Goal: Task Accomplishment & Management: Use online tool/utility

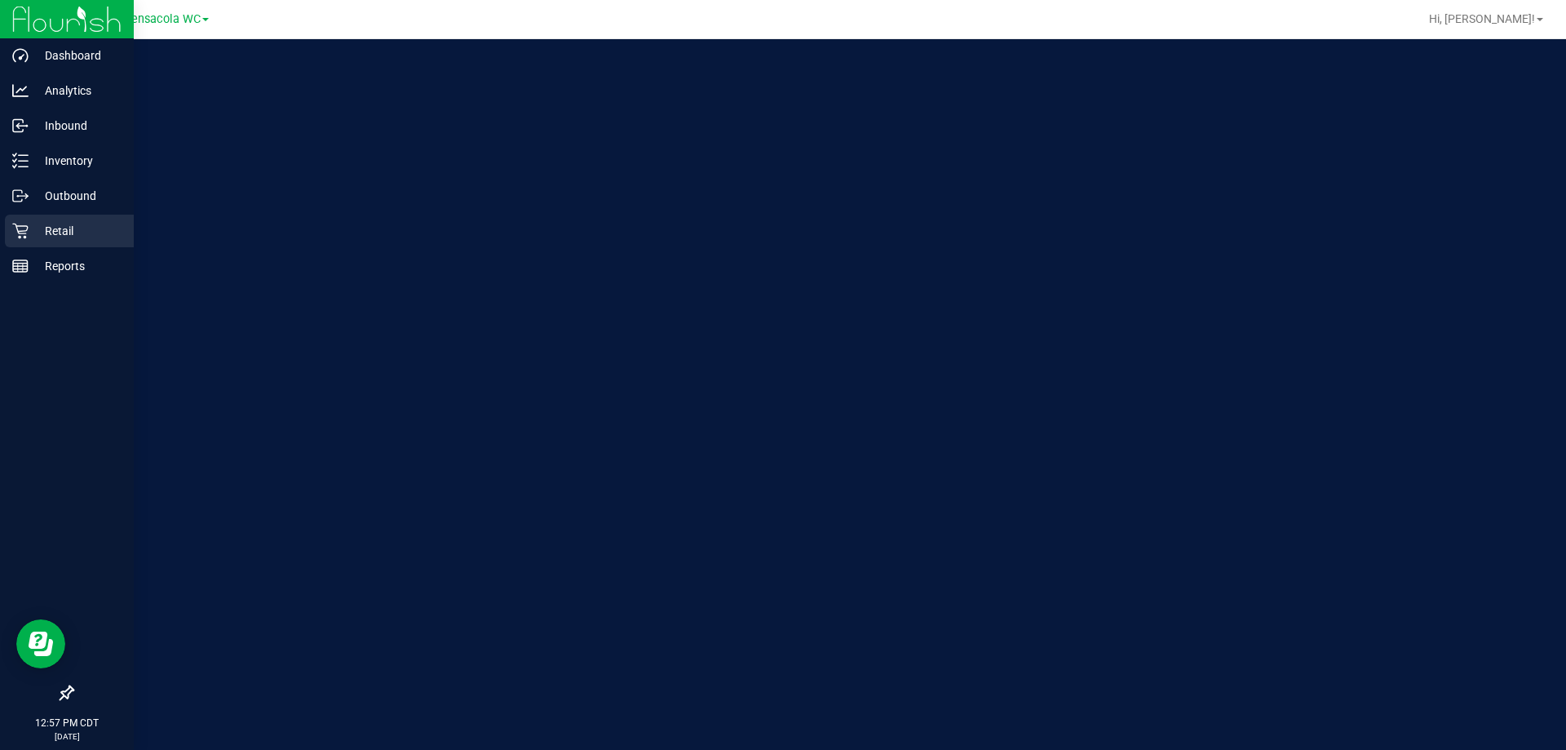
click at [16, 233] on icon at bounding box center [20, 231] width 16 height 16
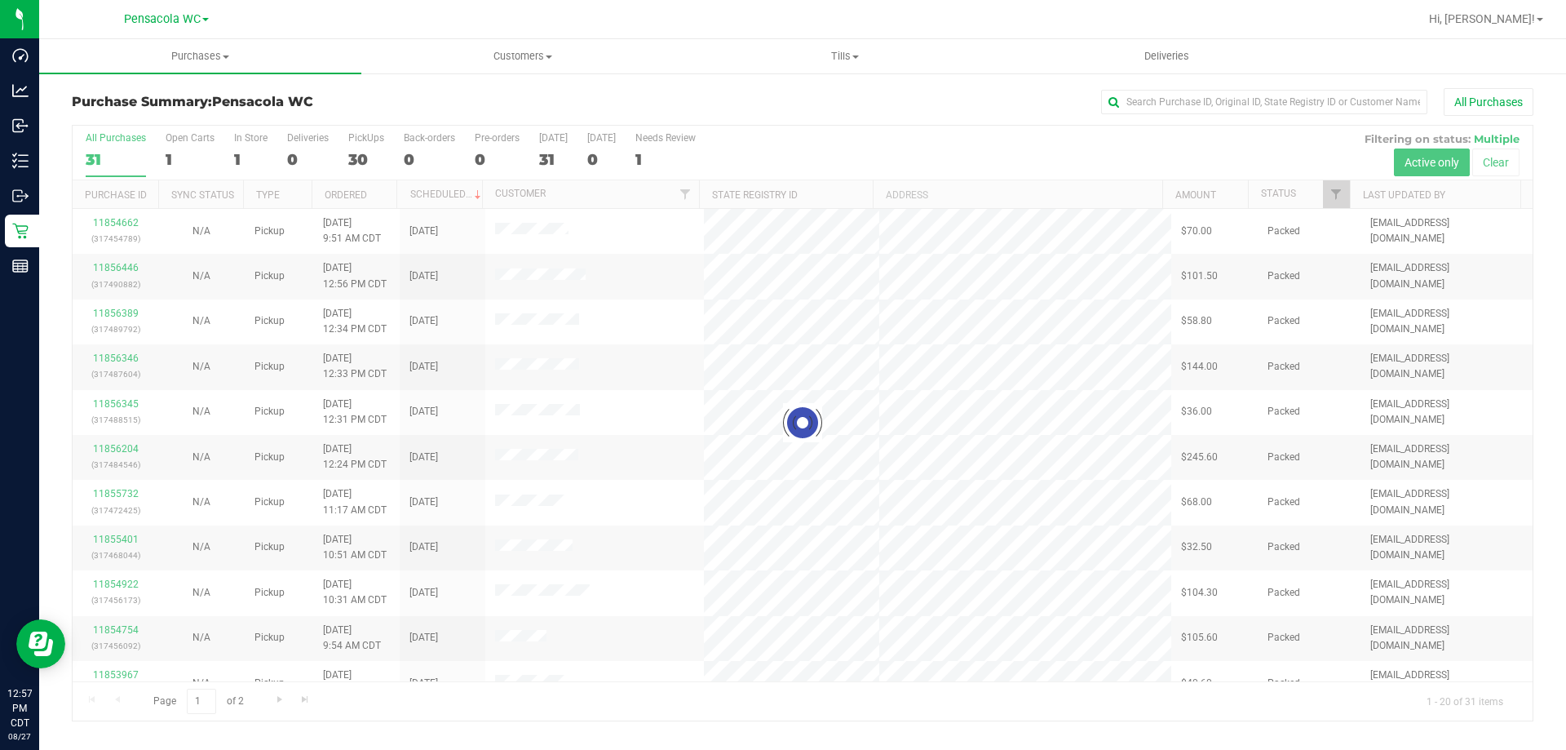
click at [113, 312] on div at bounding box center [803, 423] width 1460 height 595
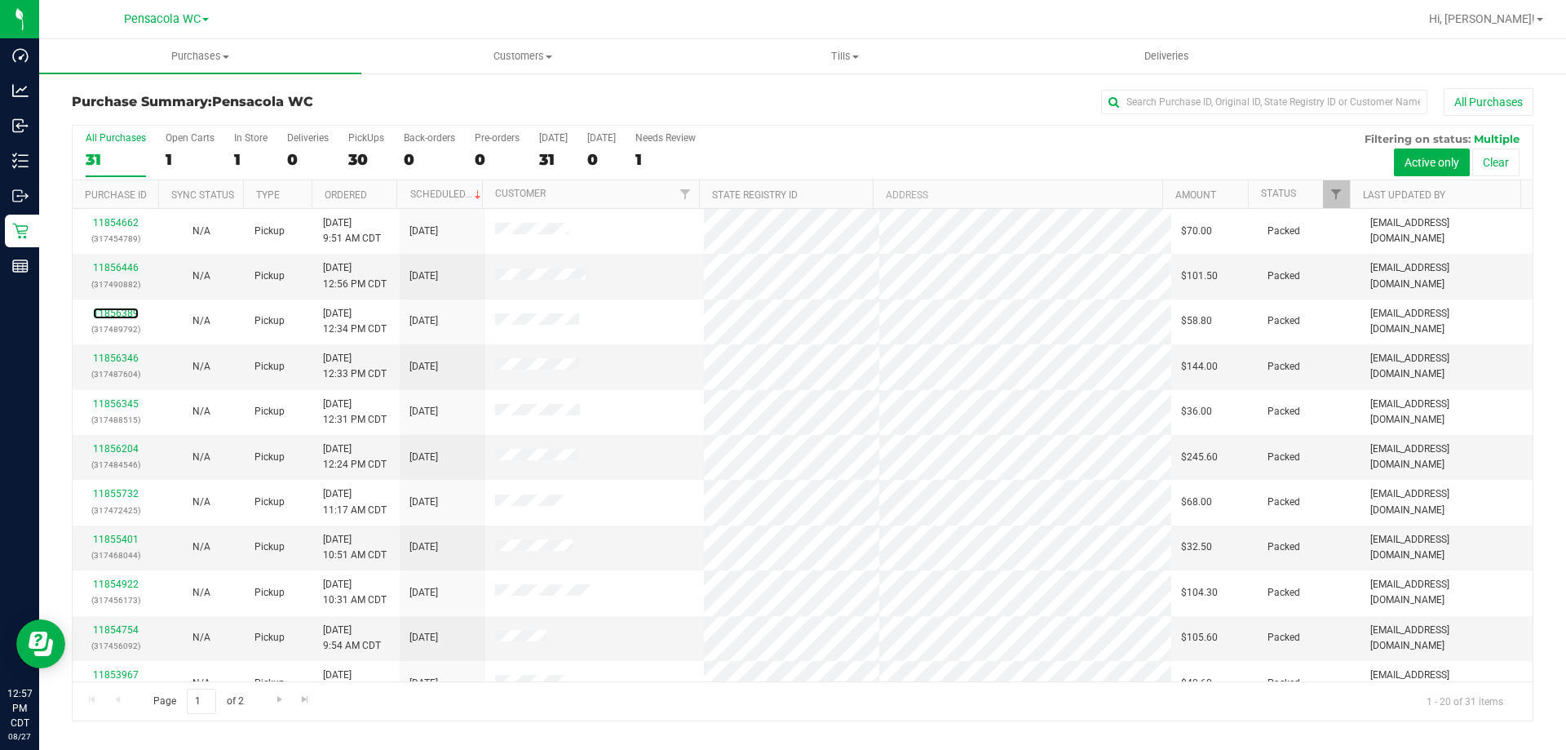
click at [113, 312] on link "11856389" at bounding box center [116, 313] width 46 height 11
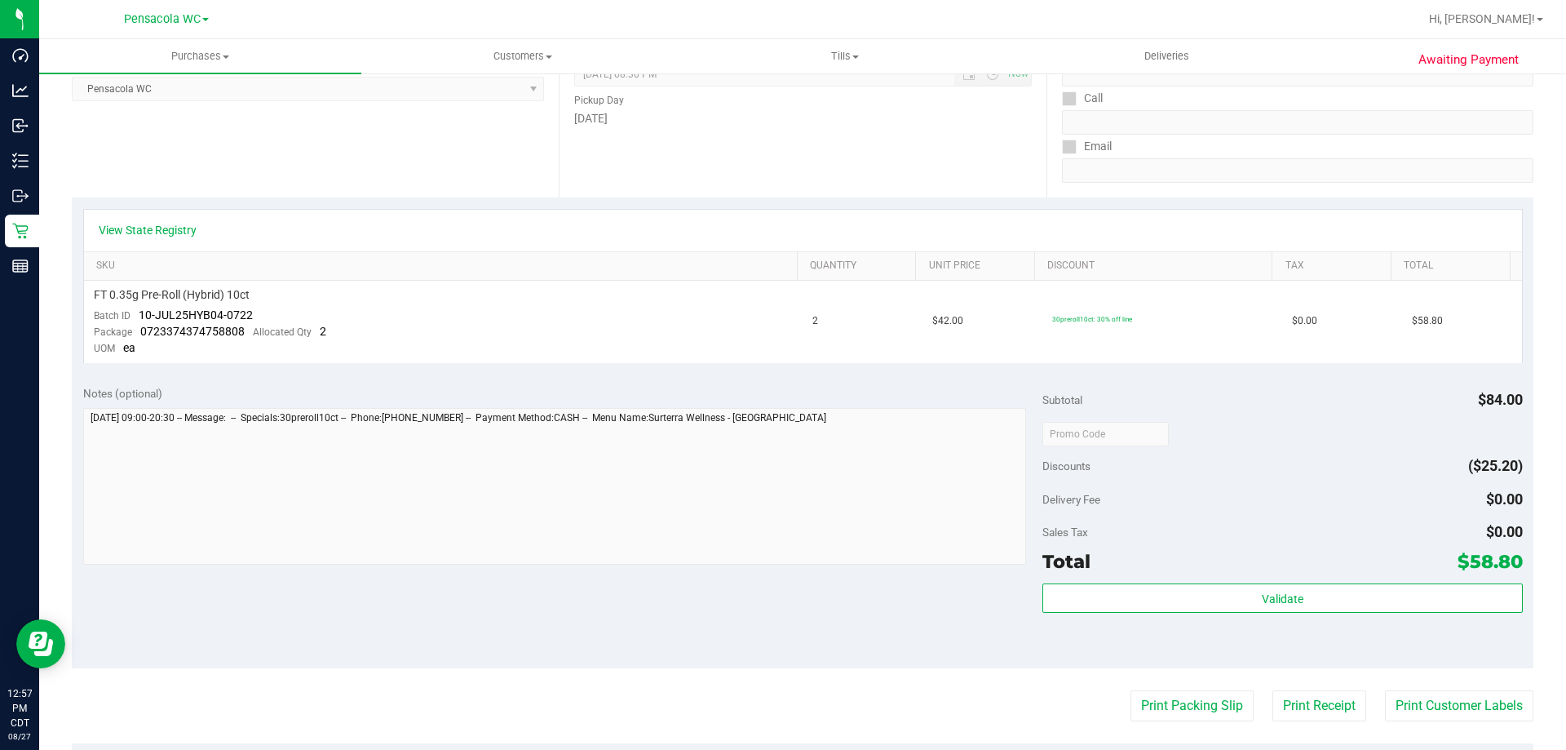
scroll to position [245, 0]
click at [1162, 705] on button "Print Packing Slip" at bounding box center [1192, 703] width 123 height 31
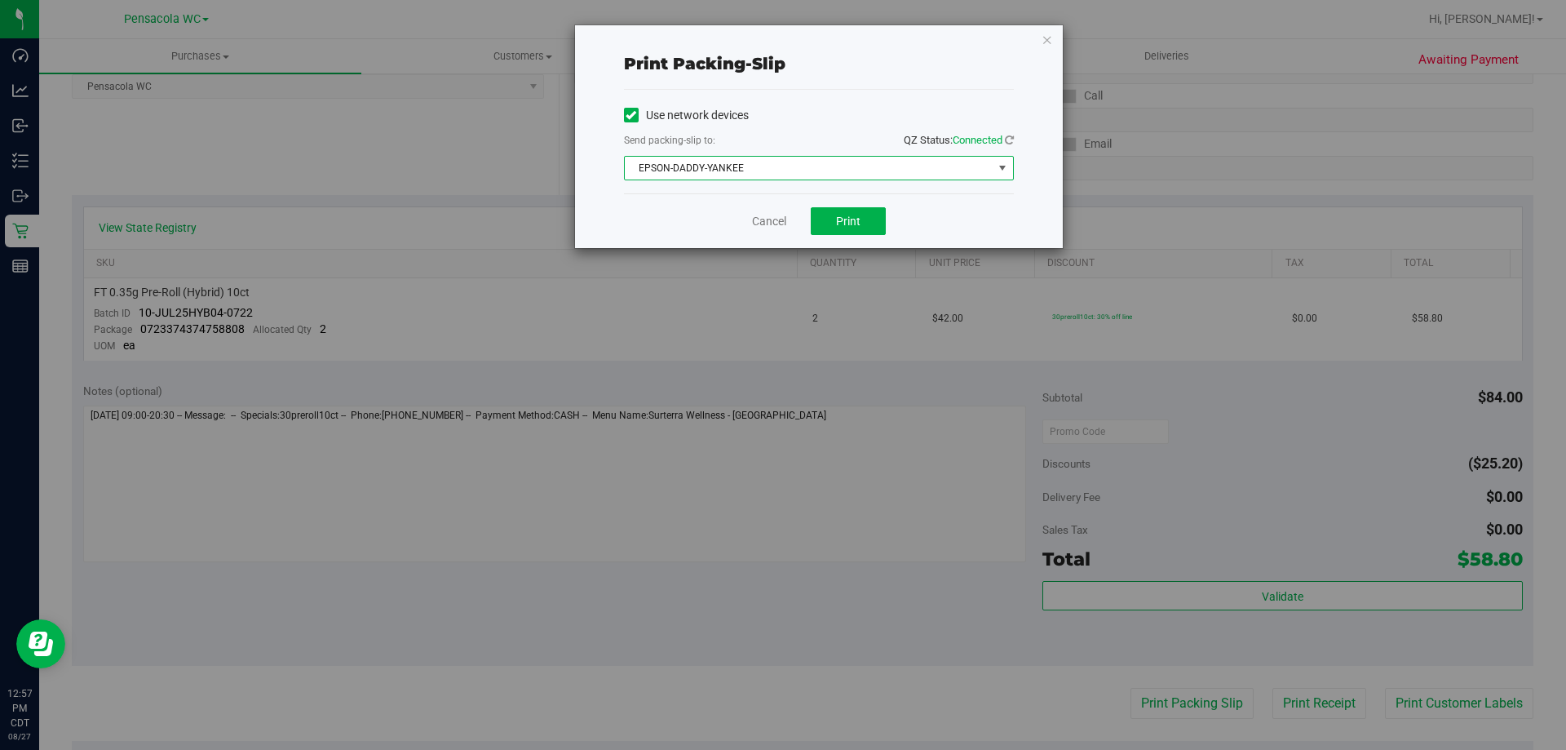
click at [751, 166] on span "EPSON-DADDY-YANKEE" at bounding box center [809, 168] width 368 height 23
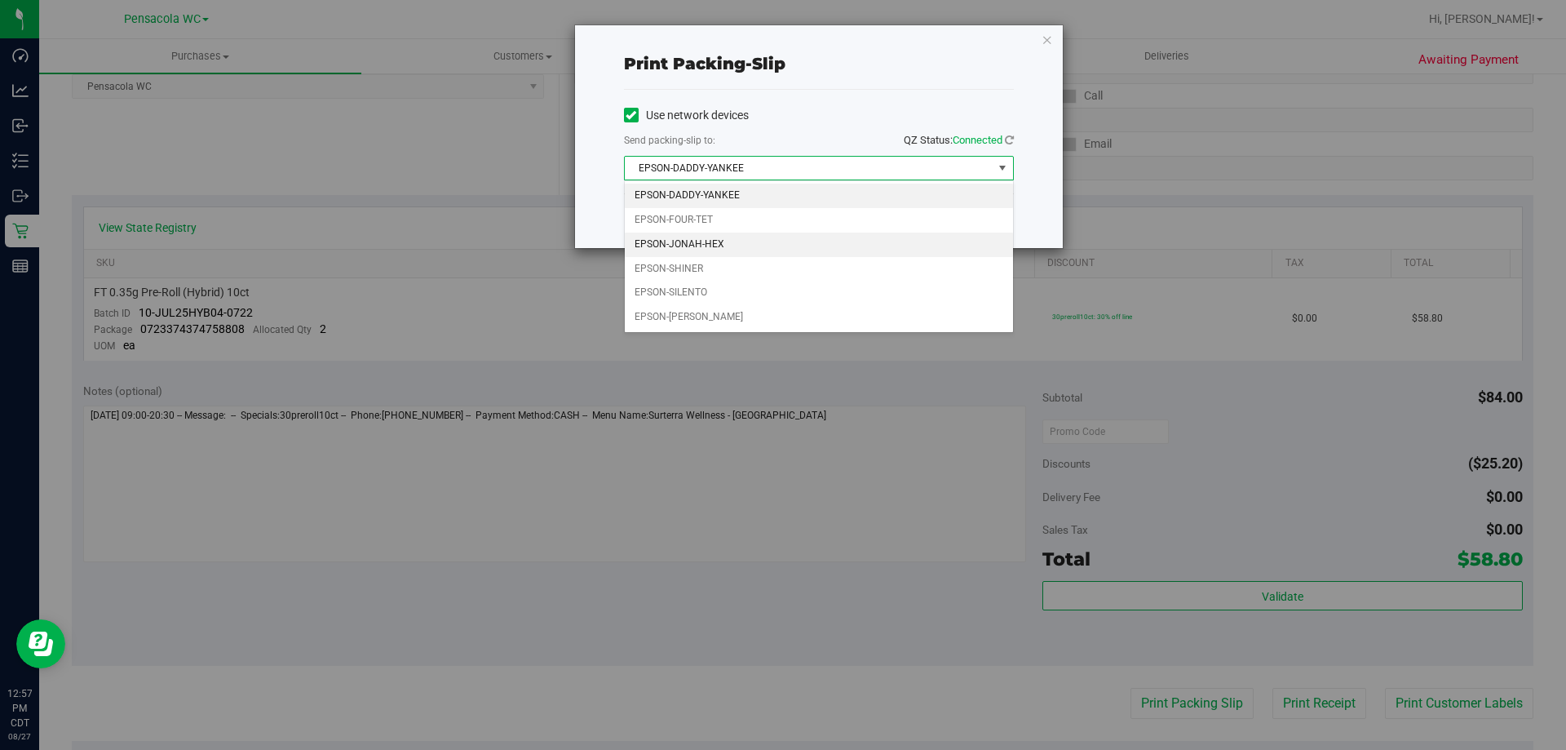
click at [696, 244] on li "EPSON-JONAH-HEX" at bounding box center [819, 244] width 388 height 24
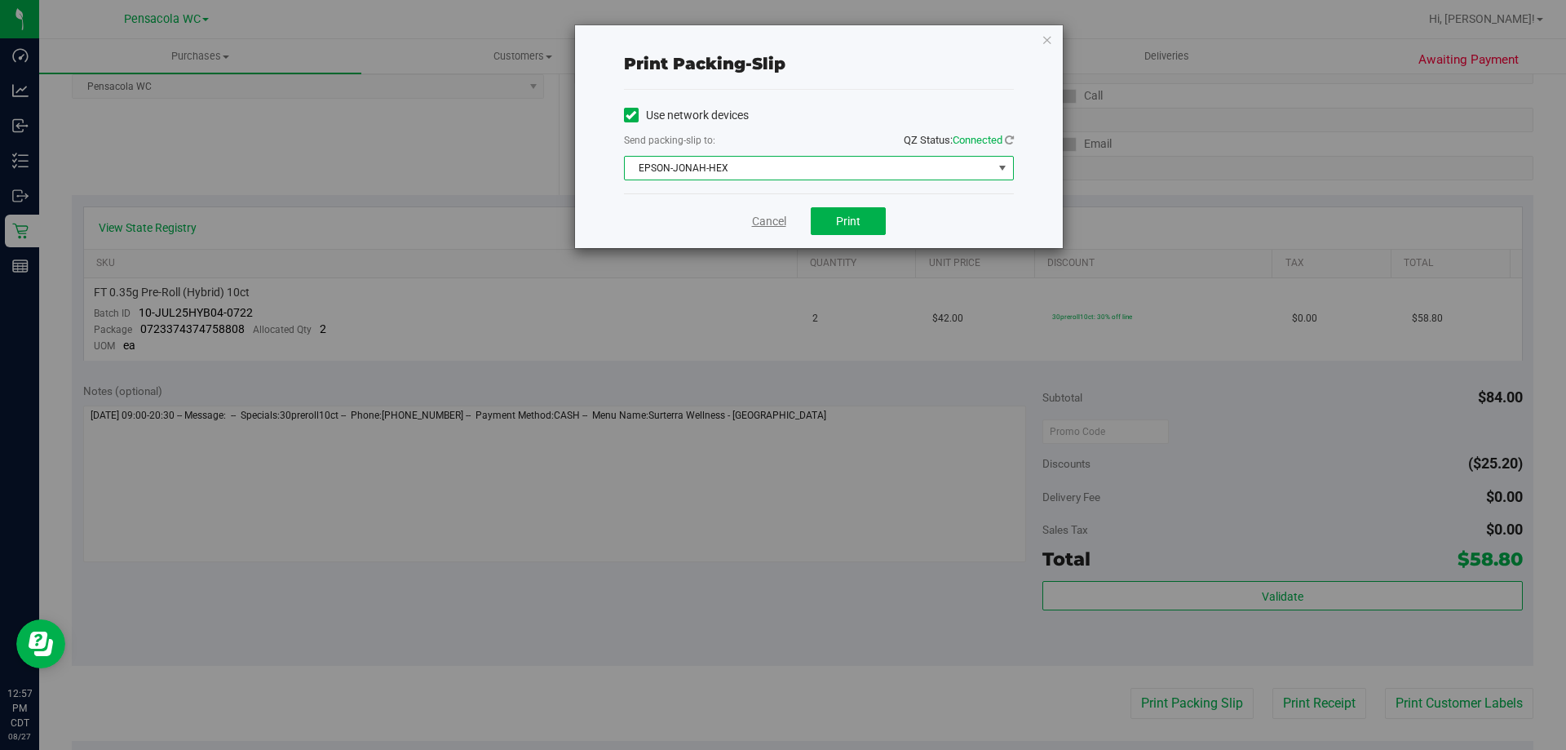
click at [772, 218] on link "Cancel" at bounding box center [769, 221] width 34 height 17
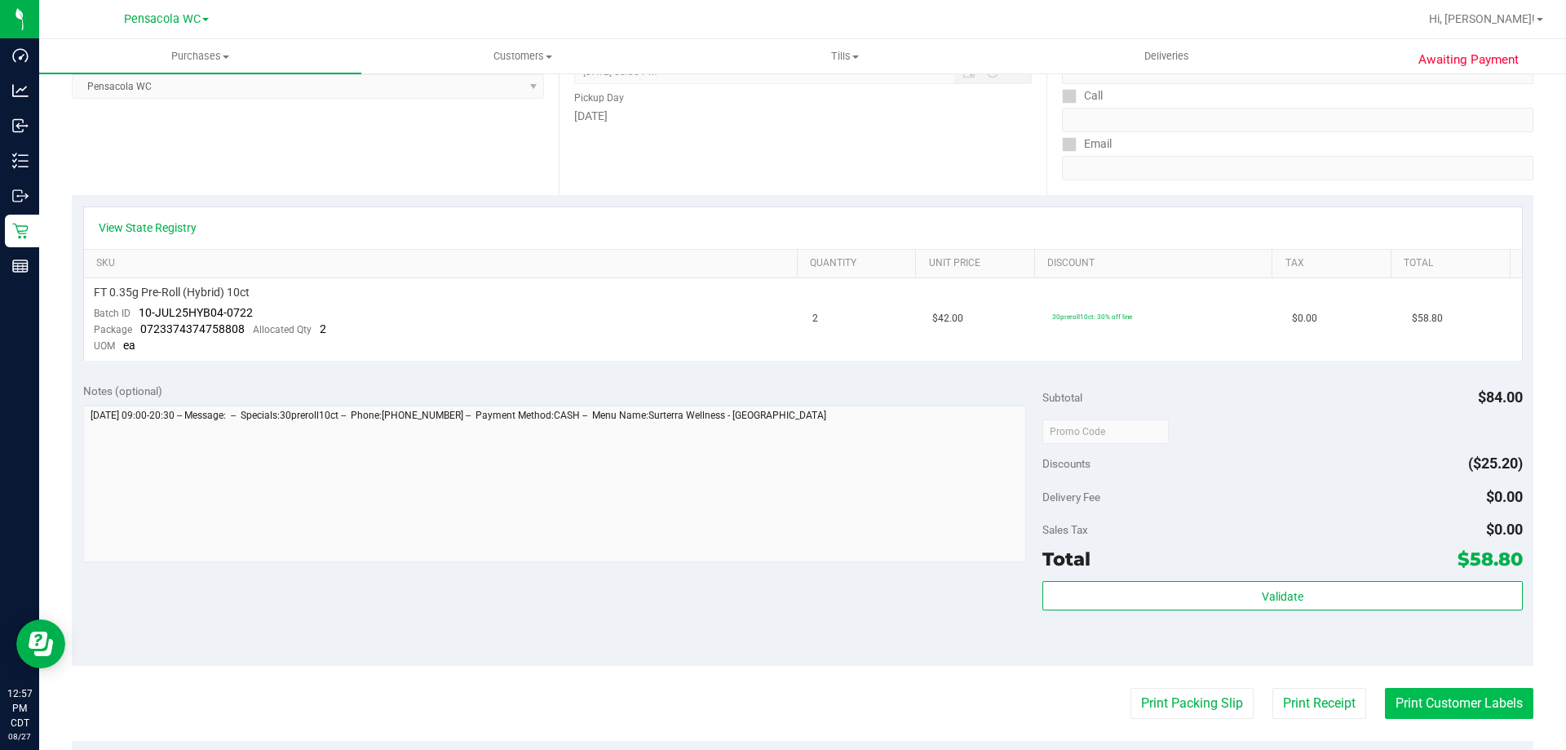
click at [1440, 713] on button "Print Customer Labels" at bounding box center [1459, 703] width 148 height 31
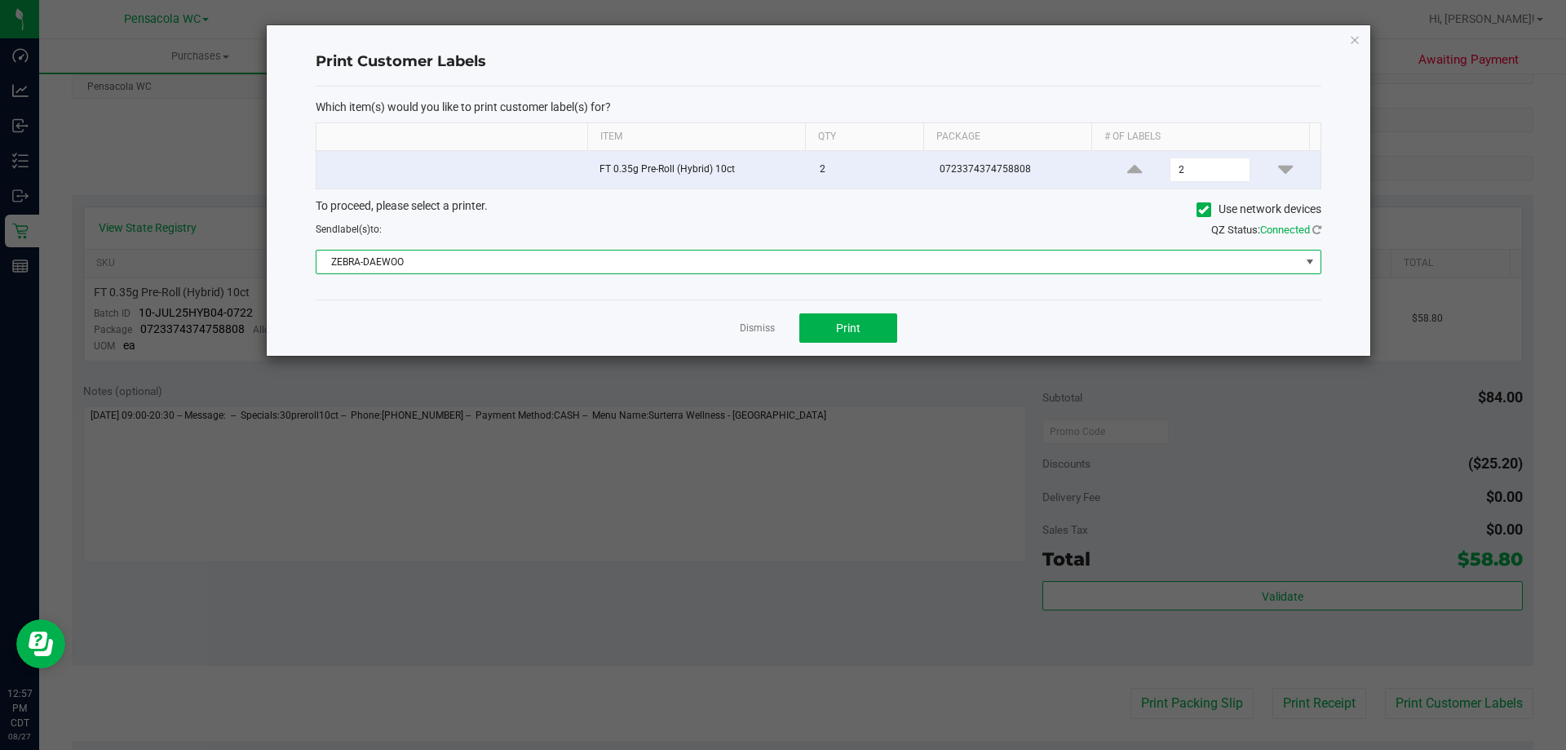
click at [628, 263] on span "ZEBRA-DAEWOO" at bounding box center [809, 261] width 984 height 23
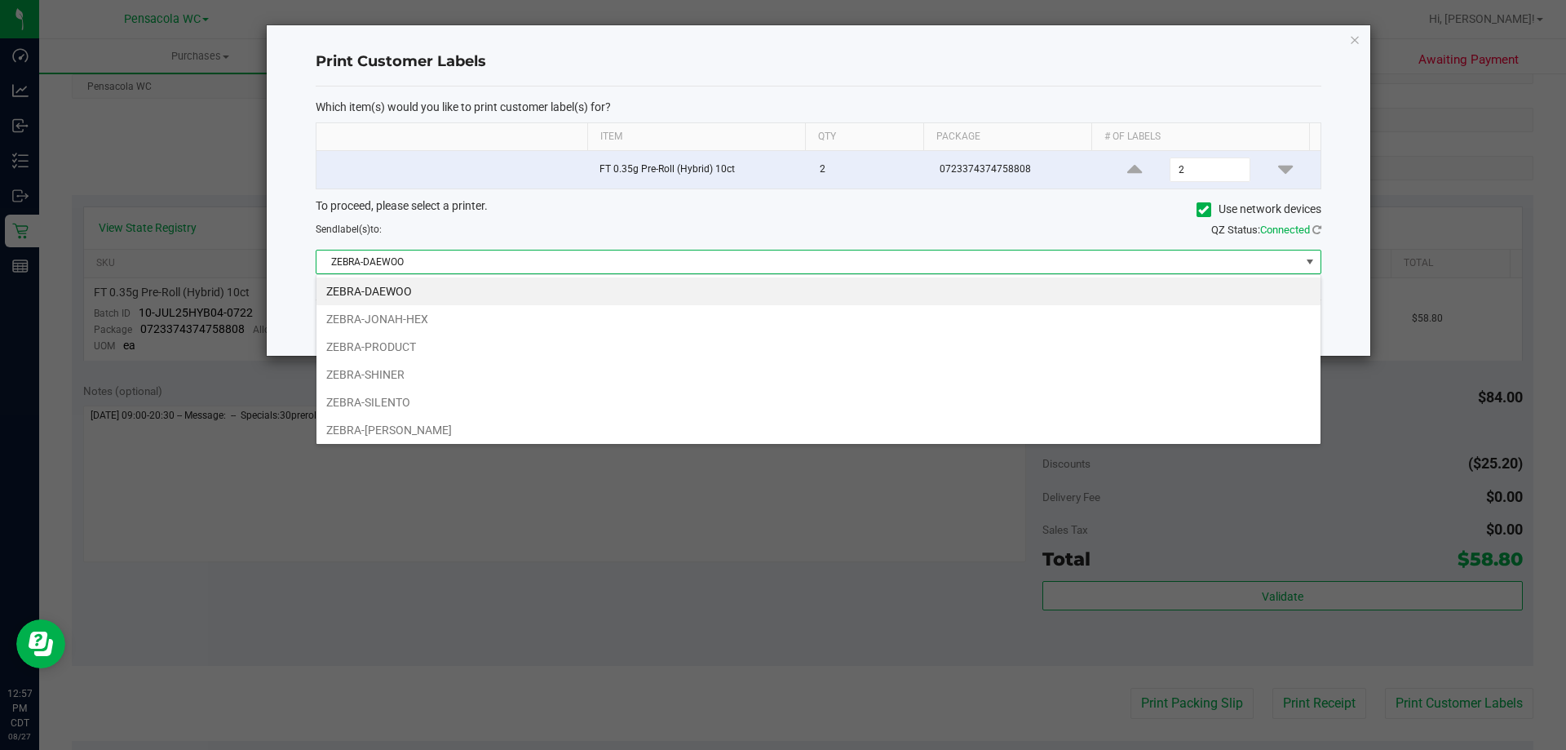
scroll to position [24, 1005]
click at [467, 323] on li "ZEBRA-JONAH-HEX" at bounding box center [819, 319] width 1004 height 28
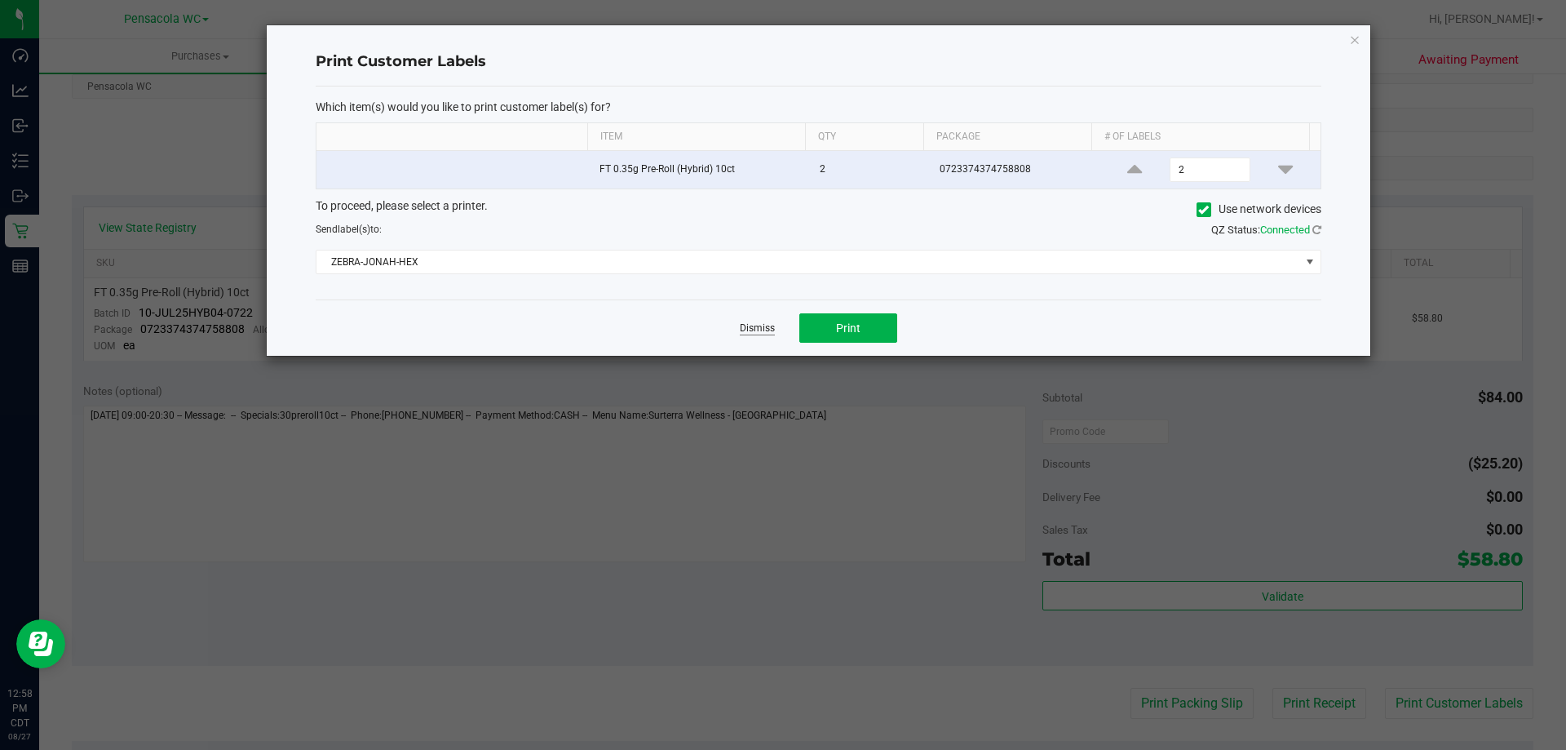
click at [755, 327] on link "Dismiss" at bounding box center [757, 328] width 35 height 14
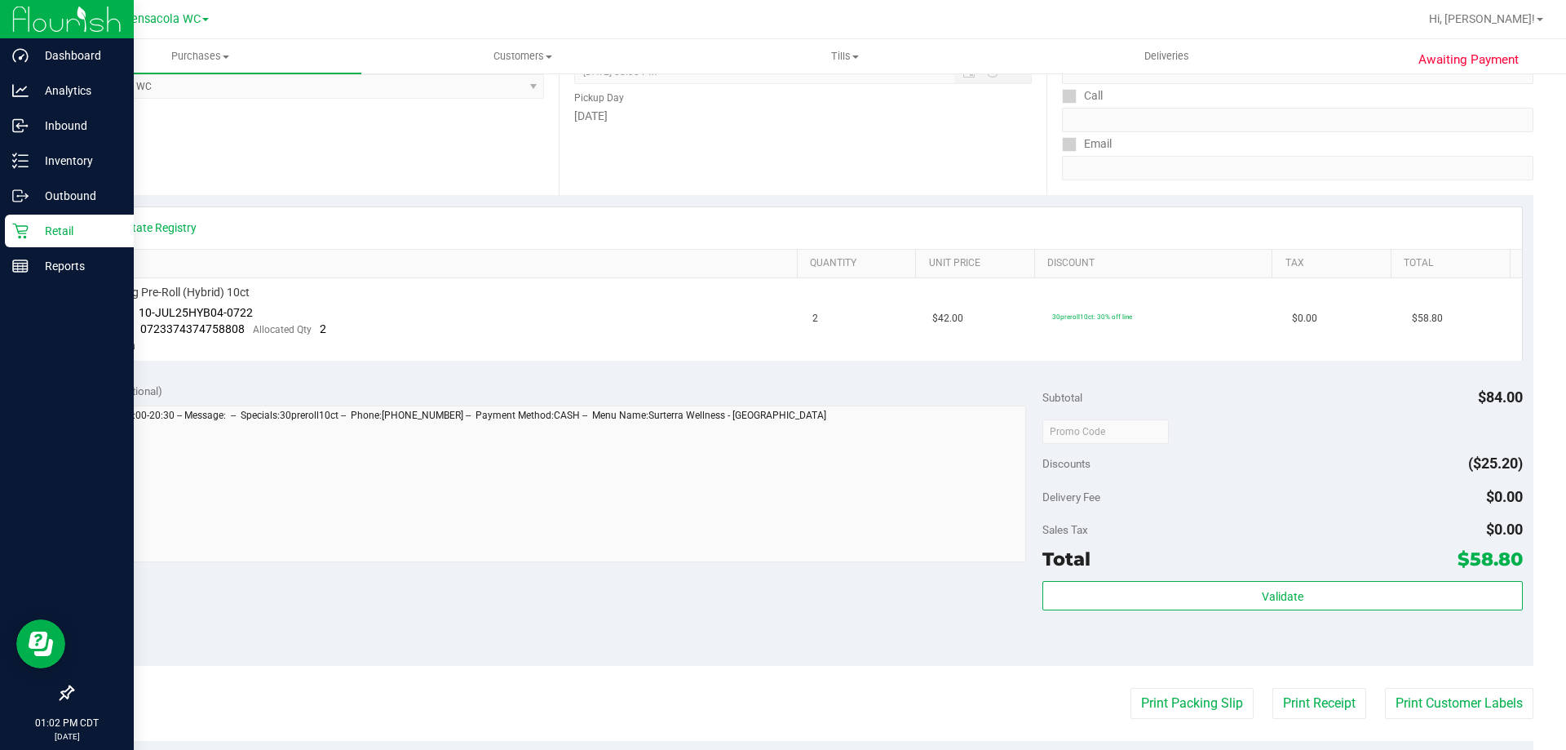
click at [6, 235] on div "Retail" at bounding box center [69, 231] width 129 height 33
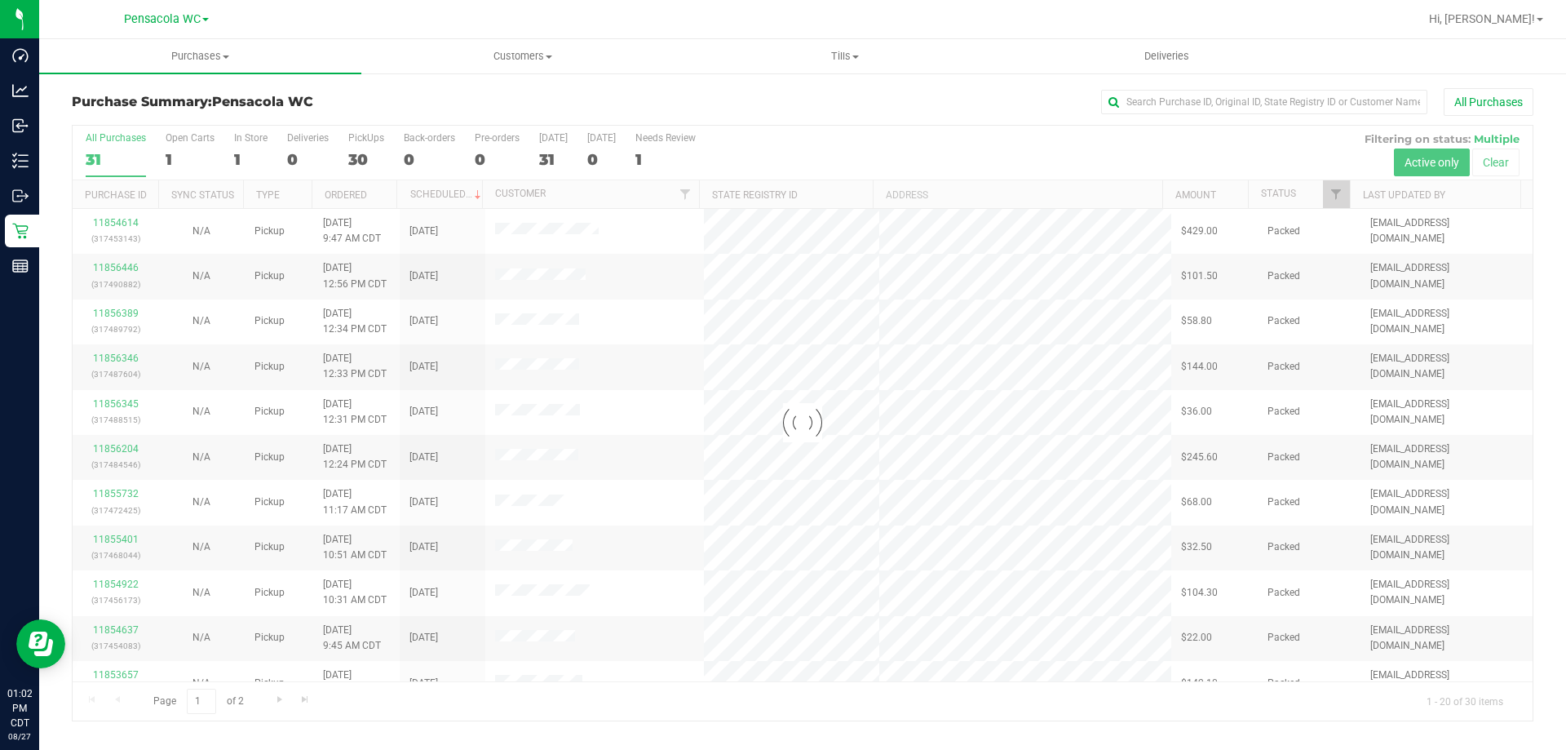
click at [1339, 196] on div at bounding box center [803, 423] width 1460 height 595
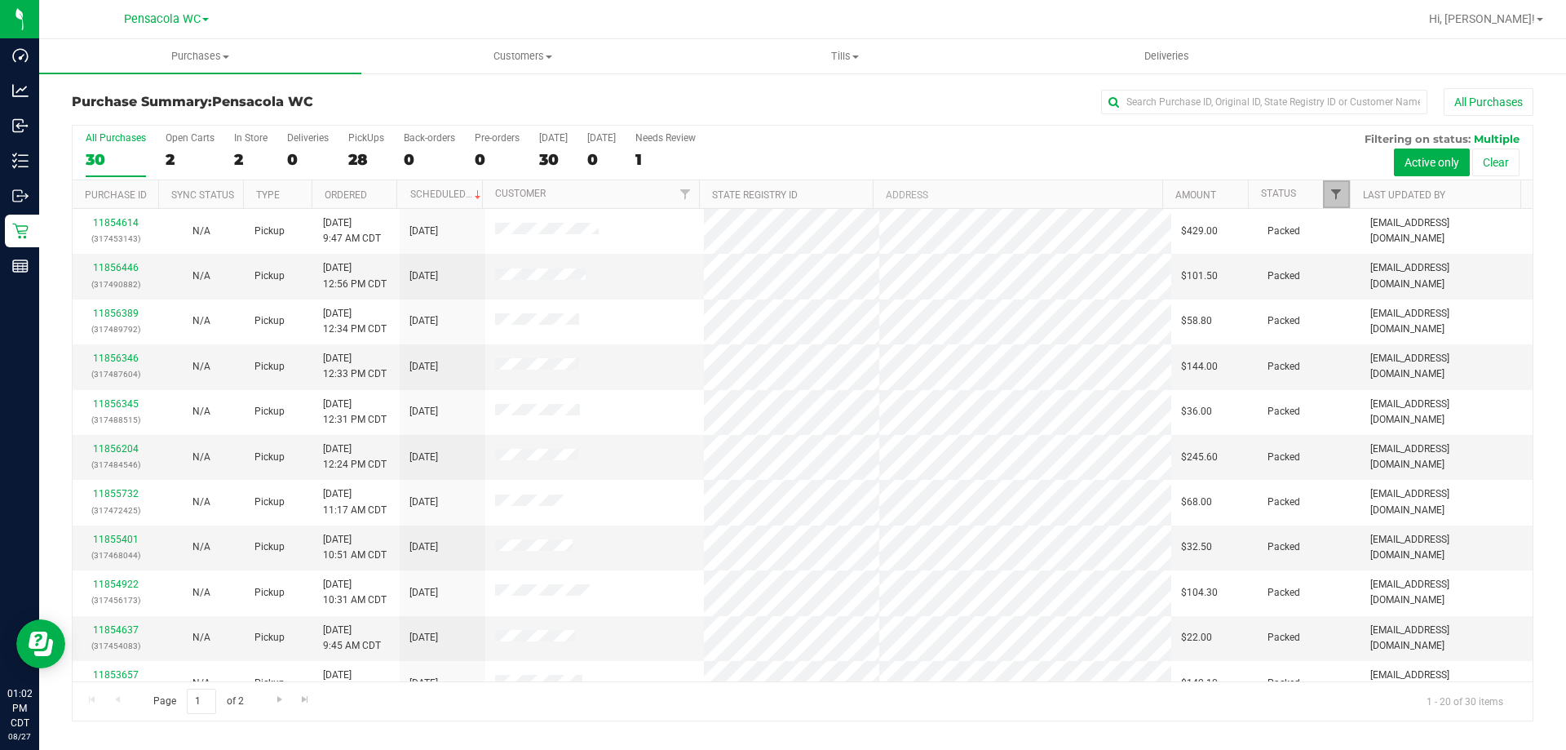
click at [1339, 196] on span "Filter" at bounding box center [1336, 194] width 13 height 13
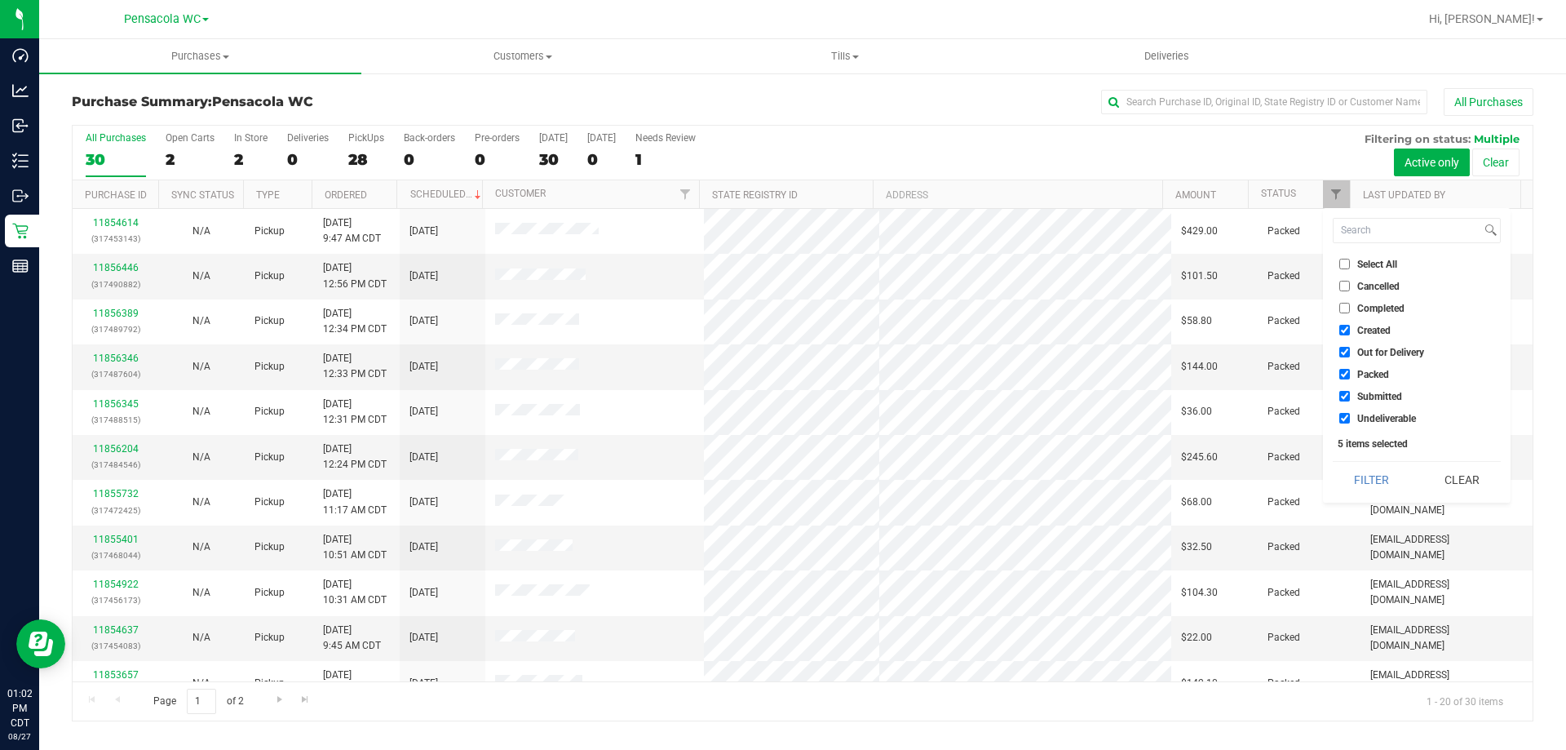
click at [1351, 259] on label "Select All" at bounding box center [1369, 264] width 58 height 11
click at [1350, 259] on input "Select All" at bounding box center [1345, 264] width 11 height 11
checkbox input "true"
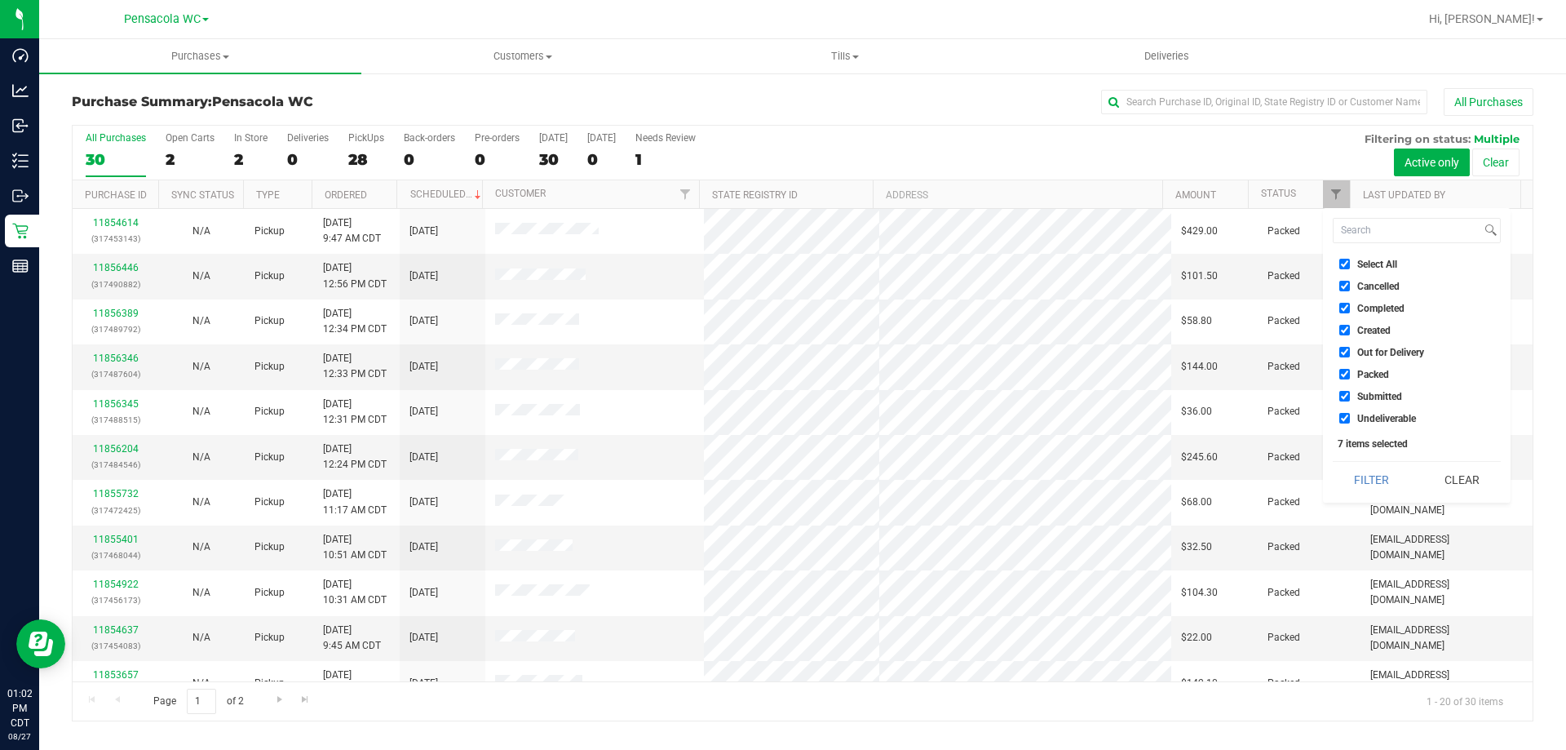
click at [1351, 259] on label "Select All" at bounding box center [1369, 264] width 58 height 11
click at [1350, 259] on input "Select All" at bounding box center [1345, 264] width 11 height 11
checkbox input "false"
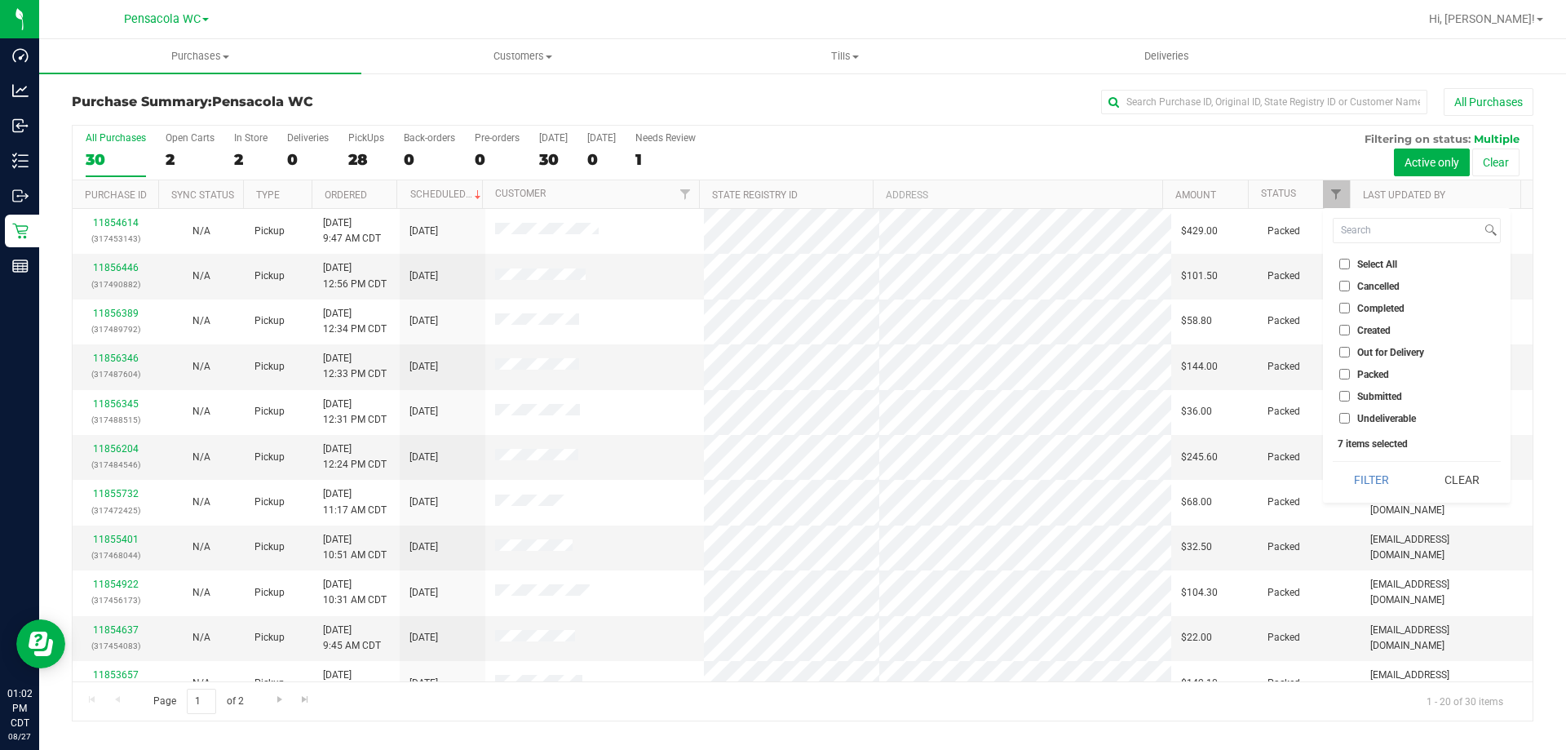
checkbox input "false"
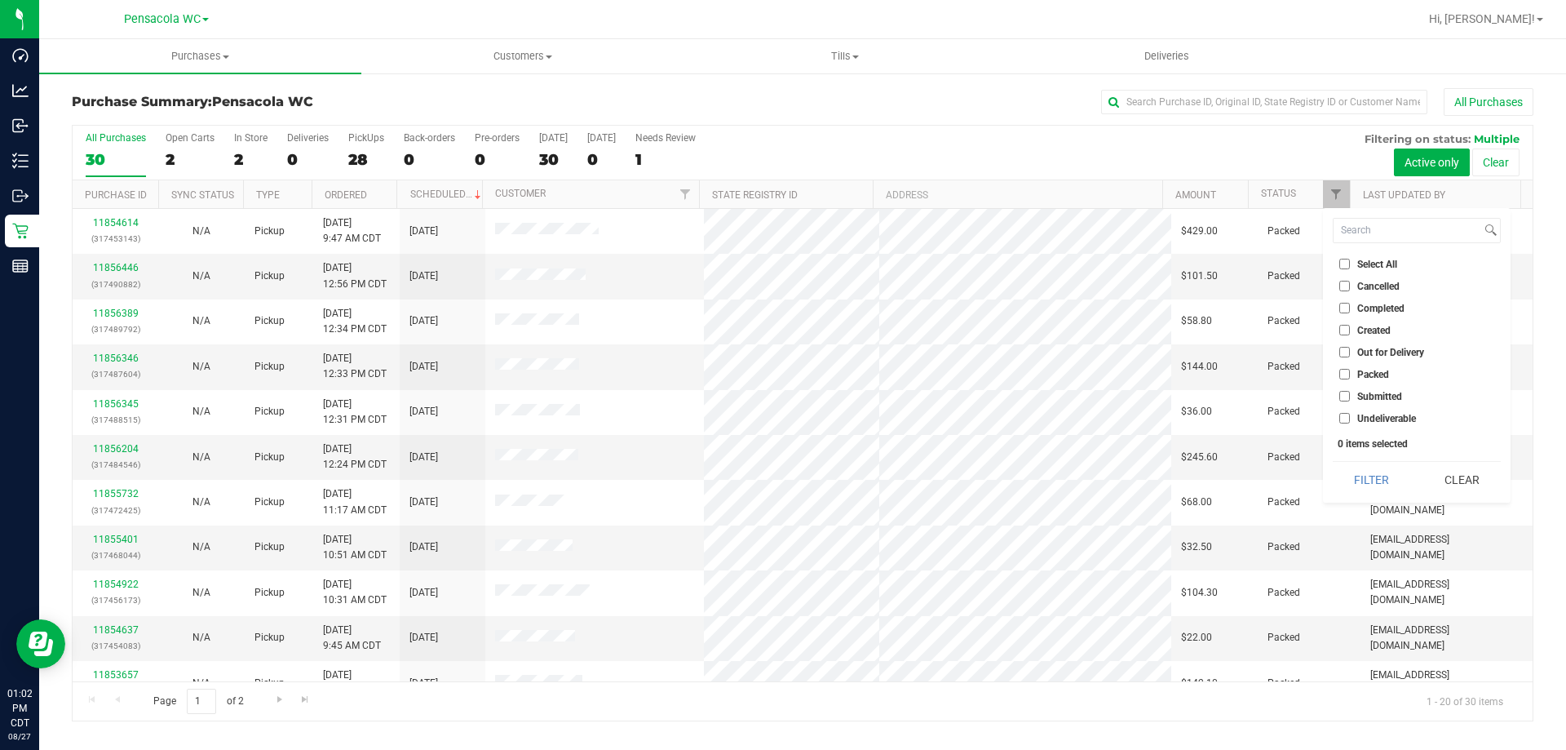
click at [1347, 397] on input "Submitted" at bounding box center [1345, 396] width 11 height 11
checkbox input "true"
click at [1363, 476] on button "Filter" at bounding box center [1372, 480] width 78 height 36
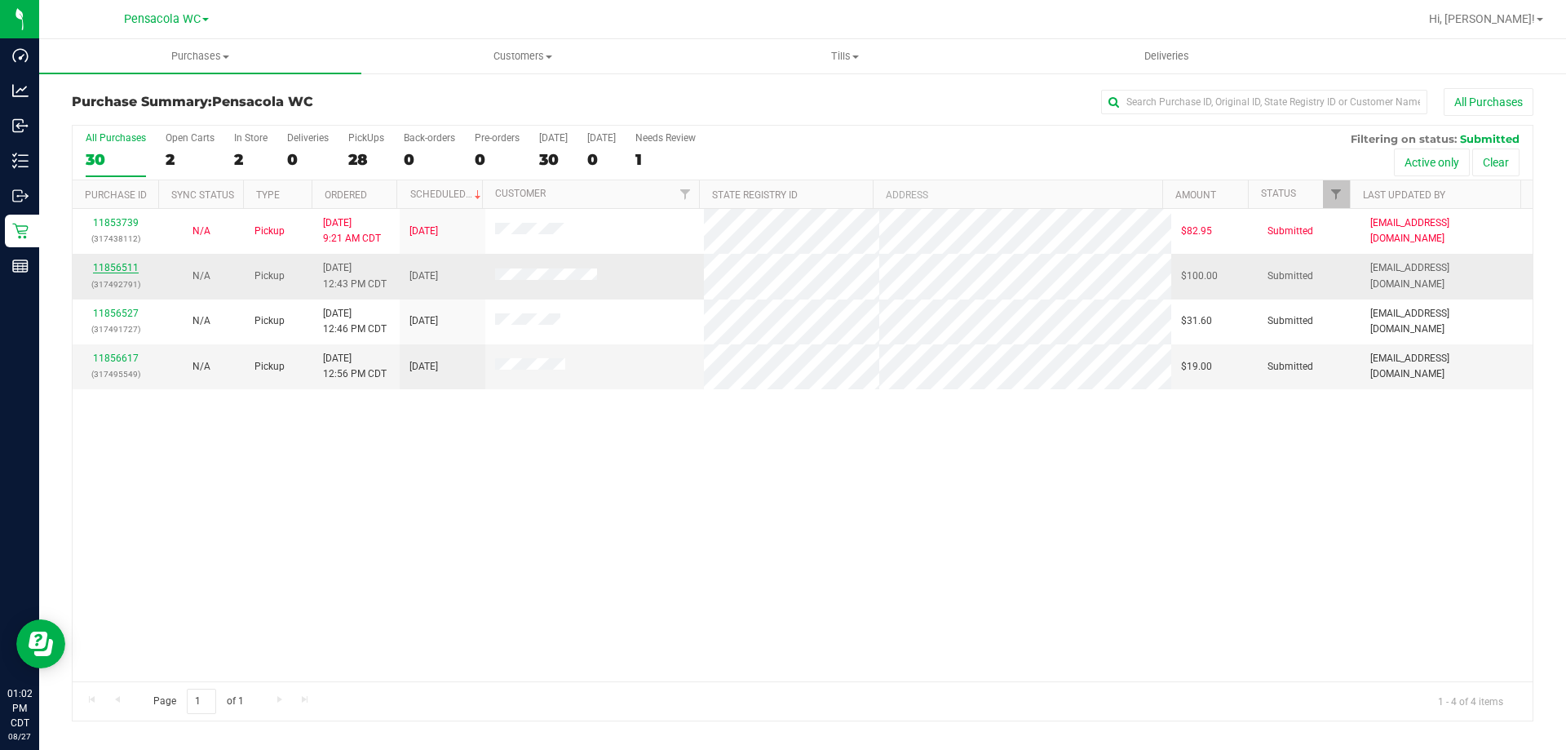
click at [124, 271] on link "11856511" at bounding box center [116, 267] width 46 height 11
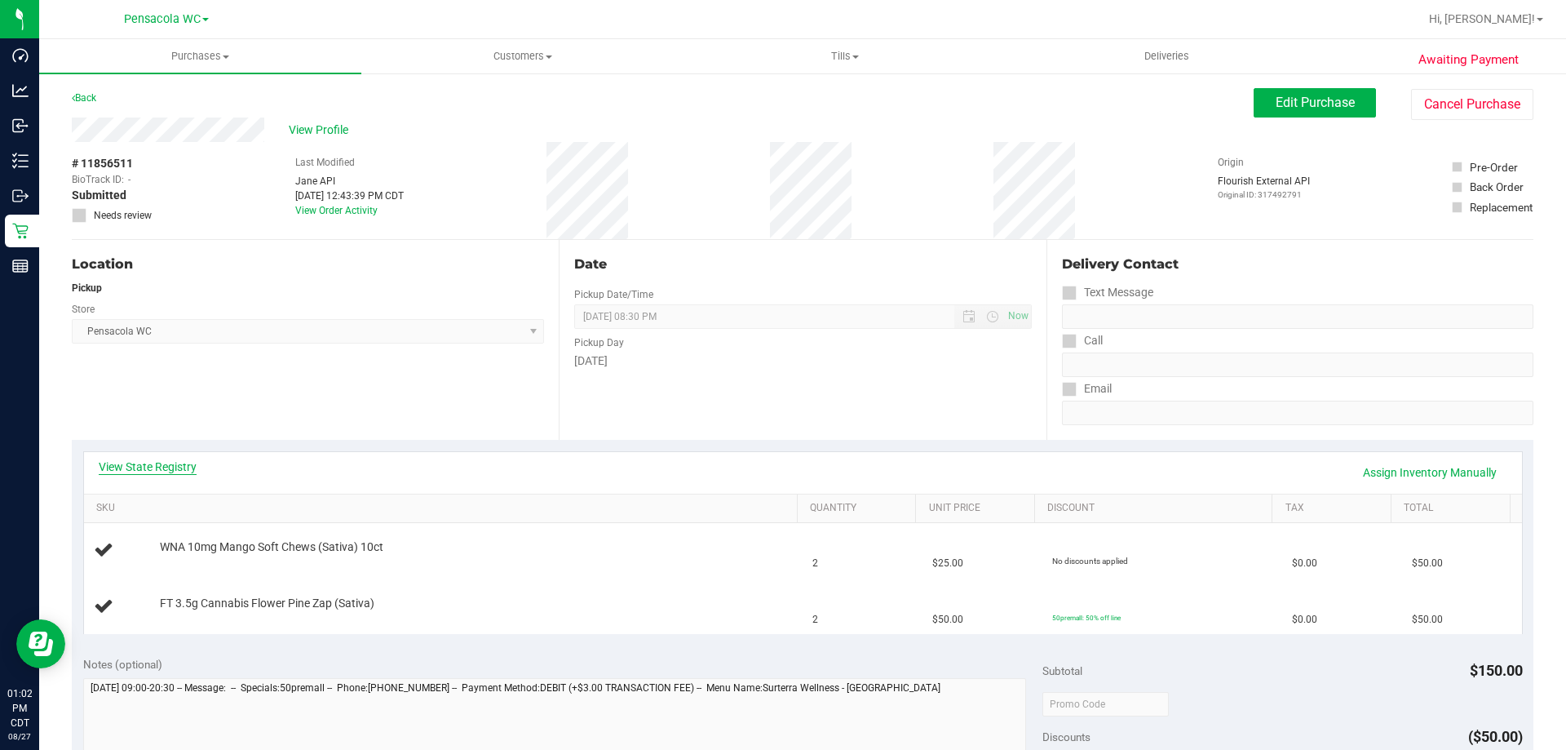
click at [158, 467] on link "View State Registry" at bounding box center [148, 466] width 98 height 16
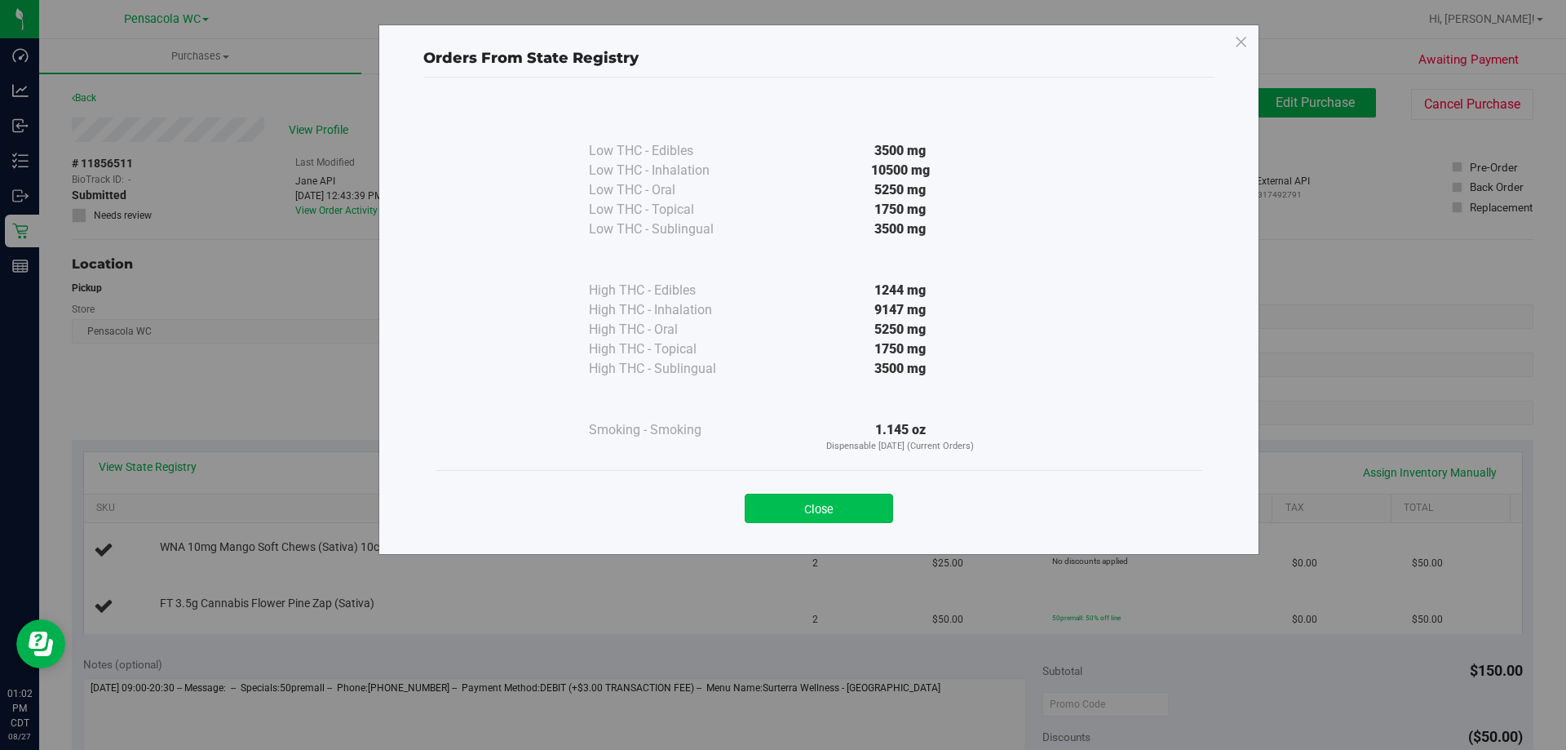
click at [857, 494] on button "Close" at bounding box center [819, 508] width 148 height 29
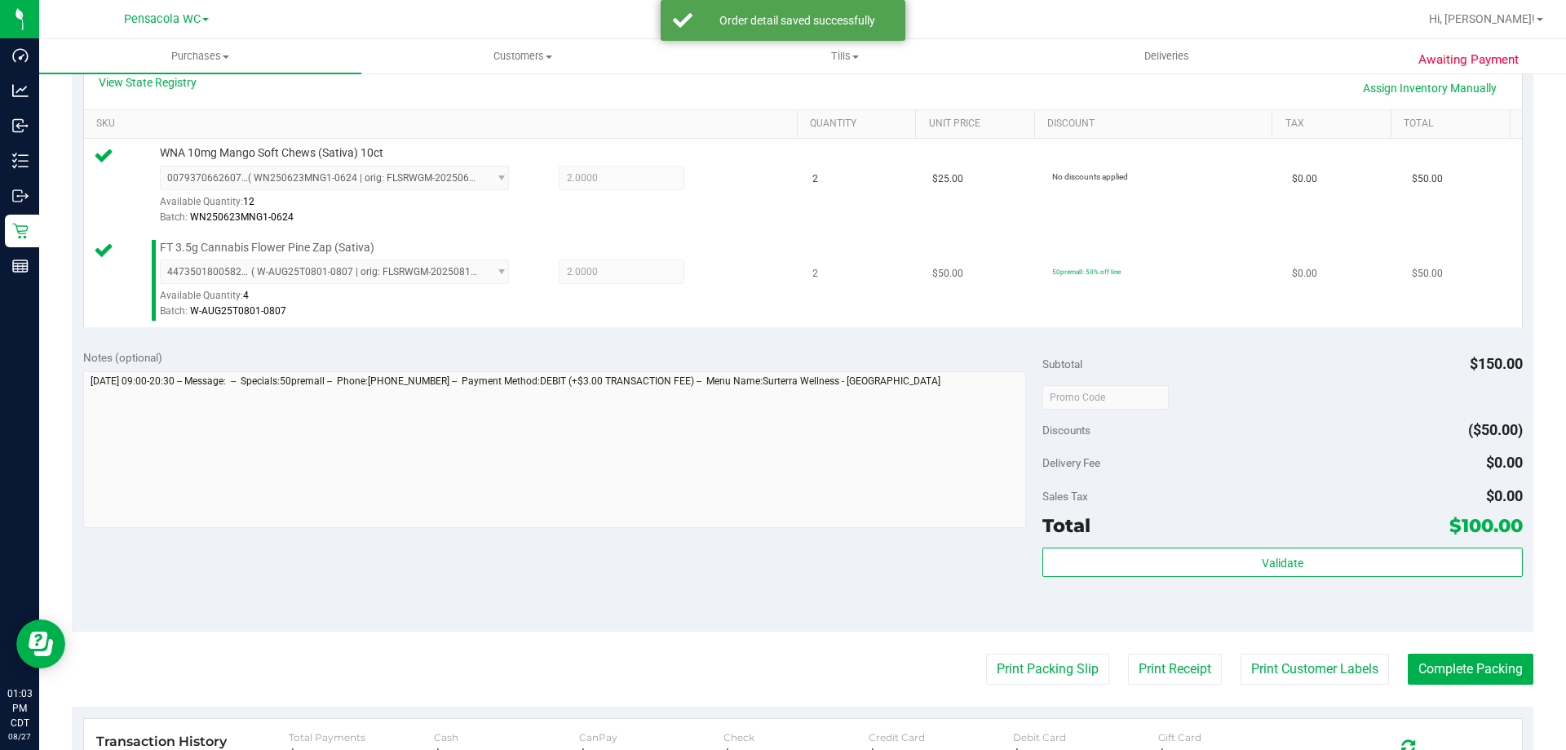
scroll to position [408, 0]
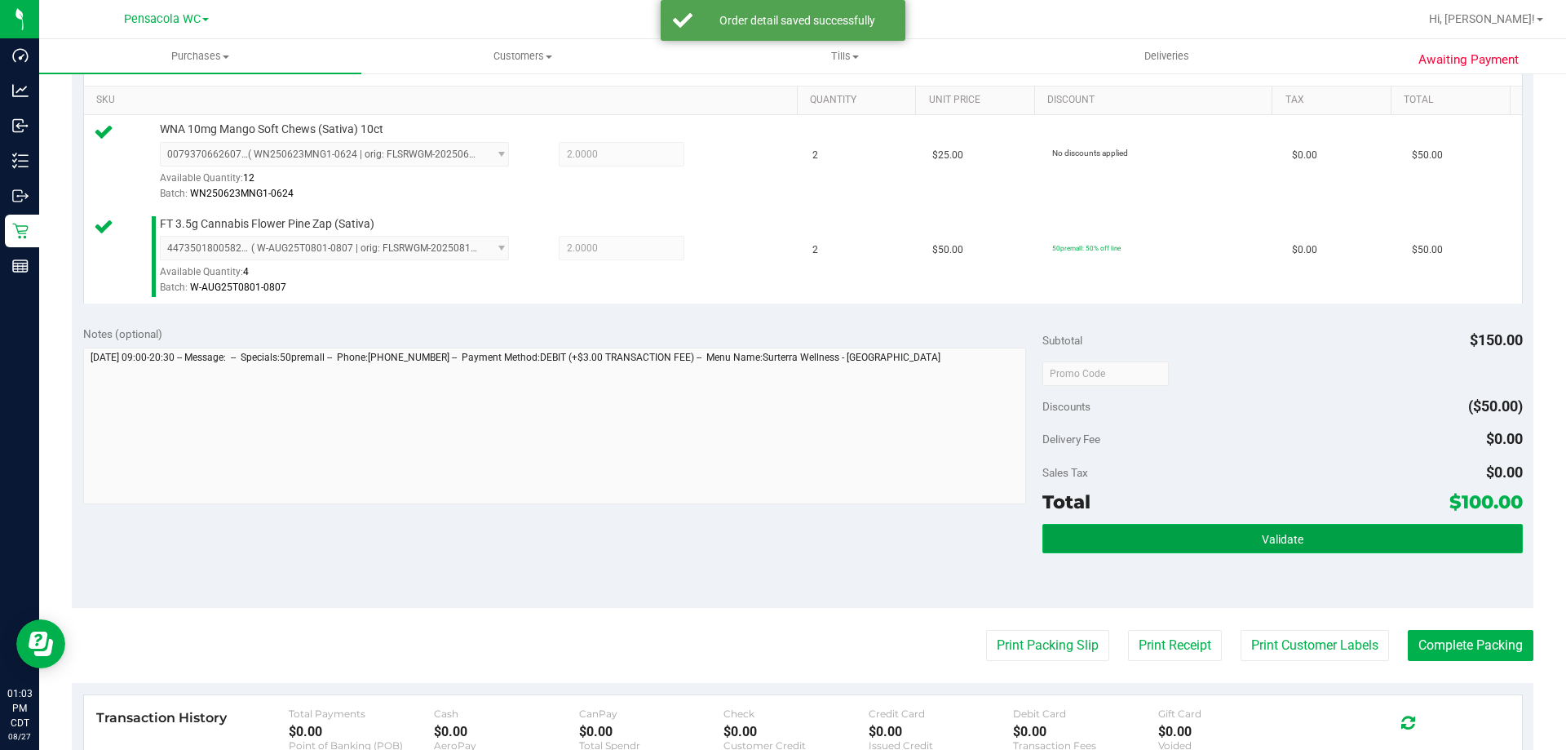
click at [1240, 542] on button "Validate" at bounding box center [1283, 538] width 480 height 29
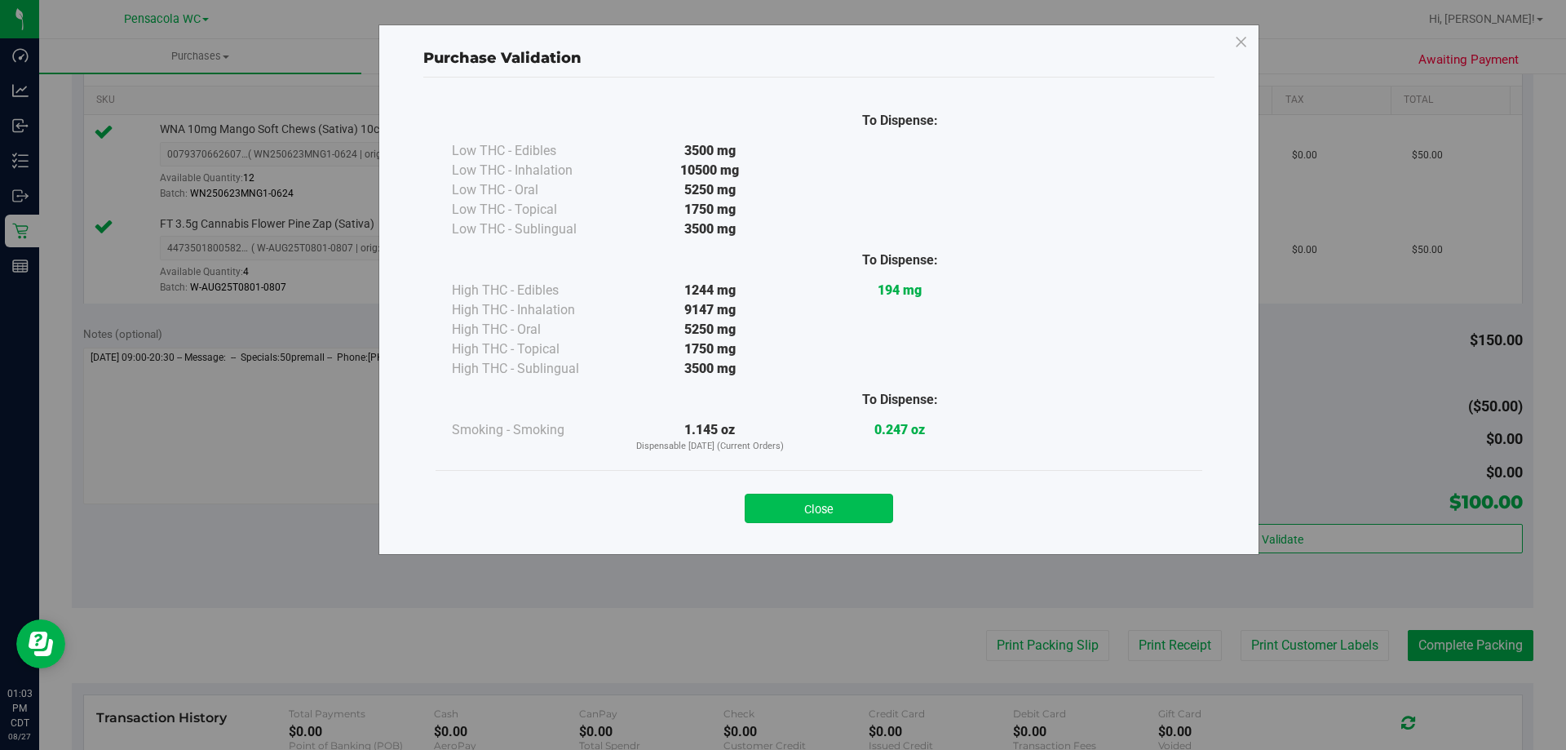
click at [838, 497] on button "Close" at bounding box center [819, 508] width 148 height 29
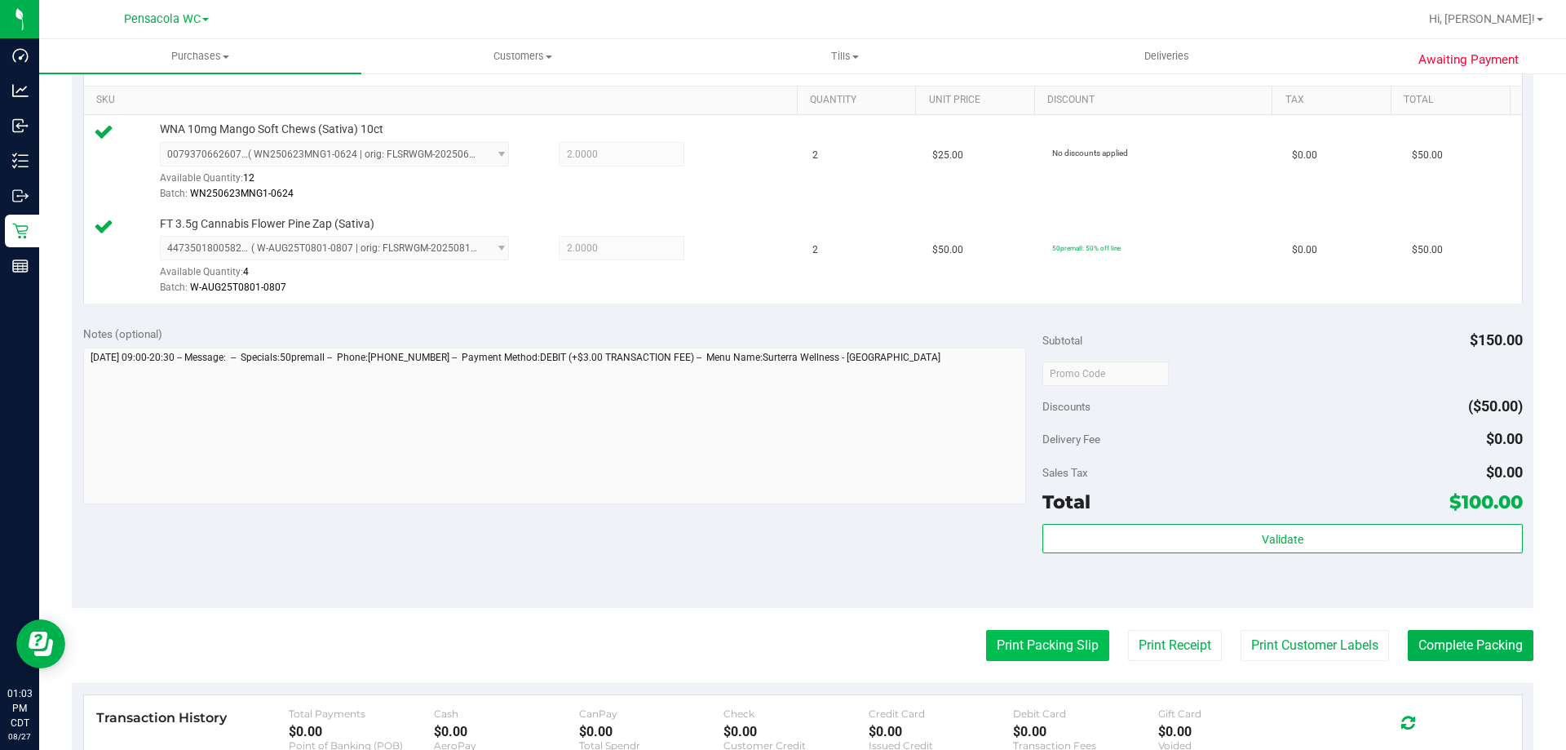
click at [1034, 635] on button "Print Packing Slip" at bounding box center [1047, 645] width 123 height 31
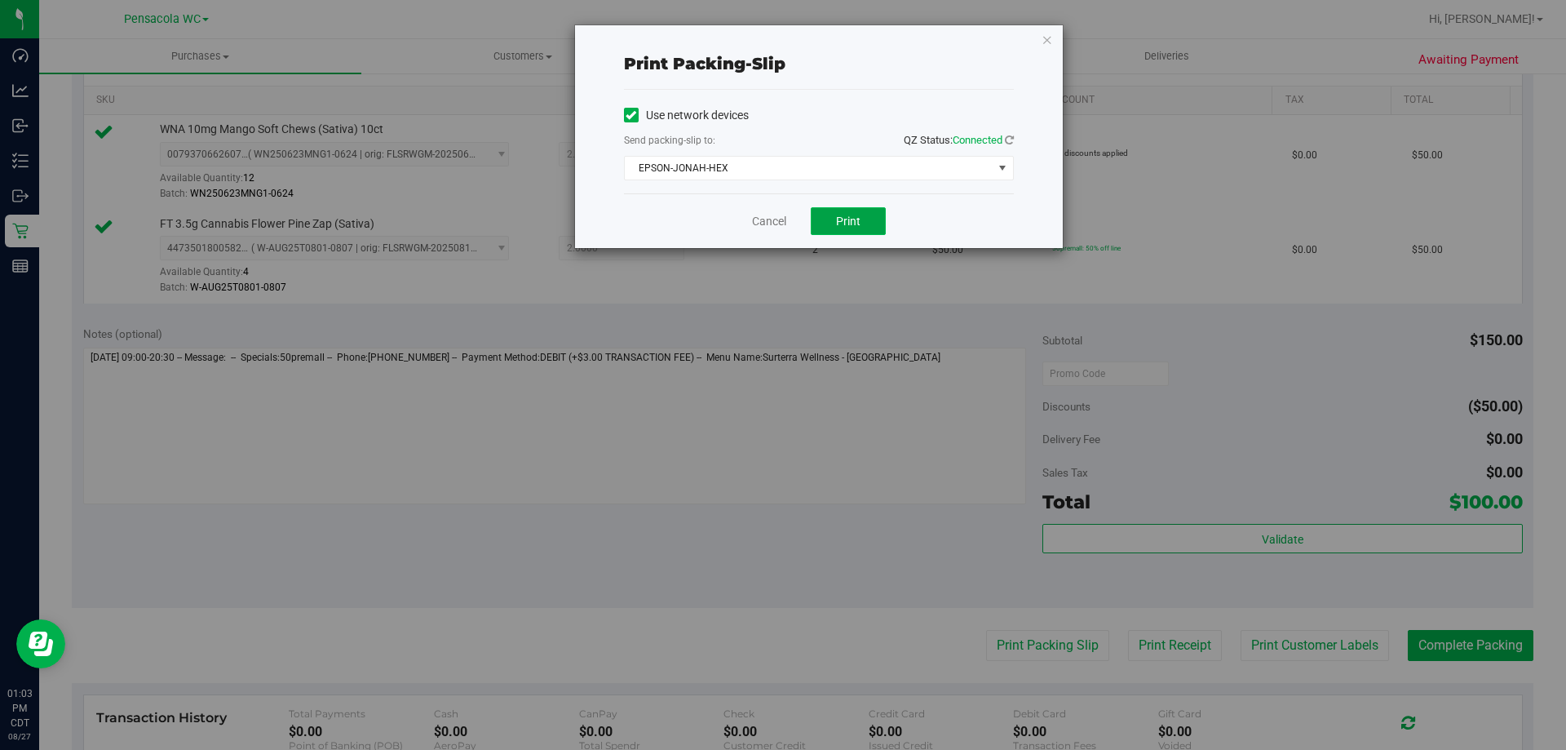
click at [850, 233] on button "Print" at bounding box center [848, 221] width 75 height 28
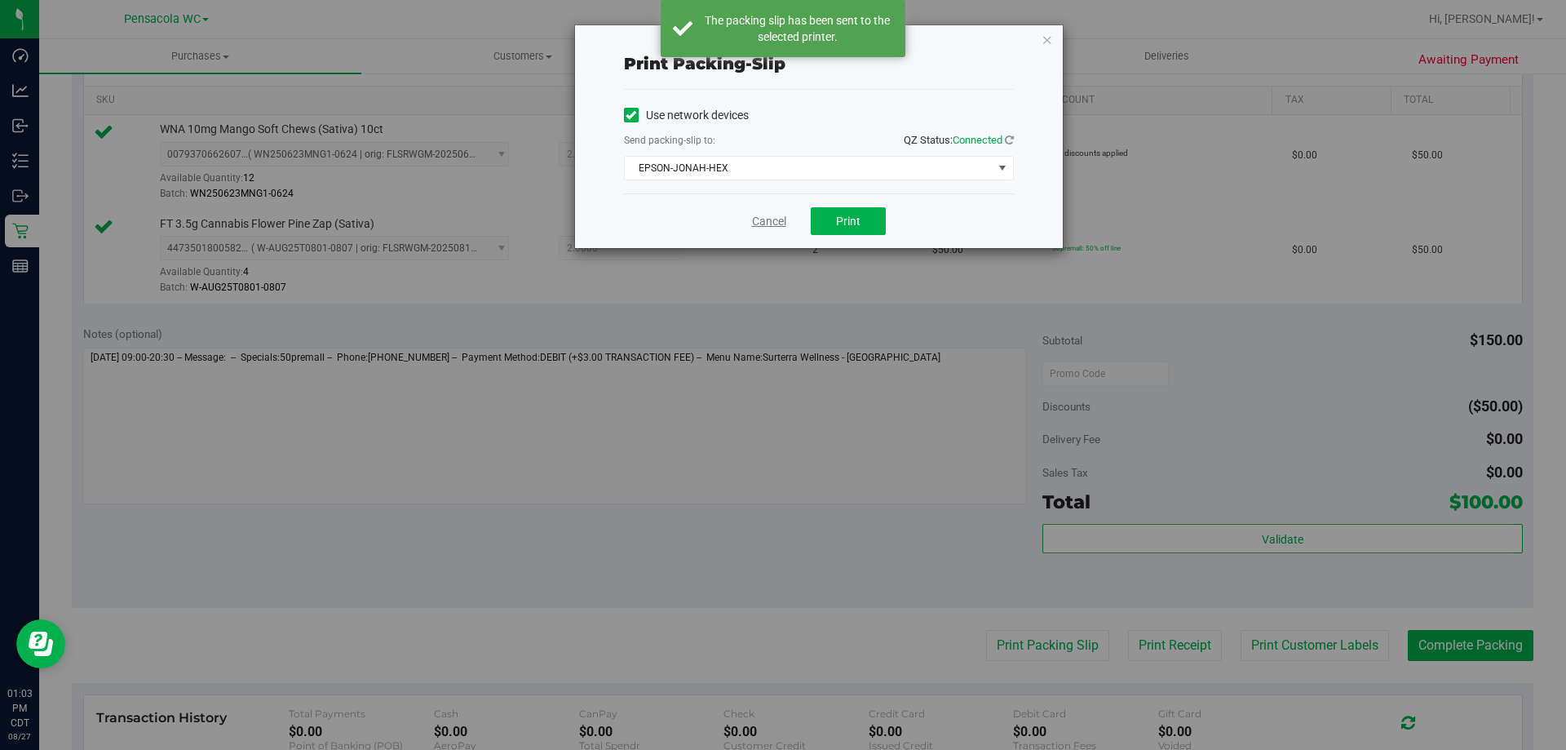
click at [775, 226] on link "Cancel" at bounding box center [769, 221] width 34 height 17
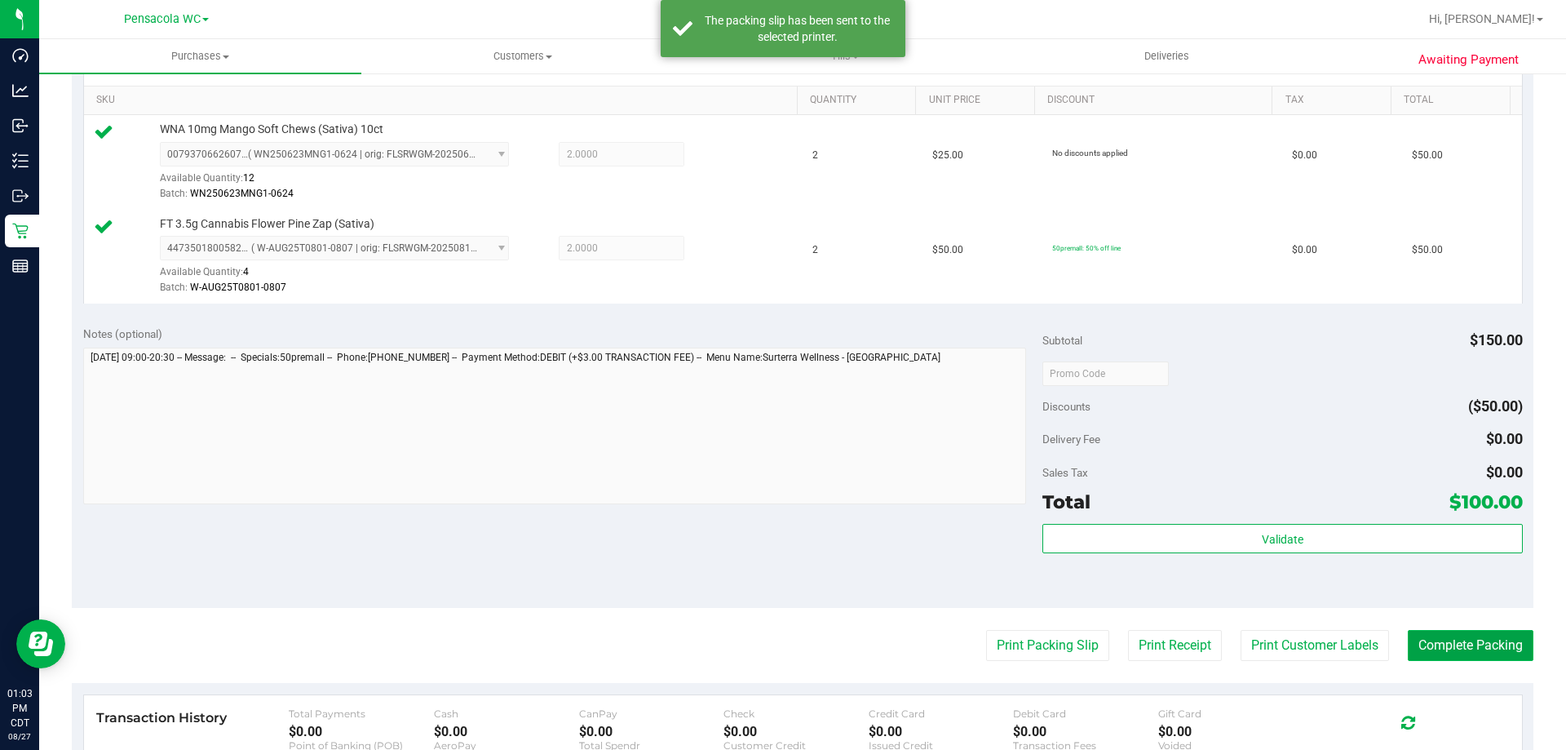
click at [1494, 650] on button "Complete Packing" at bounding box center [1471, 645] width 126 height 31
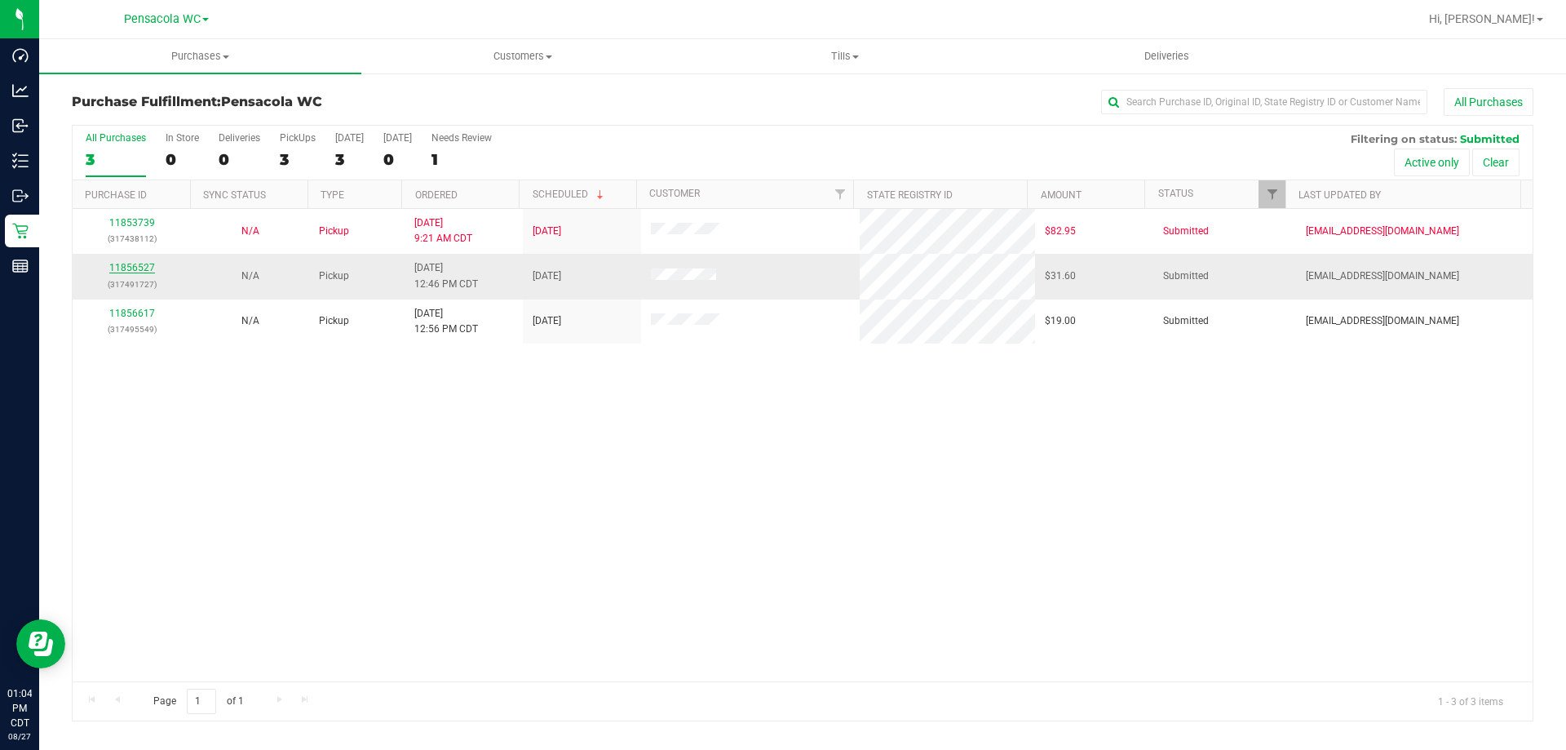
click at [140, 267] on link "11856527" at bounding box center [132, 267] width 46 height 11
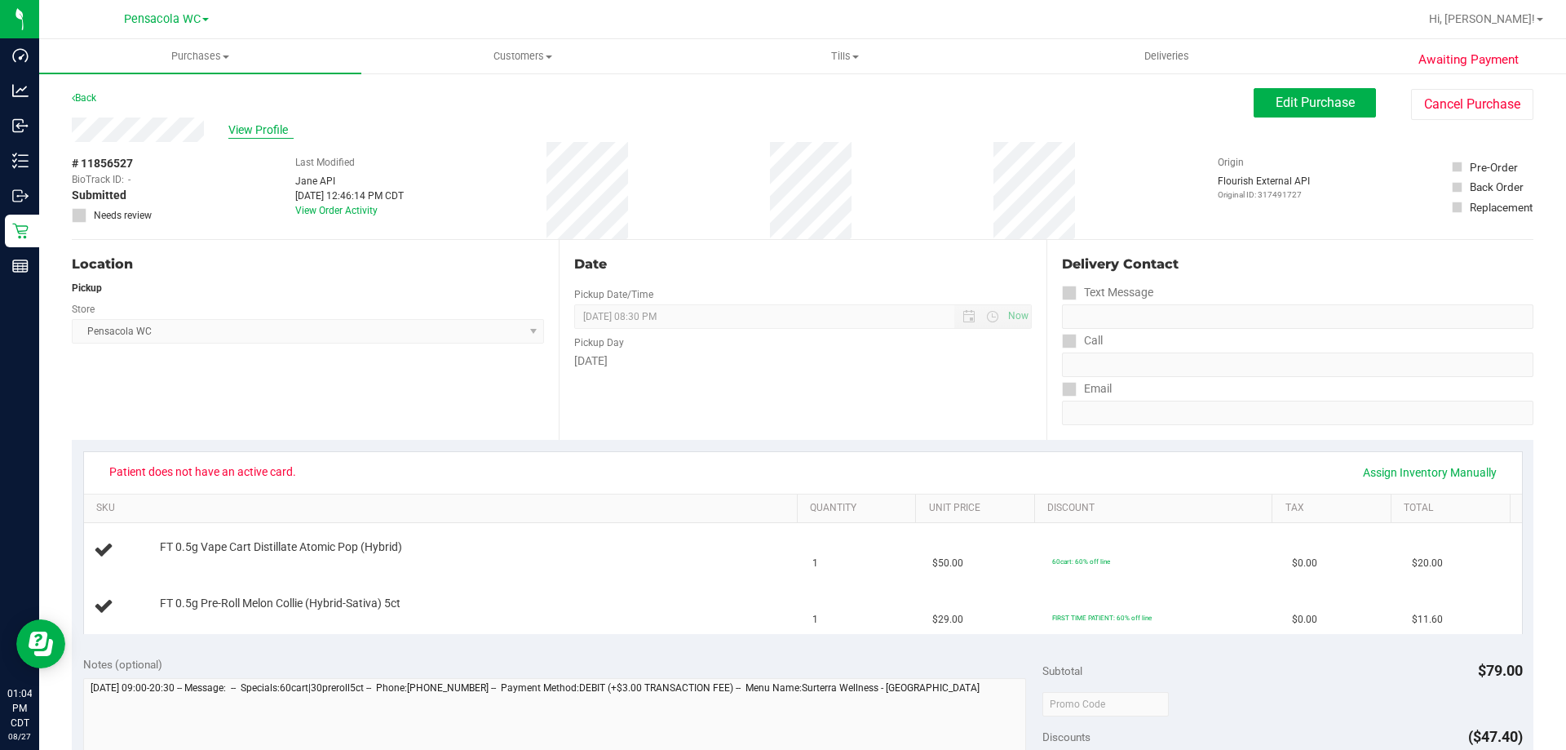
click at [242, 127] on span "View Profile" at bounding box center [260, 130] width 65 height 17
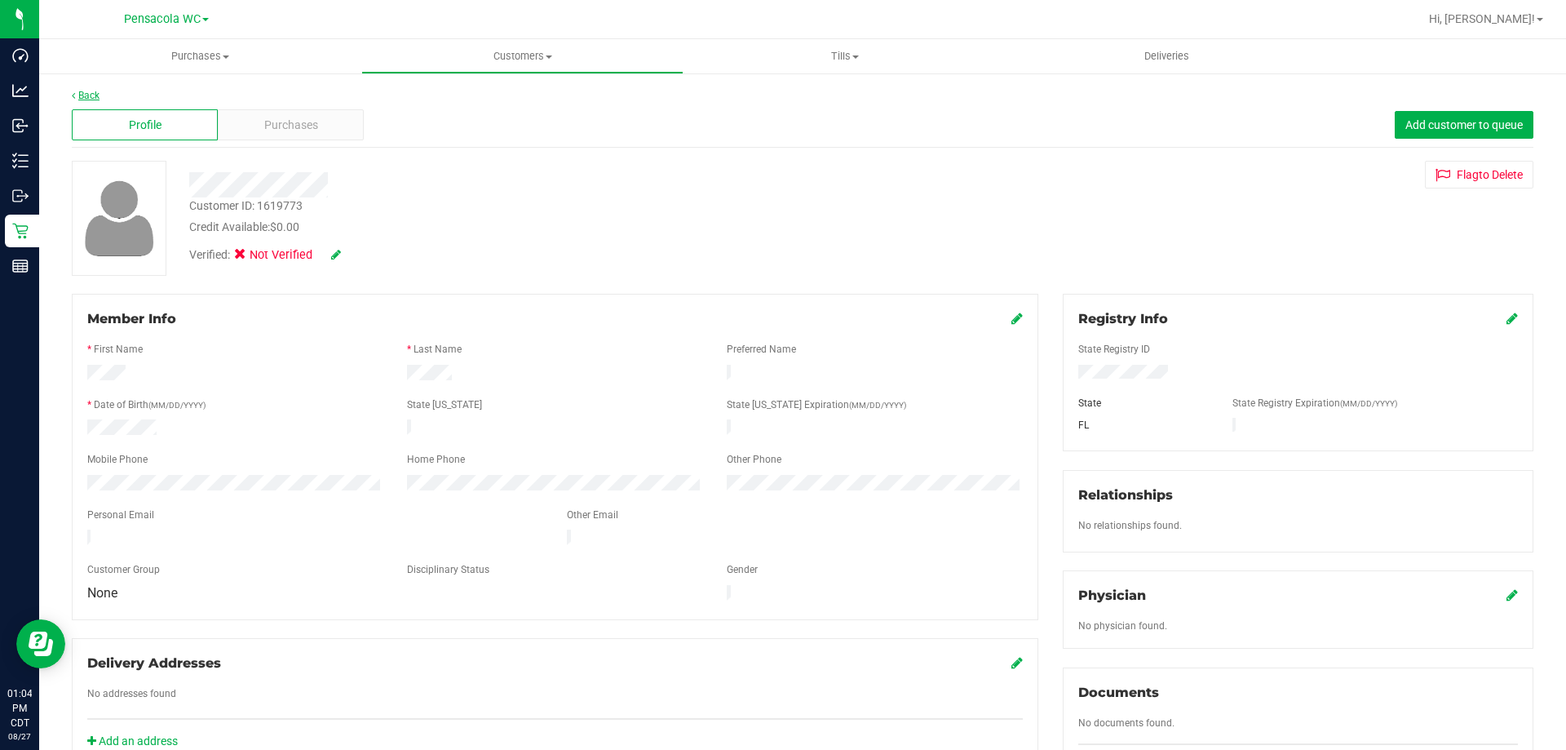
click at [95, 92] on link "Back" at bounding box center [86, 95] width 28 height 11
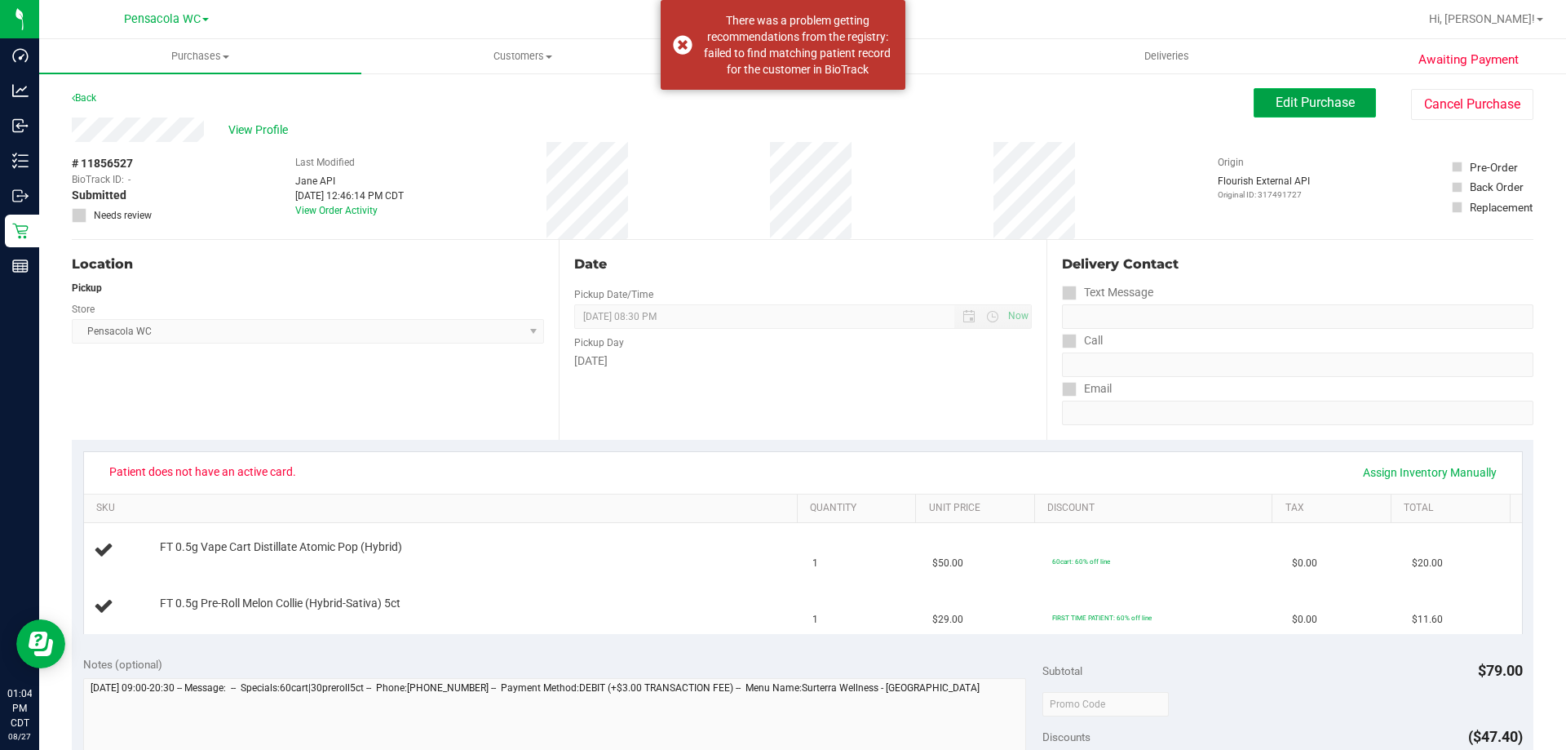
click at [1347, 105] on button "Edit Purchase" at bounding box center [1315, 102] width 122 height 29
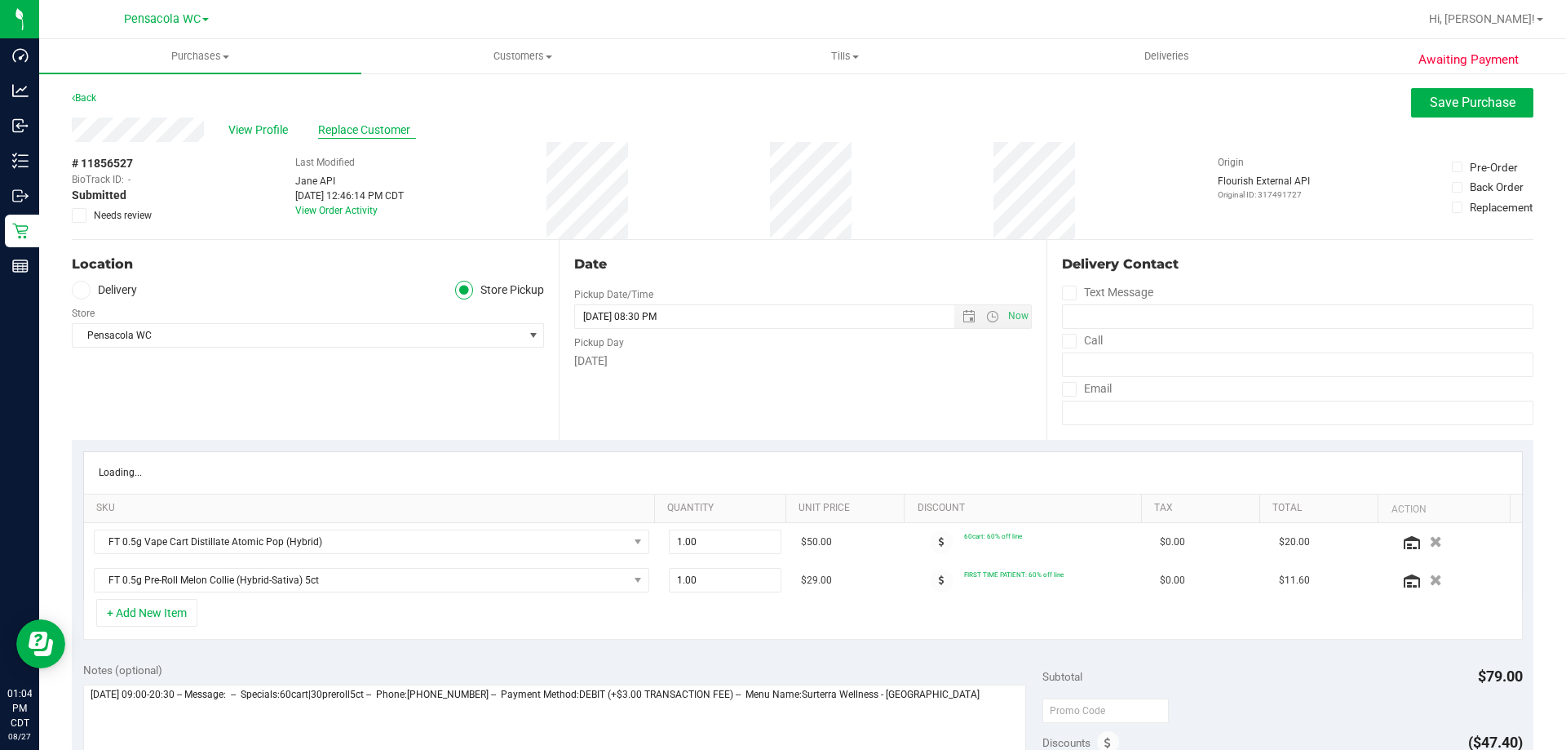
click at [338, 128] on span "Replace Customer" at bounding box center [367, 130] width 98 height 17
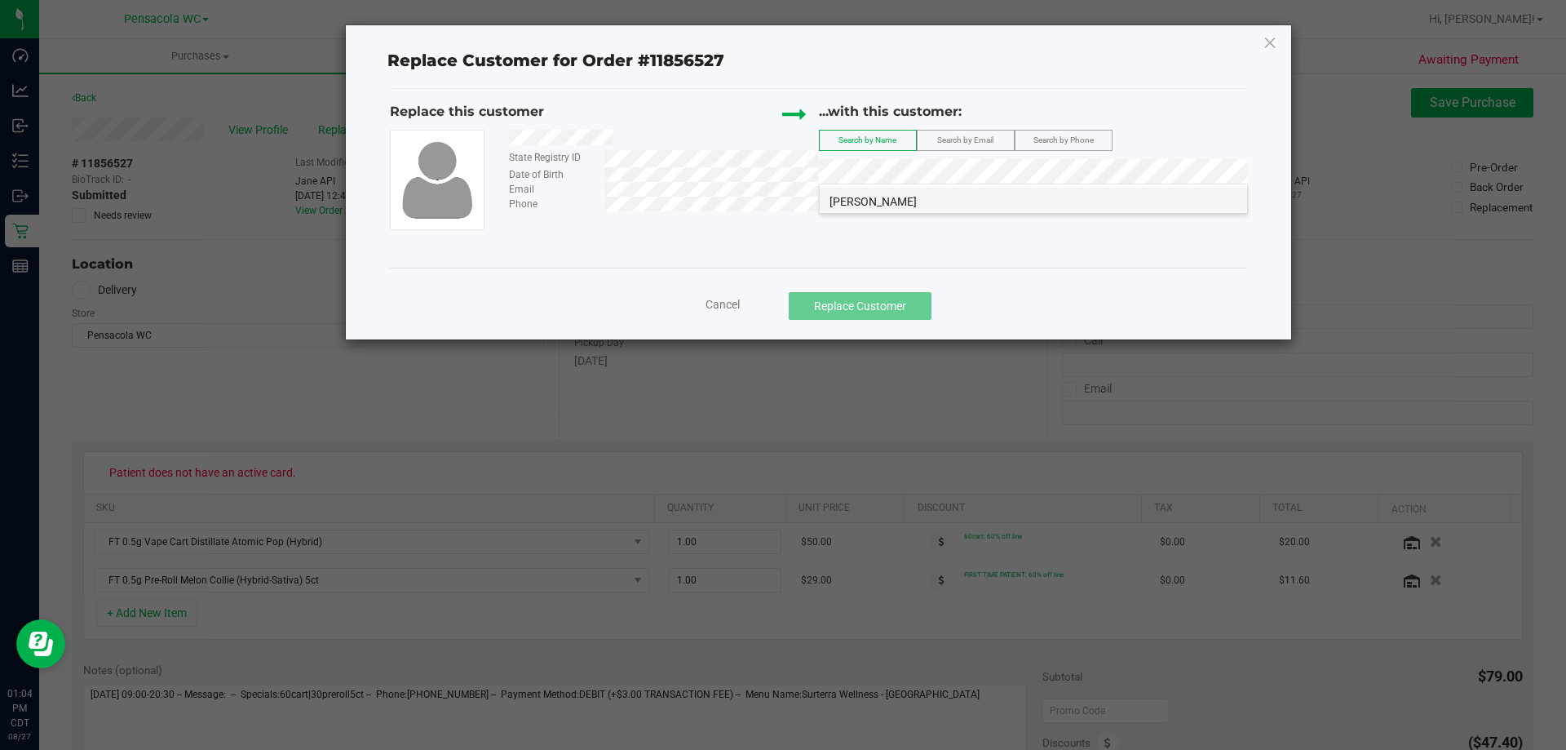
click at [915, 202] on span "[PERSON_NAME]" at bounding box center [873, 201] width 87 height 13
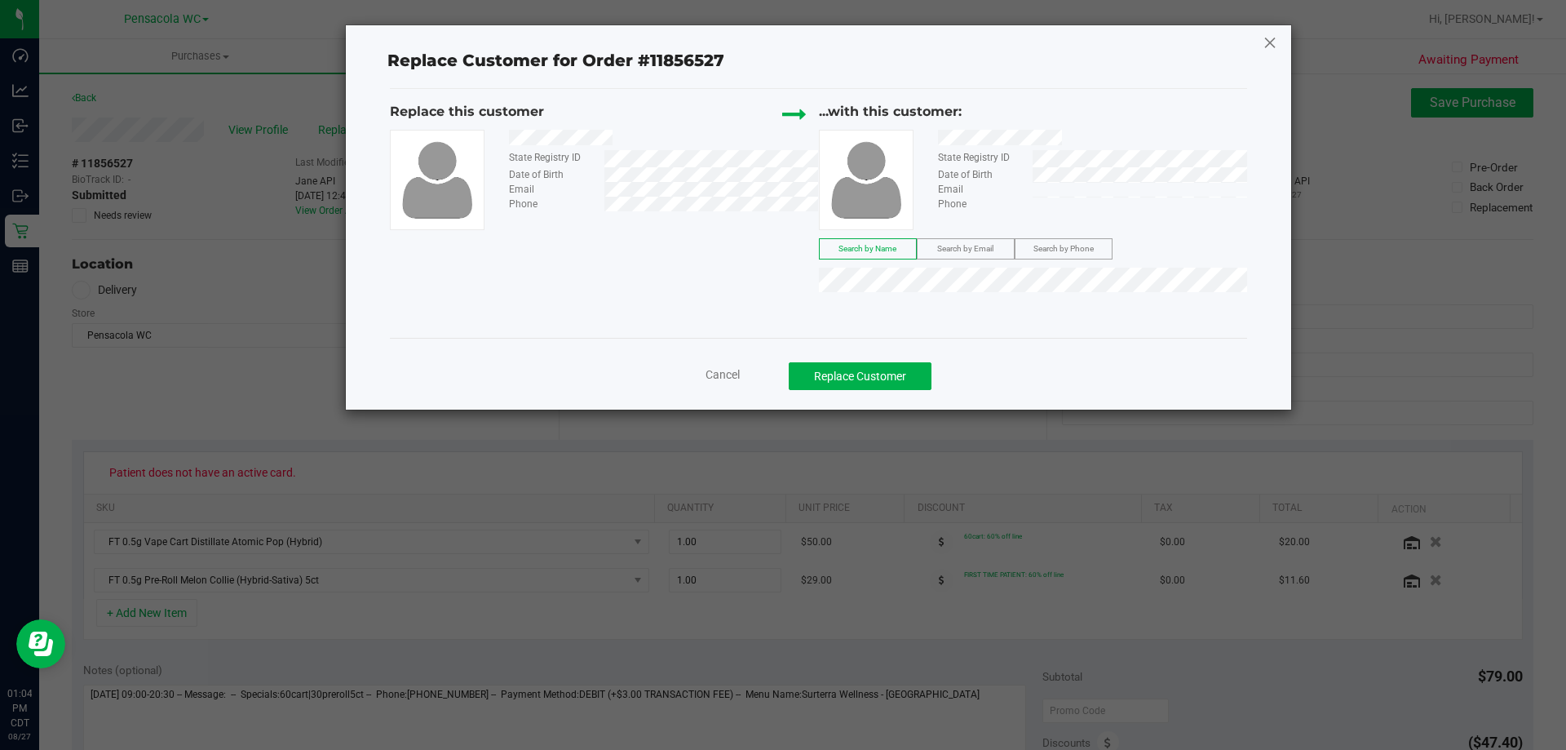
click at [1272, 46] on icon at bounding box center [1270, 42] width 15 height 26
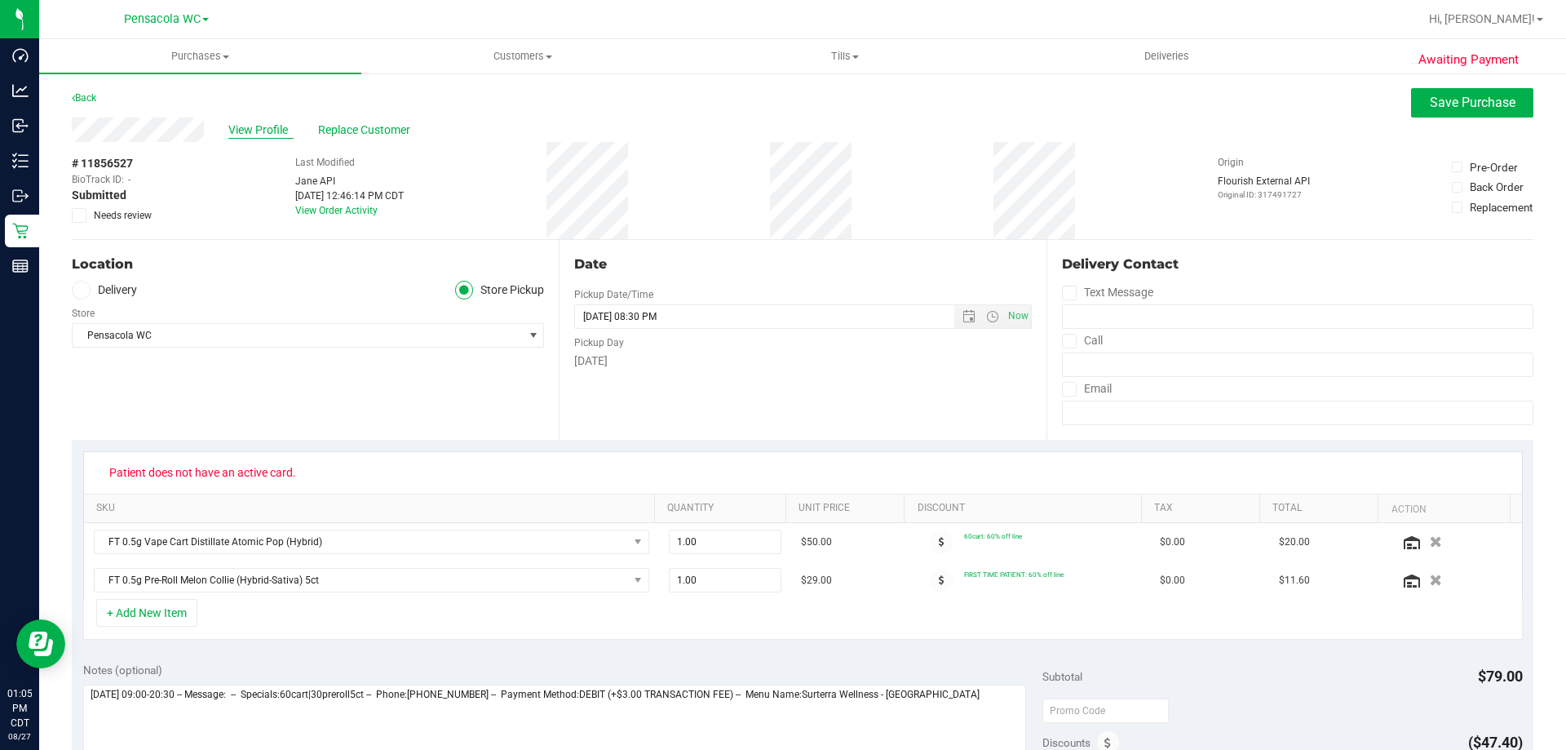
click at [282, 129] on span "View Profile" at bounding box center [260, 130] width 65 height 17
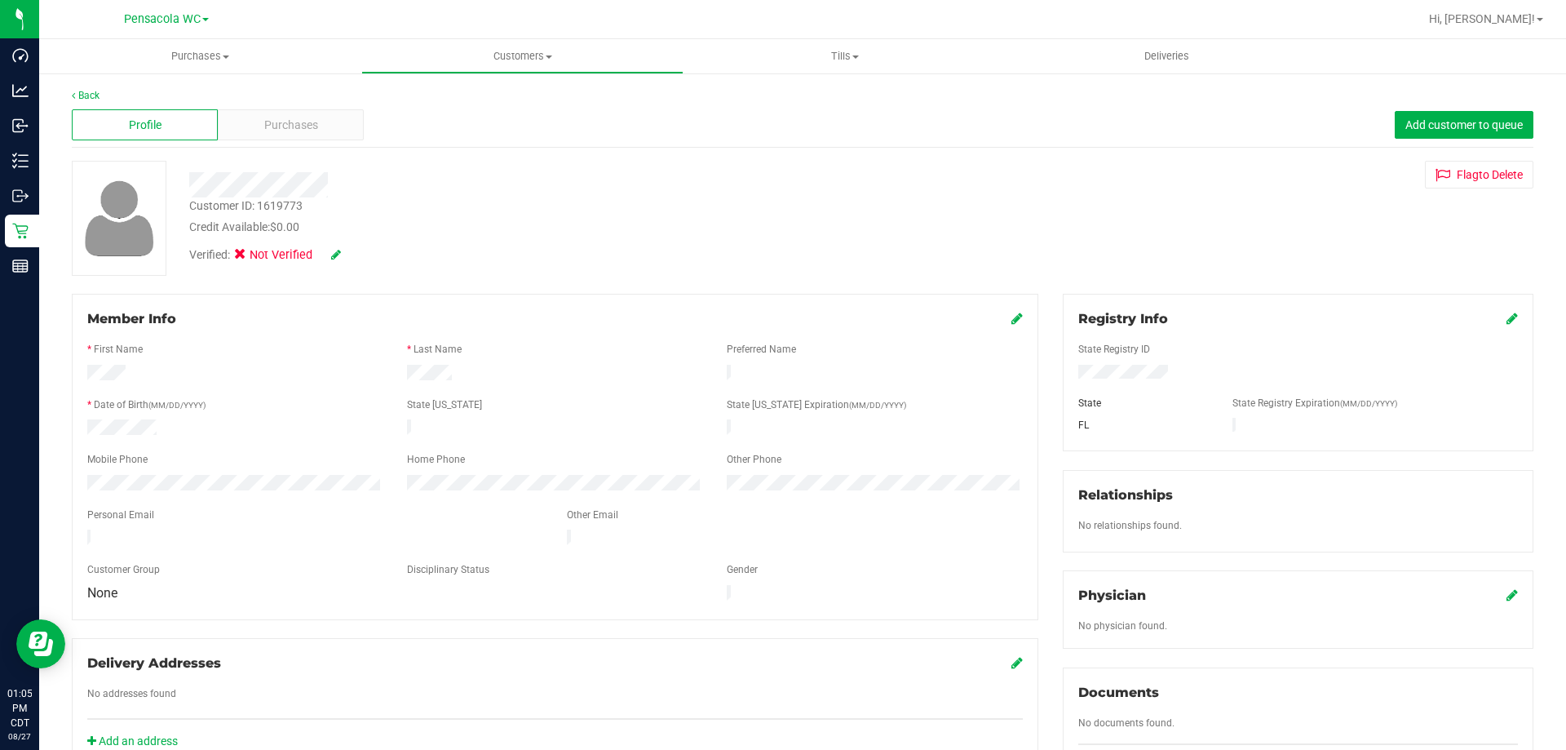
click at [1012, 316] on icon at bounding box center [1017, 318] width 11 height 13
click at [1507, 317] on icon at bounding box center [1512, 318] width 11 height 13
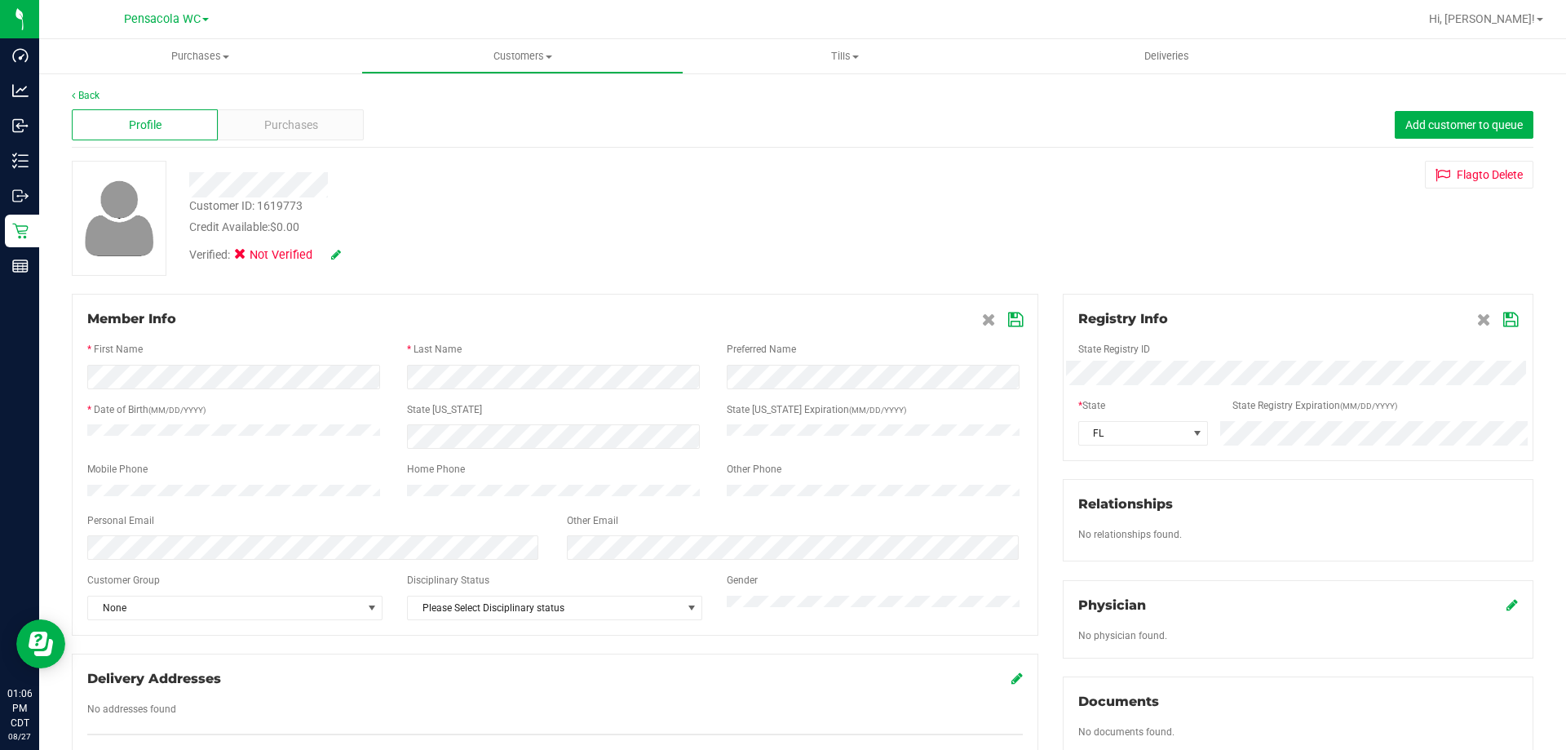
click at [1506, 562] on div "Registry Info State Registry ID * State State Registry Expiration (MM/DD/YYYY) …" at bounding box center [1298, 595] width 495 height 603
click at [687, 392] on div "Member Info * First Name * Last Name Preferred Name * Date of Birth (MM/DD/YYYY…" at bounding box center [803, 714] width 1486 height 841
click at [1503, 313] on icon at bounding box center [1510, 319] width 15 height 13
click at [335, 252] on icon at bounding box center [336, 254] width 10 height 11
click at [247, 257] on icon at bounding box center [245, 257] width 11 height 0
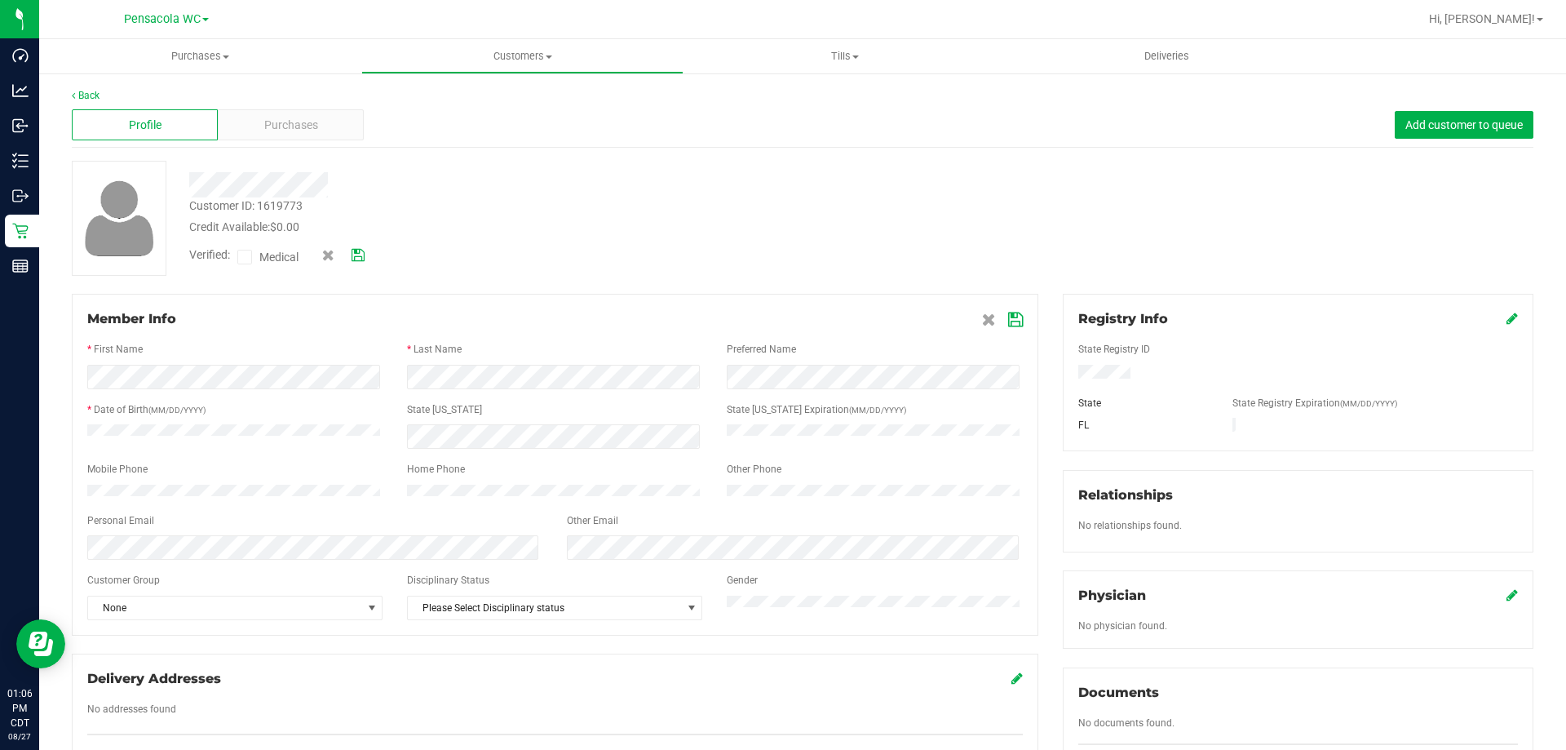
click at [0, 0] on input "Medical" at bounding box center [0, 0] width 0 height 0
click at [358, 258] on icon at bounding box center [358, 255] width 13 height 11
click at [1012, 324] on icon at bounding box center [1015, 319] width 15 height 13
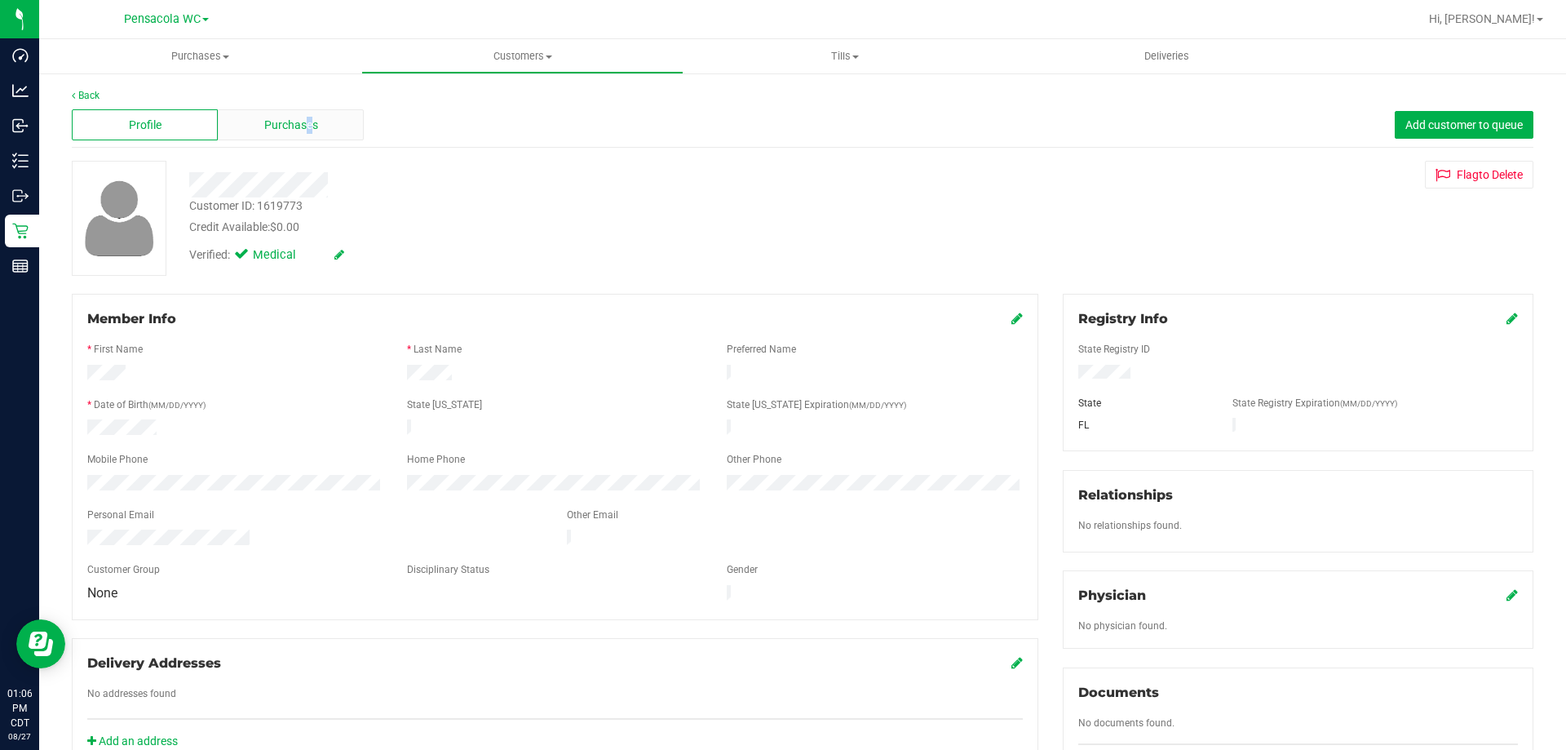
click at [308, 118] on div "Purchases" at bounding box center [291, 124] width 146 height 31
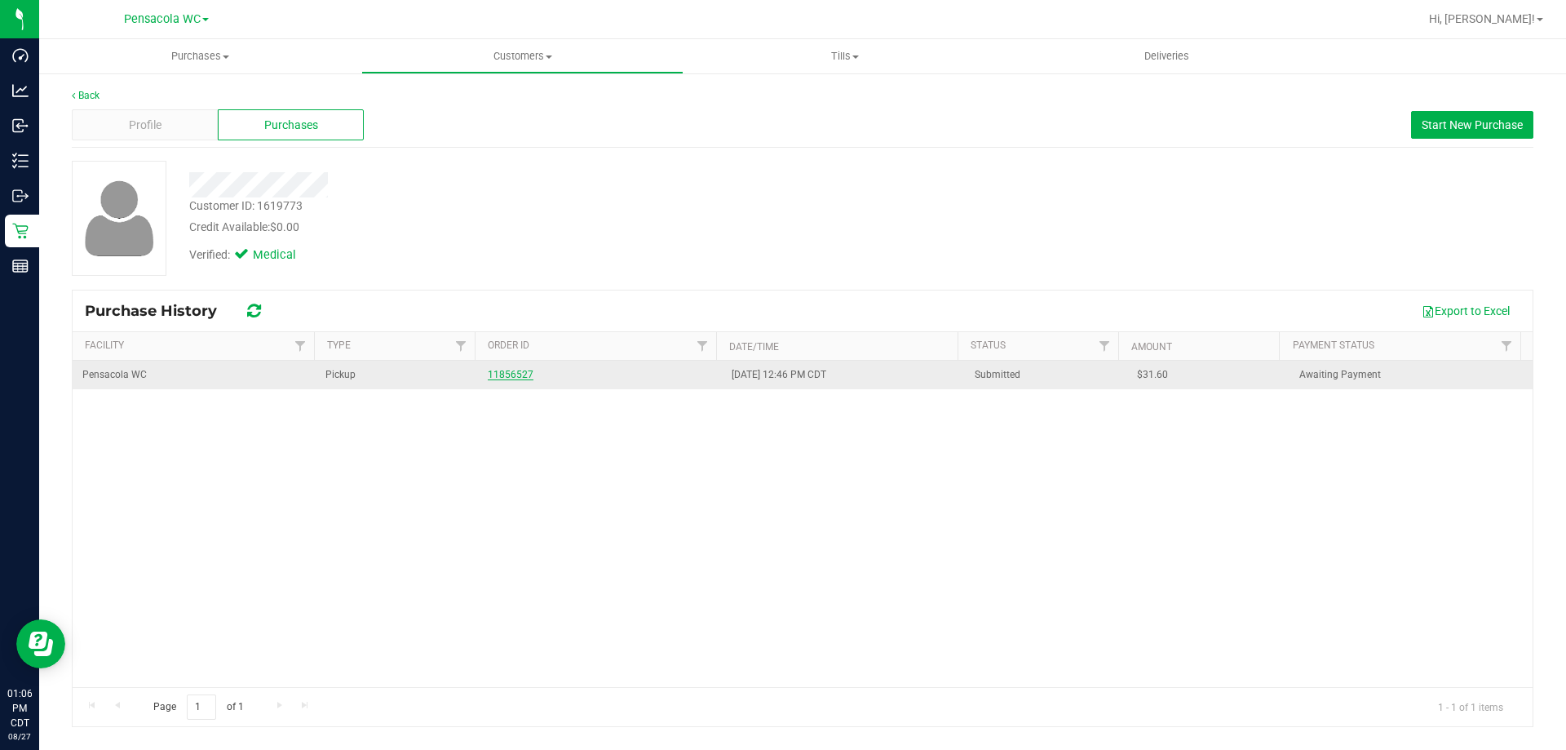
click at [502, 374] on link "11856527" at bounding box center [511, 374] width 46 height 11
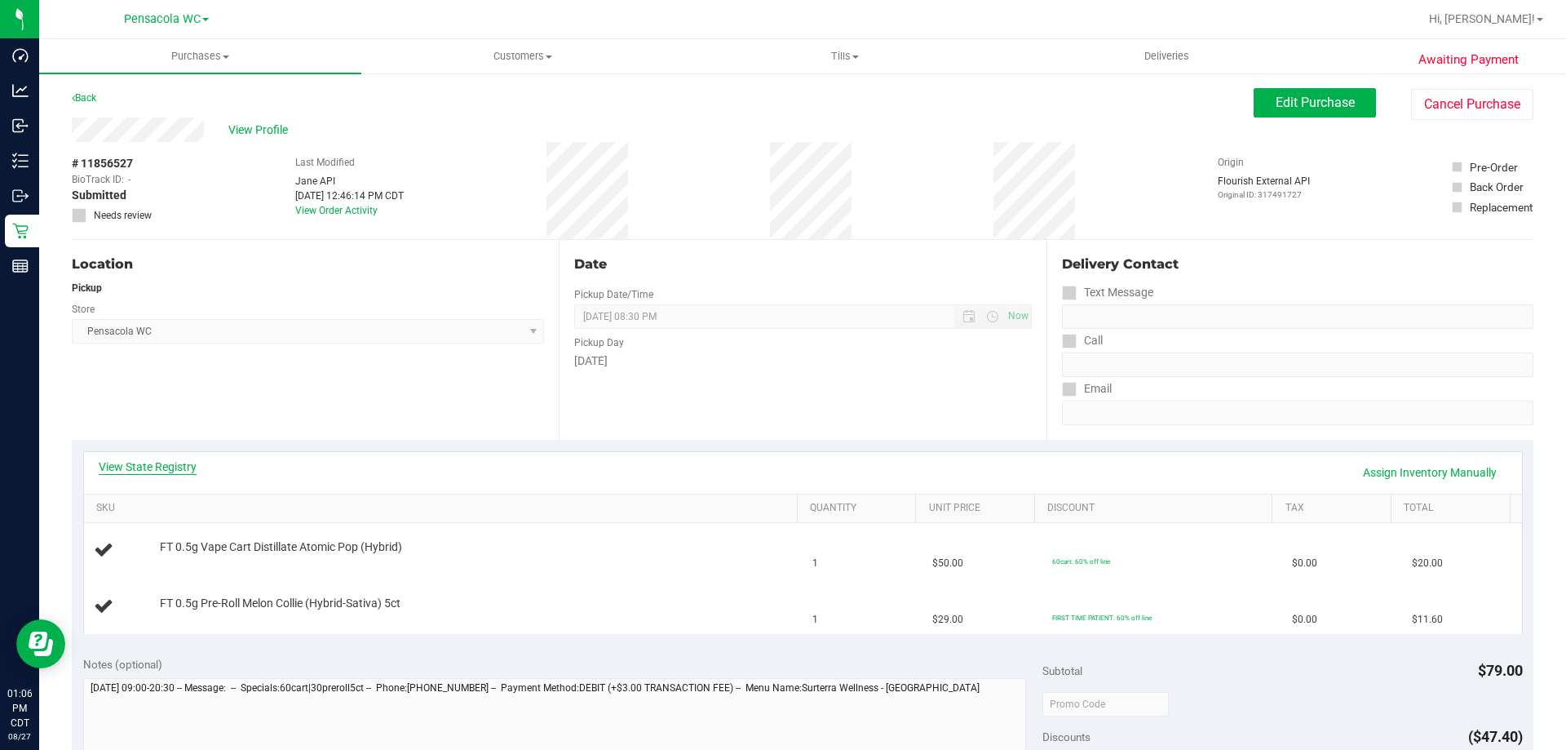
click at [170, 463] on link "View State Registry" at bounding box center [148, 466] width 98 height 16
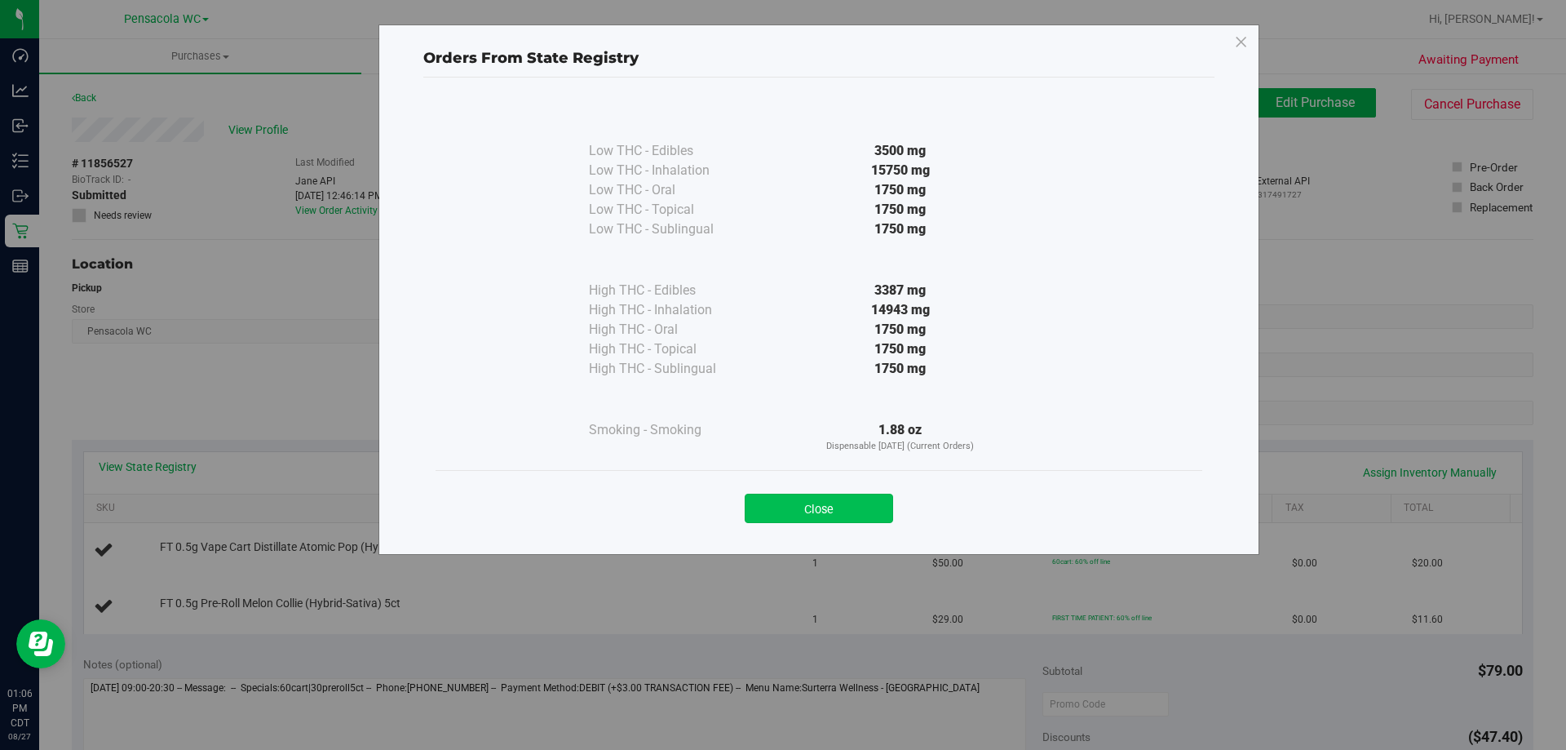
click at [850, 504] on button "Close" at bounding box center [819, 508] width 148 height 29
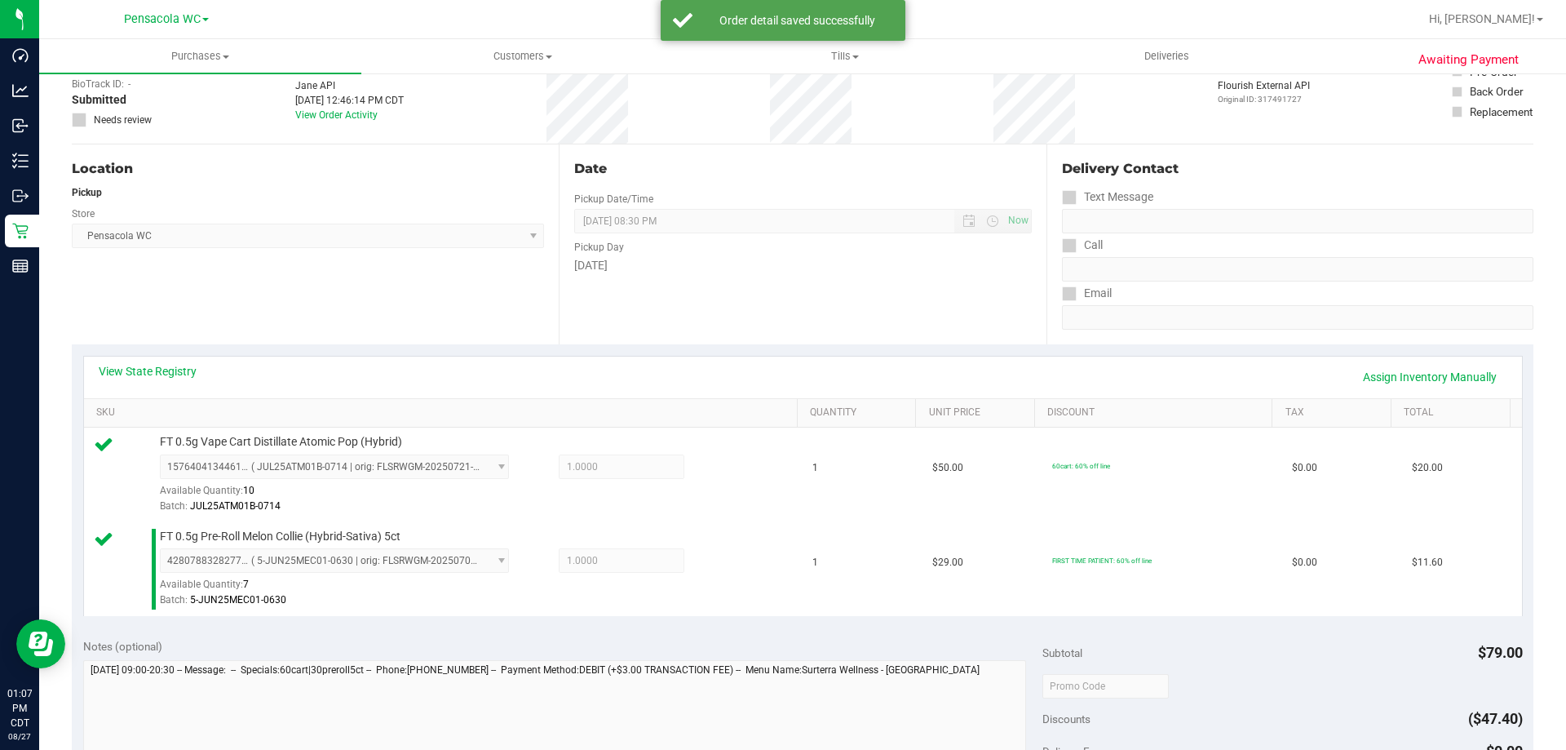
scroll to position [408, 0]
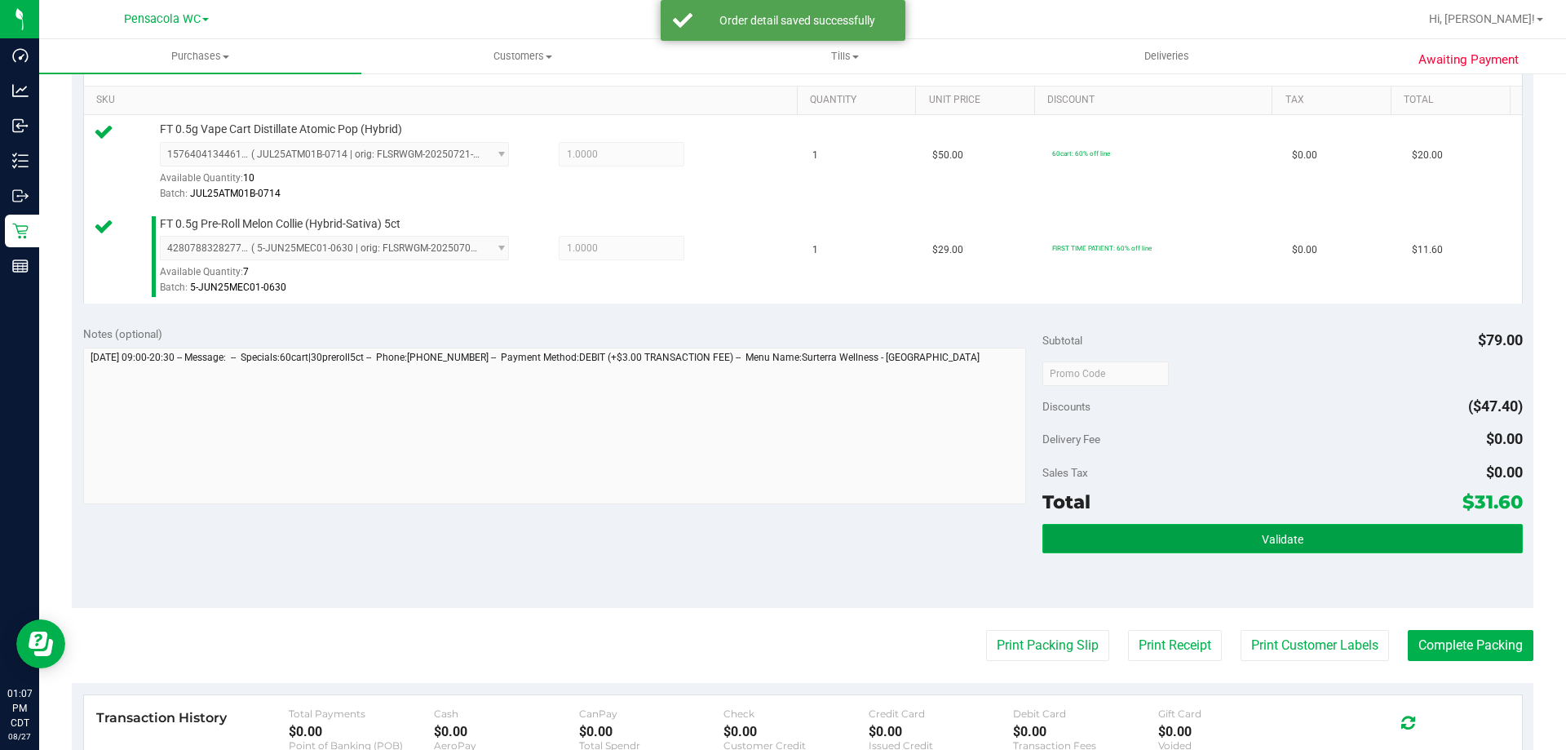
click at [1267, 551] on button "Validate" at bounding box center [1283, 538] width 480 height 29
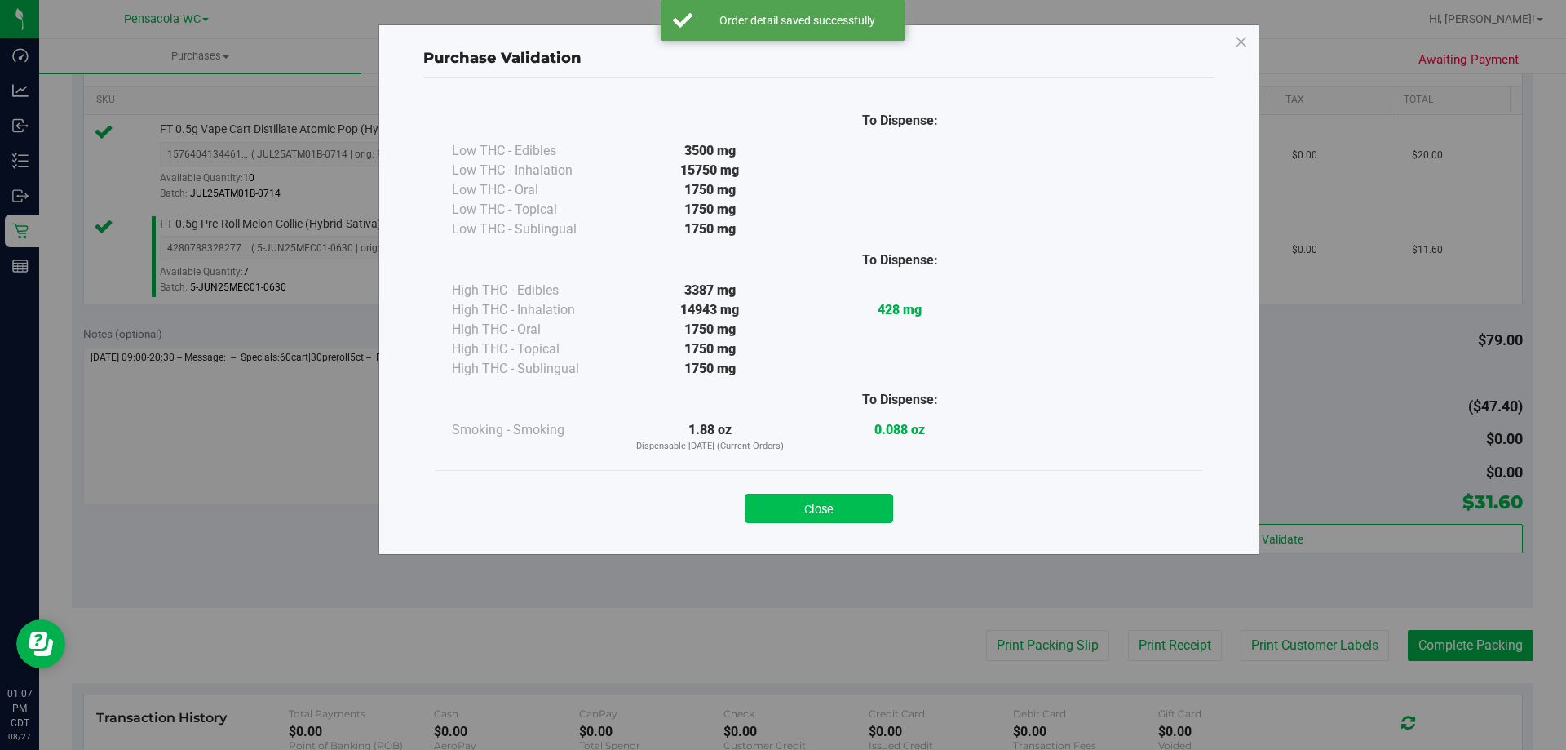
drag, startPoint x: 805, startPoint y: 486, endPoint x: 823, endPoint y: 506, distance: 26.6
click at [807, 489] on div "Close" at bounding box center [819, 503] width 742 height 41
drag, startPoint x: 823, startPoint y: 506, endPoint x: 838, endPoint y: 509, distance: 15.0
click at [824, 506] on button "Close" at bounding box center [819, 508] width 148 height 29
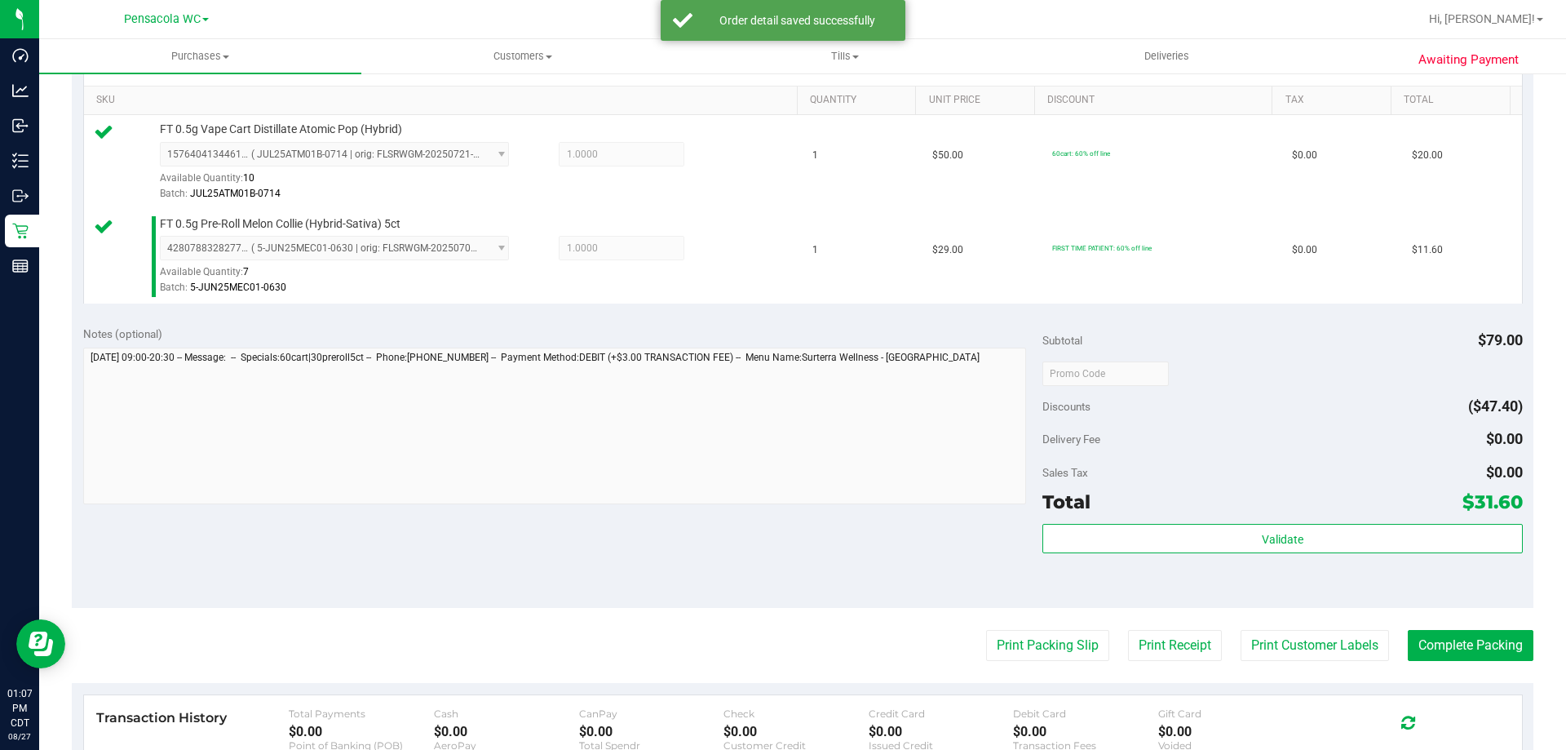
click at [1044, 628] on purchase-details "Back Edit Purchase Cancel Purchase View Profile # 11856527 BioTrack ID: - Submi…" at bounding box center [803, 334] width 1462 height 1308
click at [1045, 649] on button "Print Packing Slip" at bounding box center [1047, 645] width 123 height 31
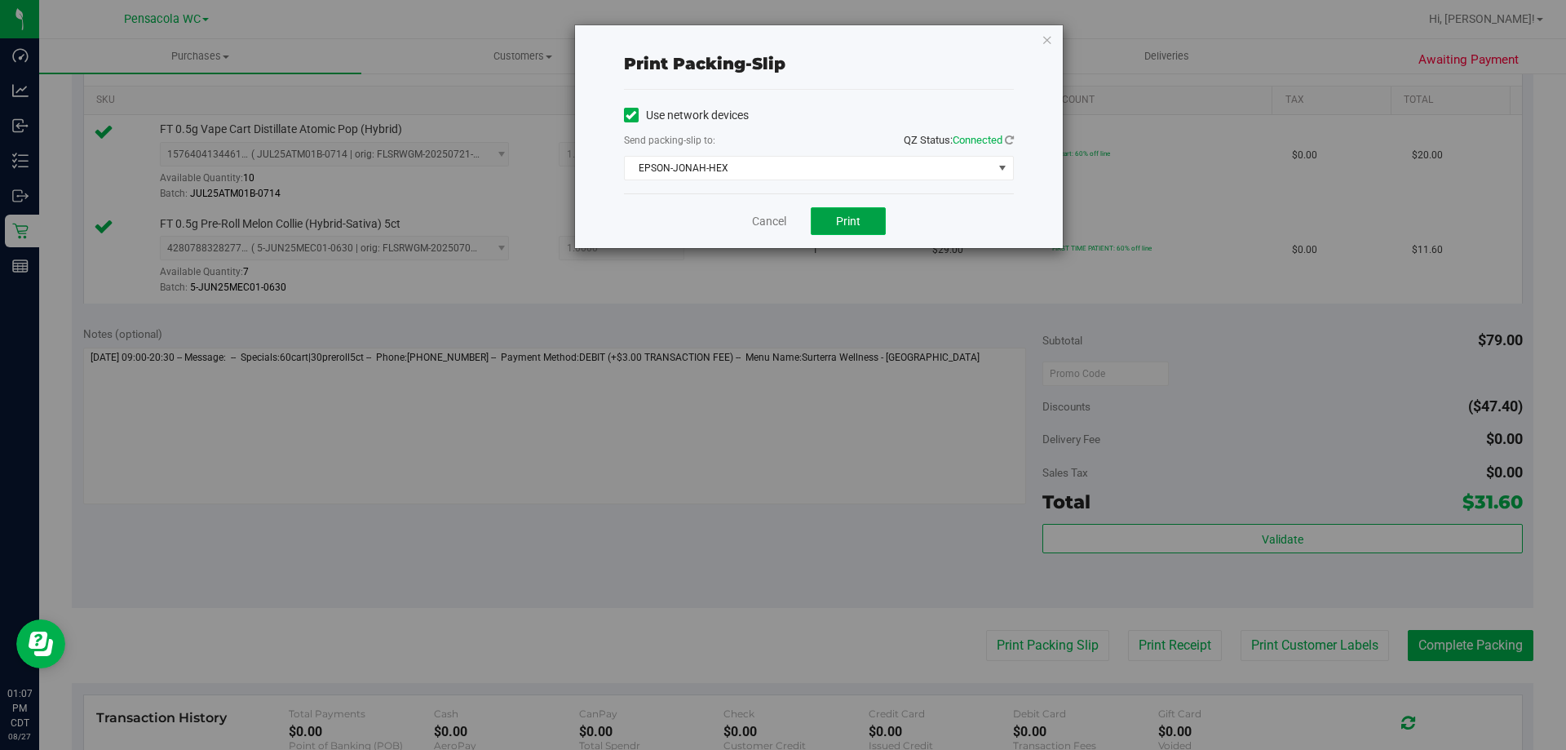
click at [861, 226] on button "Print" at bounding box center [848, 221] width 75 height 28
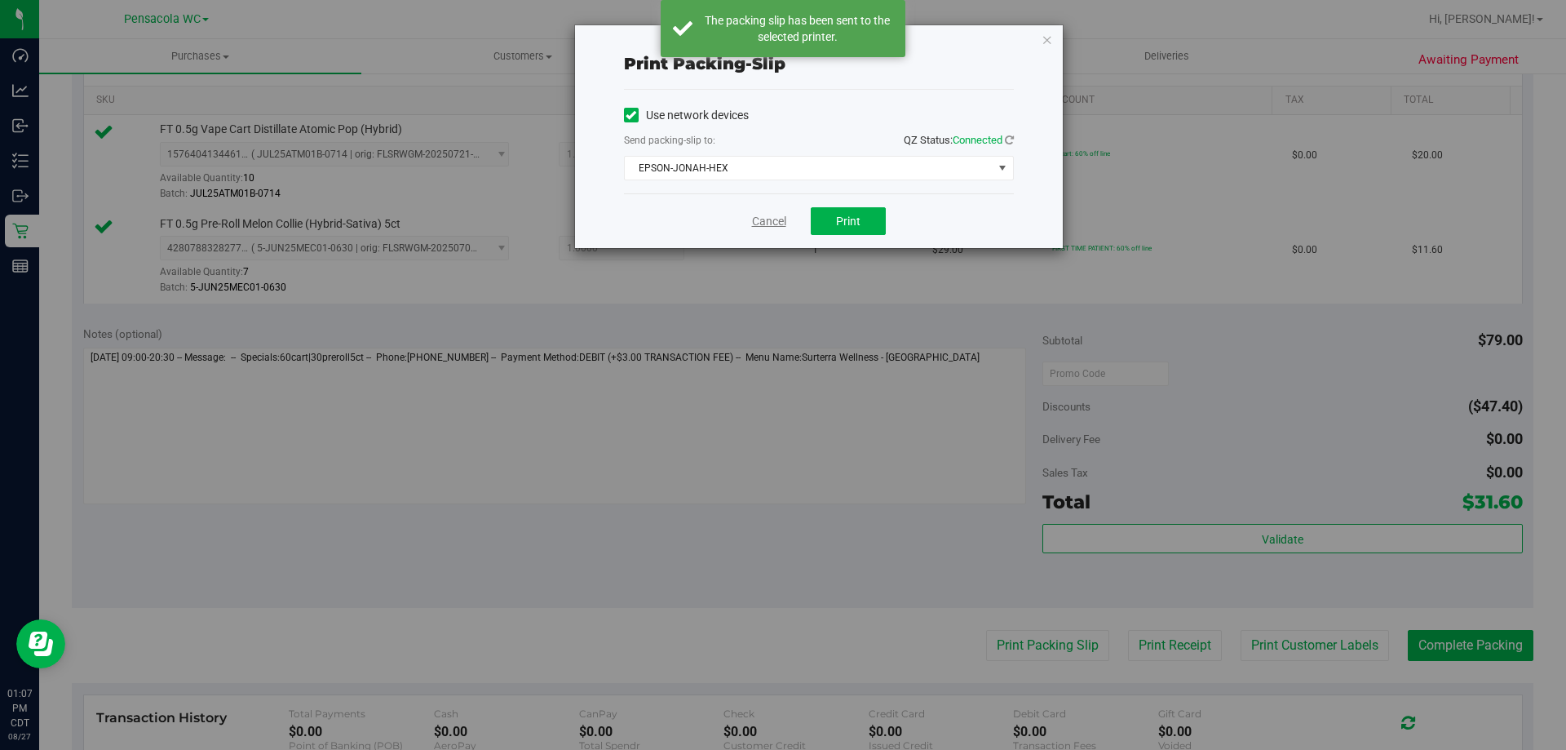
click at [775, 229] on link "Cancel" at bounding box center [769, 221] width 34 height 17
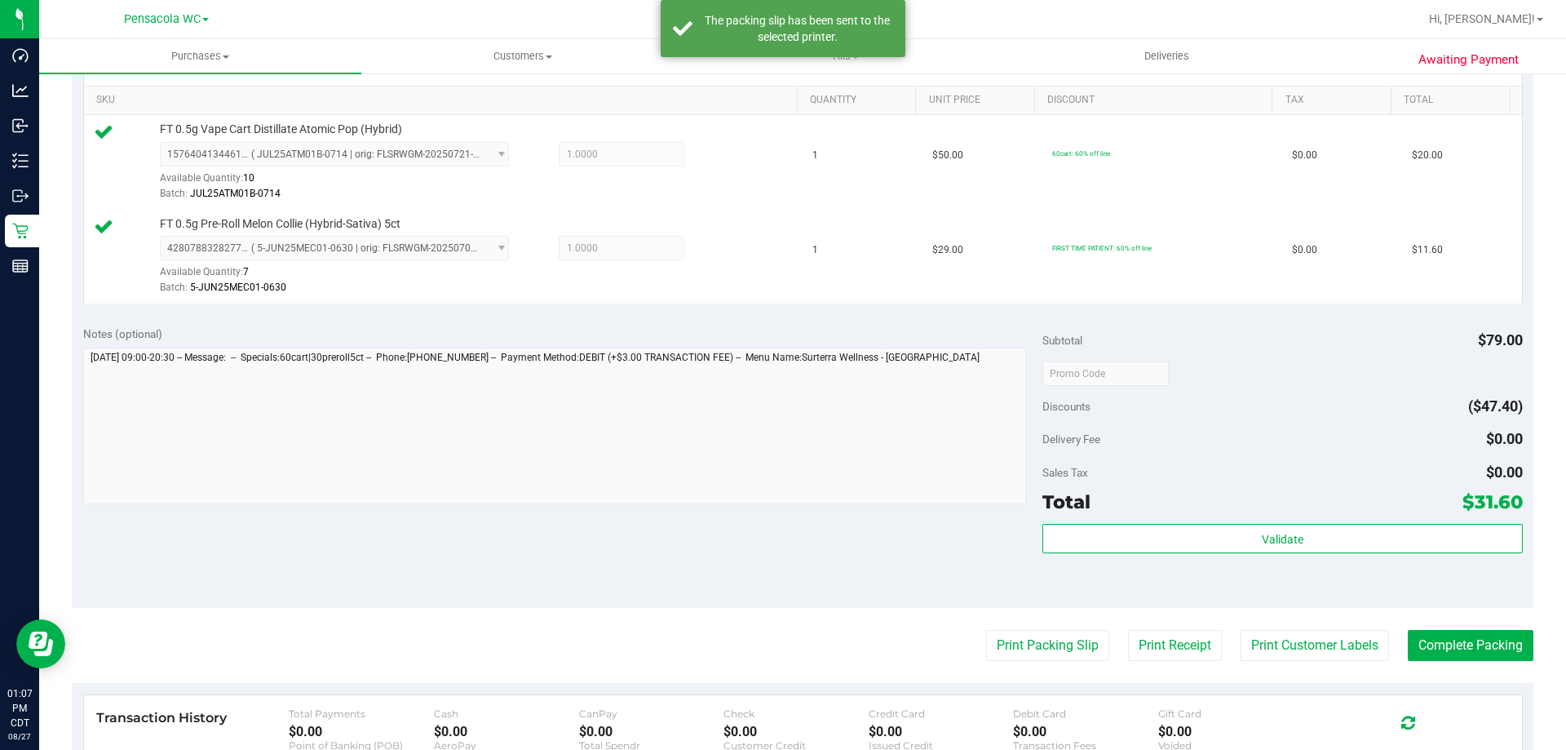
click at [1486, 666] on purchase-details "Back Edit Purchase Cancel Purchase View Profile # 11856527 BioTrack ID: - Submi…" at bounding box center [803, 334] width 1462 height 1308
click at [1472, 634] on button "Complete Packing" at bounding box center [1471, 645] width 126 height 31
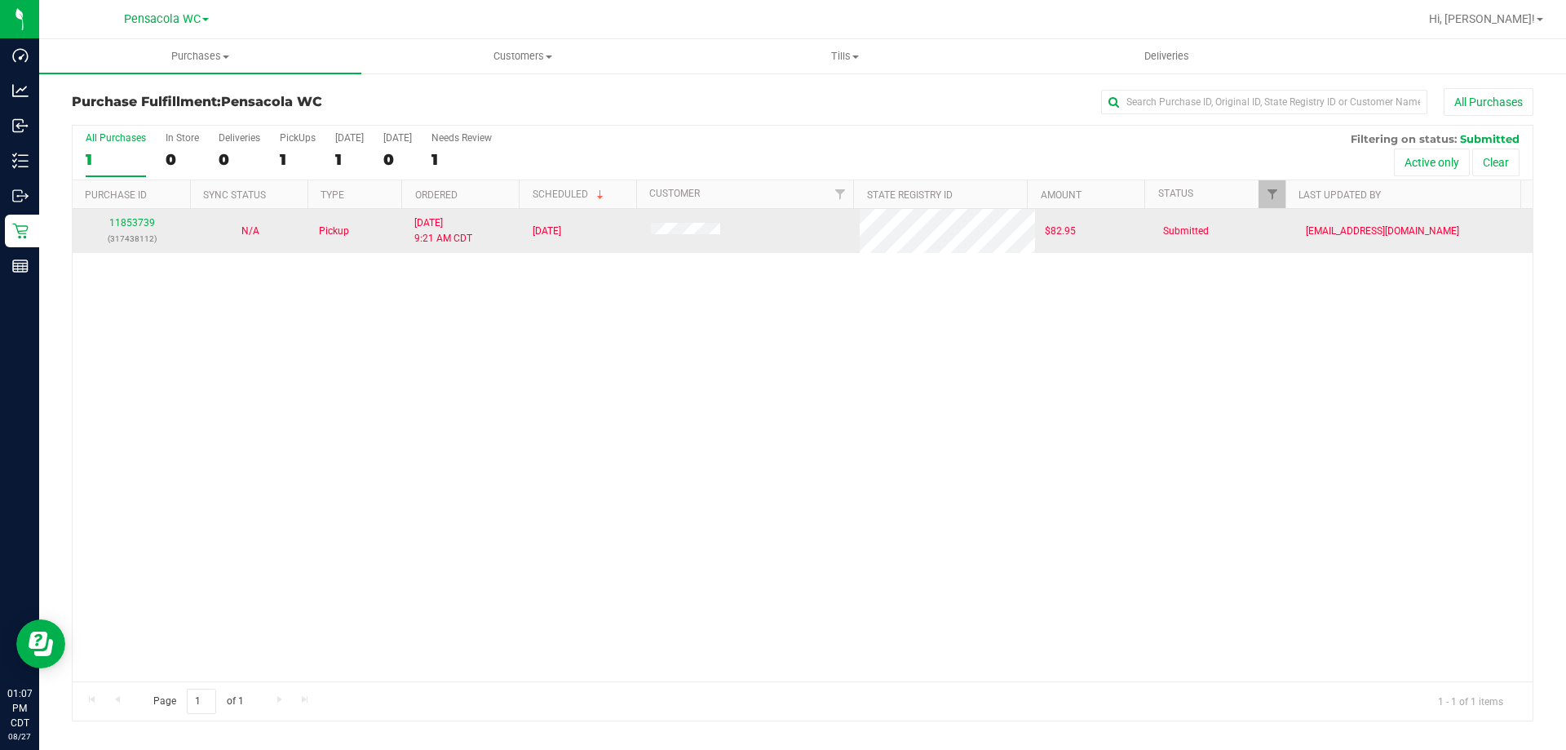
click at [146, 215] on div "11853739 (317438112)" at bounding box center [131, 230] width 99 height 31
click at [146, 217] on link "11853739" at bounding box center [132, 222] width 46 height 11
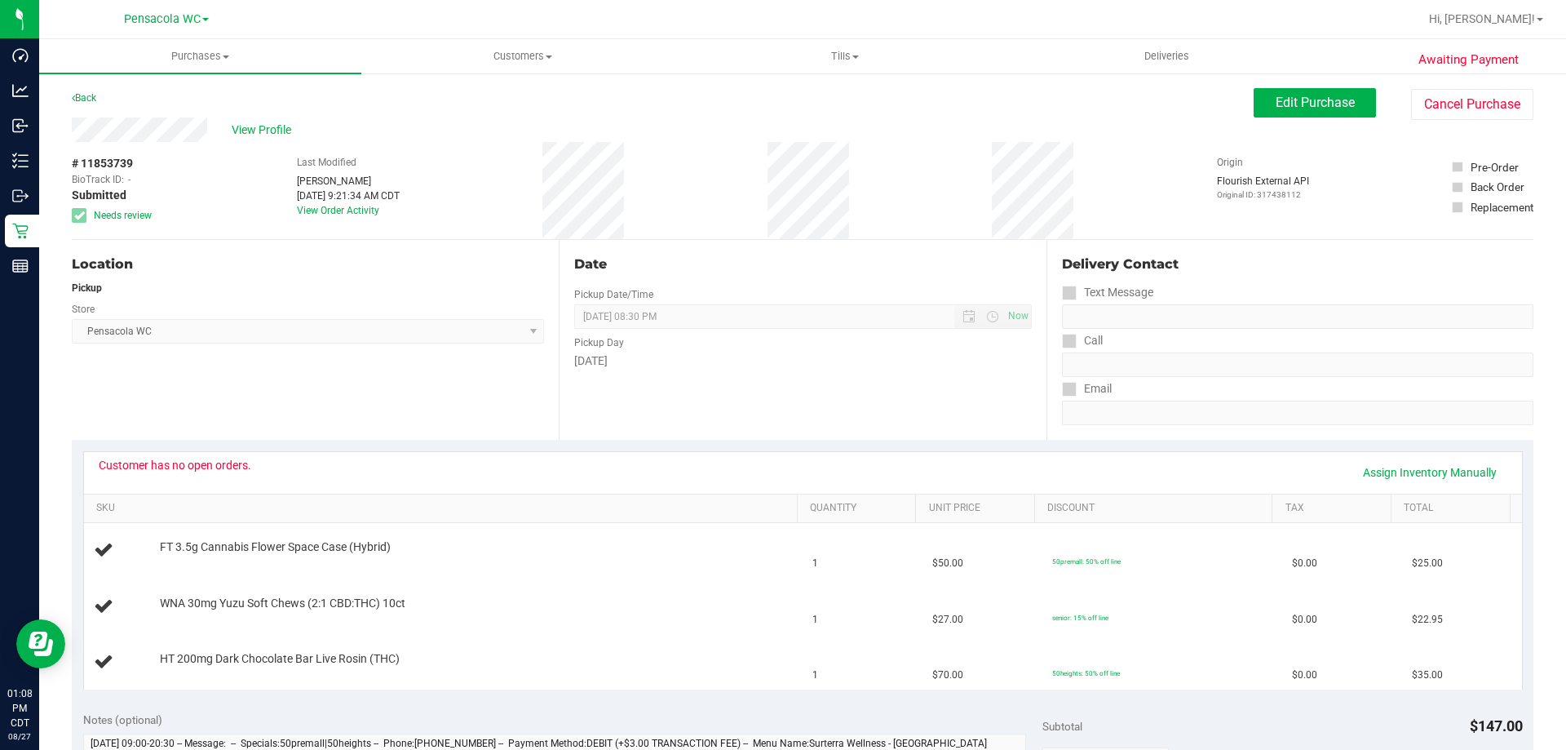
click at [483, 694] on div "Customer has no open orders. Assign Inventory Manually SKU Quantity Unit Price …" at bounding box center [803, 570] width 1462 height 260
click at [1464, 86] on div "Awaiting Payment Back Edit Purchase Cancel Purchase View Profile # 11853739 Bio…" at bounding box center [802, 739] width 1527 height 1335
click at [1458, 105] on button "Cancel Purchase" at bounding box center [1472, 104] width 122 height 31
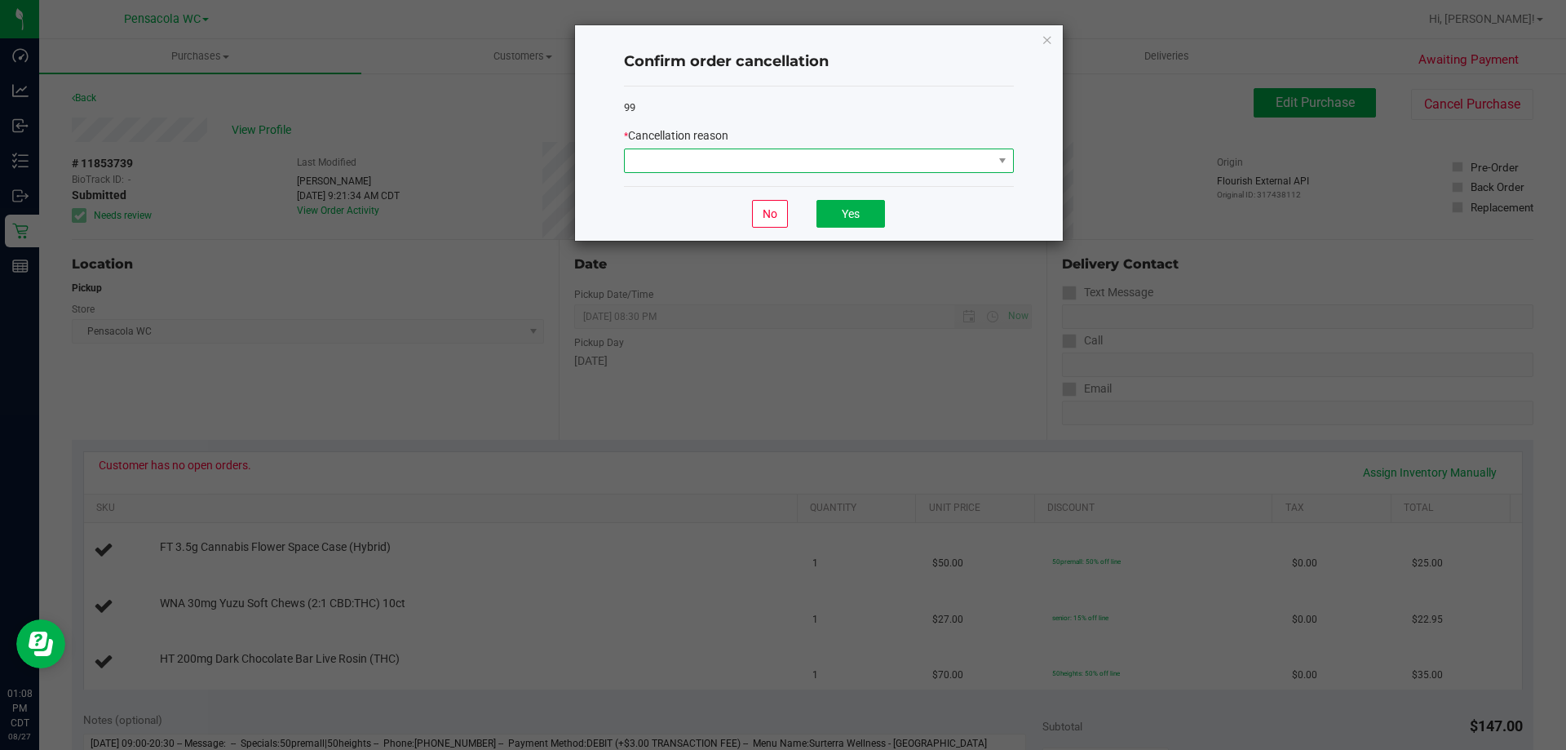
click at [823, 150] on span at bounding box center [809, 160] width 368 height 23
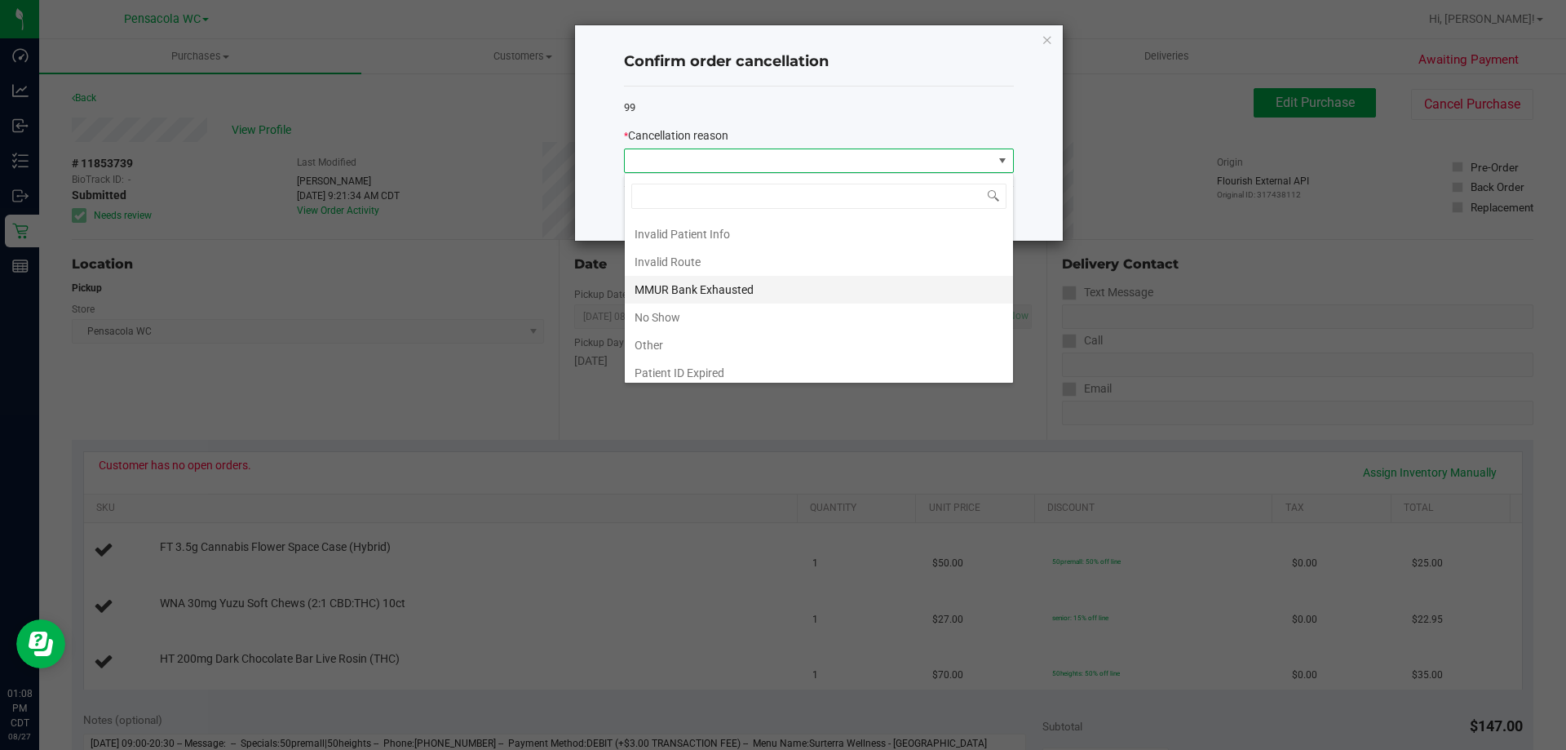
scroll to position [82, 0]
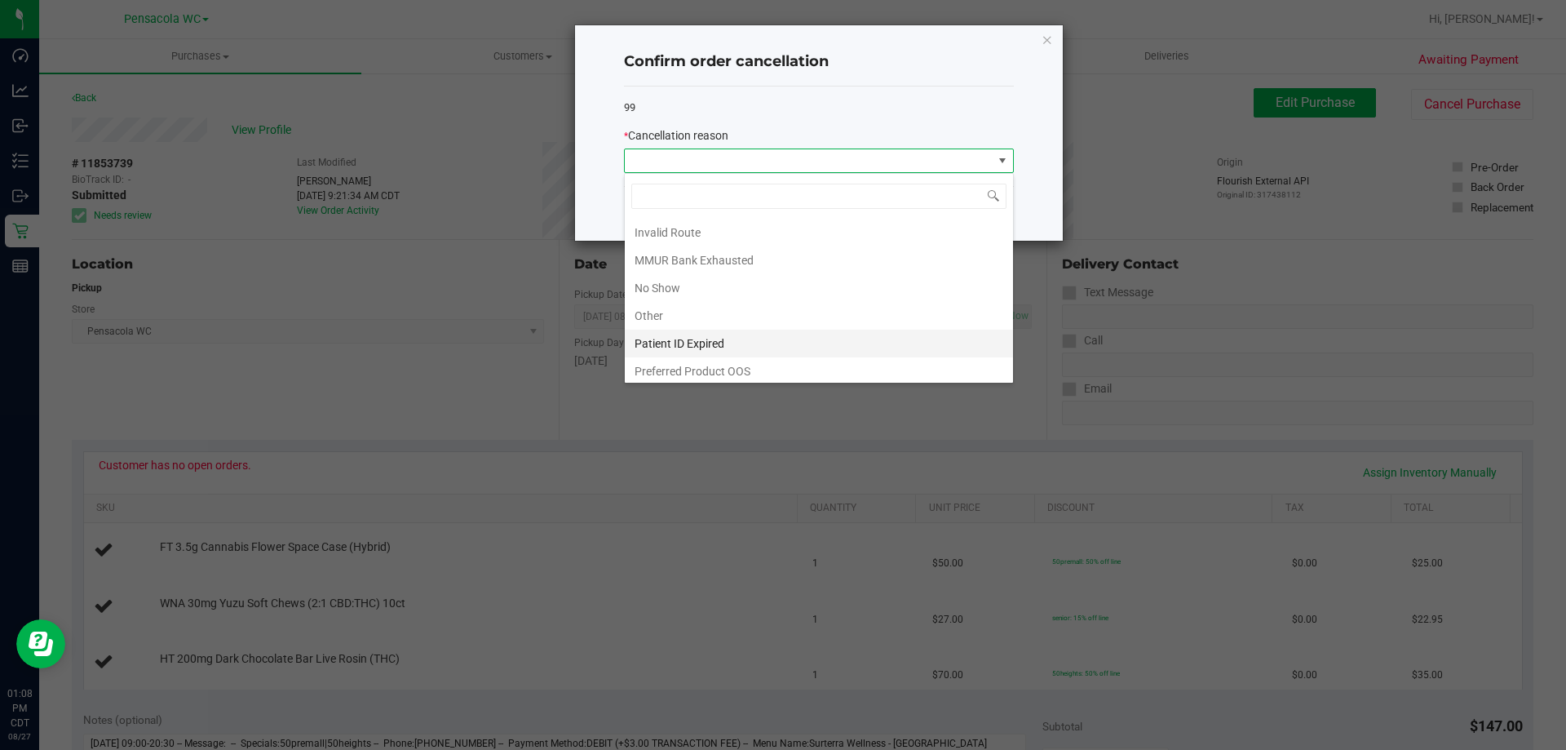
click at [715, 344] on li "Patient ID Expired" at bounding box center [819, 344] width 388 height 28
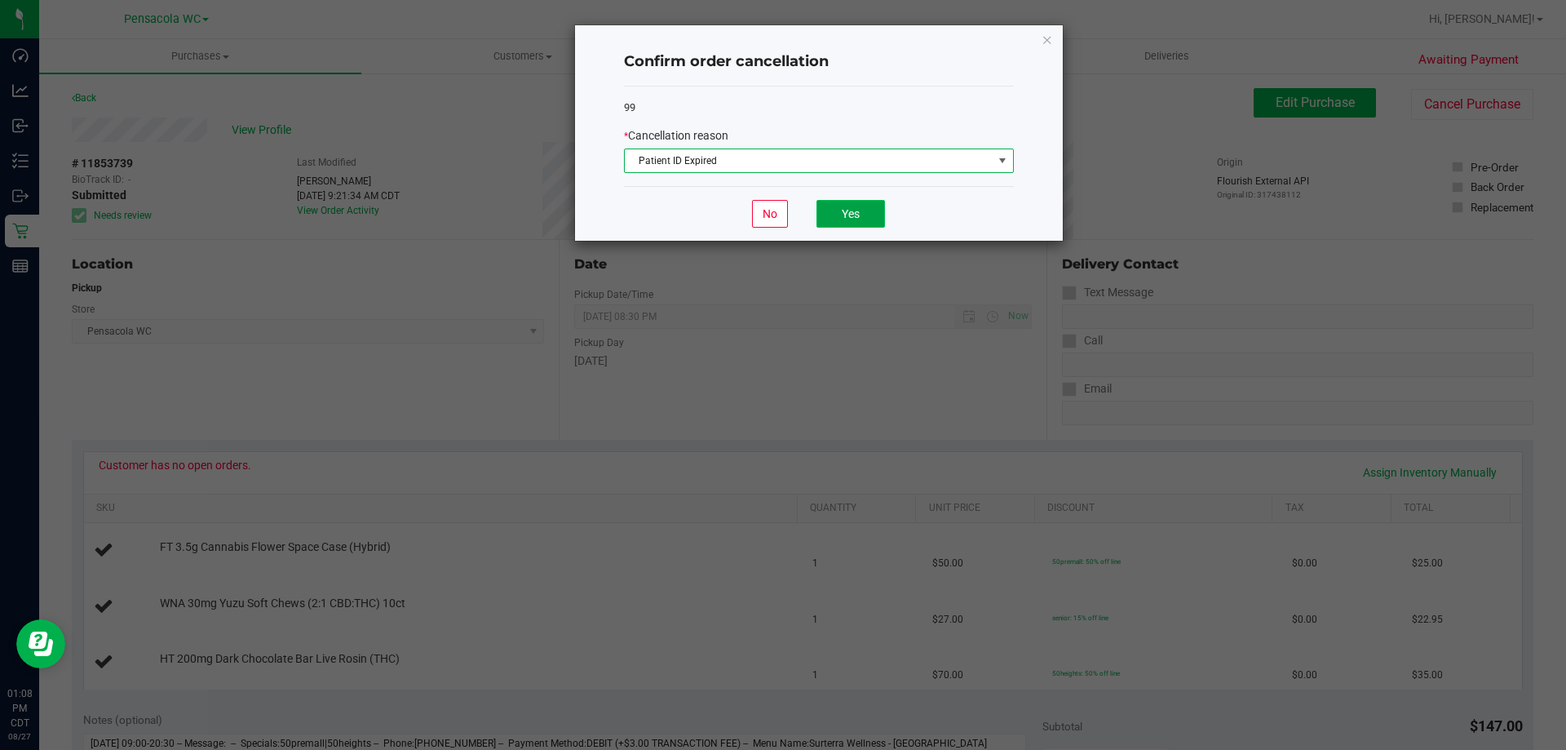
click at [850, 216] on button "Yes" at bounding box center [851, 214] width 69 height 28
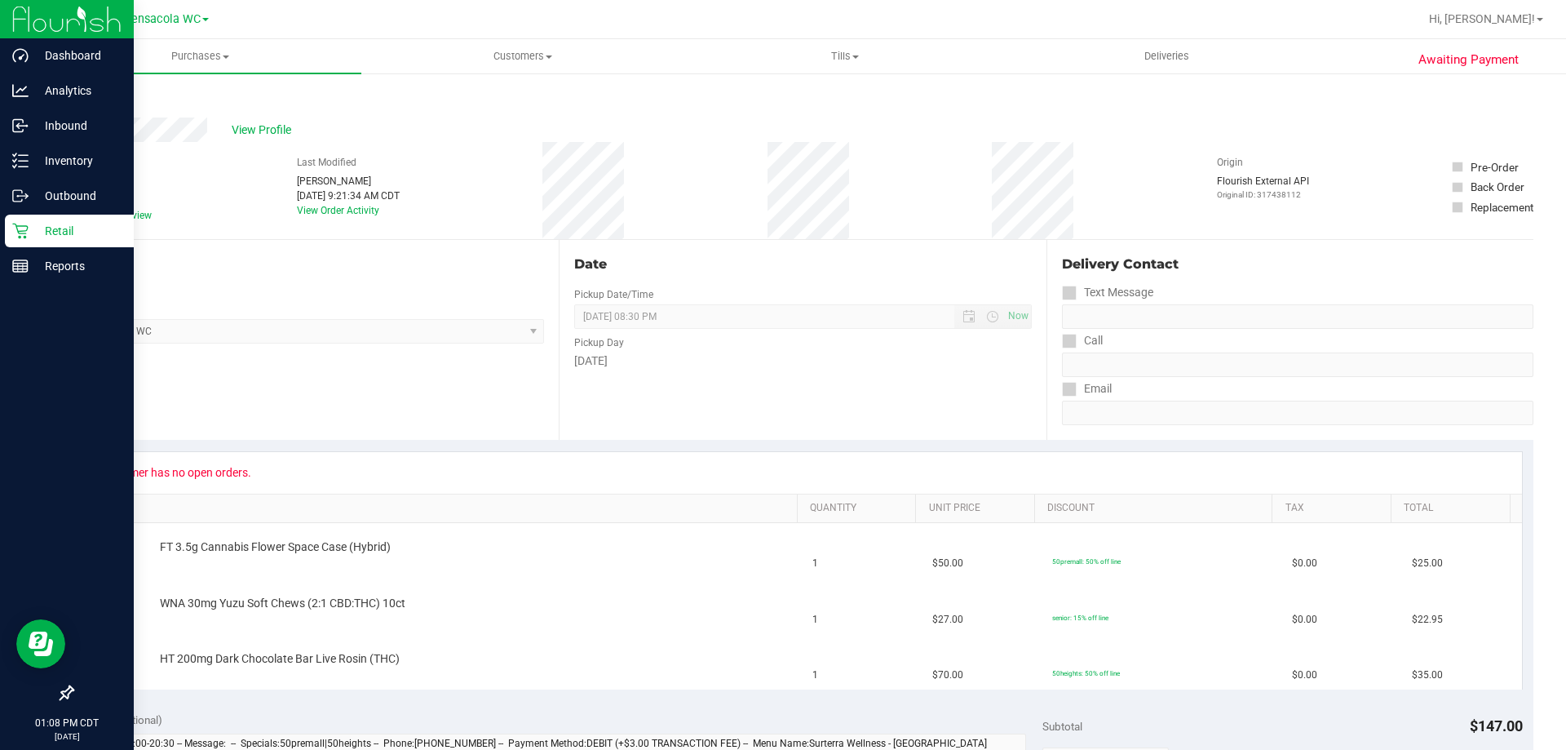
click at [75, 225] on p "Retail" at bounding box center [78, 231] width 98 height 20
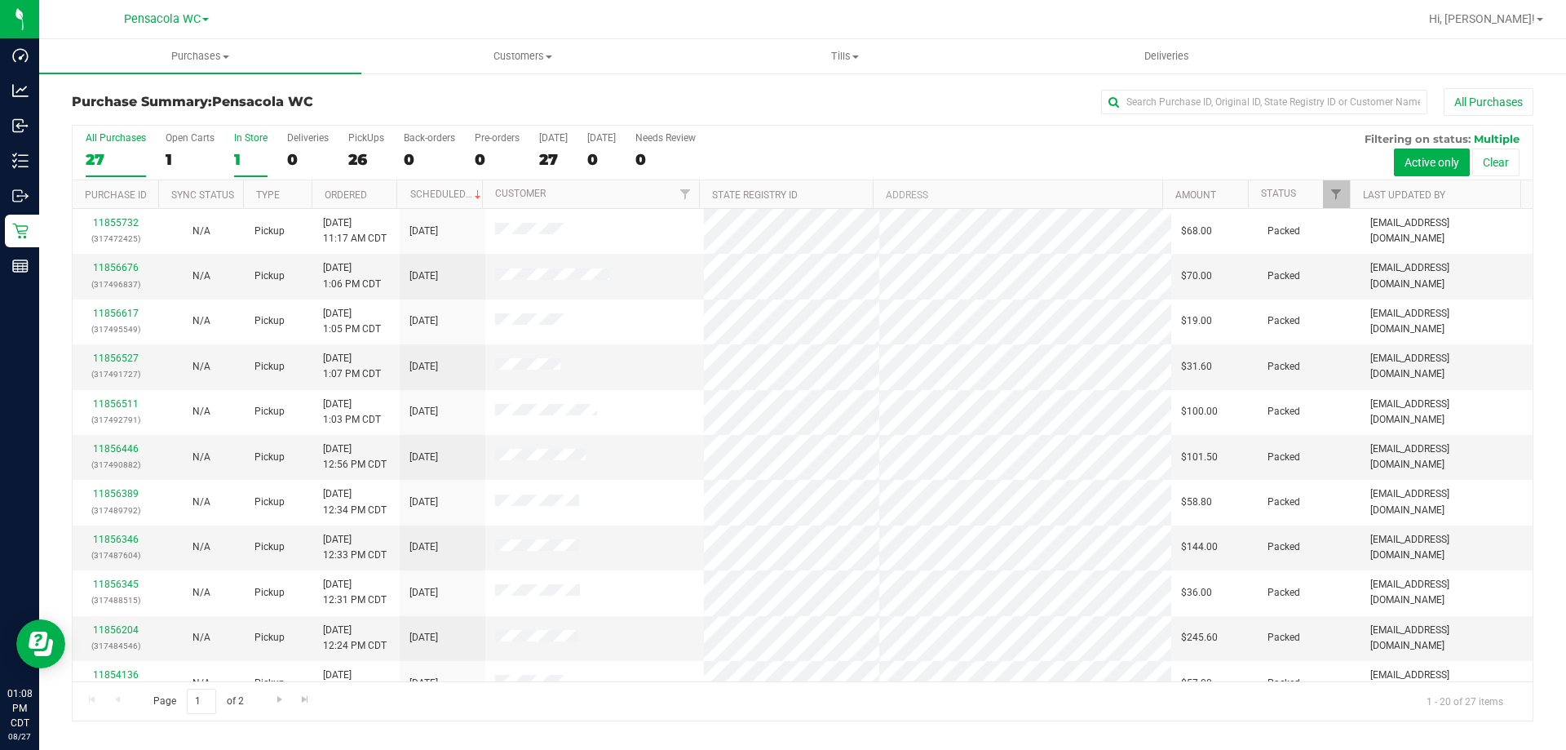
click at [241, 139] on div "In Store" at bounding box center [250, 137] width 33 height 11
click at [0, 0] on input "In Store 1" at bounding box center [0, 0] width 0 height 0
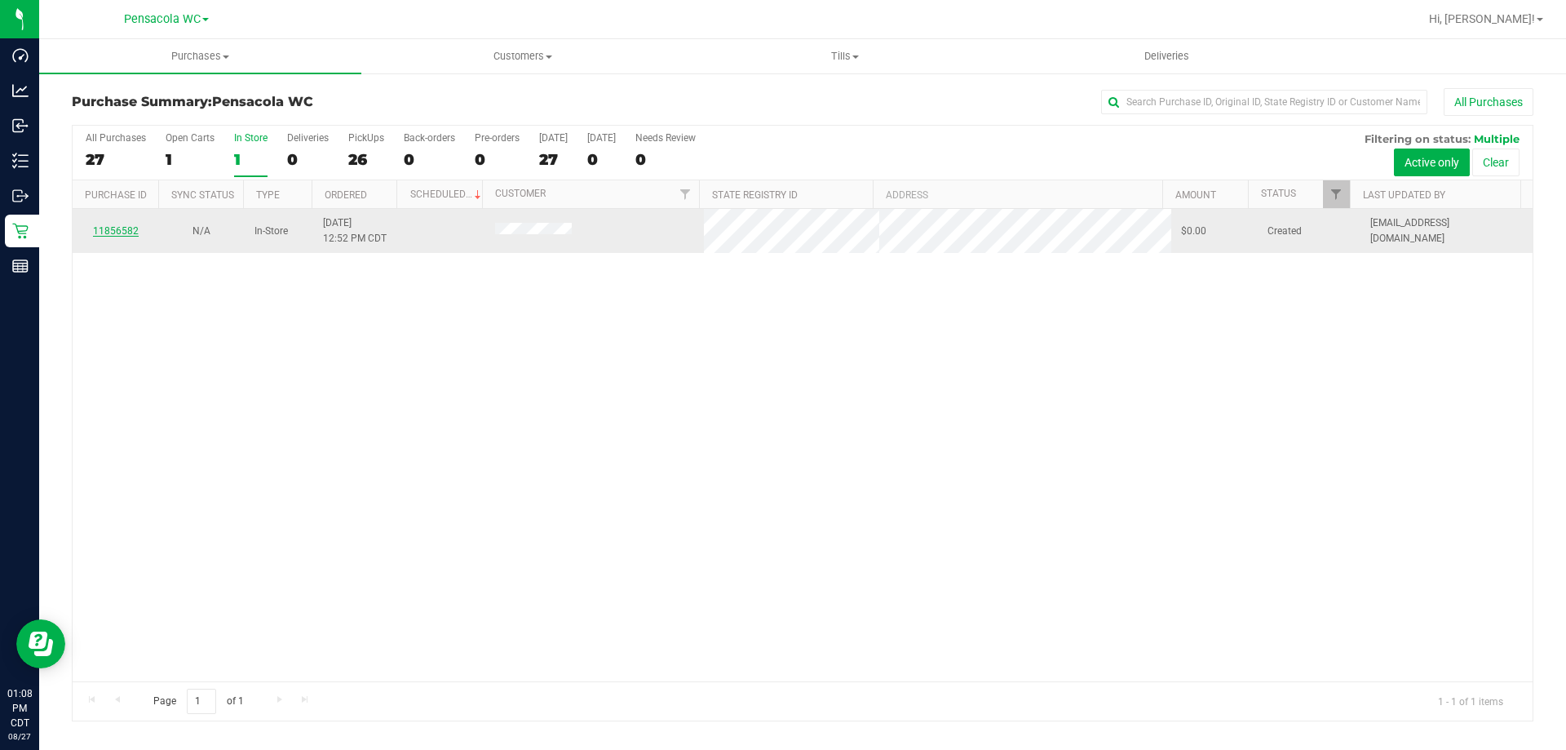
click at [135, 230] on link "11856582" at bounding box center [116, 230] width 46 height 11
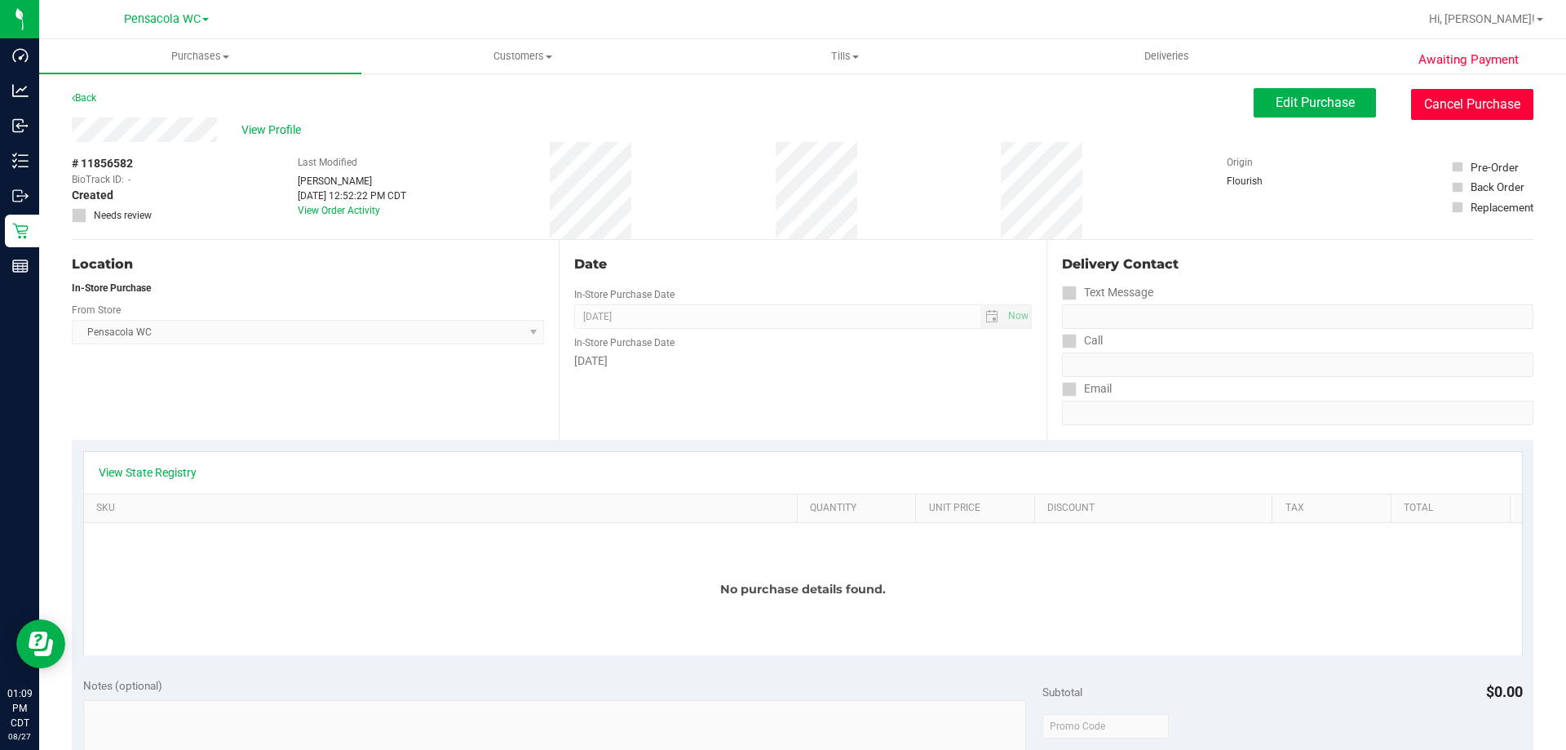
click at [1419, 92] on button "Cancel Purchase" at bounding box center [1472, 104] width 122 height 31
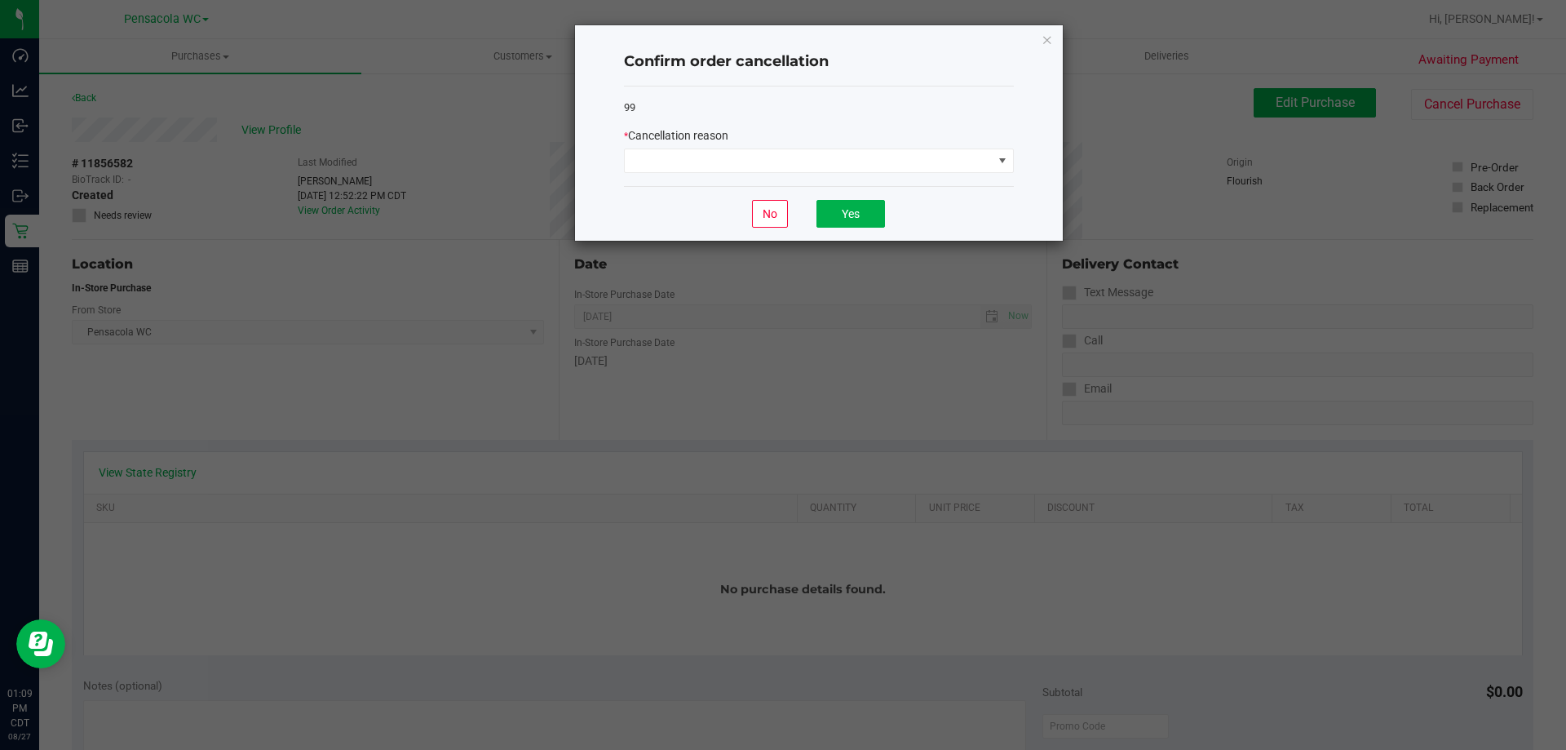
click at [879, 174] on div "99 * Cancellation reason" at bounding box center [819, 136] width 390 height 100
click at [869, 161] on span at bounding box center [809, 160] width 368 height 23
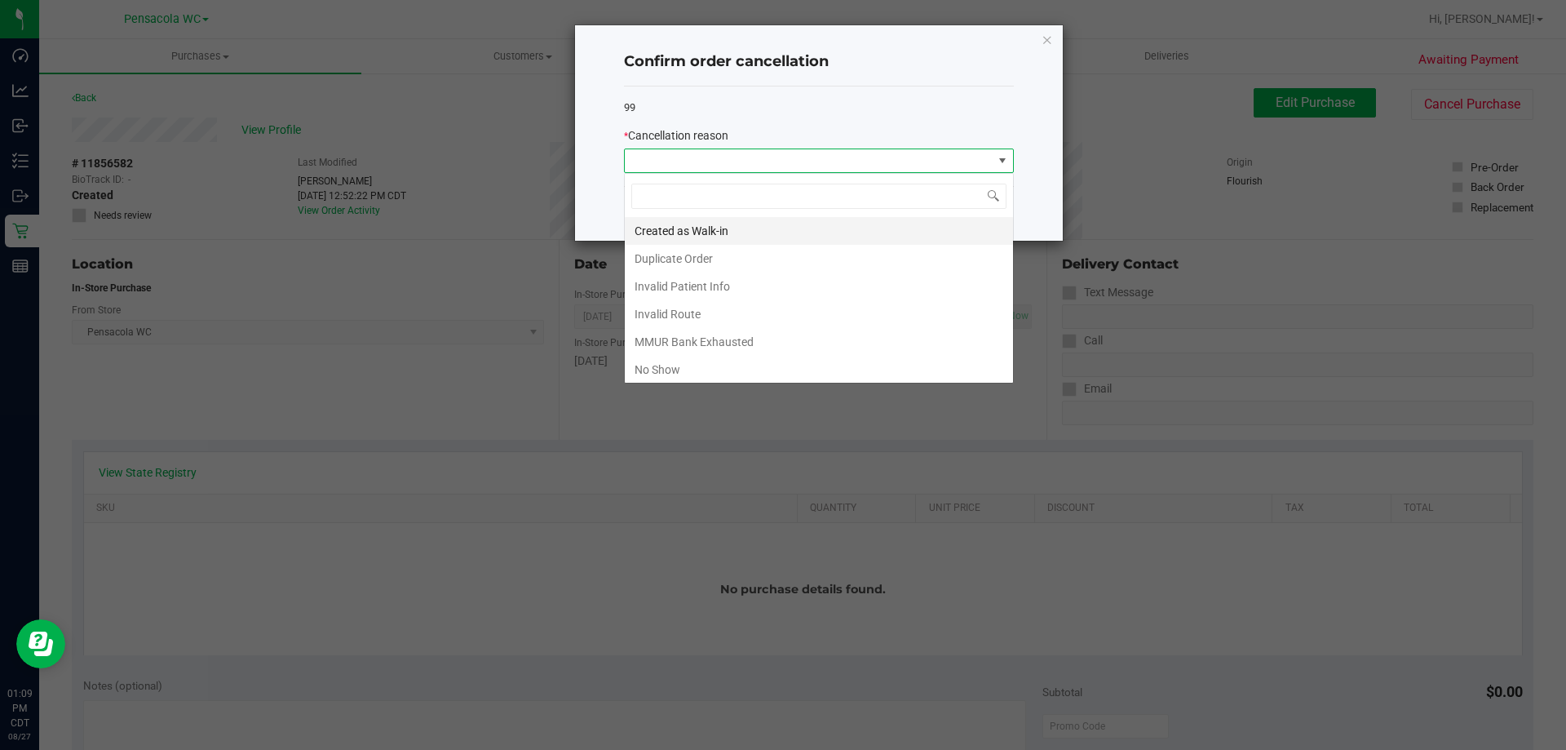
scroll to position [24, 390]
click at [684, 247] on li "Duplicate Order" at bounding box center [819, 259] width 388 height 28
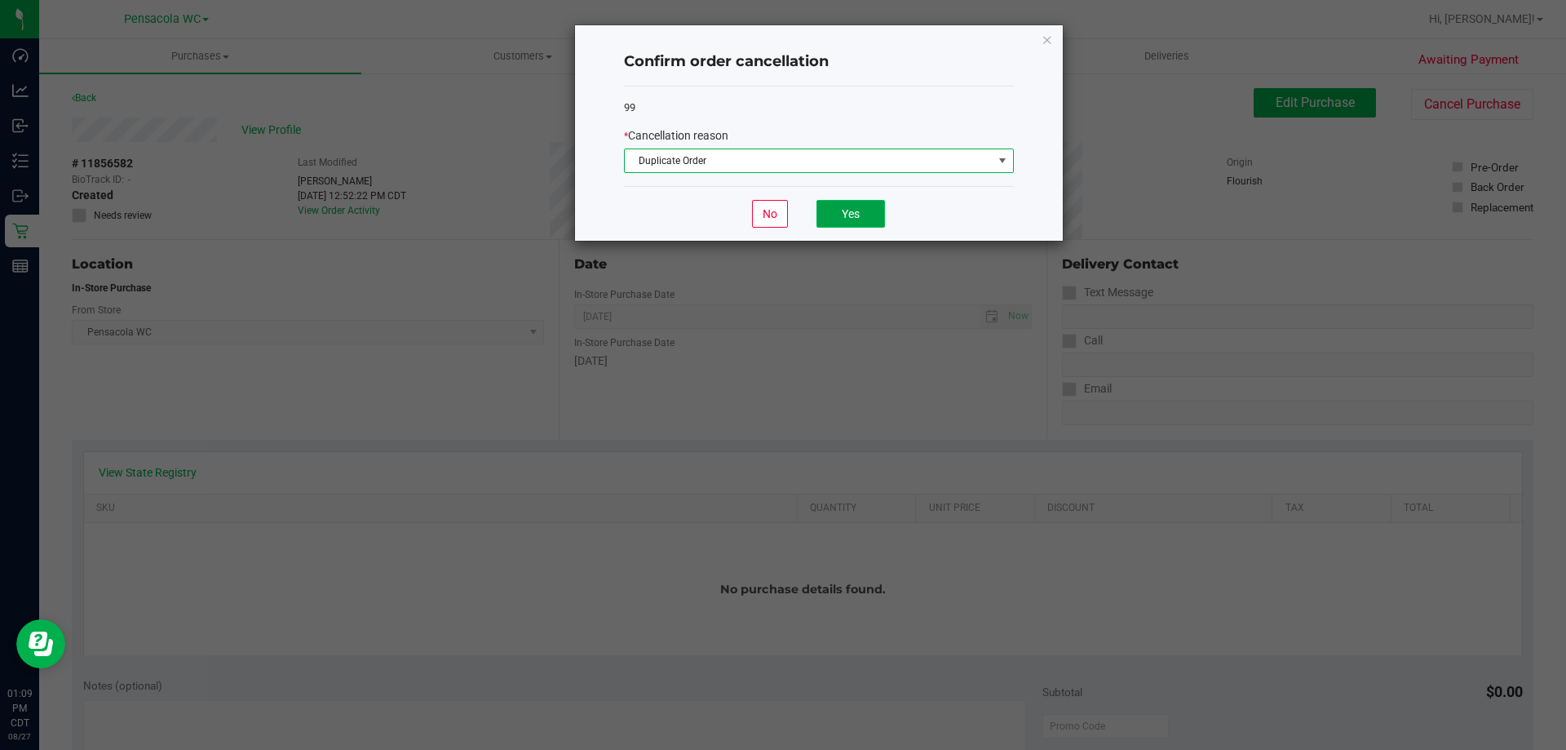
click at [866, 219] on button "Yes" at bounding box center [851, 214] width 69 height 28
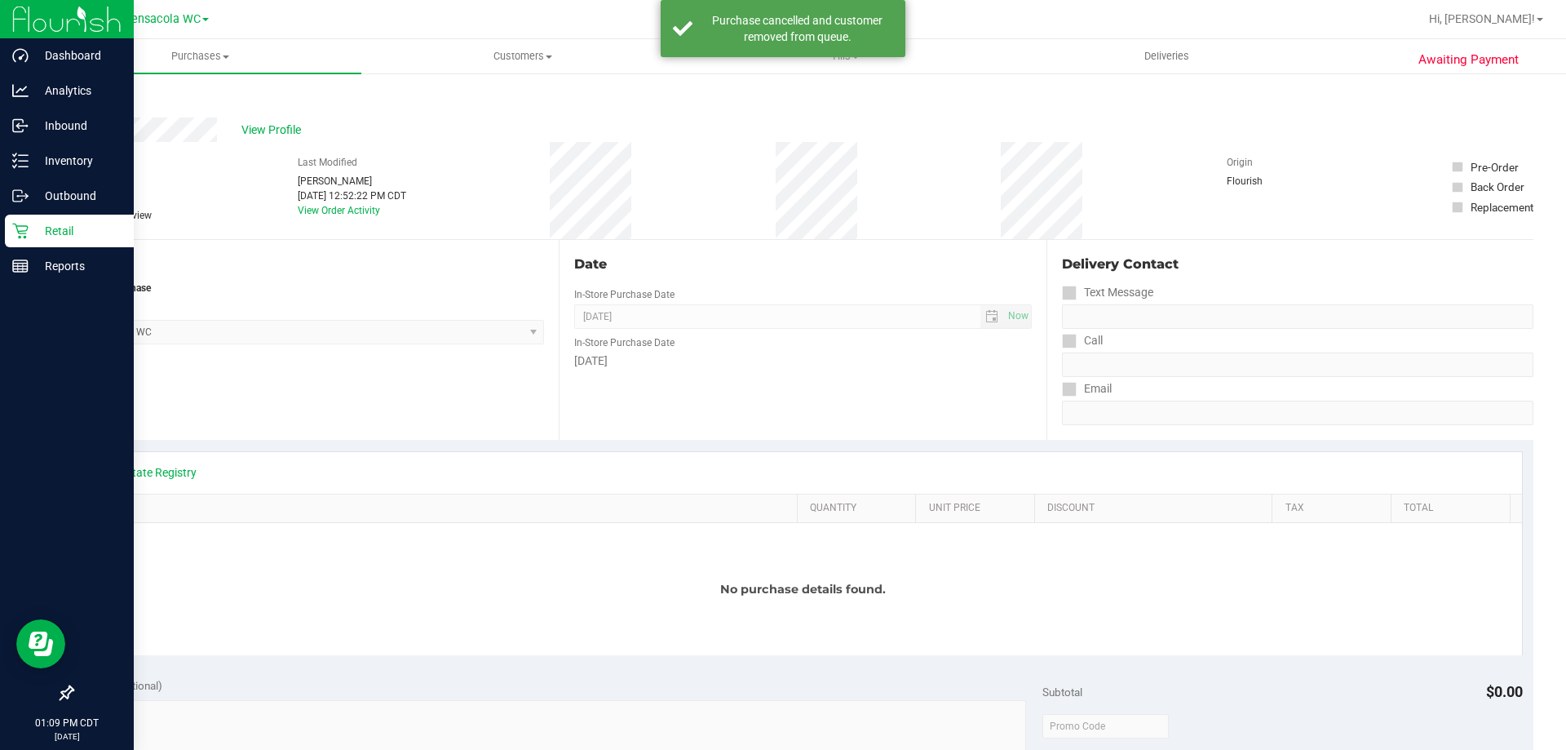
click at [33, 234] on p "Retail" at bounding box center [78, 231] width 98 height 20
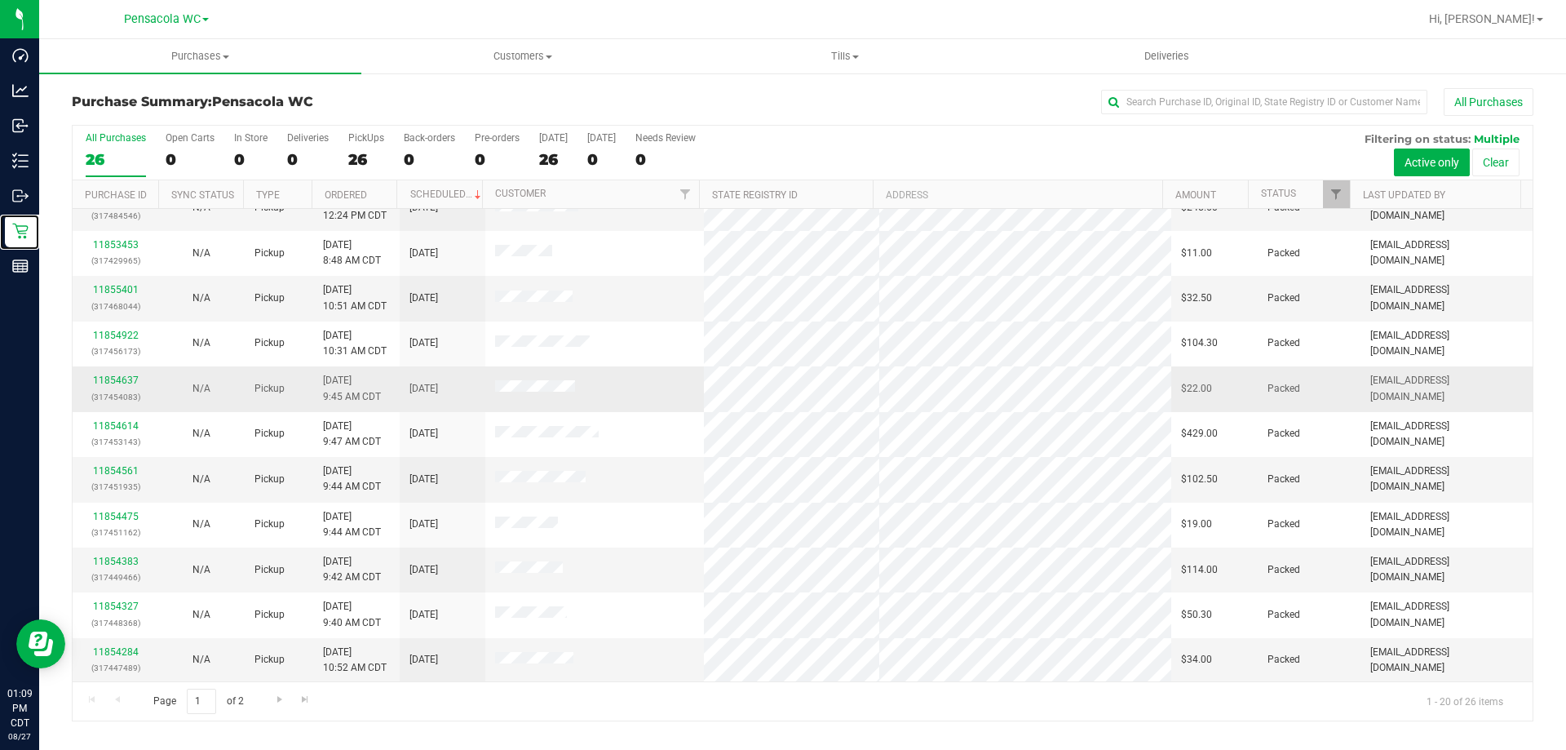
scroll to position [431, 0]
click at [1336, 197] on span "Filter" at bounding box center [1336, 194] width 13 height 13
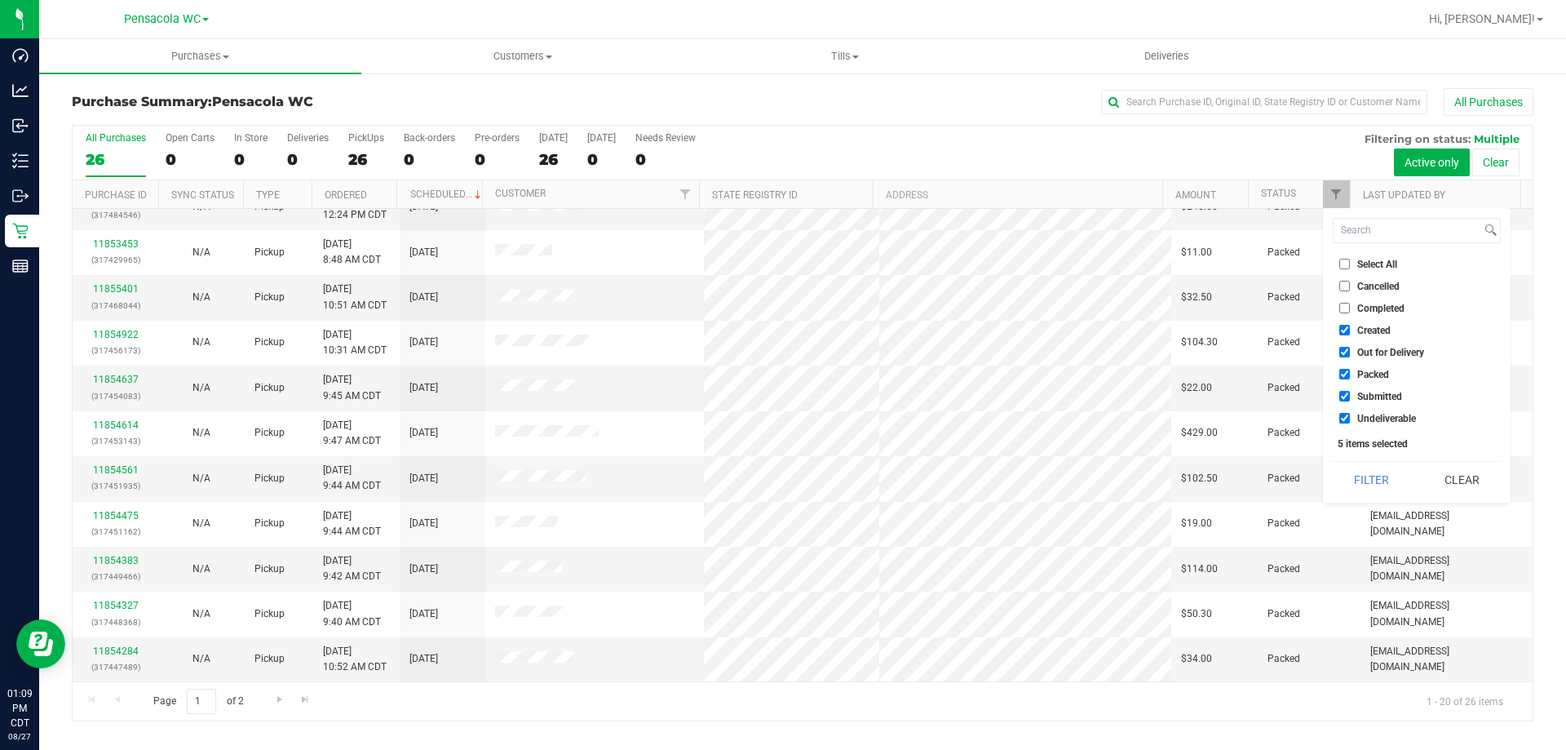
click at [1347, 262] on input "Select All" at bounding box center [1345, 264] width 11 height 11
checkbox input "true"
click at [1347, 263] on input "Select All" at bounding box center [1345, 264] width 11 height 11
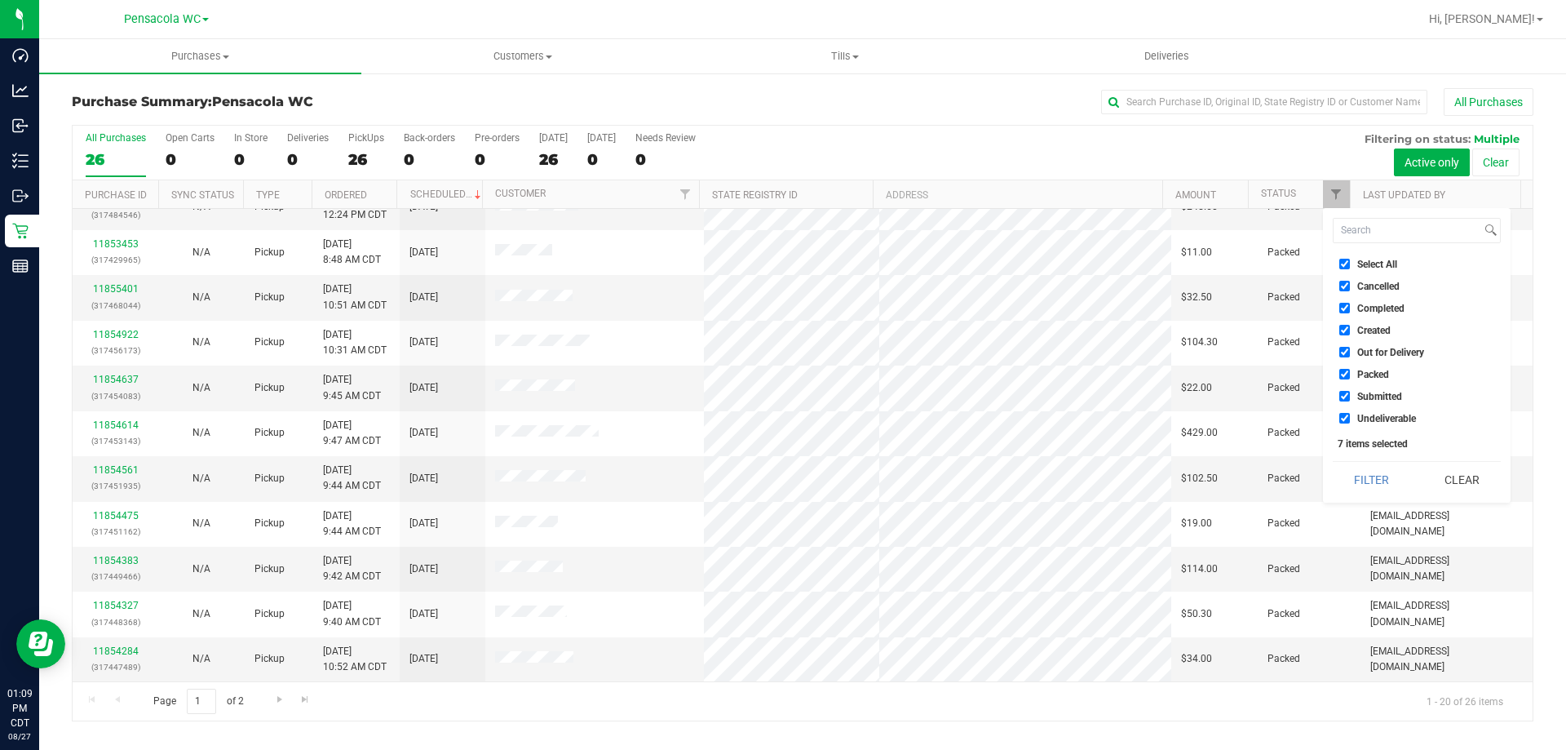
checkbox input "false"
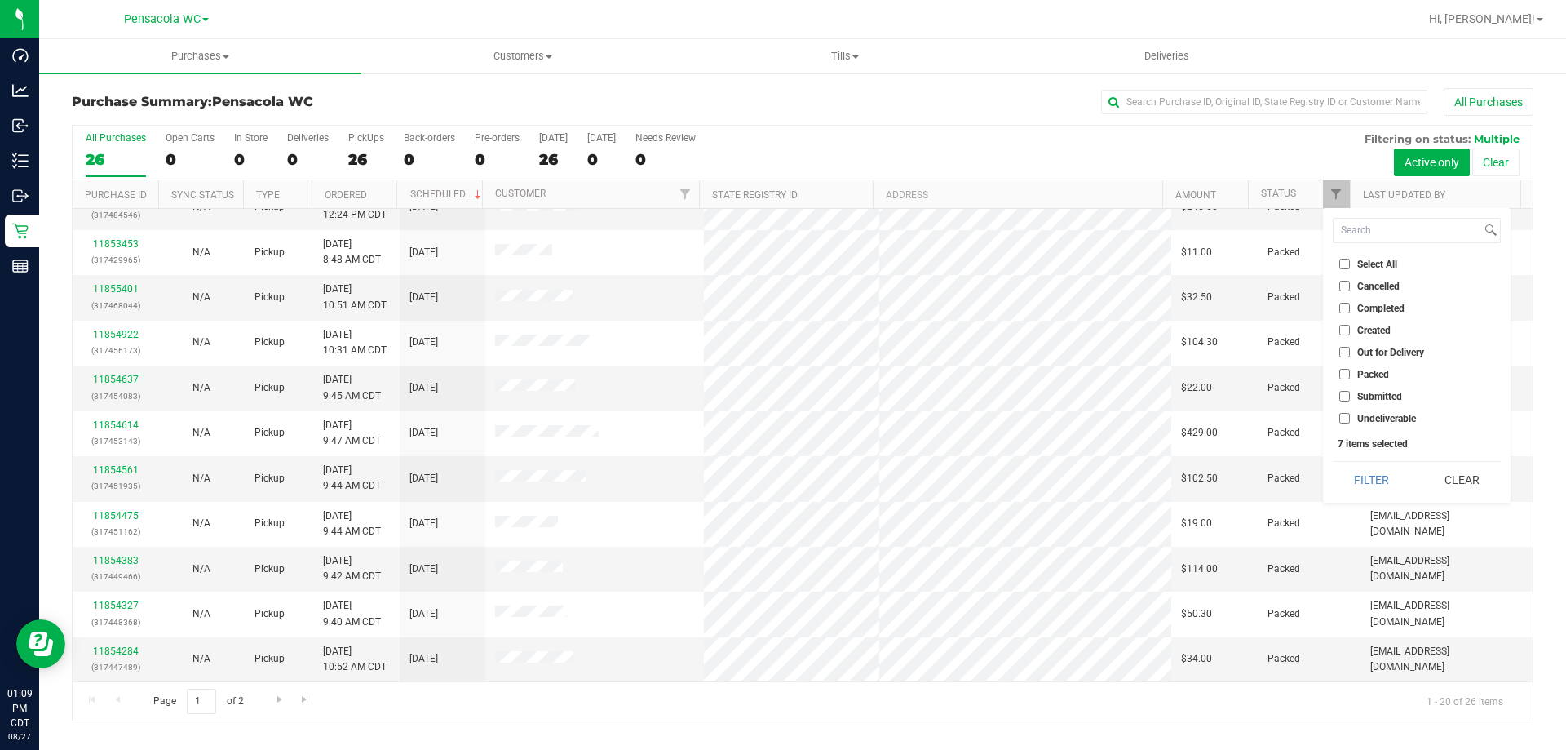
checkbox input "false"
click at [1376, 392] on span "Submitted" at bounding box center [1379, 397] width 45 height 10
click at [1350, 392] on input "Submitted" at bounding box center [1345, 396] width 11 height 11
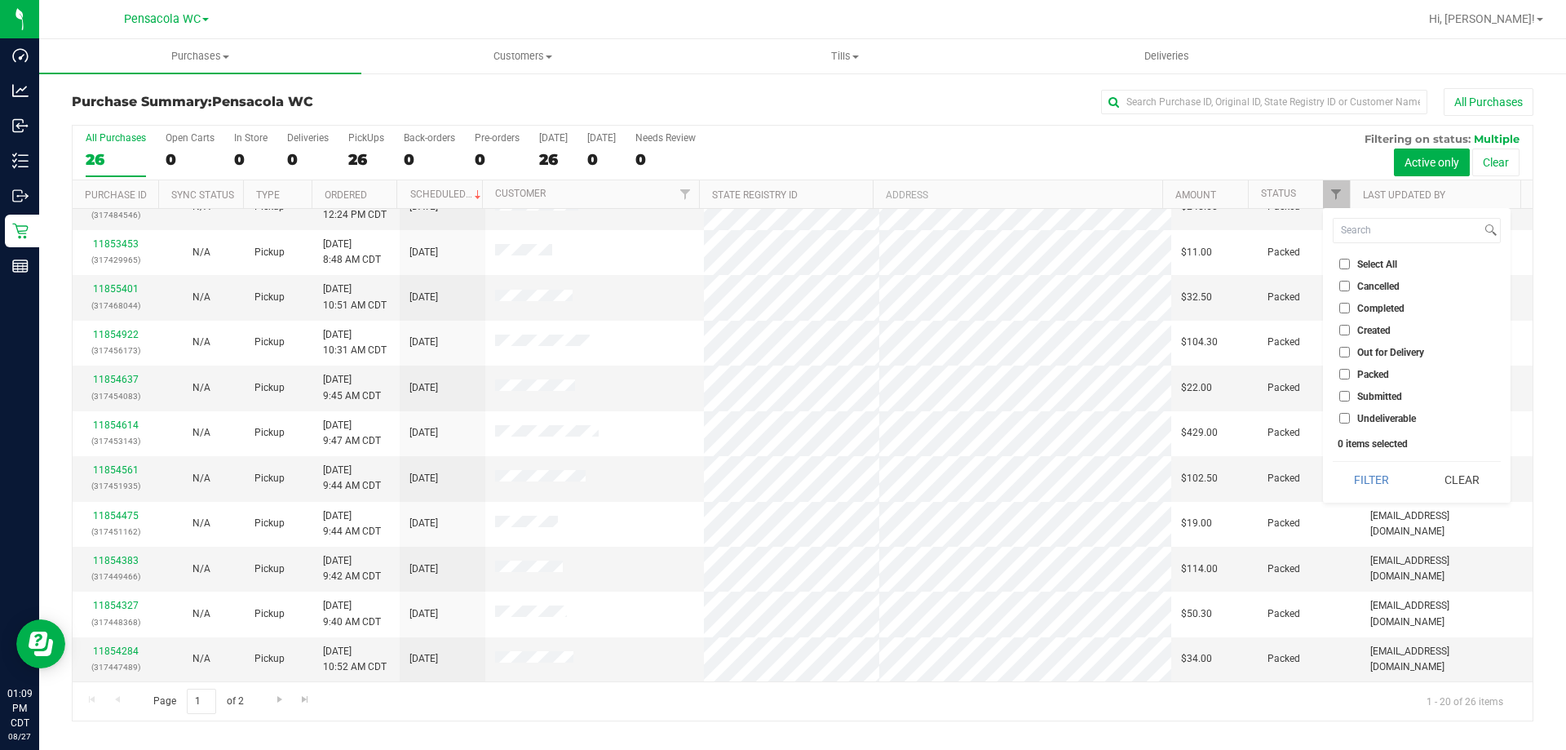
checkbox input "true"
drag, startPoint x: 1362, startPoint y: 453, endPoint x: 1370, endPoint y: 479, distance: 27.4
click at [1370, 479] on div "Select All Cancelled Completed Created Out for Delivery Packed Submitted Undeli…" at bounding box center [1417, 355] width 188 height 294
click at [1370, 479] on button "Filter" at bounding box center [1372, 480] width 78 height 36
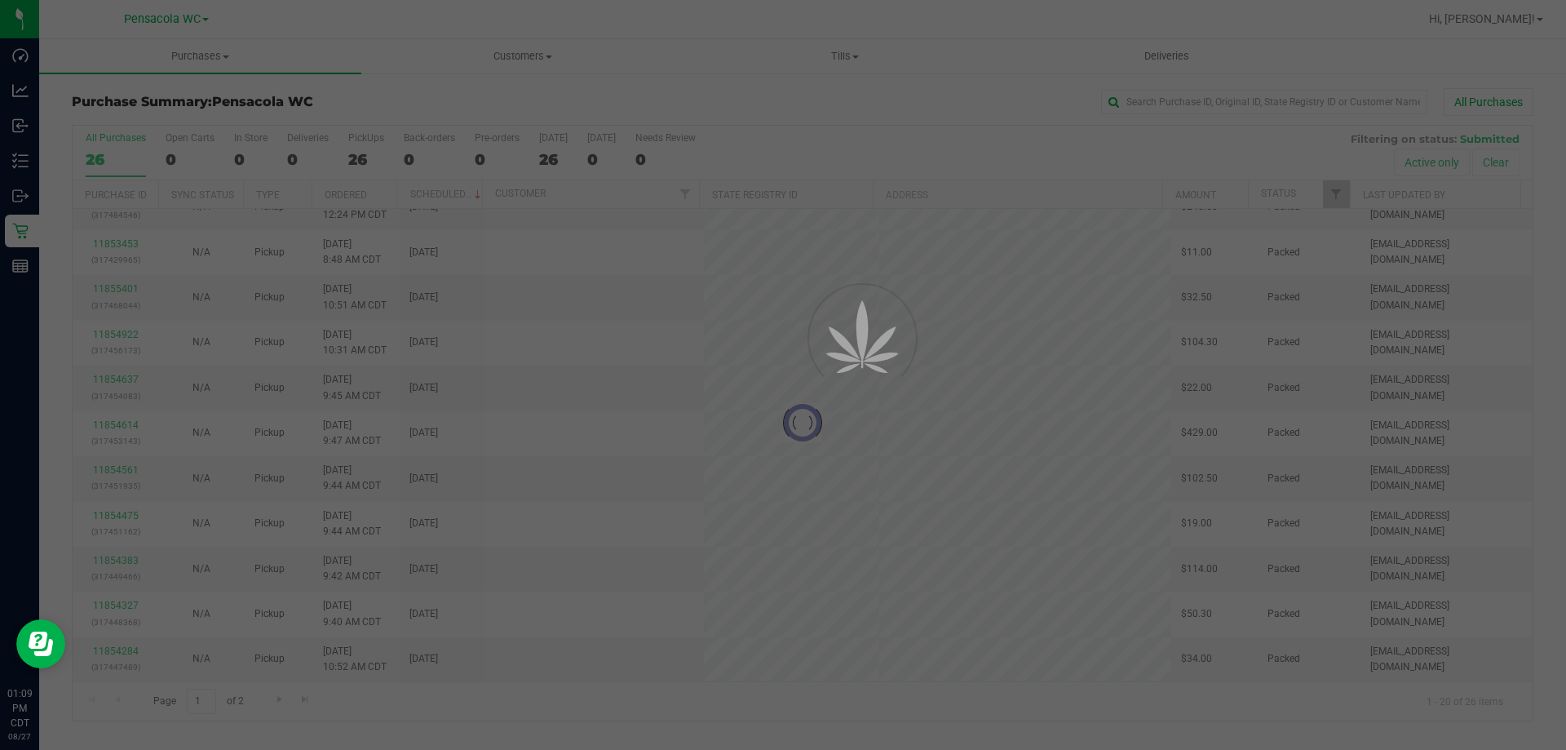
scroll to position [0, 0]
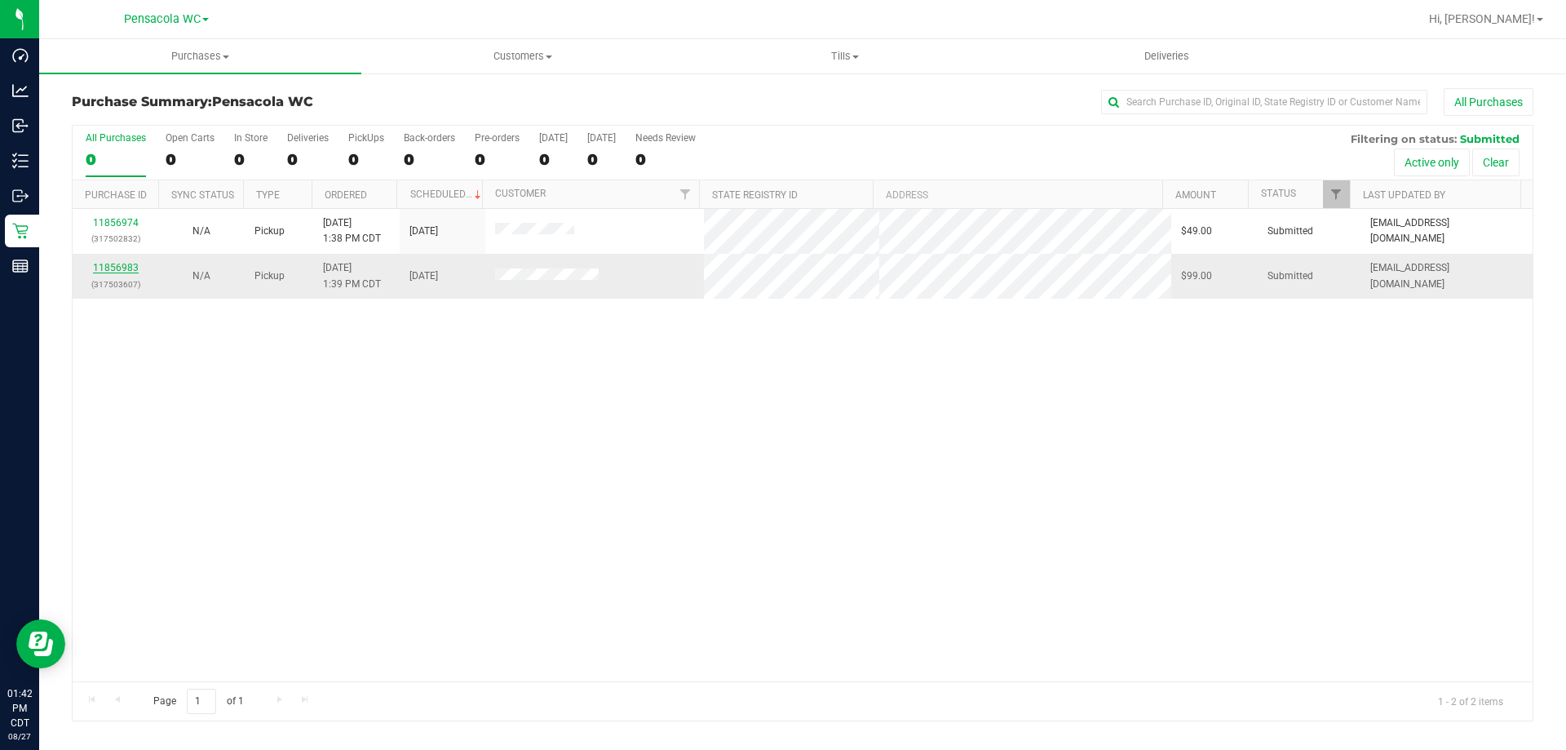
click at [100, 267] on link "11856983" at bounding box center [116, 267] width 46 height 11
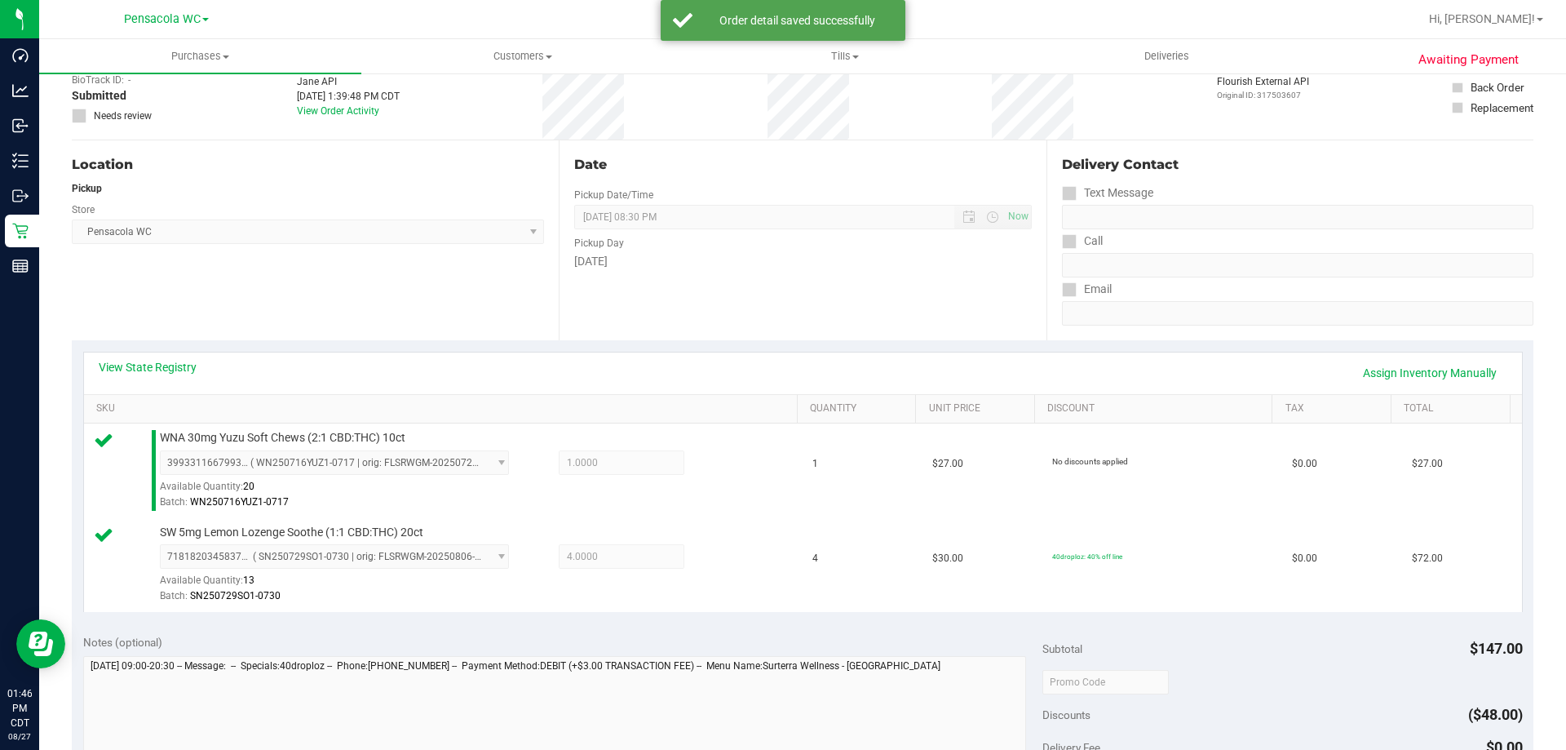
scroll to position [326, 0]
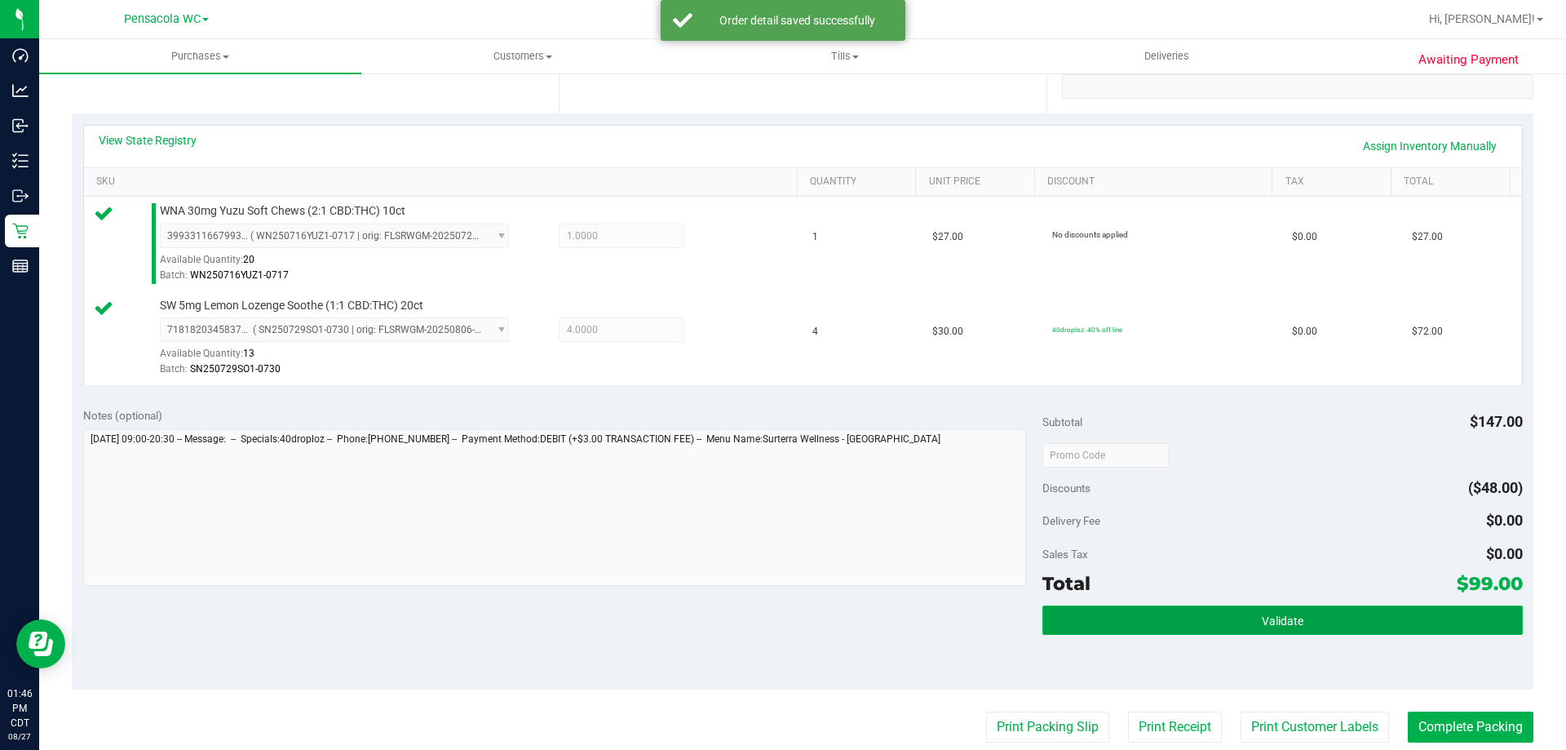
click at [1278, 618] on span "Validate" at bounding box center [1283, 620] width 42 height 13
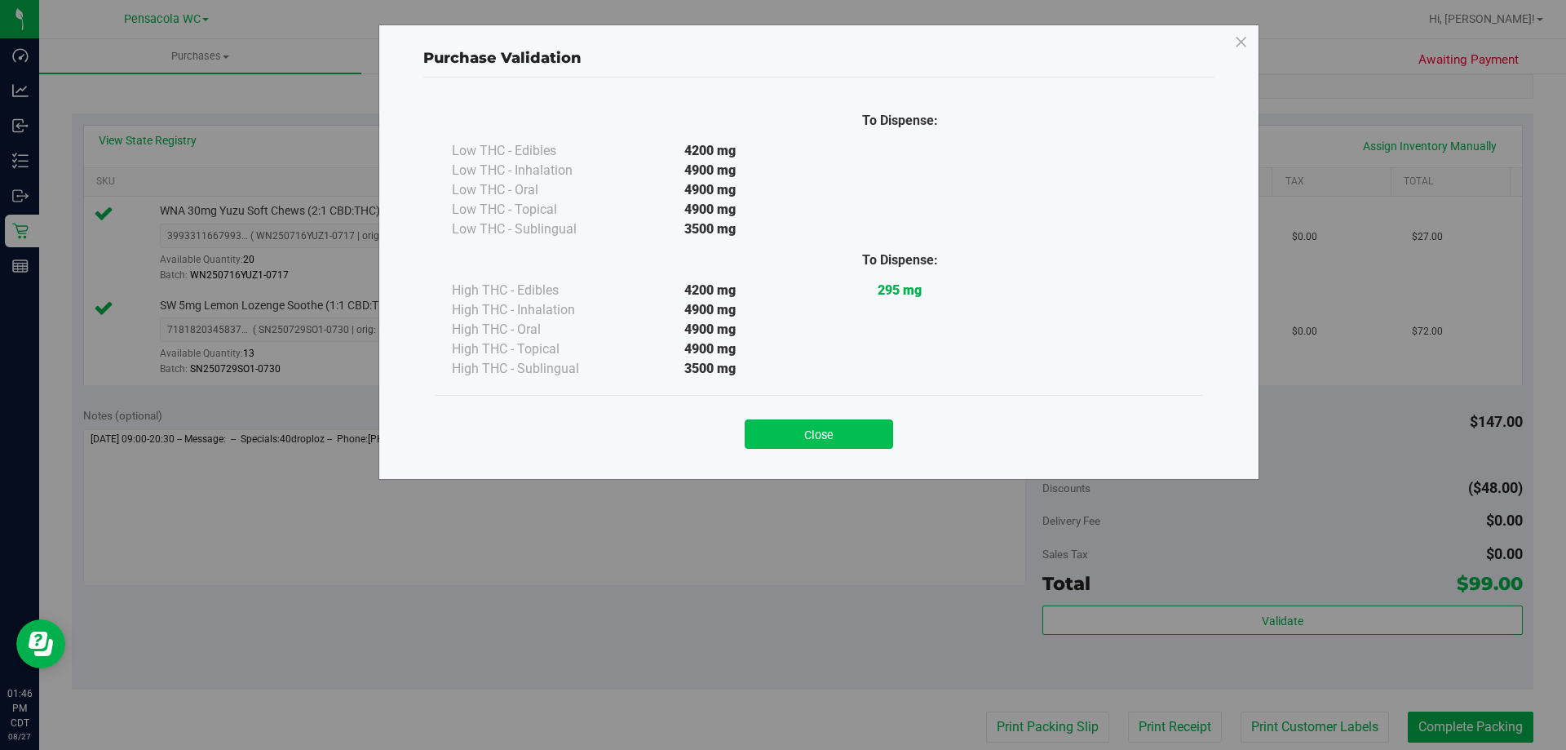
click at [794, 423] on button "Close" at bounding box center [819, 433] width 148 height 29
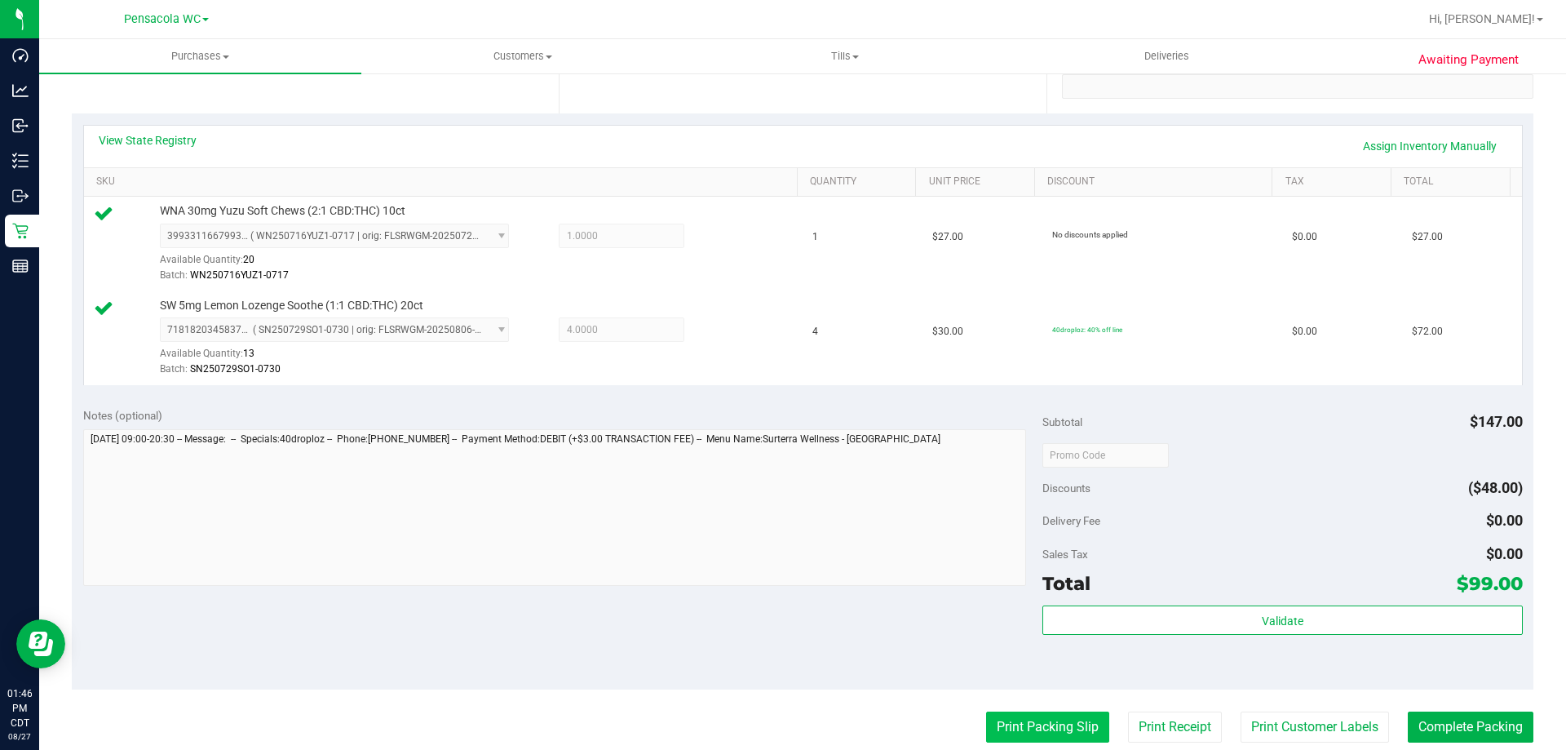
click at [986, 719] on button "Print Packing Slip" at bounding box center [1047, 726] width 123 height 31
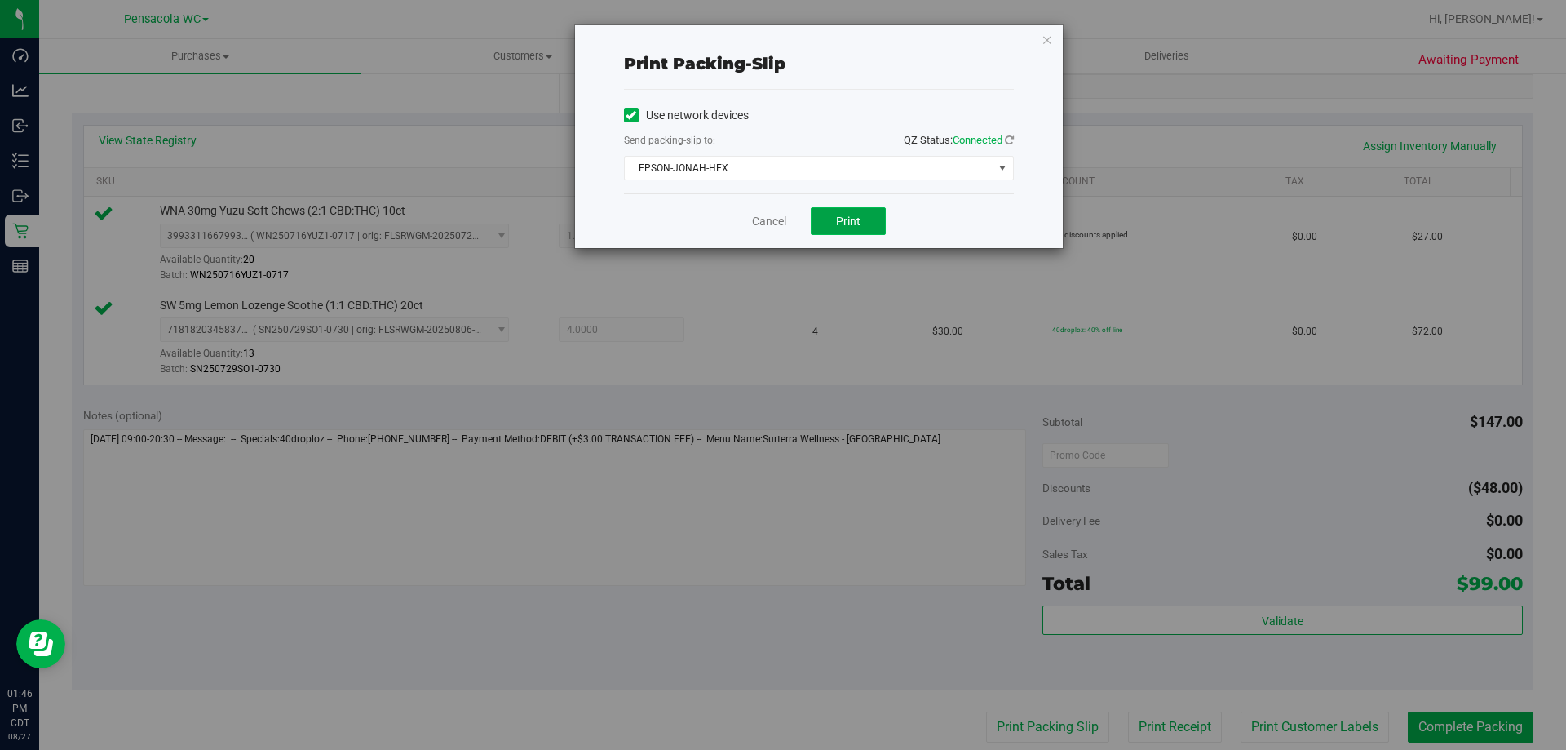
click at [828, 224] on button "Print" at bounding box center [848, 221] width 75 height 28
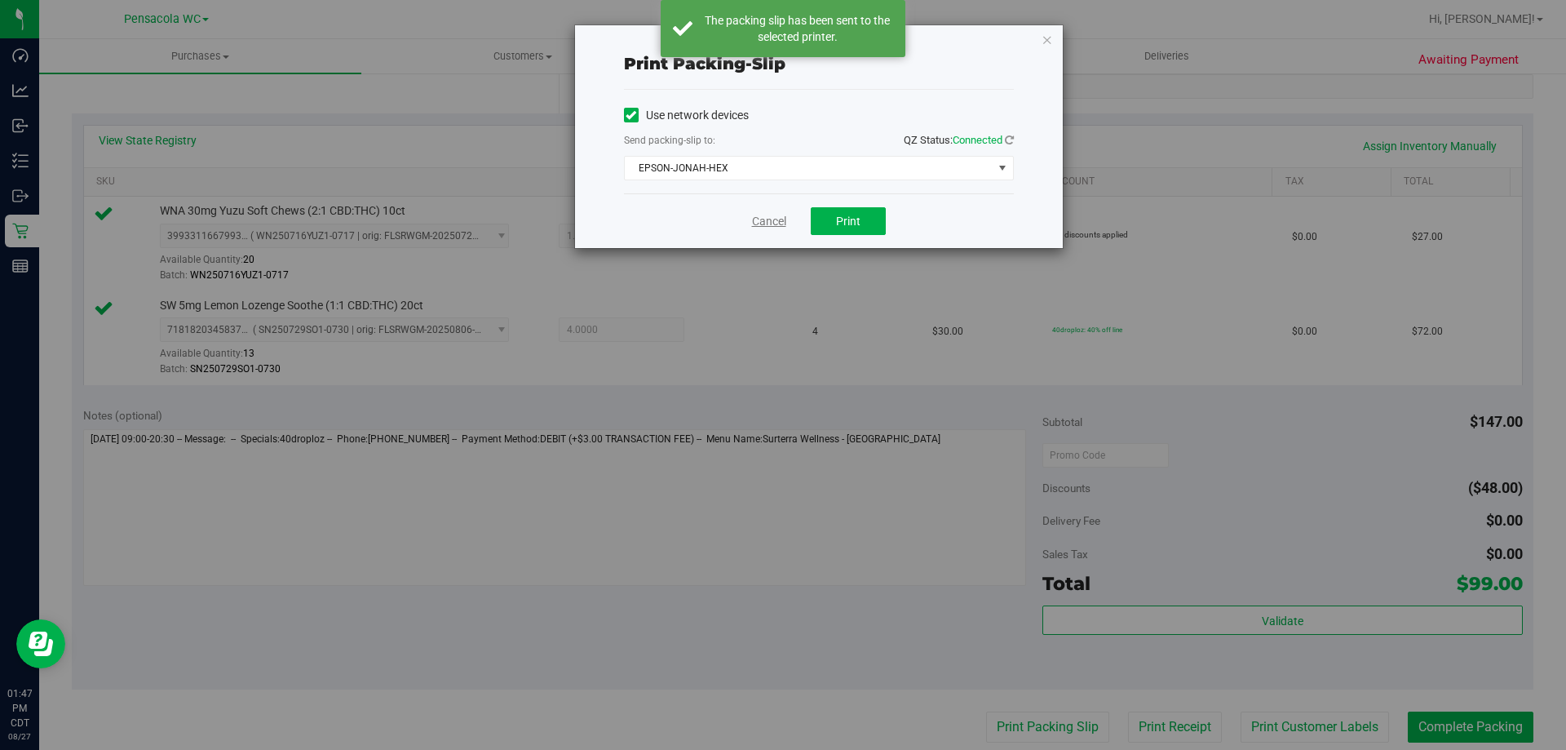
click at [782, 227] on link "Cancel" at bounding box center [769, 221] width 34 height 17
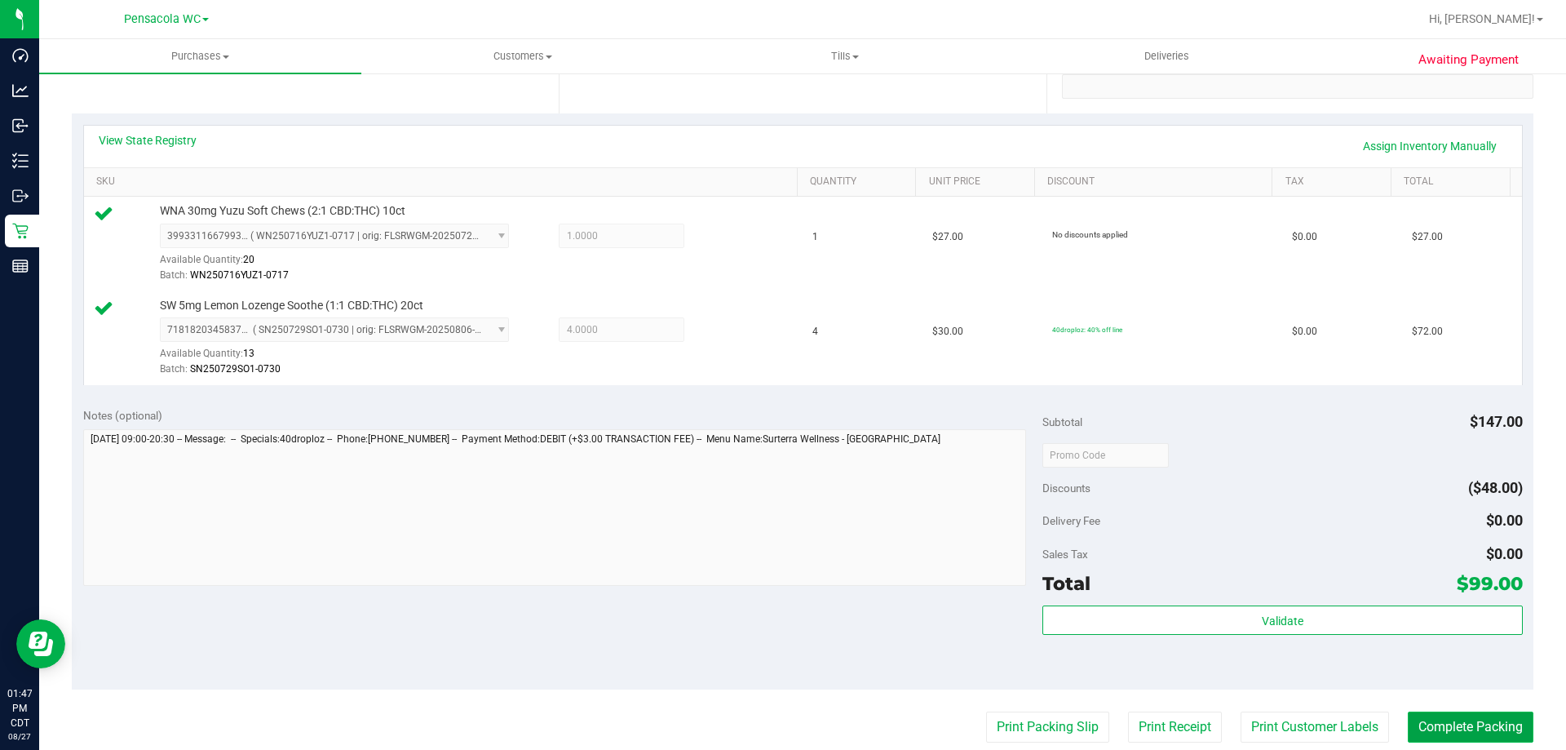
click at [1456, 724] on button "Complete Packing" at bounding box center [1471, 726] width 126 height 31
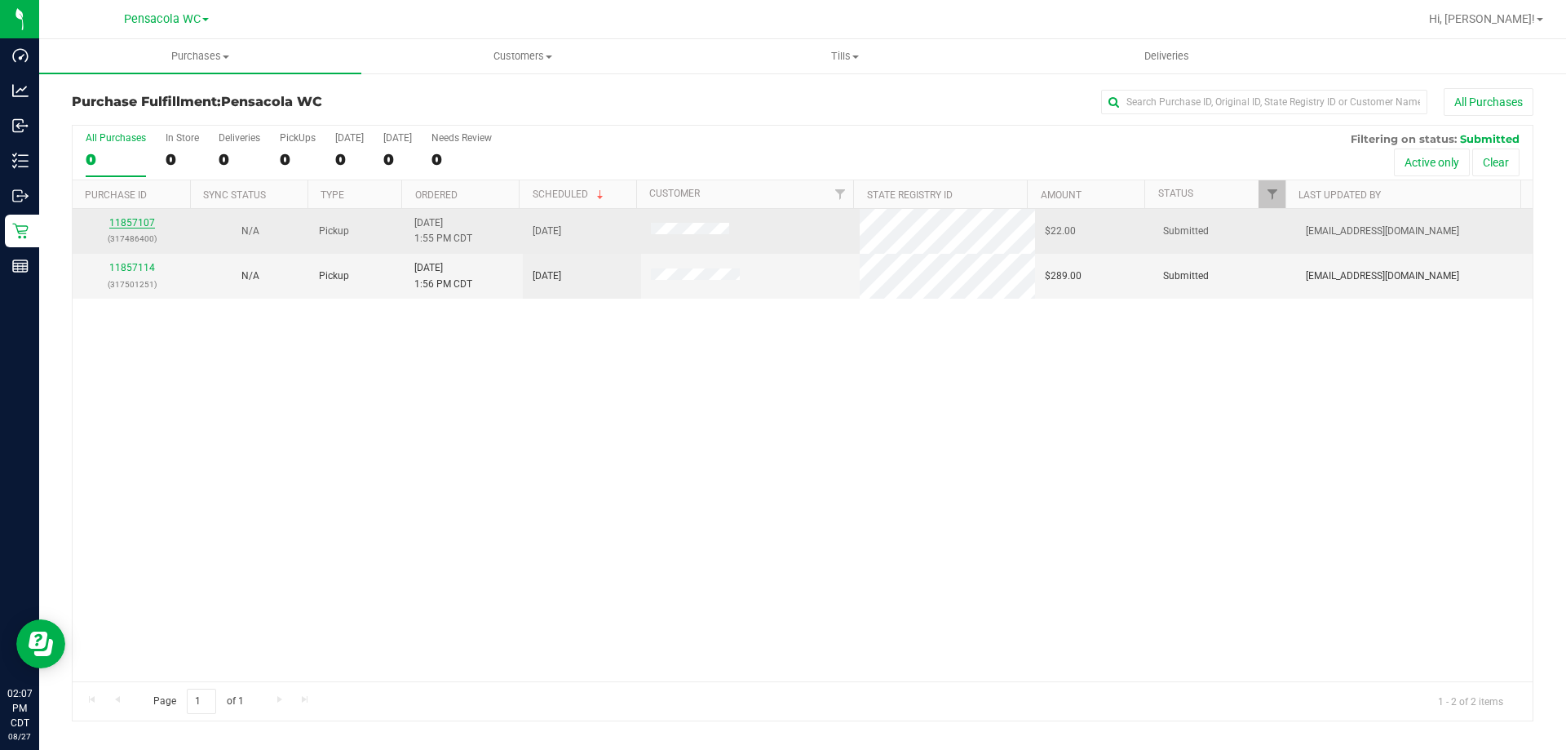
click at [139, 221] on link "11857107" at bounding box center [132, 222] width 46 height 11
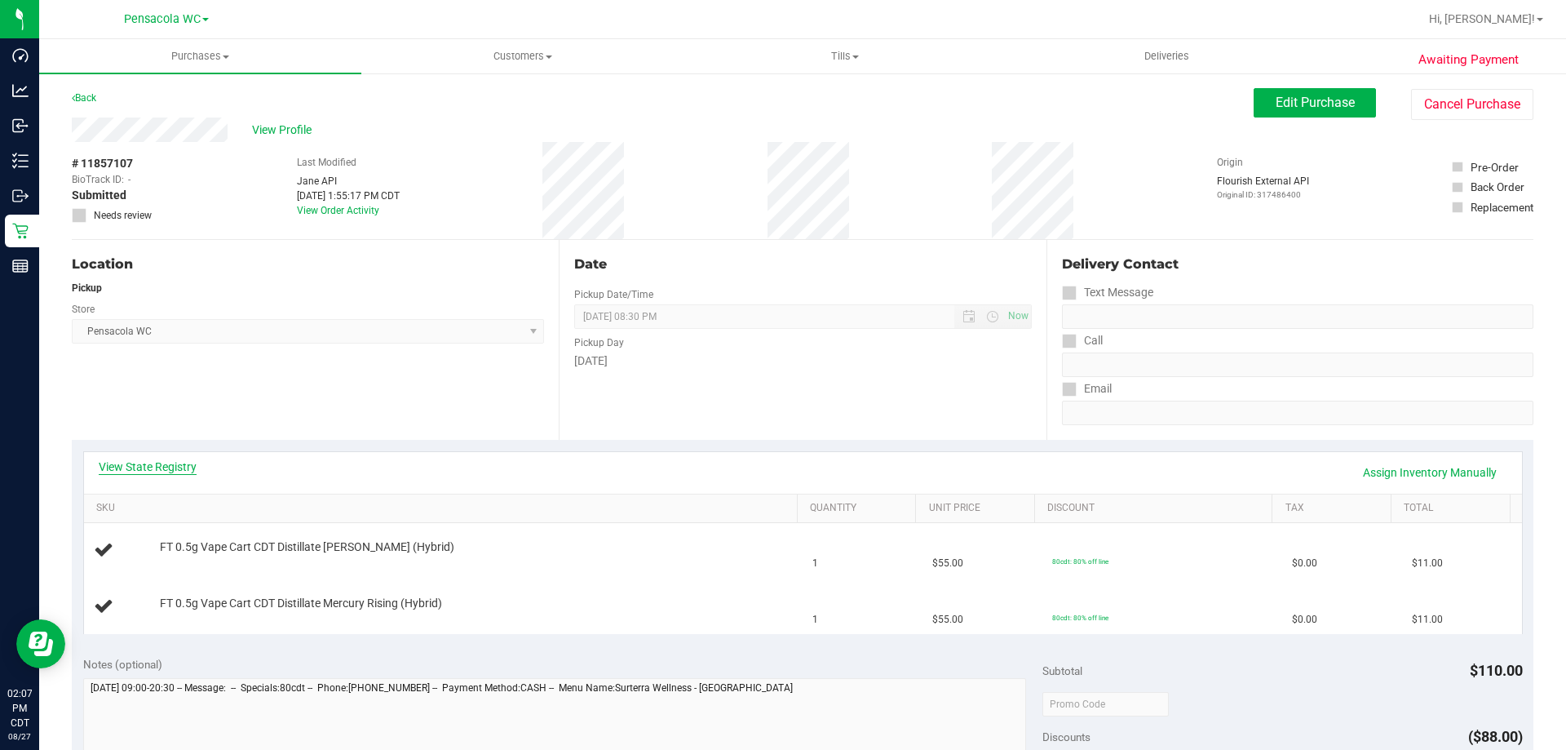
click at [150, 464] on link "View State Registry" at bounding box center [148, 466] width 98 height 16
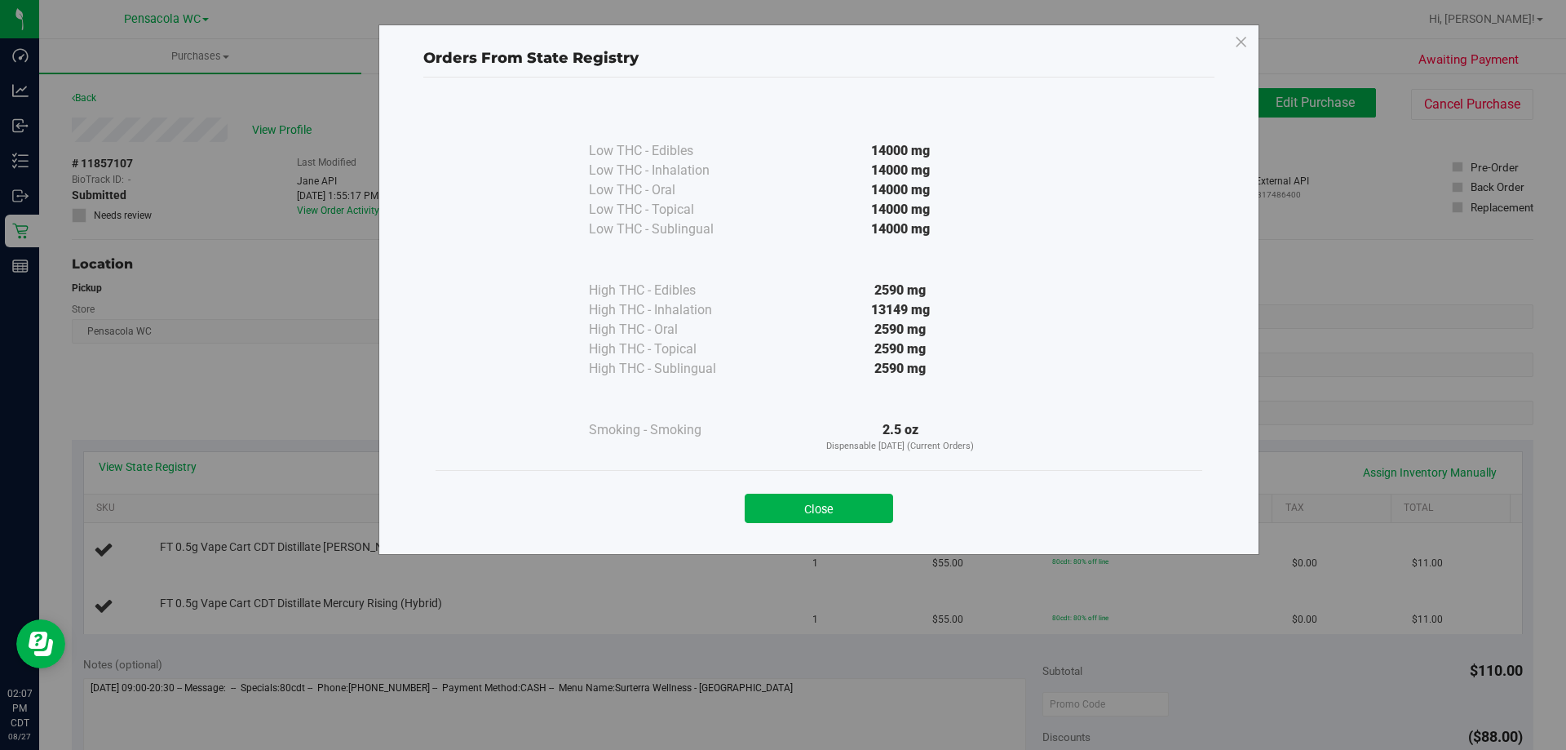
click at [823, 511] on button "Close" at bounding box center [819, 508] width 148 height 29
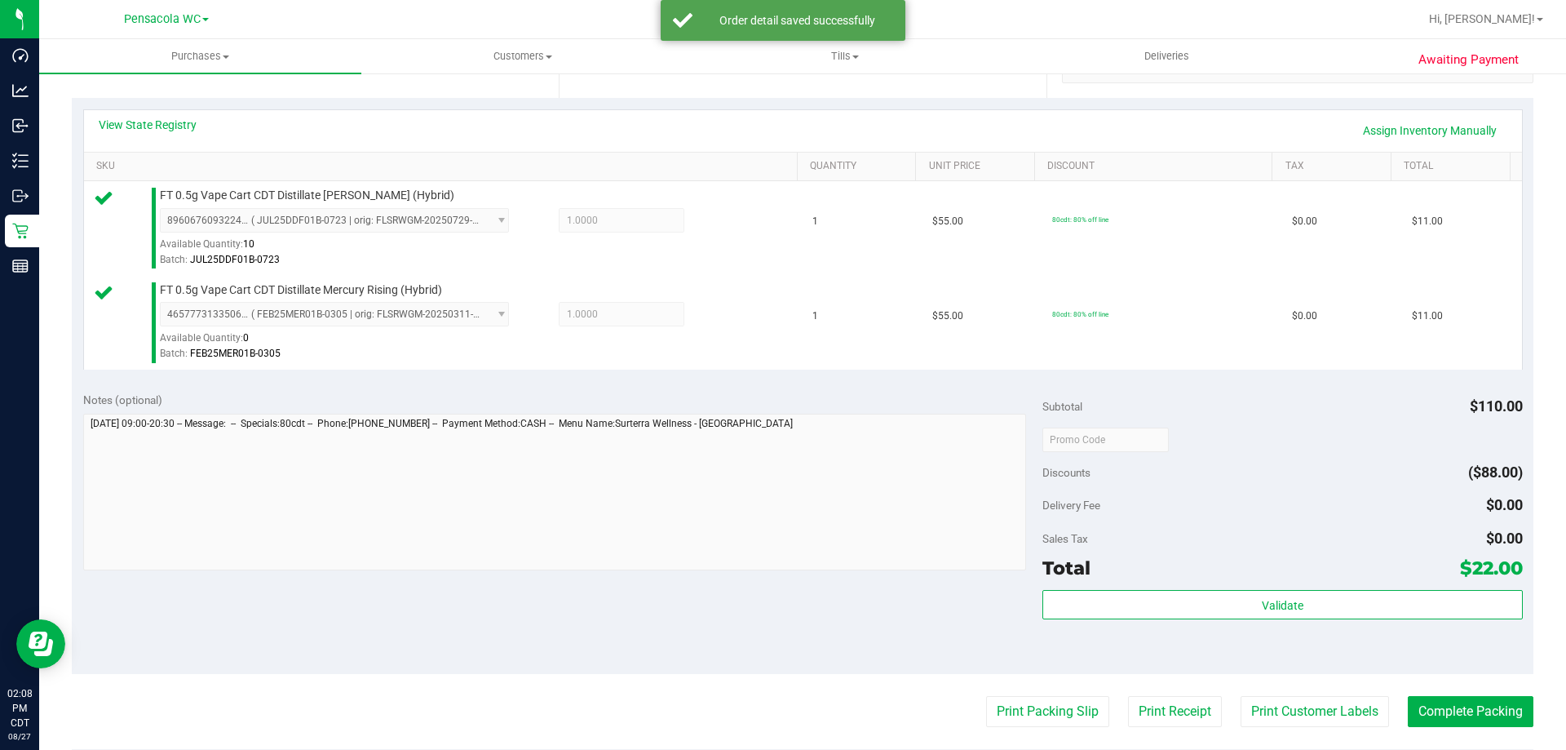
scroll to position [489, 0]
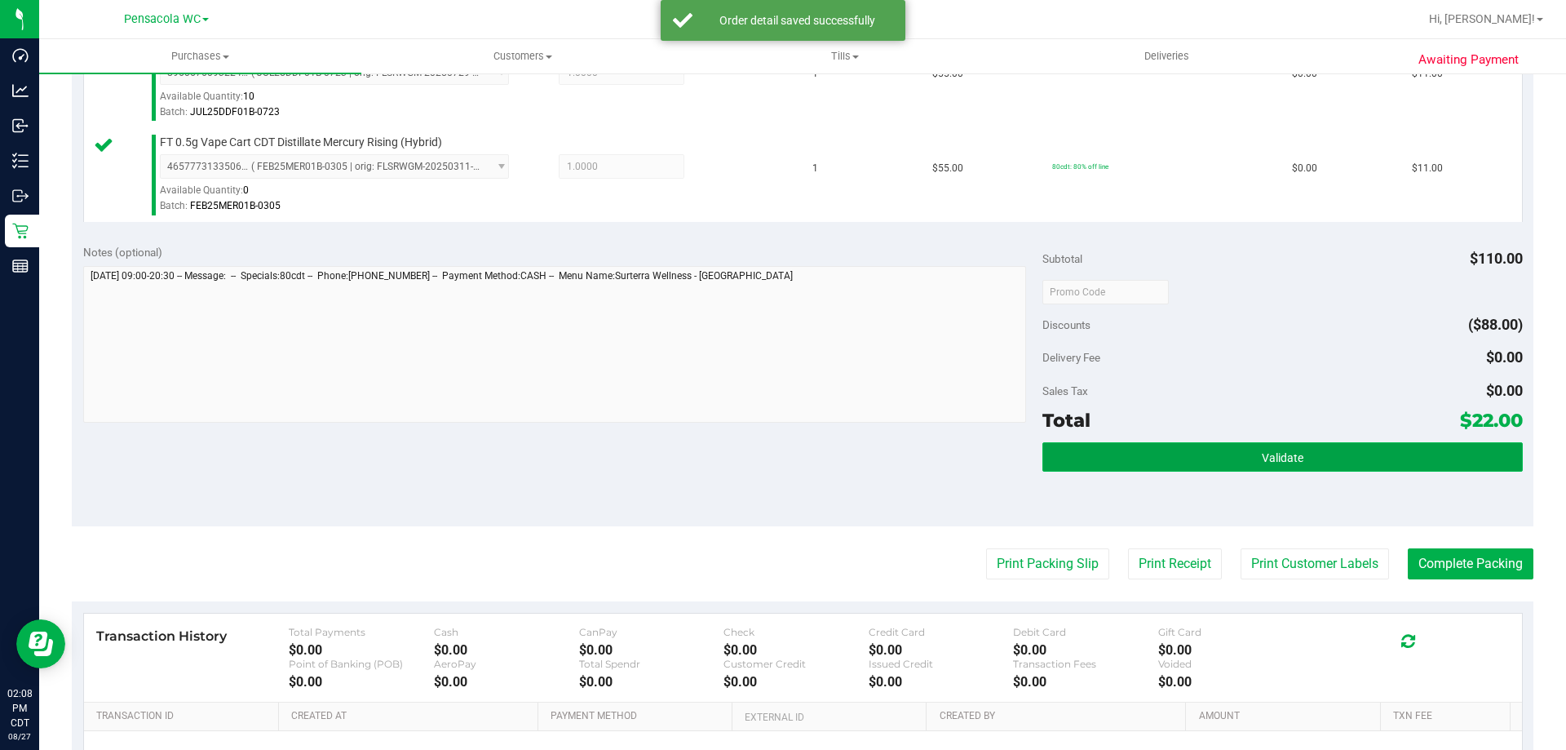
click at [1231, 447] on button "Validate" at bounding box center [1283, 456] width 480 height 29
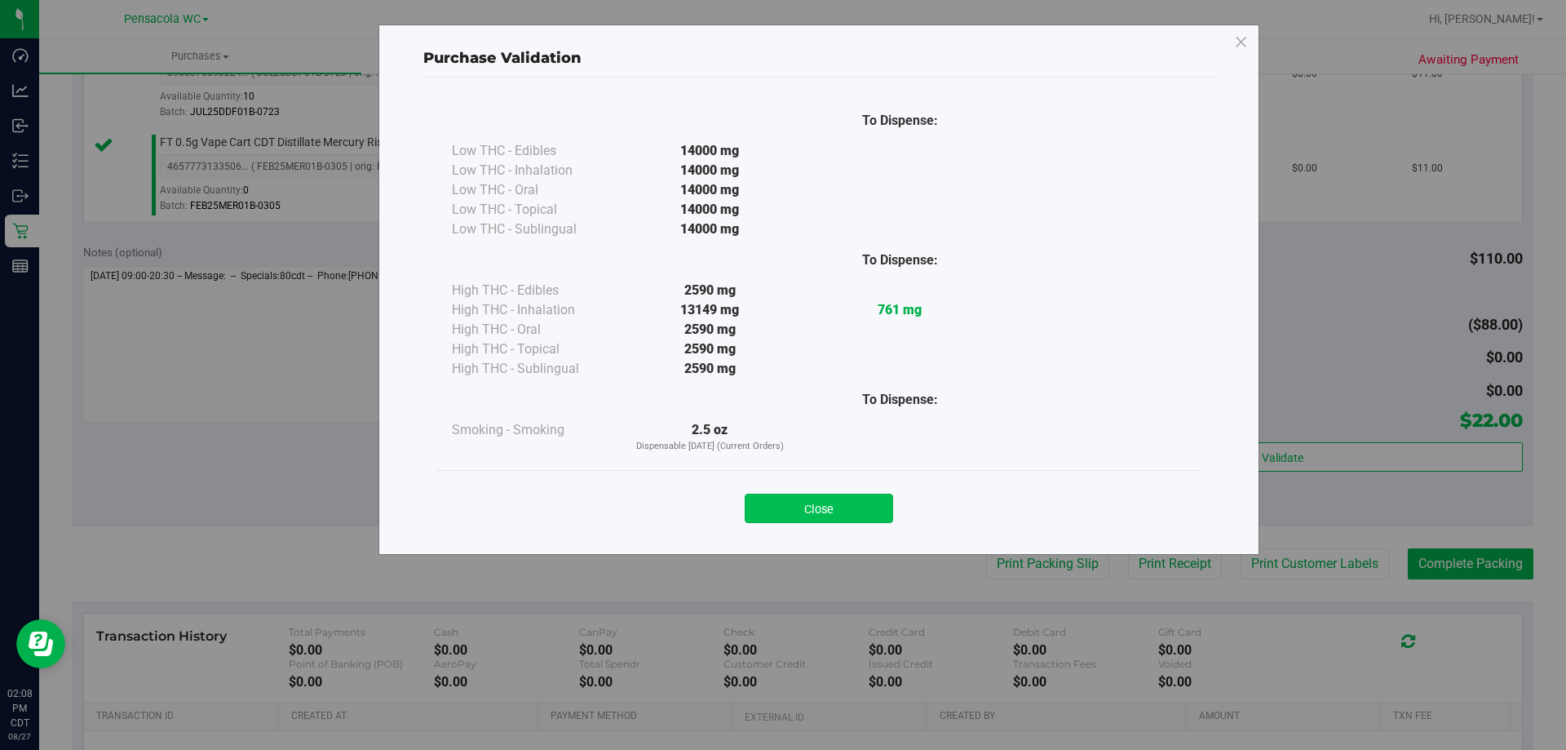
click at [833, 501] on button "Close" at bounding box center [819, 508] width 148 height 29
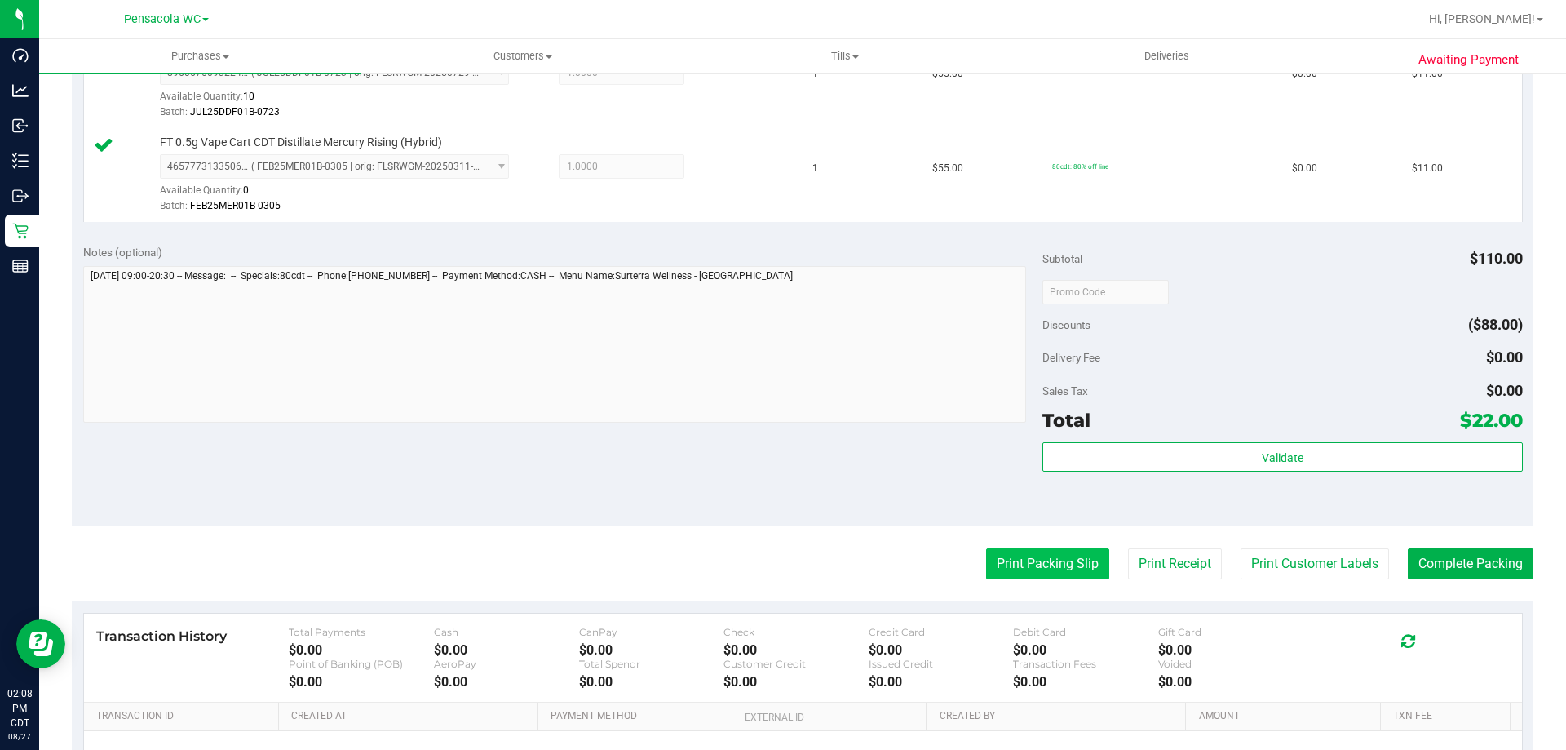
click at [1040, 569] on button "Print Packing Slip" at bounding box center [1047, 563] width 123 height 31
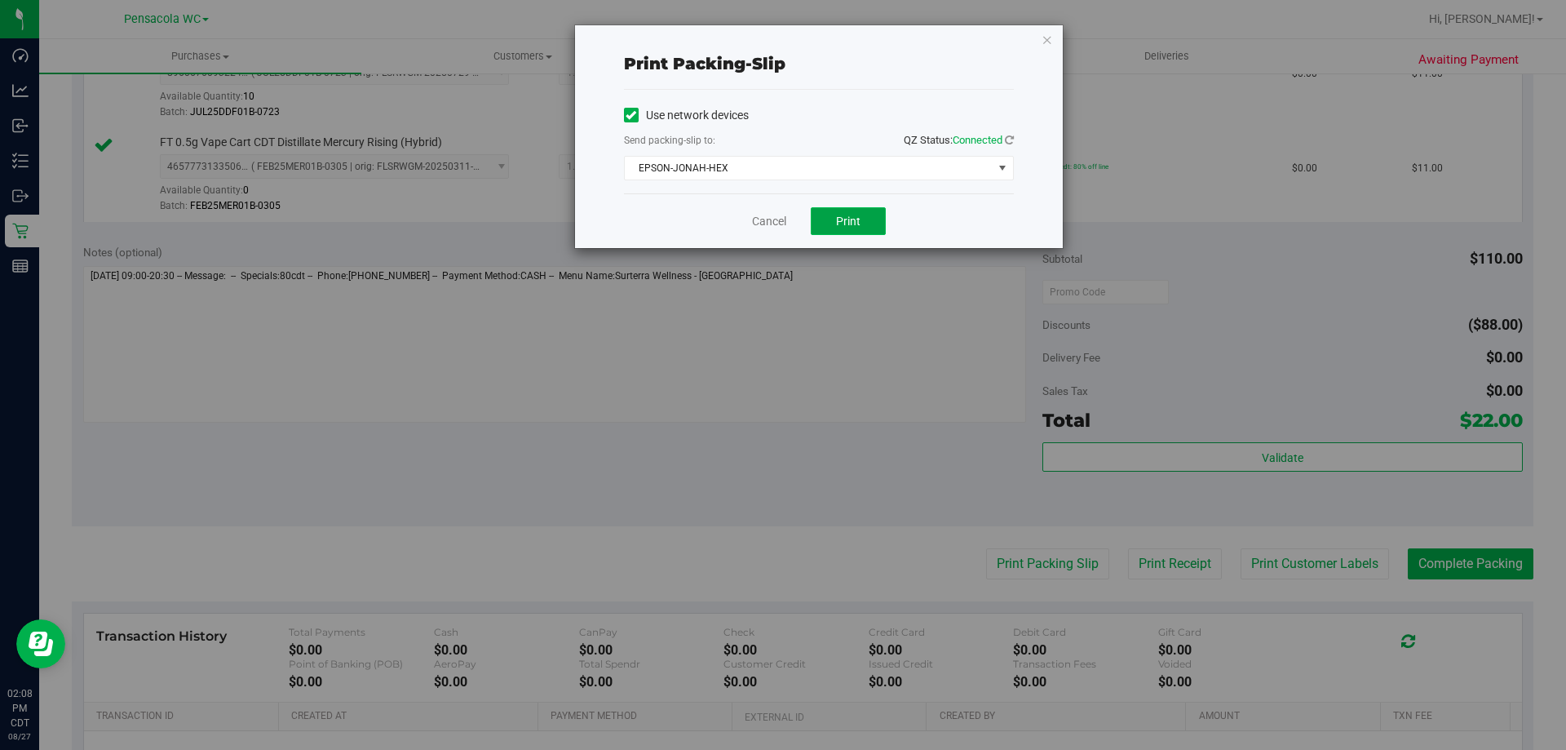
click at [876, 216] on button "Print" at bounding box center [848, 221] width 75 height 28
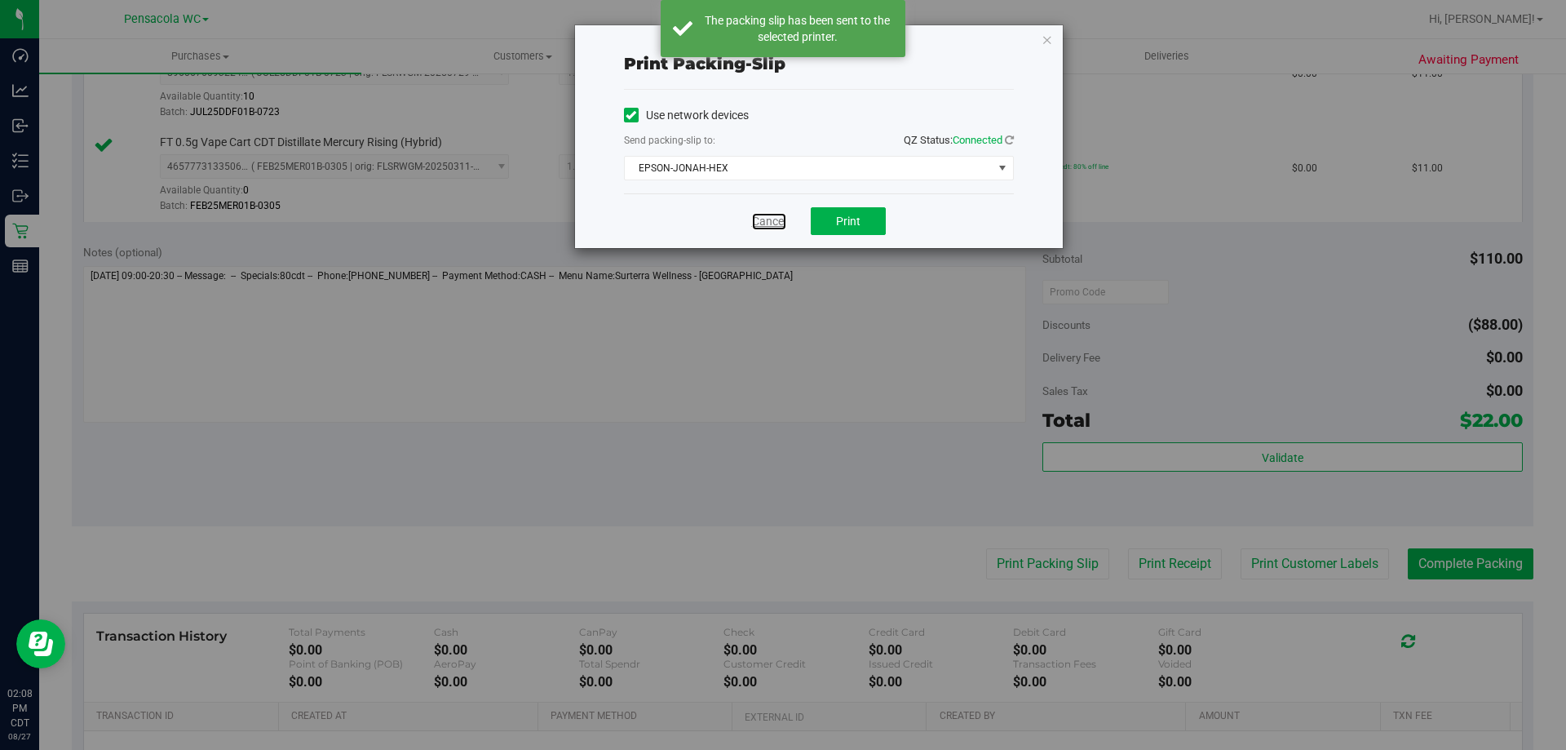
drag, startPoint x: 773, startPoint y: 224, endPoint x: 939, endPoint y: 259, distance: 170.1
click at [773, 225] on link "Cancel" at bounding box center [769, 221] width 34 height 17
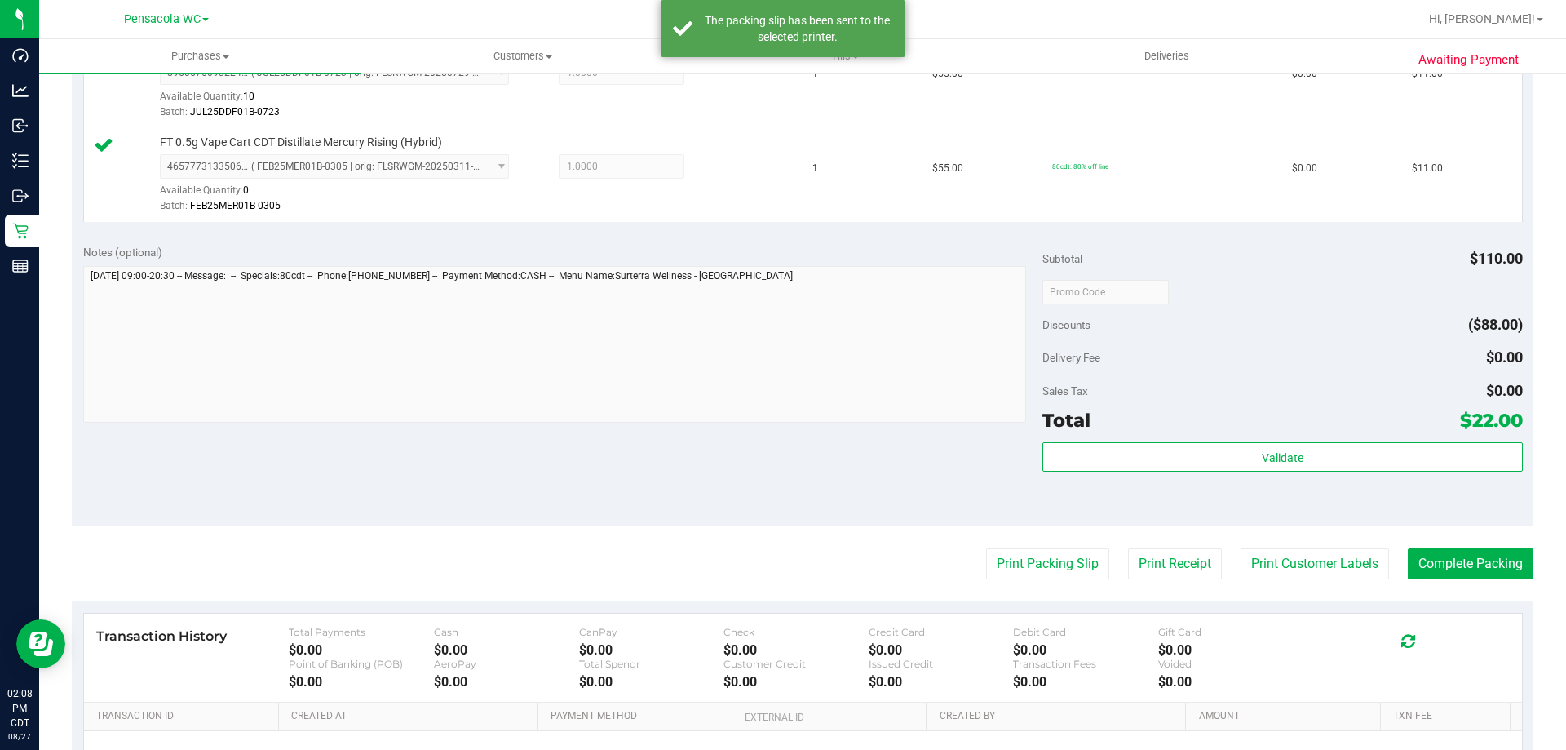
click at [1450, 547] on purchase-details "Back Edit Purchase Cancel Purchase View Profile # 11857107 BioTrack ID: - Submi…" at bounding box center [803, 253] width 1462 height 1308
drag, startPoint x: 1450, startPoint y: 547, endPoint x: 1460, endPoint y: 574, distance: 28.9
click at [1460, 574] on purchase-details "Back Edit Purchase Cancel Purchase View Profile # 11857107 BioTrack ID: - Submi…" at bounding box center [803, 253] width 1462 height 1308
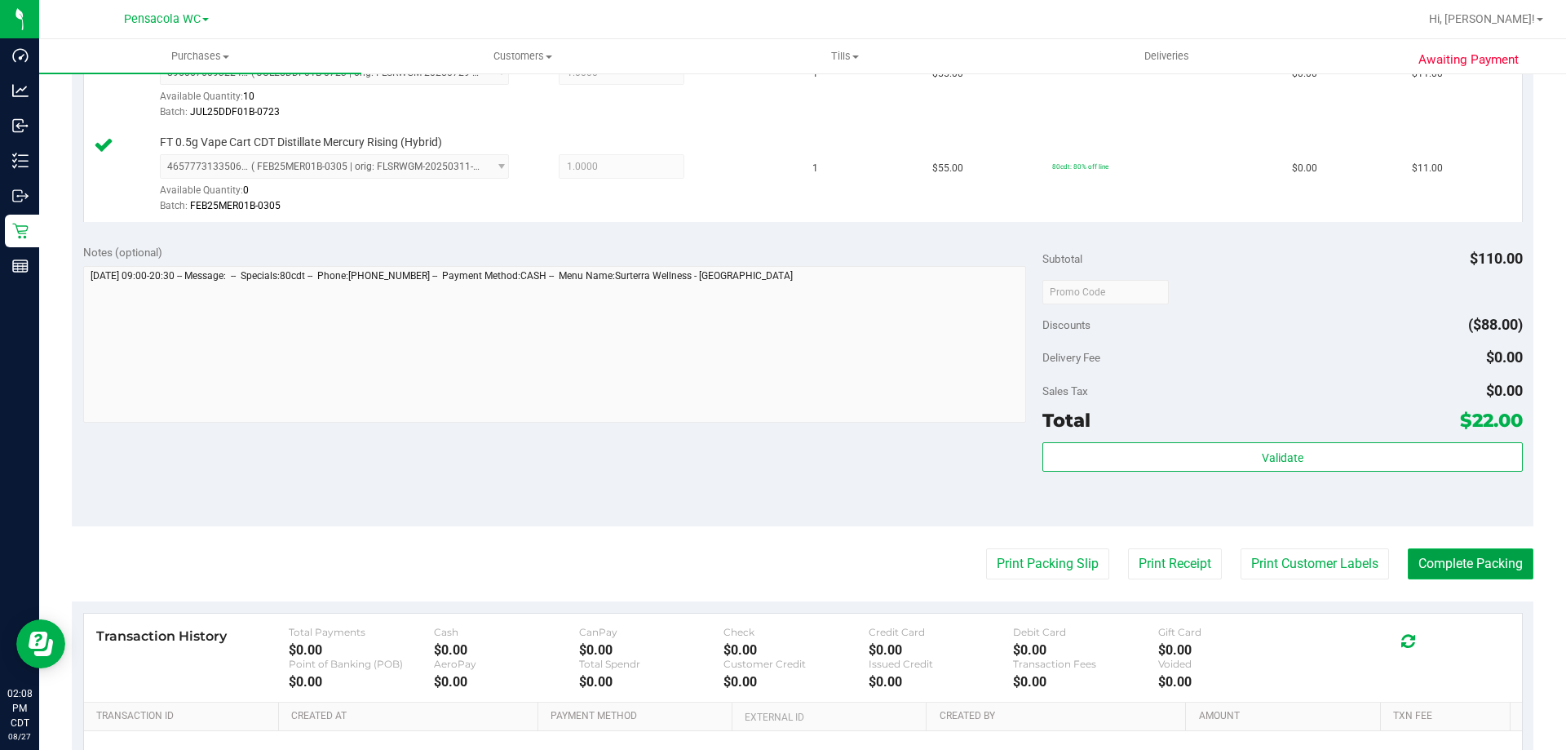
click at [1486, 564] on button "Complete Packing" at bounding box center [1471, 563] width 126 height 31
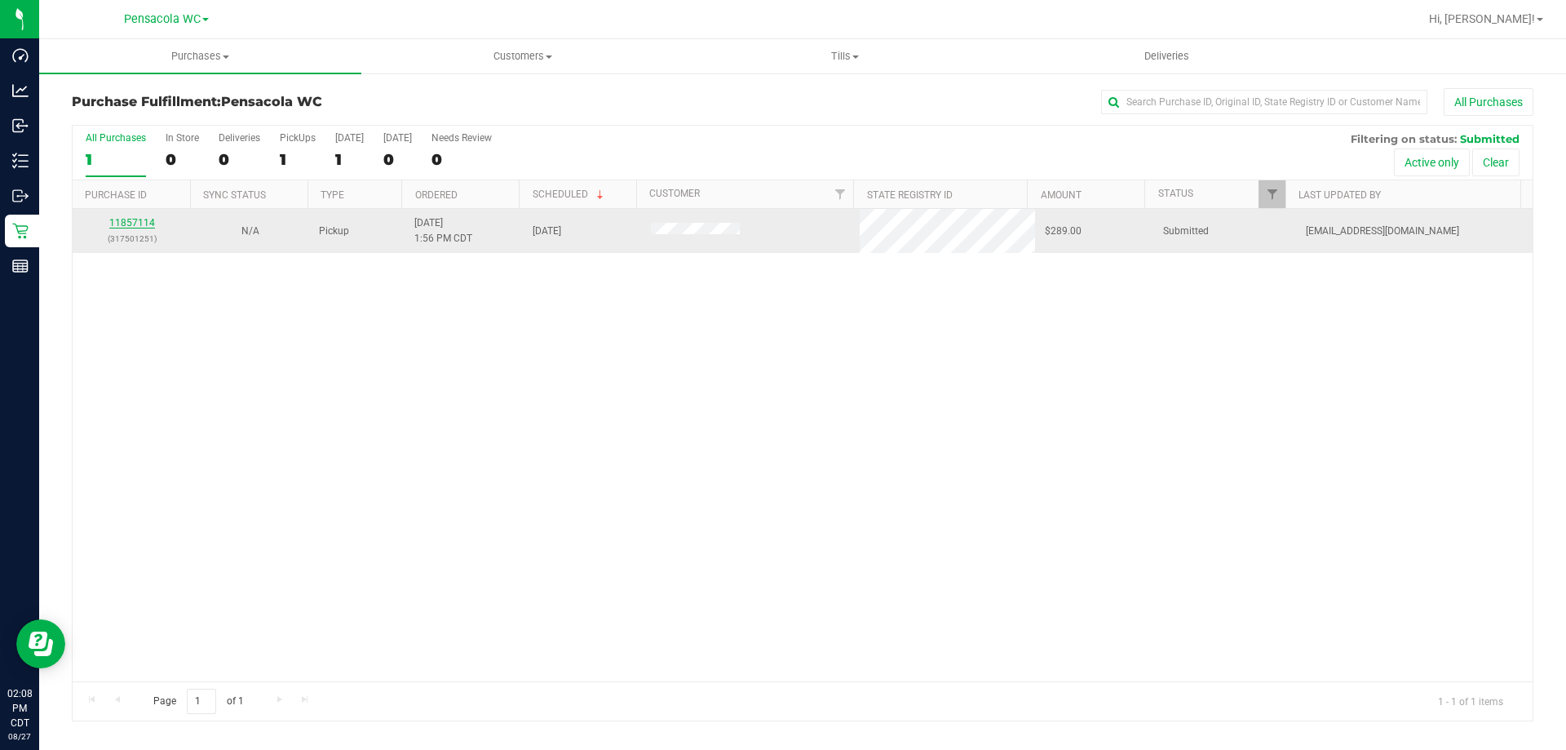
click at [146, 220] on link "11857114" at bounding box center [132, 222] width 46 height 11
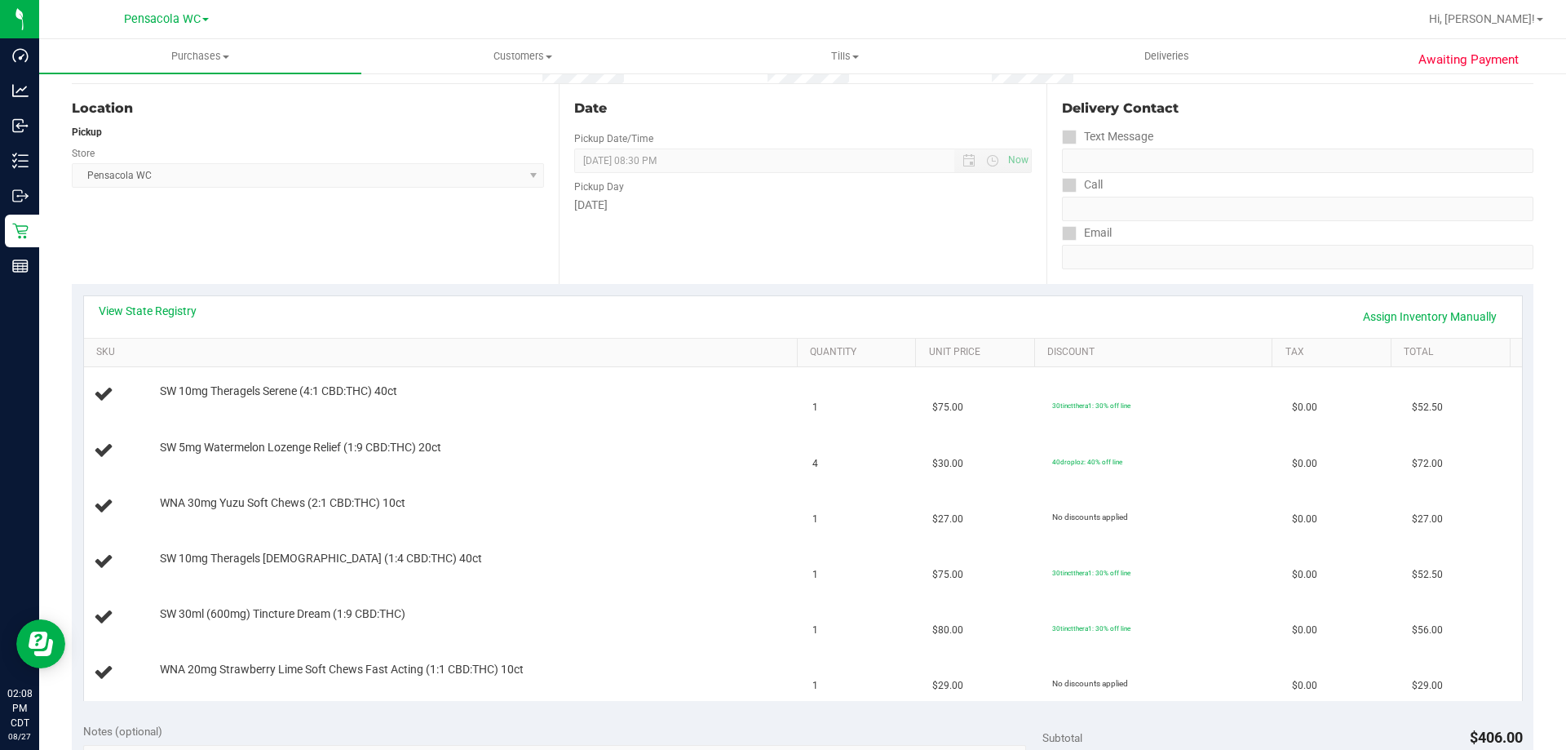
scroll to position [163, 0]
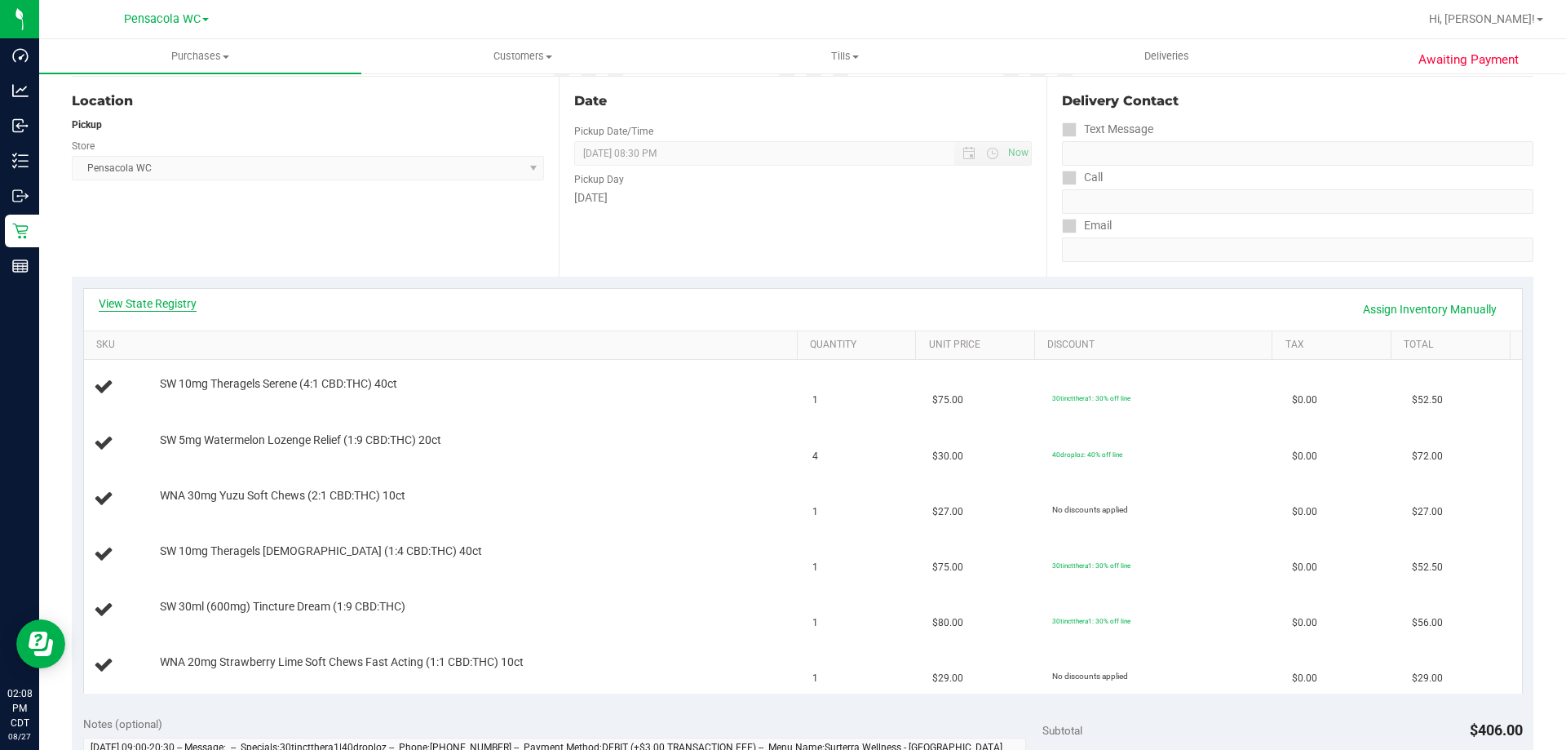
click at [185, 305] on link "View State Registry" at bounding box center [148, 303] width 98 height 16
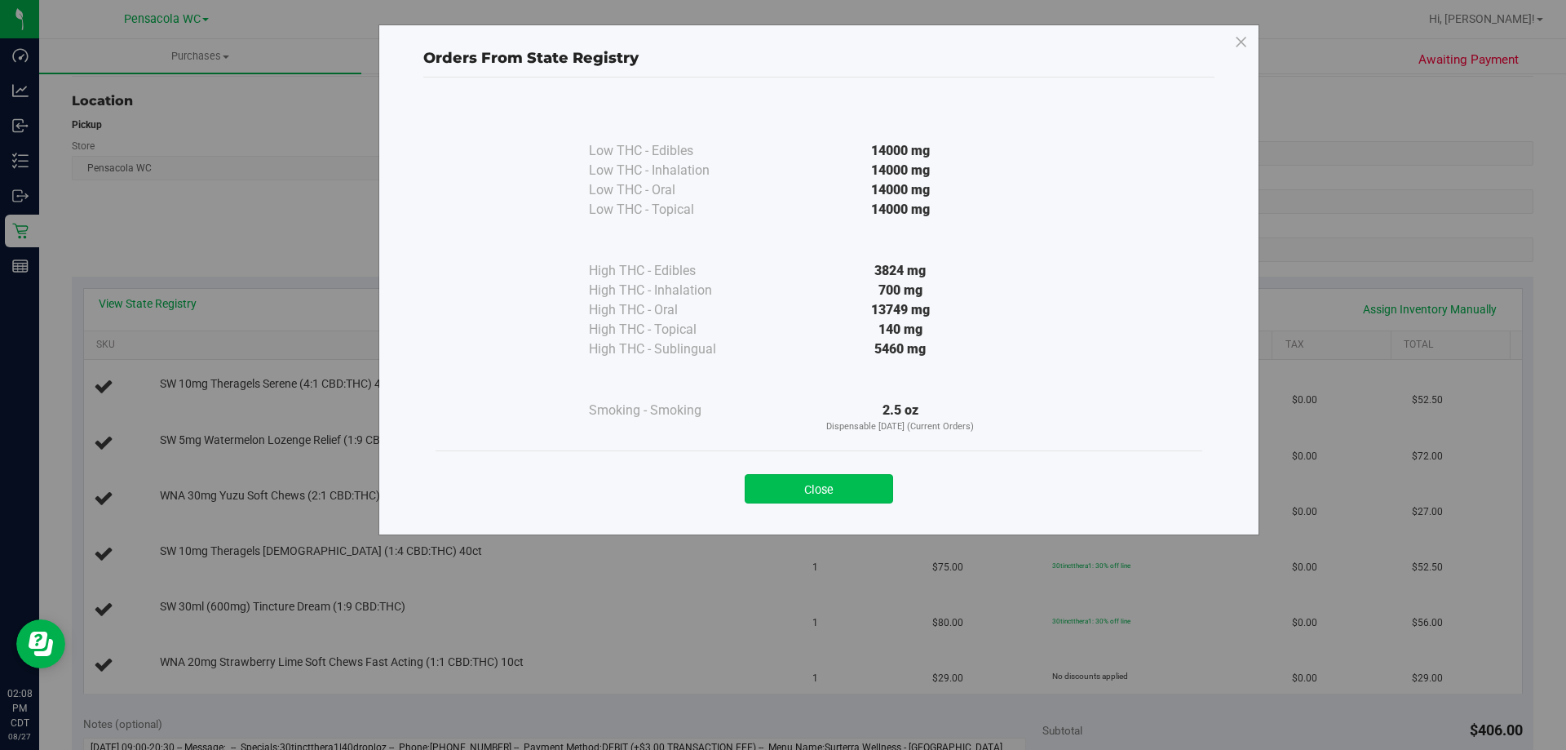
click at [848, 481] on button "Close" at bounding box center [819, 488] width 148 height 29
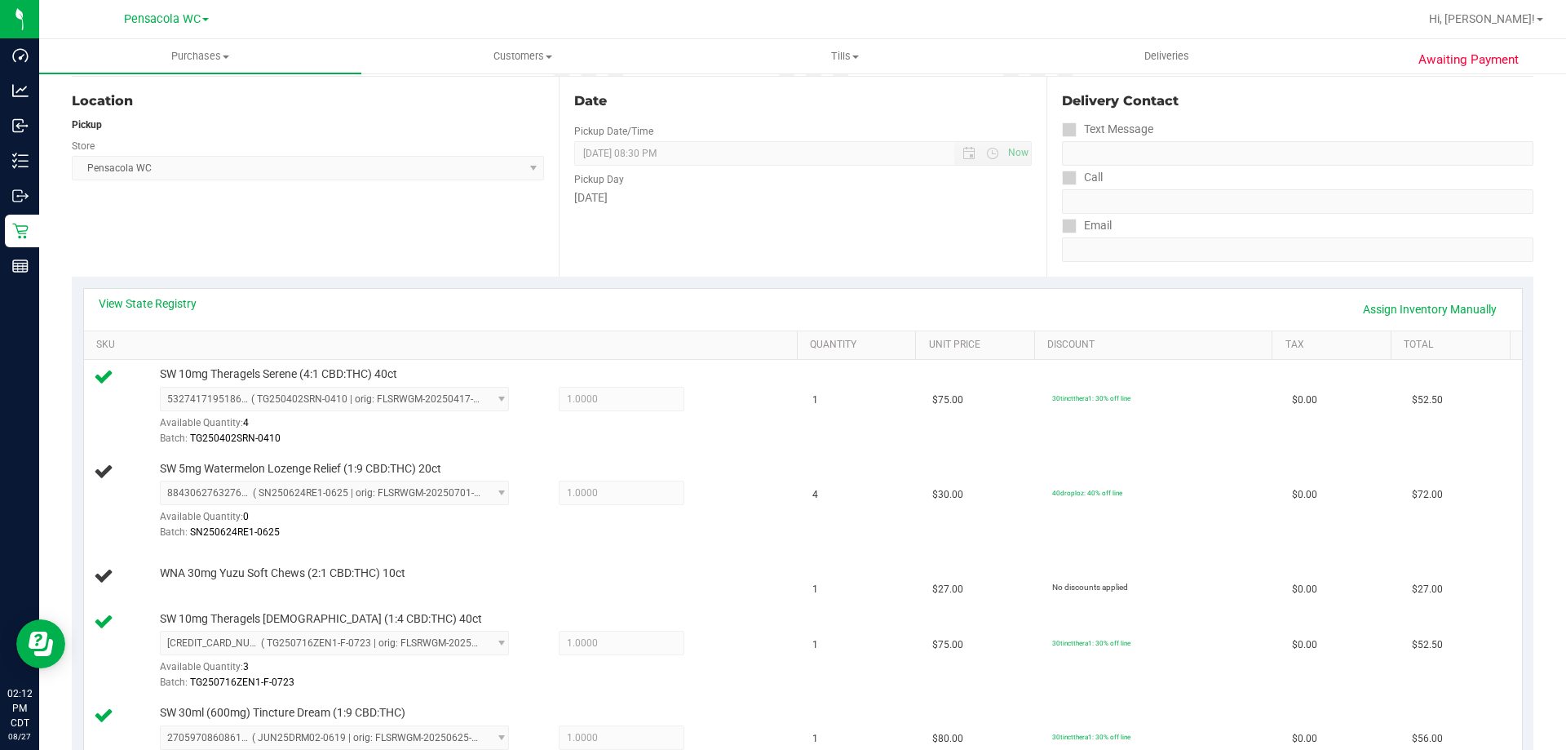
click at [723, 314] on div "View State Registry Assign Inventory Manually" at bounding box center [803, 309] width 1409 height 28
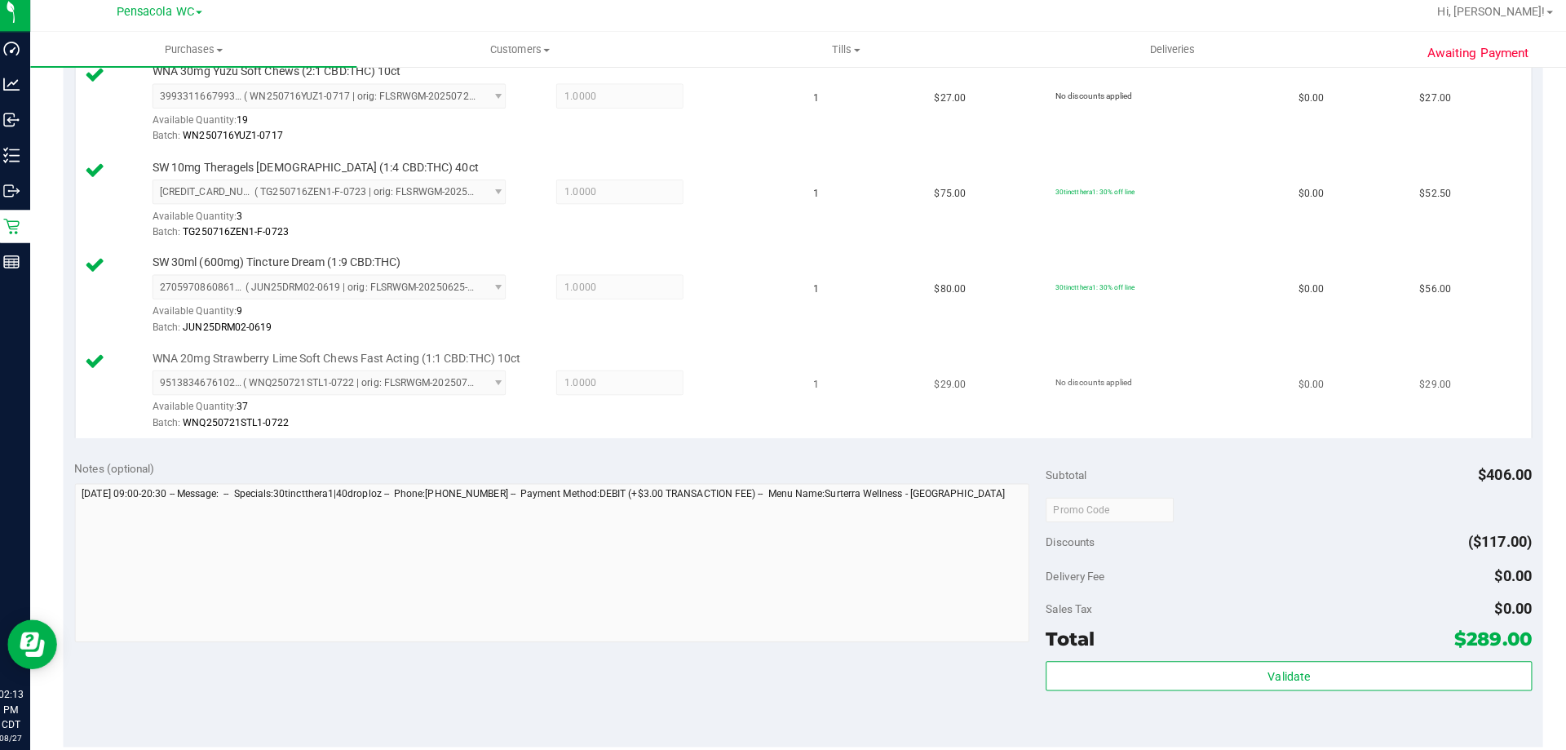
scroll to position [782, 0]
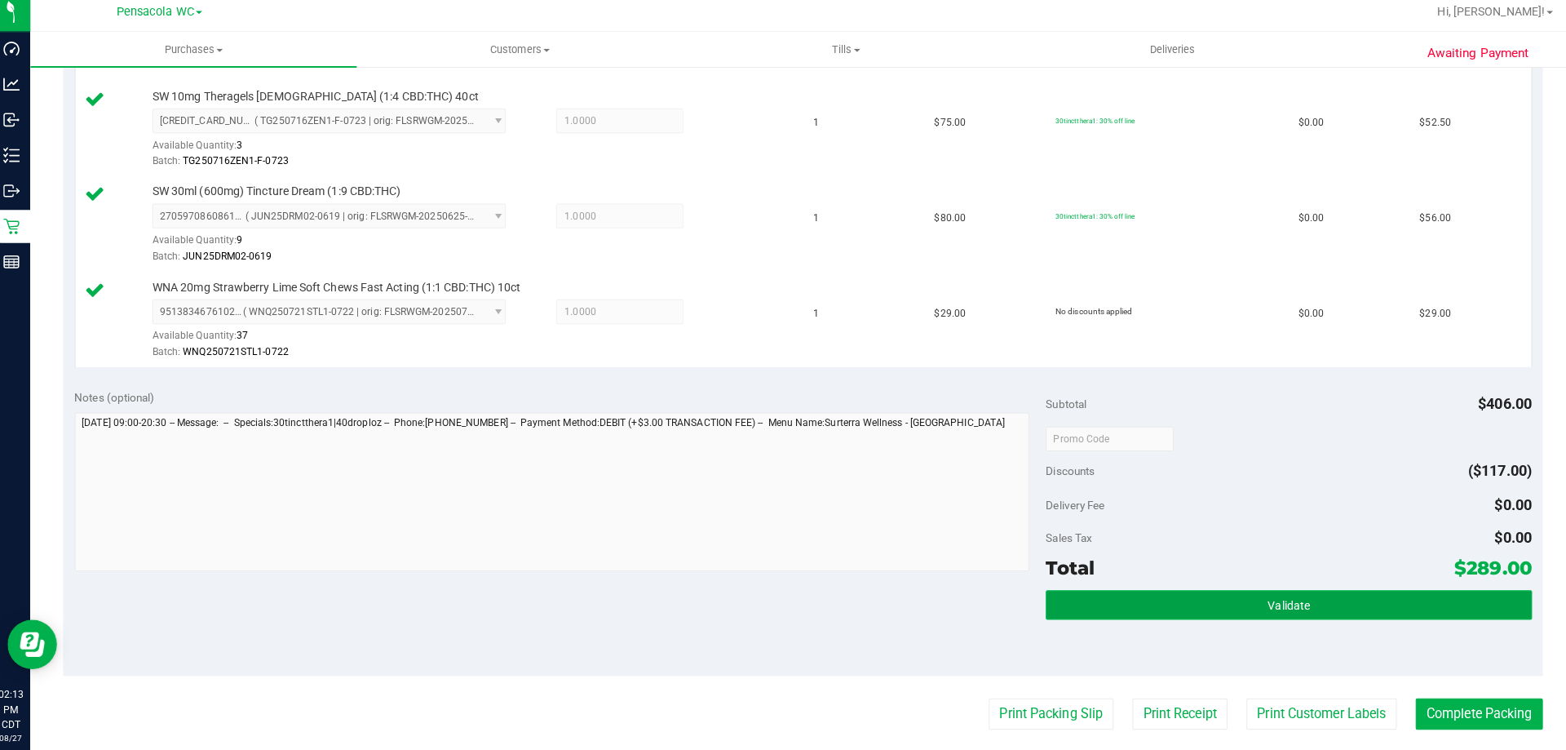
click at [1216, 604] on button "Validate" at bounding box center [1283, 604] width 480 height 29
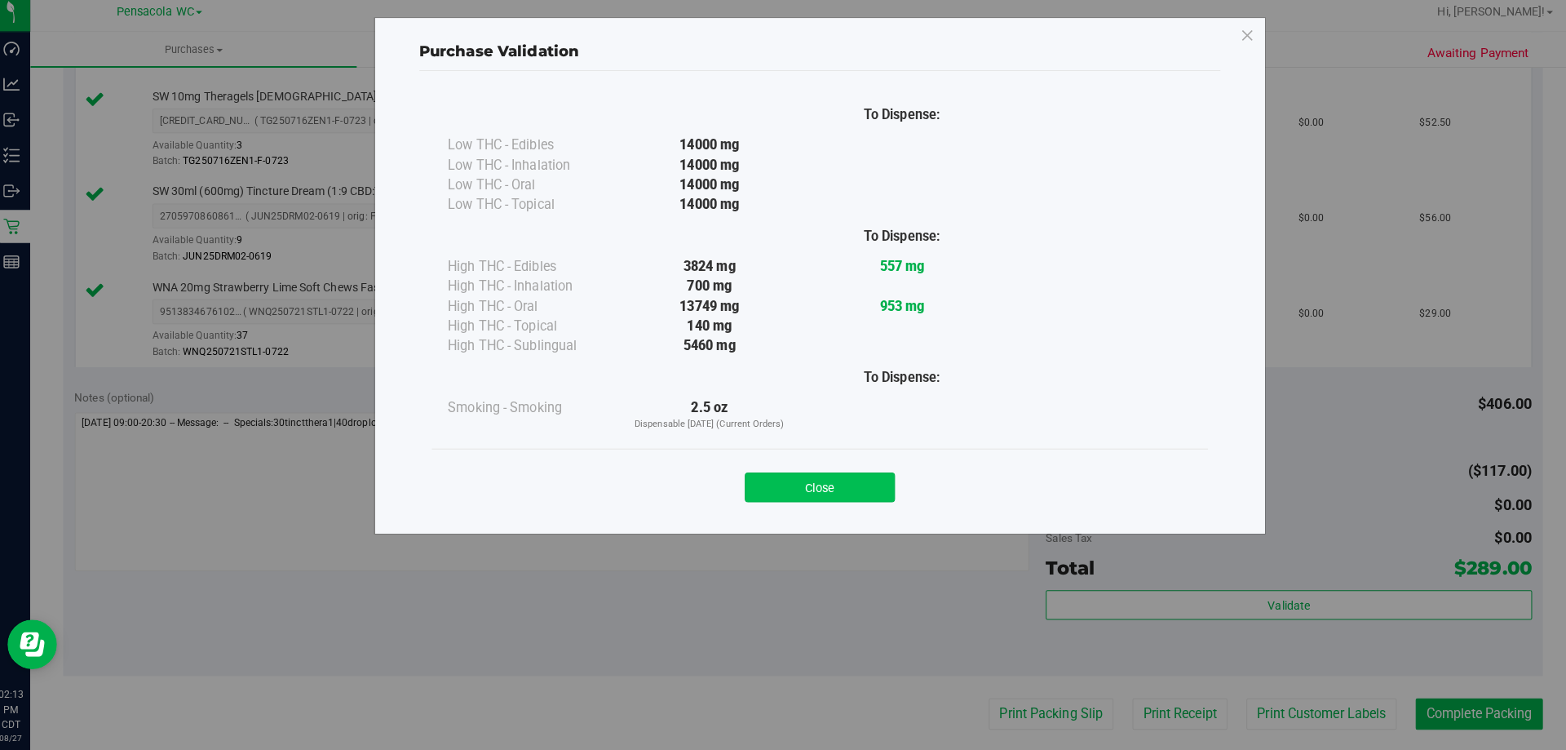
click at [832, 489] on button "Close" at bounding box center [819, 488] width 148 height 29
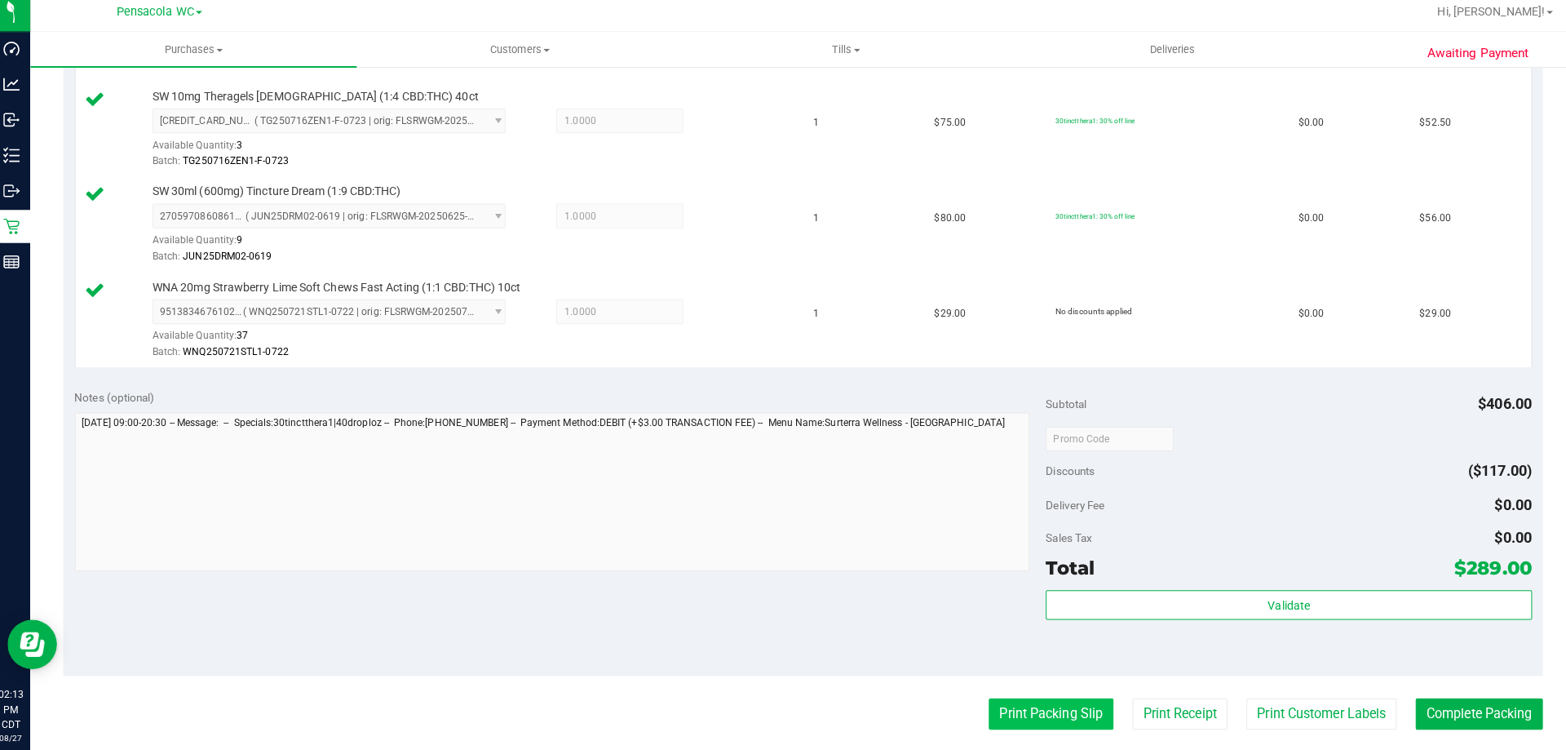
click at [1037, 708] on button "Print Packing Slip" at bounding box center [1047, 712] width 123 height 31
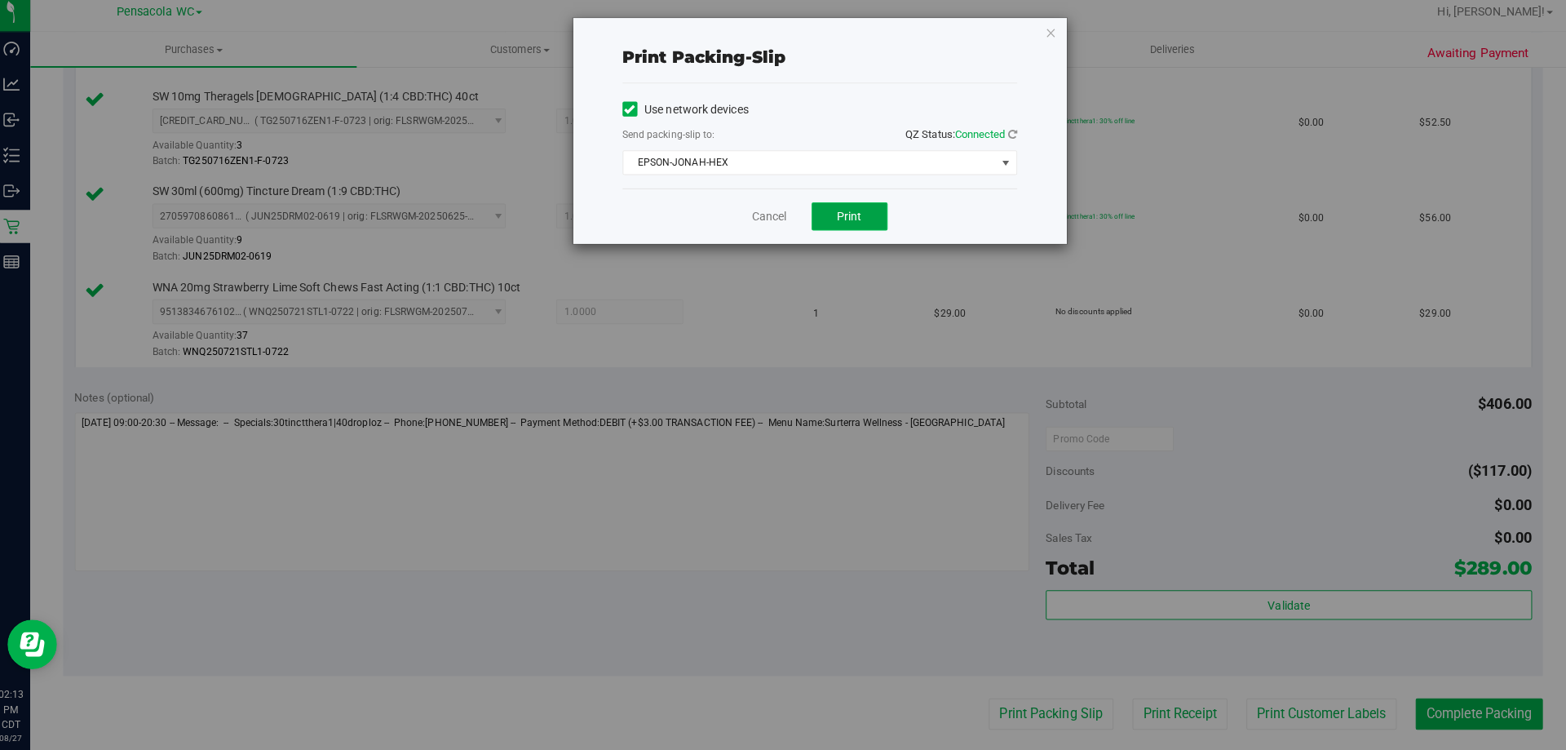
click at [845, 215] on span "Print" at bounding box center [848, 221] width 24 height 13
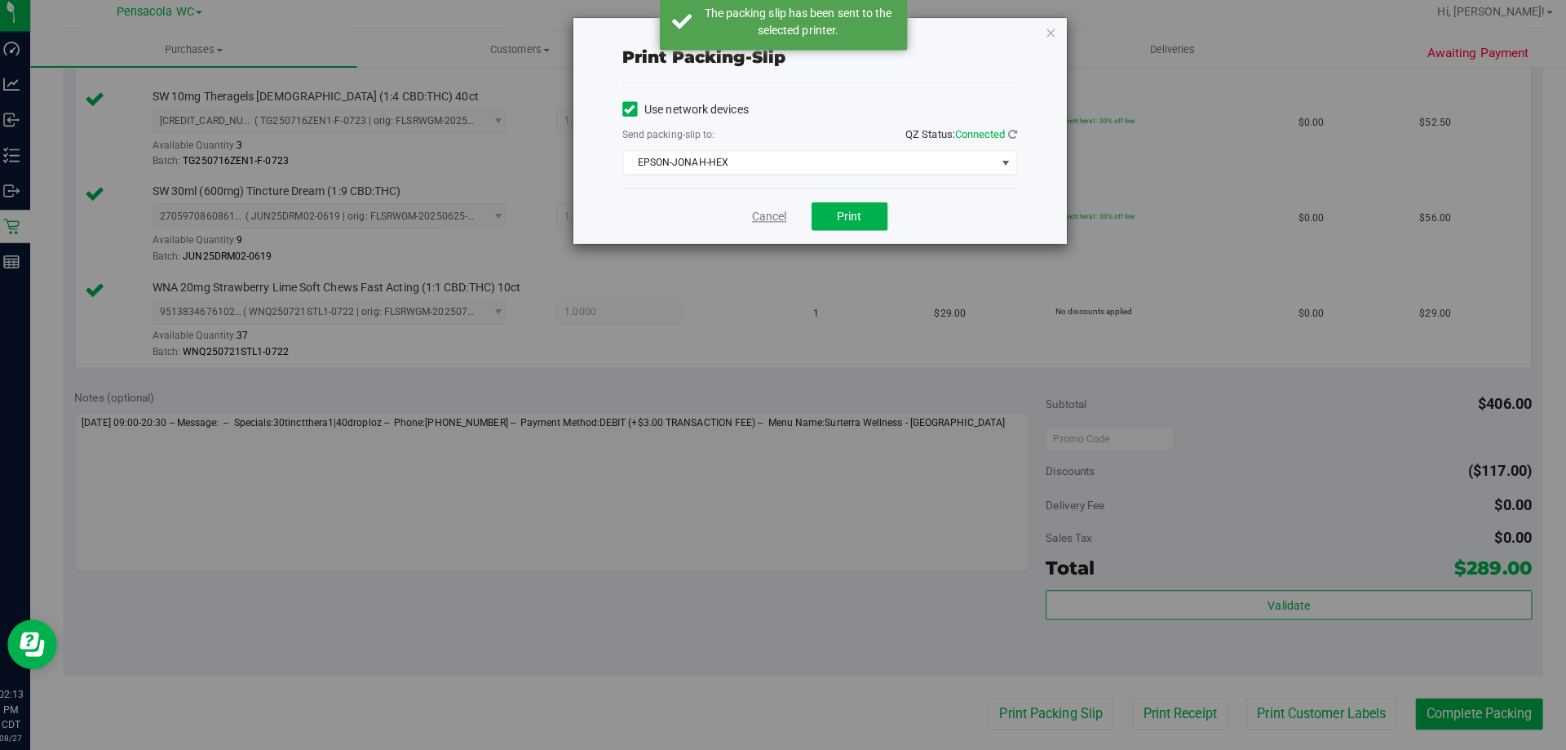
click at [763, 226] on link "Cancel" at bounding box center [769, 221] width 34 height 17
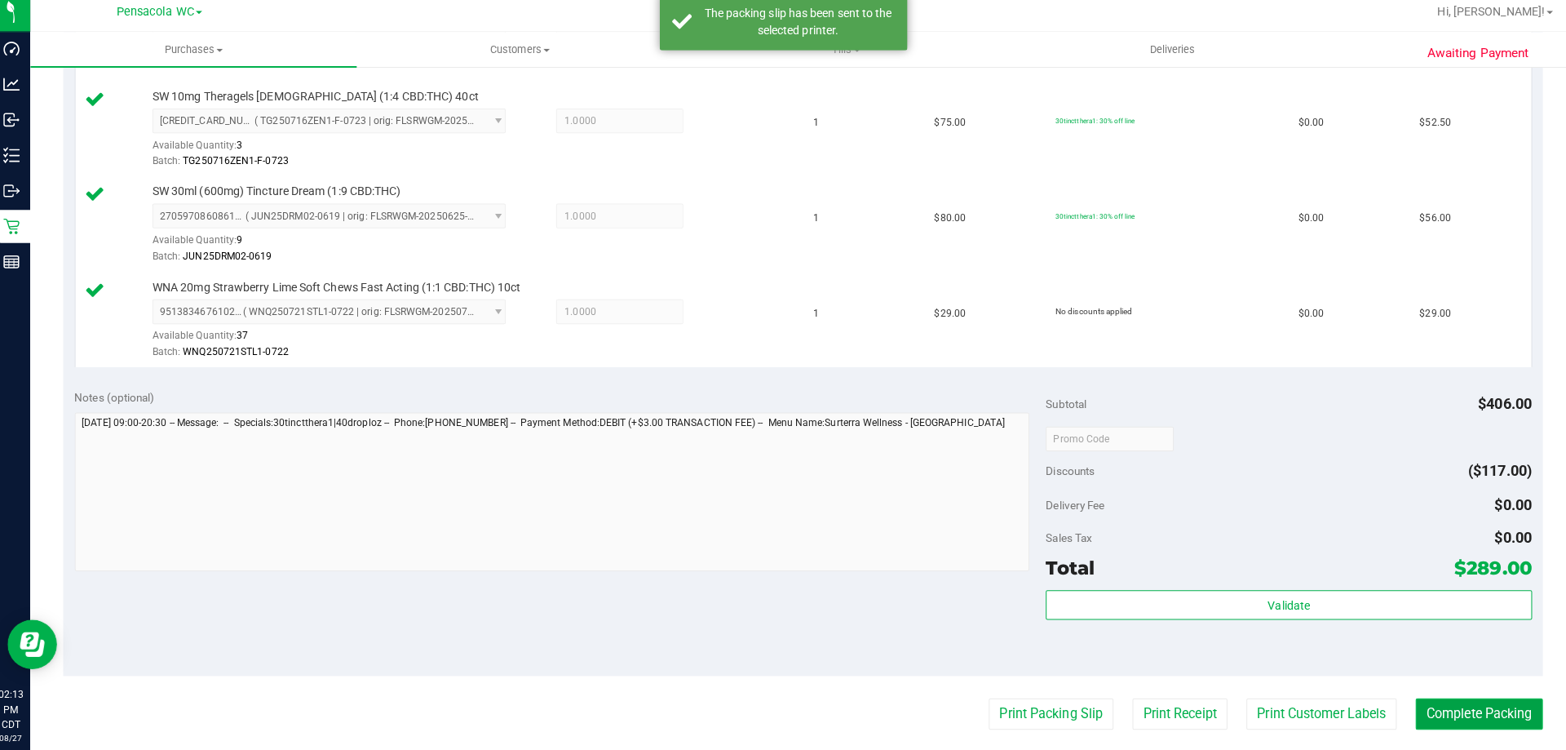
click at [1494, 712] on button "Complete Packing" at bounding box center [1471, 712] width 126 height 31
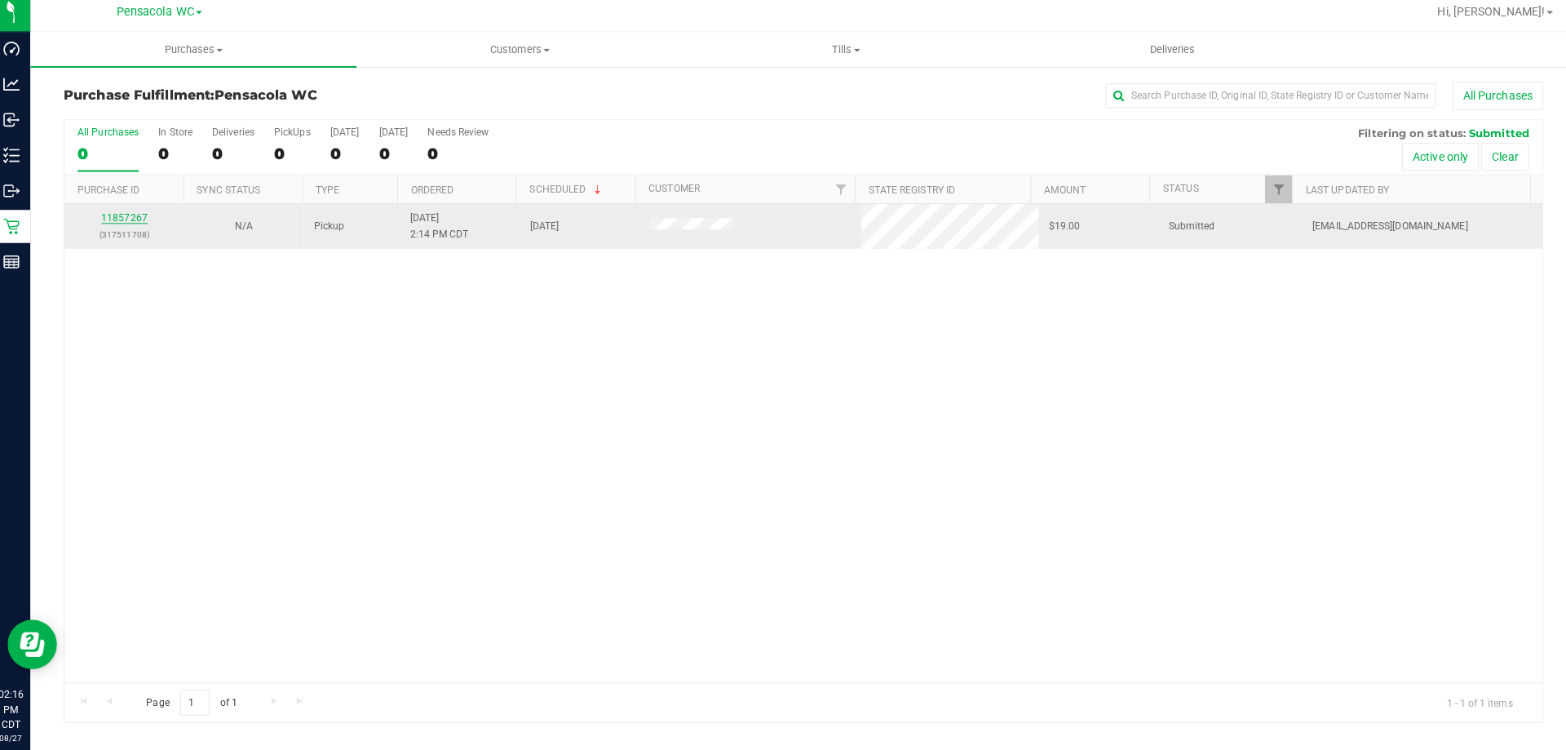
click at [120, 224] on link "11857267" at bounding box center [132, 222] width 46 height 11
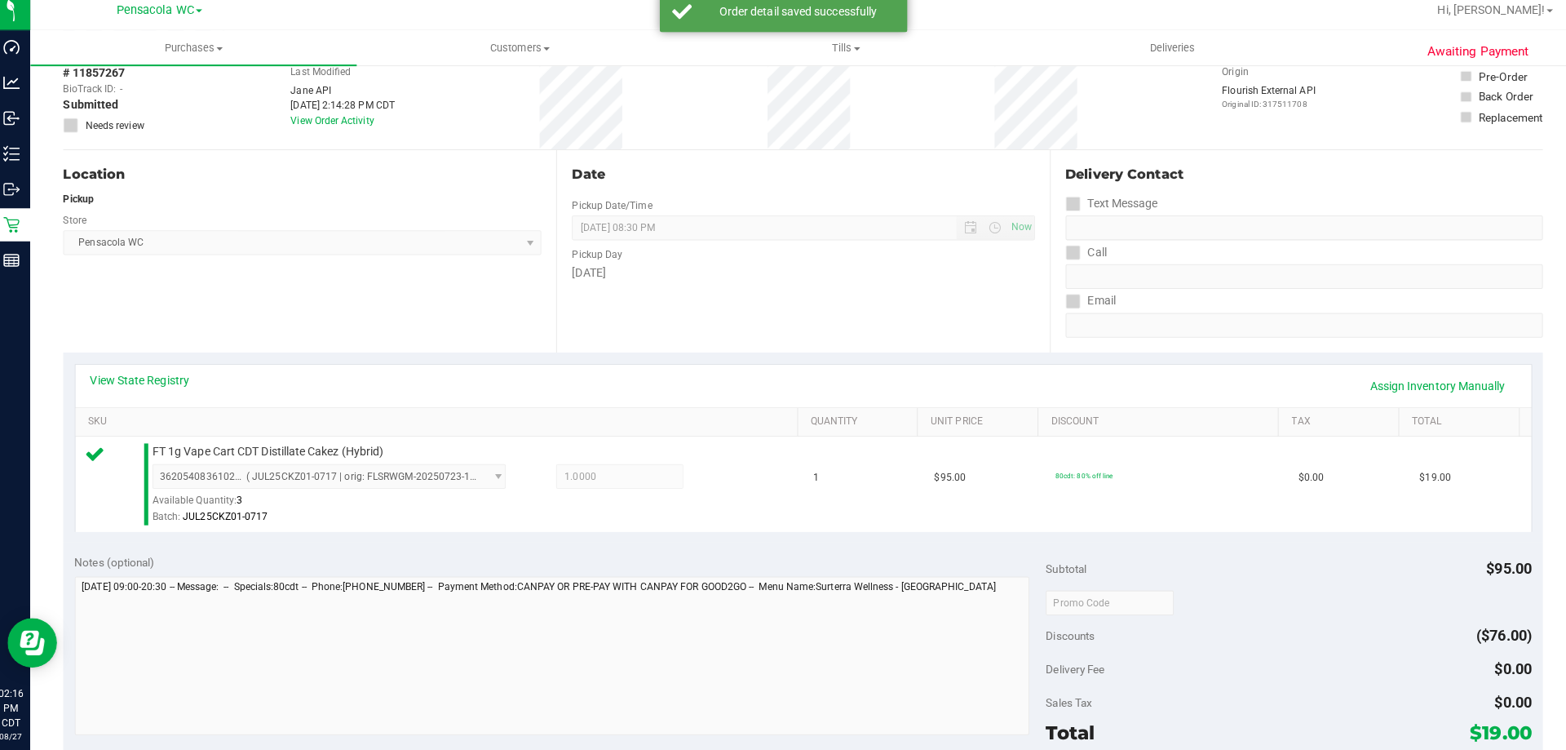
scroll to position [484, 0]
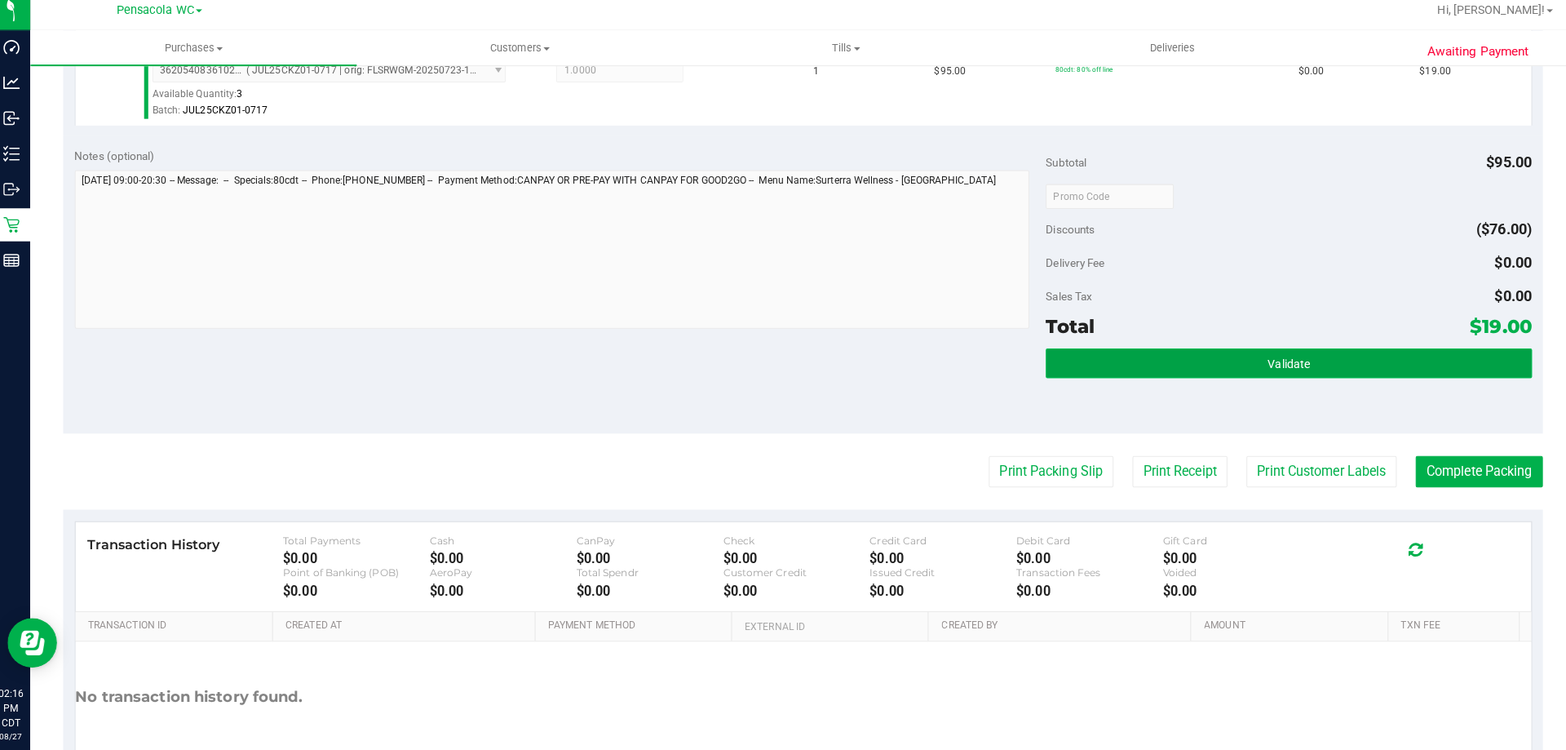
click at [1384, 363] on button "Validate" at bounding box center [1283, 367] width 480 height 29
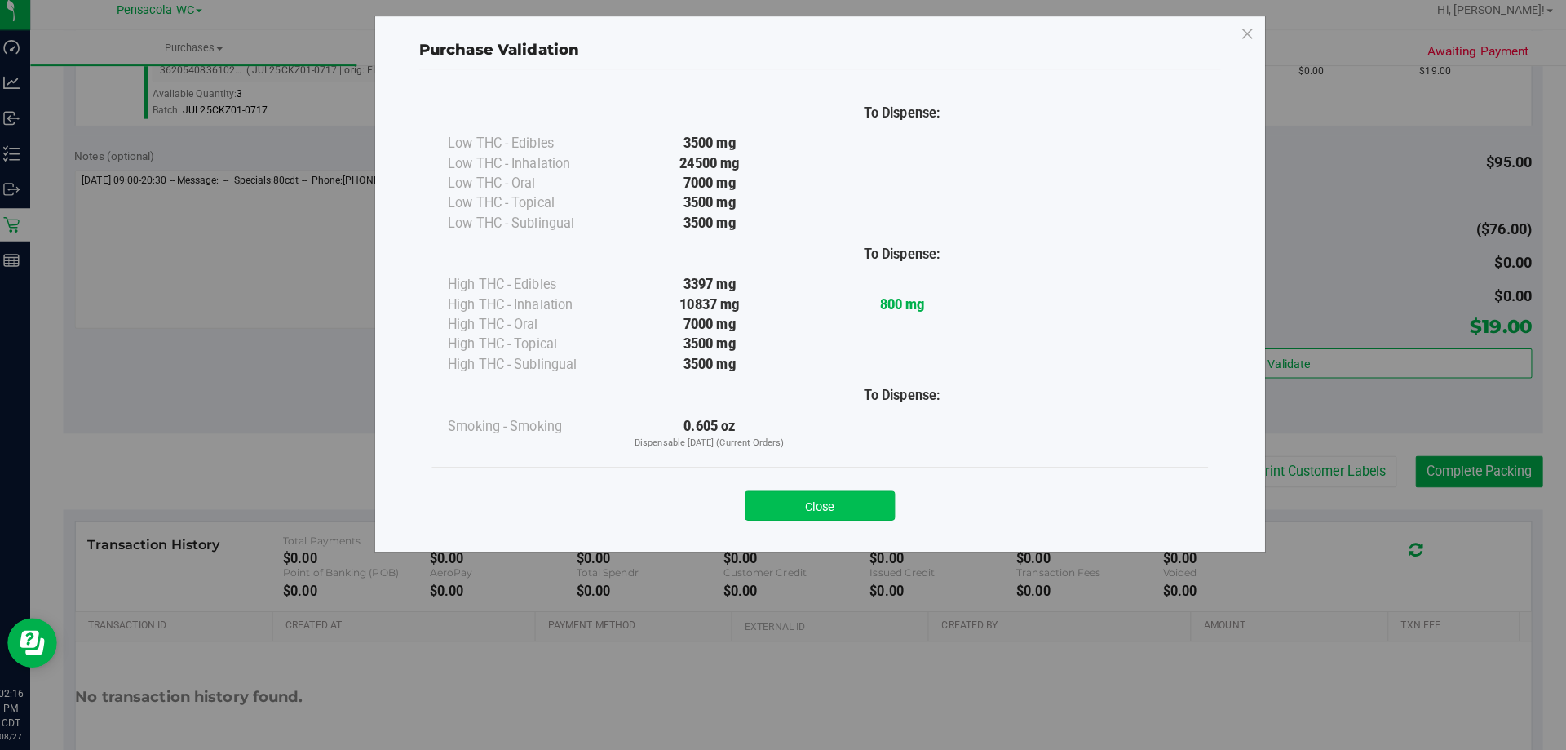
click at [857, 501] on button "Close" at bounding box center [819, 508] width 148 height 29
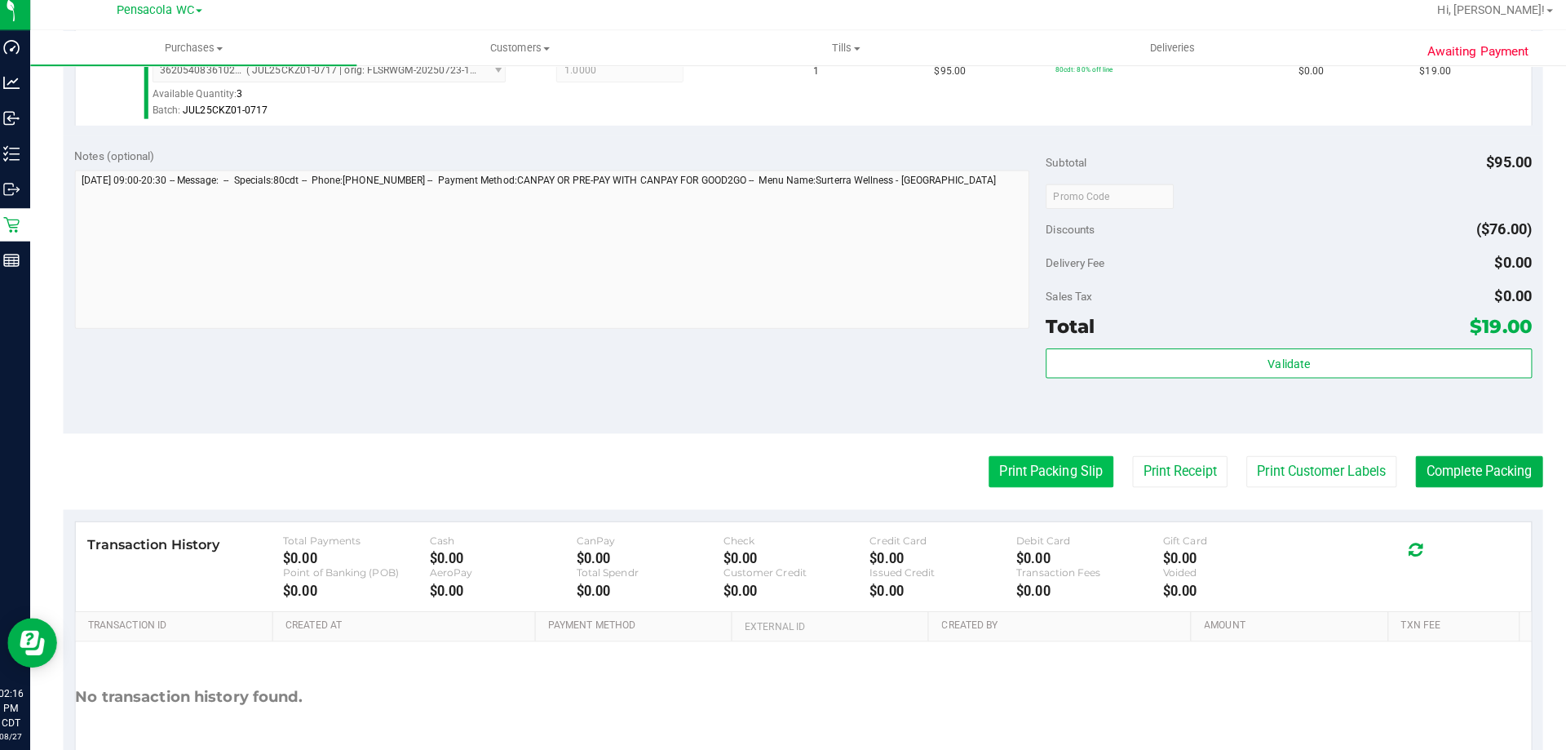
click at [1079, 486] on button "Print Packing Slip" at bounding box center [1047, 474] width 123 height 31
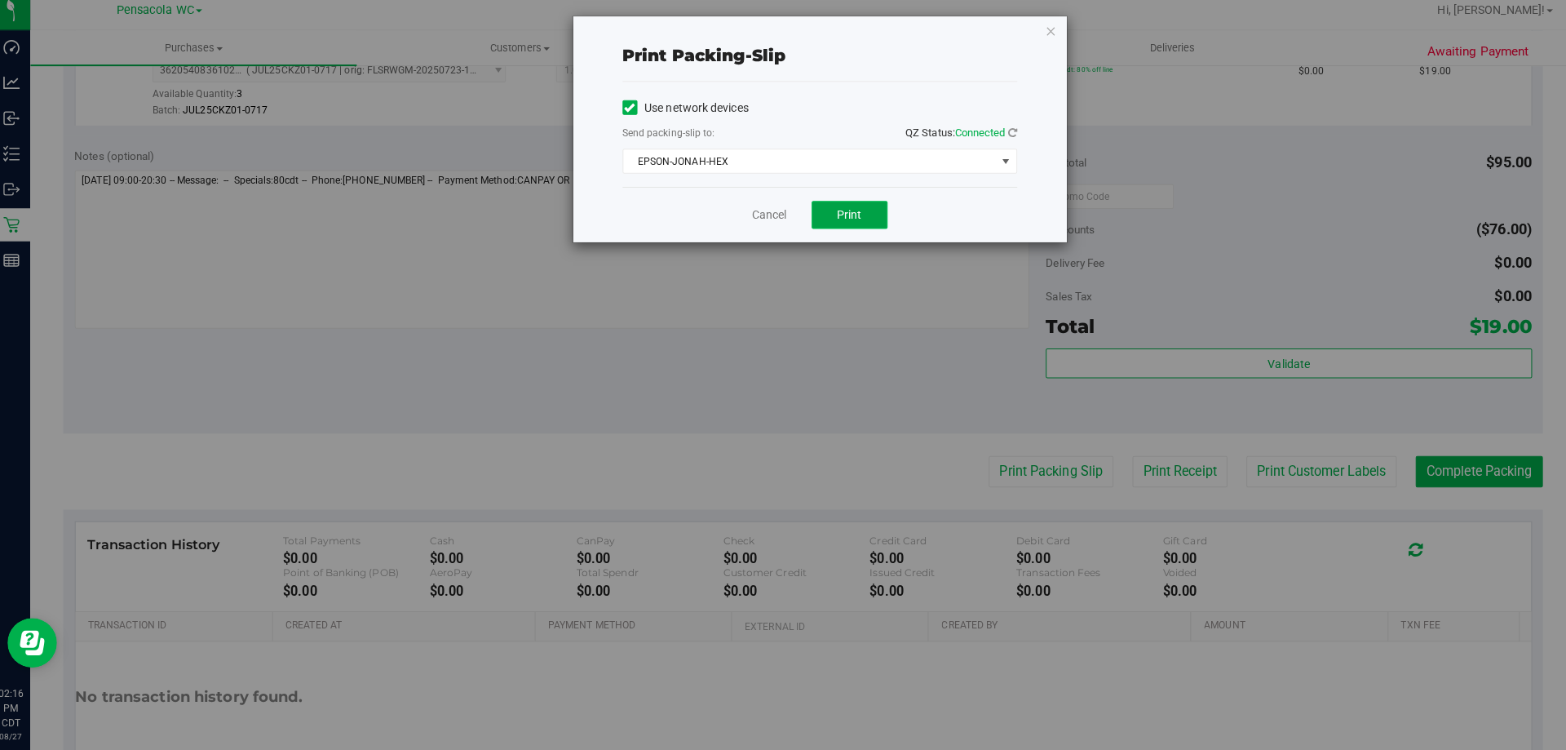
click at [844, 207] on button "Print" at bounding box center [848, 221] width 75 height 28
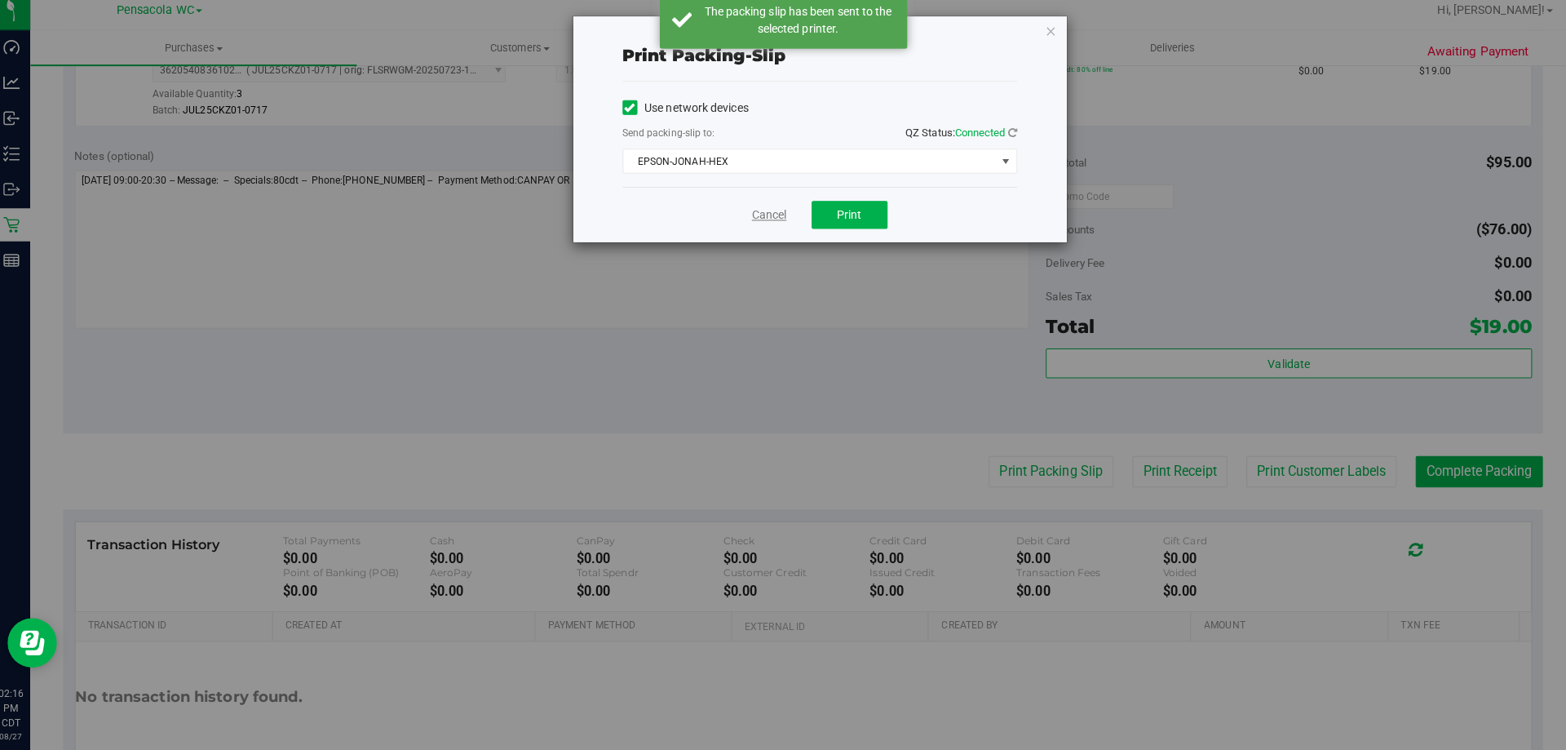
click at [775, 216] on link "Cancel" at bounding box center [769, 221] width 34 height 17
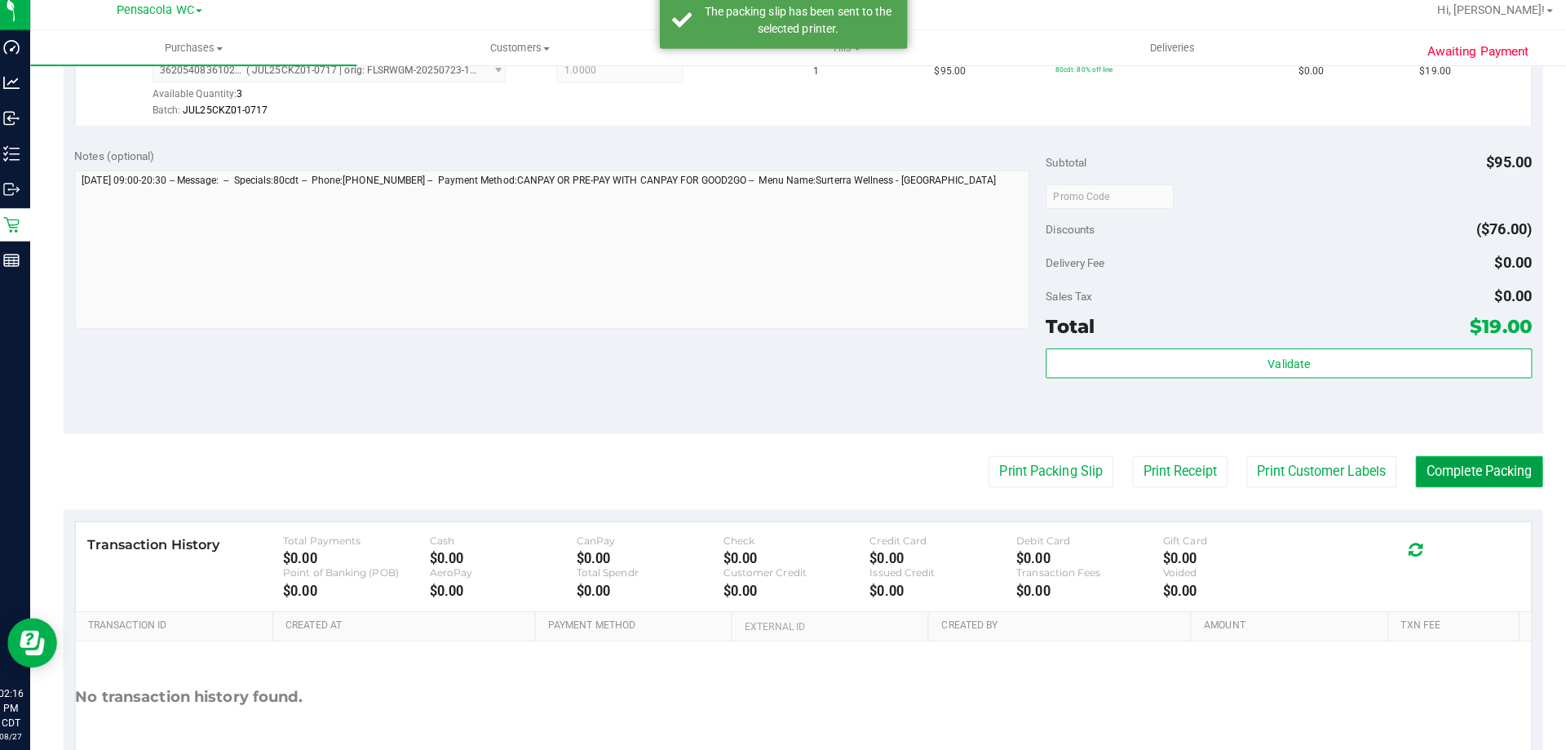
click at [1471, 473] on button "Complete Packing" at bounding box center [1471, 474] width 126 height 31
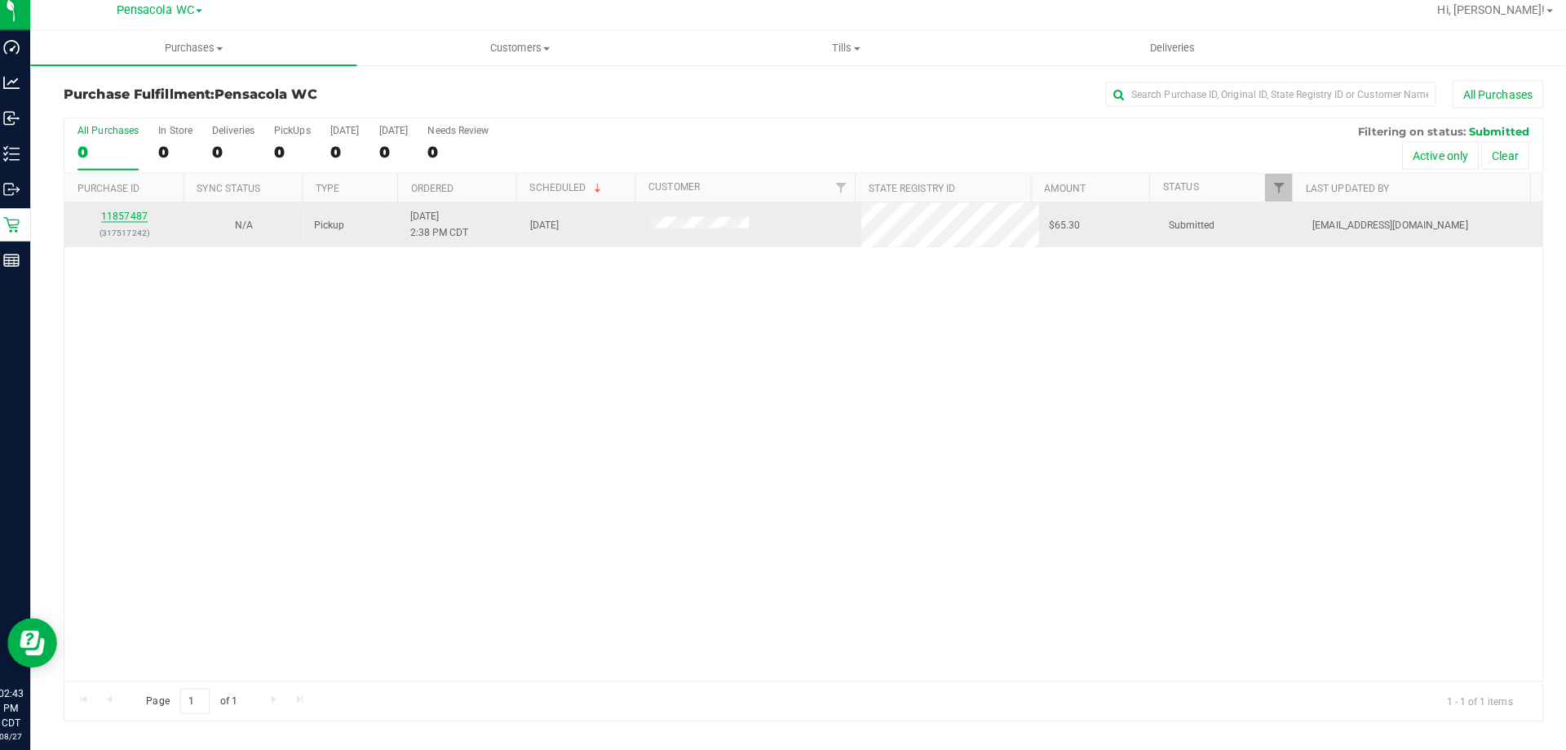
click at [142, 215] on div "11857487 (317517242)" at bounding box center [131, 230] width 99 height 31
click at [144, 219] on link "11857487" at bounding box center [132, 222] width 46 height 11
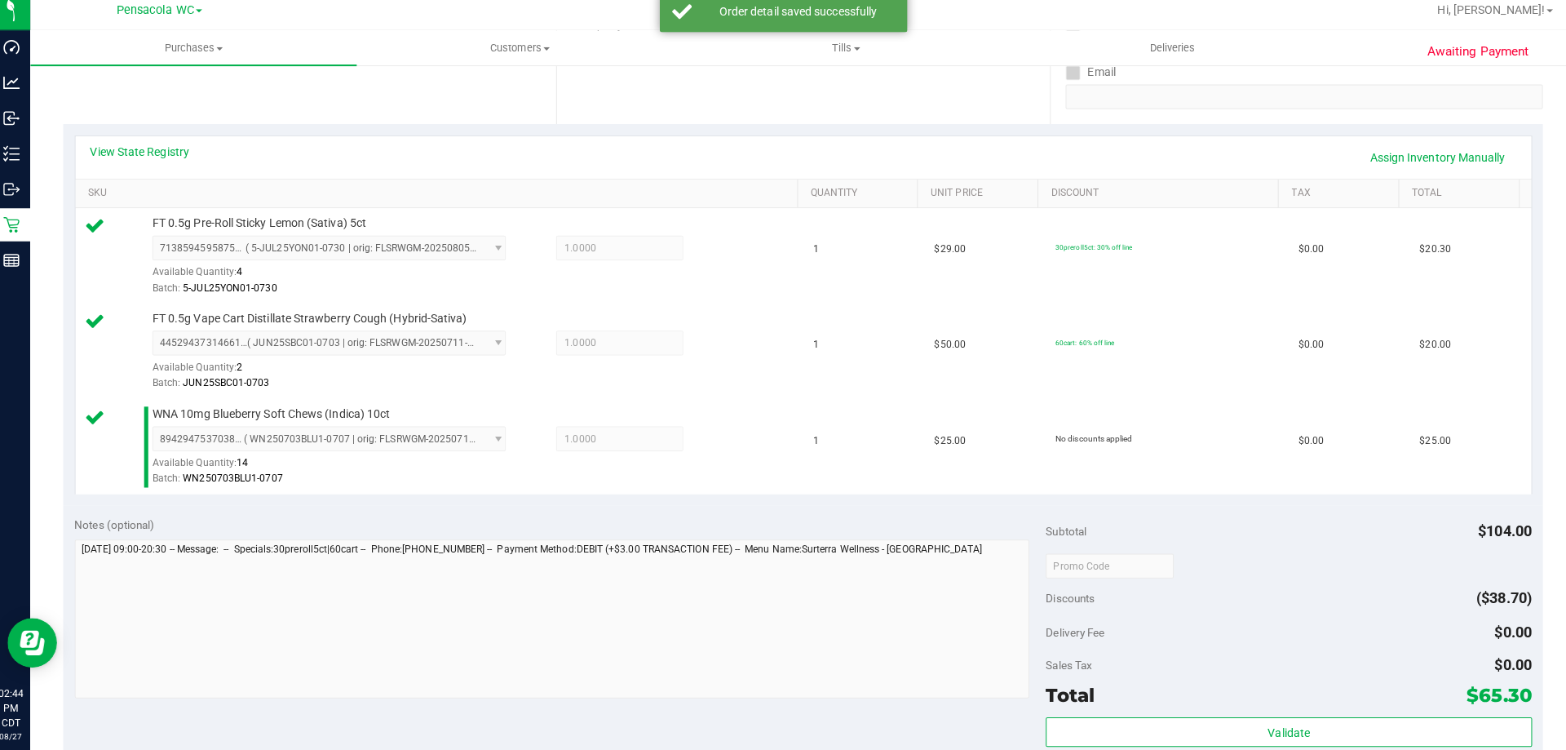
scroll to position [322, 0]
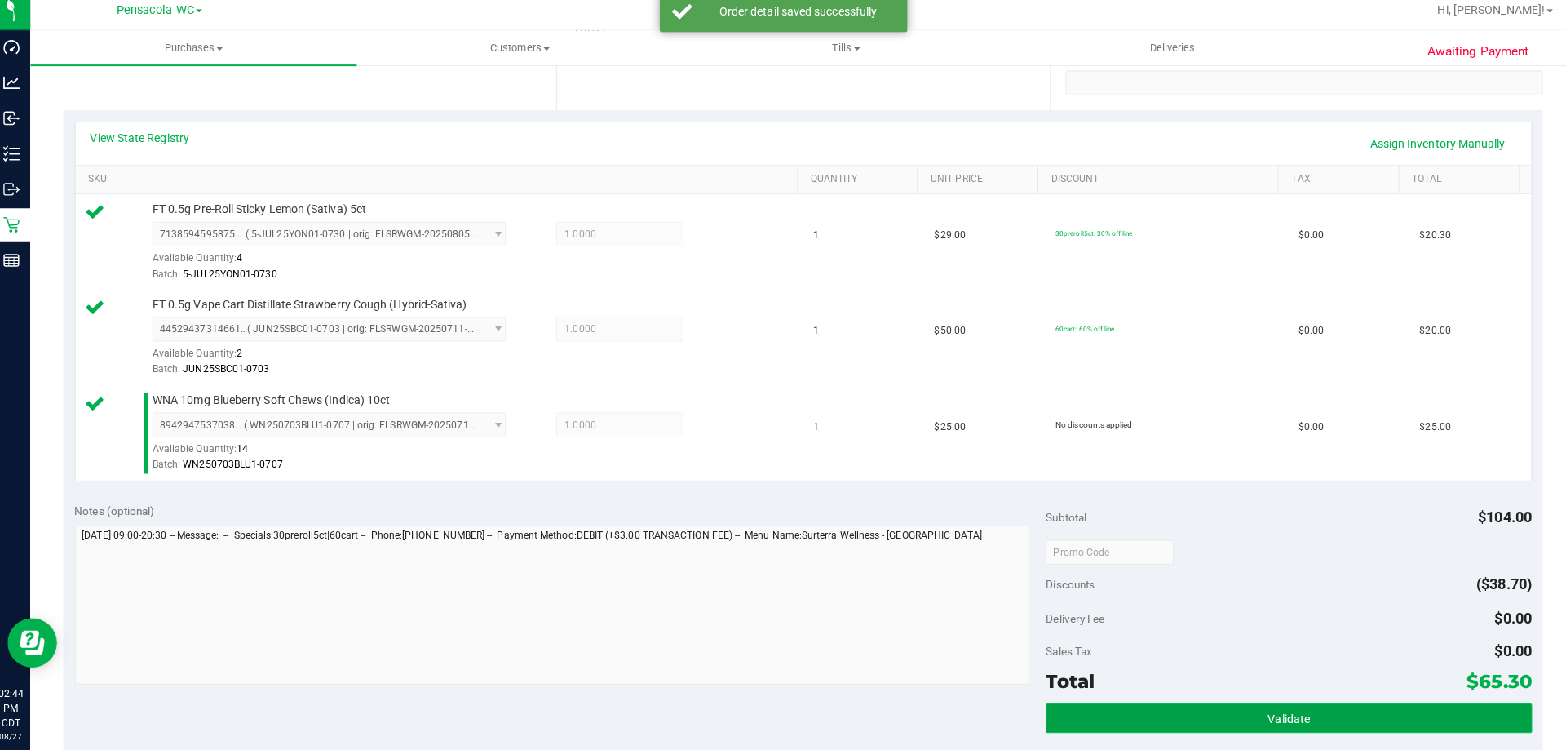
click at [1239, 709] on button "Validate" at bounding box center [1283, 717] width 480 height 29
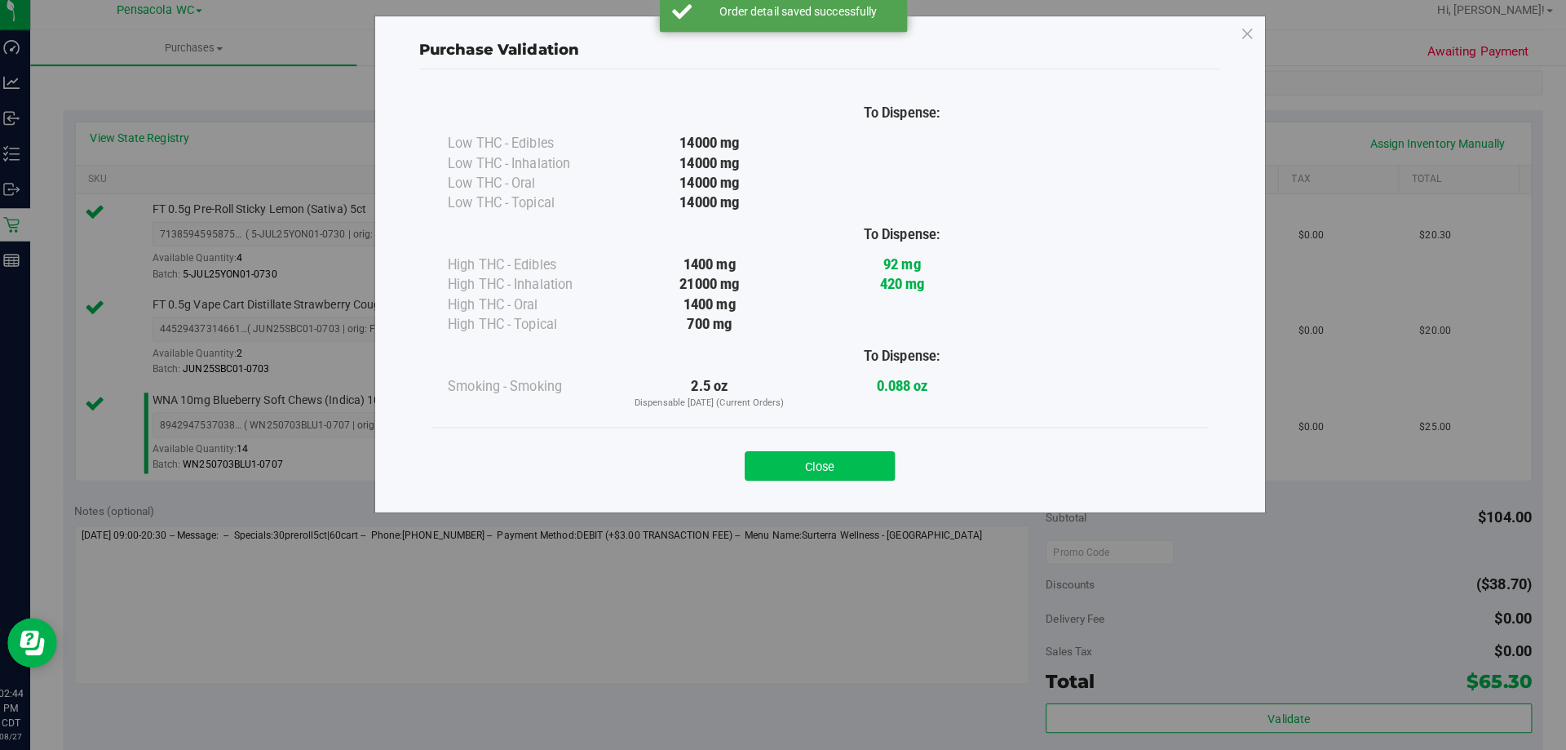
click at [801, 461] on button "Close" at bounding box center [819, 468] width 148 height 29
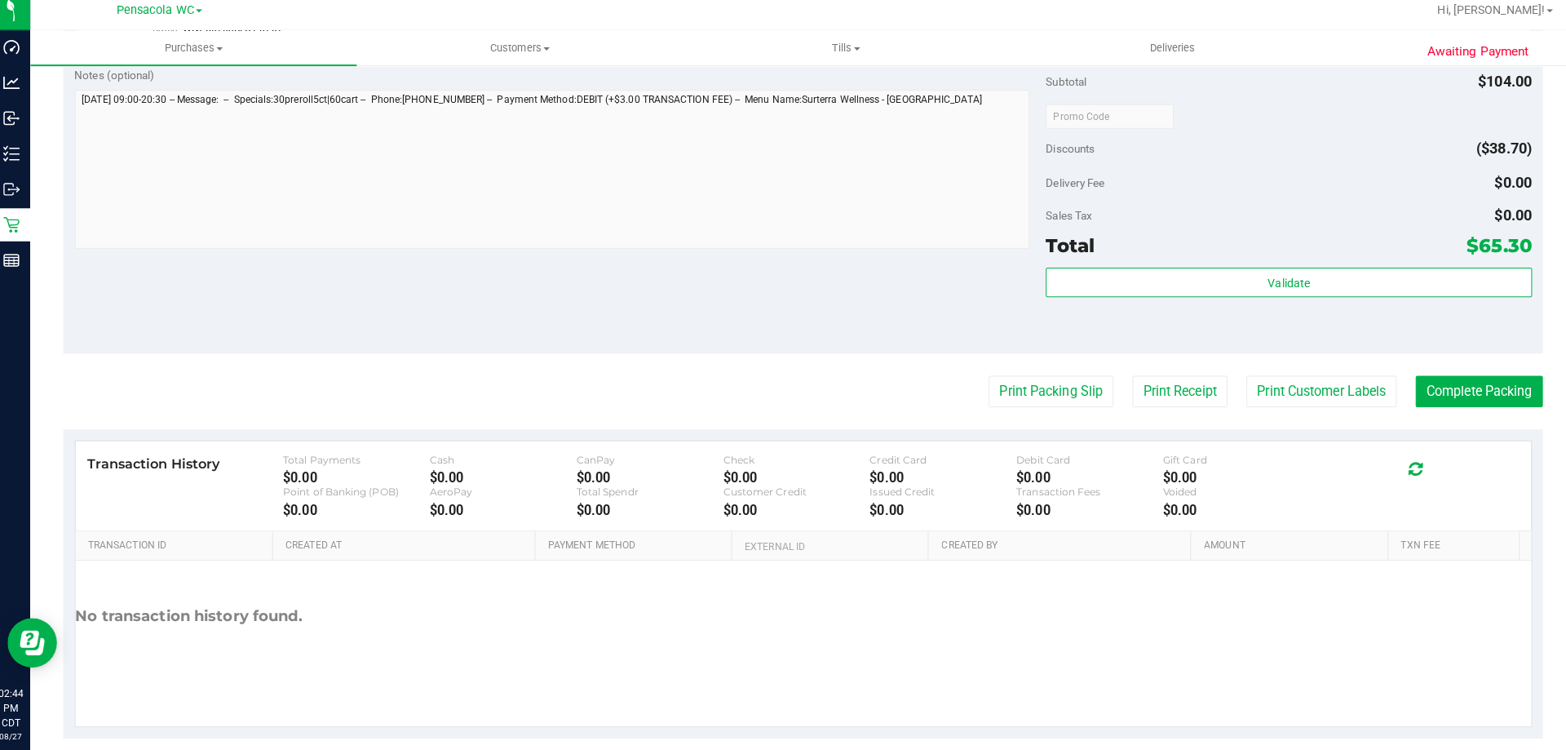
scroll to position [773, 0]
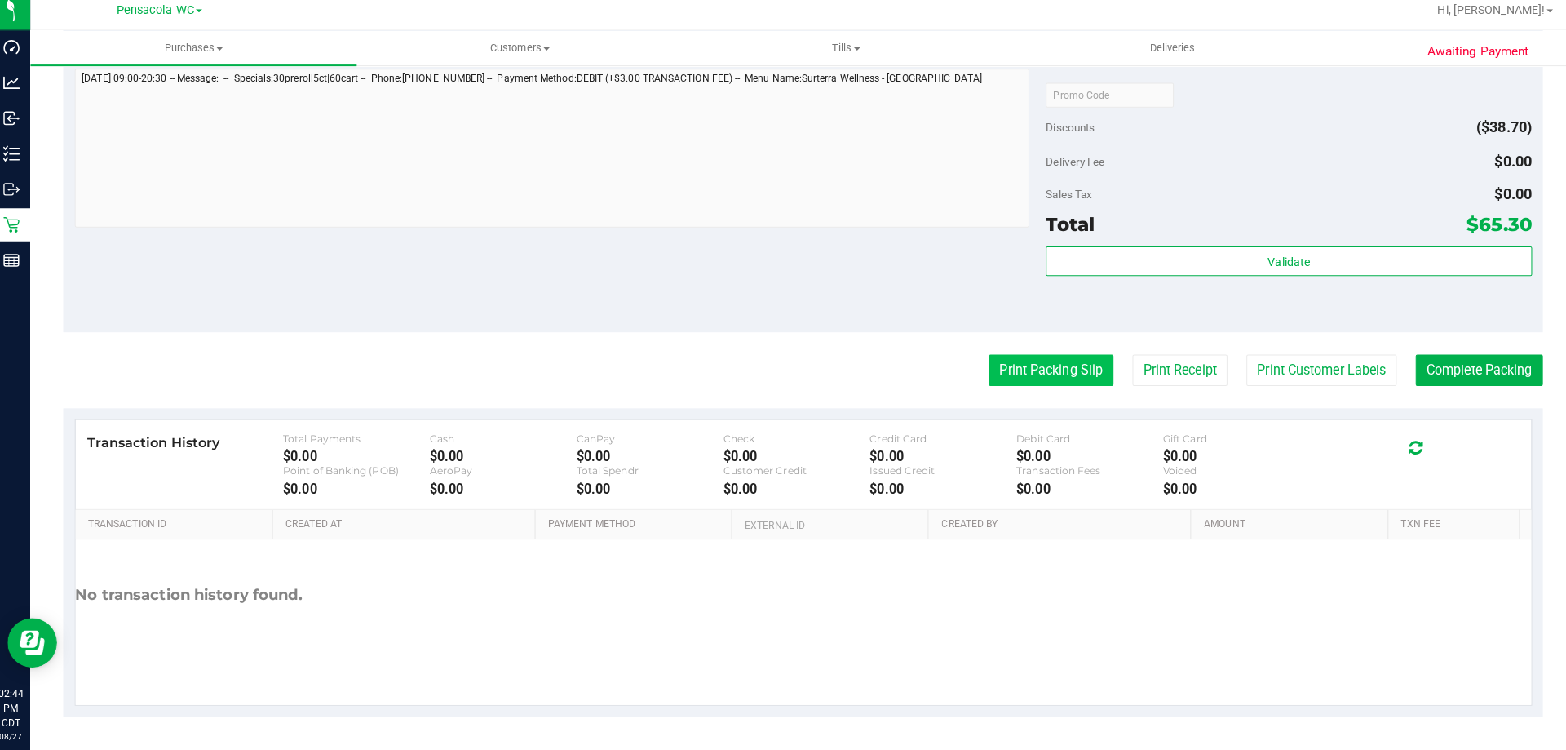
click at [1052, 377] on button "Print Packing Slip" at bounding box center [1047, 374] width 123 height 31
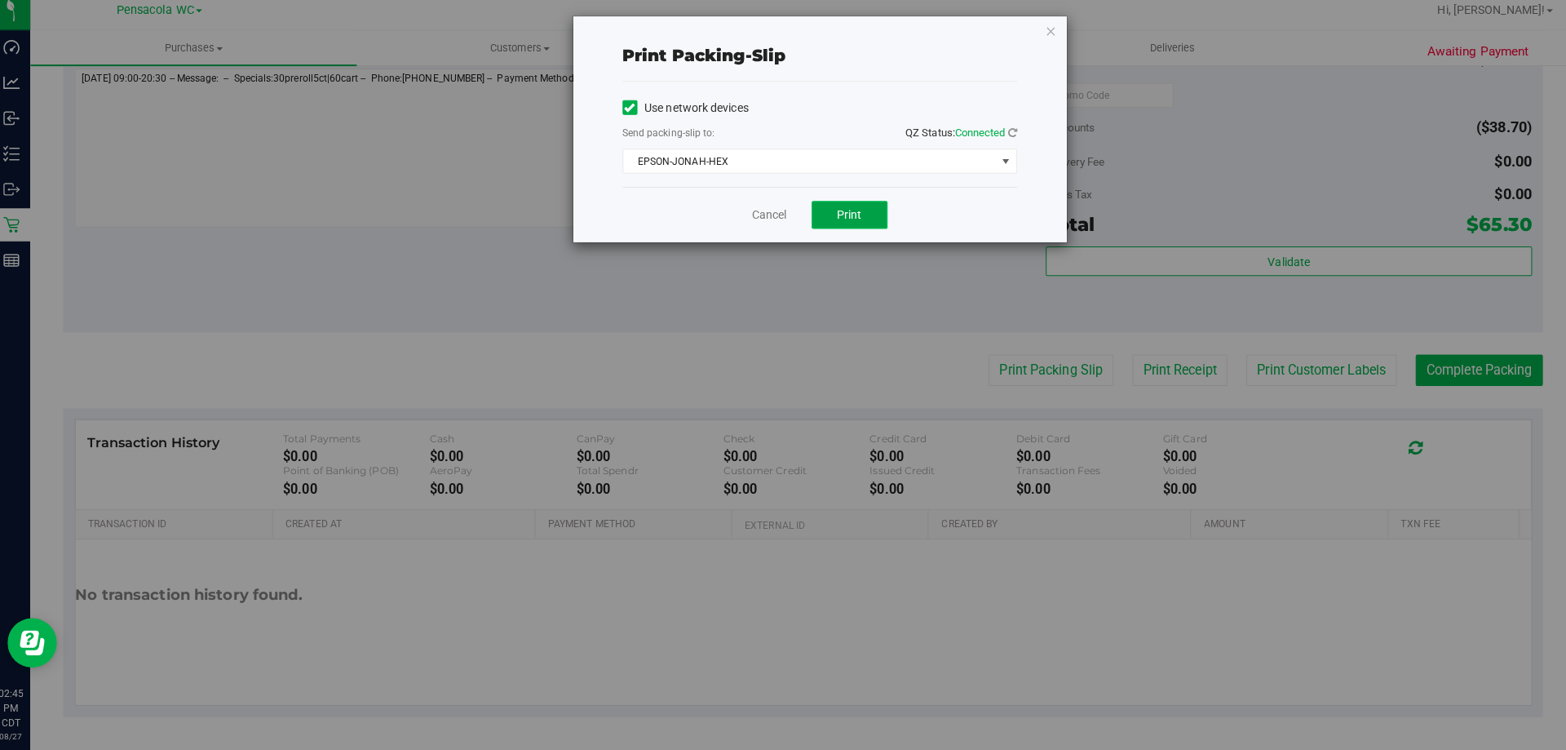
click at [858, 221] on span "Print" at bounding box center [848, 221] width 24 height 13
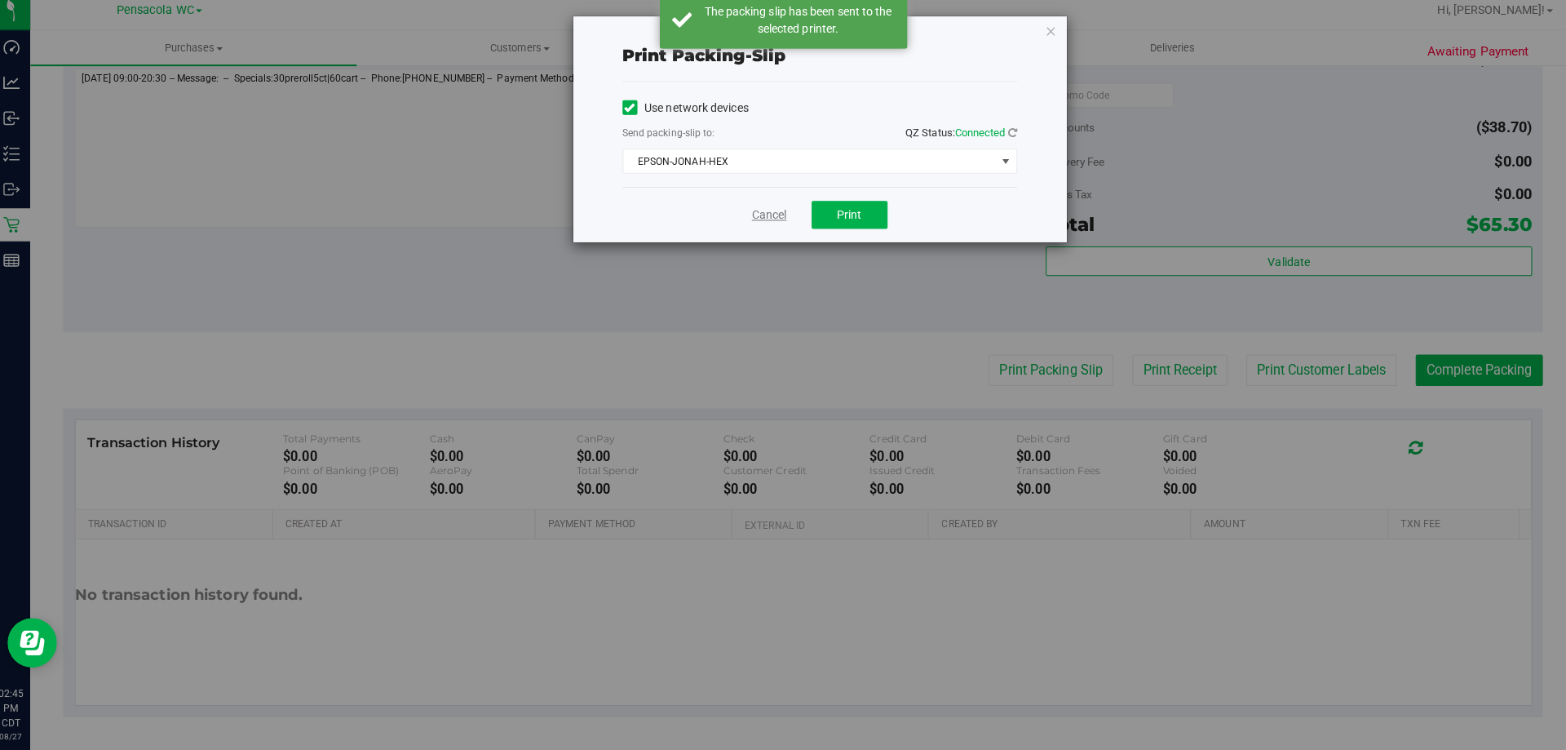
click at [768, 227] on link "Cancel" at bounding box center [769, 221] width 34 height 17
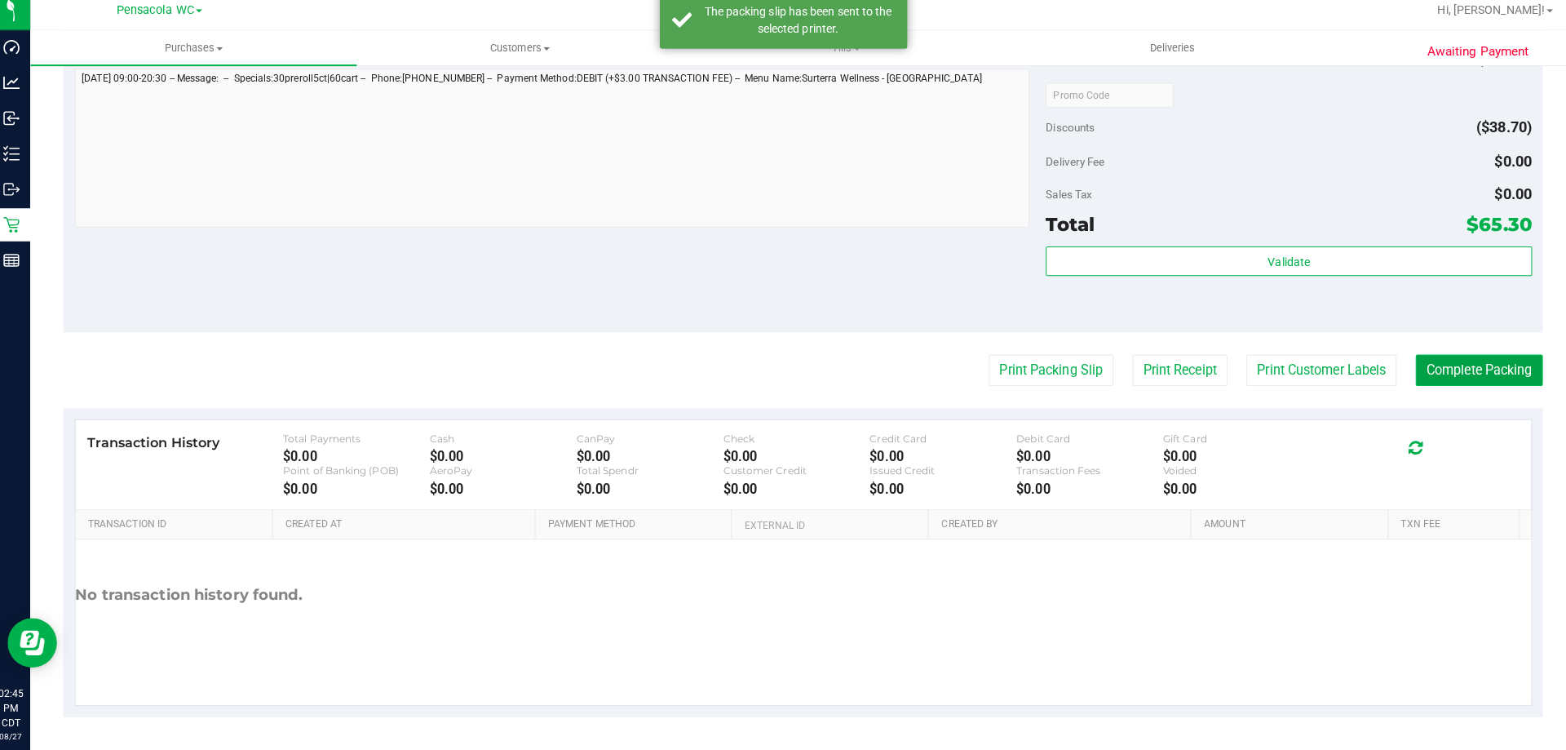
click at [1454, 379] on button "Complete Packing" at bounding box center [1471, 374] width 126 height 31
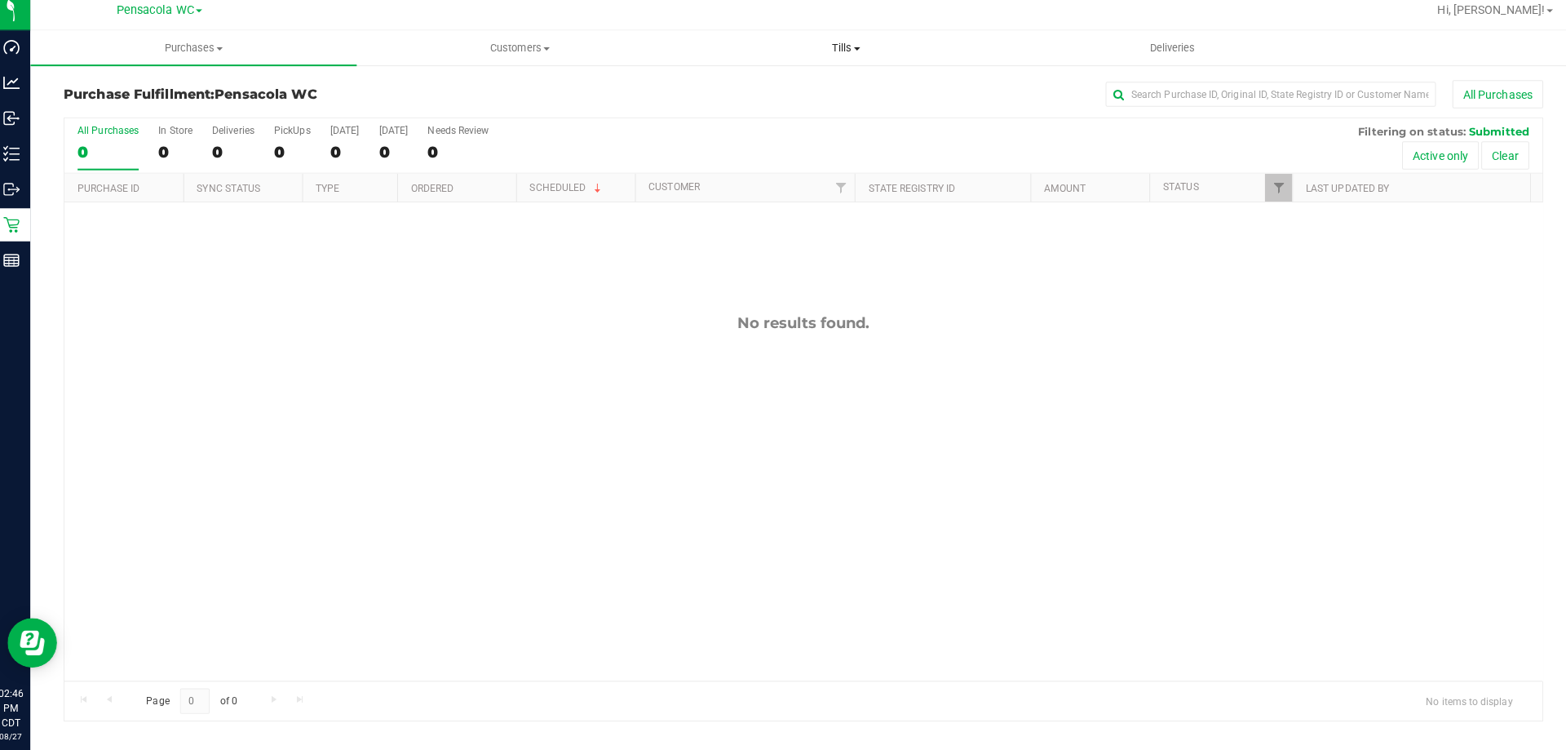
click at [844, 60] on span "Tills" at bounding box center [844, 56] width 321 height 15
click at [786, 100] on span "Manage tills" at bounding box center [739, 98] width 110 height 14
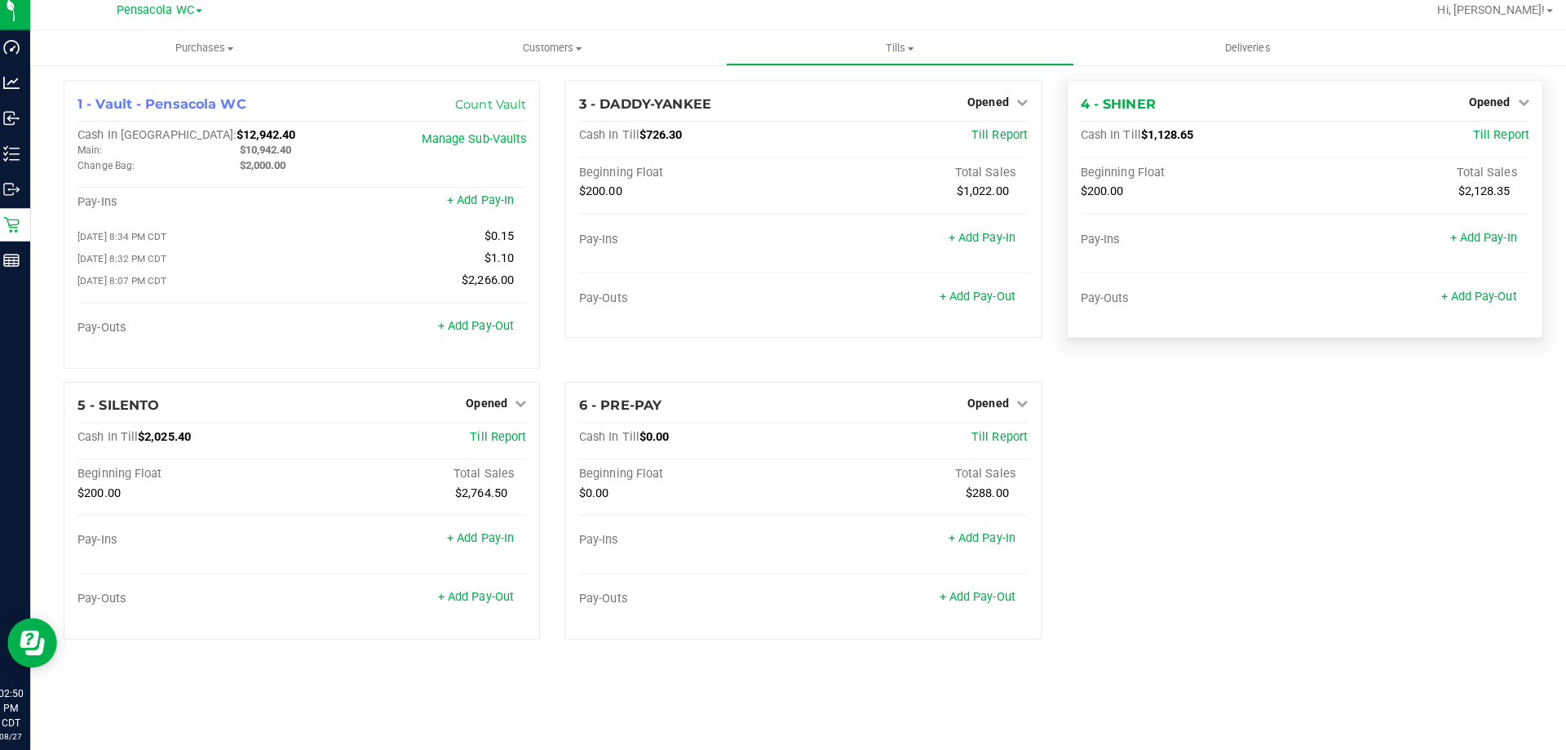
click at [1455, 314] on div "Pay-Outs + Add Pay-Out" at bounding box center [1298, 307] width 443 height 22
click at [1456, 307] on link "+ Add Pay-Out" at bounding box center [1470, 301] width 75 height 14
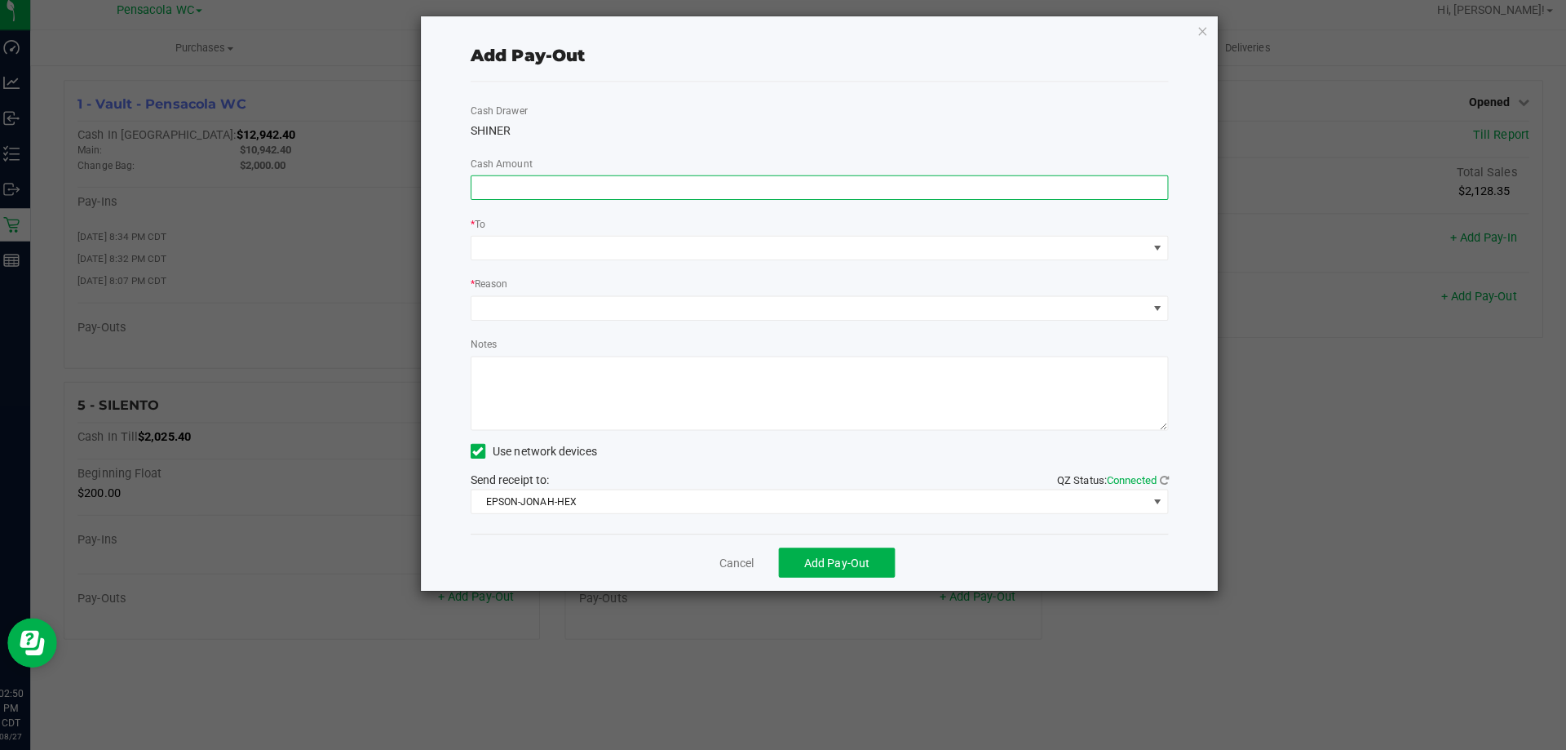
click at [669, 188] on input at bounding box center [819, 194] width 689 height 23
type input "$820.00"
click at [553, 251] on span at bounding box center [809, 253] width 668 height 23
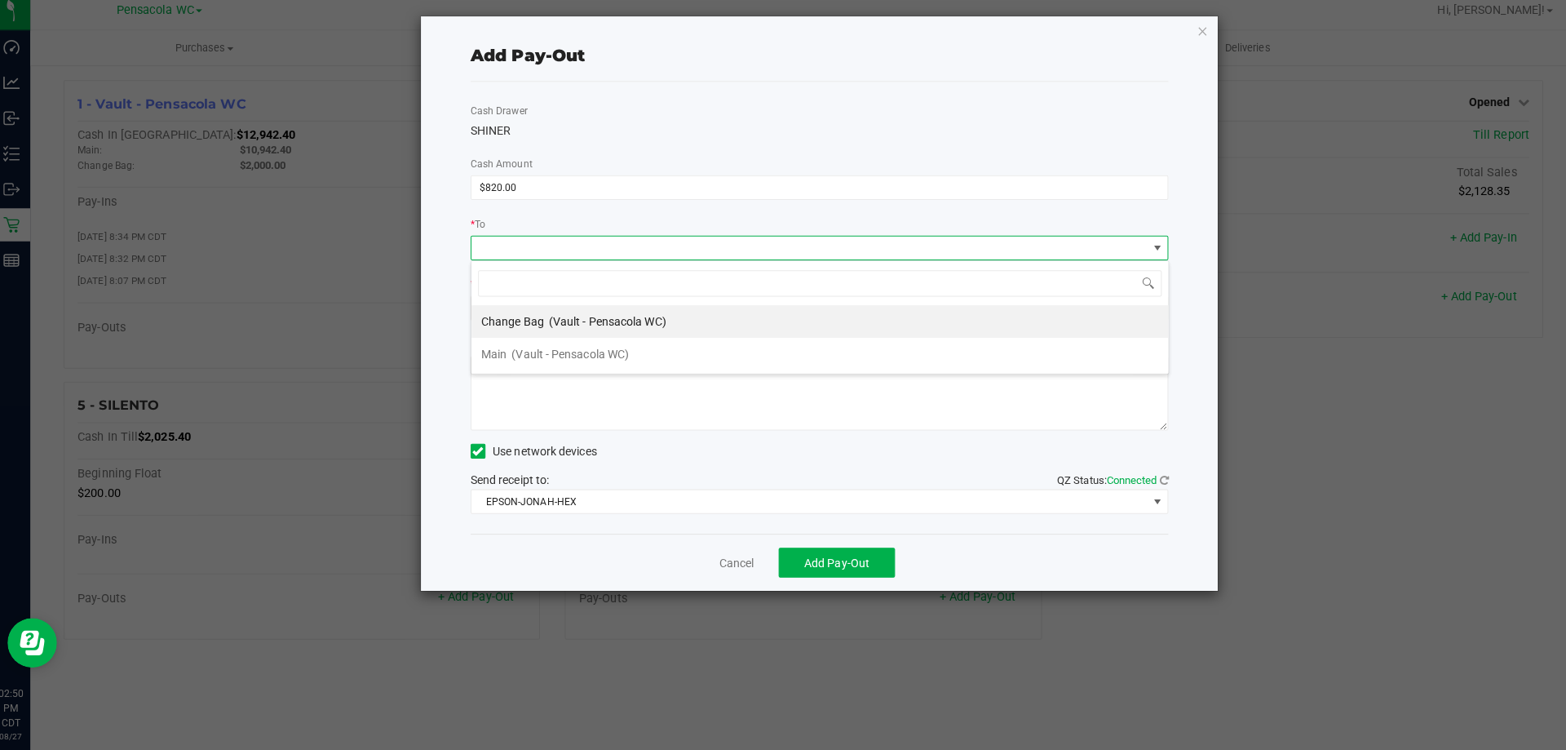
scroll to position [24, 689]
click at [525, 359] on span "(Vault - Pensacola WC)" at bounding box center [573, 358] width 116 height 13
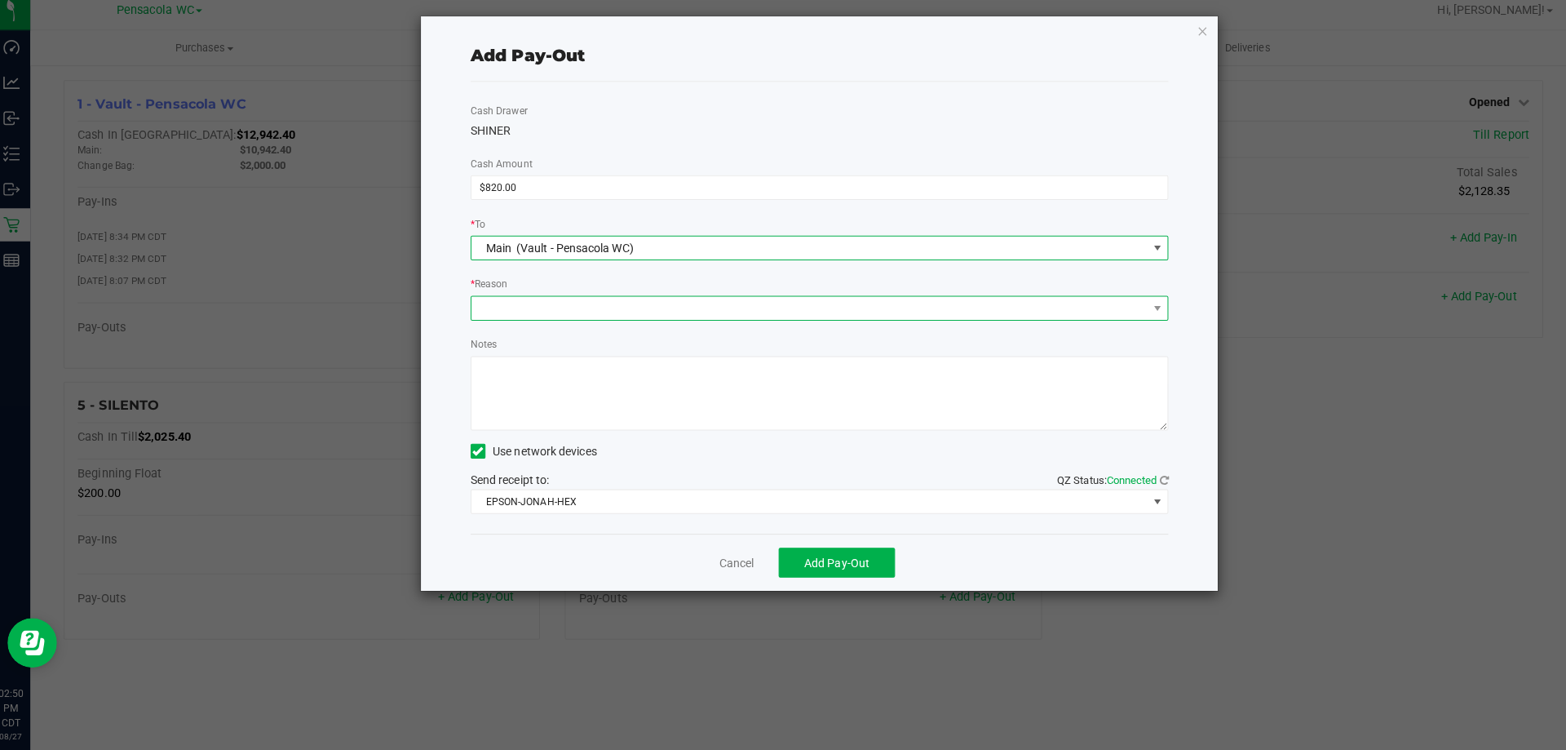
click at [541, 316] on span at bounding box center [809, 313] width 668 height 23
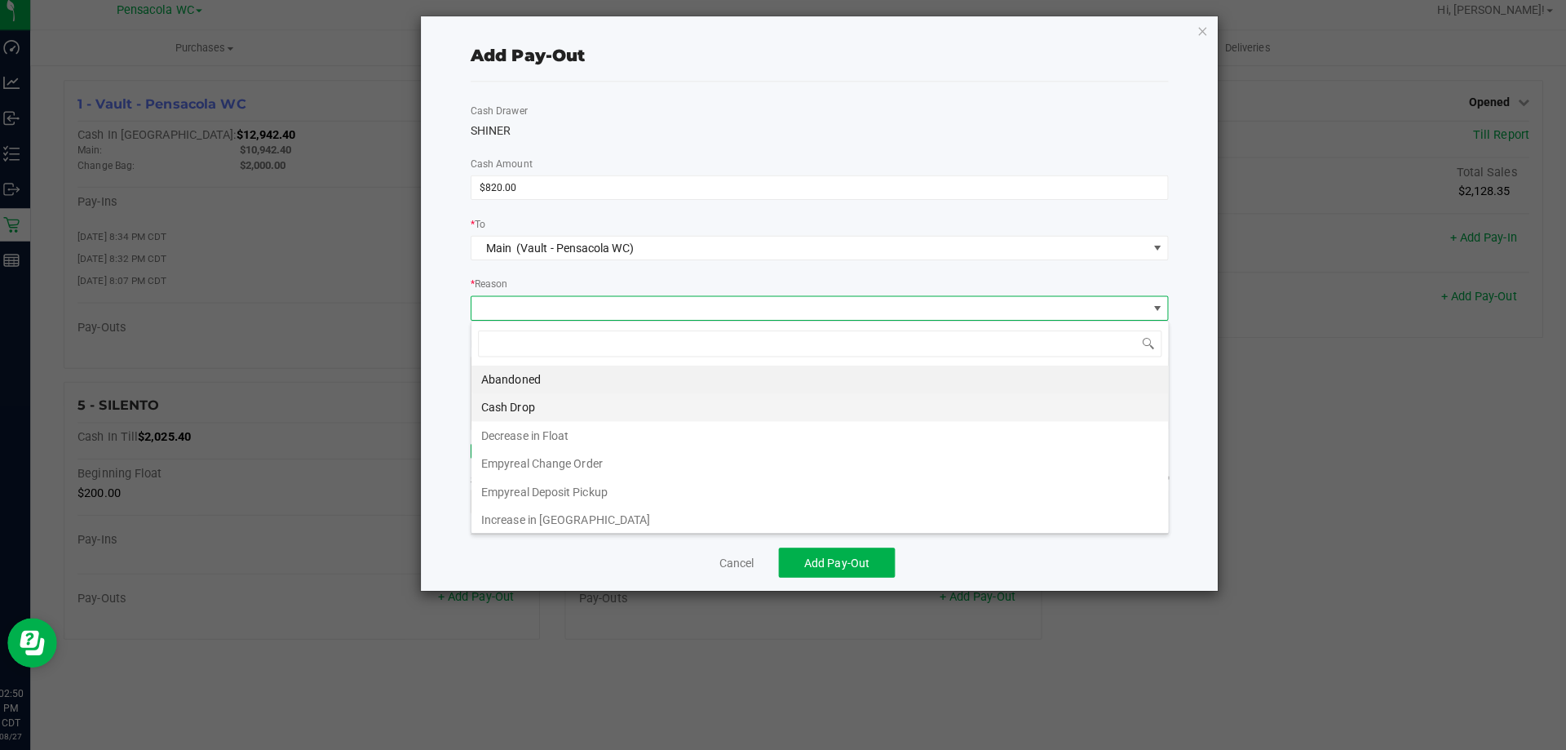
click at [520, 411] on li "Cash Drop" at bounding box center [819, 411] width 689 height 28
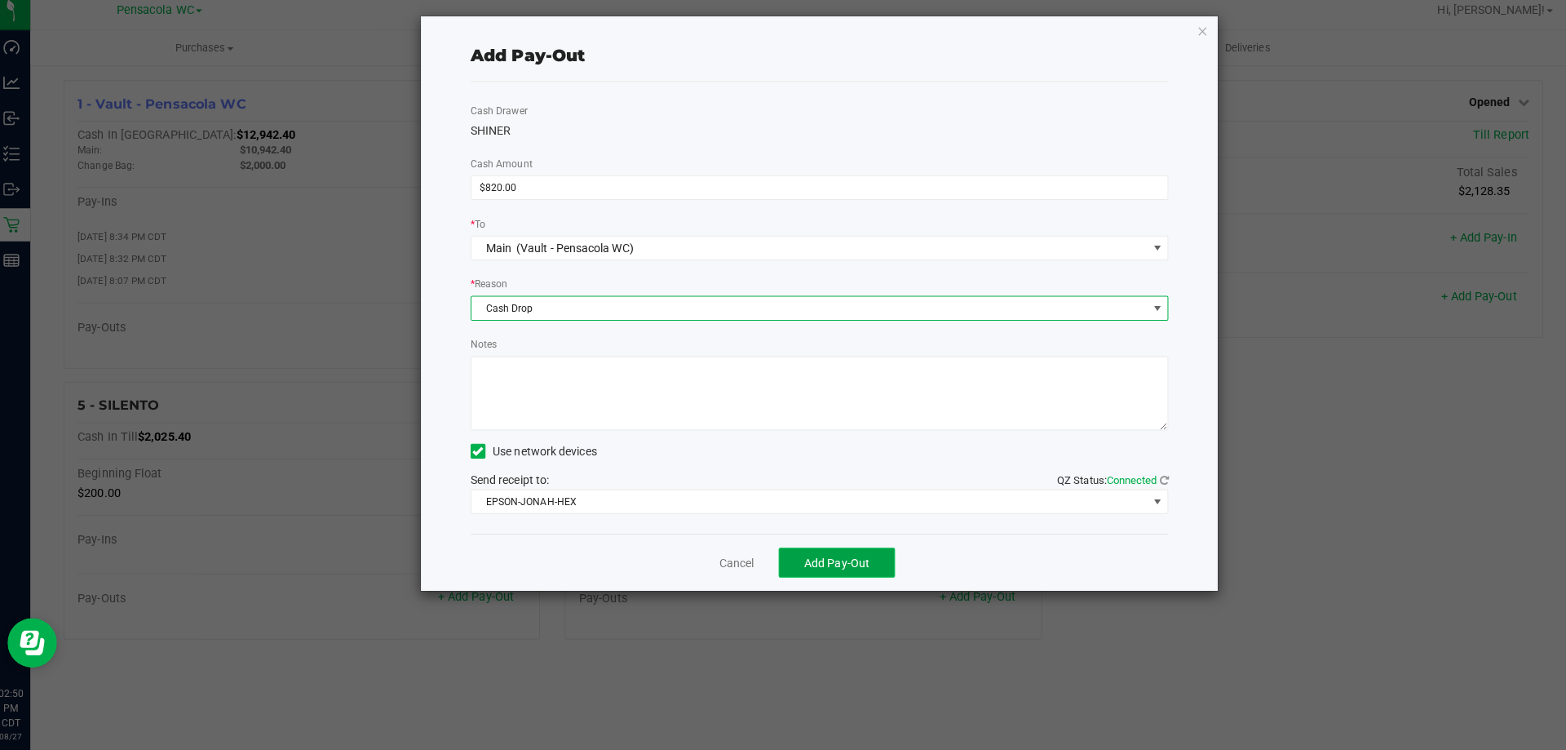
click at [833, 566] on span "Add Pay-Out" at bounding box center [836, 564] width 64 height 13
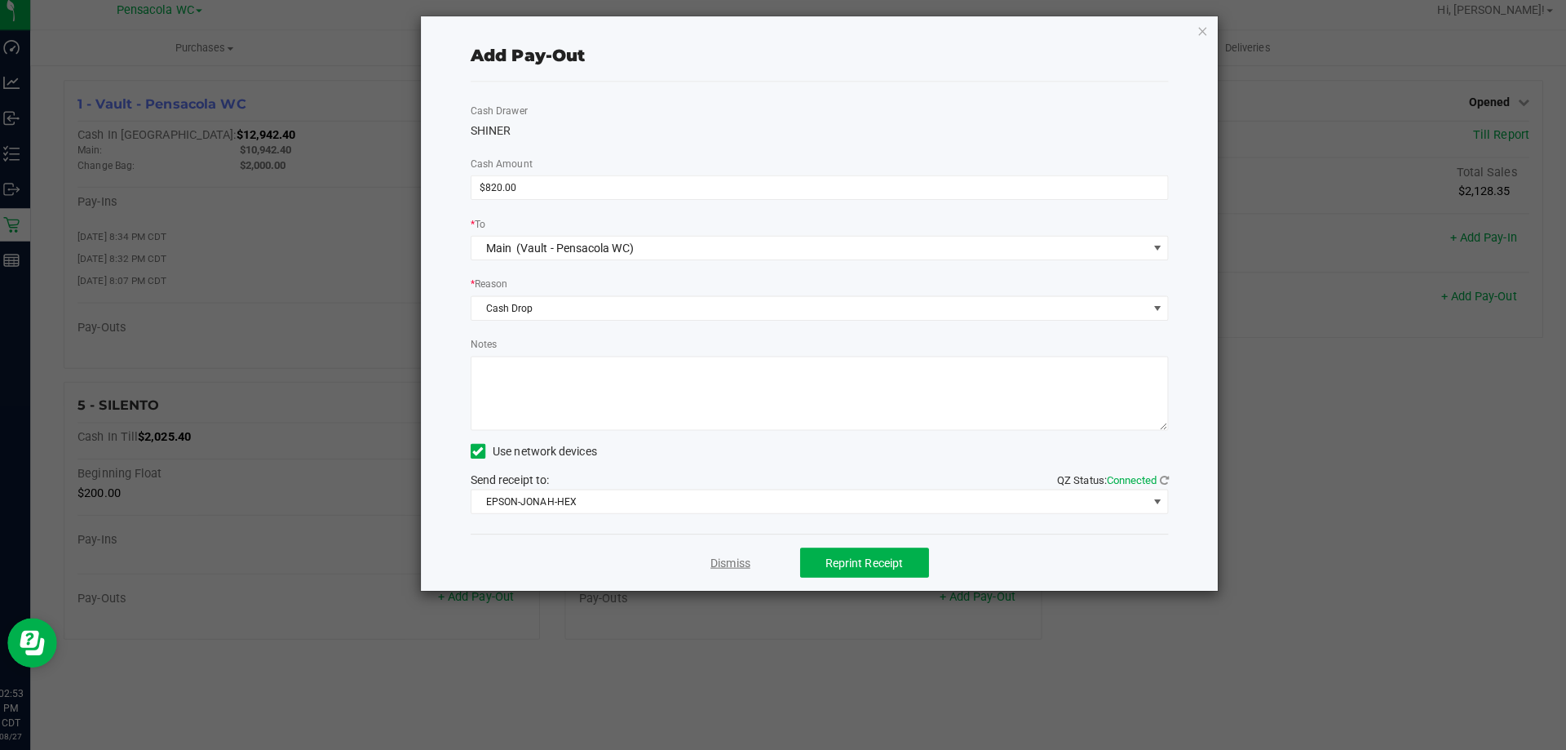
click at [744, 559] on link "Dismiss" at bounding box center [730, 564] width 39 height 17
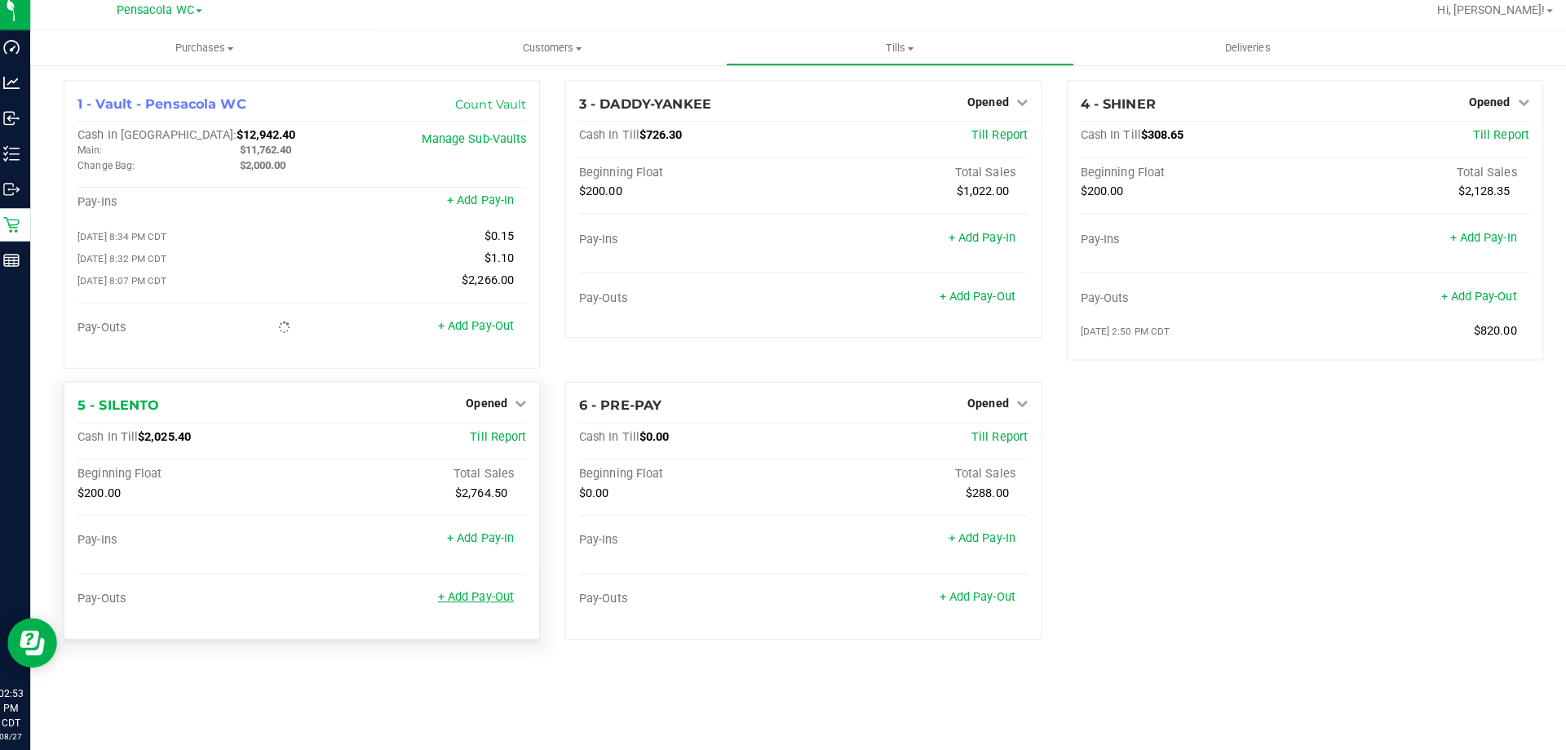
click at [488, 599] on link "+ Add Pay-Out" at bounding box center [478, 598] width 75 height 14
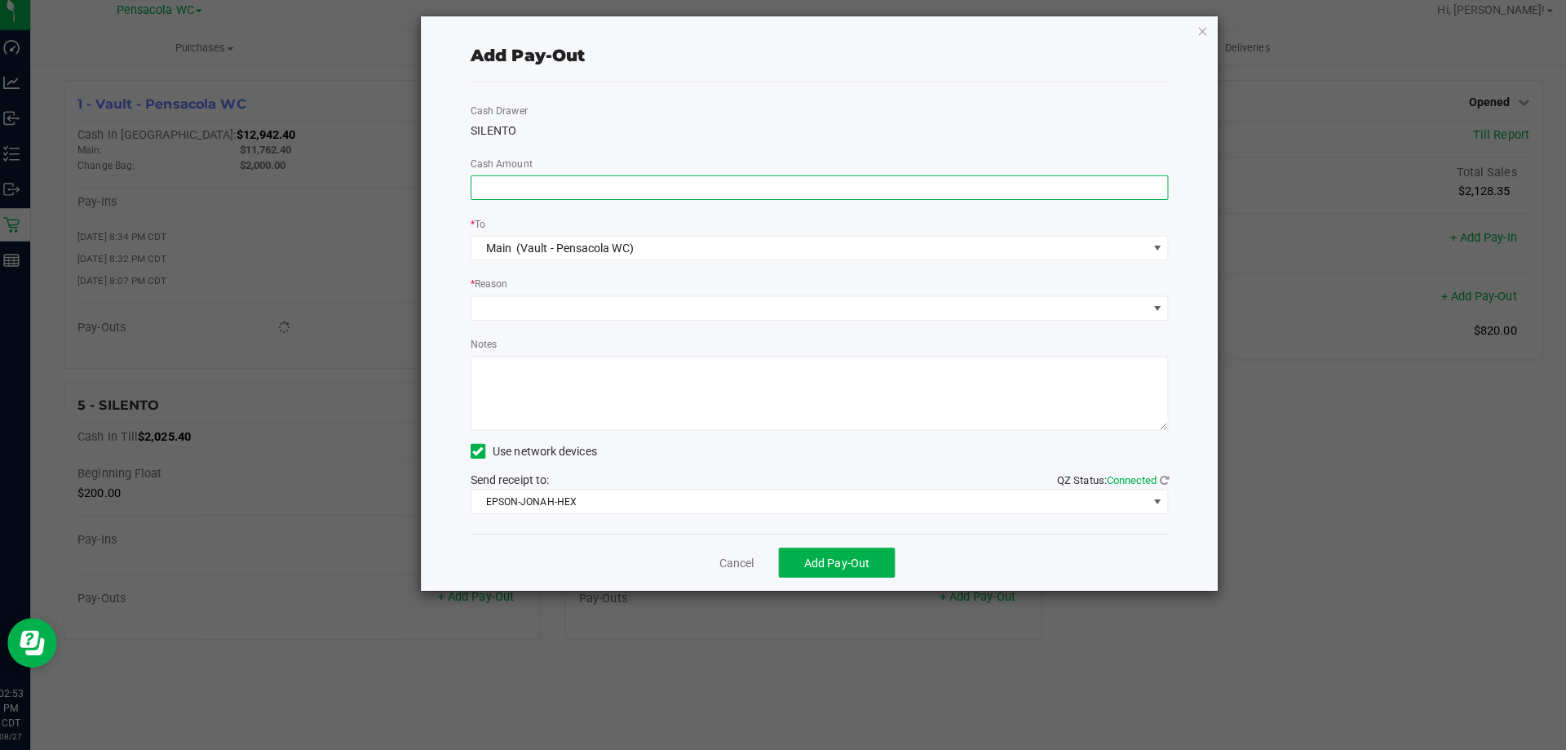
click at [666, 195] on input at bounding box center [819, 194] width 689 height 23
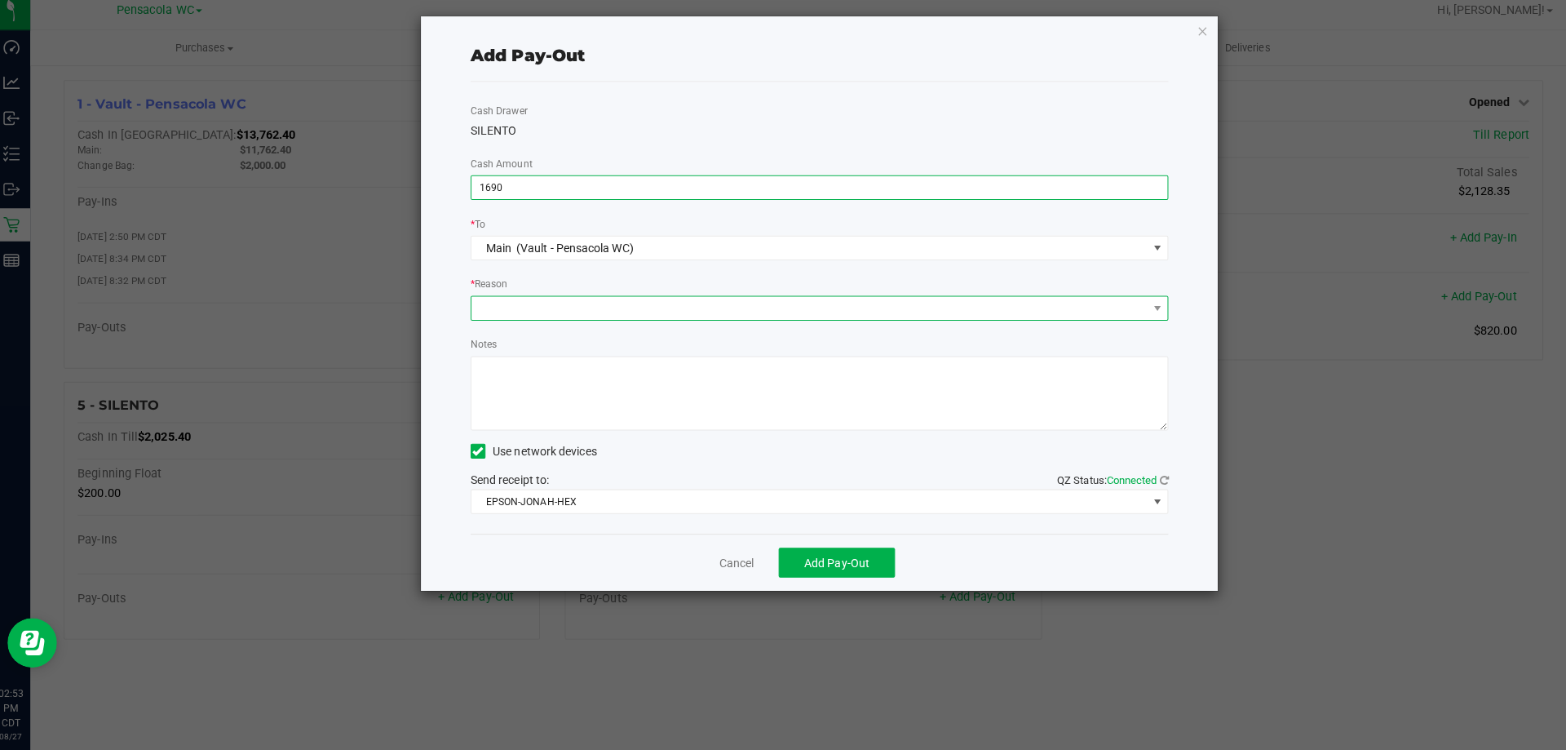
type input "$1,690.00"
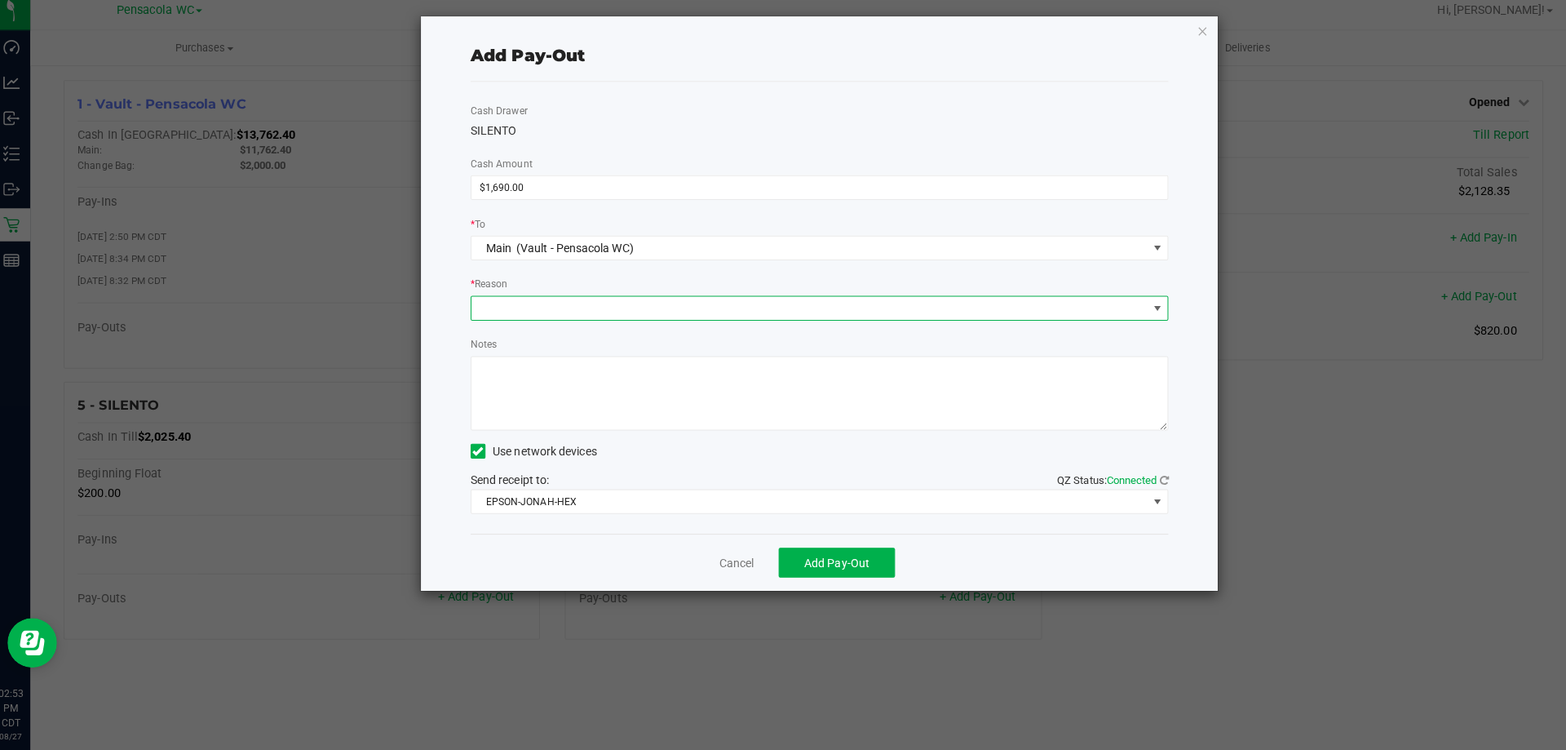
click at [555, 318] on span at bounding box center [809, 313] width 668 height 23
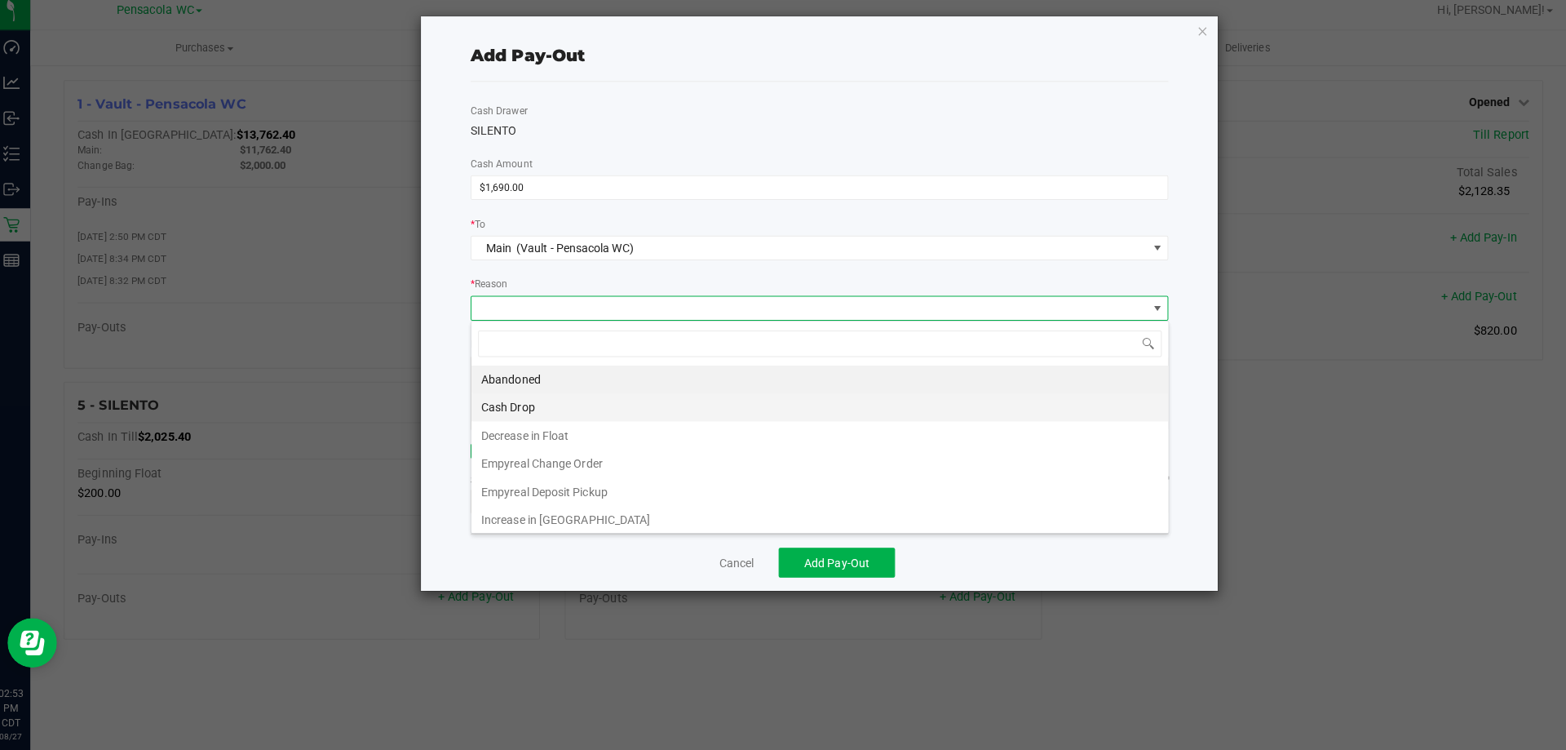
click at [530, 410] on li "Cash Drop" at bounding box center [819, 411] width 689 height 28
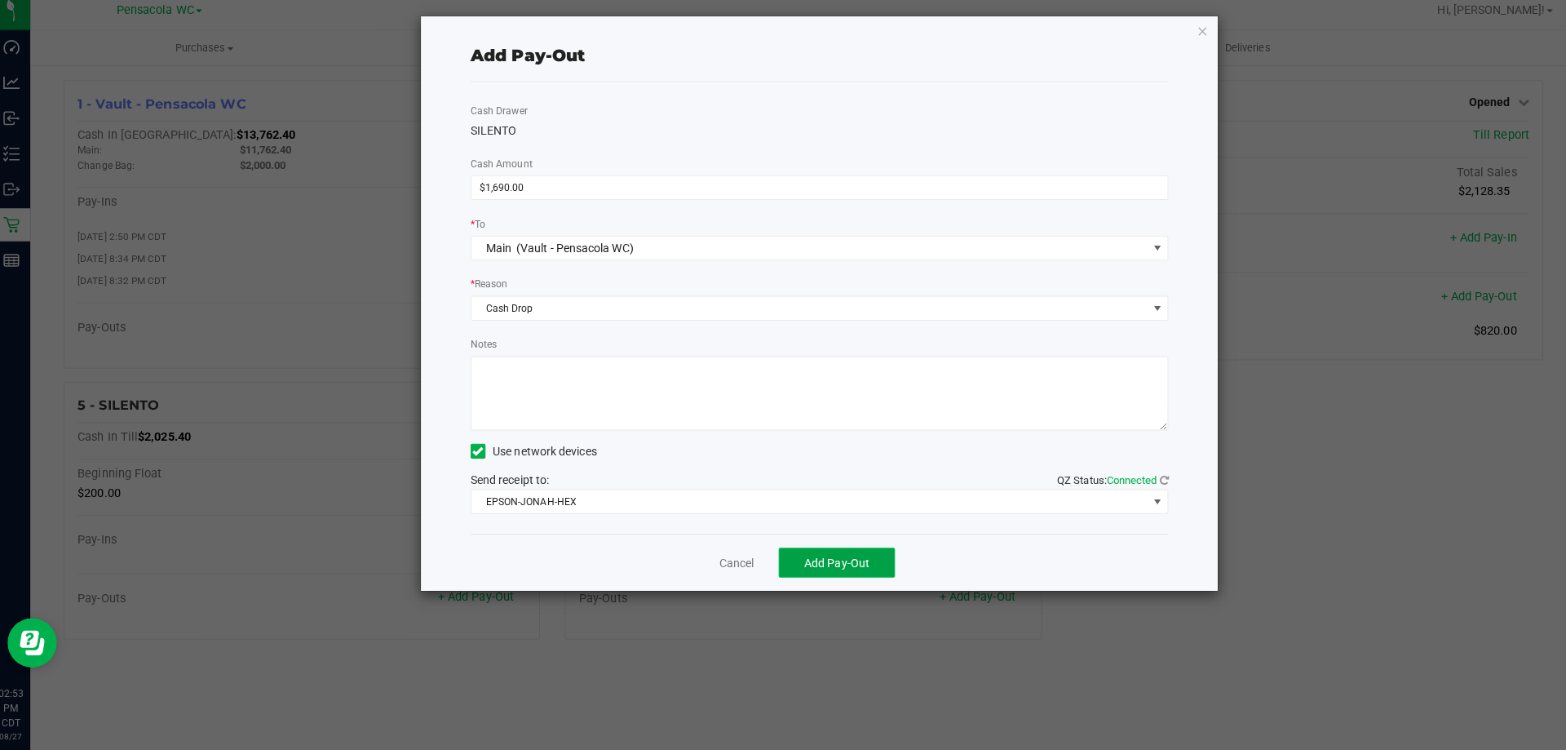
click at [821, 572] on button "Add Pay-Out" at bounding box center [835, 564] width 115 height 29
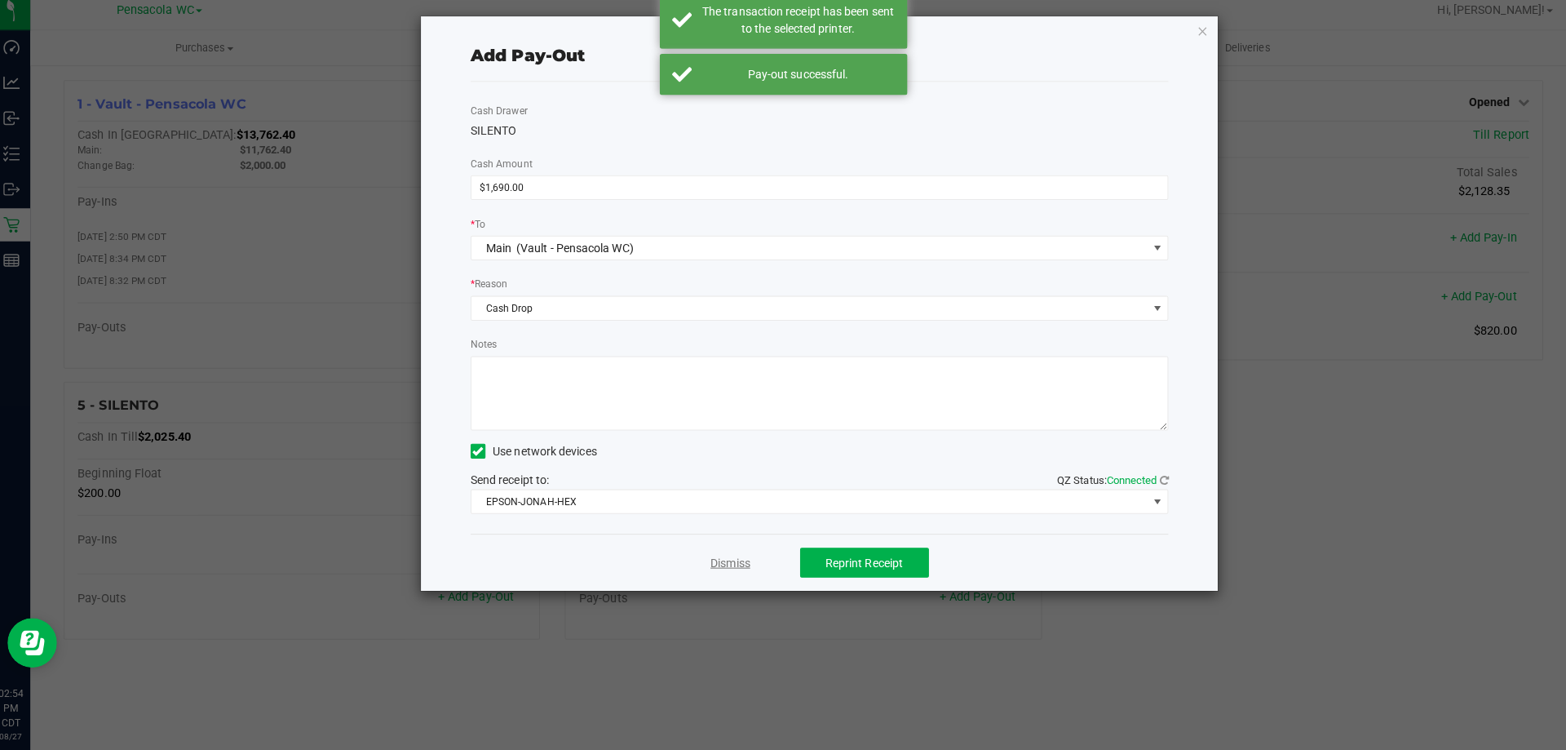
click at [726, 562] on link "Dismiss" at bounding box center [730, 564] width 39 height 17
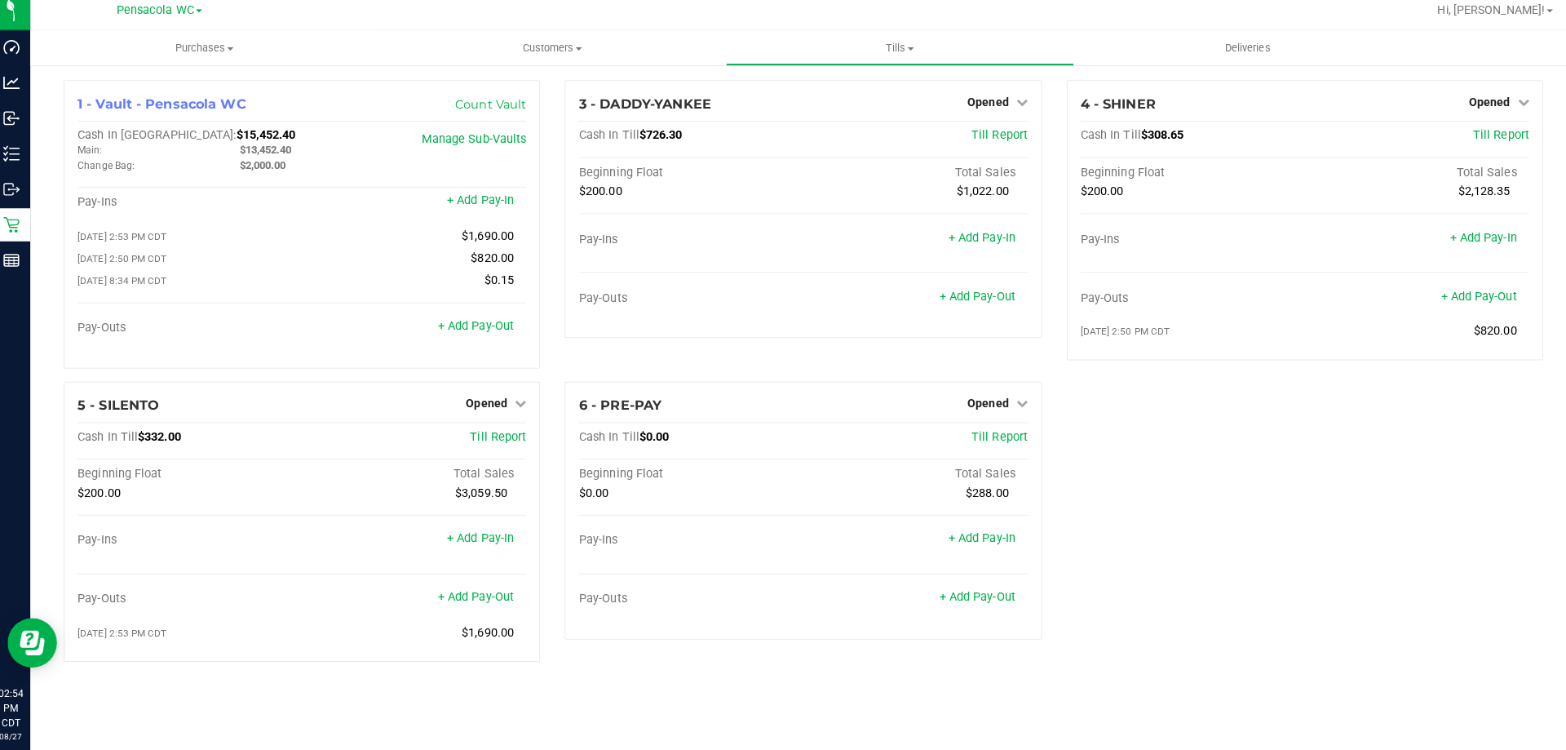
click at [1344, 503] on div "1 - Vault - Pensacola WC Count Vault Cash In Vault: $15,452.40 Main: $13,452.40…" at bounding box center [803, 381] width 1486 height 587
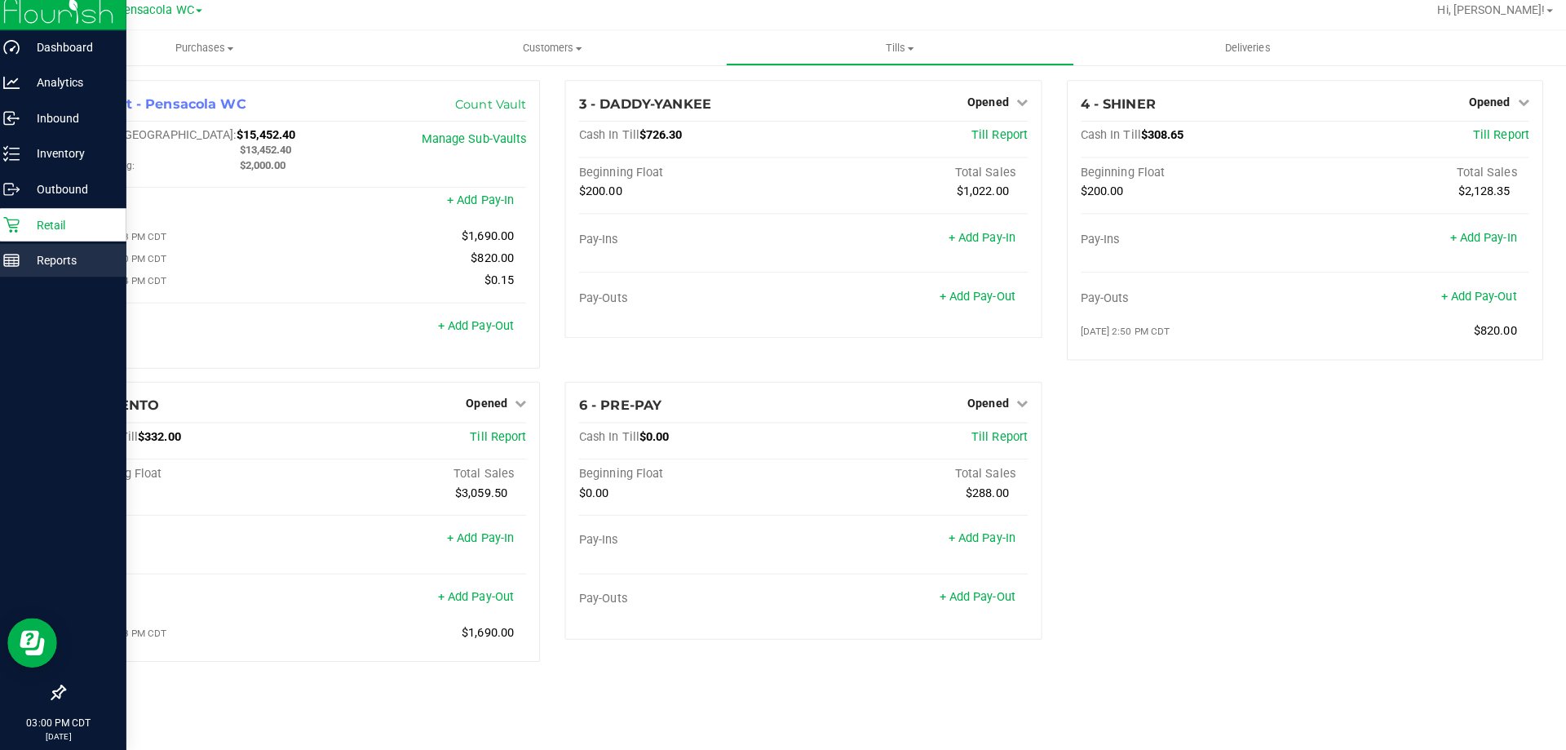
click at [20, 266] on line at bounding box center [20, 266] width 15 height 0
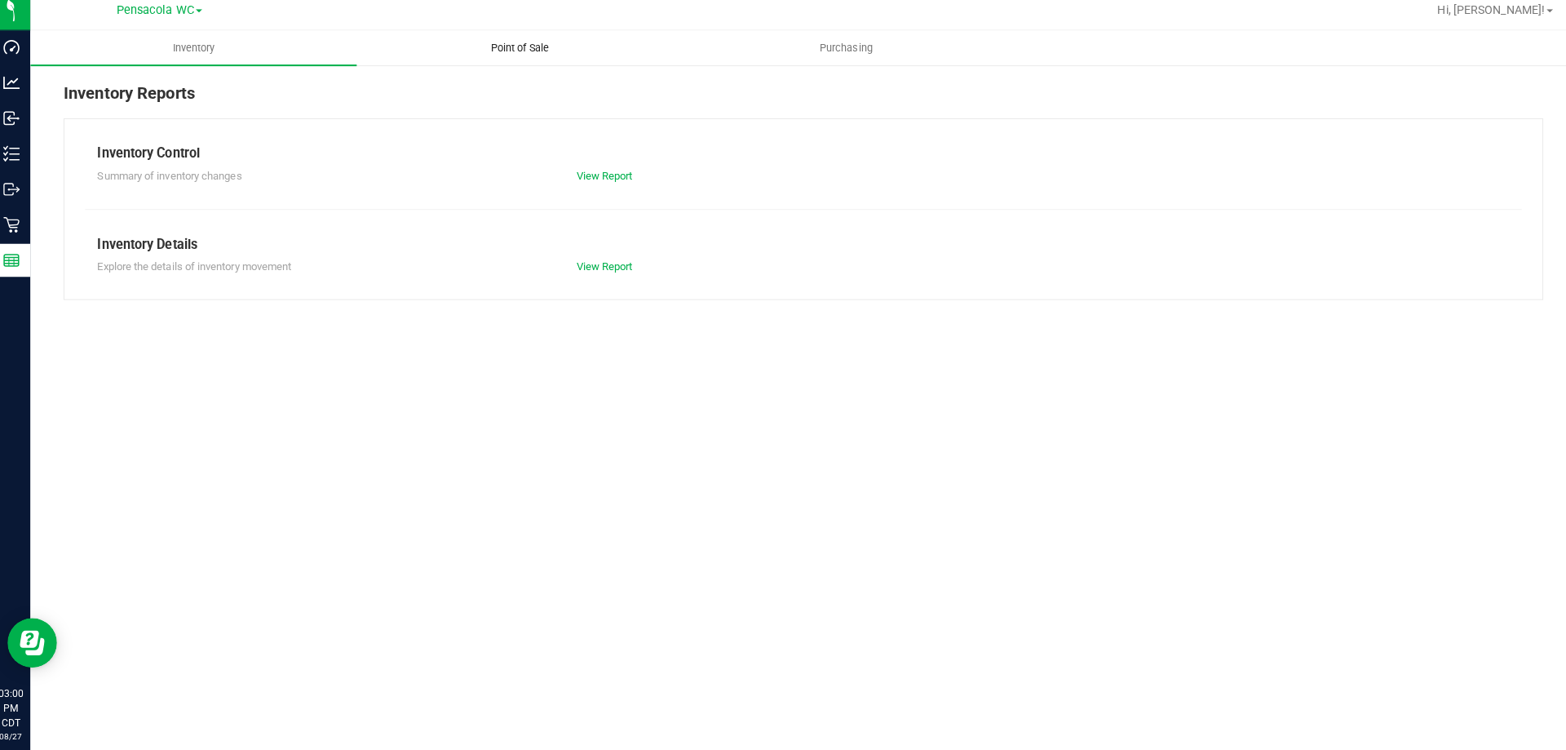
click at [535, 55] on span "Point of Sale" at bounding box center [522, 56] width 101 height 15
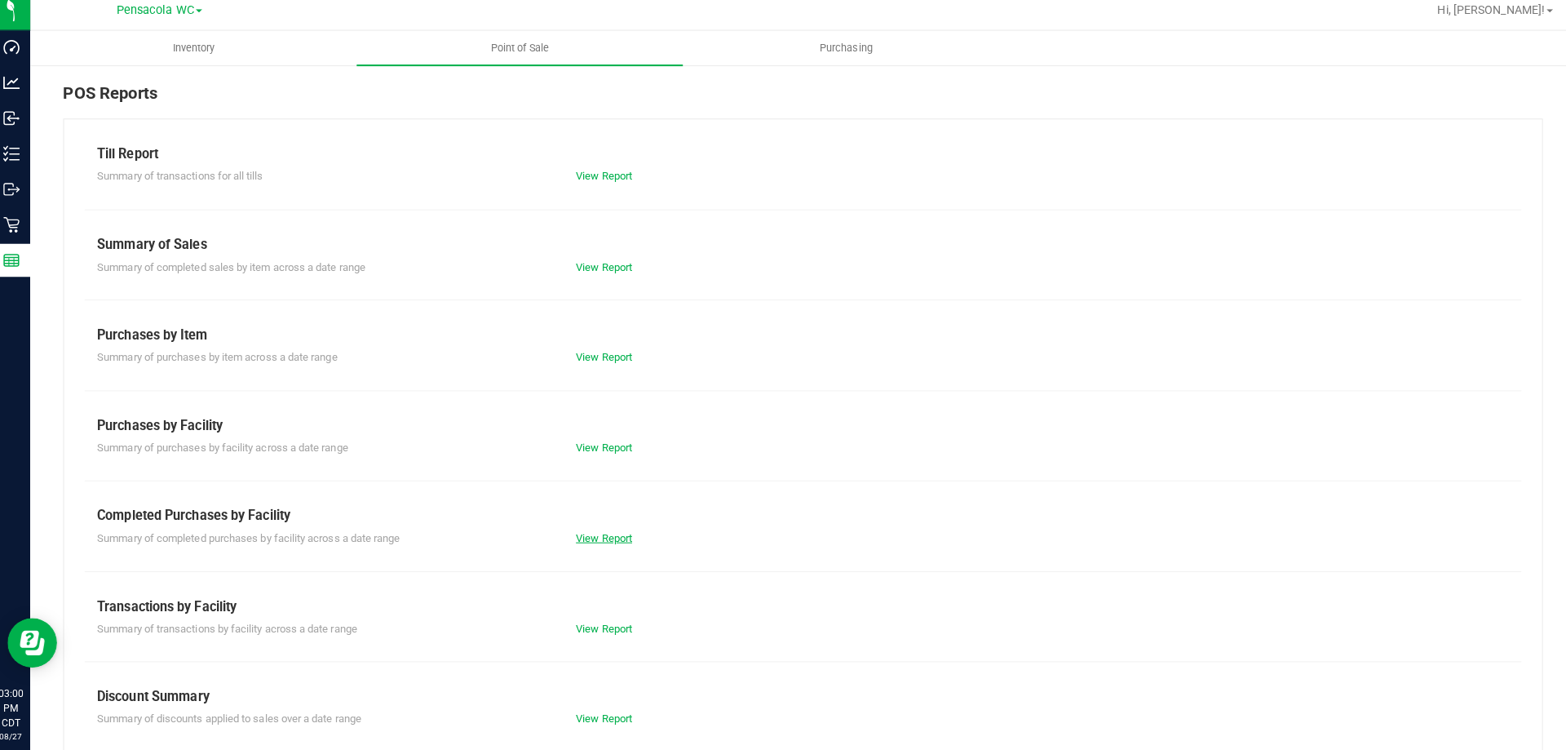
click at [609, 542] on link "View Report" at bounding box center [605, 540] width 55 height 12
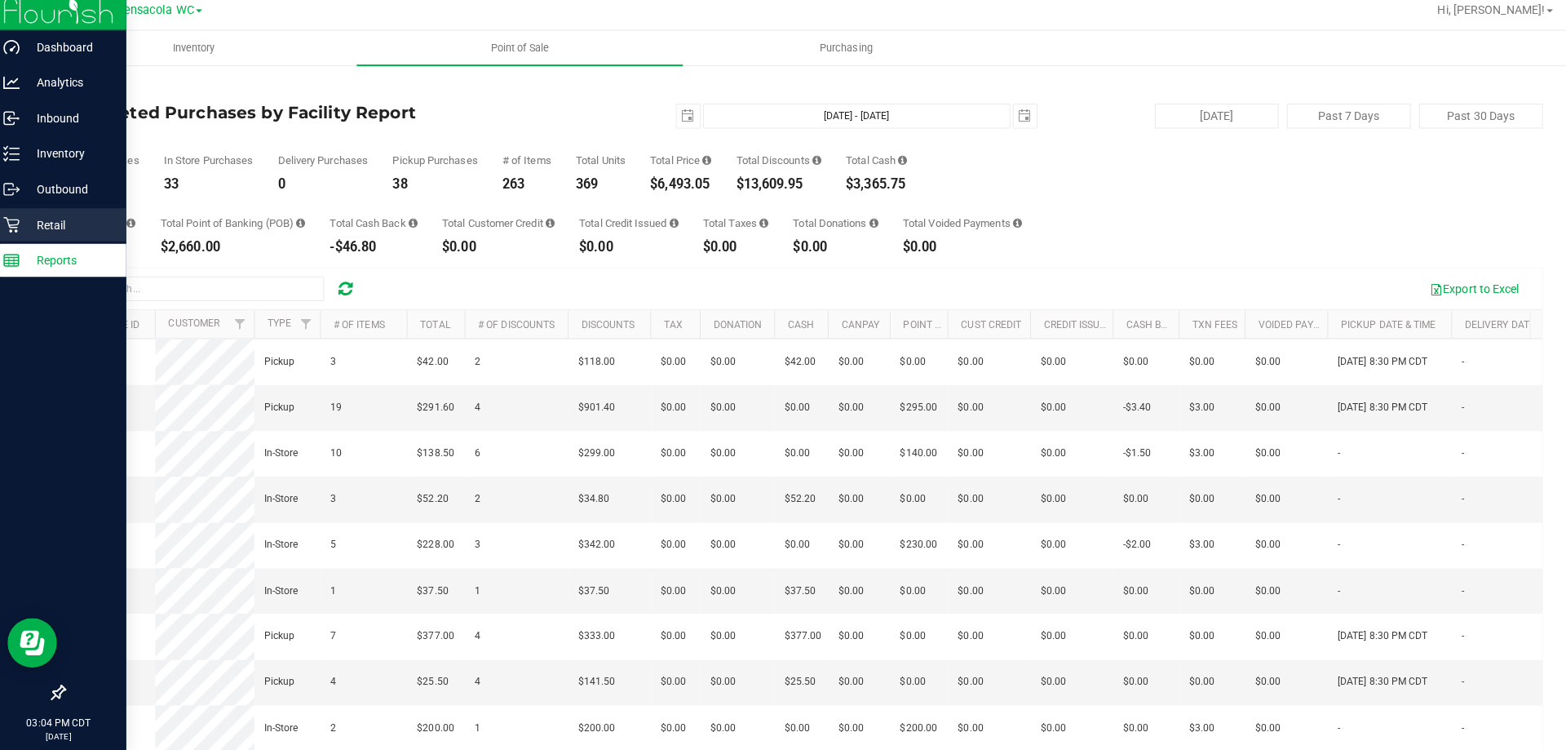
click at [12, 237] on icon at bounding box center [20, 231] width 16 height 16
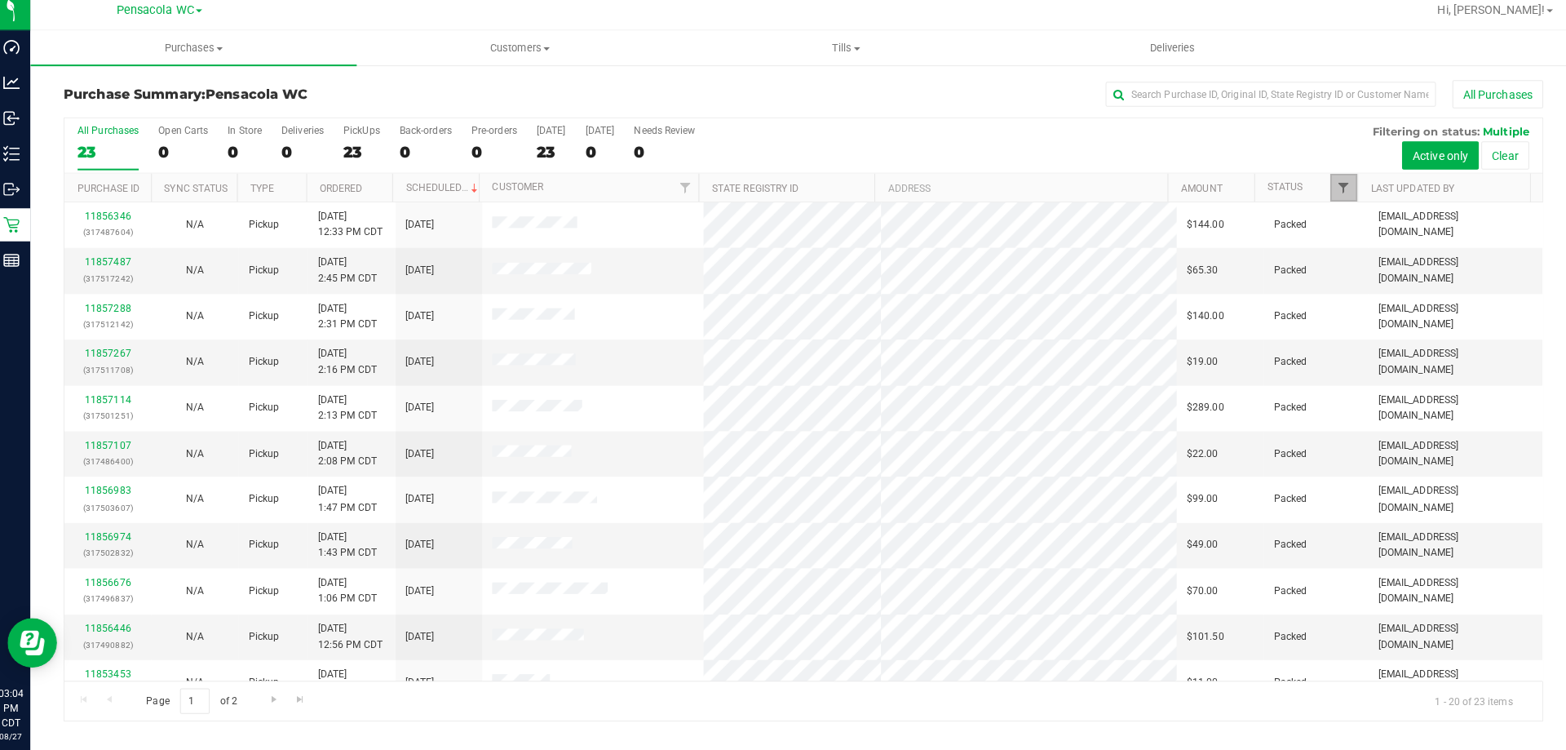
click at [1339, 193] on span "Filter" at bounding box center [1336, 194] width 13 height 13
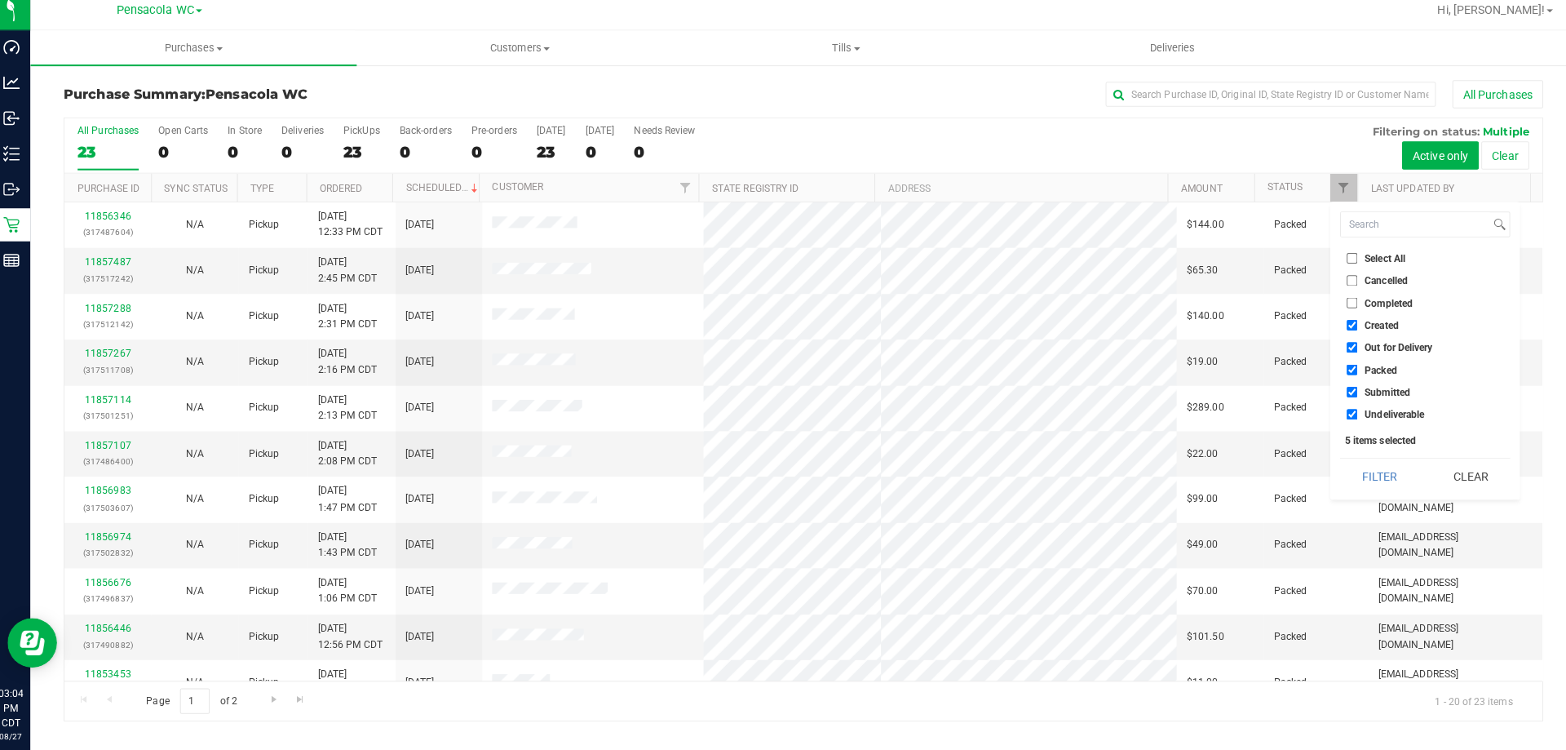
click at [1348, 263] on input "Select All" at bounding box center [1345, 264] width 11 height 11
checkbox input "true"
click at [1348, 263] on input "Select All" at bounding box center [1345, 264] width 11 height 11
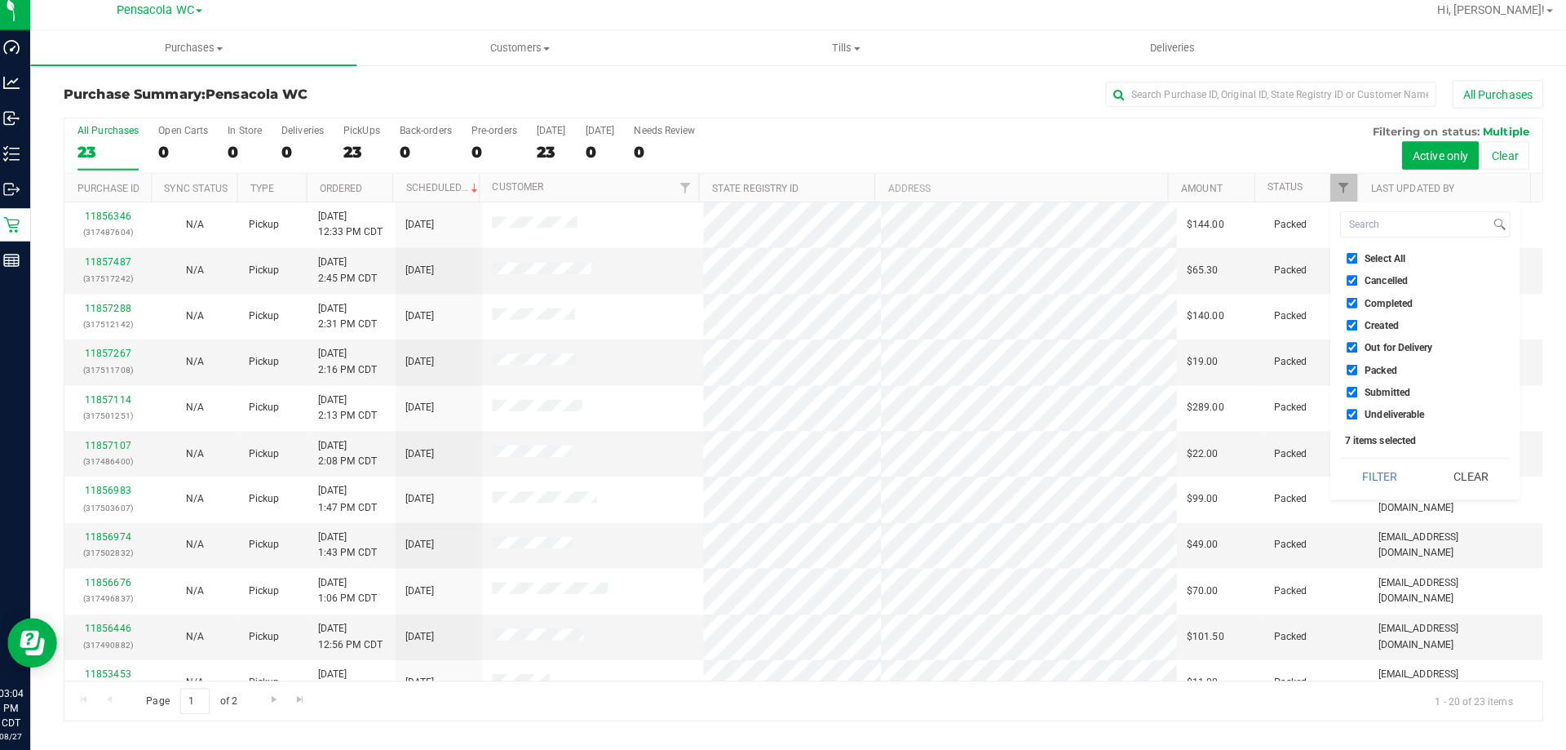
checkbox input "false"
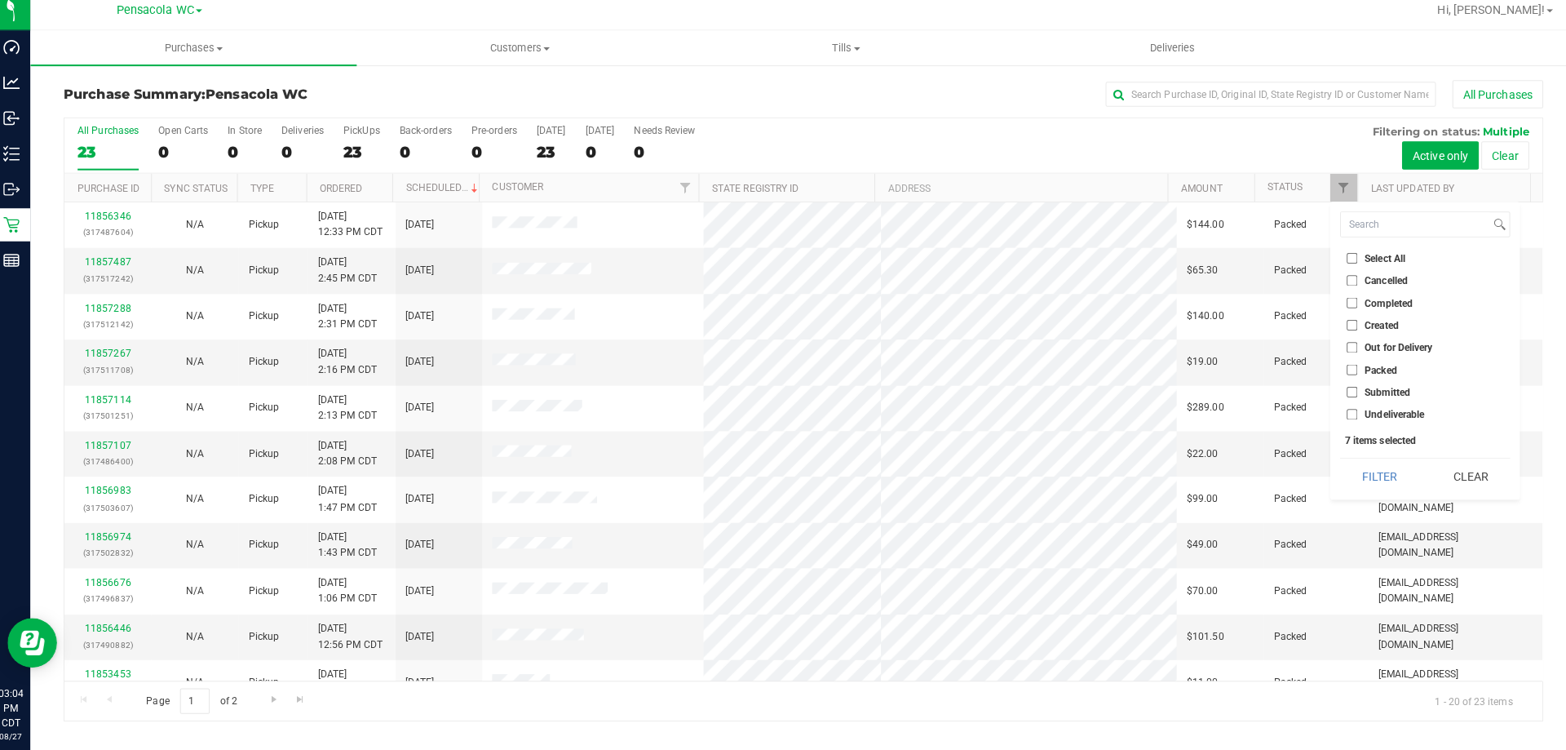
checkbox input "false"
click at [1343, 398] on input "Submitted" at bounding box center [1345, 396] width 11 height 11
checkbox input "true"
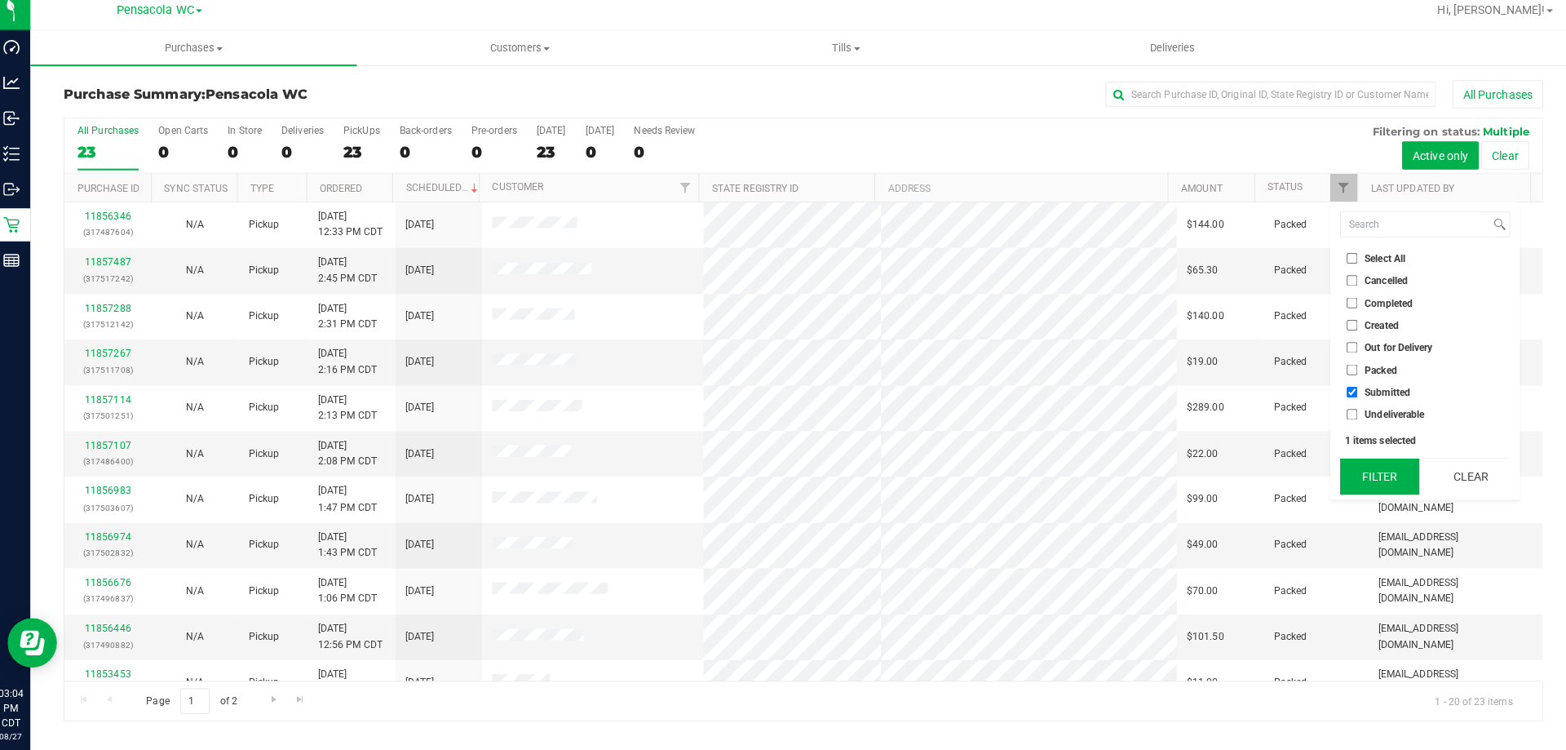
click at [1352, 476] on button "Filter" at bounding box center [1372, 480] width 78 height 36
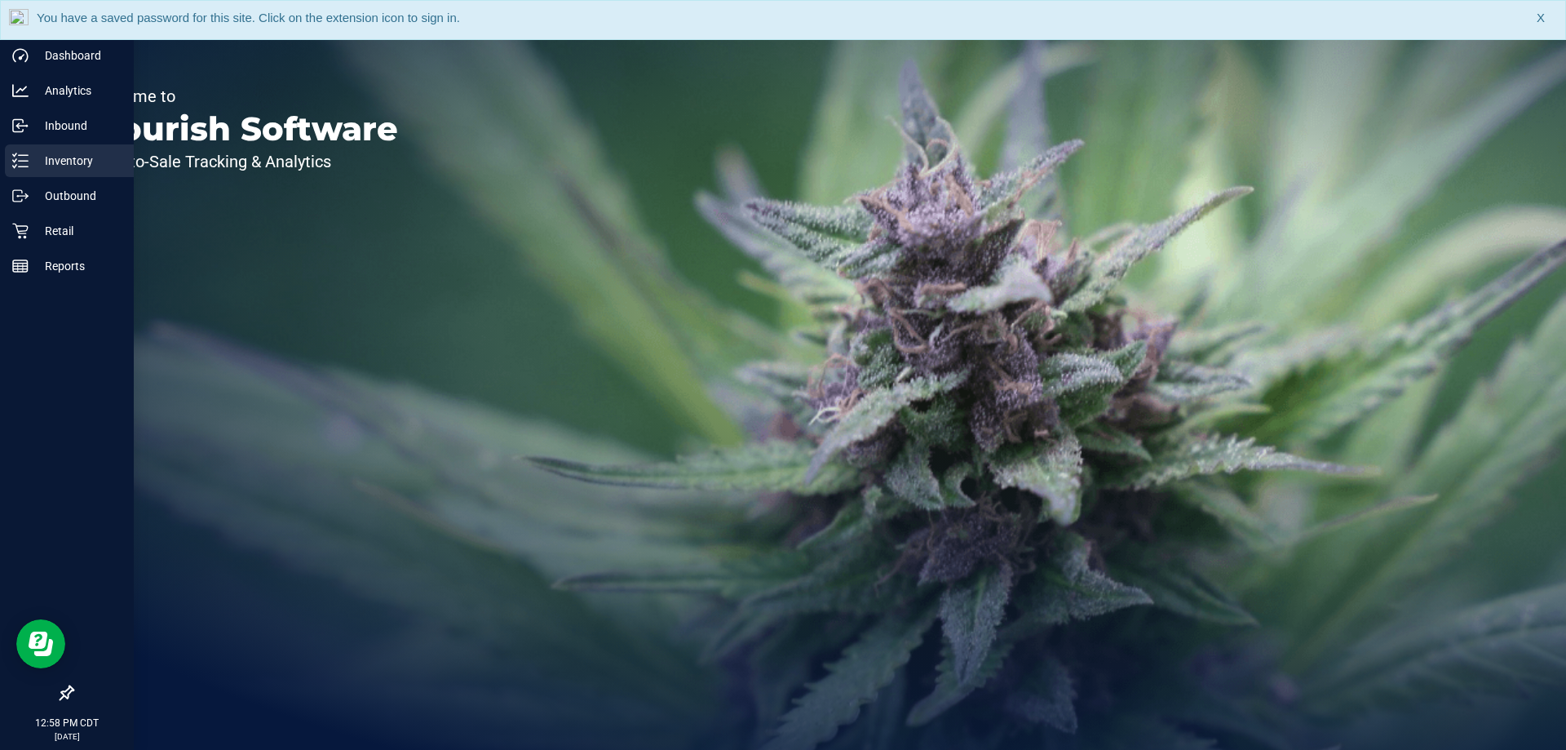
click at [36, 163] on p "Inventory" at bounding box center [78, 161] width 98 height 20
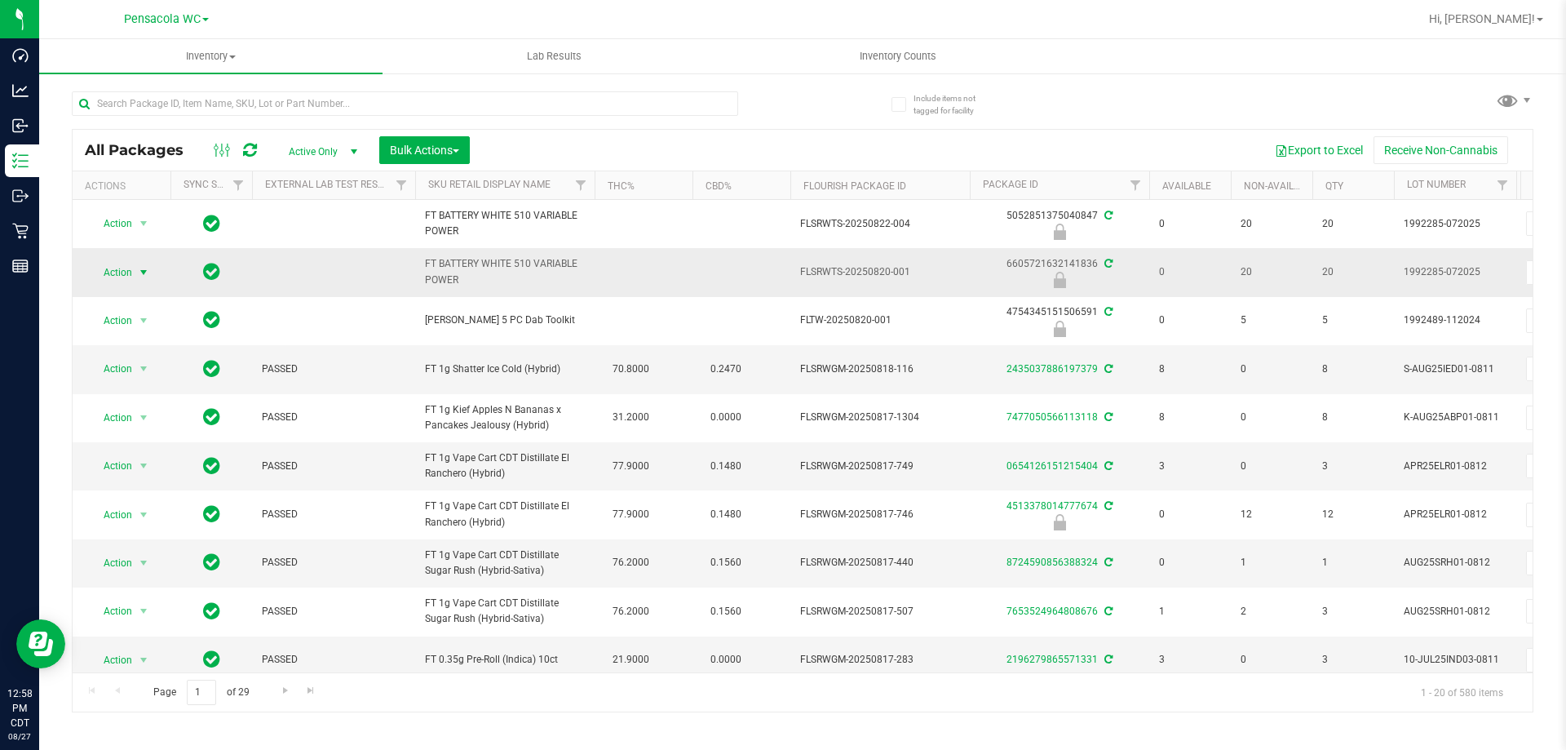
click at [124, 267] on span "Action" at bounding box center [111, 272] width 44 height 23
click at [161, 394] on li "Print package label" at bounding box center [142, 396] width 104 height 24
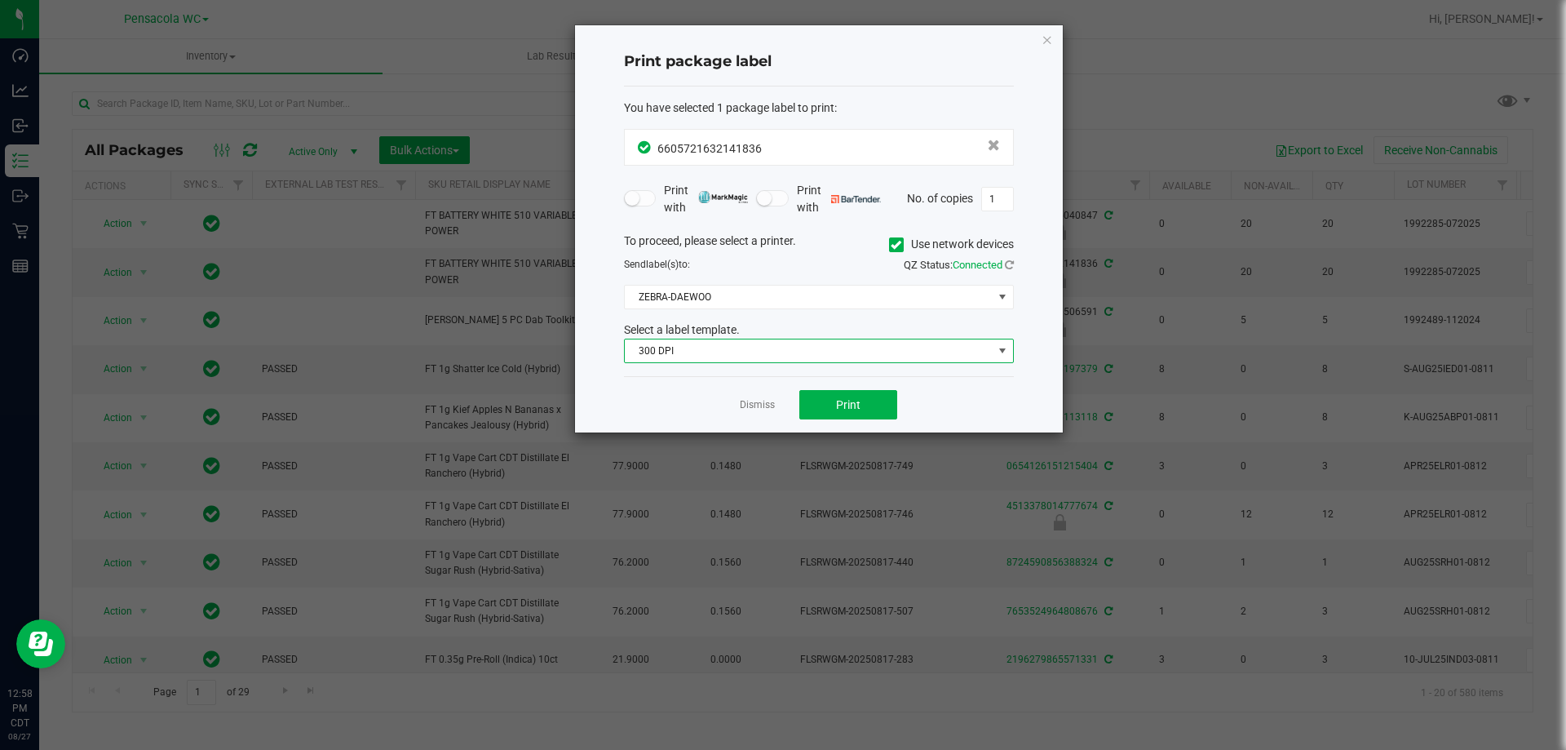
click at [687, 344] on span "300 DPI" at bounding box center [809, 350] width 368 height 23
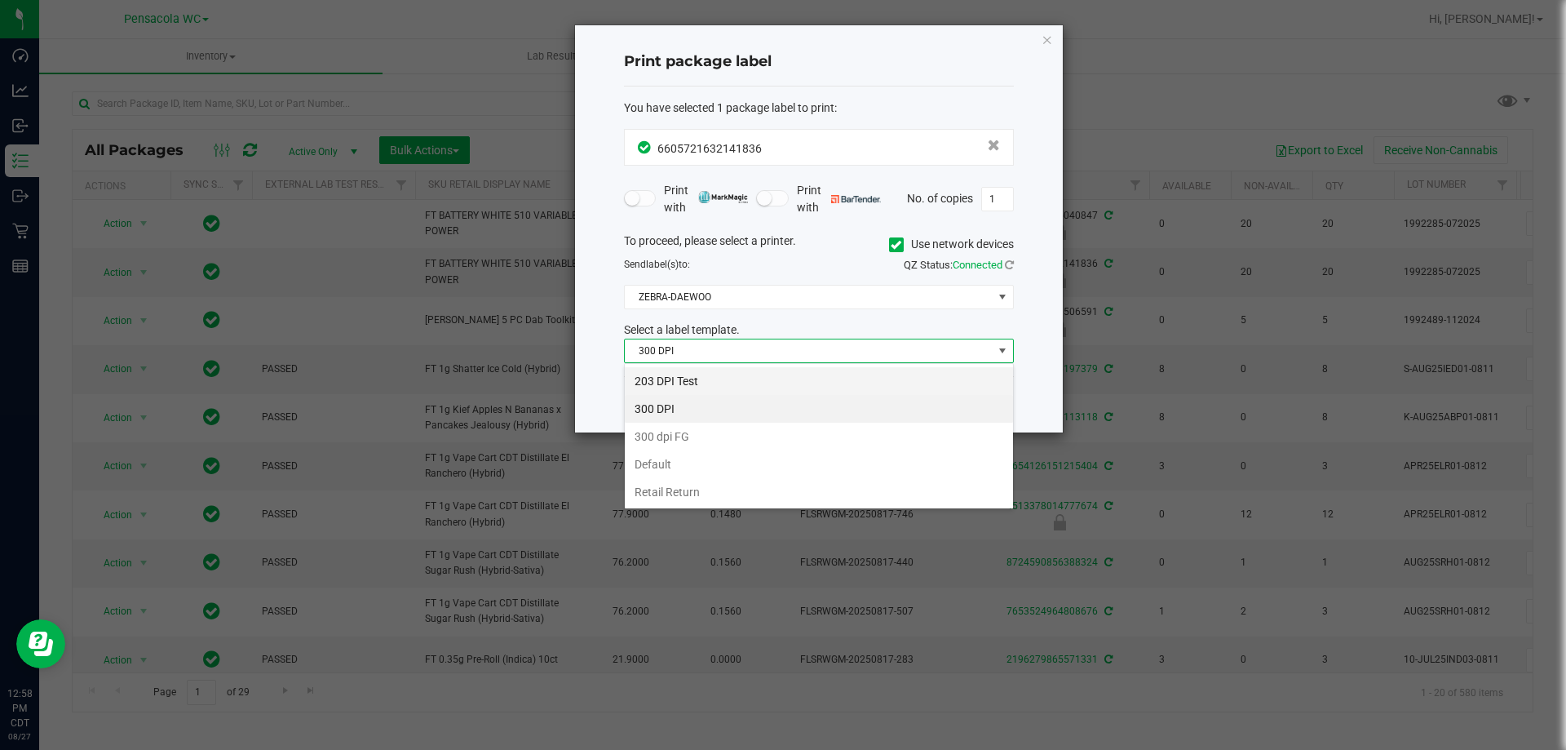
scroll to position [24, 390]
click at [680, 382] on li "203 DPI Test" at bounding box center [819, 381] width 388 height 28
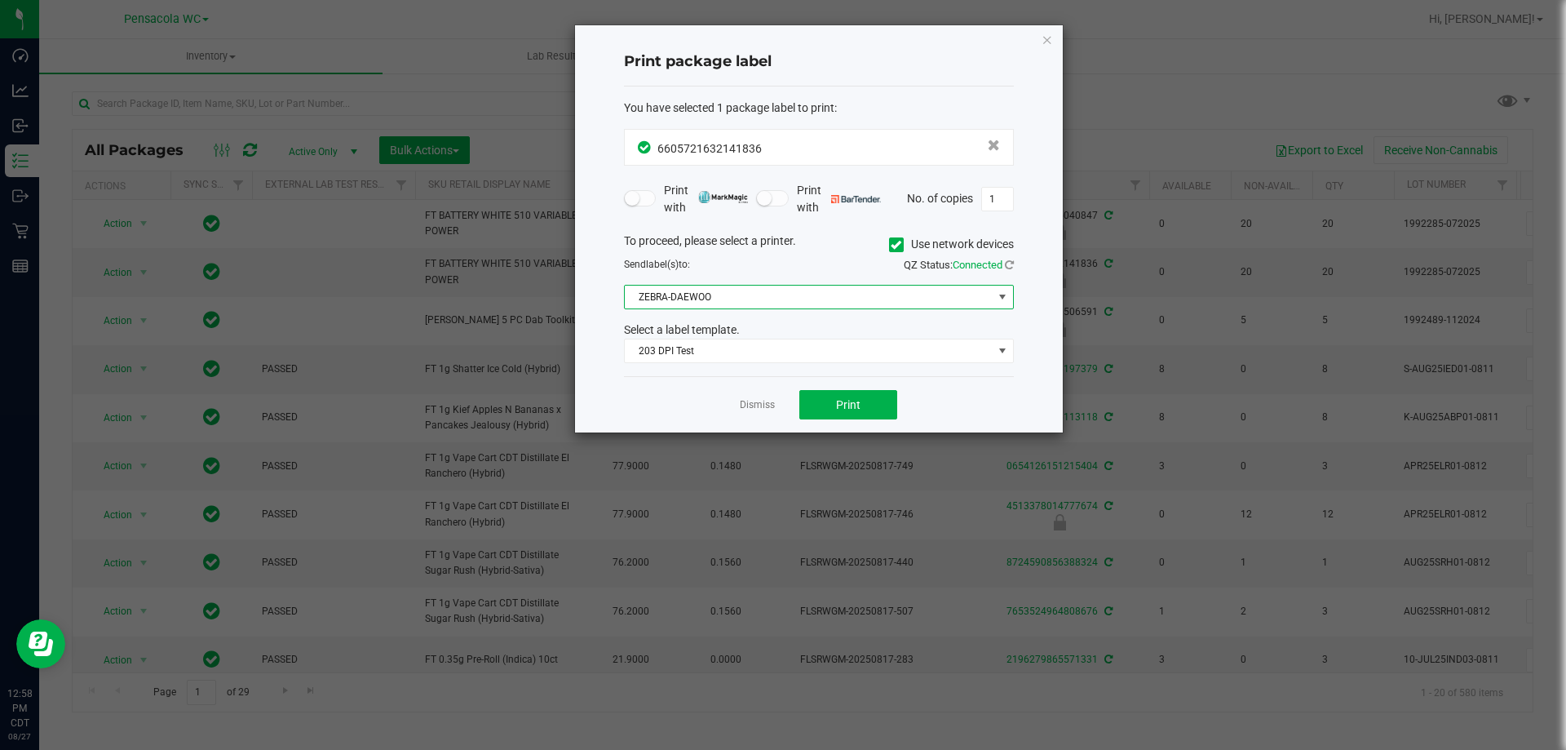
click at [709, 286] on span "ZEBRA-DAEWOO" at bounding box center [809, 297] width 368 height 23
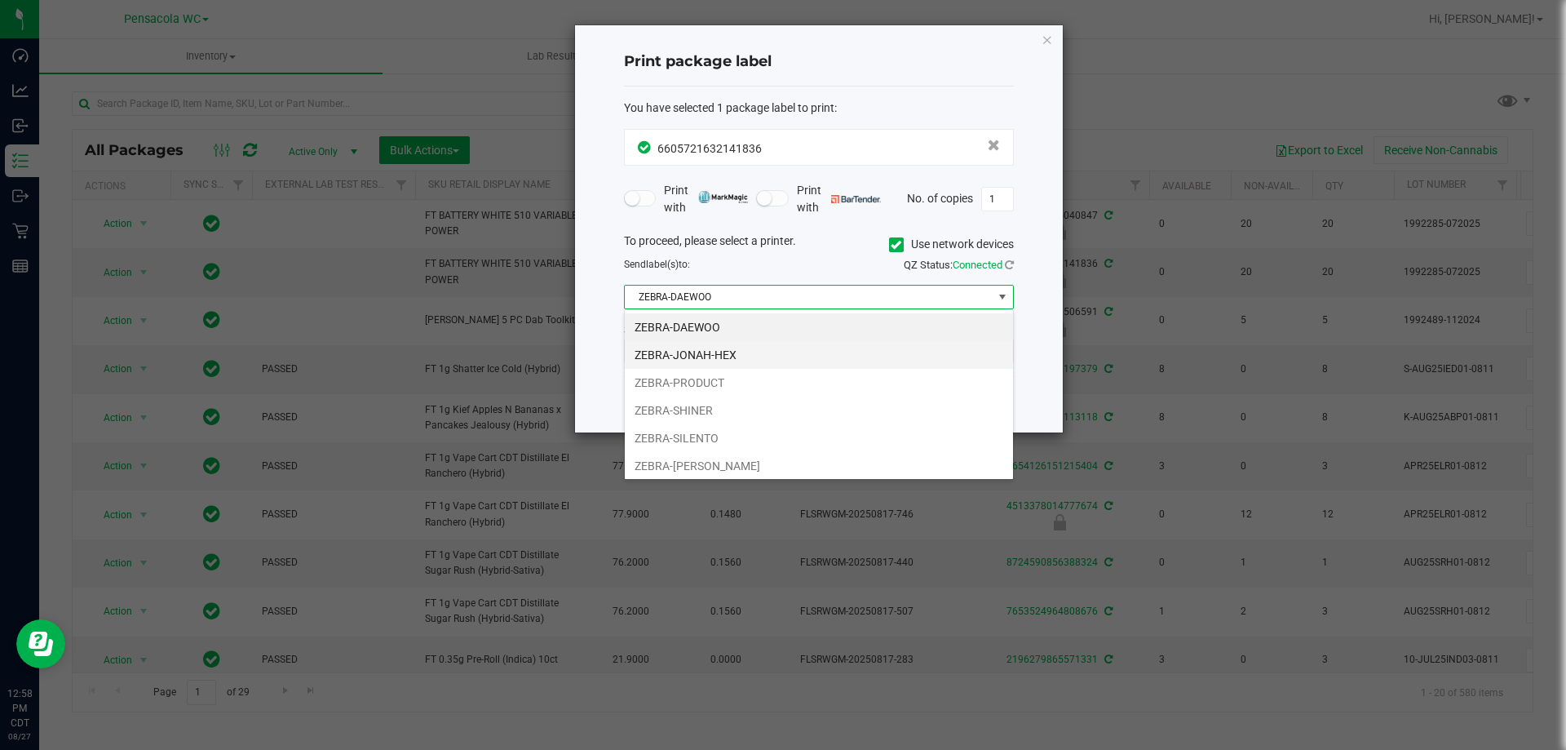
click at [692, 352] on li "ZEBRA-JONAH-HEX" at bounding box center [819, 355] width 388 height 28
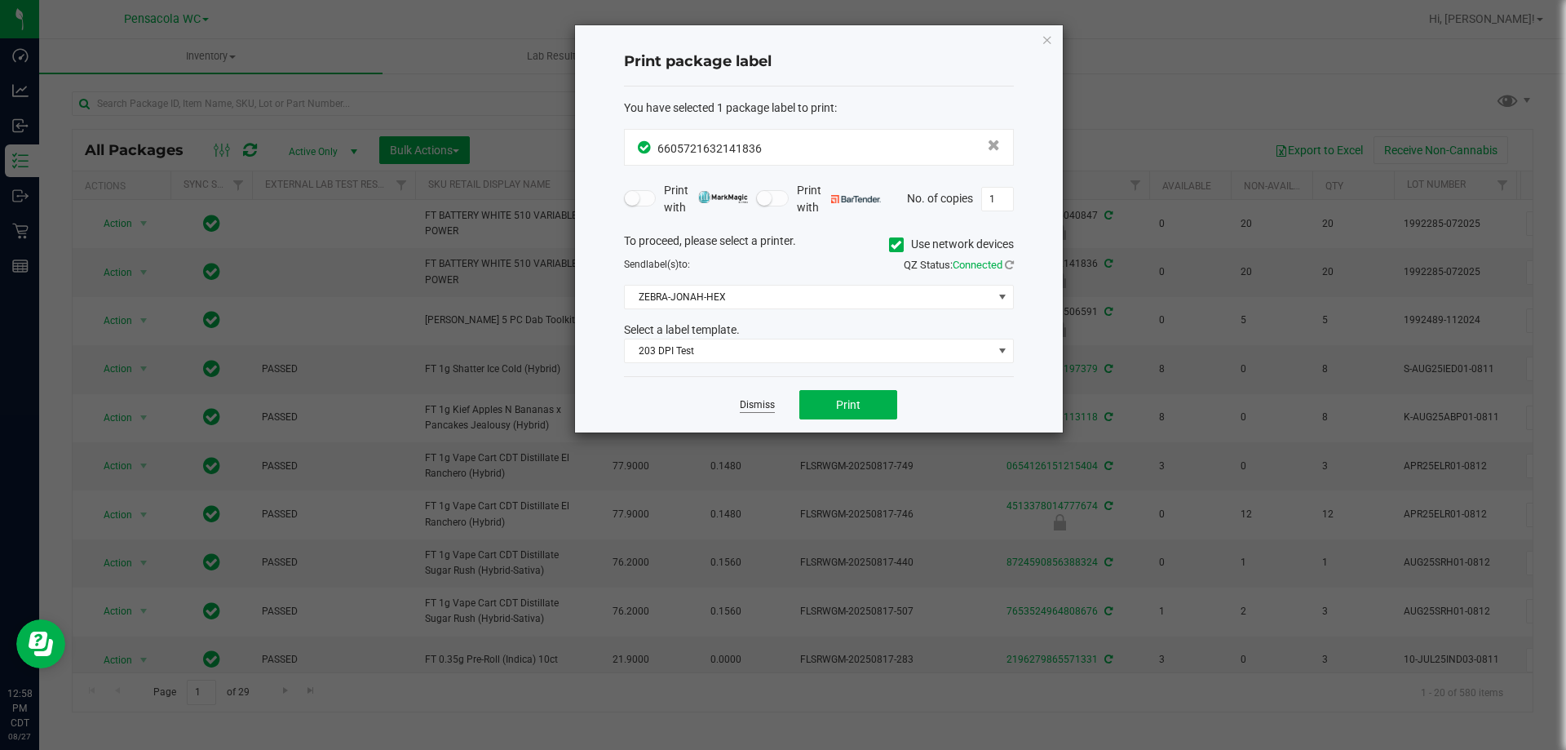
click at [752, 410] on link "Dismiss" at bounding box center [757, 405] width 35 height 14
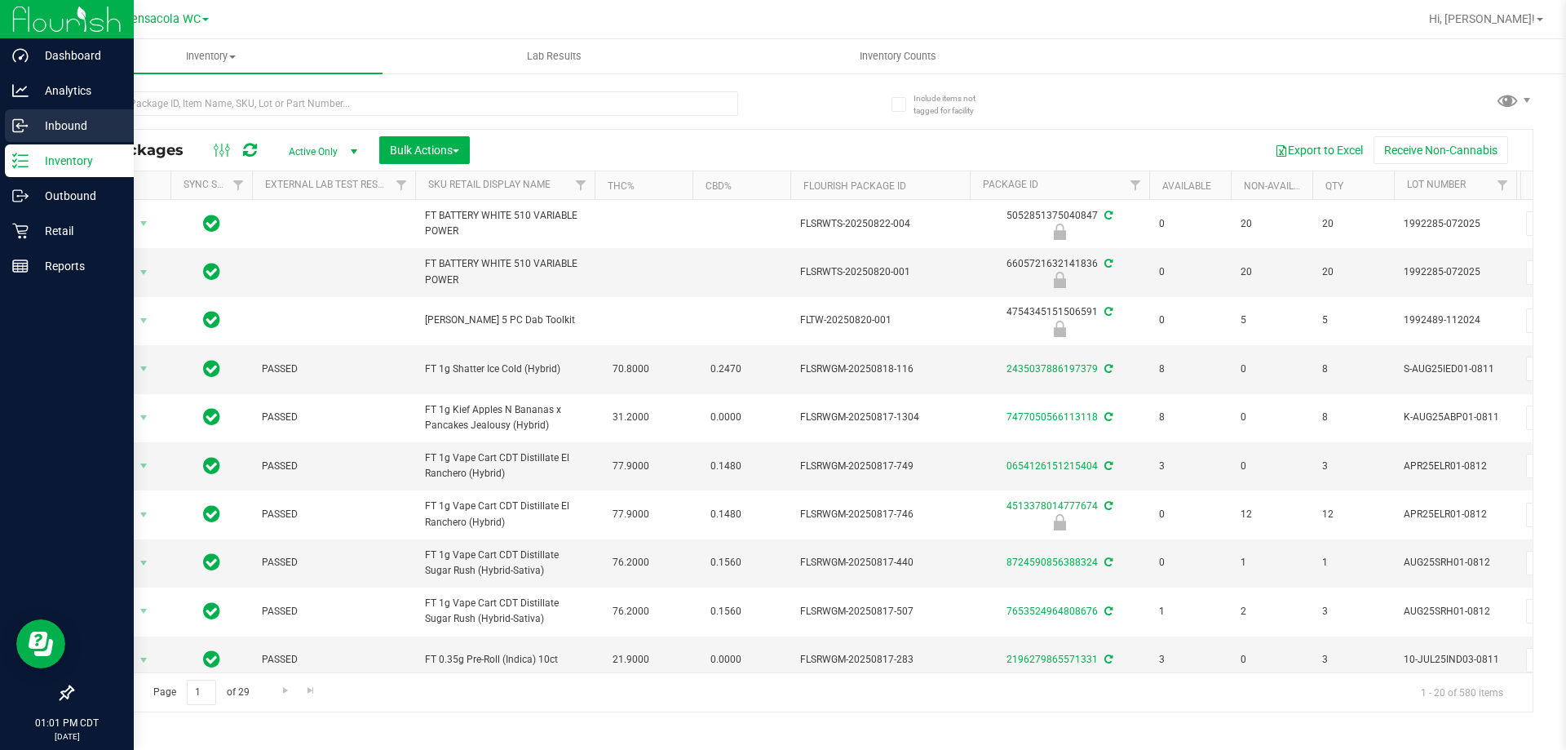
click at [45, 114] on div "Inbound" at bounding box center [69, 125] width 129 height 33
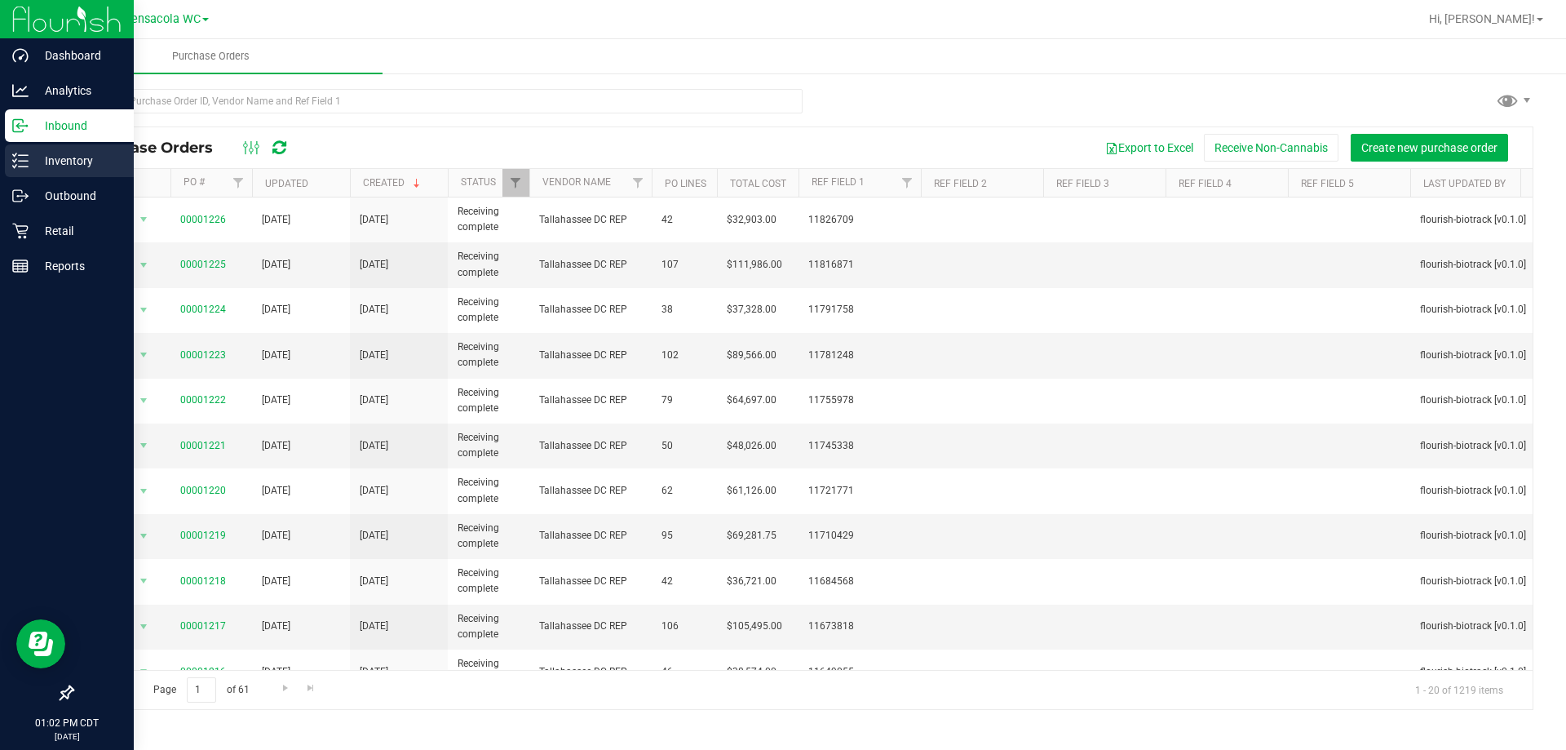
click at [21, 150] on div "Inventory" at bounding box center [69, 160] width 129 height 33
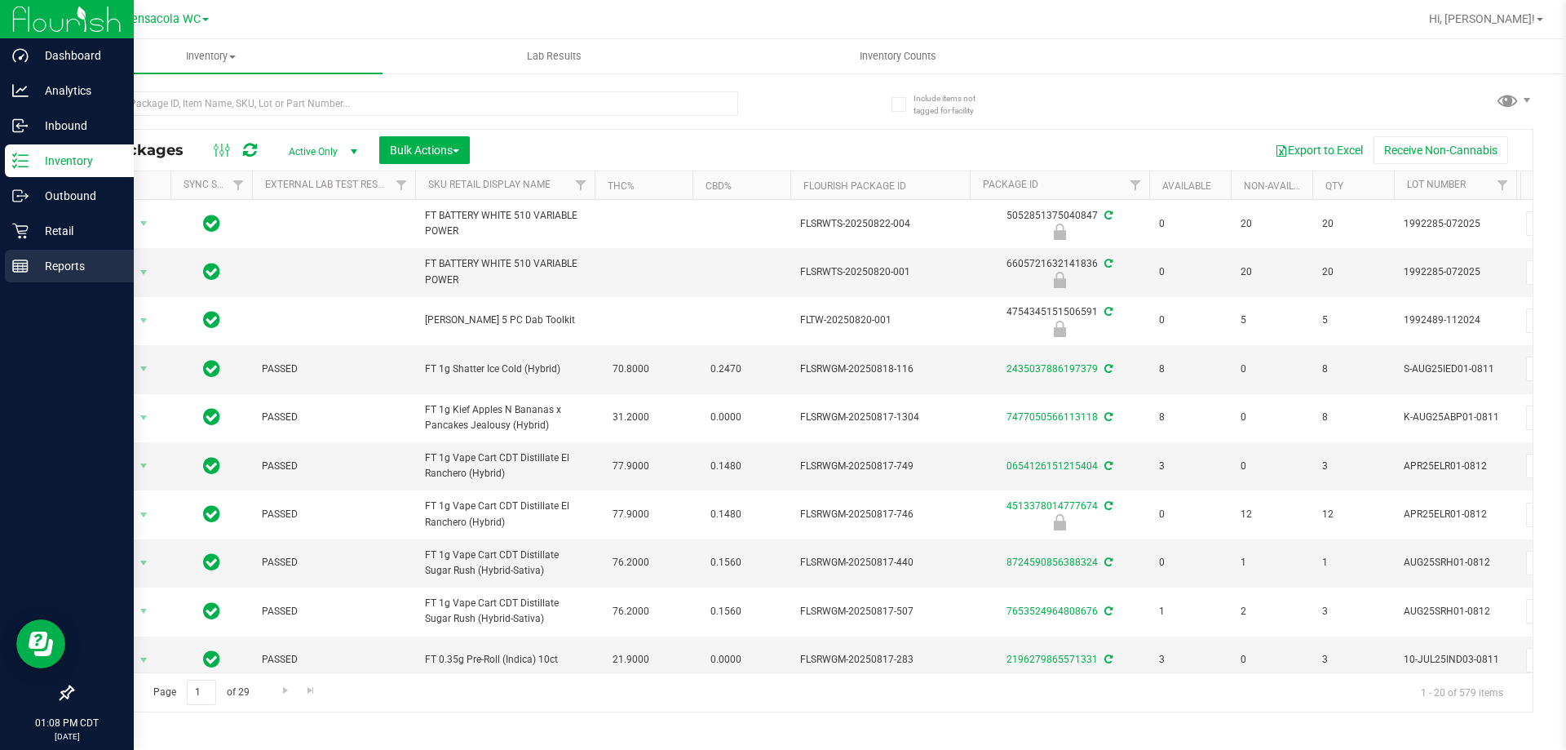
click at [15, 269] on line at bounding box center [20, 269] width 15 height 0
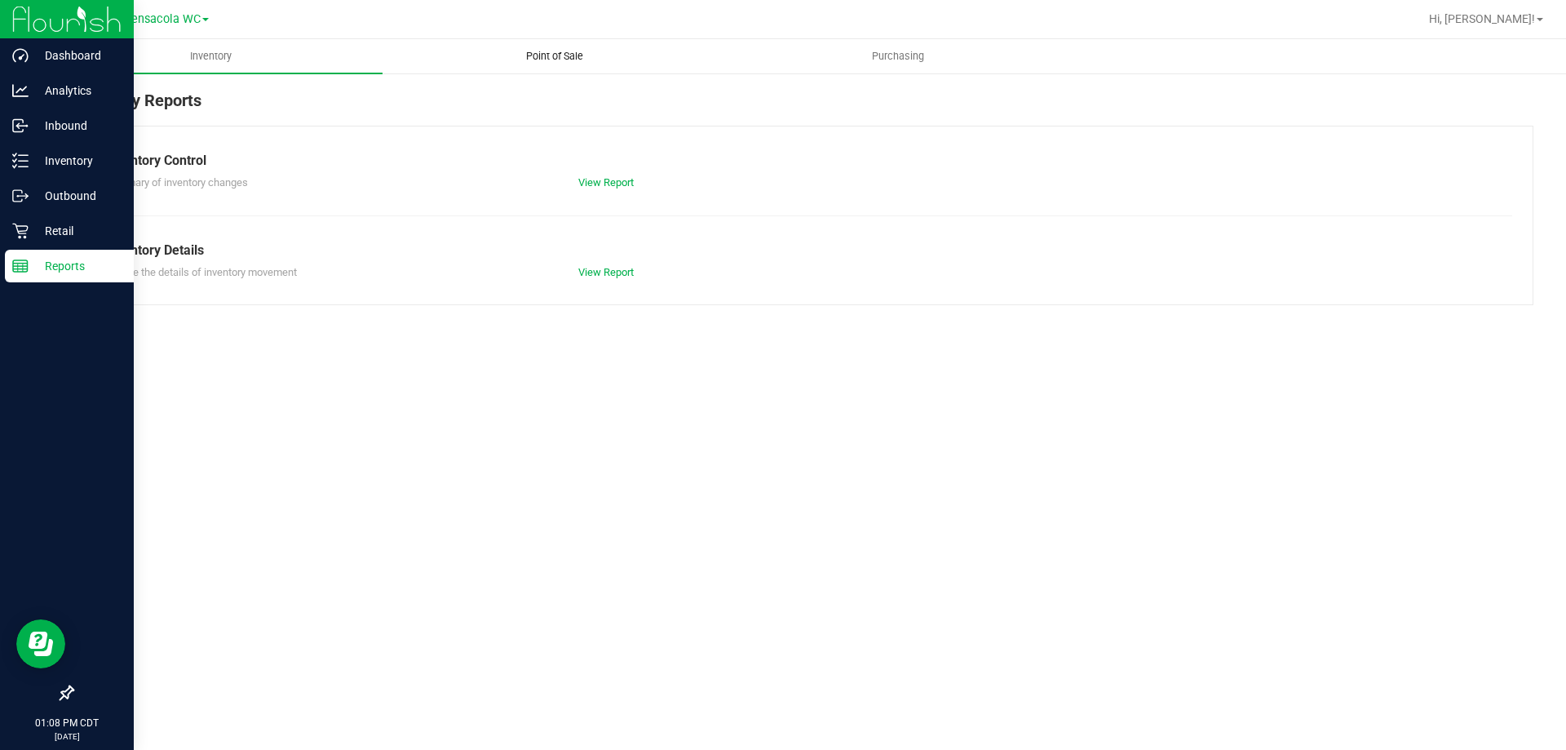
click at [547, 56] on span "Point of Sale" at bounding box center [554, 56] width 101 height 15
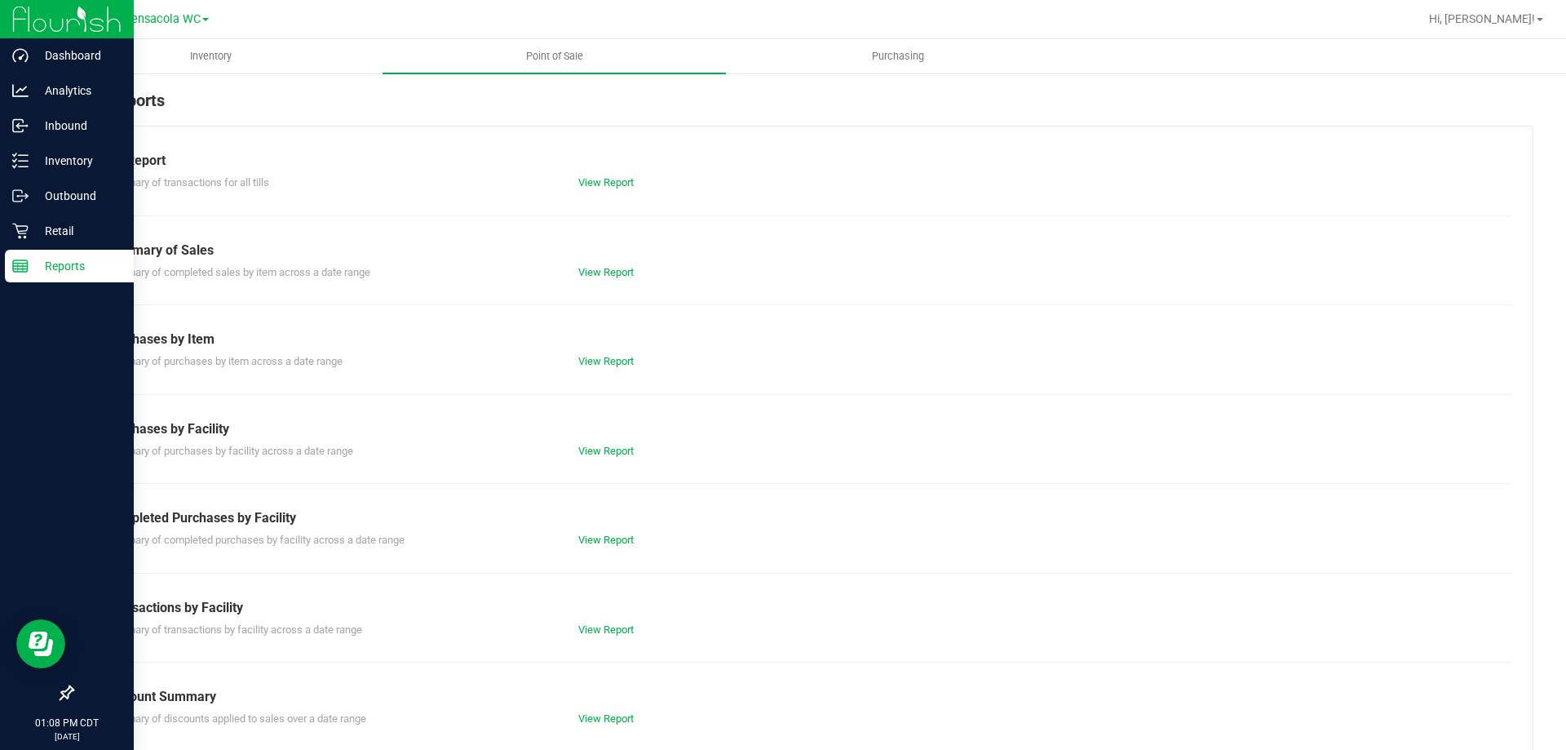
click at [614, 189] on div "View Report" at bounding box center [802, 183] width 473 height 16
click at [611, 184] on link "View Report" at bounding box center [605, 182] width 55 height 12
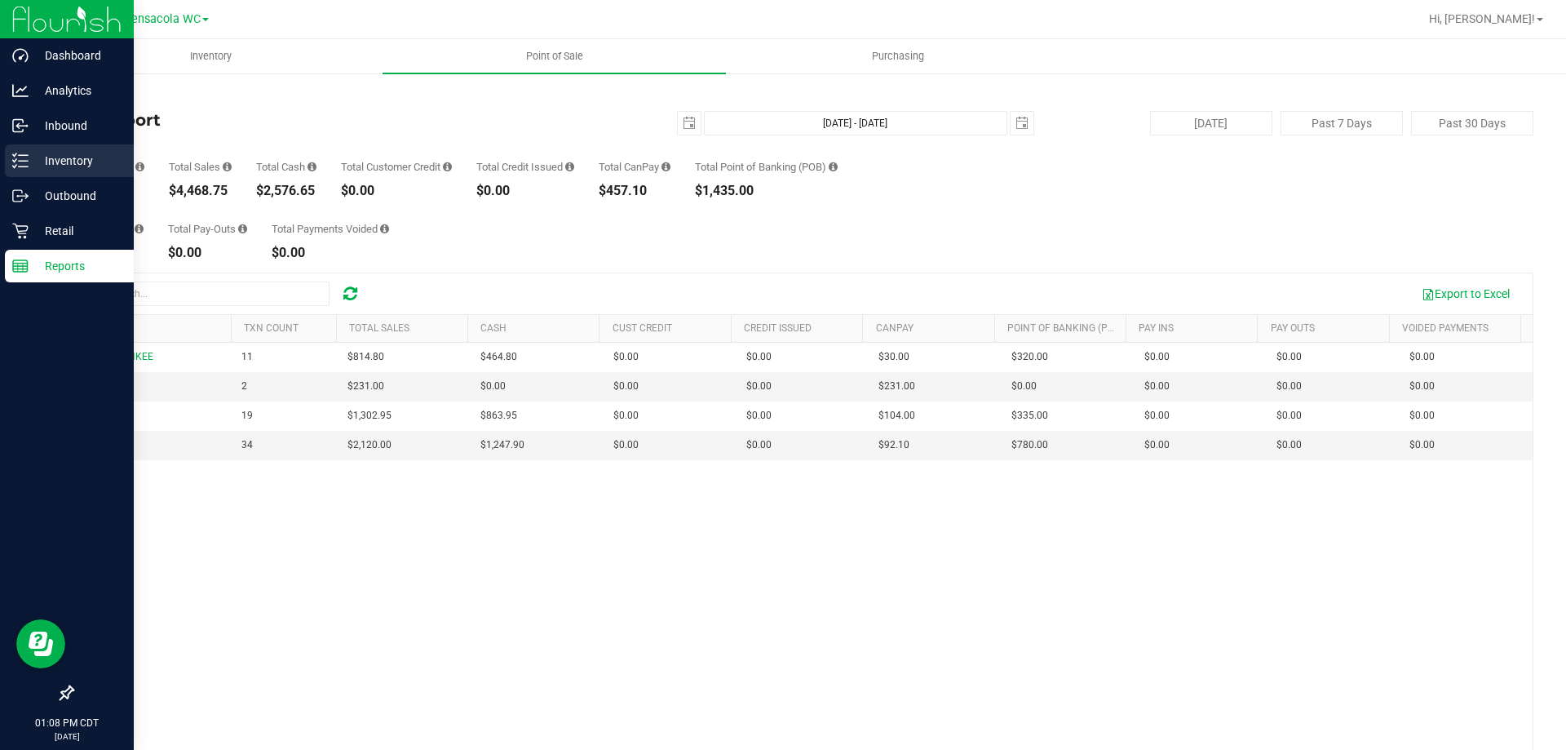
click at [73, 167] on p "Inventory" at bounding box center [78, 161] width 98 height 20
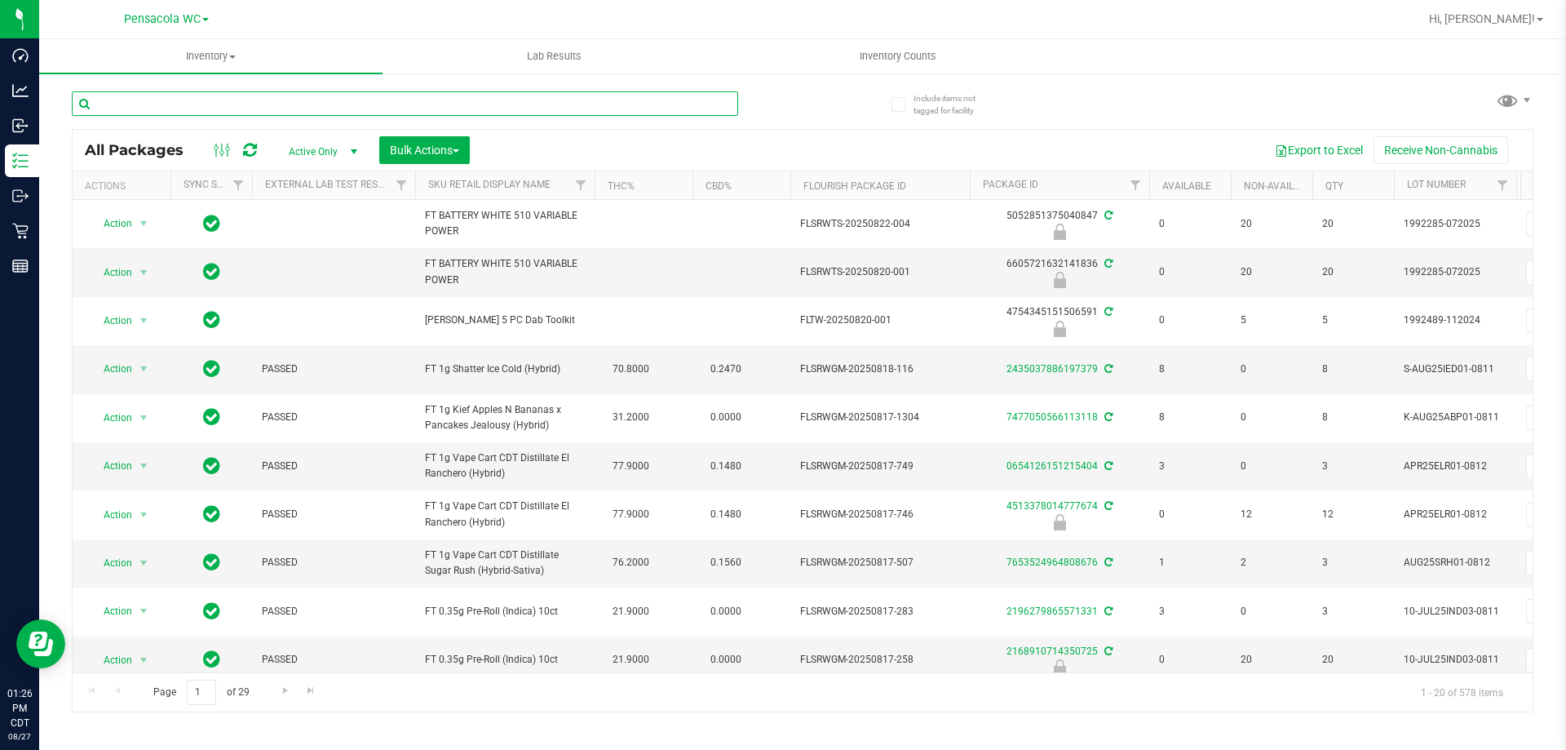
click at [227, 106] on input "text" at bounding box center [405, 103] width 666 height 24
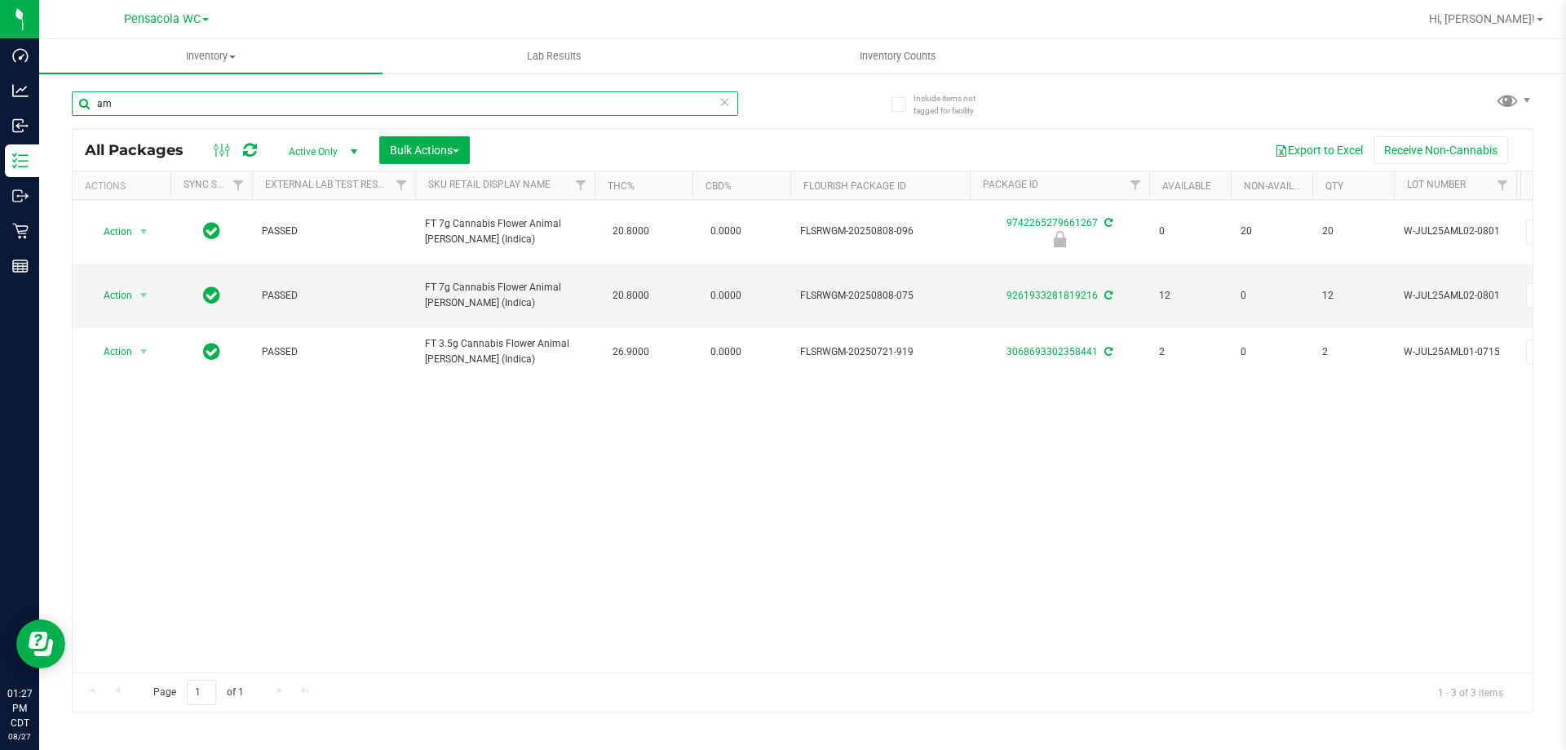
type input "a"
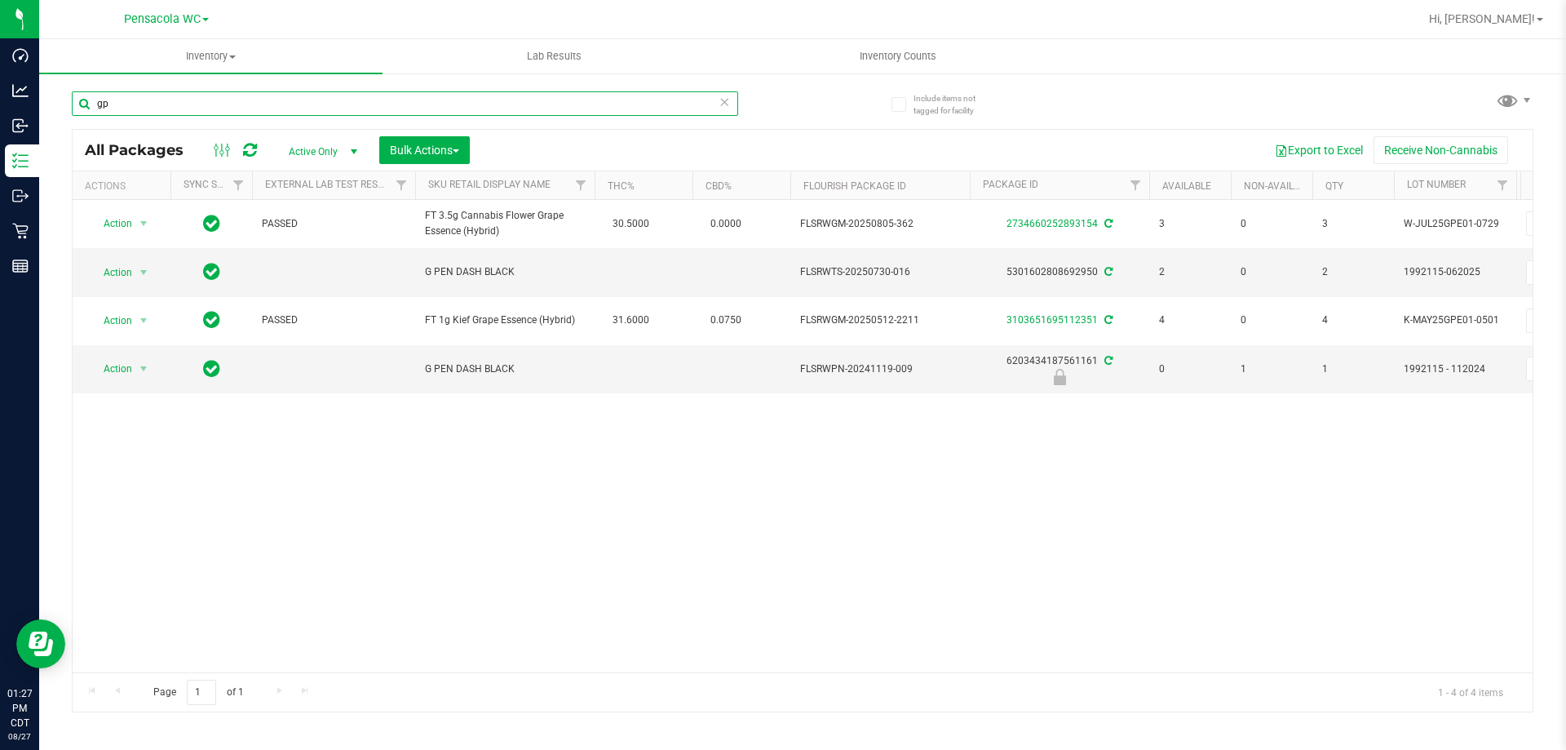
type input "g"
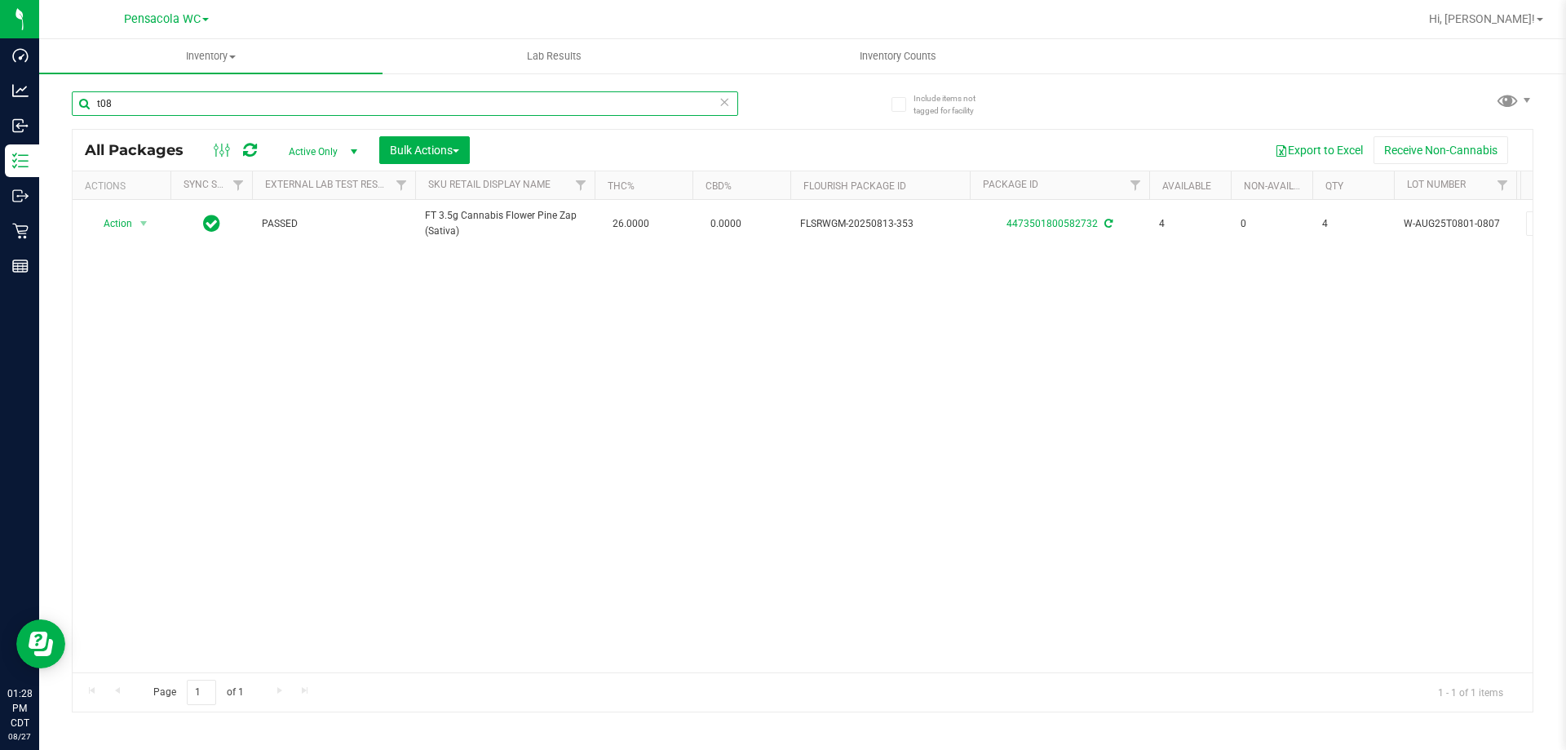
click at [177, 96] on input "t08" at bounding box center [405, 103] width 666 height 24
click at [177, 95] on input "t08" at bounding box center [405, 103] width 666 height 24
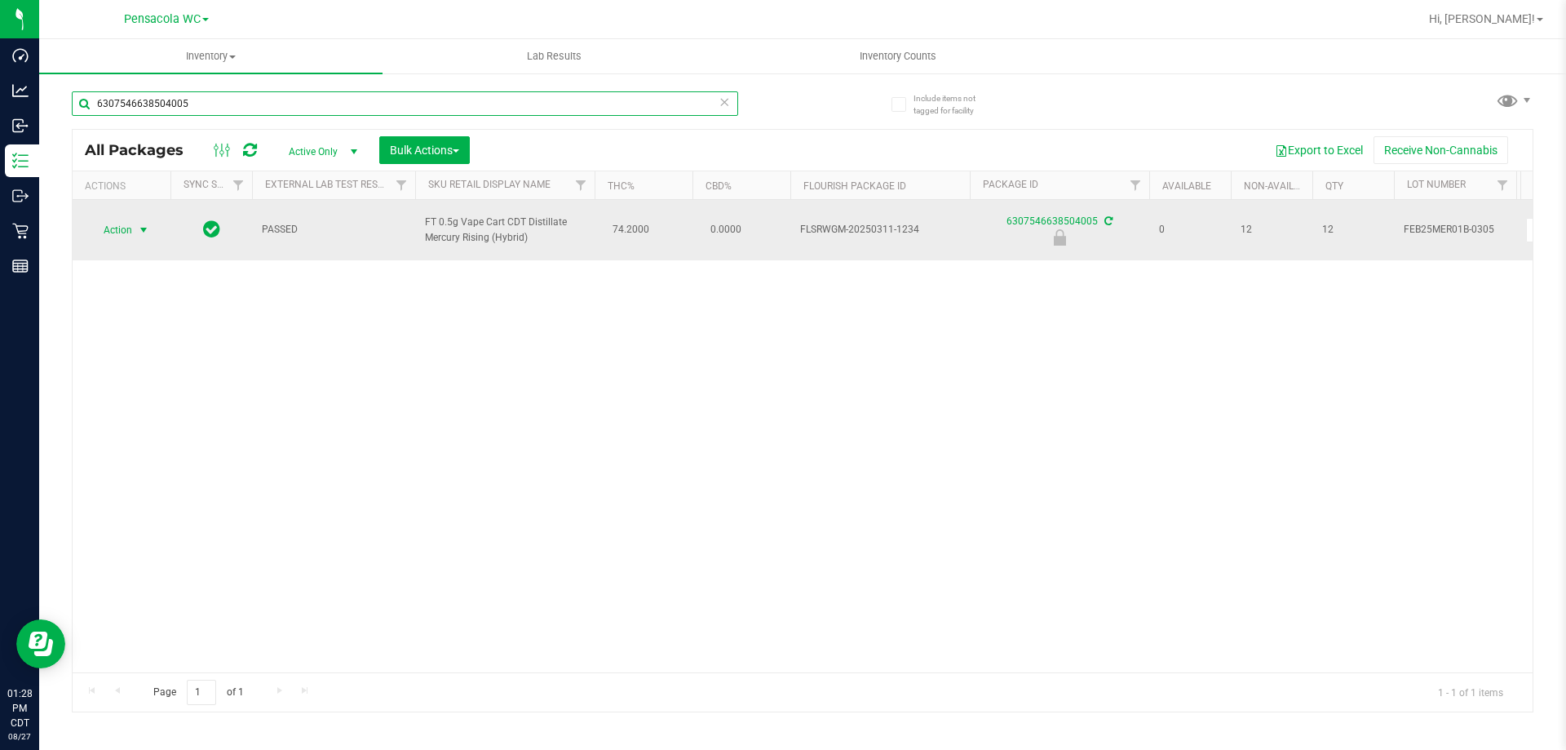
type input "6307546638504005"
click at [127, 237] on span "Action" at bounding box center [111, 230] width 44 height 23
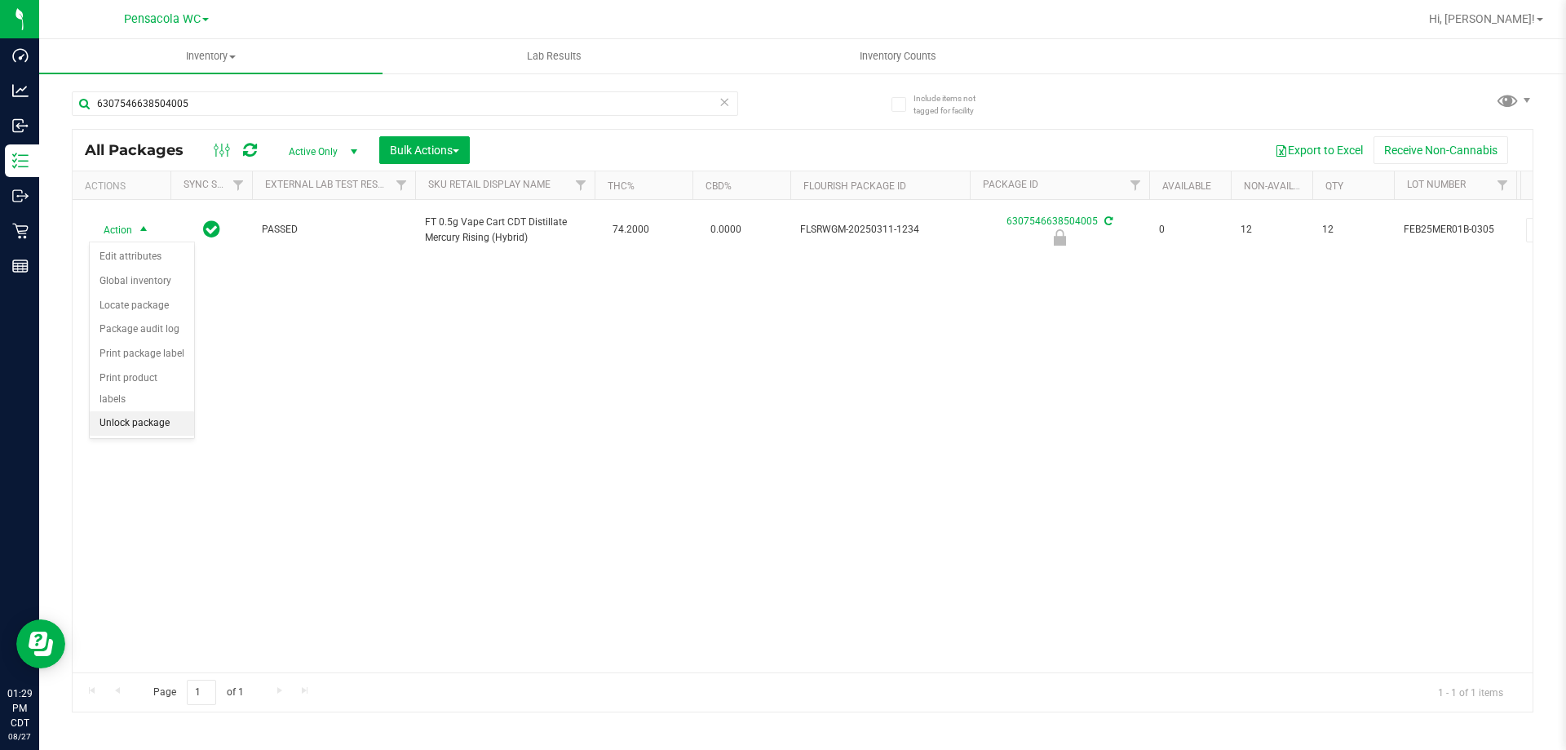
click at [99, 411] on li "Unlock package" at bounding box center [142, 423] width 104 height 24
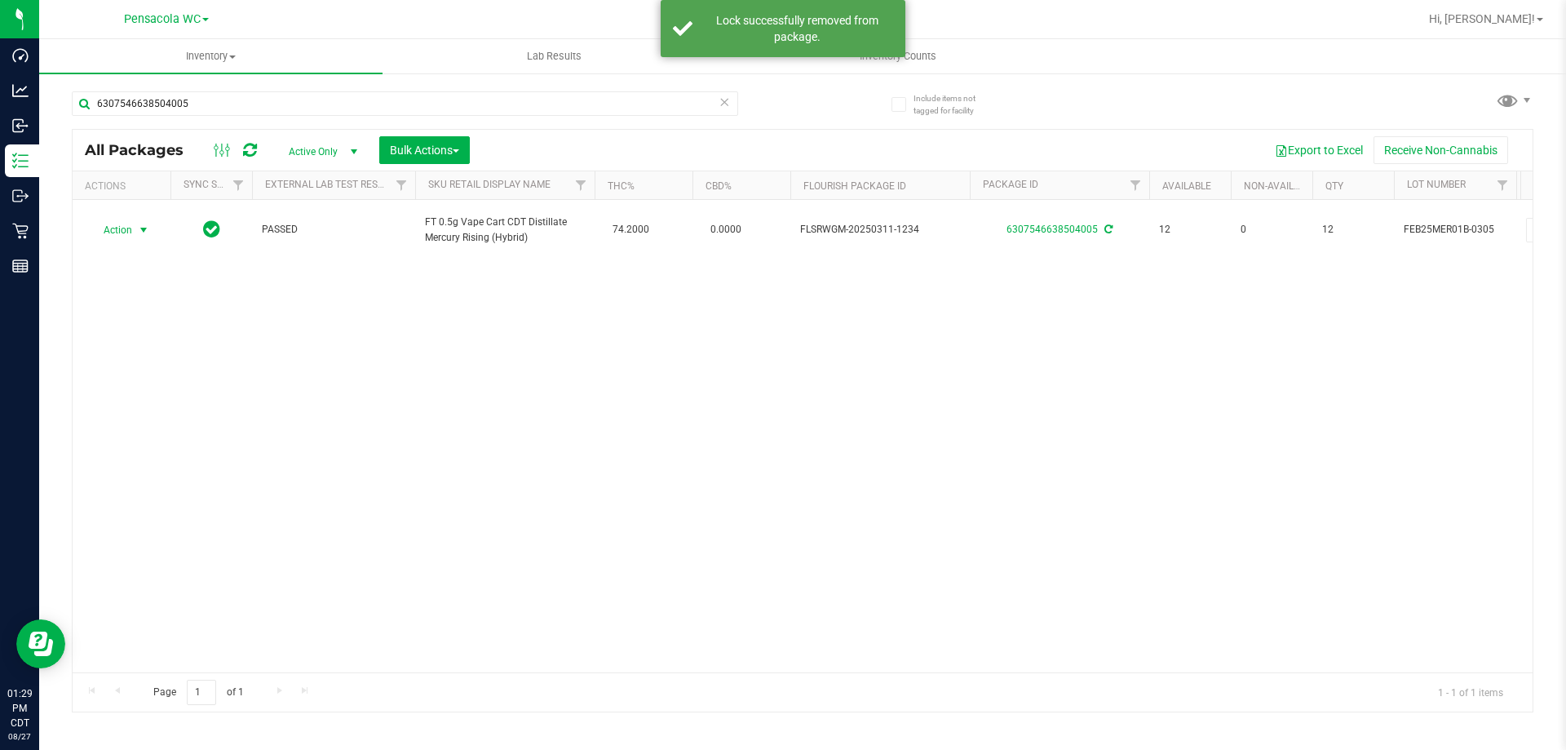
click at [125, 234] on span "Action" at bounding box center [111, 230] width 44 height 23
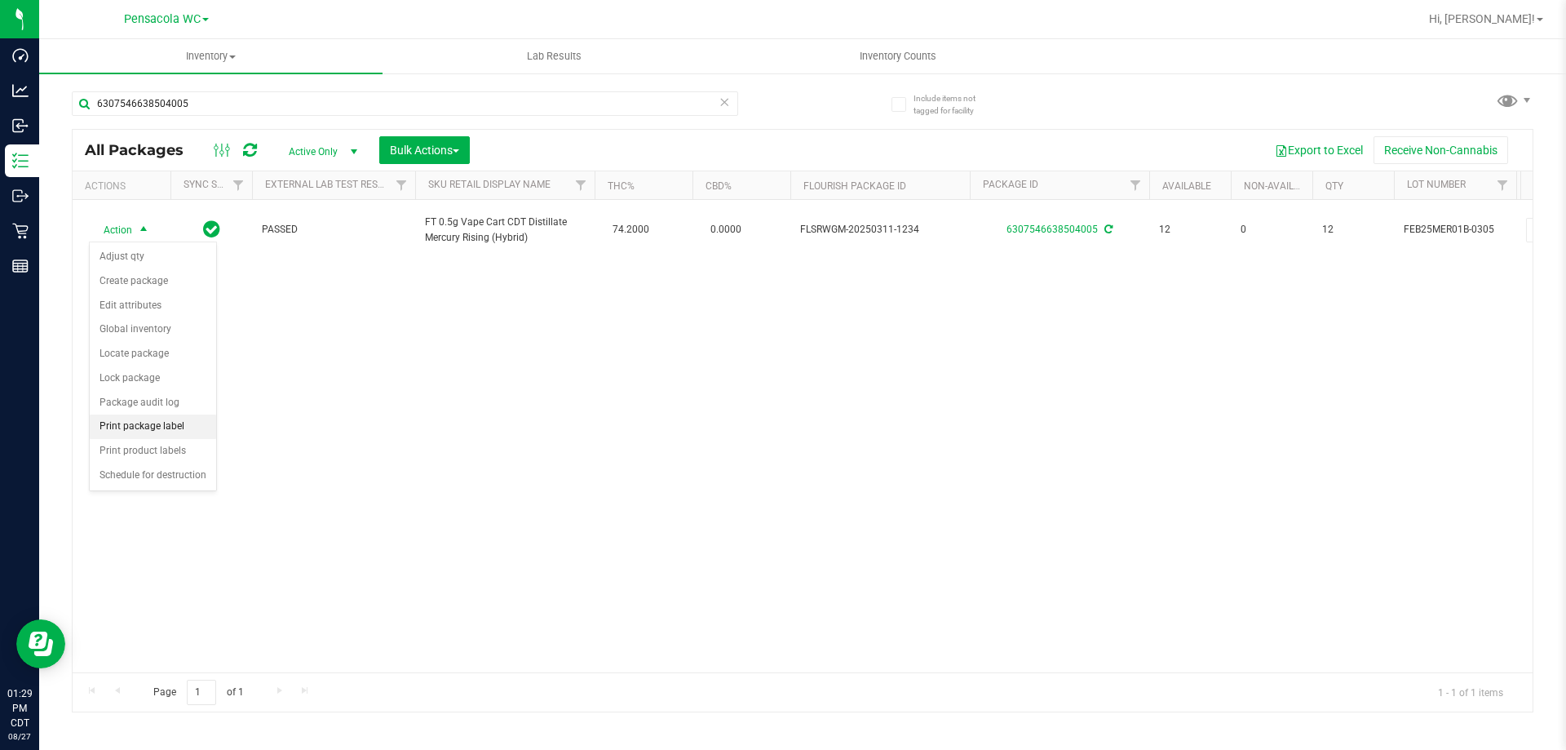
click at [128, 422] on li "Print package label" at bounding box center [153, 426] width 126 height 24
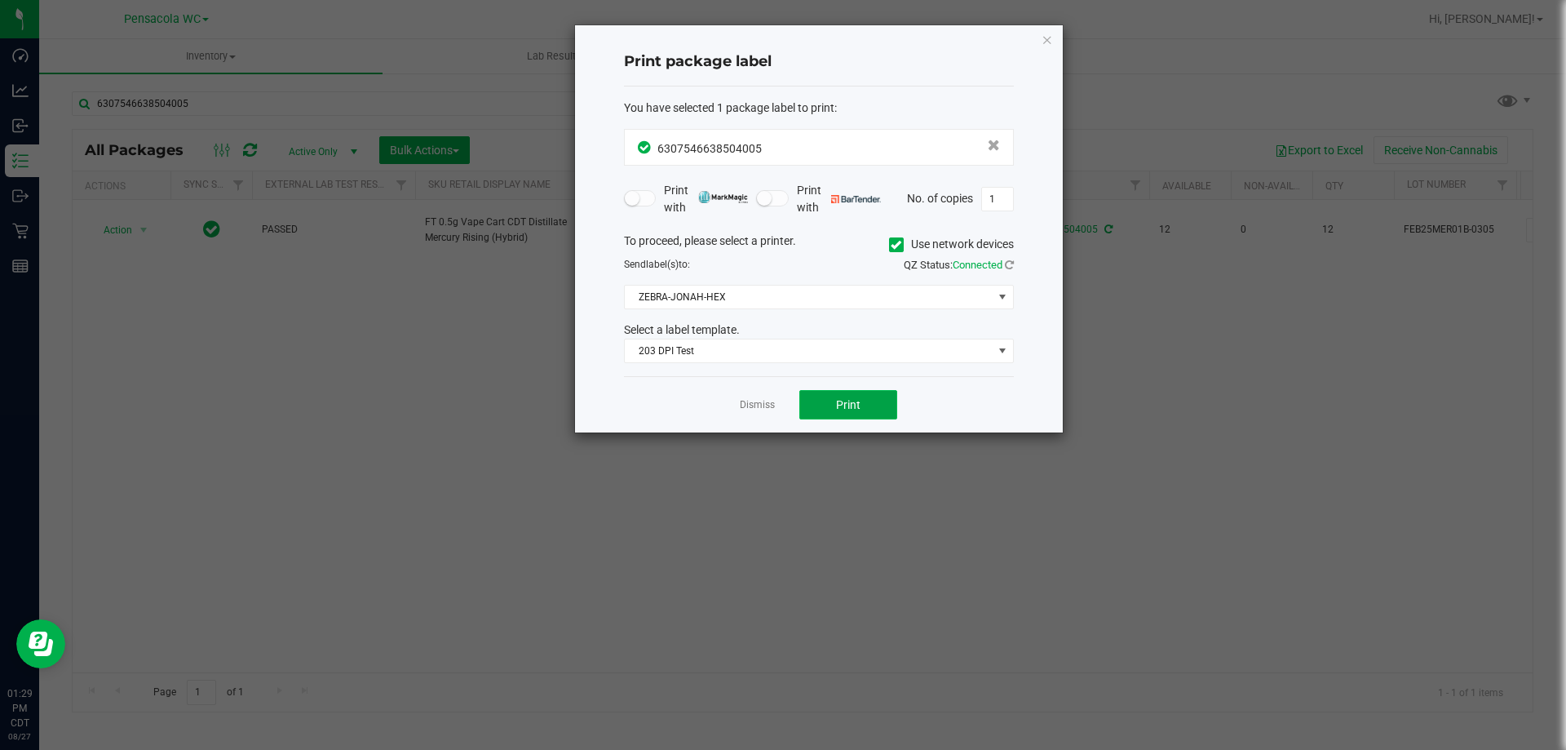
click at [813, 419] on button "Print" at bounding box center [848, 404] width 98 height 29
click at [764, 399] on link "Dismiss" at bounding box center [757, 405] width 35 height 14
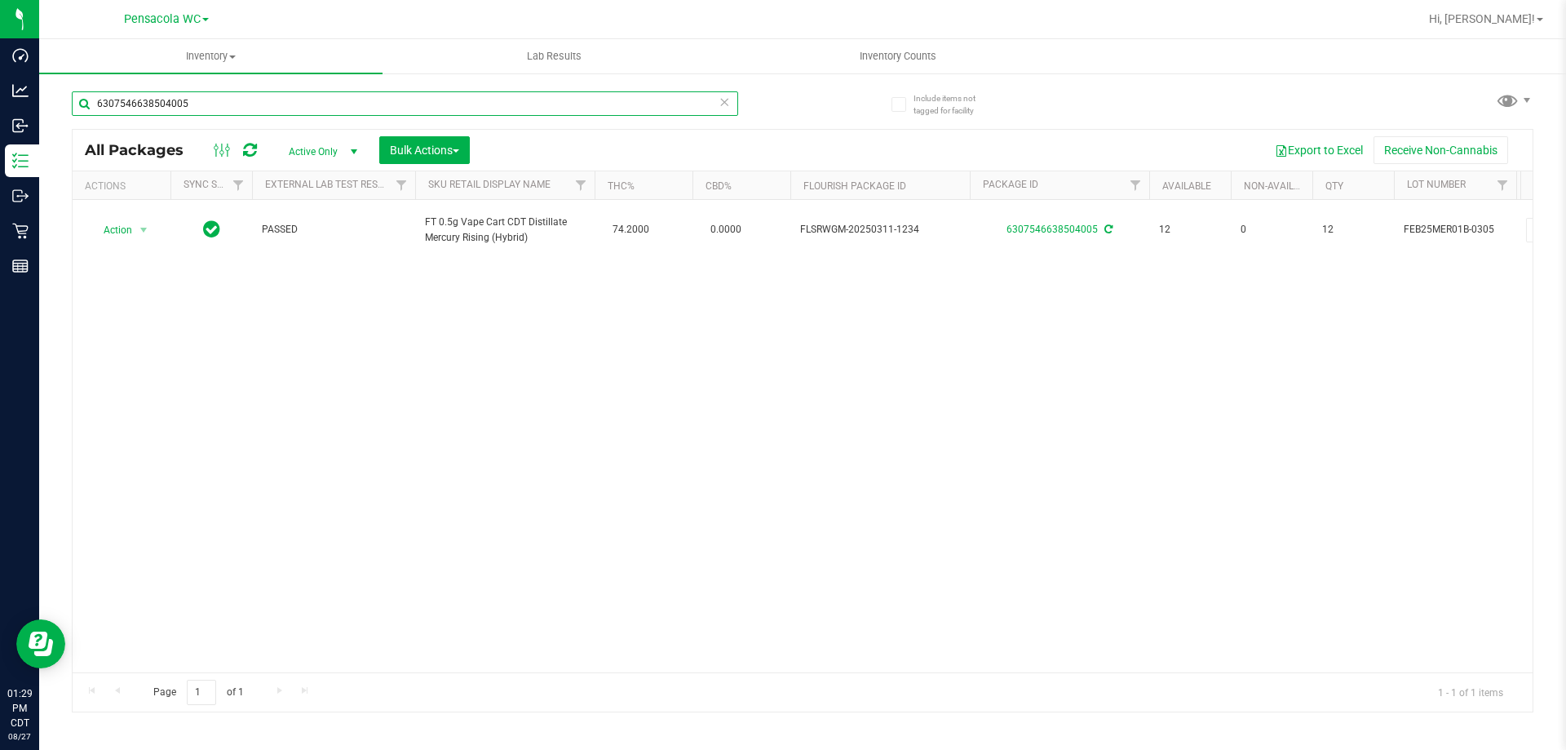
drag, startPoint x: 521, startPoint y: 94, endPoint x: 67, endPoint y: 82, distance: 454.5
click at [76, 82] on div "6307546638504005" at bounding box center [437, 103] width 731 height 52
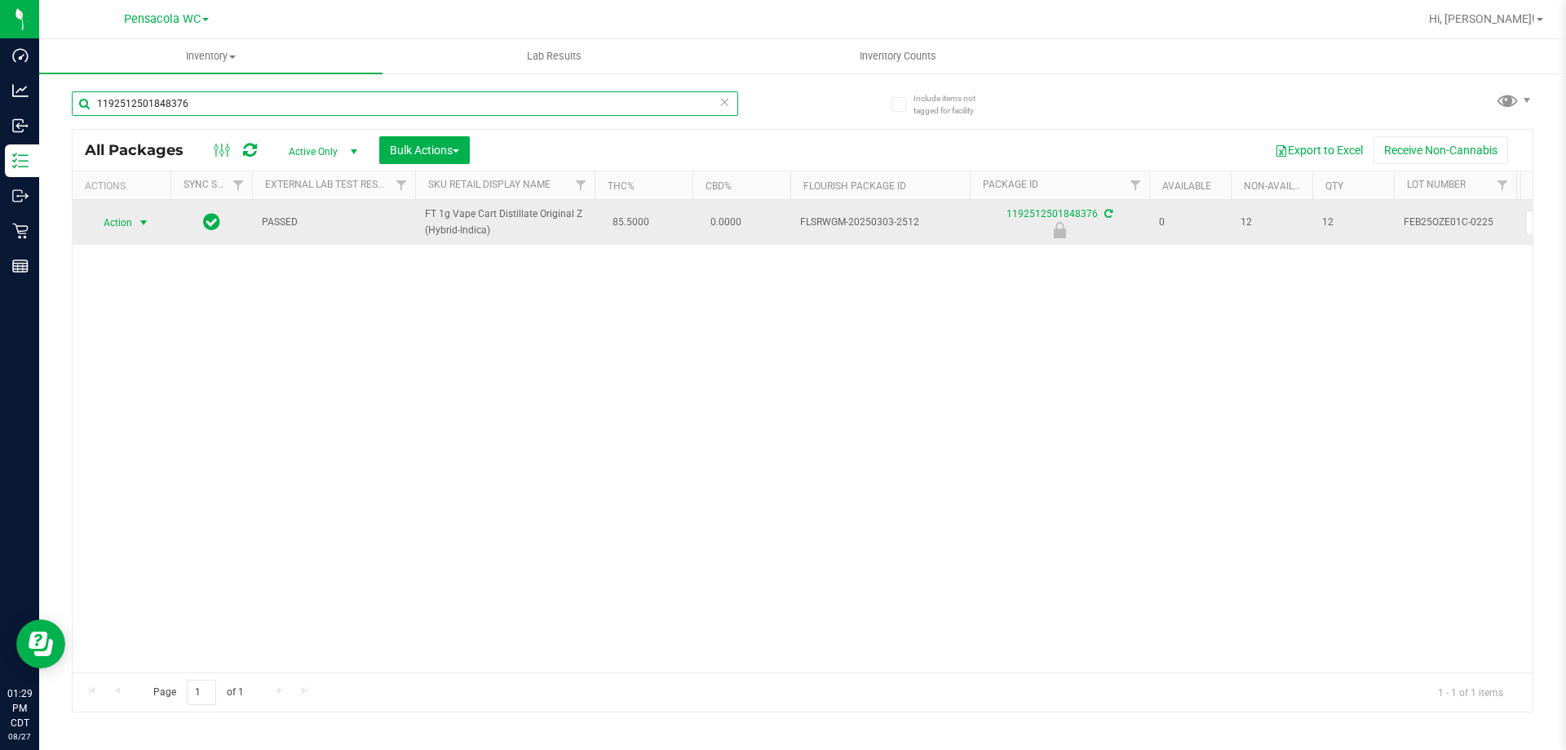
type input "1192512501848376"
click at [138, 218] on span "select" at bounding box center [143, 222] width 13 height 13
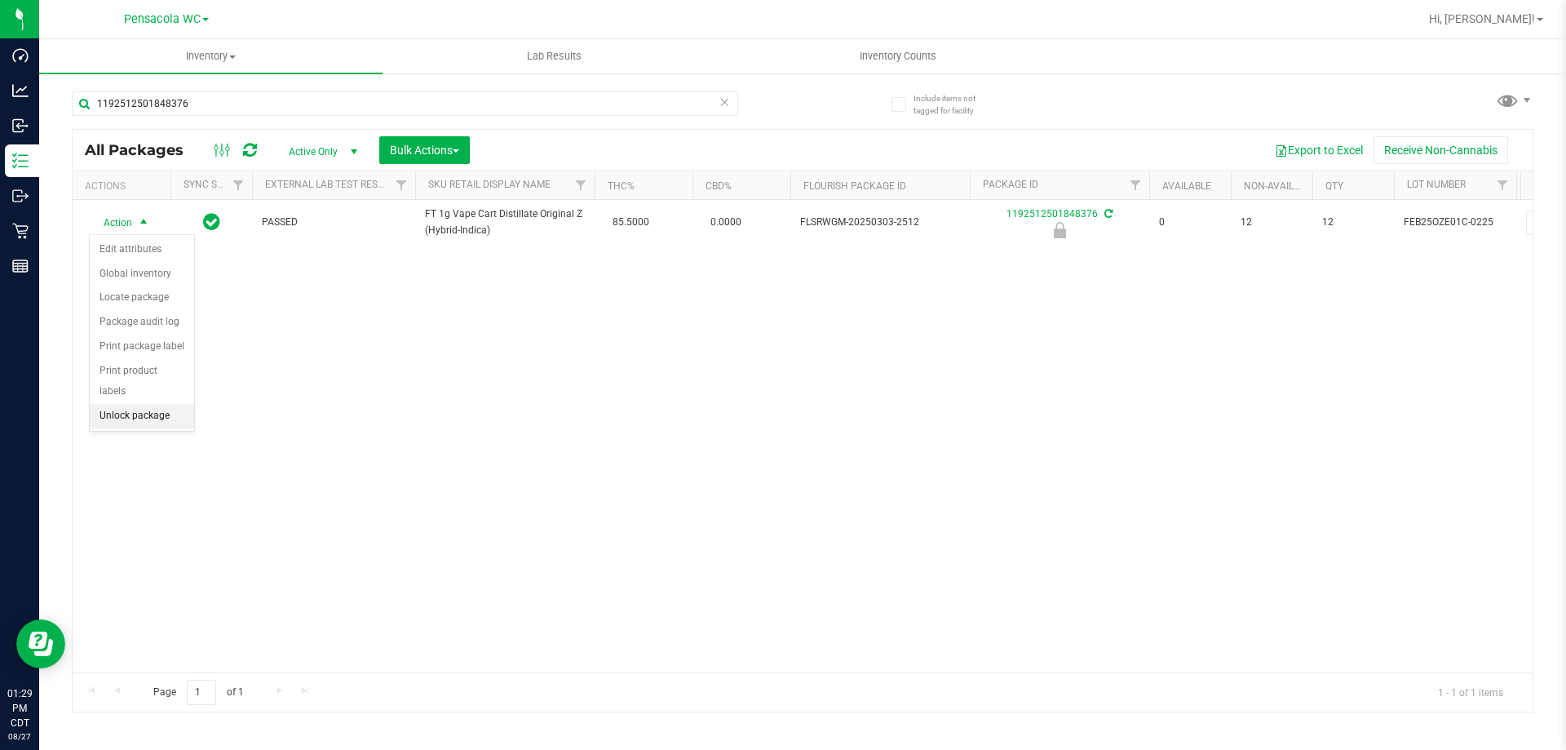
click at [136, 404] on li "Unlock package" at bounding box center [142, 416] width 104 height 24
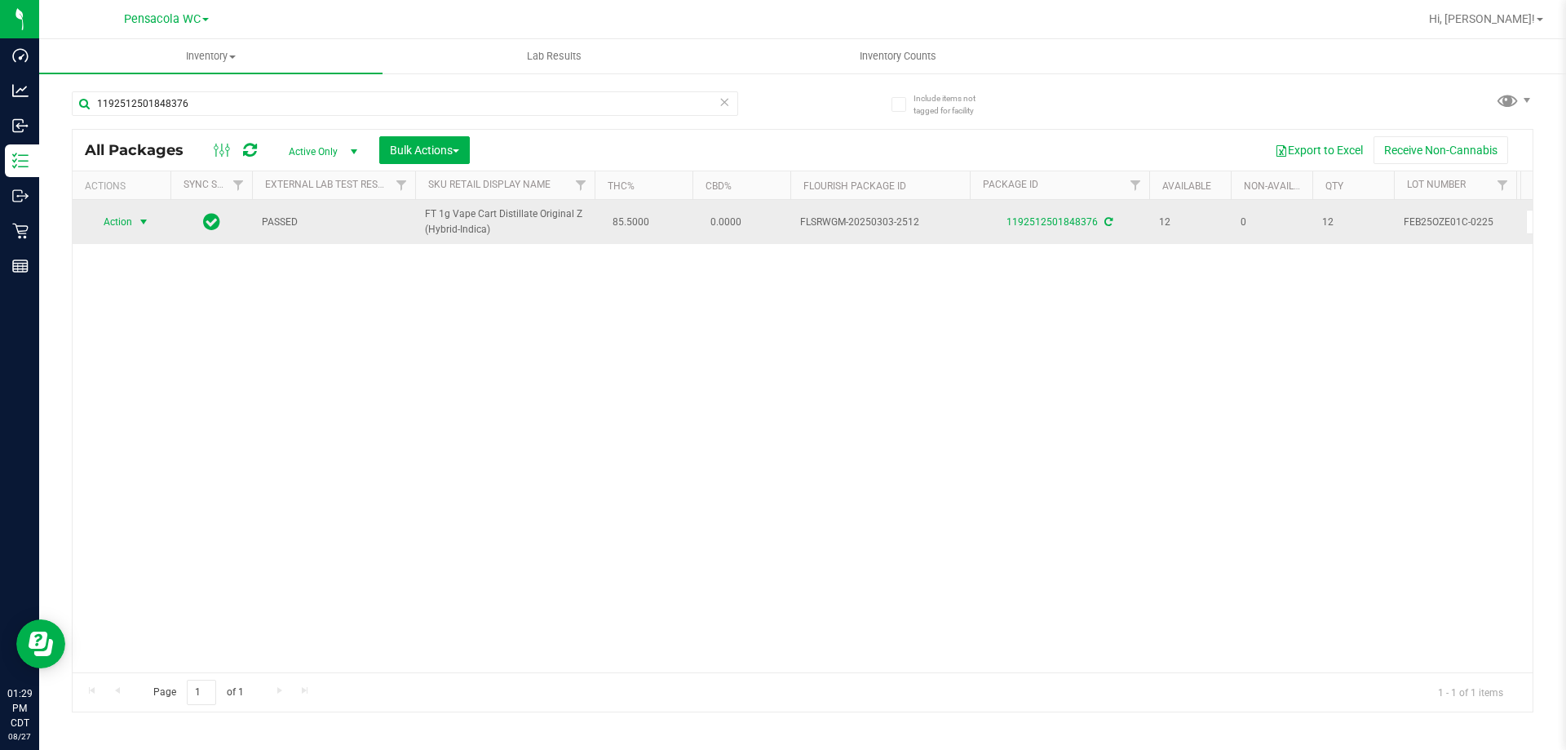
click at [139, 224] on span "select" at bounding box center [143, 221] width 13 height 13
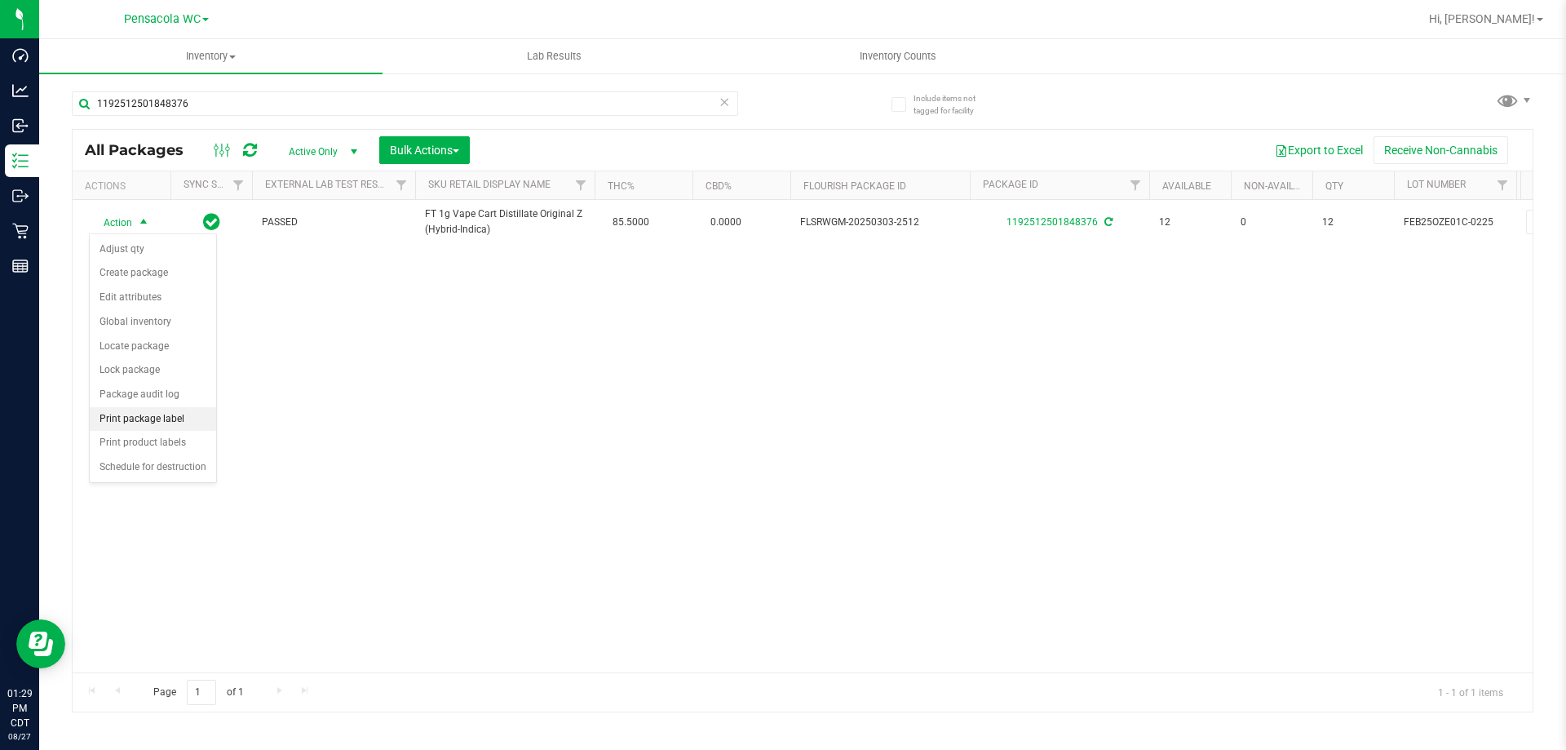
click at [157, 415] on li "Print package label" at bounding box center [153, 419] width 126 height 24
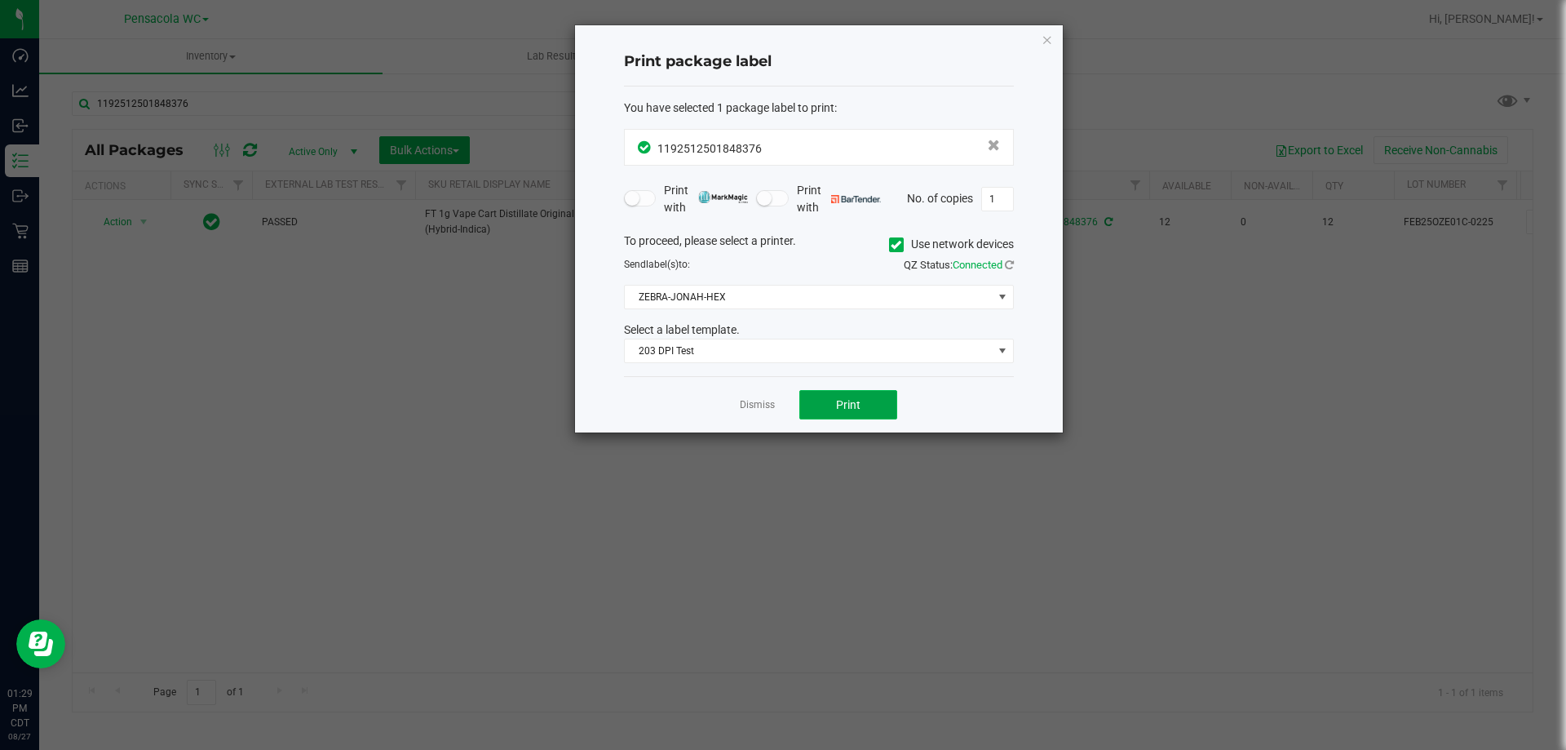
click at [816, 396] on button "Print" at bounding box center [848, 404] width 98 height 29
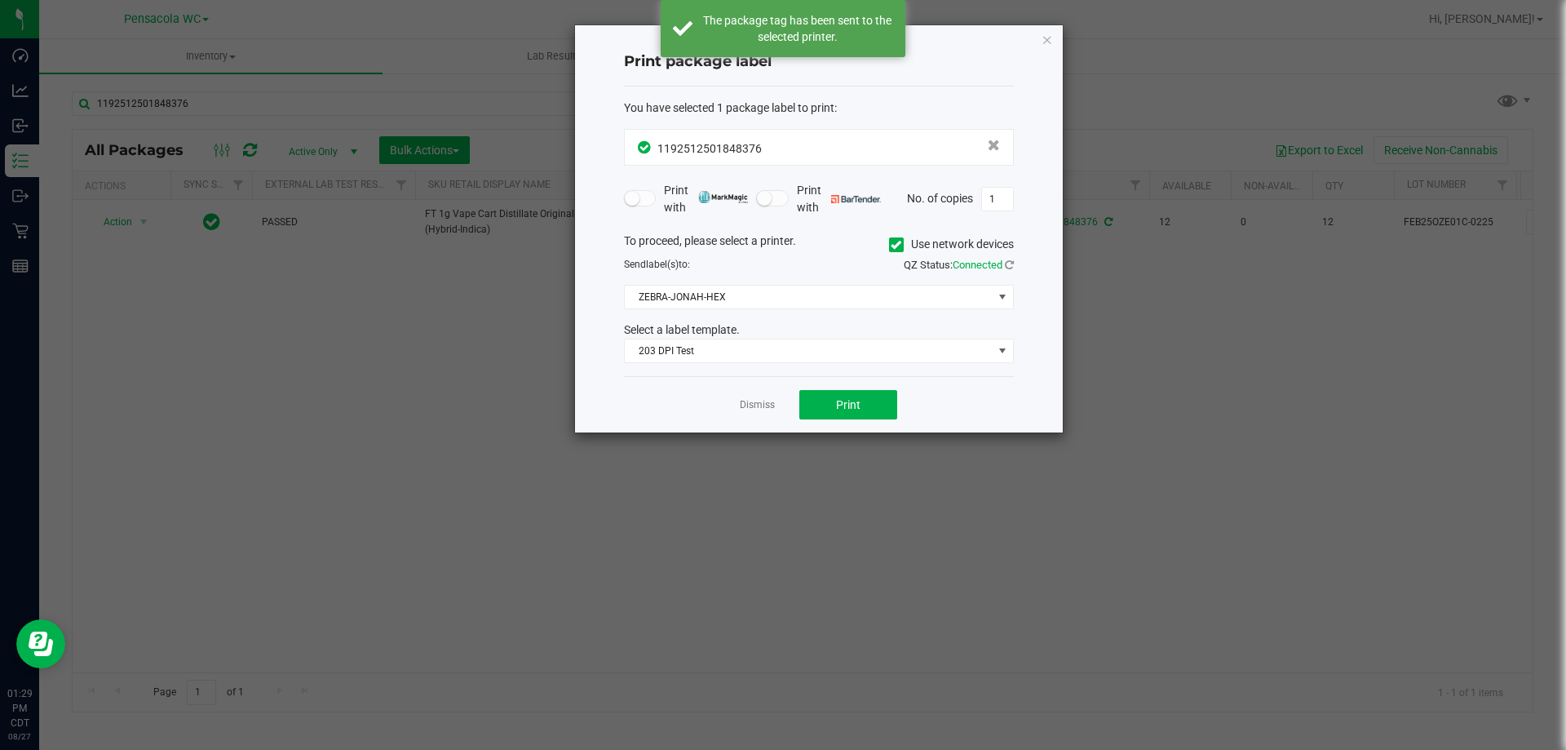
click at [740, 397] on app-cancel-button "Dismiss" at bounding box center [757, 404] width 35 height 17
click at [746, 405] on link "Dismiss" at bounding box center [757, 405] width 35 height 14
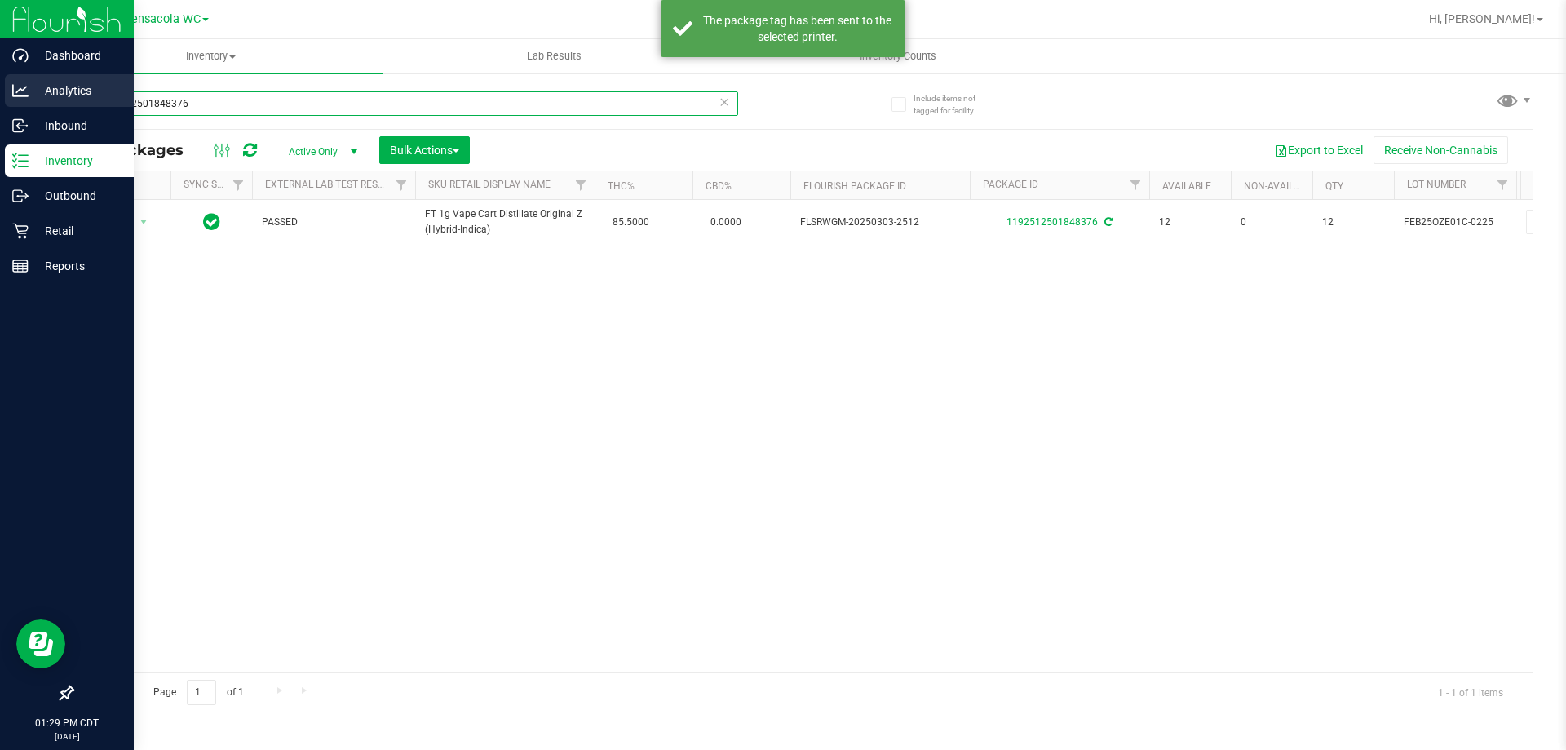
drag, startPoint x: 396, startPoint y: 100, endPoint x: 0, endPoint y: 91, distance: 396.6
click at [30, 118] on div "Dashboard Analytics Inbound Inventory Outbound Retail Reports 01:29 PM CDT 08/2…" at bounding box center [783, 375] width 1566 height 750
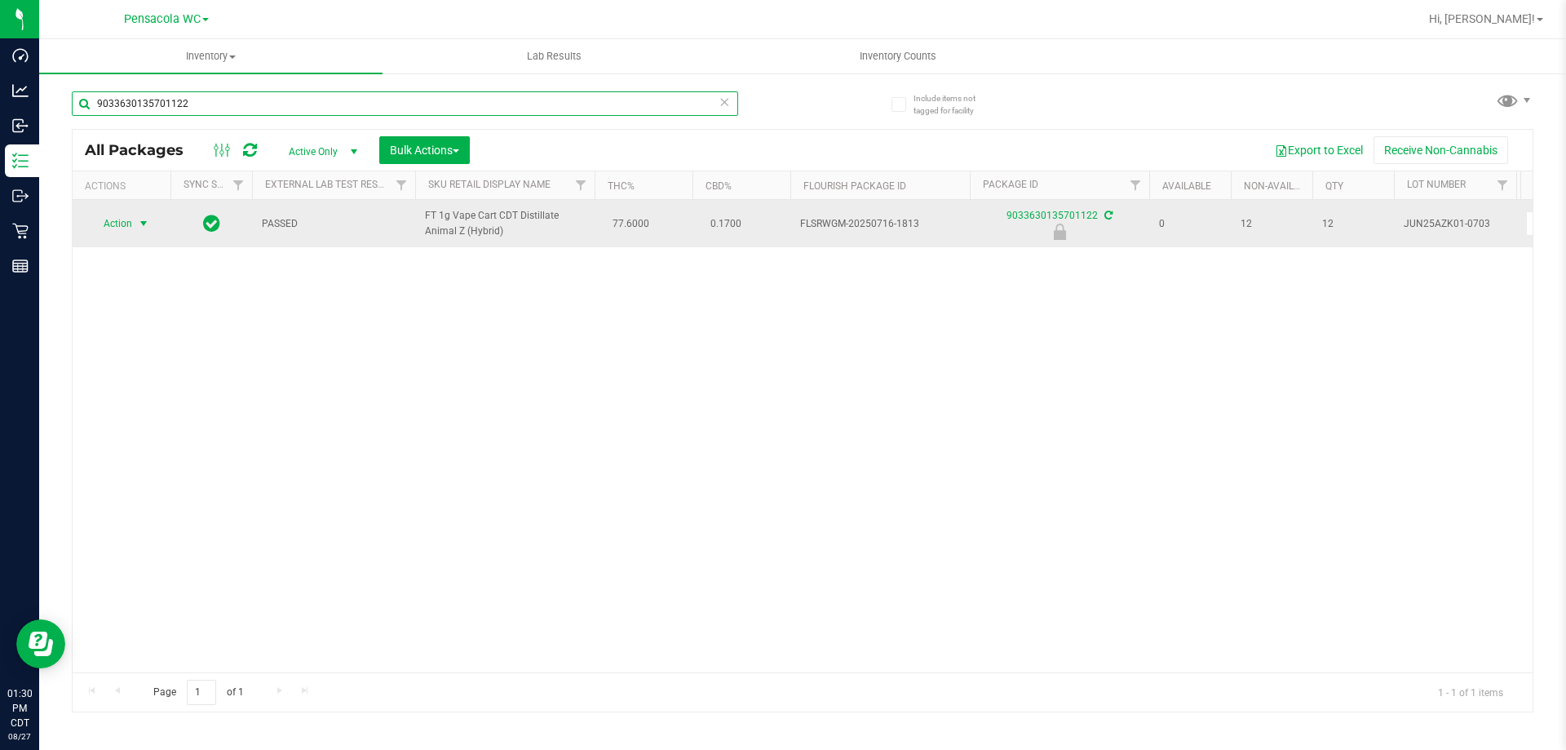
type input "9033630135701122"
click at [107, 220] on span "Action" at bounding box center [111, 223] width 44 height 23
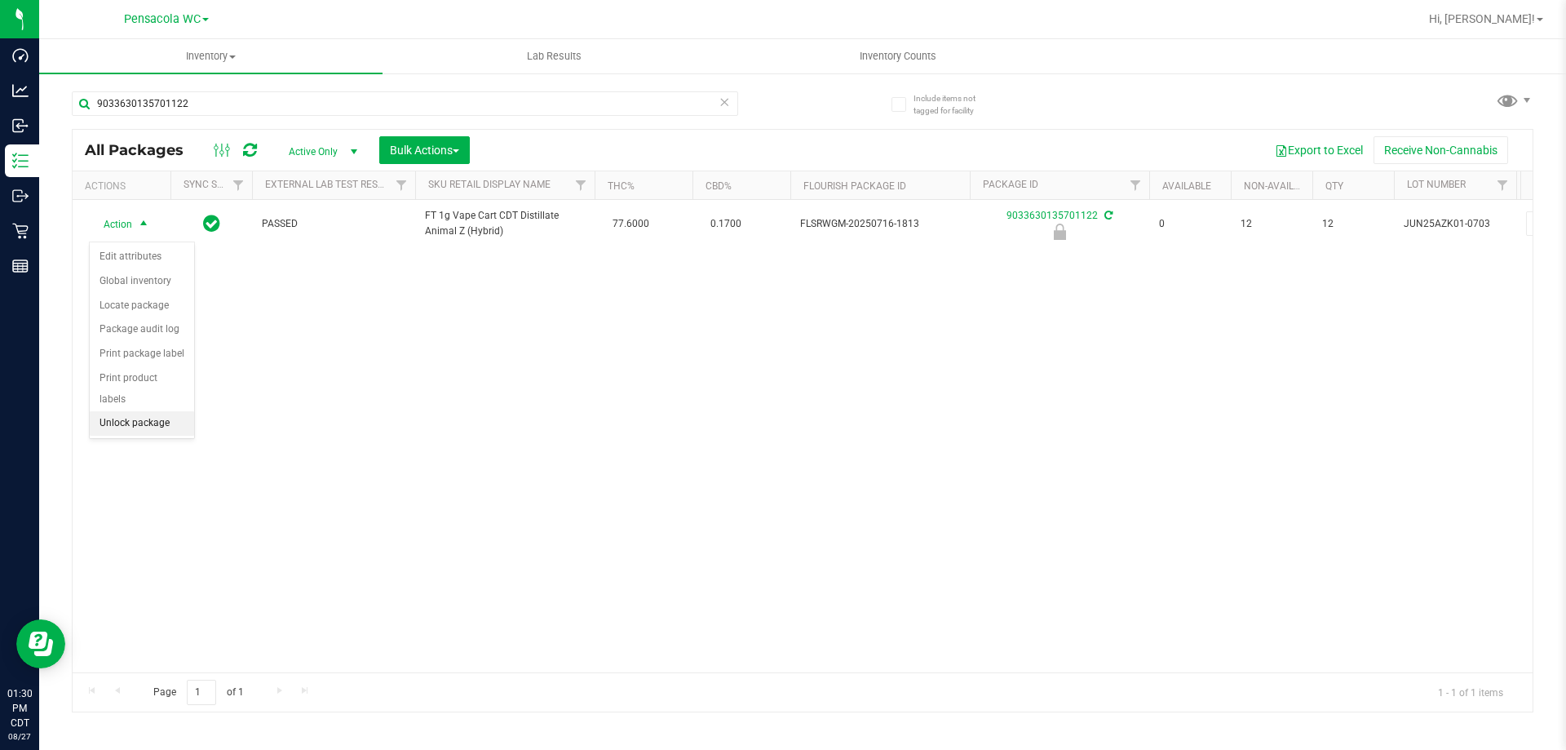
click at [121, 411] on li "Unlock package" at bounding box center [142, 423] width 104 height 24
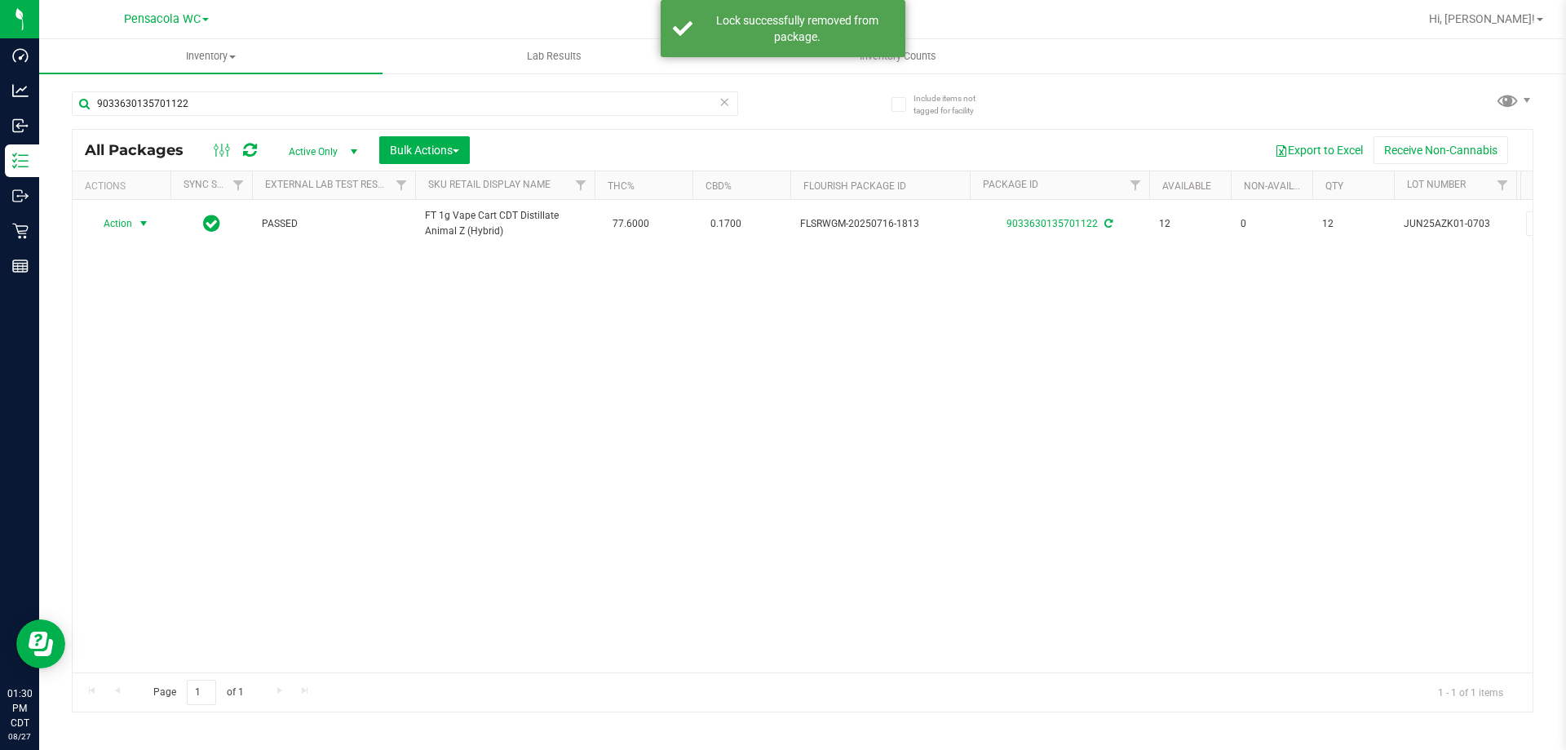
click at [117, 231] on span "Action" at bounding box center [111, 223] width 44 height 23
click at [156, 427] on li "Print package label" at bounding box center [153, 426] width 126 height 24
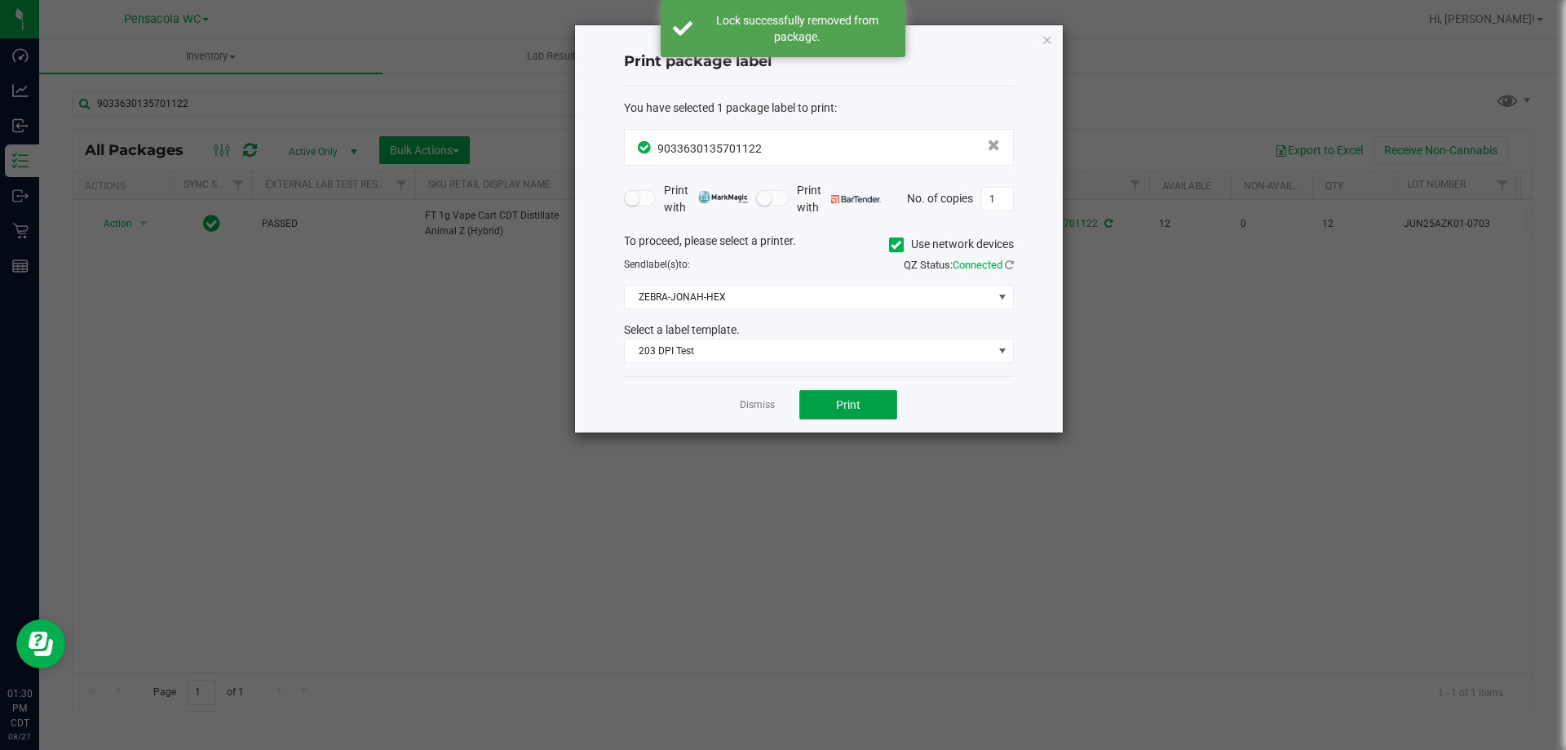
click at [818, 410] on button "Print" at bounding box center [848, 404] width 98 height 29
click at [751, 404] on link "Dismiss" at bounding box center [757, 405] width 35 height 14
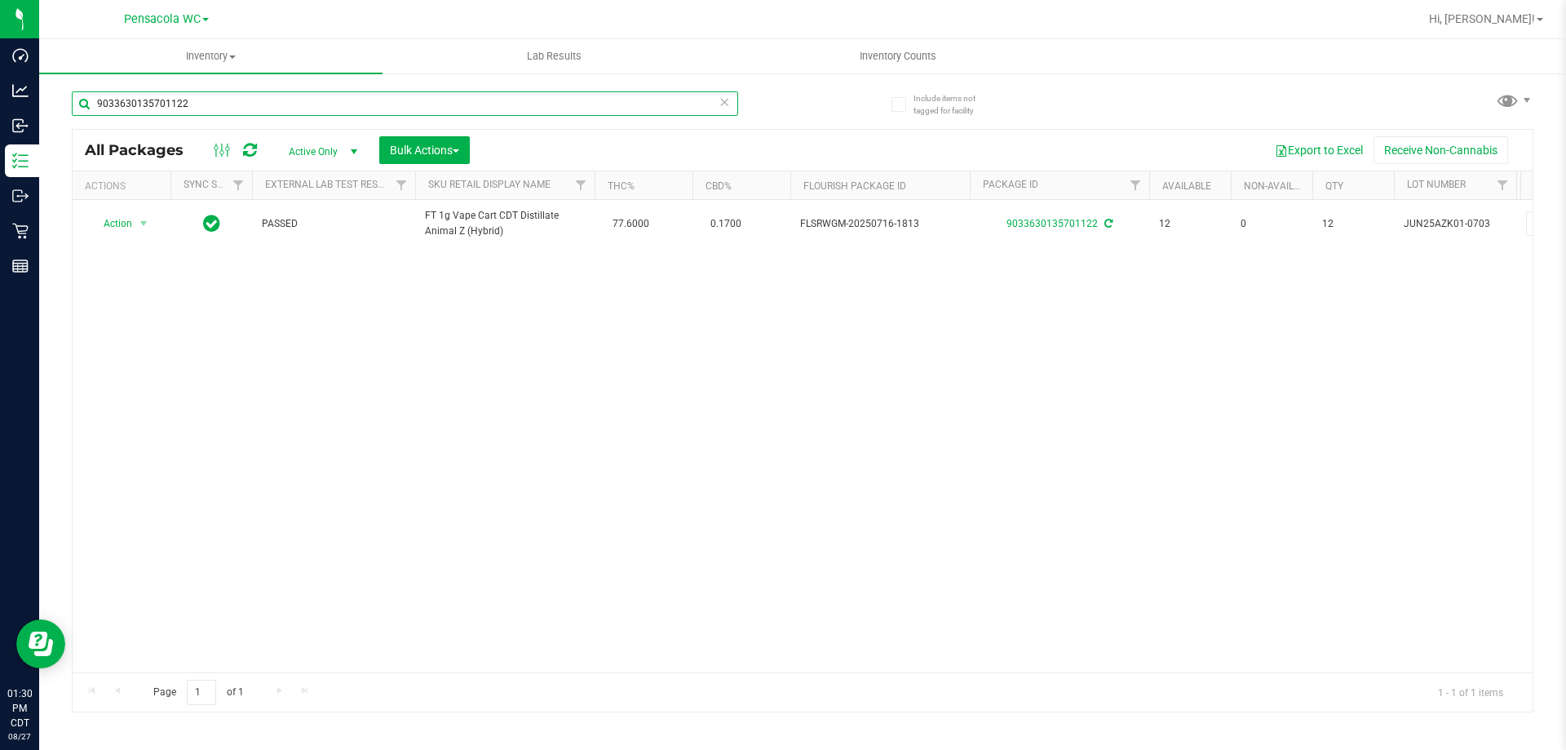
click at [439, 95] on input "9033630135701122" at bounding box center [405, 103] width 666 height 24
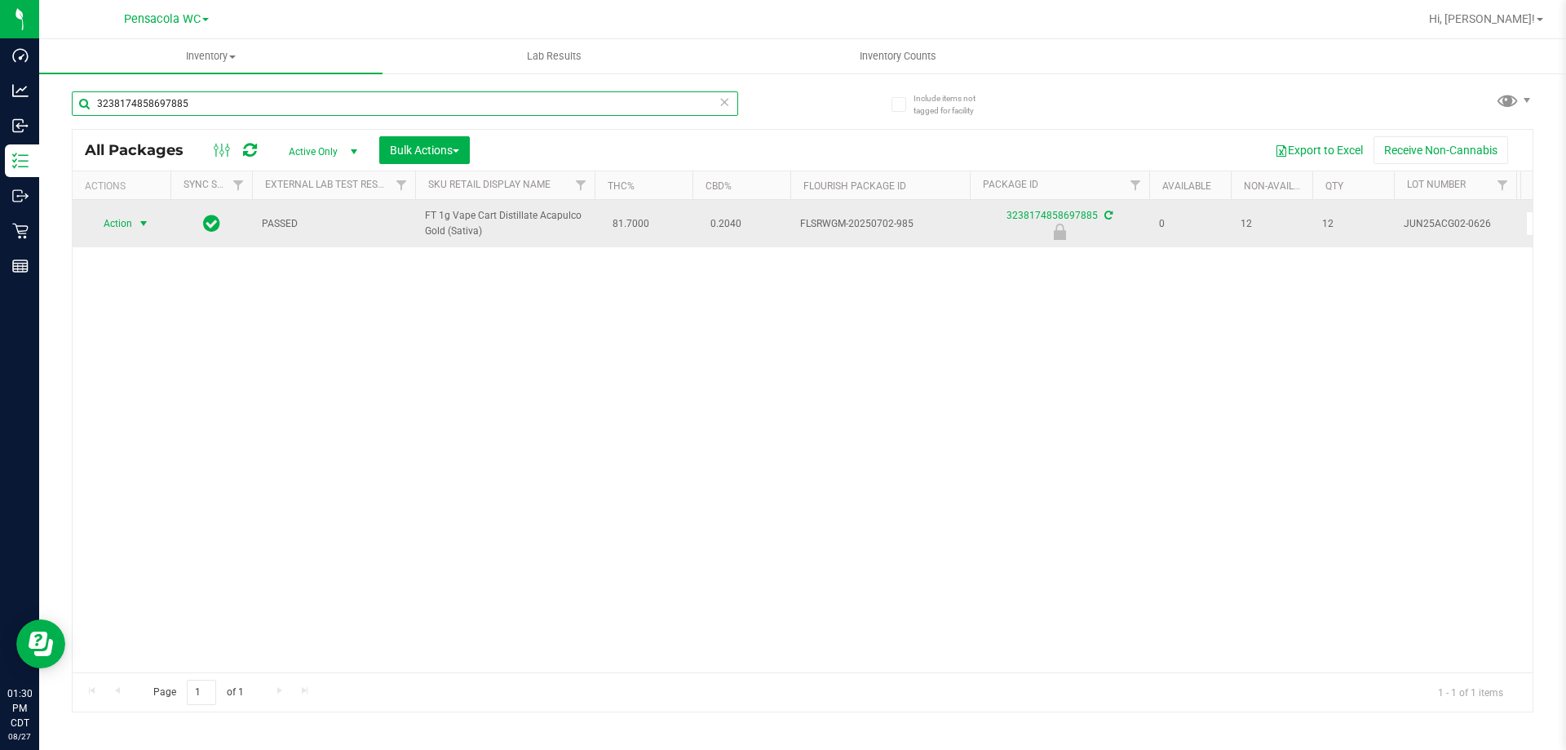
type input "3238174858697885"
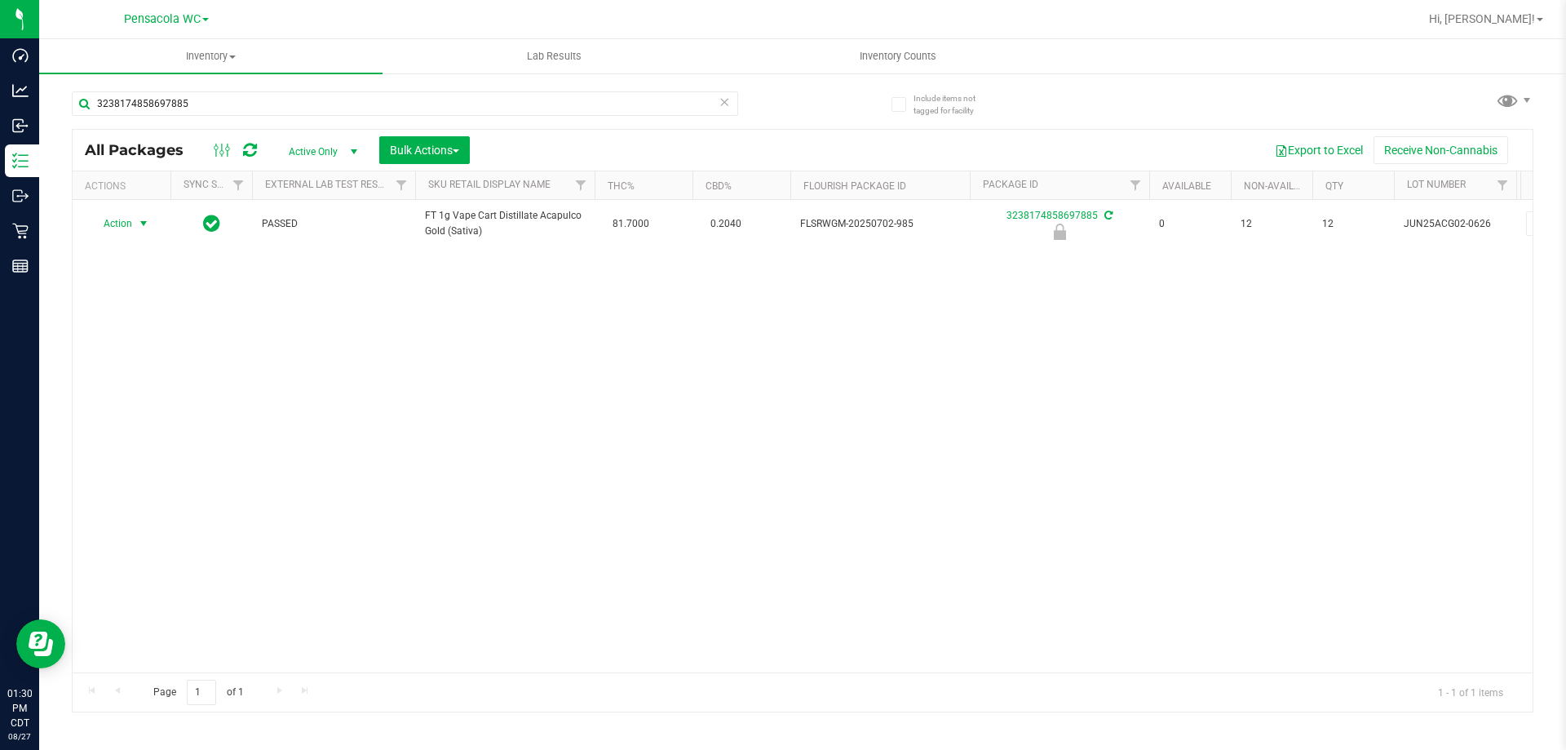
drag, startPoint x: 114, startPoint y: 228, endPoint x: 163, endPoint y: 313, distance: 97.9
click at [114, 229] on span "Action" at bounding box center [111, 223] width 44 height 23
click at [139, 405] on li "Unlock package" at bounding box center [142, 417] width 104 height 24
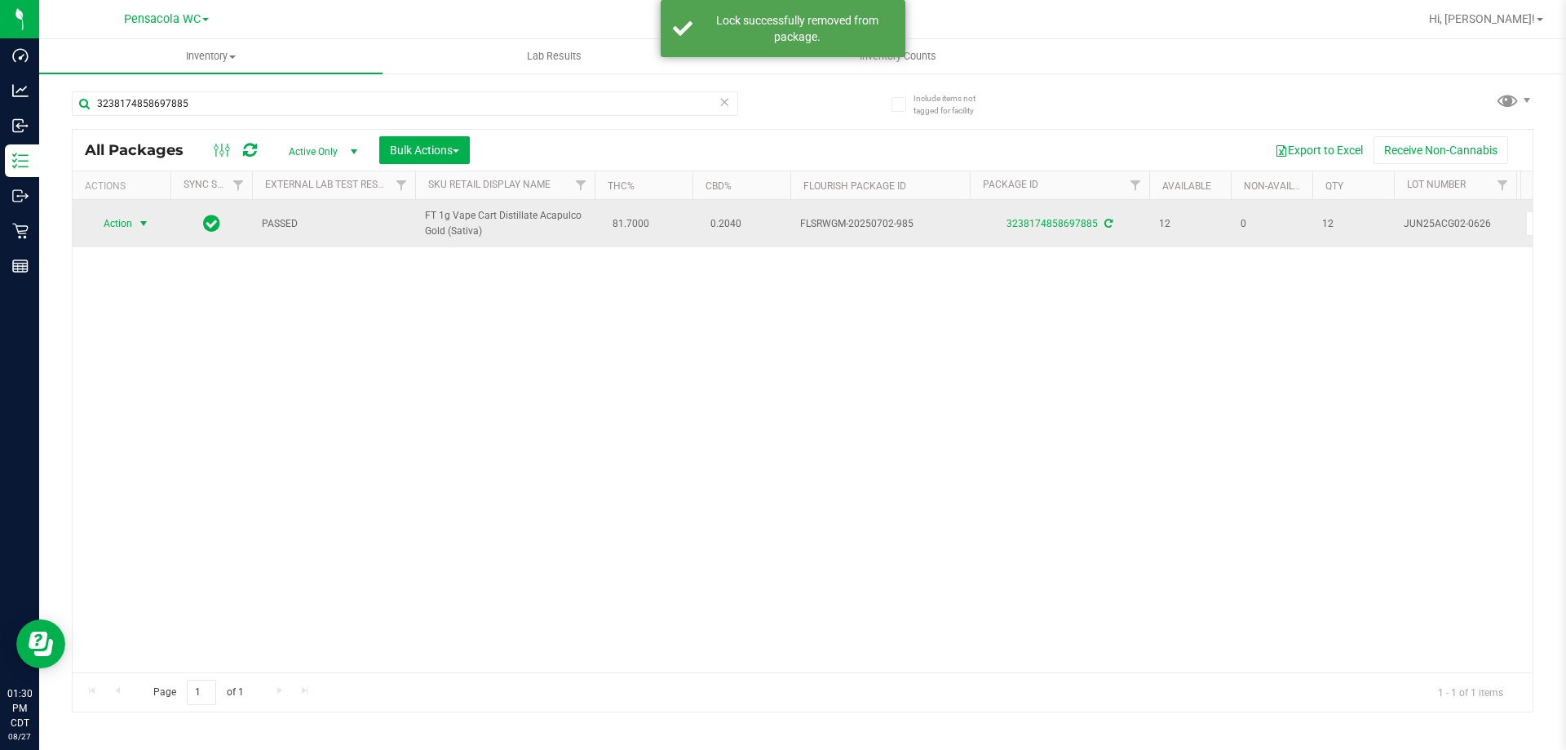
click at [126, 224] on span "Action" at bounding box center [111, 223] width 44 height 23
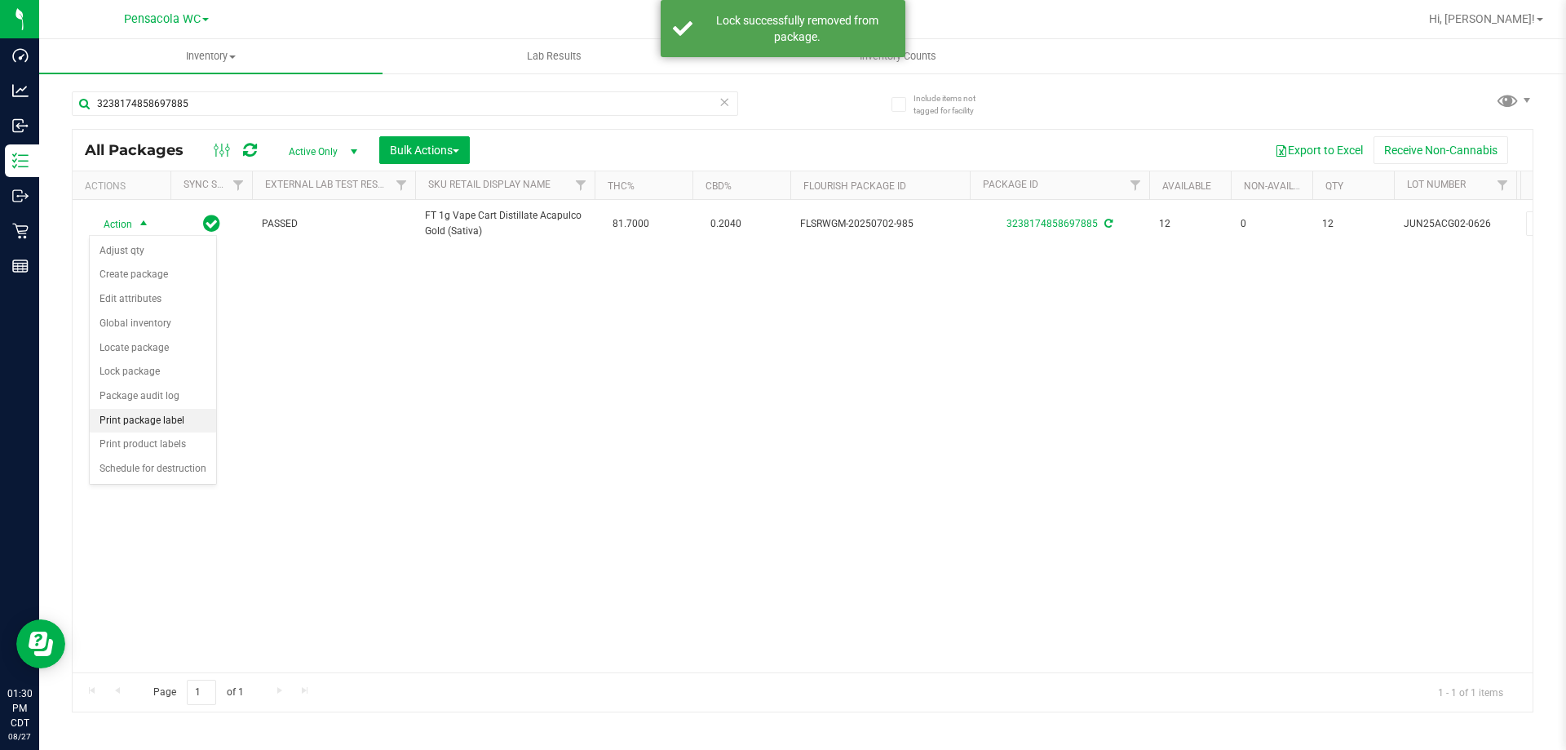
click at [157, 423] on li "Print package label" at bounding box center [153, 421] width 126 height 24
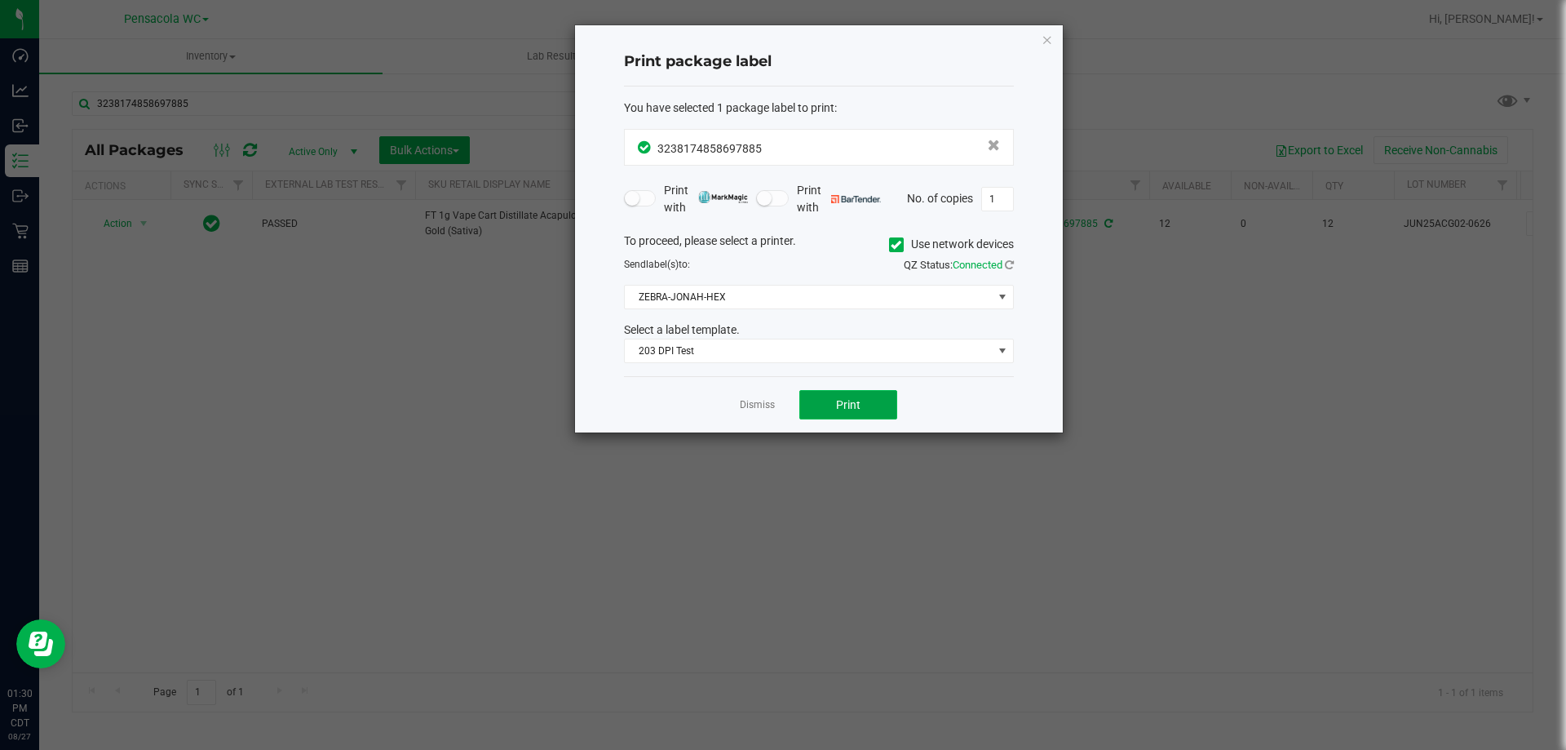
click at [812, 413] on button "Print" at bounding box center [848, 404] width 98 height 29
drag, startPoint x: 745, startPoint y: 410, endPoint x: 365, endPoint y: 162, distance: 452.8
click at [745, 409] on link "Dismiss" at bounding box center [757, 405] width 35 height 14
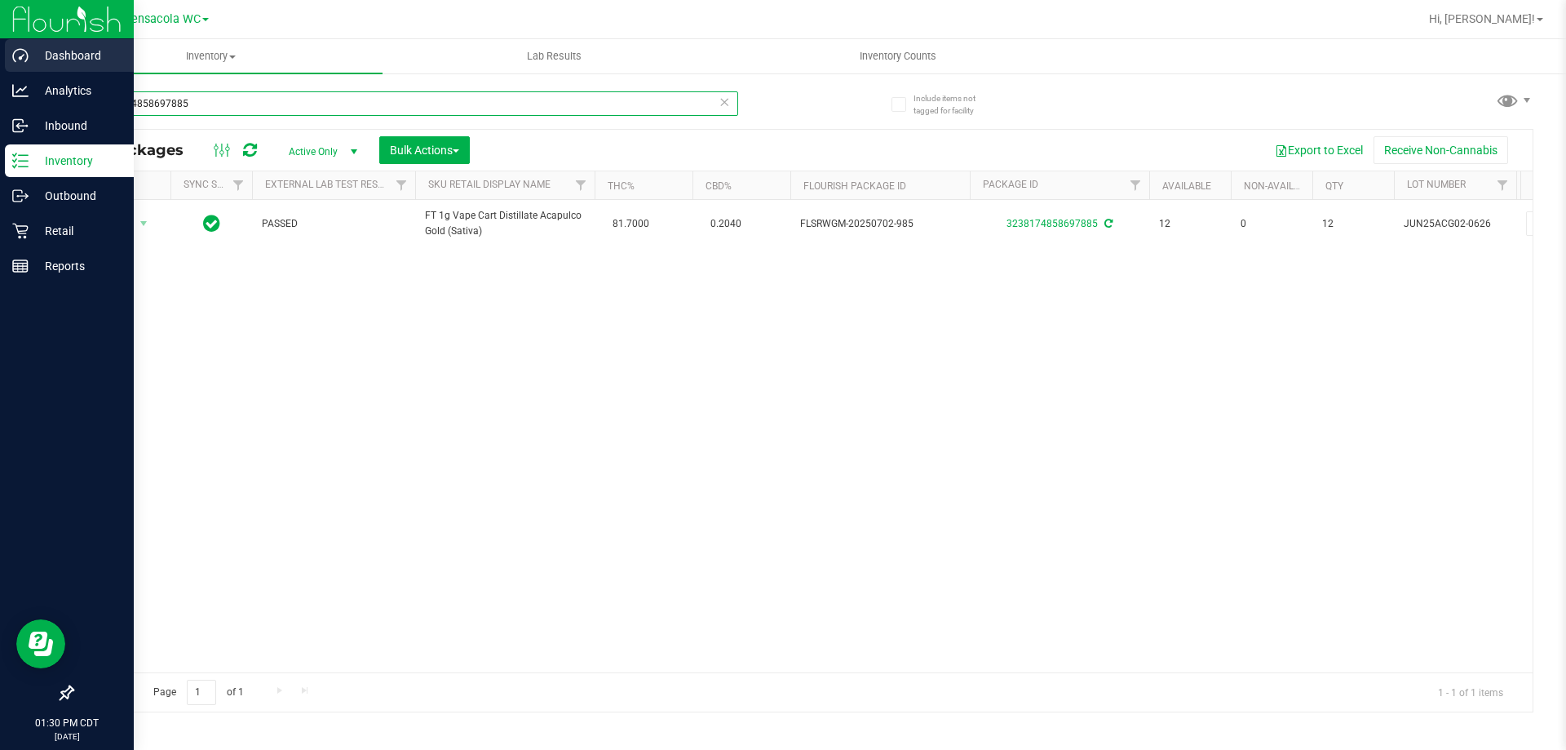
drag, startPoint x: 311, startPoint y: 92, endPoint x: 72, endPoint y: 73, distance: 239.8
click at [46, 61] on div "Dashboard Analytics Inbound Inventory Outbound Retail Reports 01:30 PM CDT 08/2…" at bounding box center [783, 375] width 1566 height 750
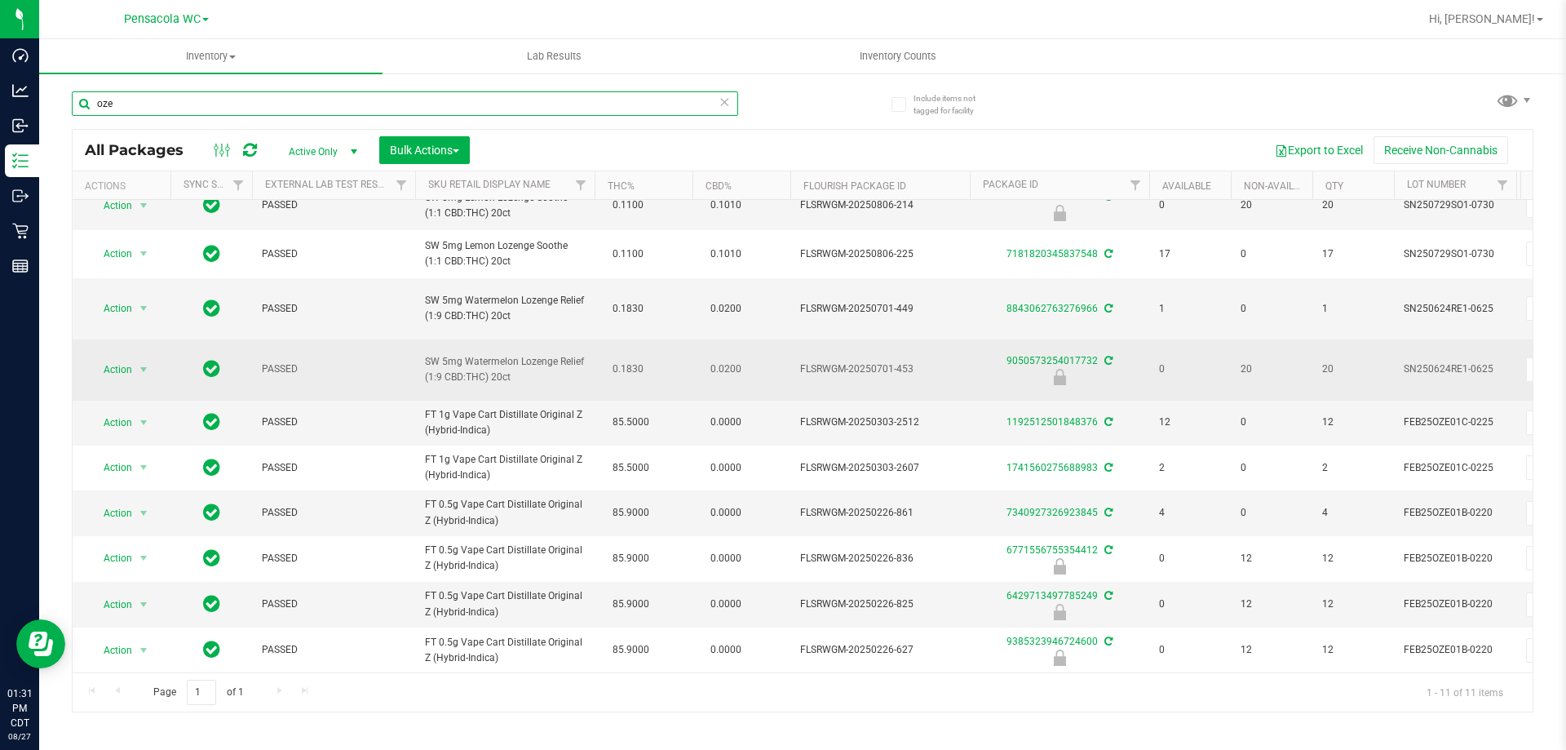
scroll to position [117, 0]
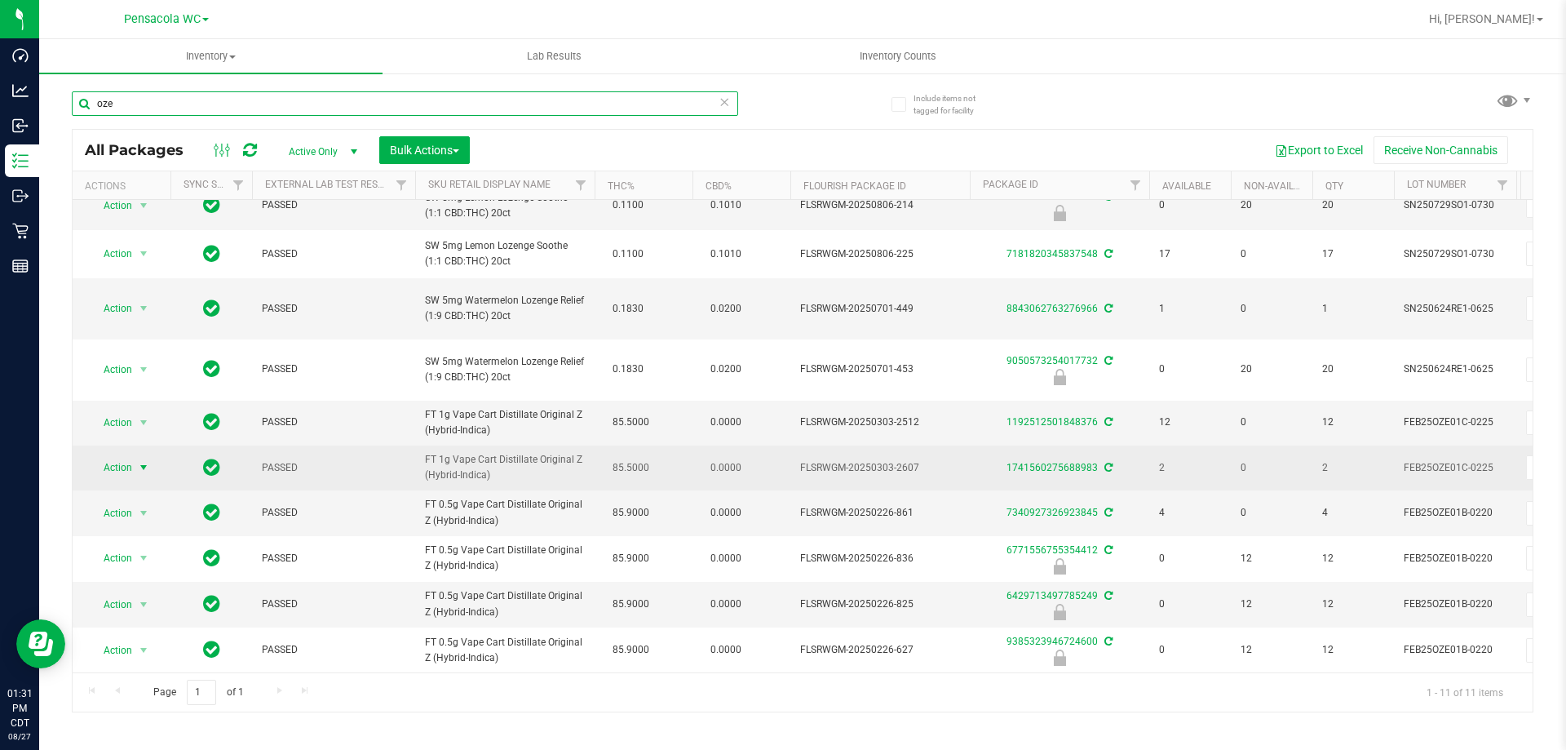
type input "oze"
click at [149, 456] on span "select" at bounding box center [144, 467] width 20 height 23
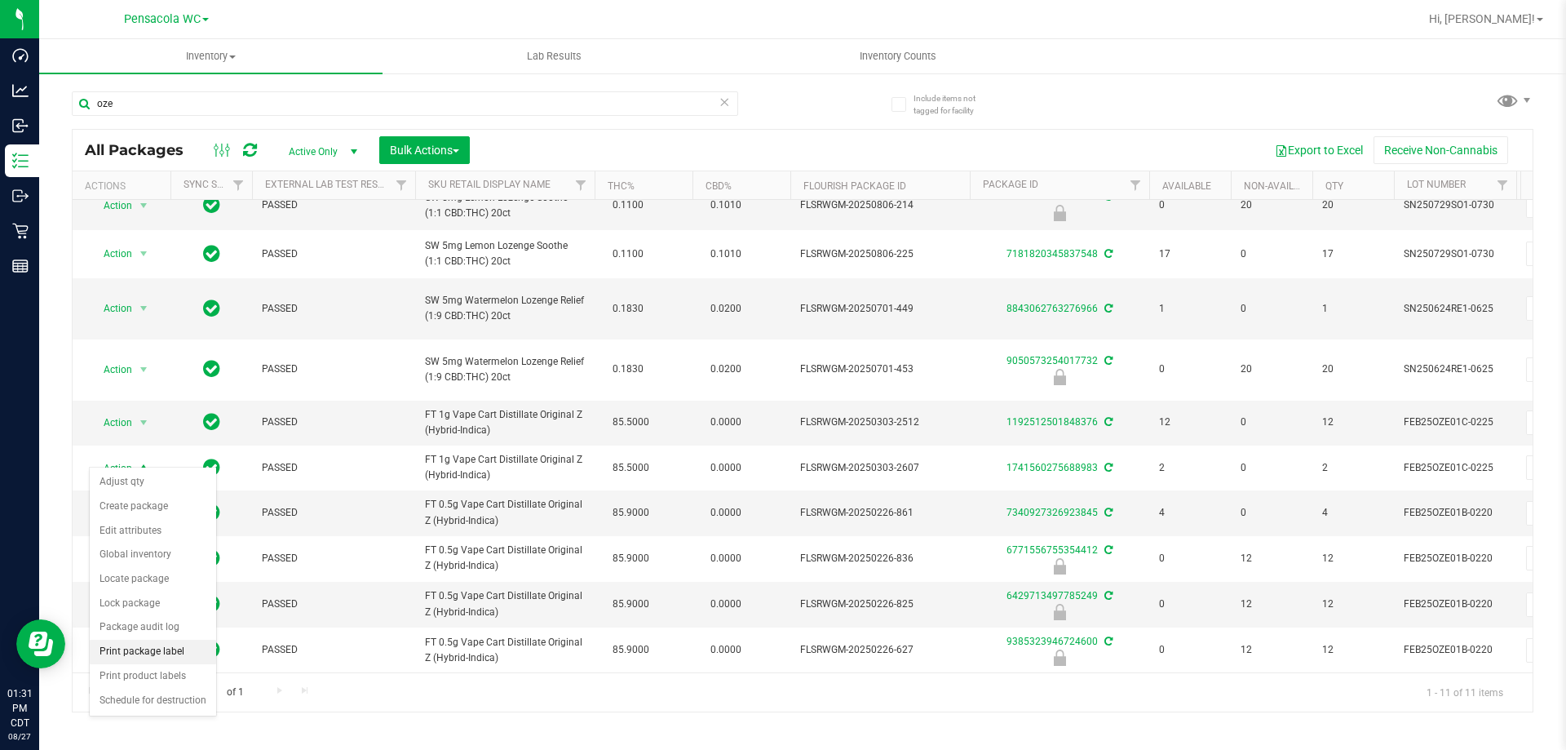
click at [148, 647] on li "Print package label" at bounding box center [153, 652] width 126 height 24
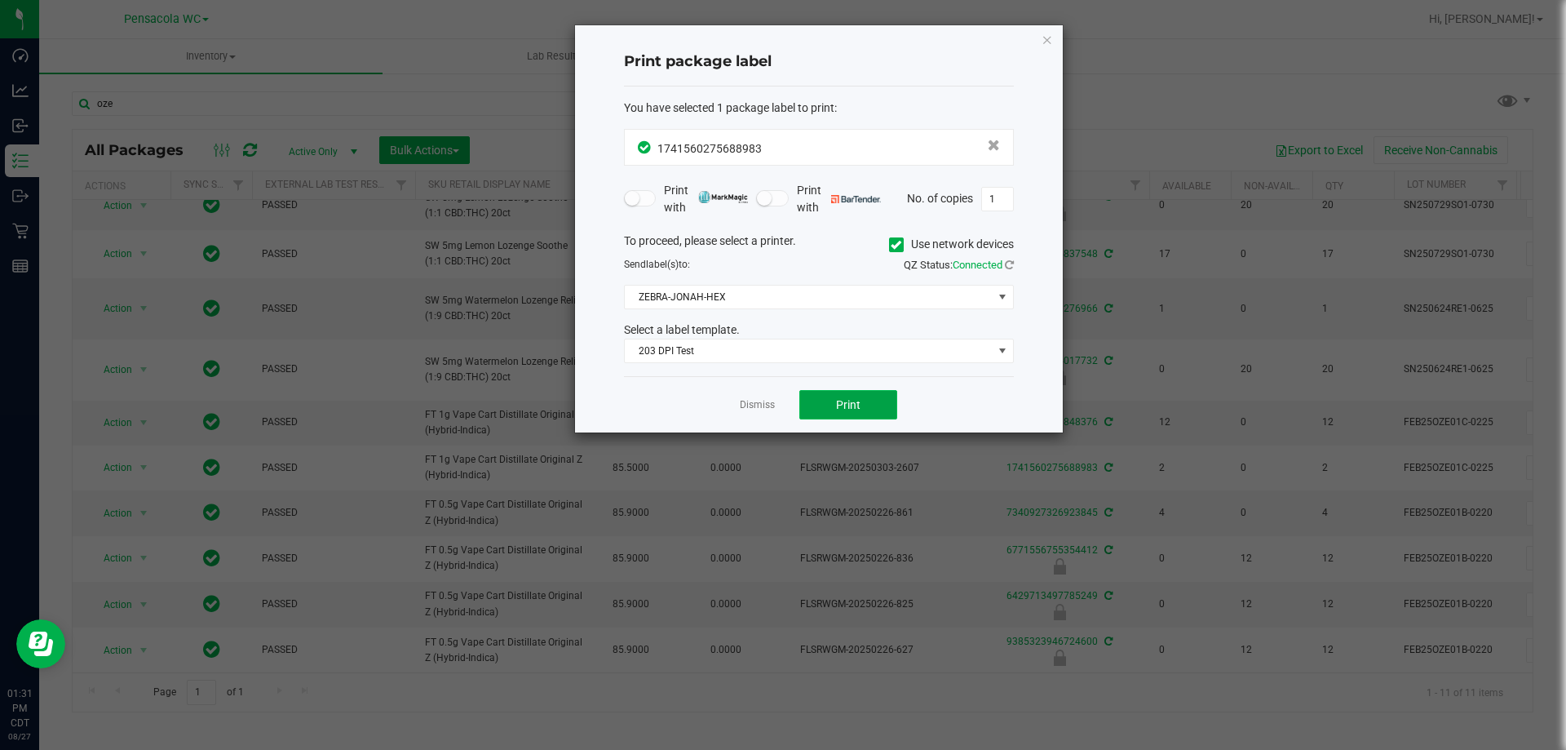
click at [824, 402] on button "Print" at bounding box center [848, 404] width 98 height 29
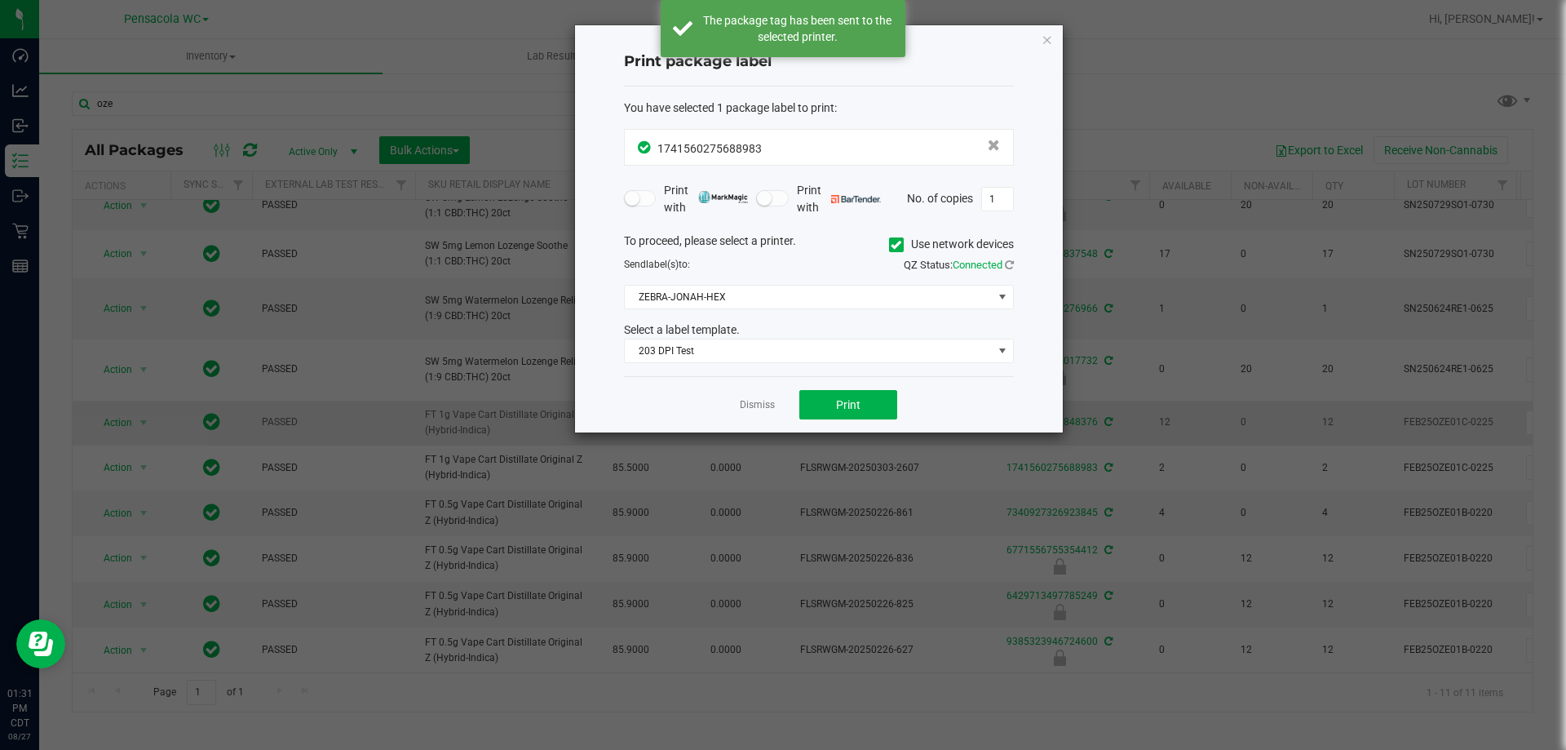
click at [753, 403] on link "Dismiss" at bounding box center [757, 405] width 35 height 14
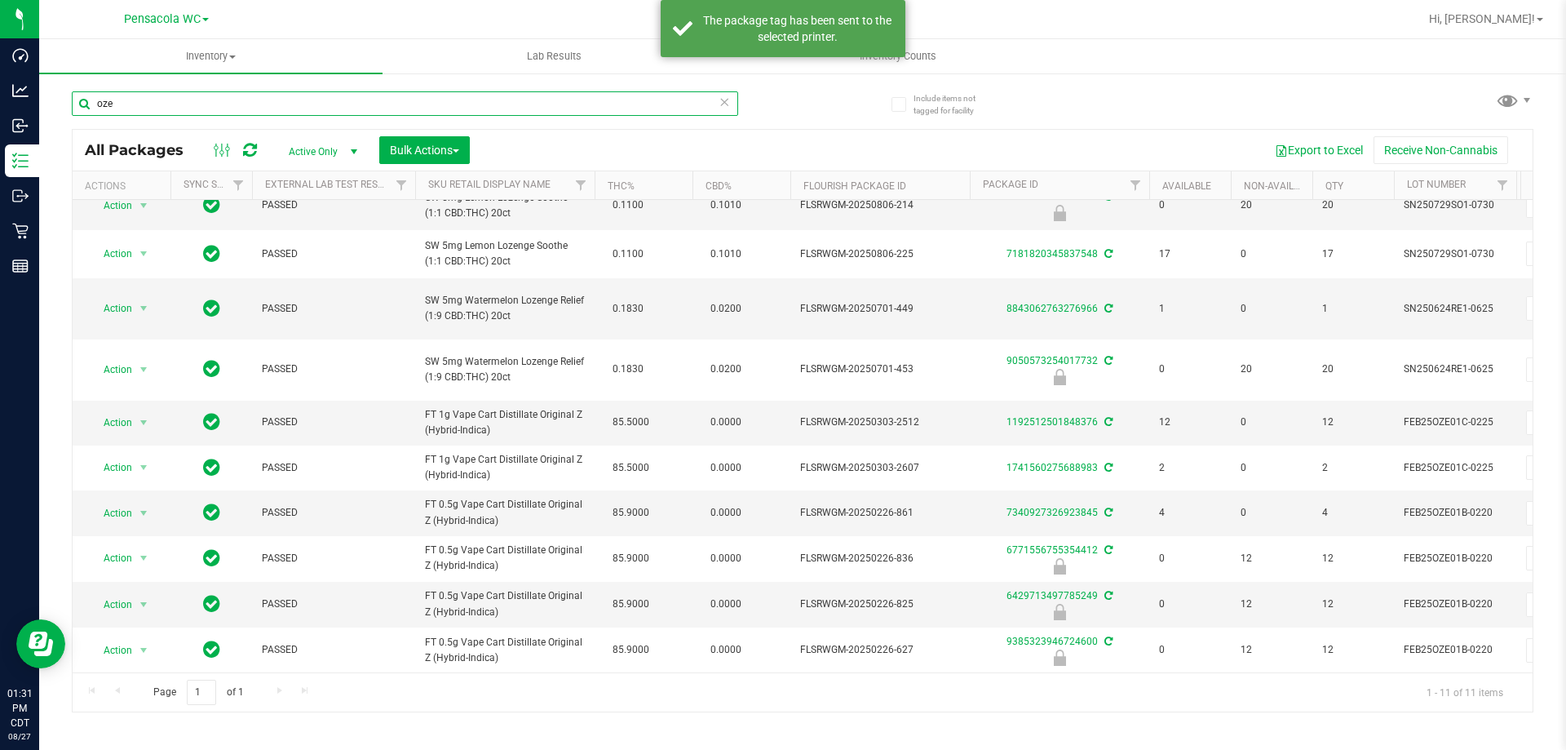
drag, startPoint x: 383, startPoint y: 108, endPoint x: 98, endPoint y: 77, distance: 287.1
click at [98, 77] on div "oze" at bounding box center [437, 103] width 731 height 52
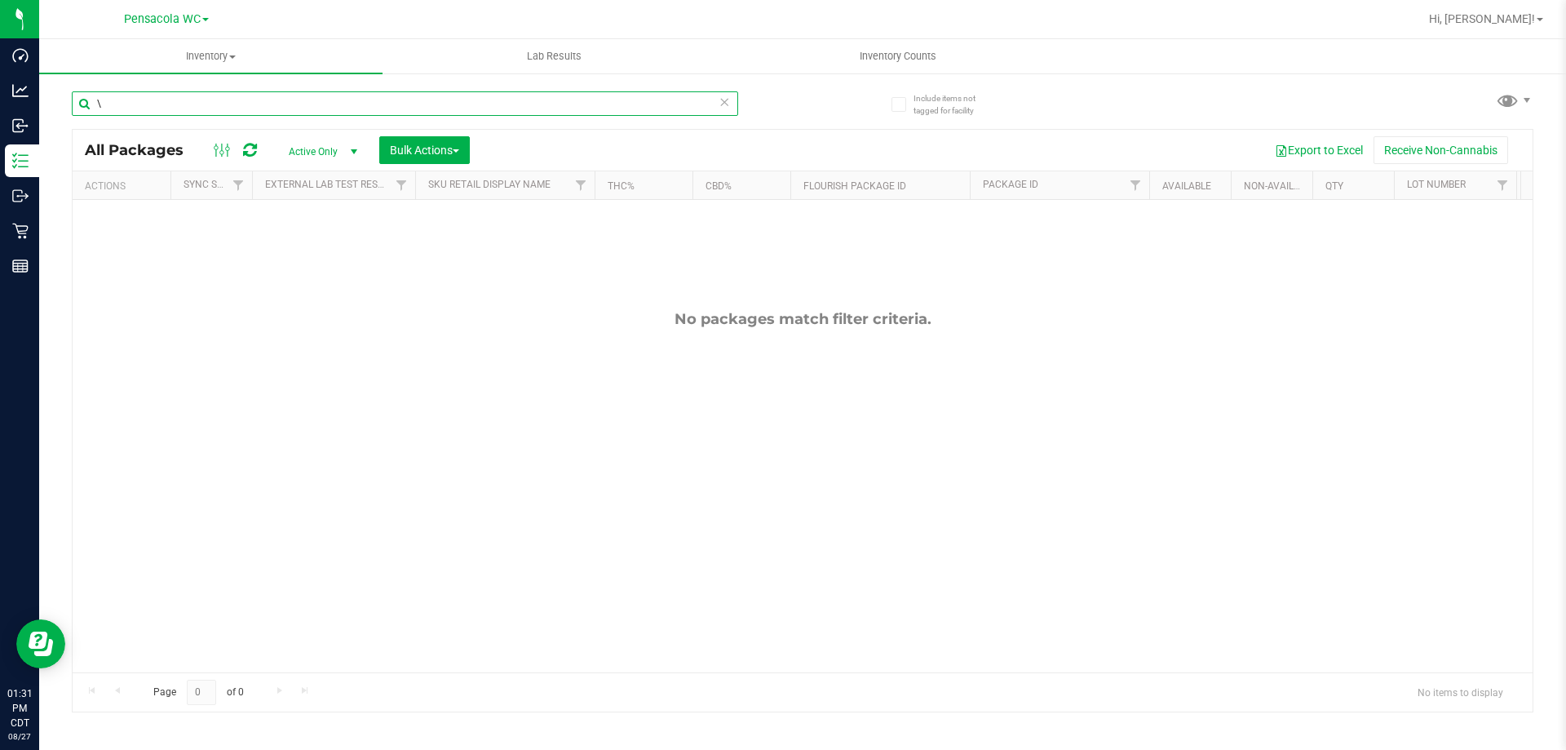
type input "\"
click at [113, 104] on input "\" at bounding box center [405, 103] width 666 height 24
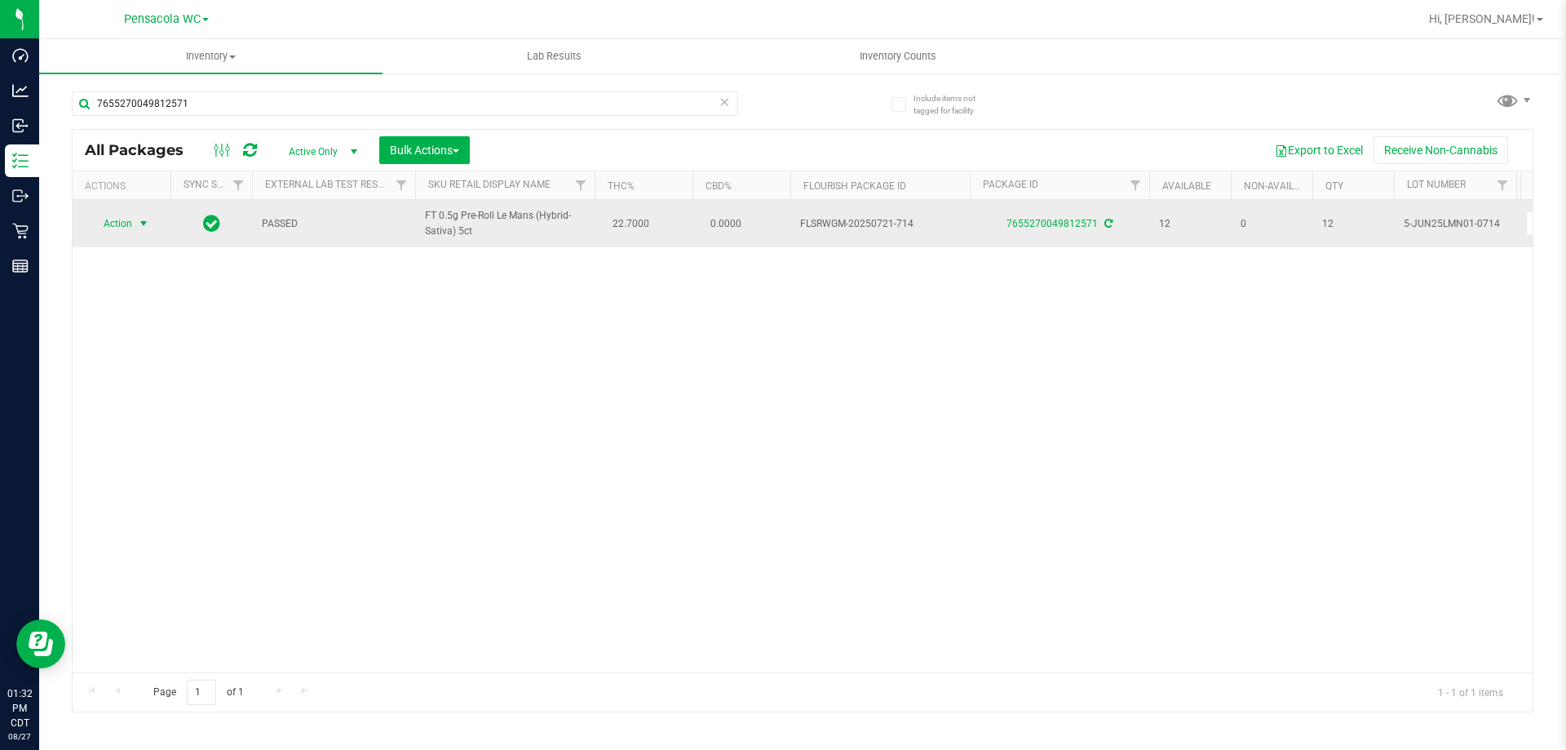
click at [135, 227] on span "select" at bounding box center [144, 223] width 20 height 23
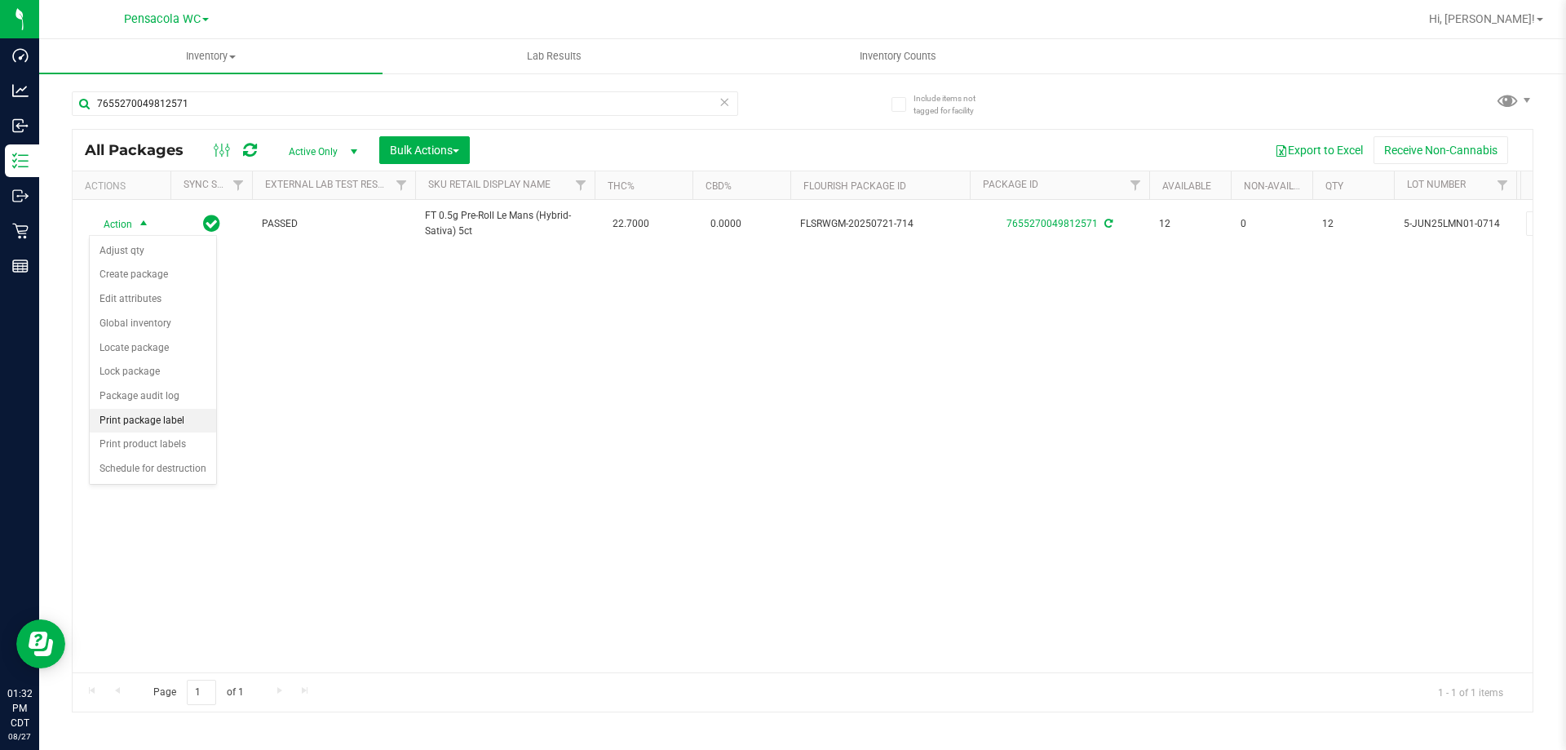
click at [143, 427] on li "Print package label" at bounding box center [153, 421] width 126 height 24
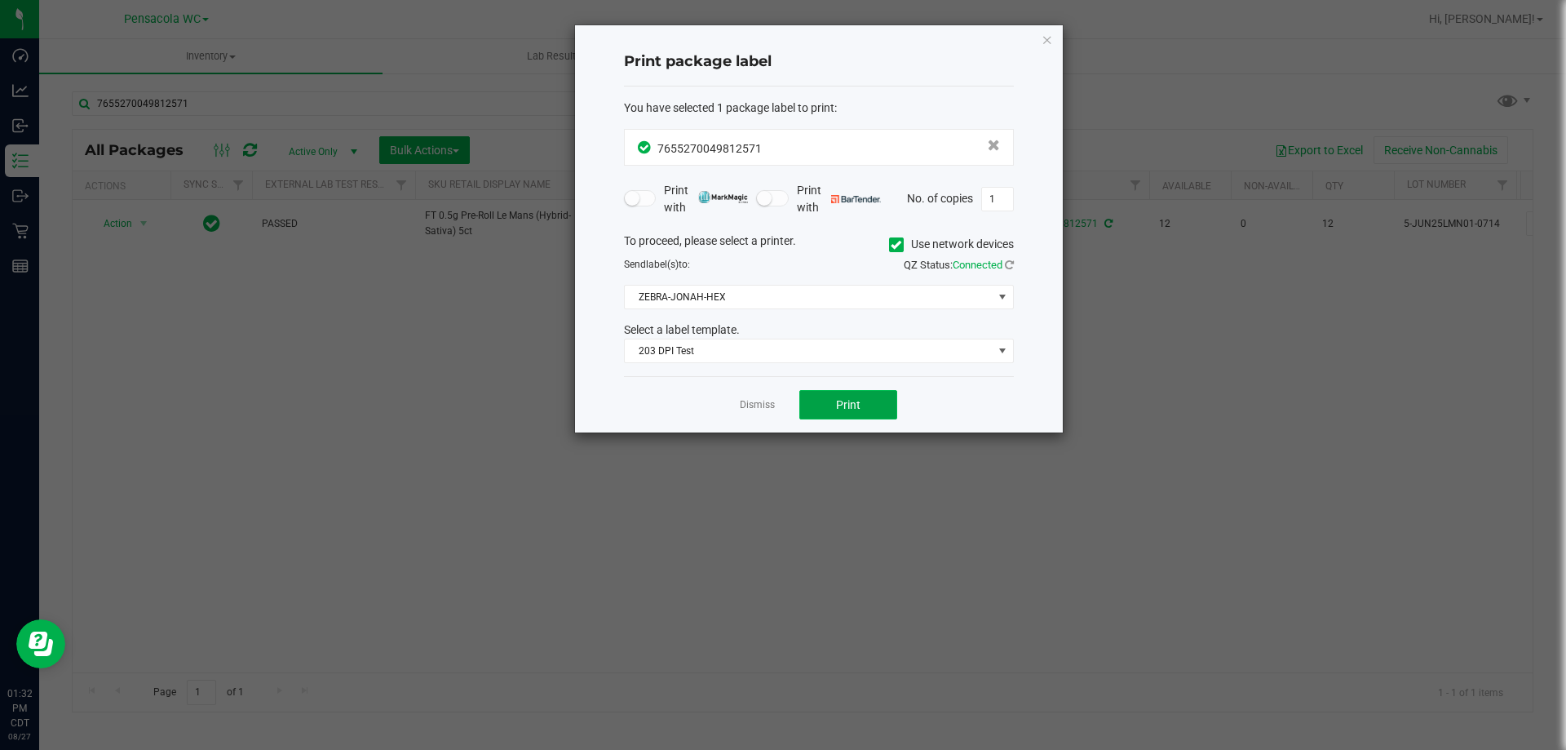
click at [870, 402] on button "Print" at bounding box center [848, 404] width 98 height 29
click at [773, 384] on div "Dismiss Print" at bounding box center [819, 404] width 390 height 56
click at [768, 383] on div "Dismiss Print" at bounding box center [819, 404] width 390 height 56
click at [762, 405] on link "Dismiss" at bounding box center [757, 405] width 35 height 14
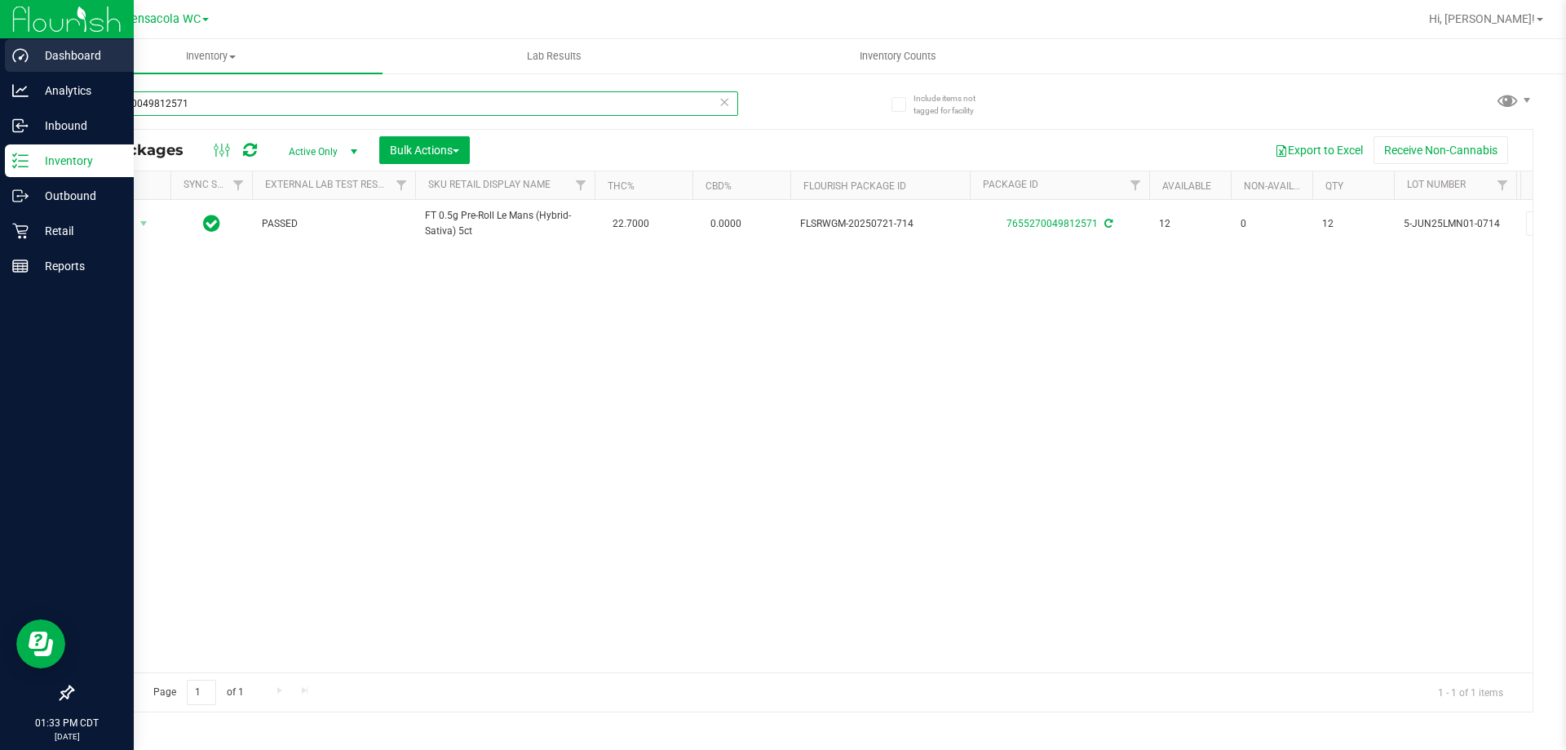
drag, startPoint x: 248, startPoint y: 95, endPoint x: 0, endPoint y: 52, distance: 251.7
click at [0, 52] on div "Dashboard Analytics Inbound Inventory Outbound Retail Reports 01:33 PM CDT 08/2…" at bounding box center [783, 375] width 1566 height 750
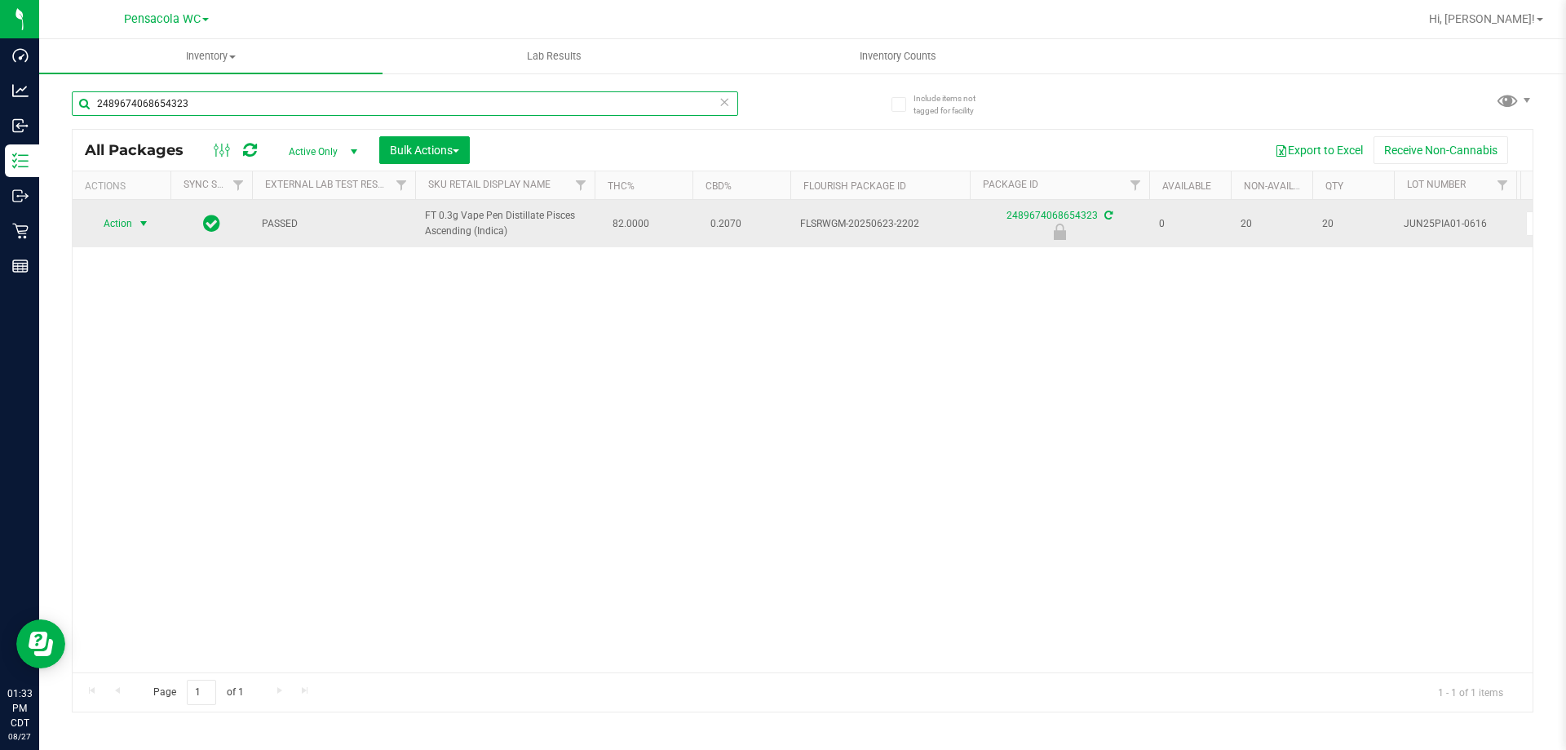
type input "2489674068654323"
click at [143, 226] on span "select" at bounding box center [143, 223] width 13 height 13
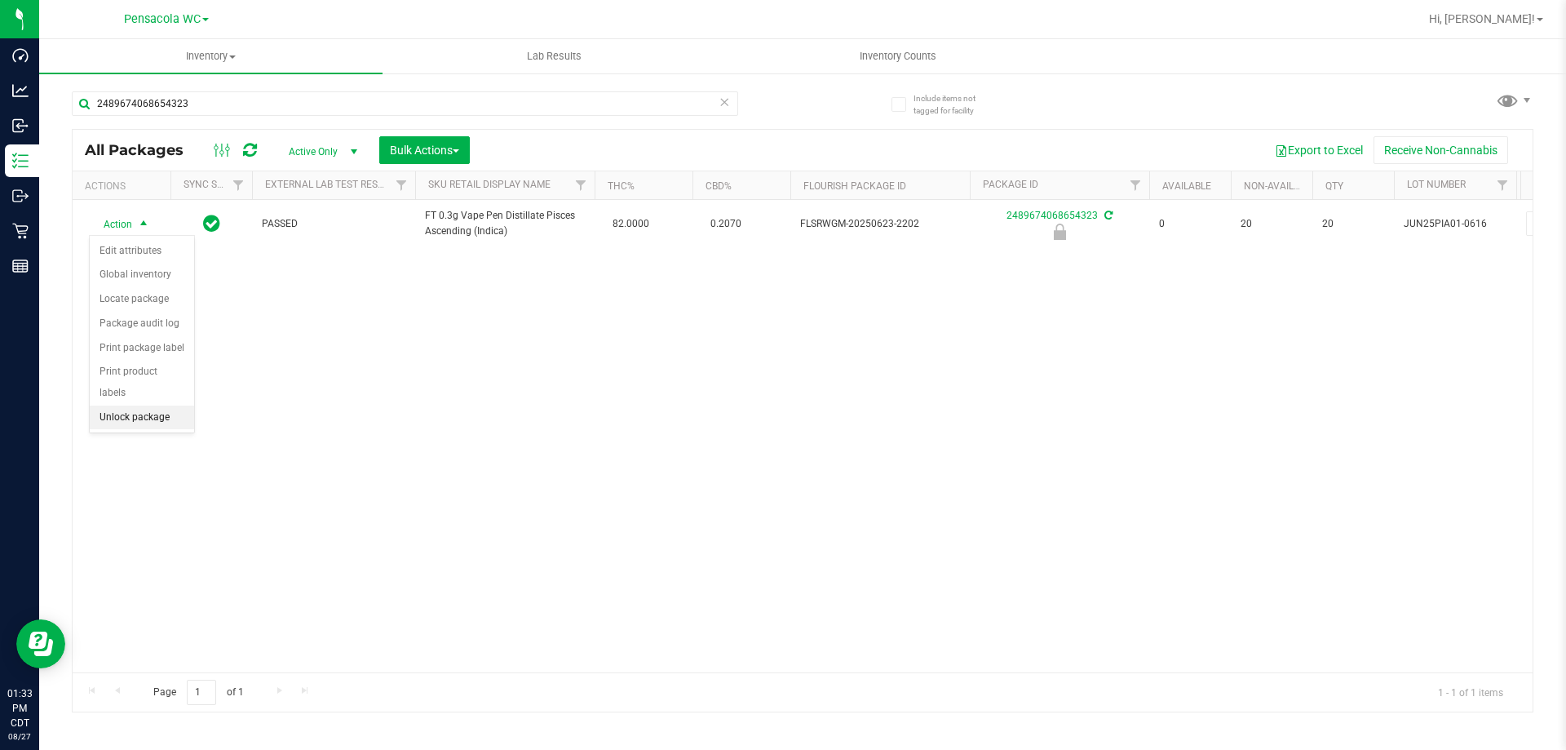
click at [138, 405] on li "Unlock package" at bounding box center [142, 417] width 104 height 24
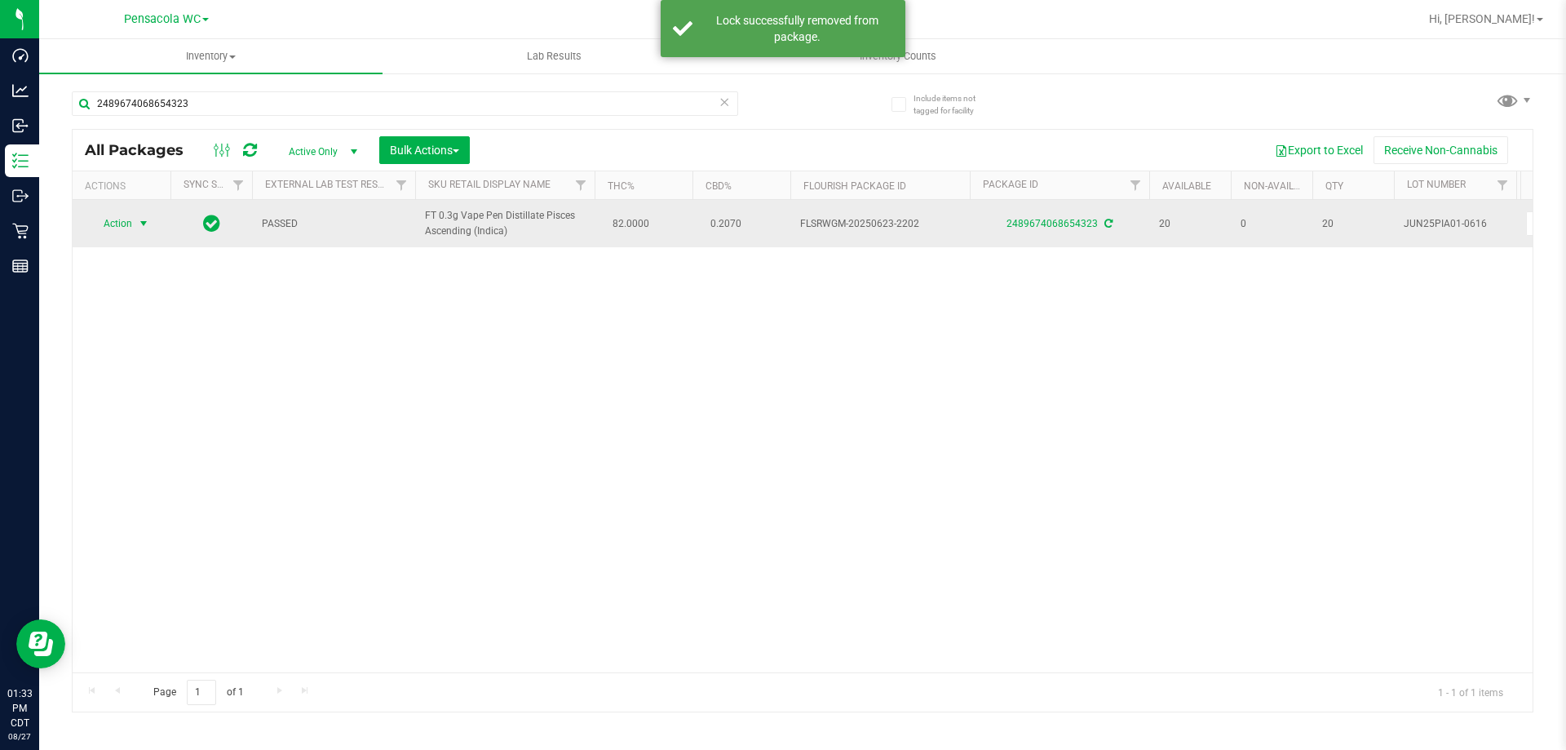
click at [145, 220] on span "select" at bounding box center [143, 223] width 13 height 13
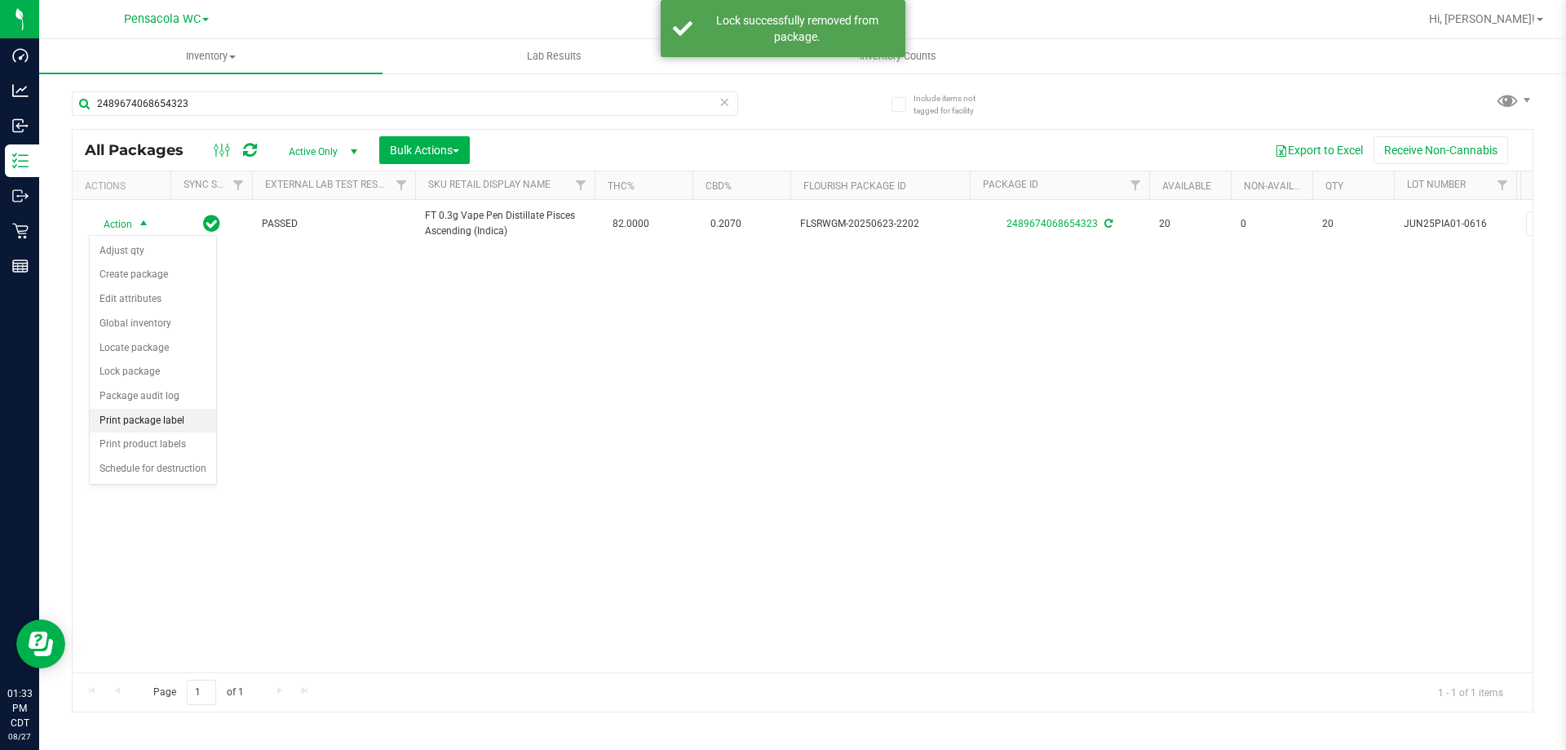
click at [134, 424] on li "Print package label" at bounding box center [153, 421] width 126 height 24
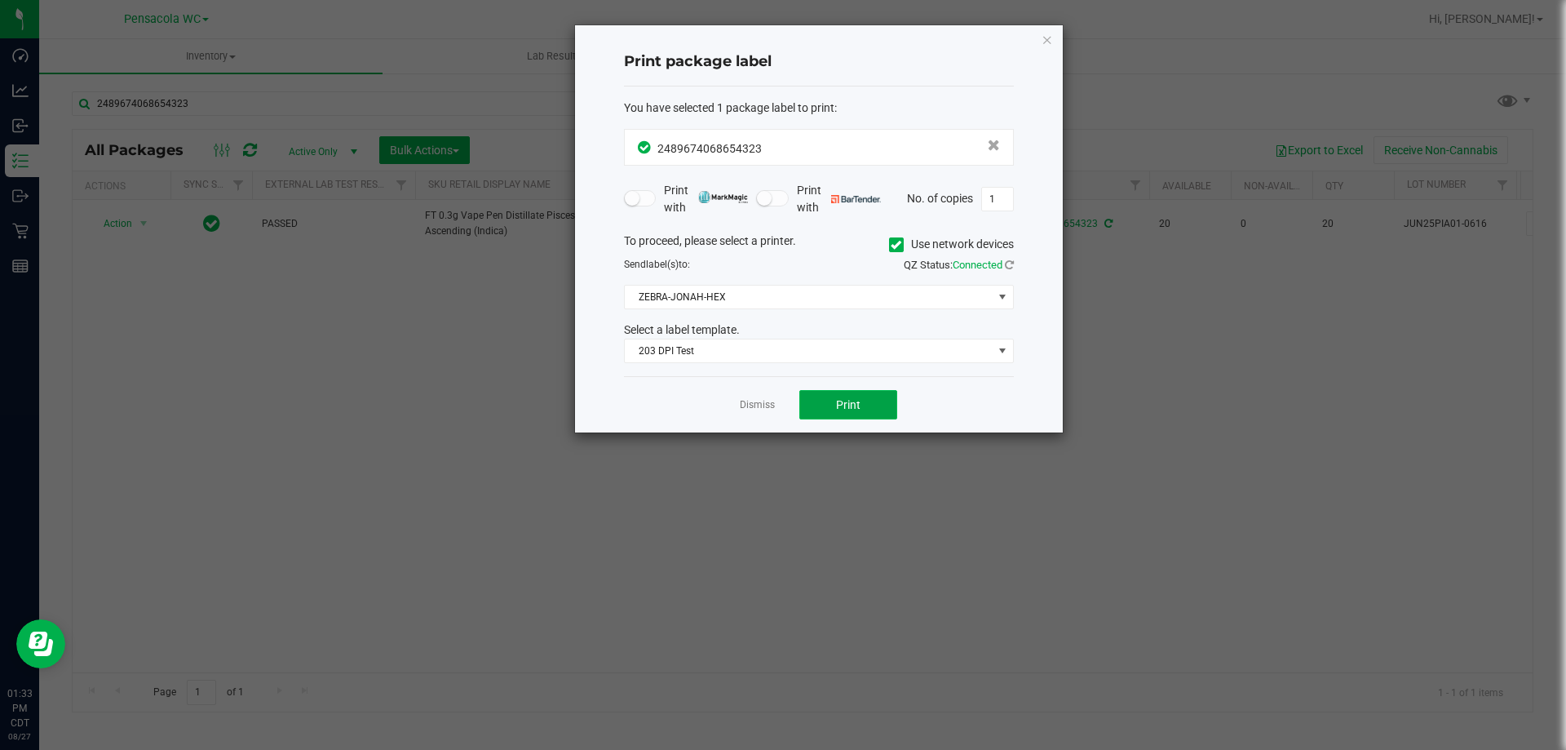
click at [871, 411] on button "Print" at bounding box center [848, 404] width 98 height 29
click at [764, 401] on link "Dismiss" at bounding box center [757, 405] width 35 height 14
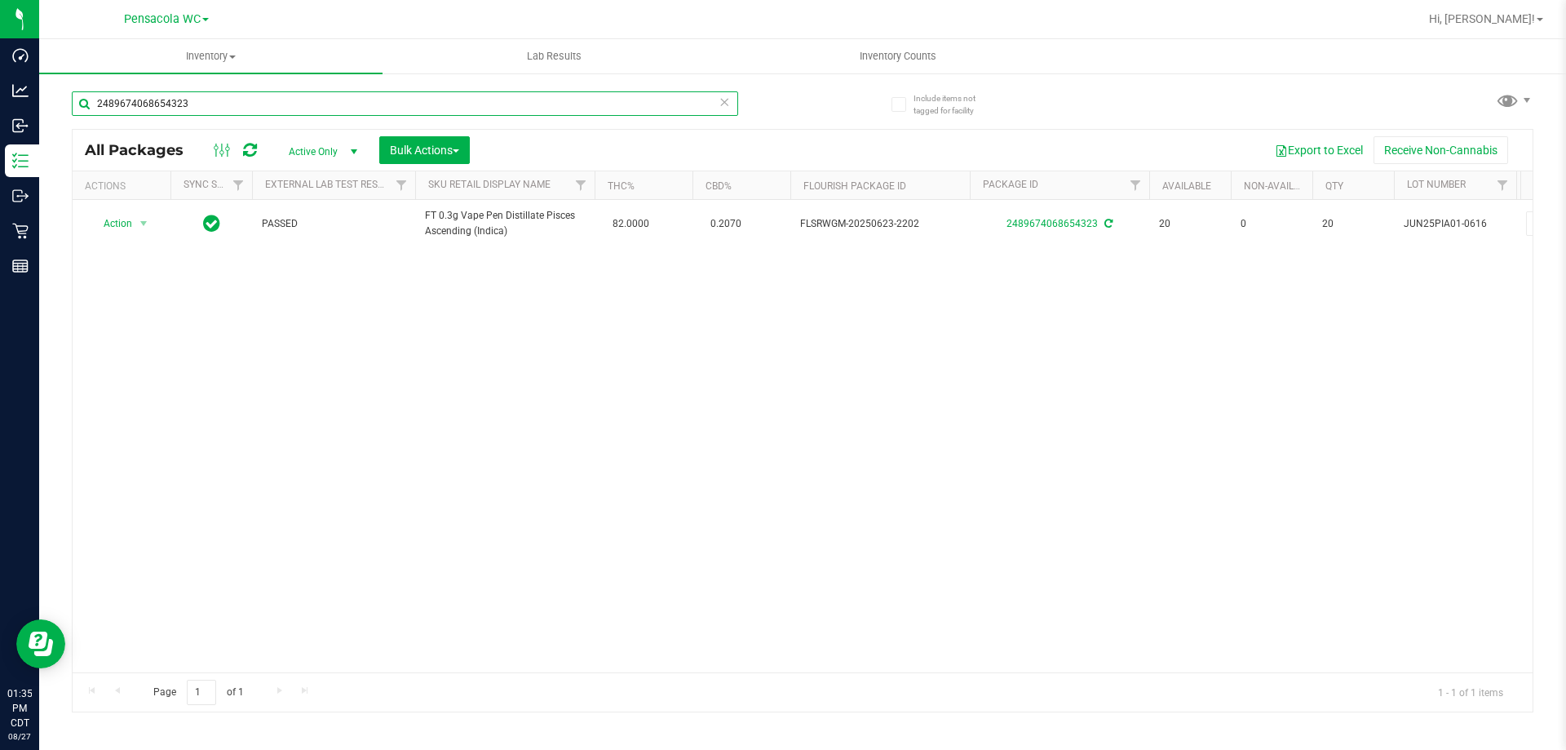
click at [250, 92] on input "2489674068654323" at bounding box center [405, 103] width 666 height 24
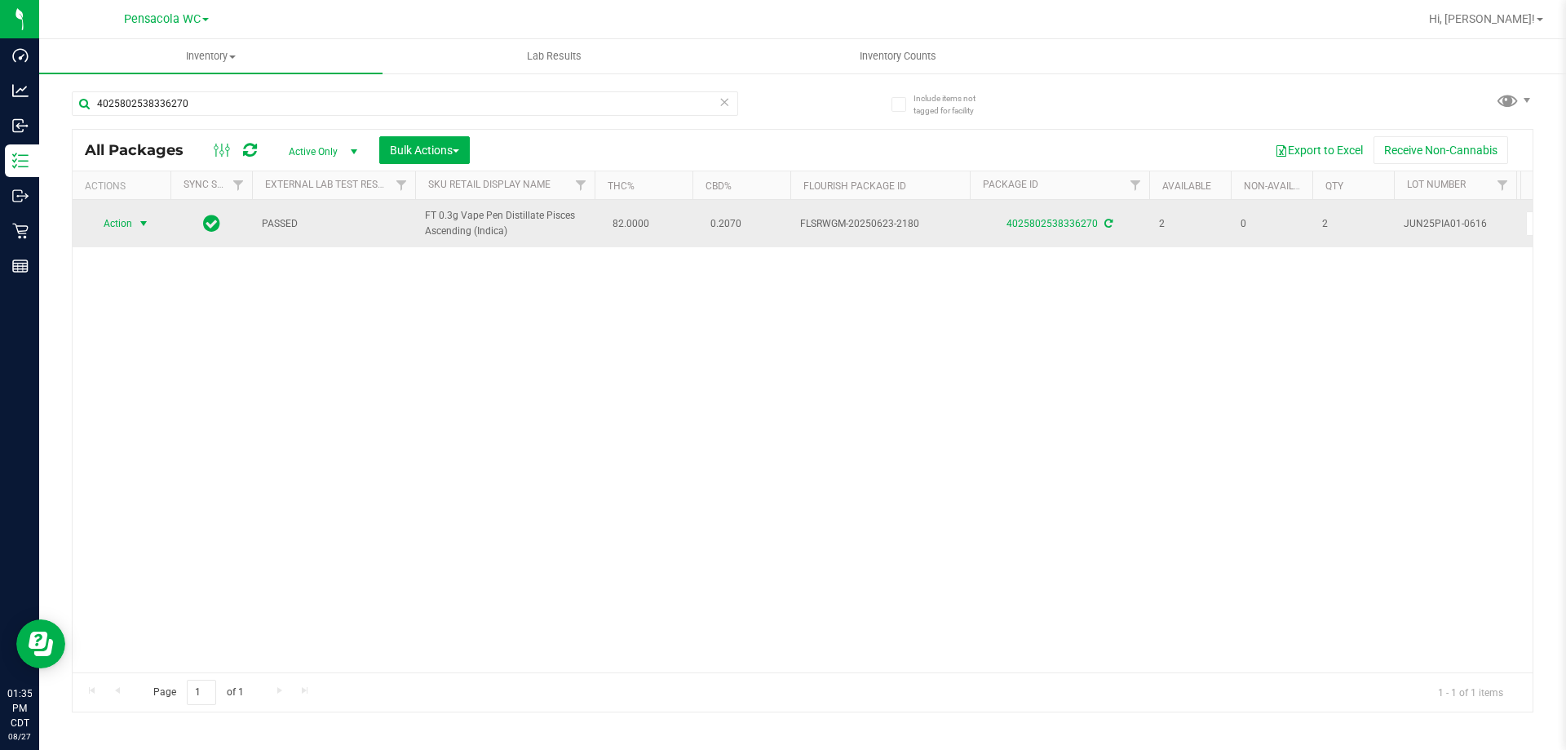
click at [138, 215] on span "select" at bounding box center [144, 223] width 20 height 23
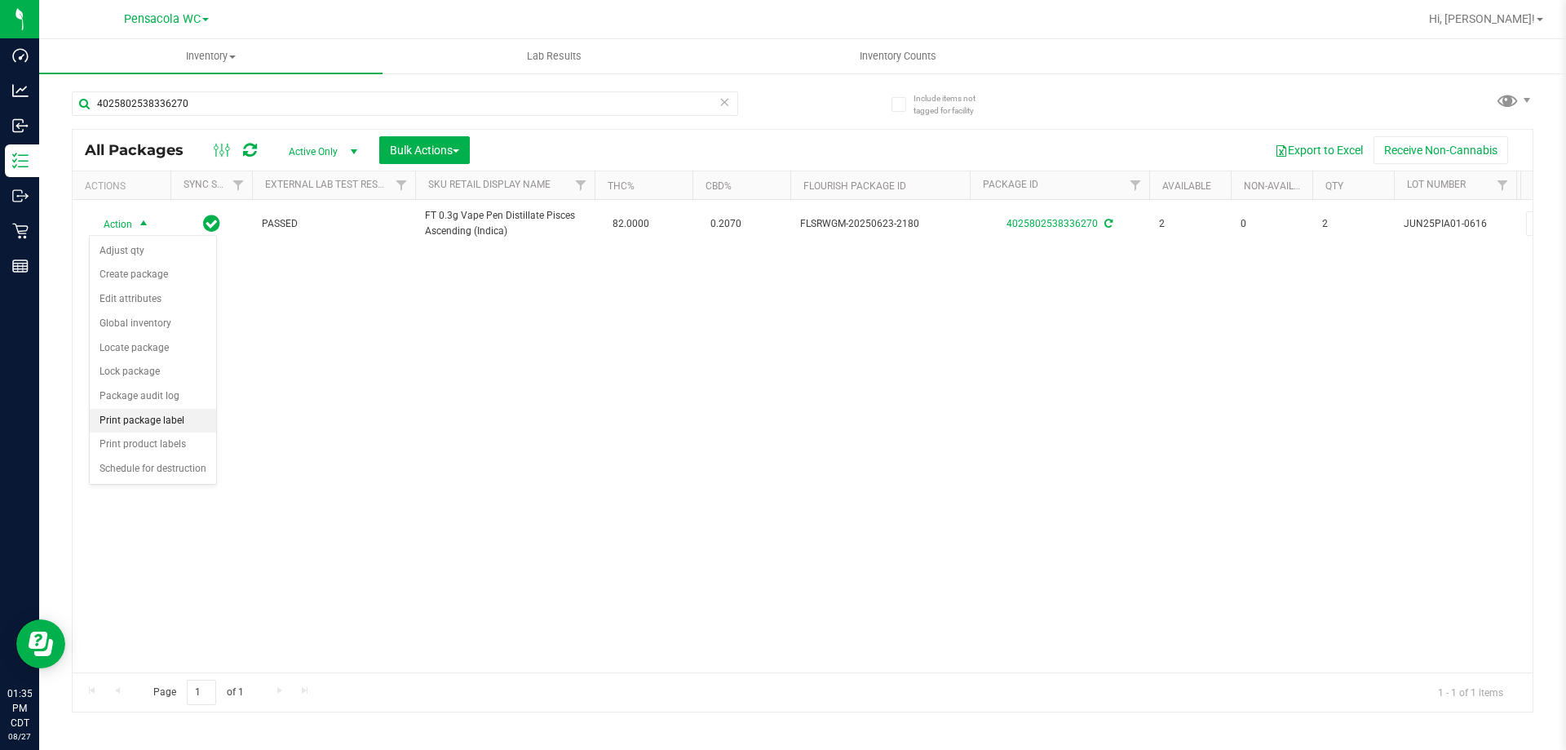
click at [137, 423] on li "Print package label" at bounding box center [153, 421] width 126 height 24
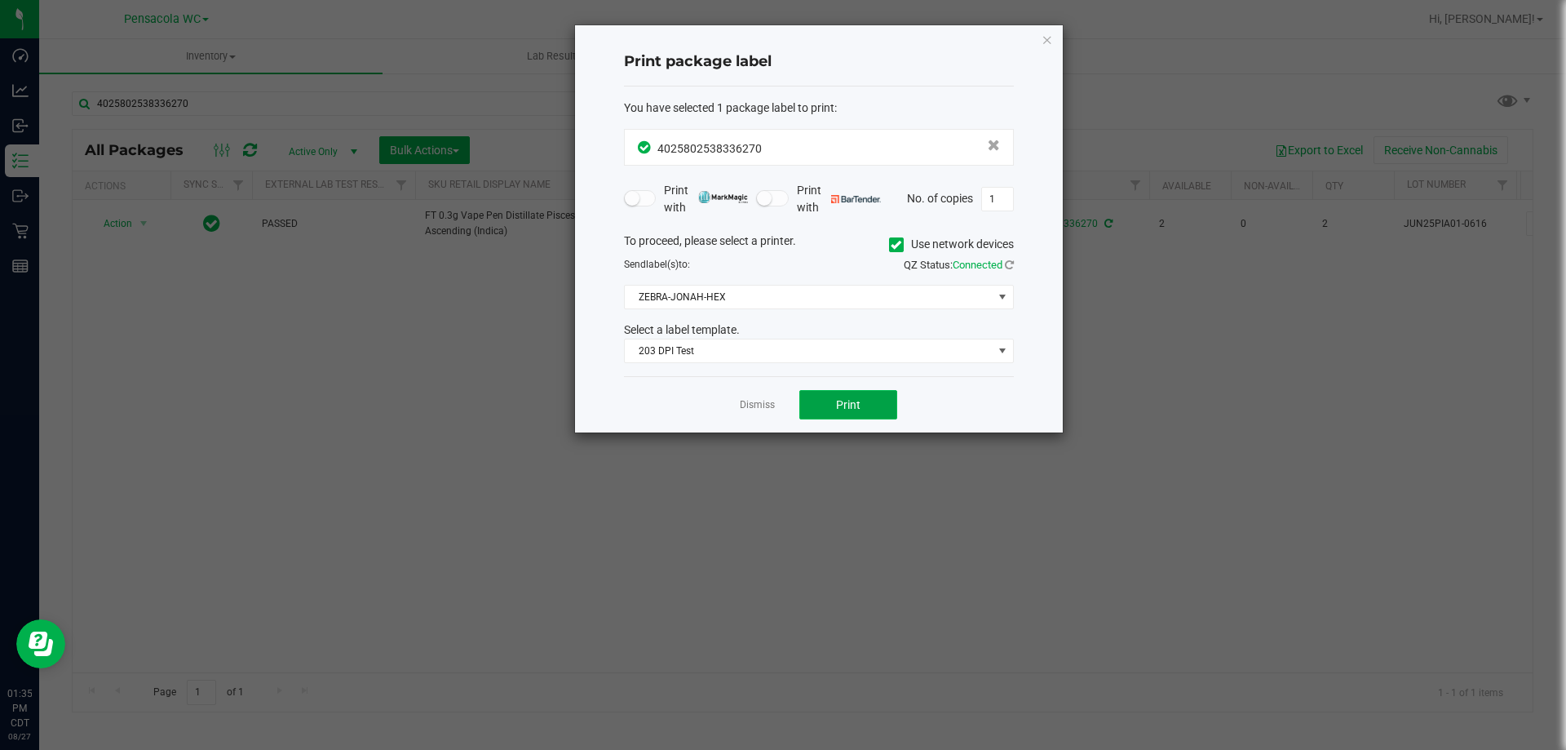
click at [830, 407] on button "Print" at bounding box center [848, 404] width 98 height 29
click at [751, 401] on link "Dismiss" at bounding box center [757, 405] width 35 height 14
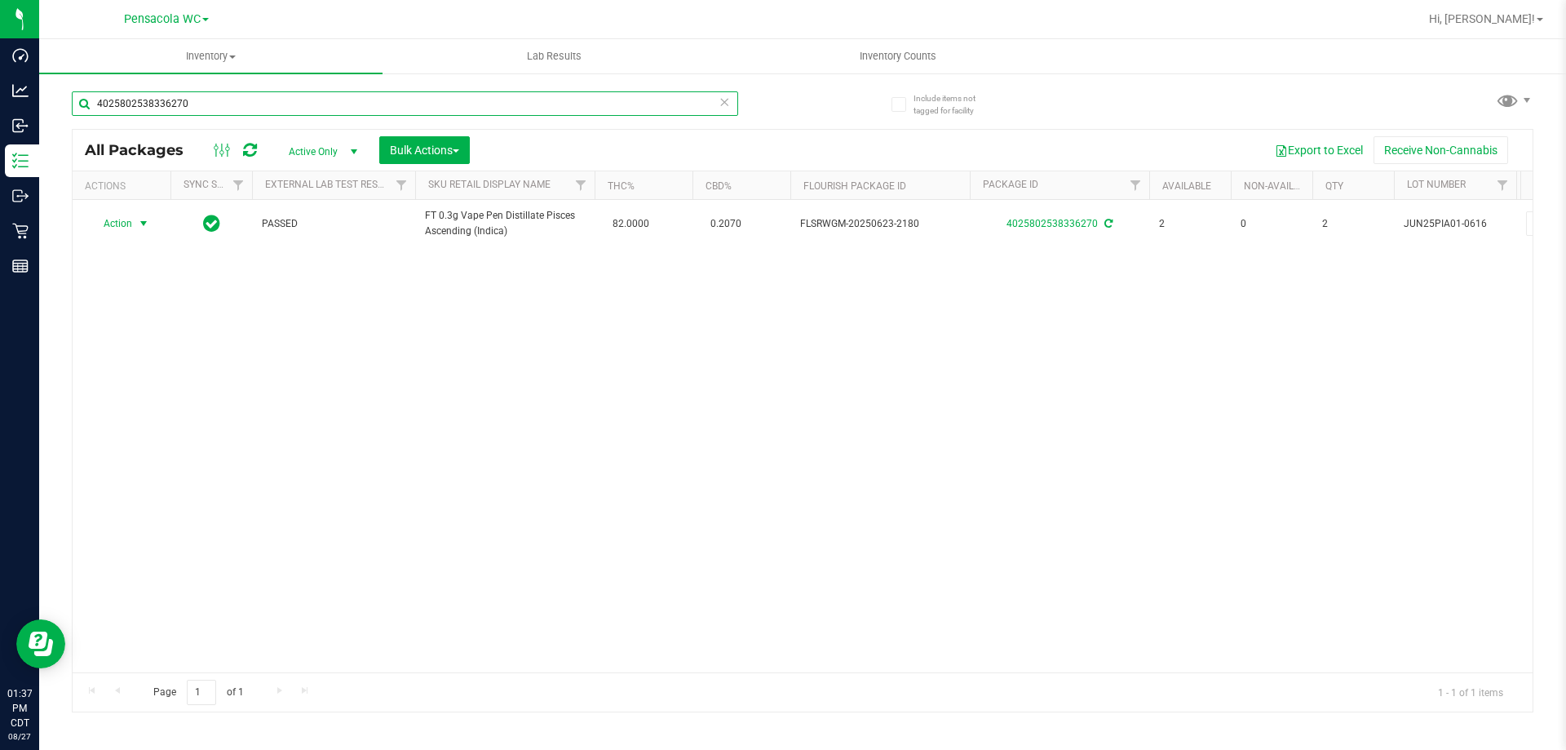
click at [212, 103] on input "4025802538336270" at bounding box center [405, 103] width 666 height 24
click at [213, 104] on input "4025802538336270" at bounding box center [405, 103] width 666 height 24
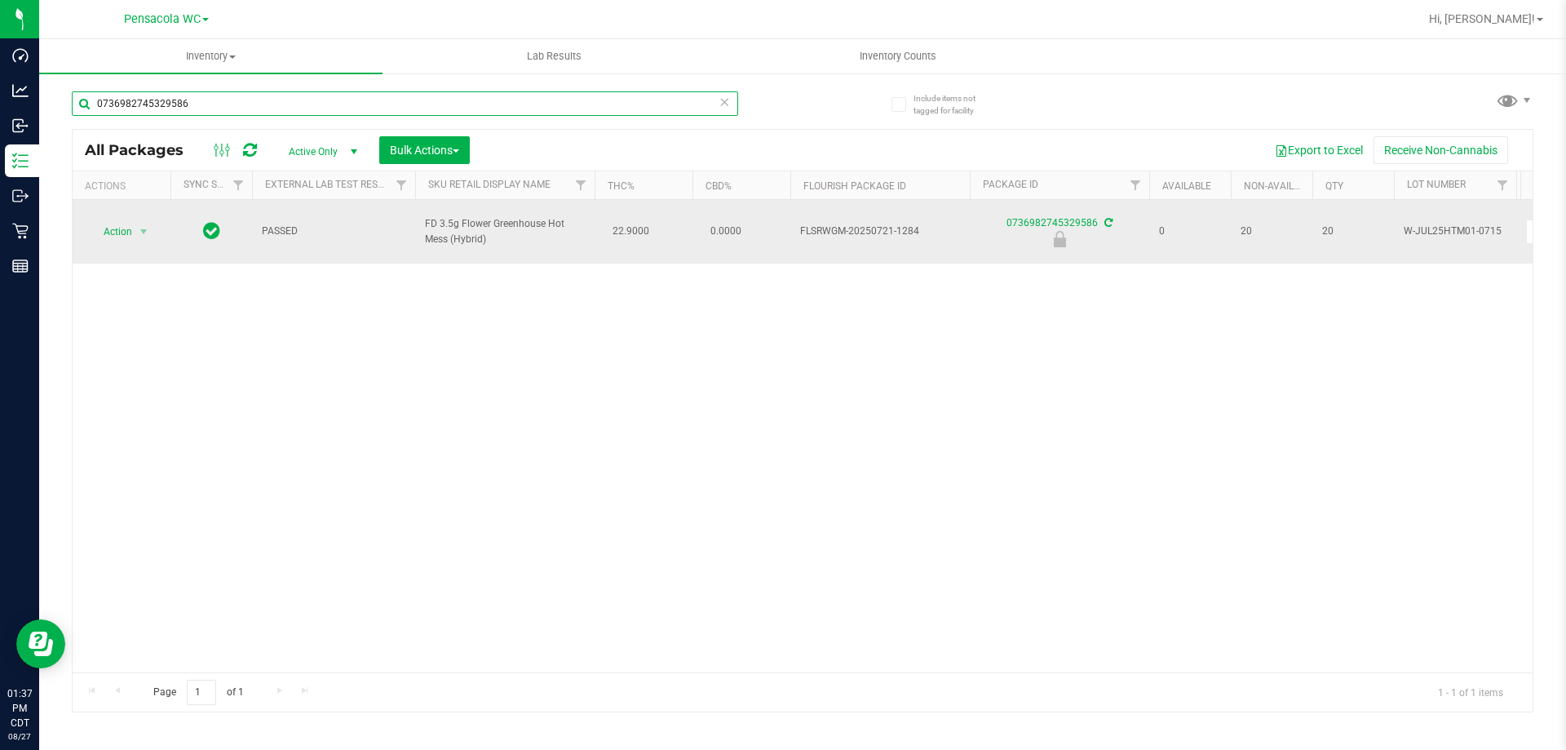
type input "0736982745329586"
click at [116, 220] on span "Action" at bounding box center [111, 231] width 44 height 23
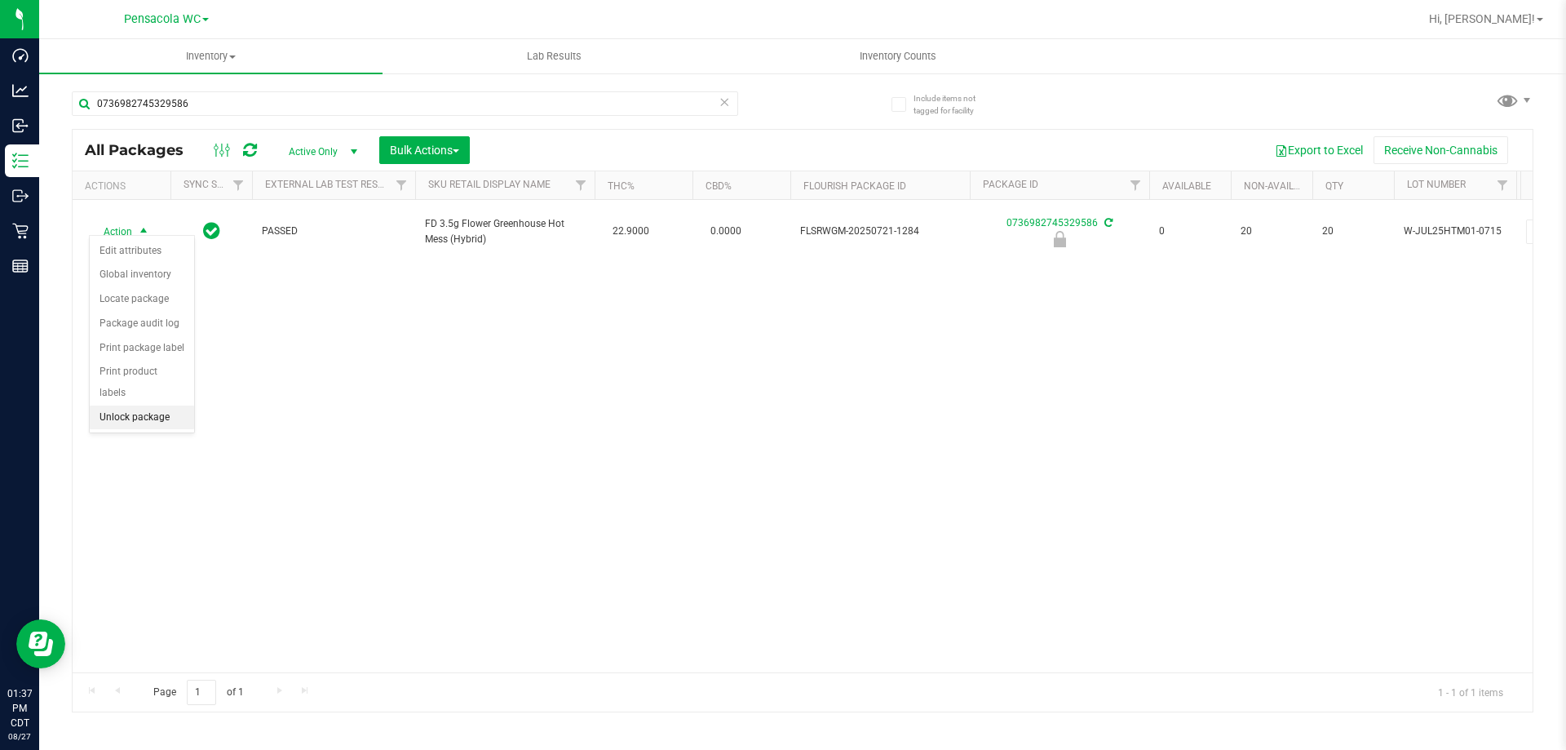
click at [116, 405] on li "Unlock package" at bounding box center [142, 417] width 104 height 24
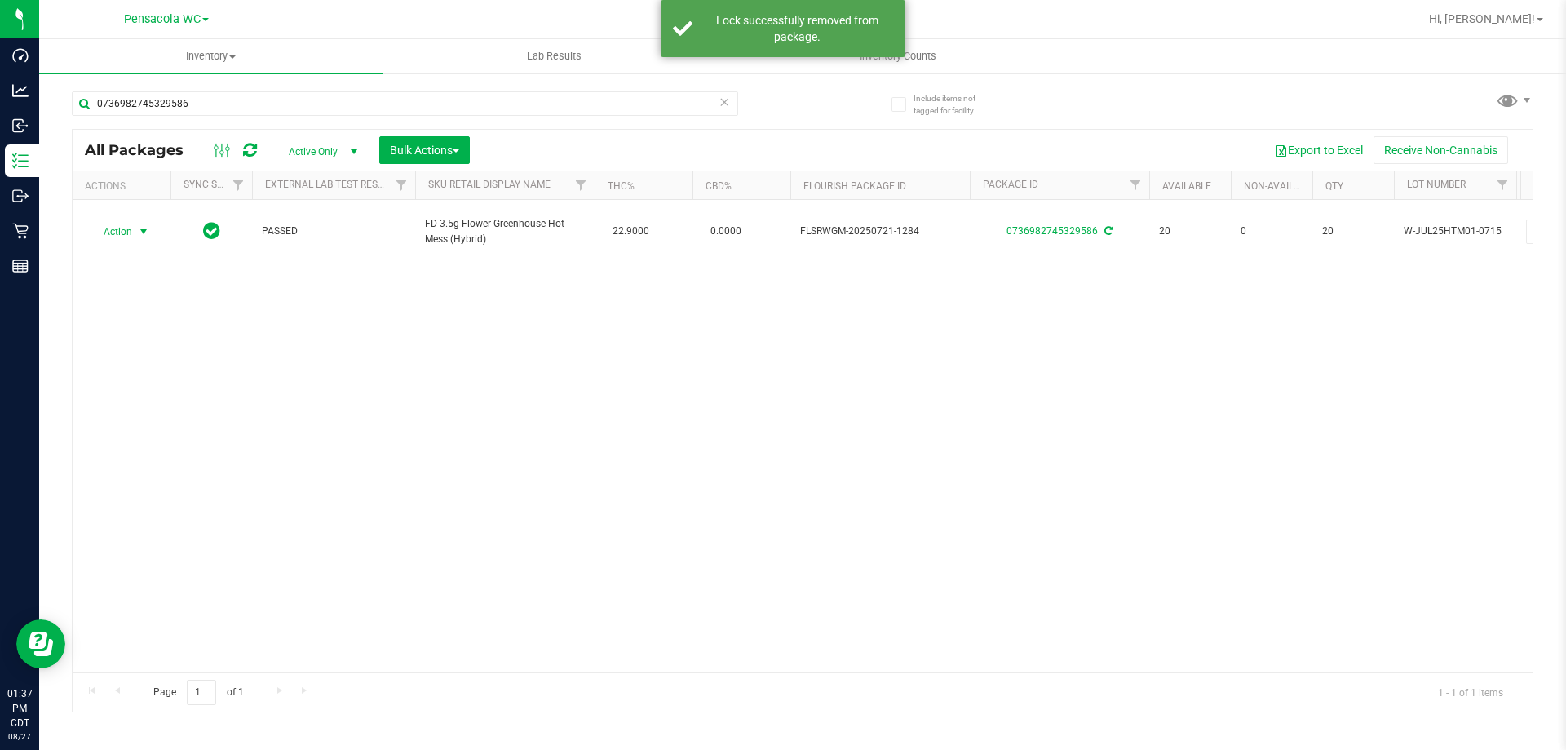
click at [126, 226] on span "Action" at bounding box center [111, 231] width 44 height 23
click at [146, 414] on li "Print package label" at bounding box center [153, 421] width 126 height 24
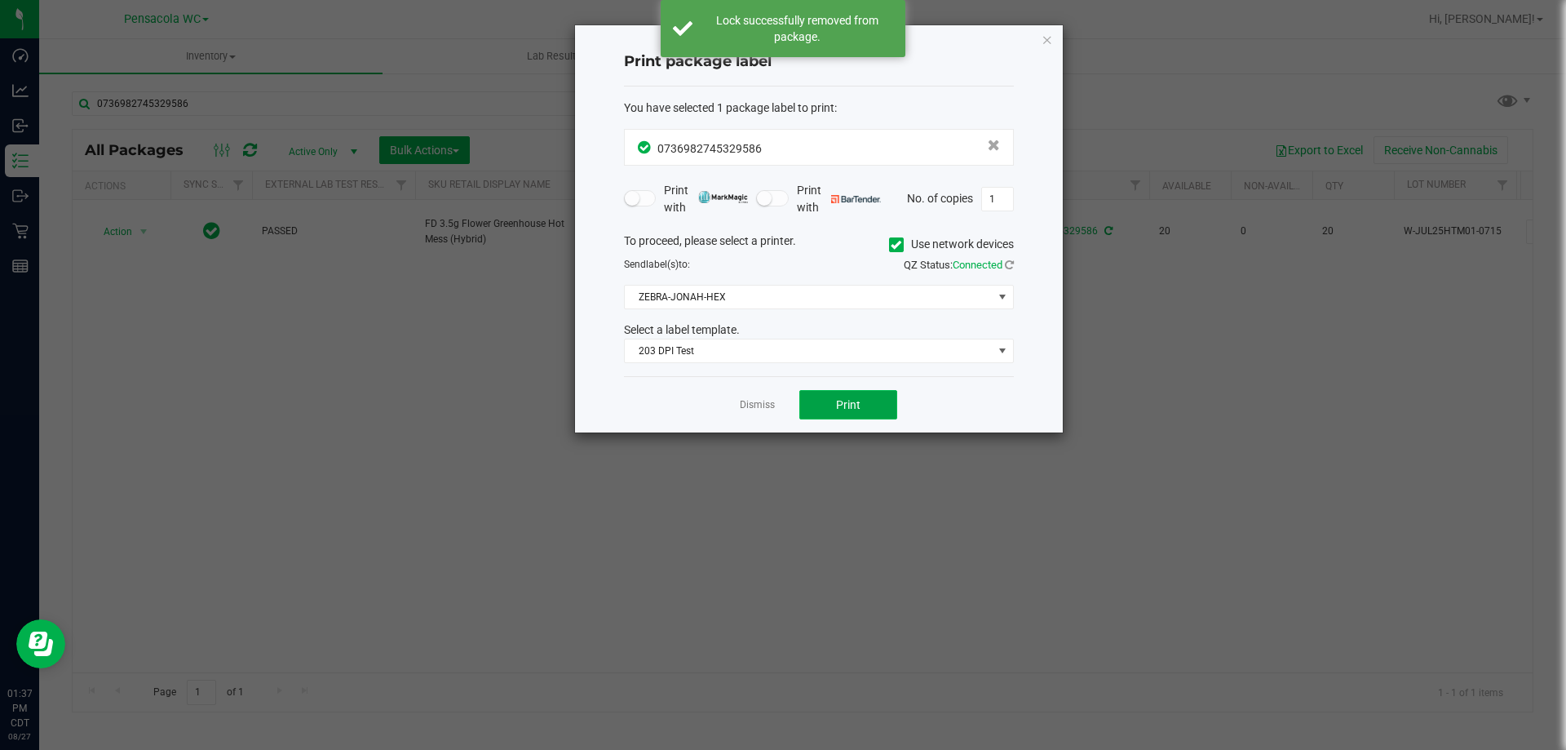
click at [838, 407] on span "Print" at bounding box center [848, 404] width 24 height 13
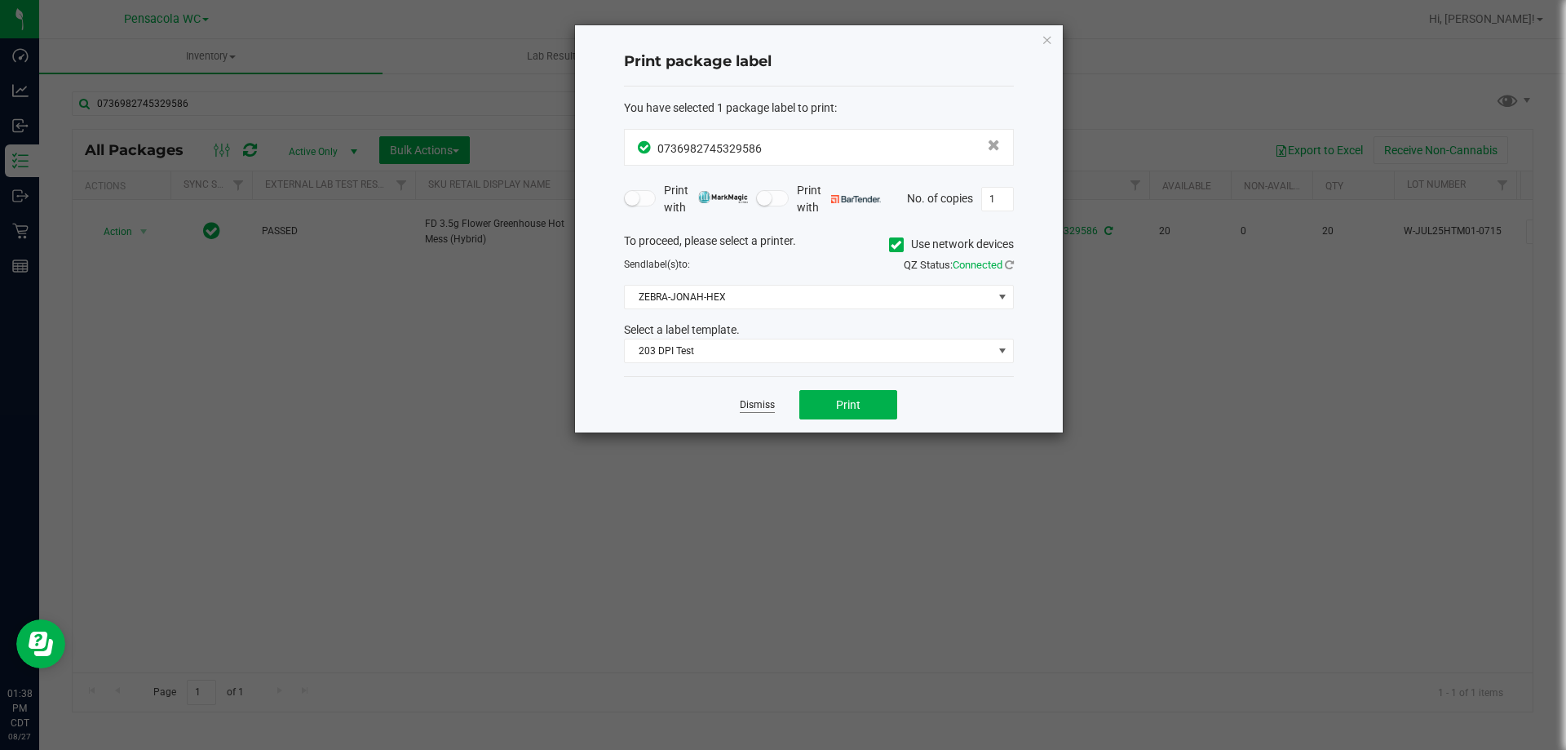
click at [757, 399] on link "Dismiss" at bounding box center [757, 405] width 35 height 14
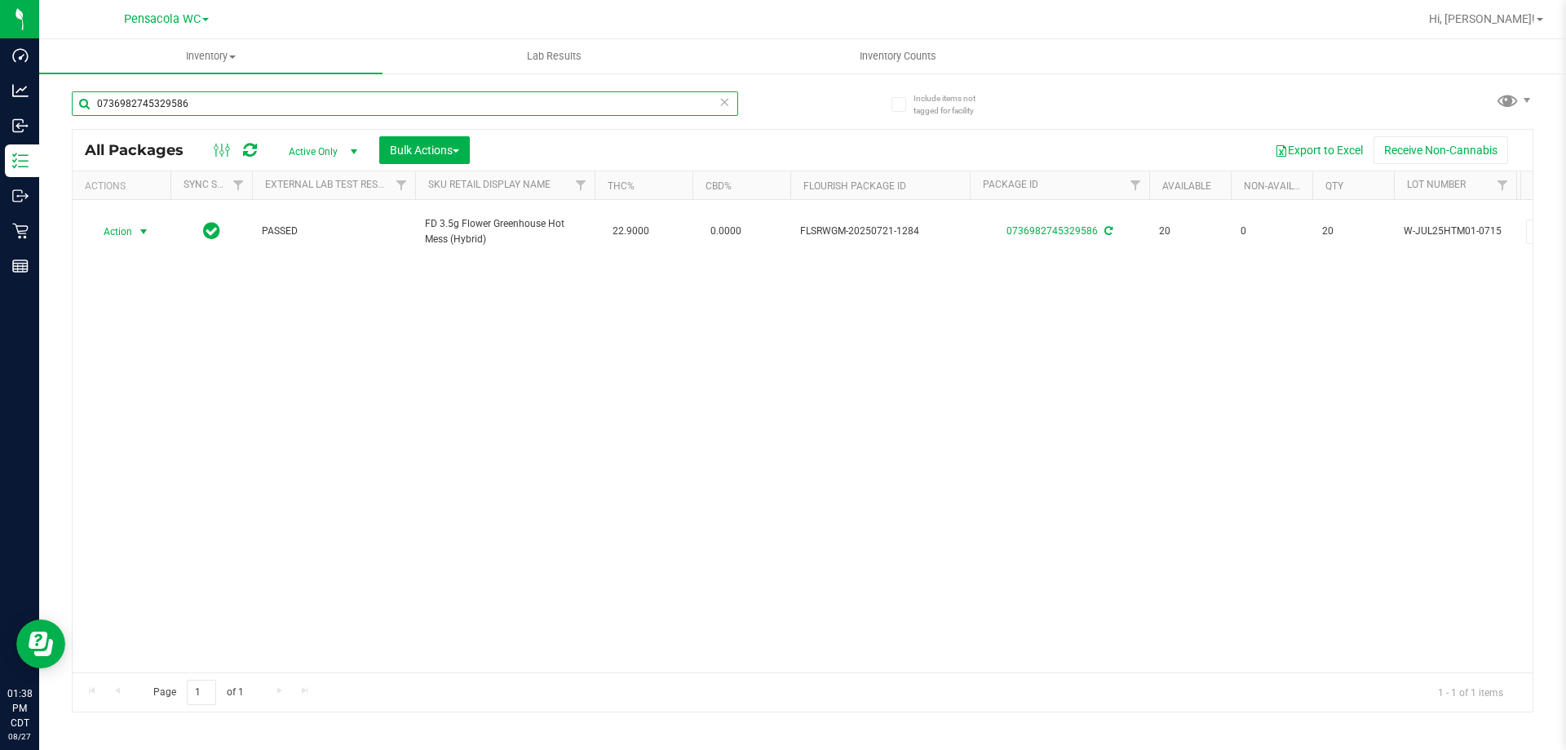
click at [312, 94] on input "0736982745329586" at bounding box center [405, 103] width 666 height 24
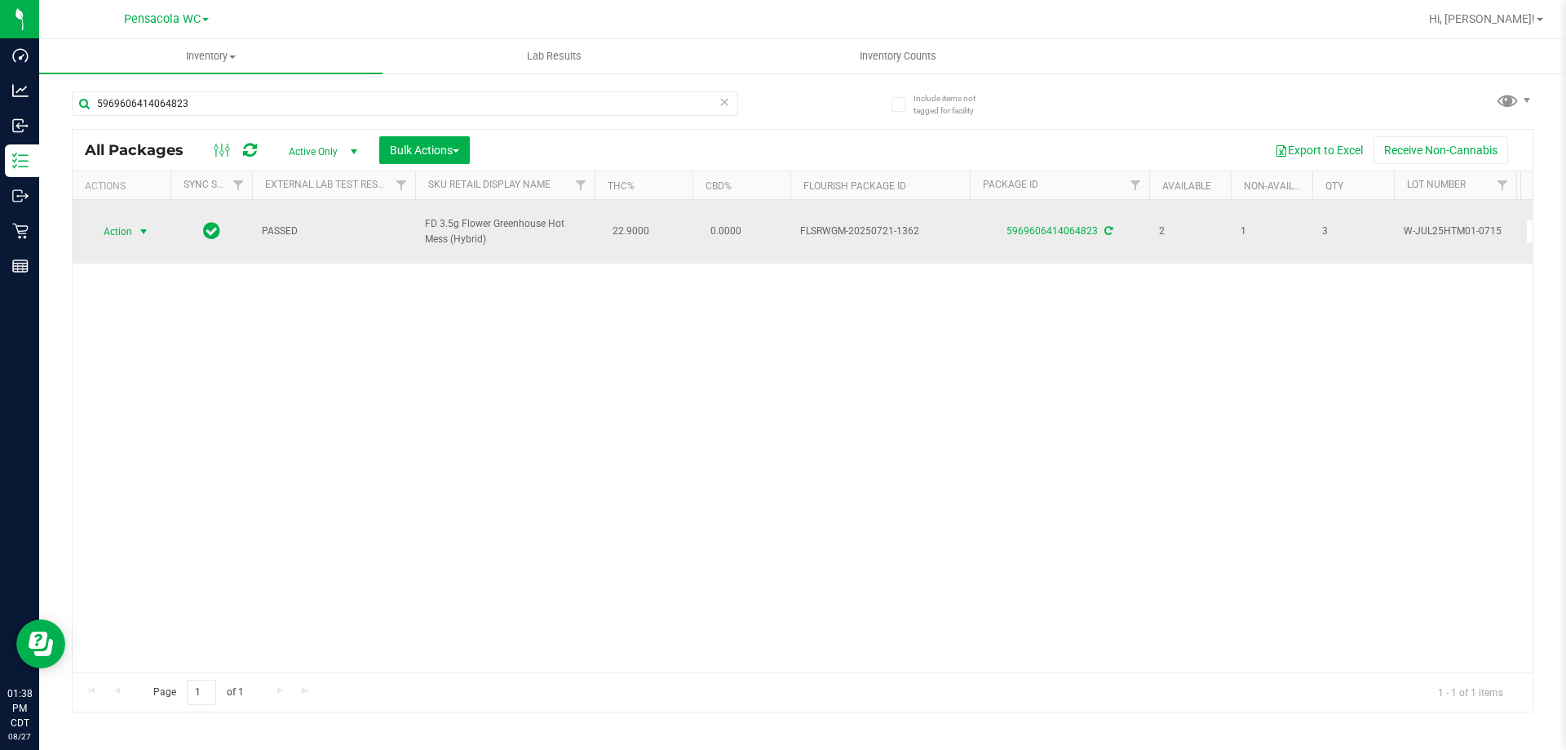
click at [143, 225] on span "select" at bounding box center [143, 231] width 13 height 13
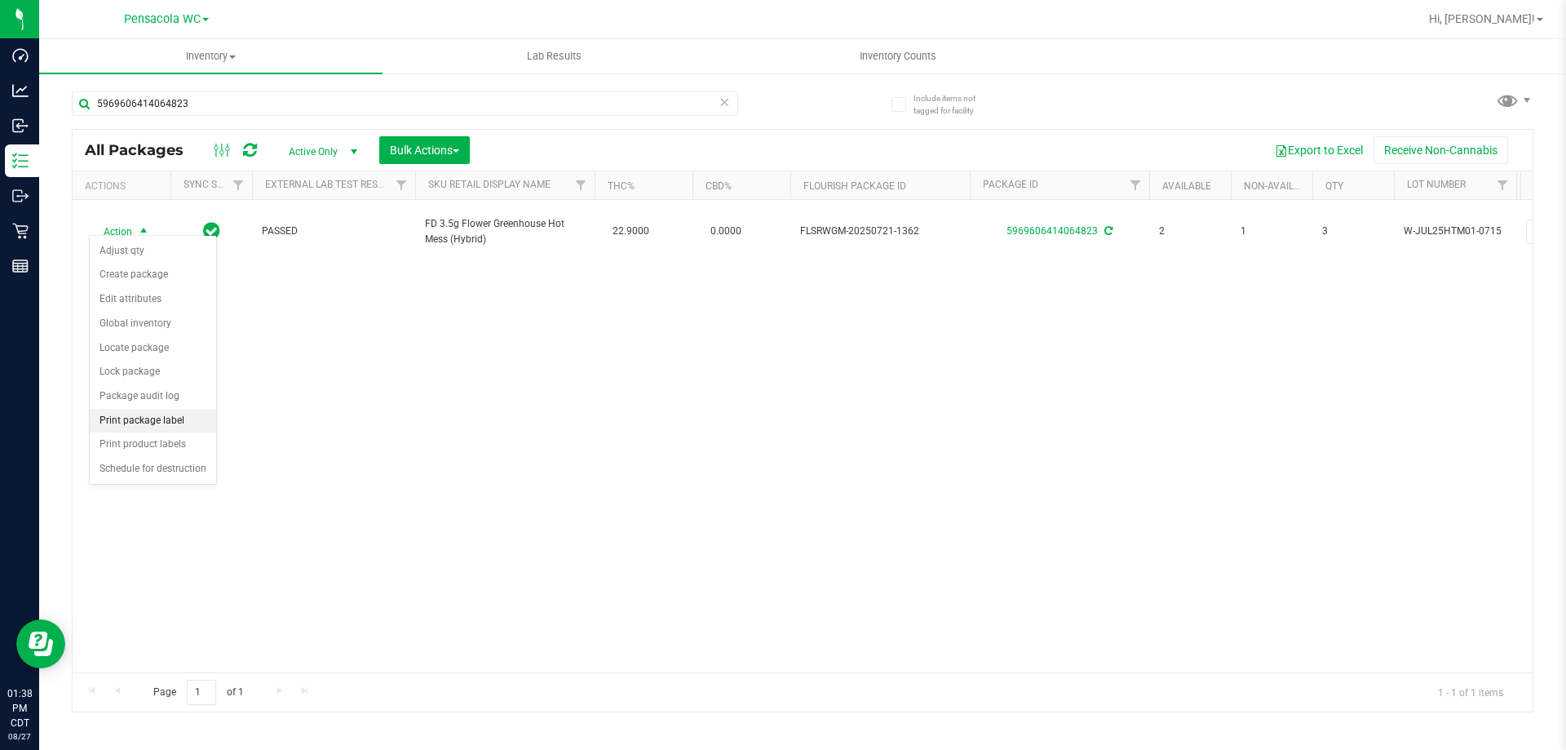
click at [136, 417] on li "Print package label" at bounding box center [153, 421] width 126 height 24
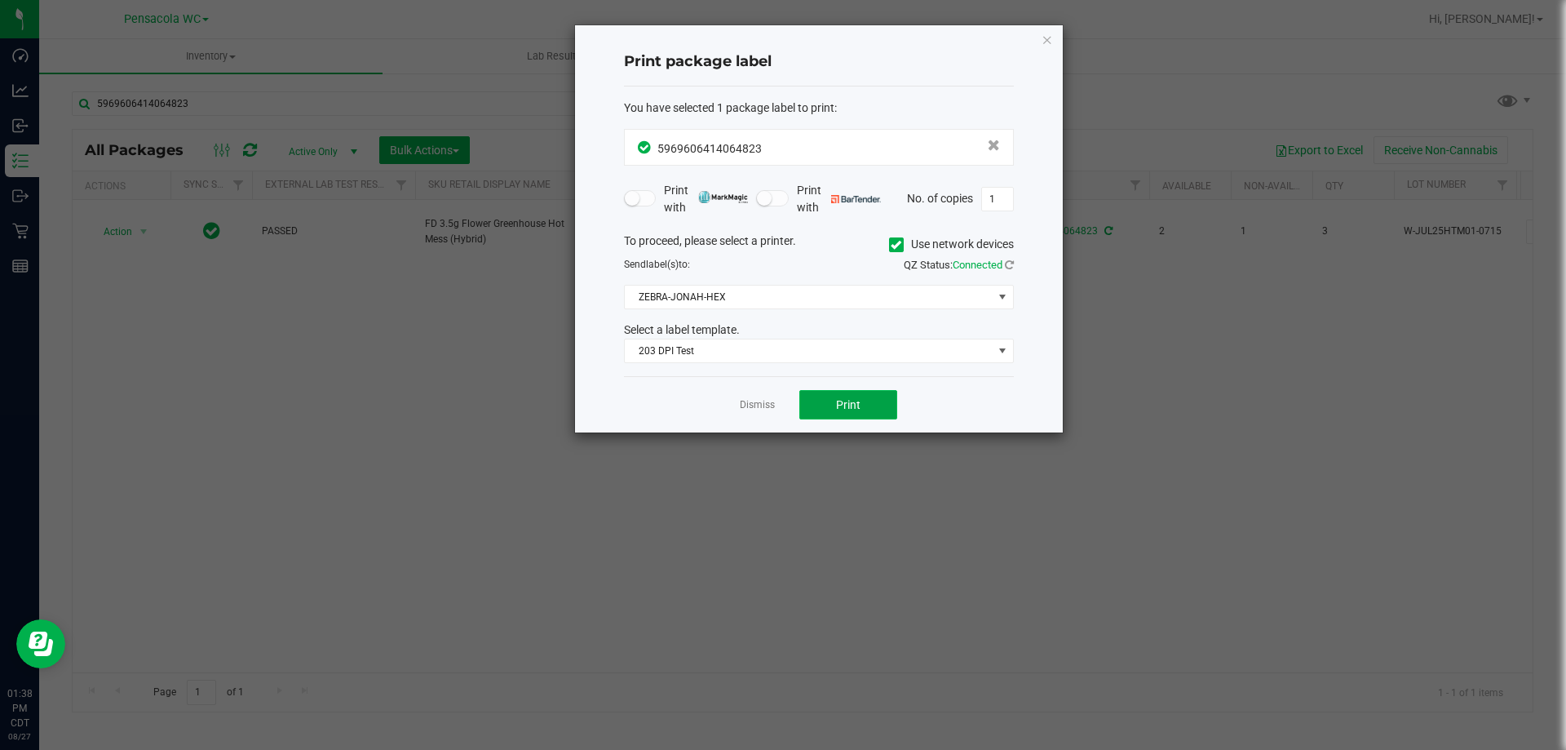
click at [831, 396] on button "Print" at bounding box center [848, 404] width 98 height 29
click at [761, 408] on link "Dismiss" at bounding box center [757, 405] width 35 height 14
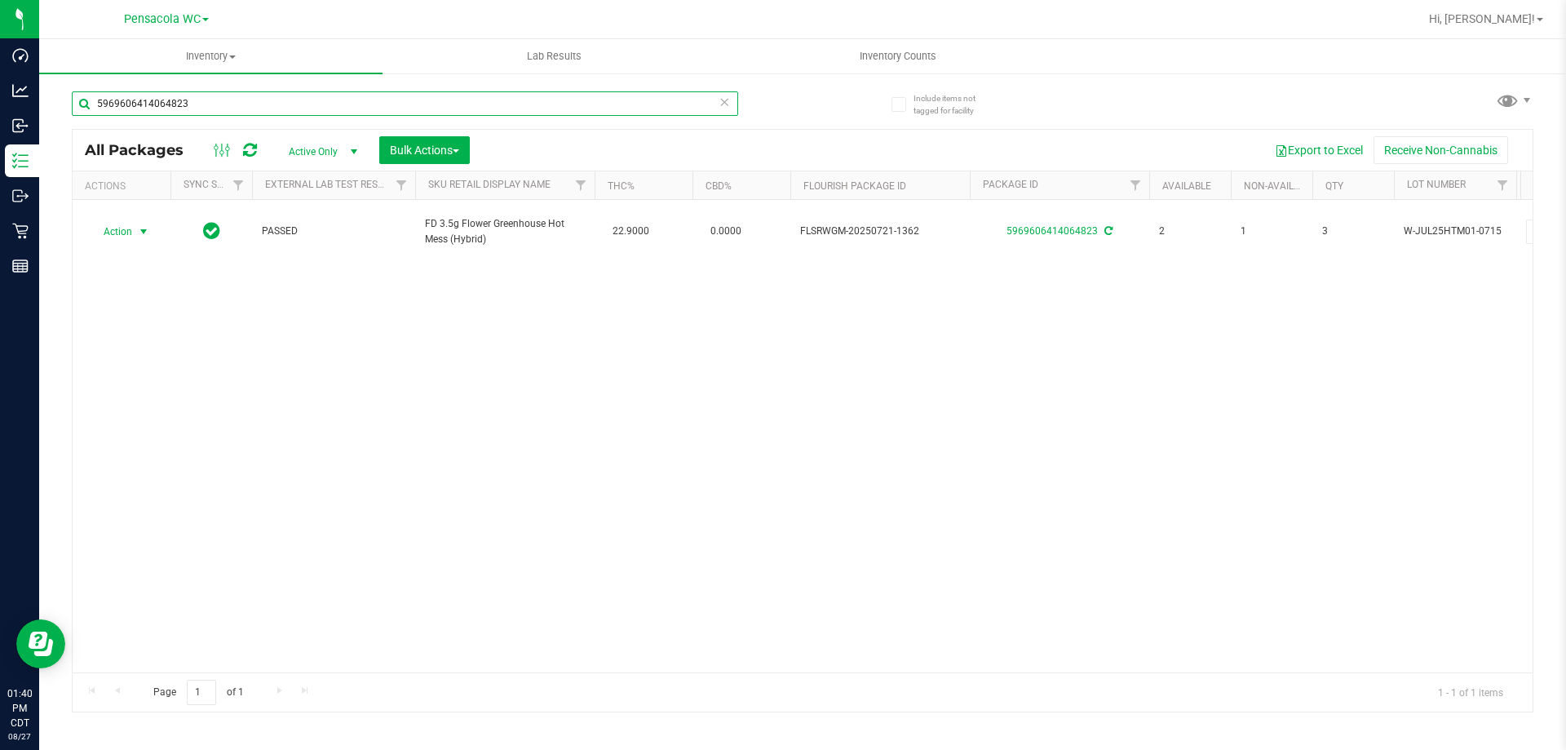
click at [263, 104] on input "5969606414064823" at bounding box center [405, 103] width 666 height 24
click at [281, 100] on input "5969606414064823" at bounding box center [405, 103] width 666 height 24
type input "5"
type input "3038494162189081"
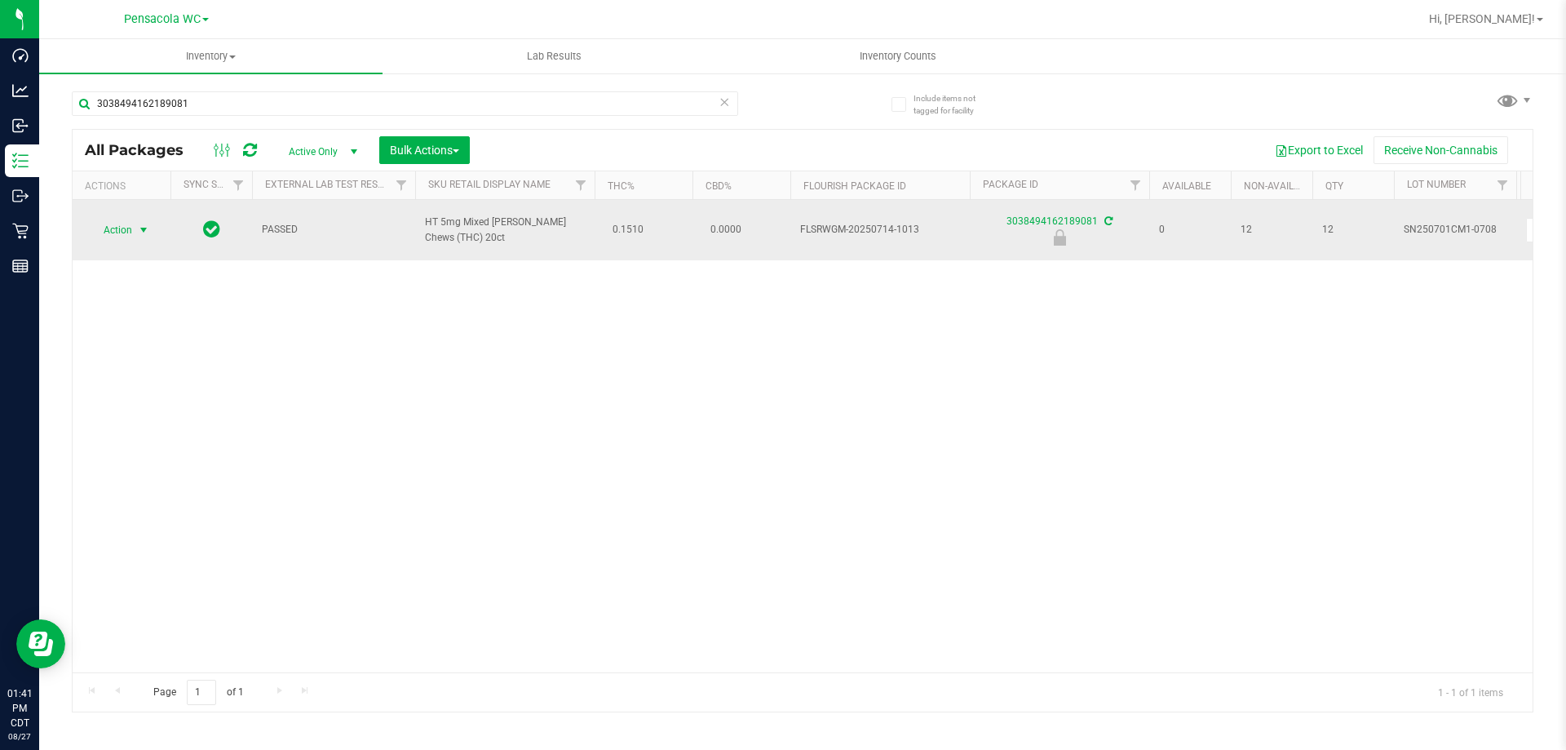
click at [140, 226] on span "select" at bounding box center [143, 230] width 13 height 13
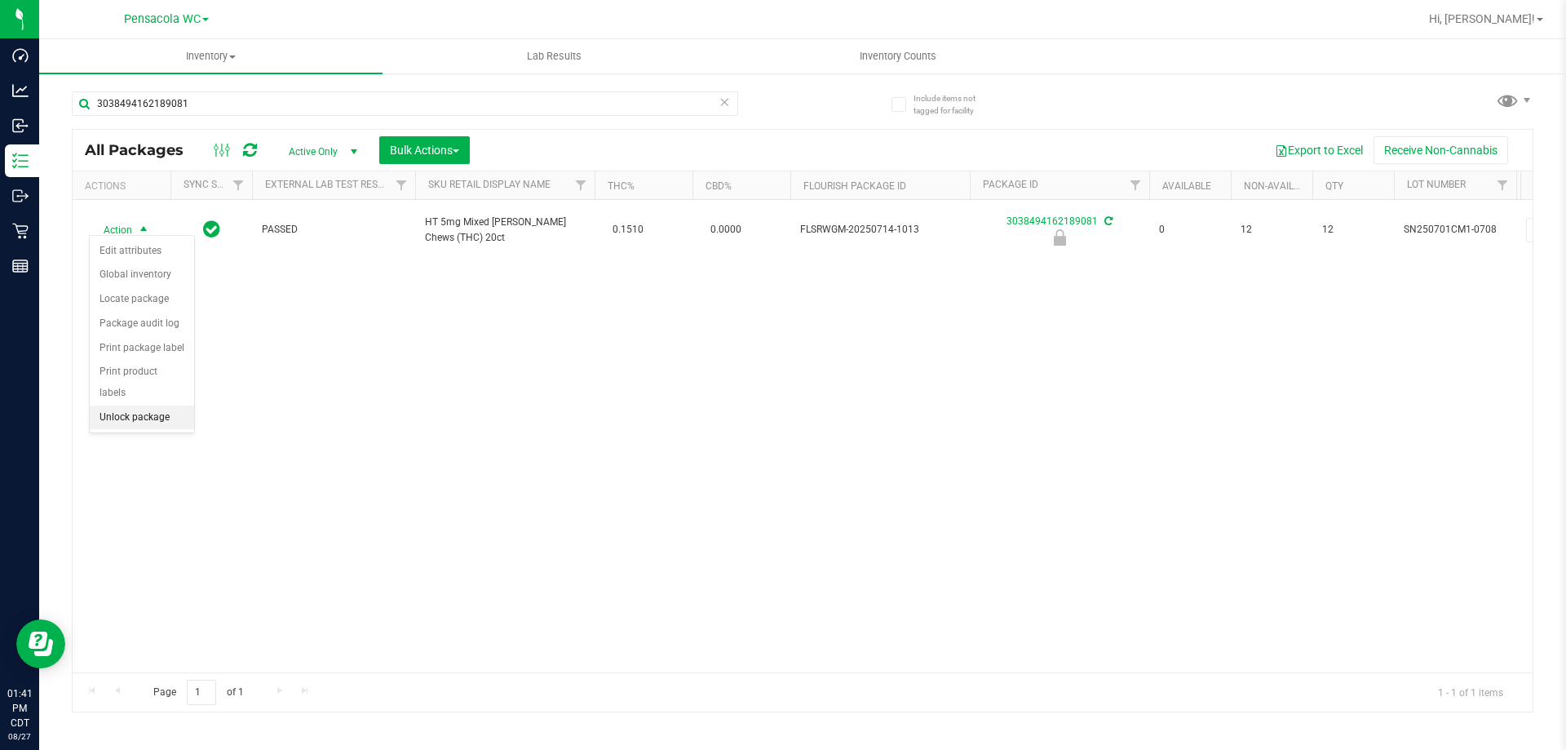
click at [159, 405] on li "Unlock package" at bounding box center [142, 417] width 104 height 24
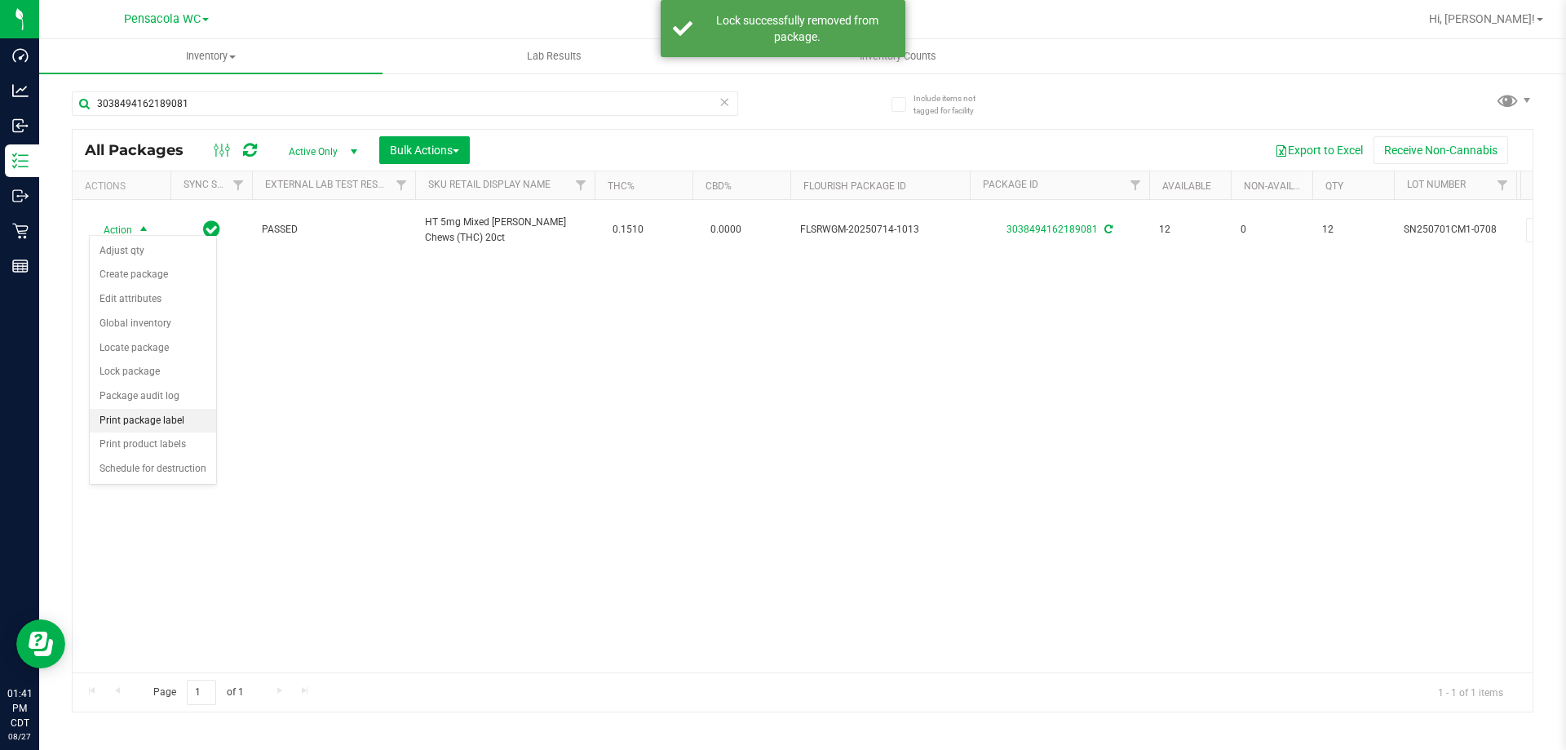
click at [184, 424] on li "Print package label" at bounding box center [153, 421] width 126 height 24
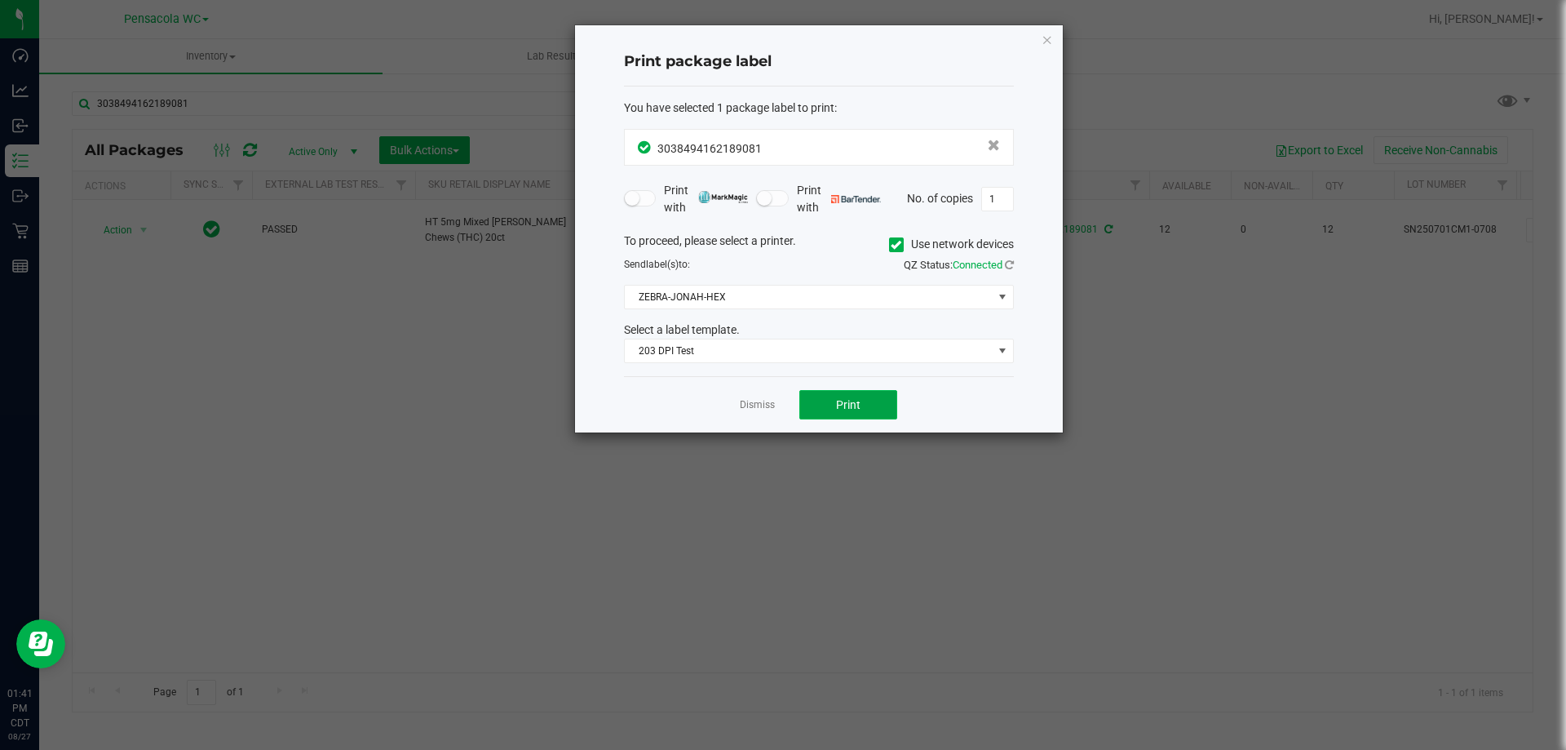
click at [850, 417] on button "Print" at bounding box center [848, 404] width 98 height 29
click at [747, 405] on link "Dismiss" at bounding box center [757, 405] width 35 height 14
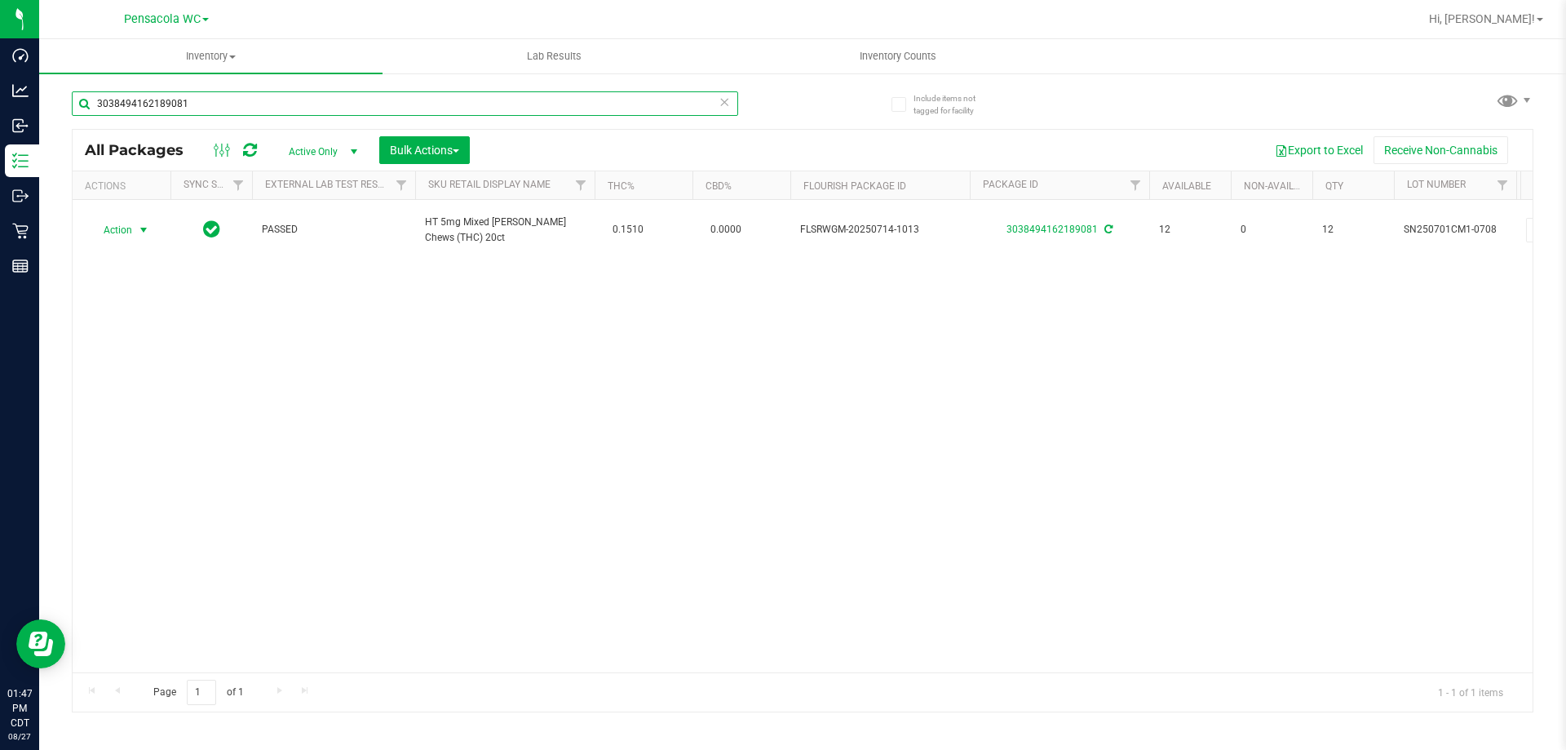
click at [237, 99] on input "3038494162189081" at bounding box center [405, 103] width 666 height 24
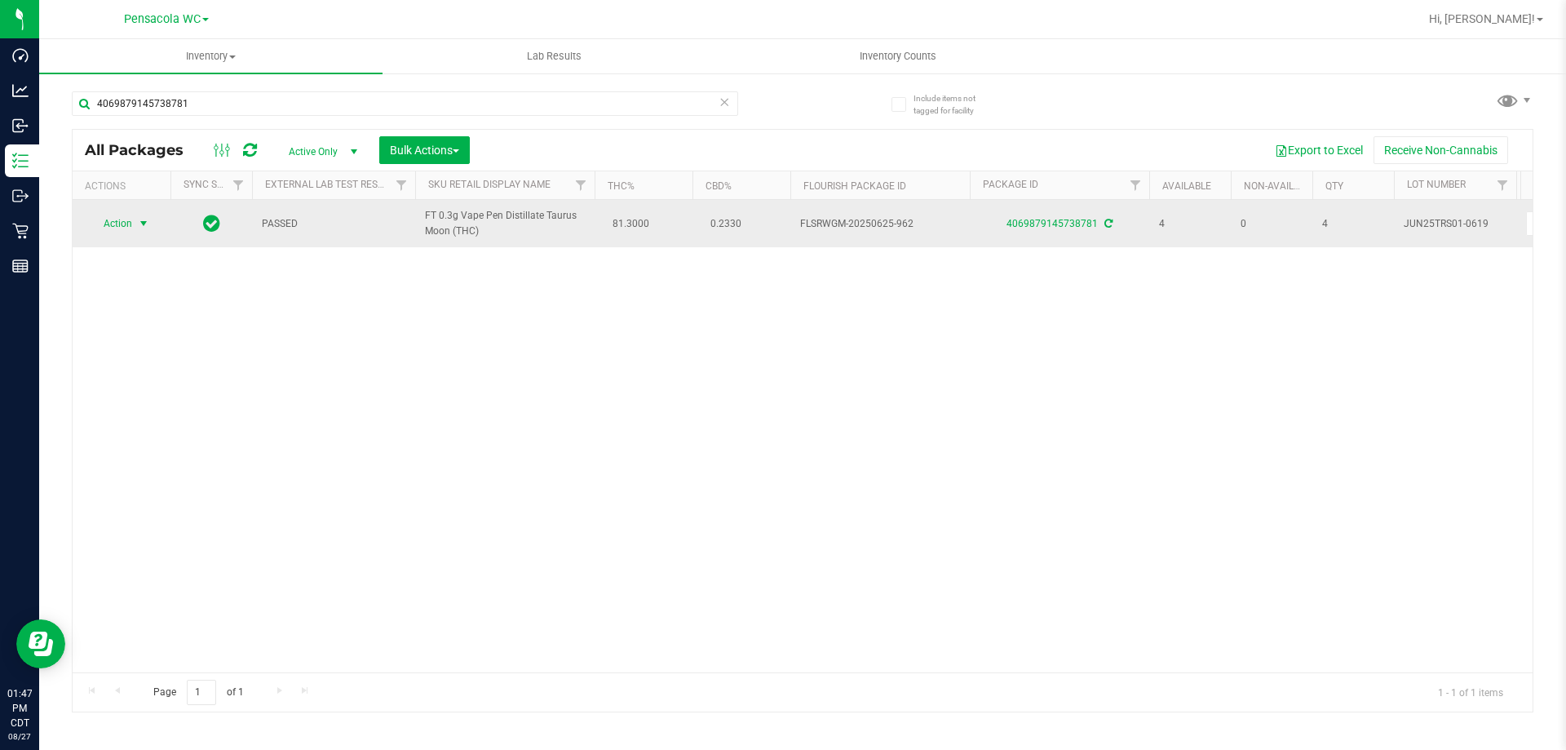
click at [140, 219] on span "select" at bounding box center [143, 223] width 13 height 13
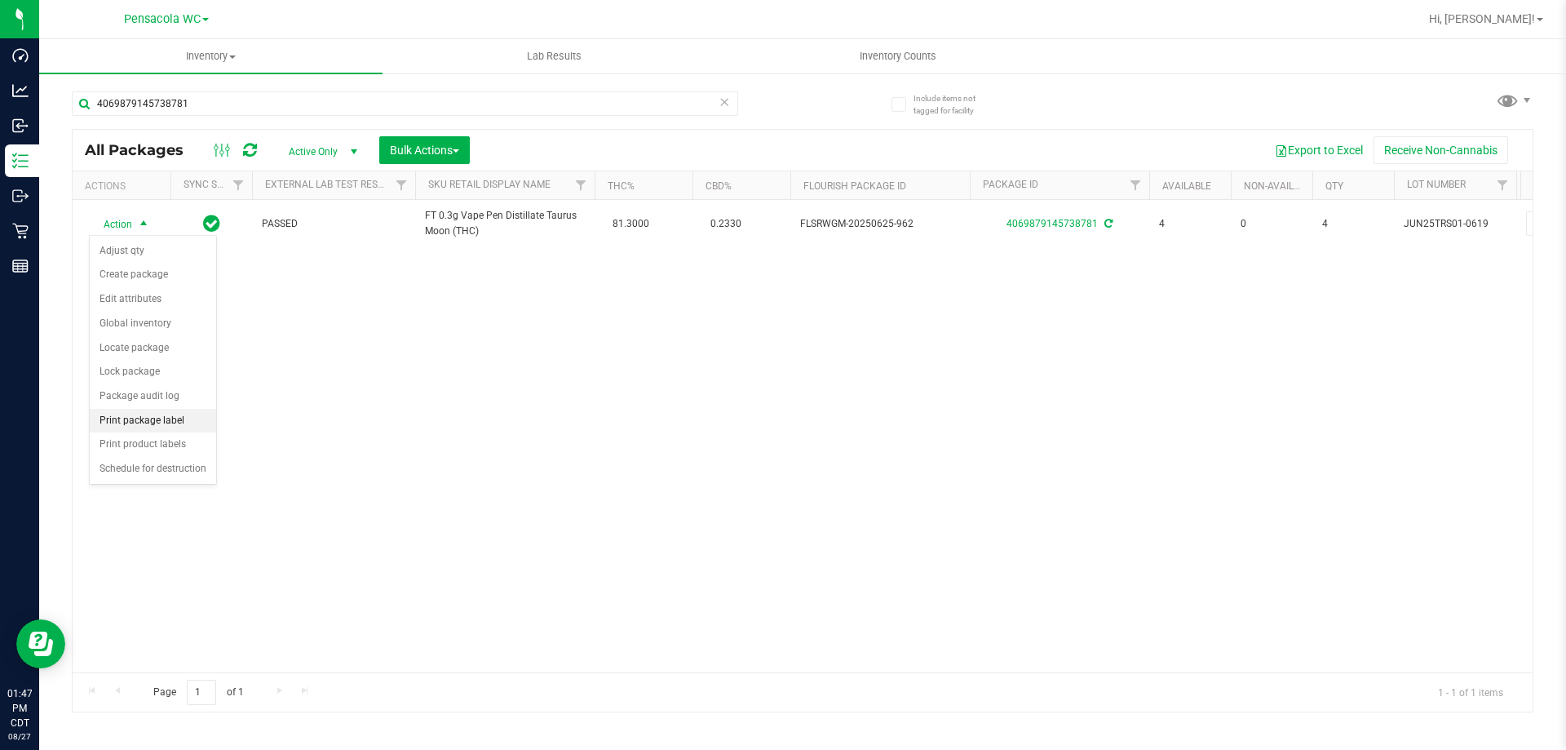
click at [155, 421] on li "Print package label" at bounding box center [153, 421] width 126 height 24
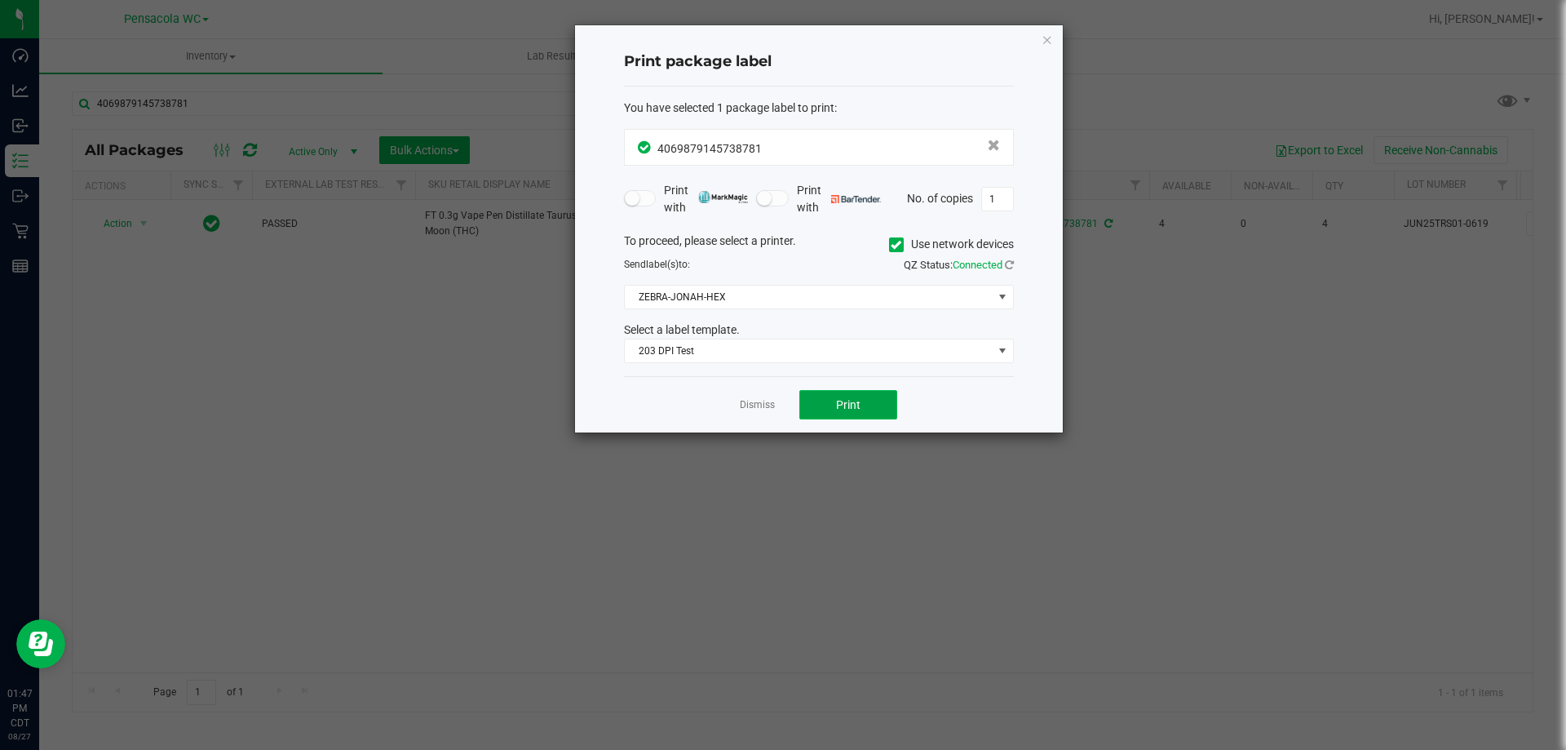
click at [837, 405] on span "Print" at bounding box center [848, 404] width 24 height 13
click at [760, 405] on link "Dismiss" at bounding box center [757, 405] width 35 height 14
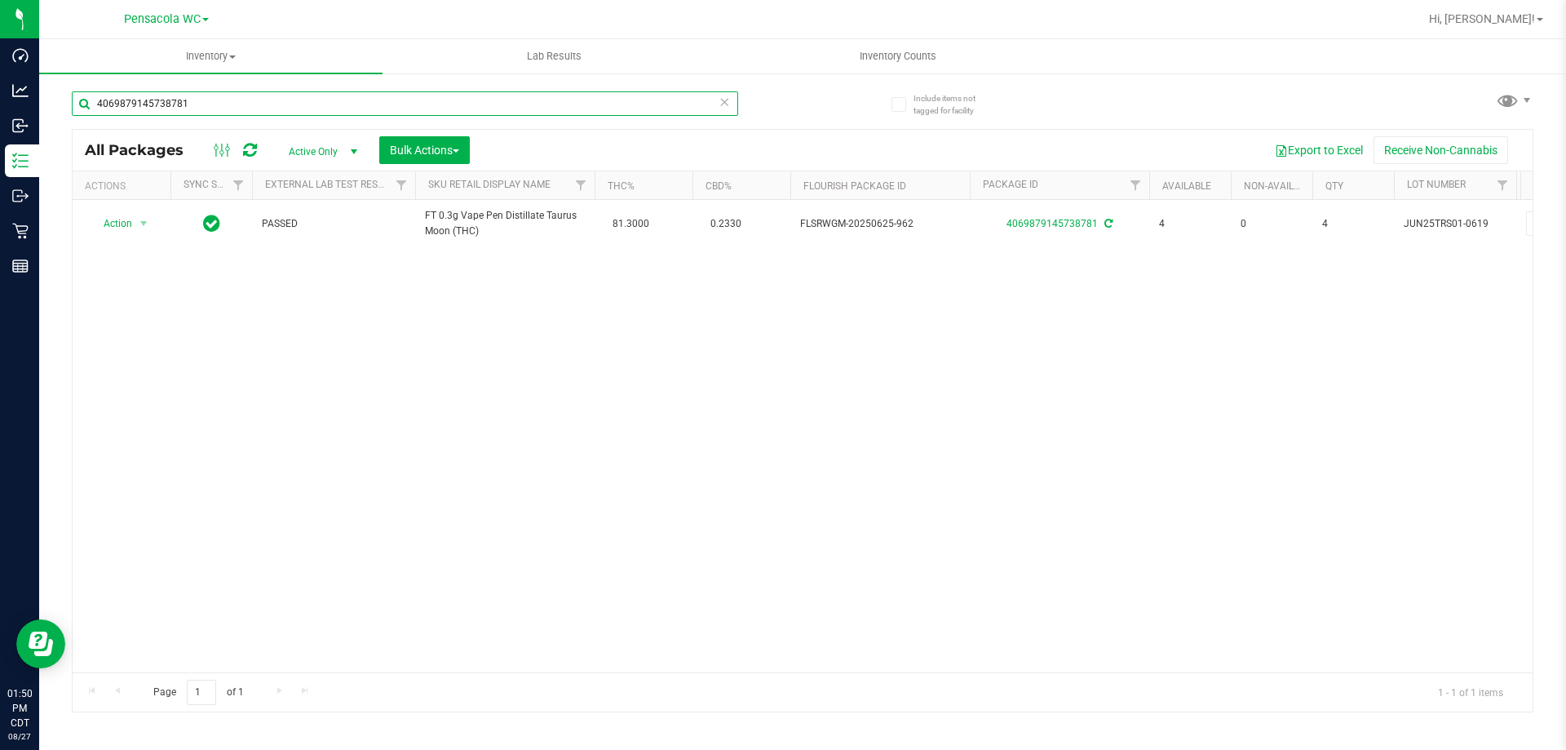
click at [229, 101] on input "4069879145738781" at bounding box center [405, 103] width 666 height 24
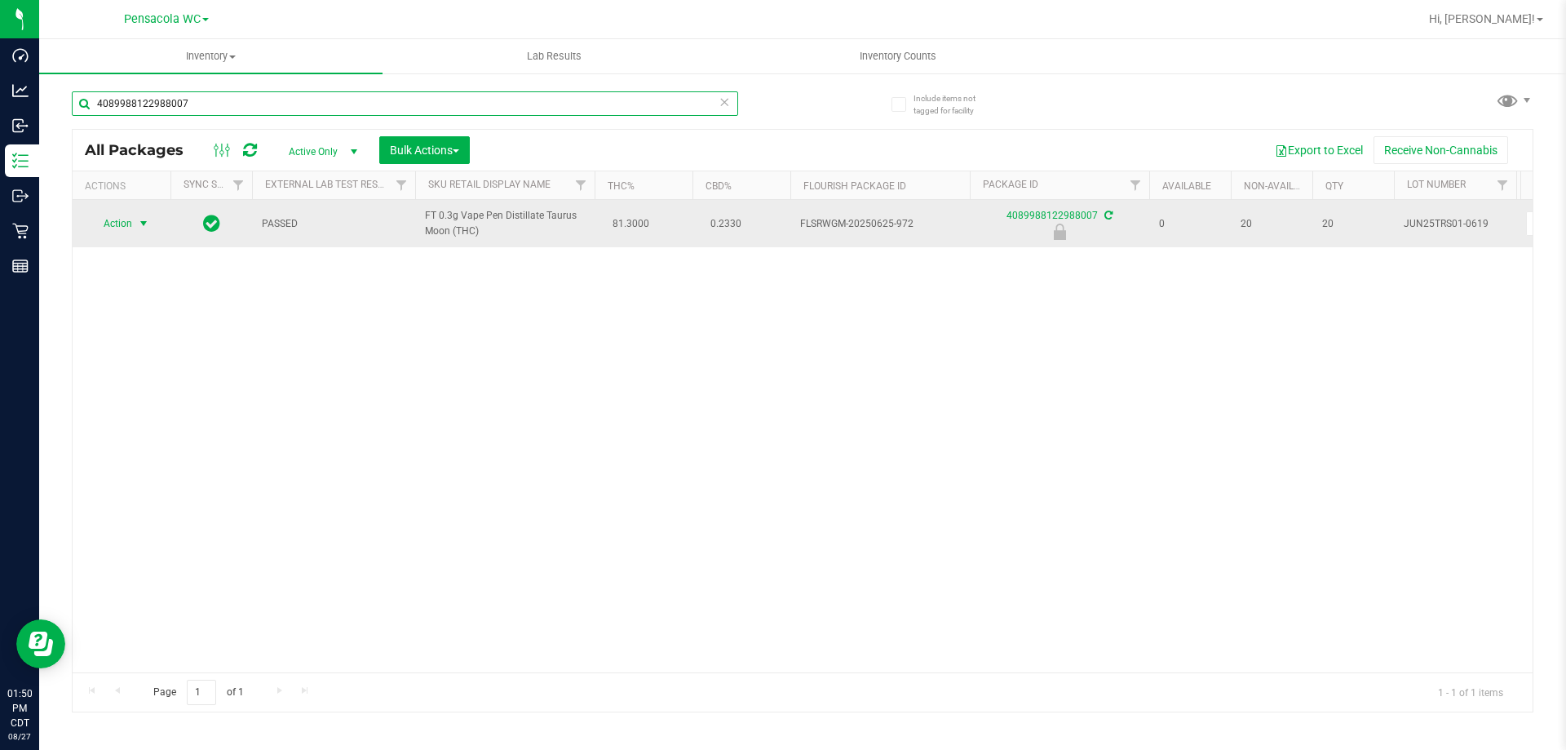
type input "4089988122988007"
click at [135, 215] on span "select" at bounding box center [144, 223] width 20 height 23
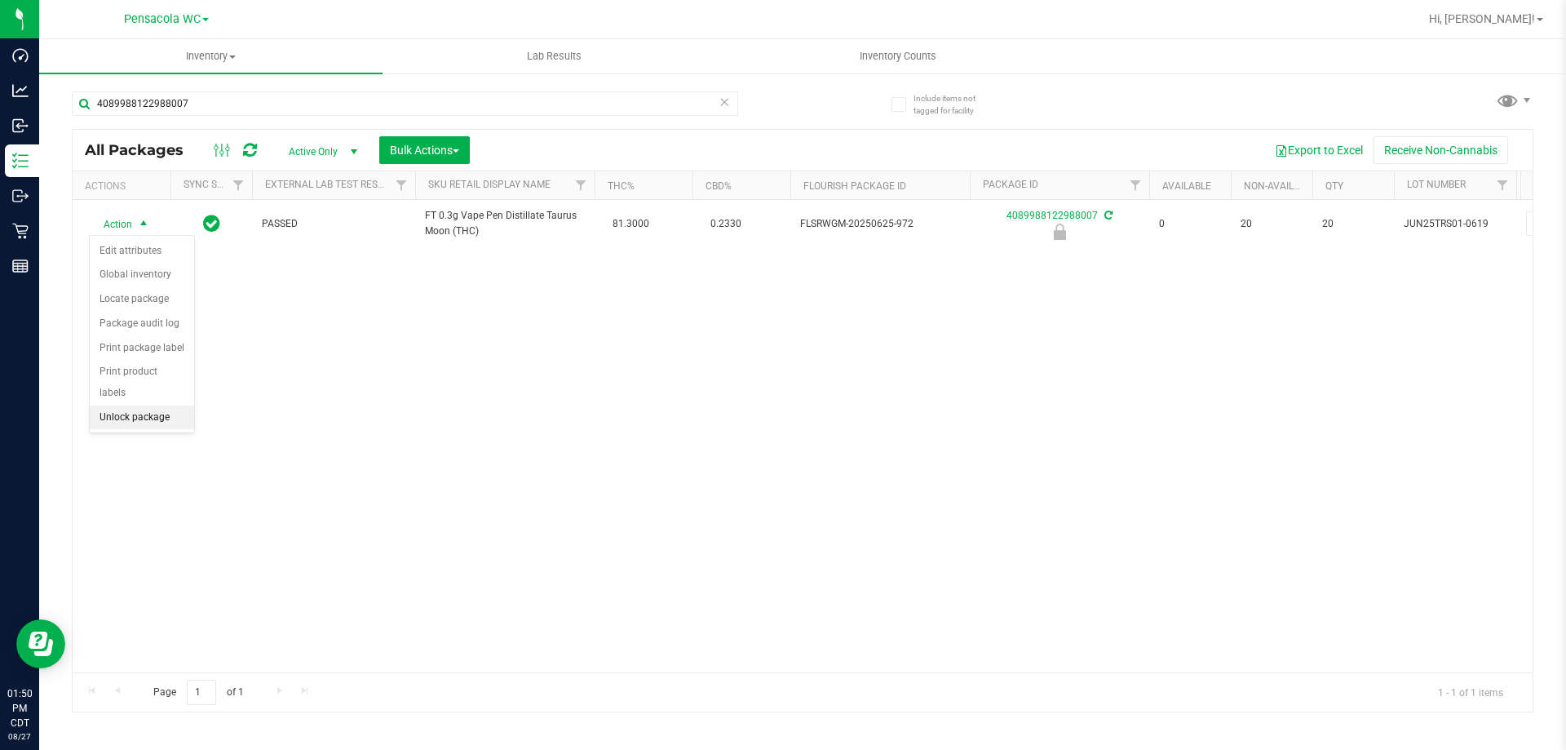
click at [125, 405] on li "Unlock package" at bounding box center [142, 417] width 104 height 24
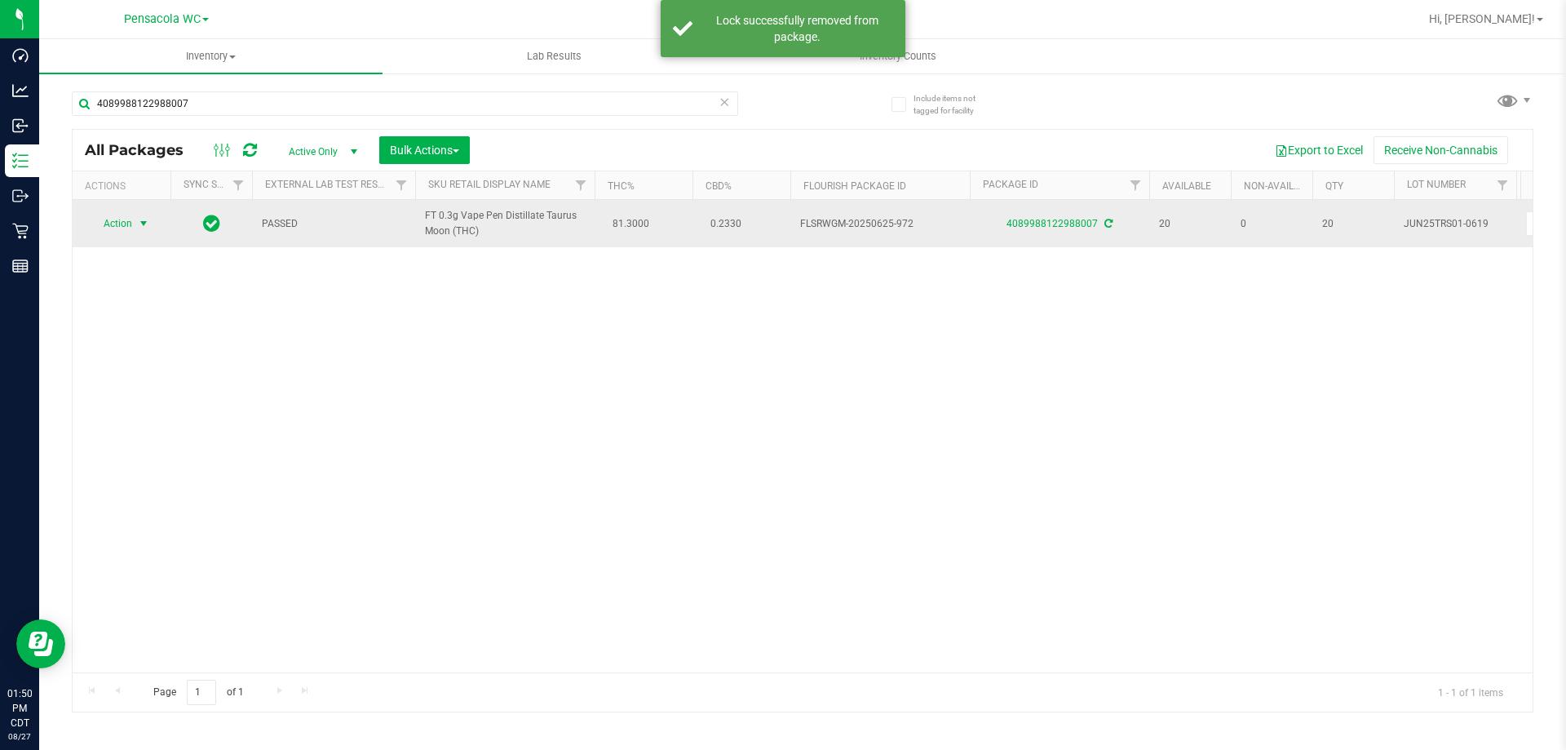
click at [109, 225] on span "Action" at bounding box center [111, 223] width 44 height 23
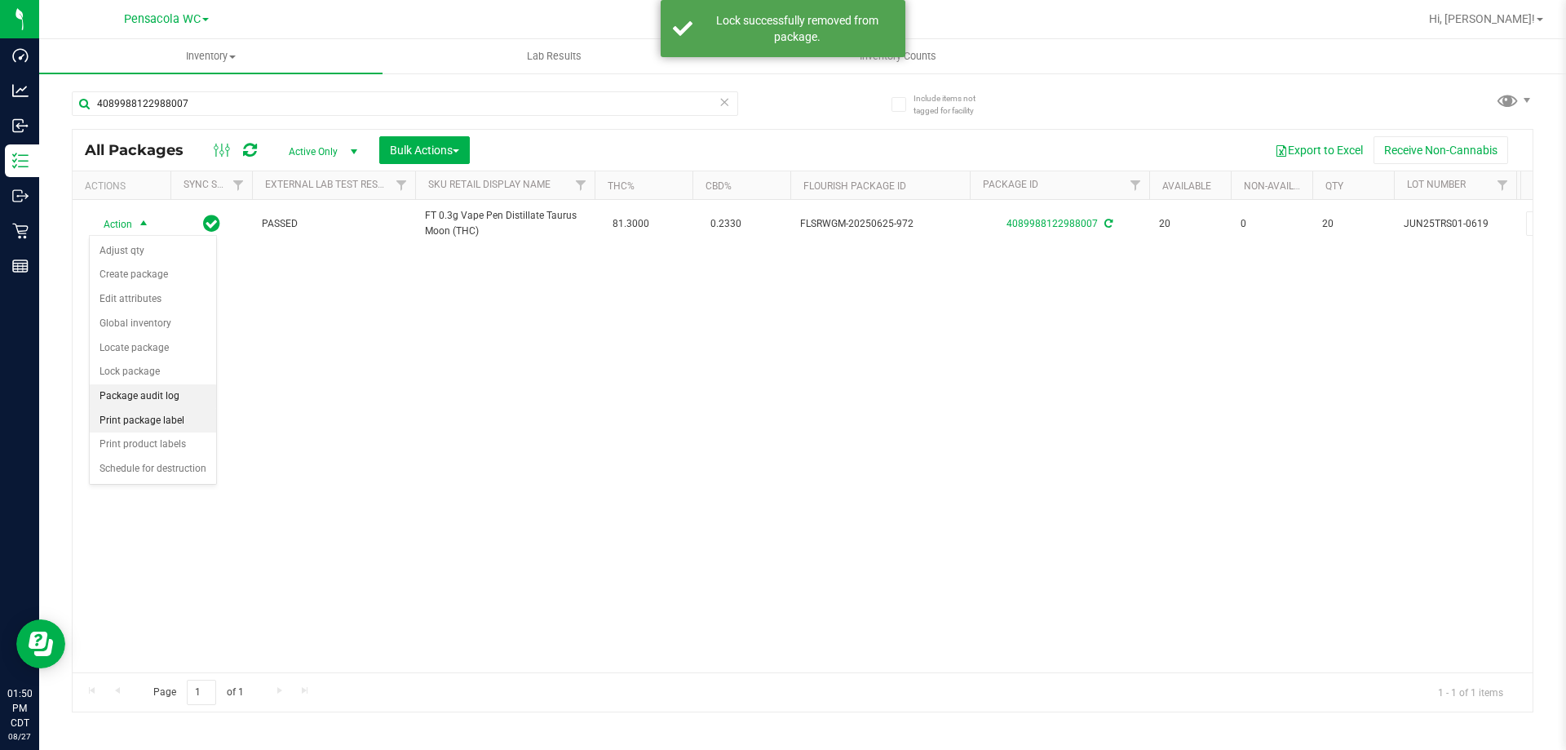
click at [152, 409] on li "Print package label" at bounding box center [153, 421] width 126 height 24
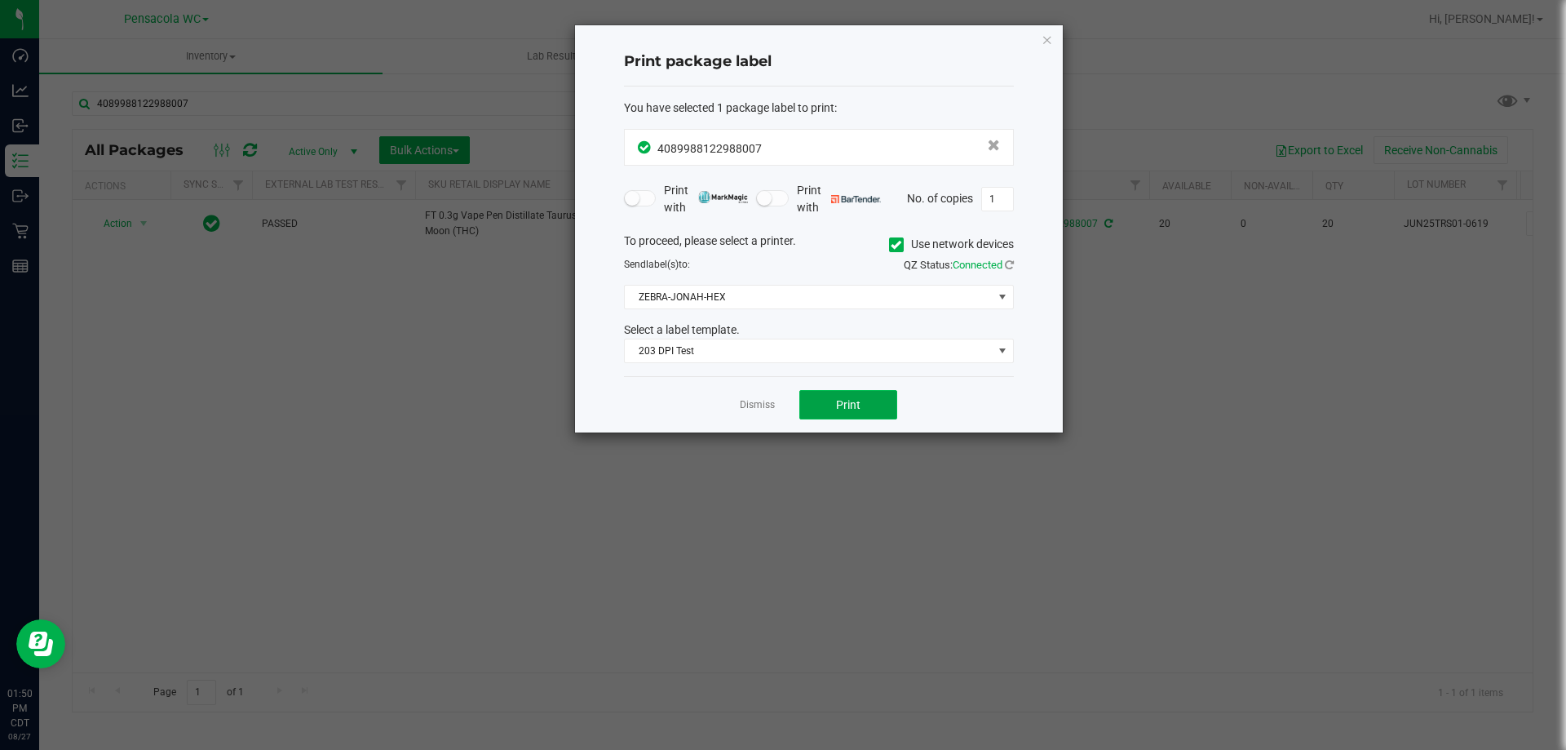
click at [821, 396] on button "Print" at bounding box center [848, 404] width 98 height 29
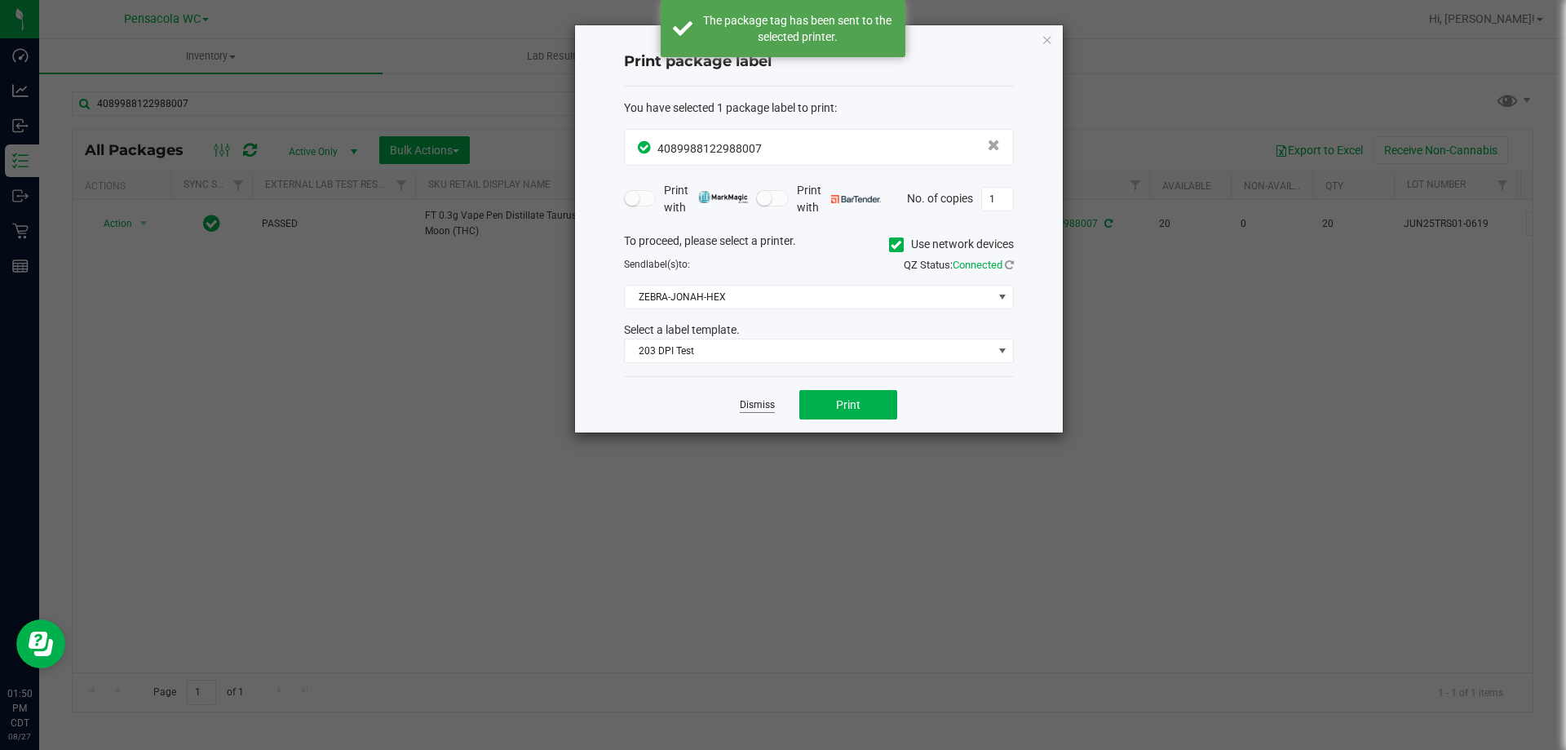
click at [746, 405] on link "Dismiss" at bounding box center [757, 405] width 35 height 14
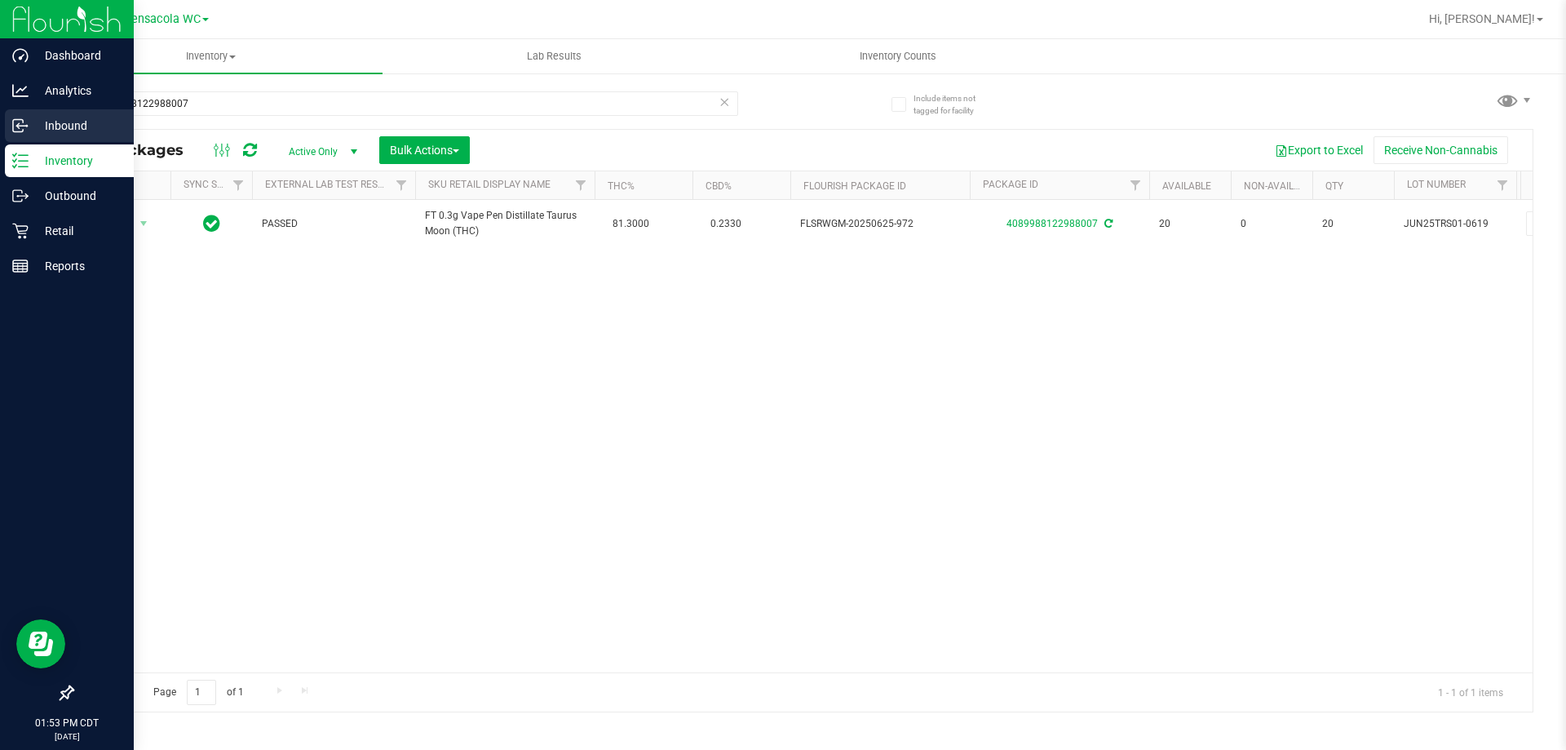
click at [78, 114] on div "Inbound" at bounding box center [69, 125] width 129 height 33
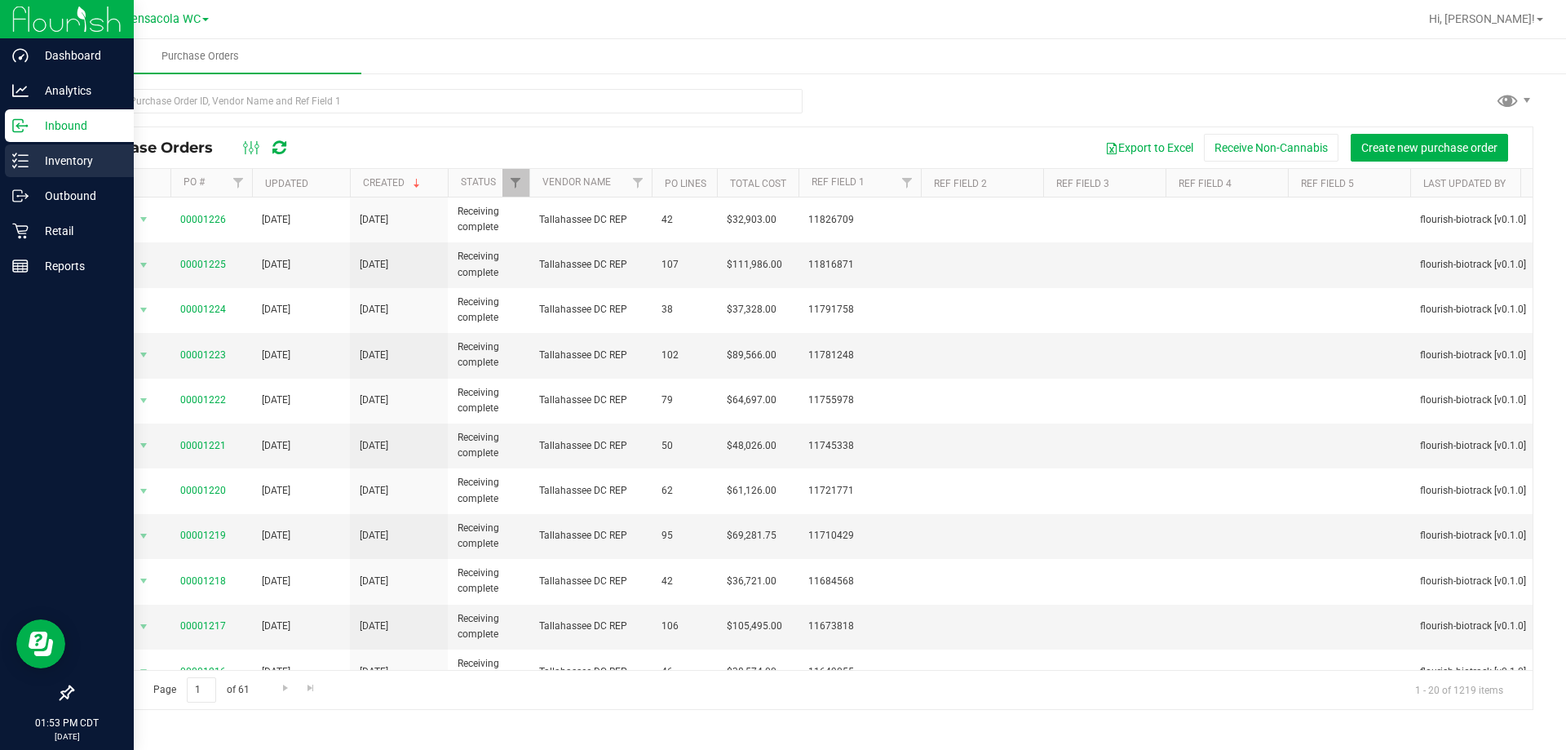
click at [25, 159] on icon at bounding box center [20, 161] width 16 height 16
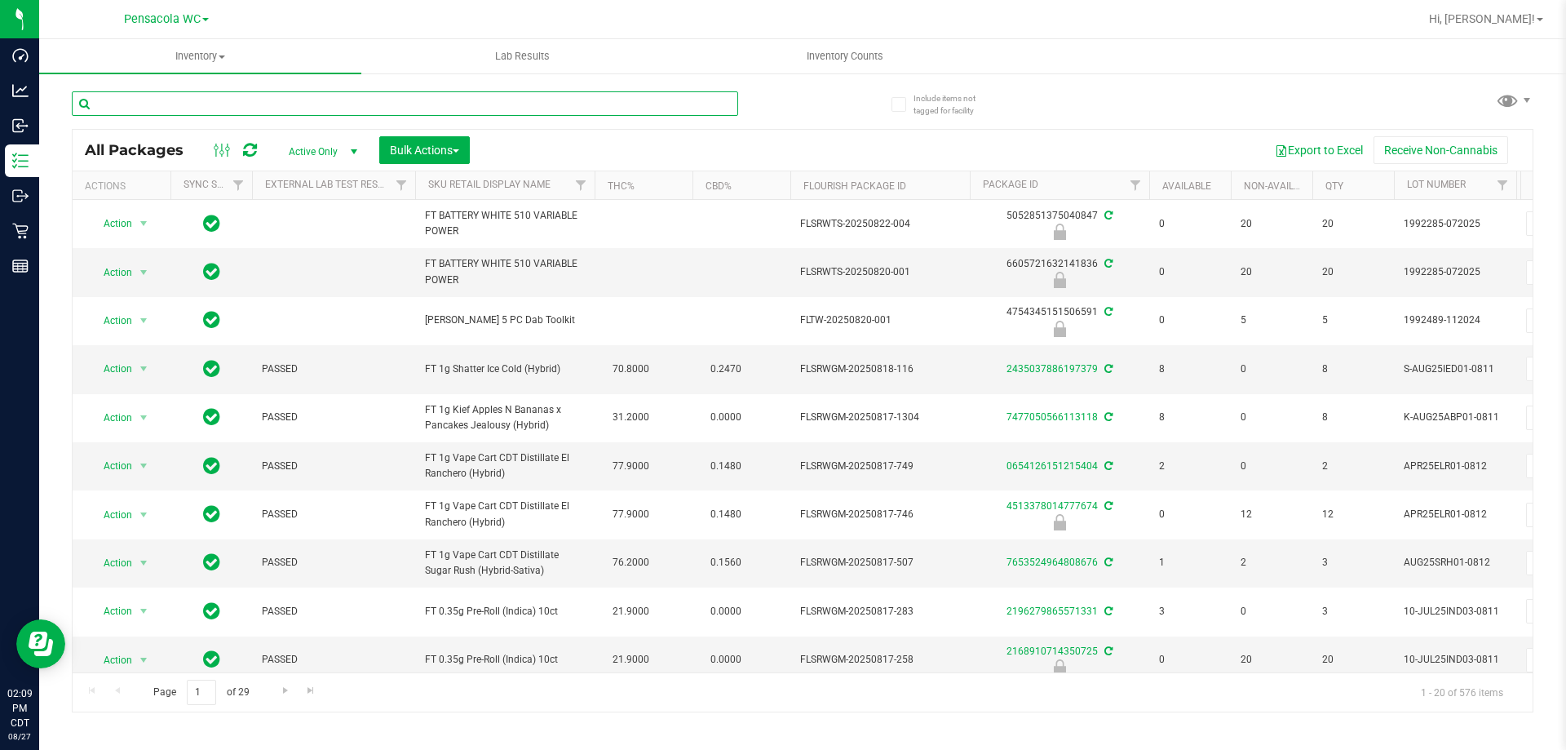
click at [267, 99] on input "text" at bounding box center [405, 103] width 666 height 24
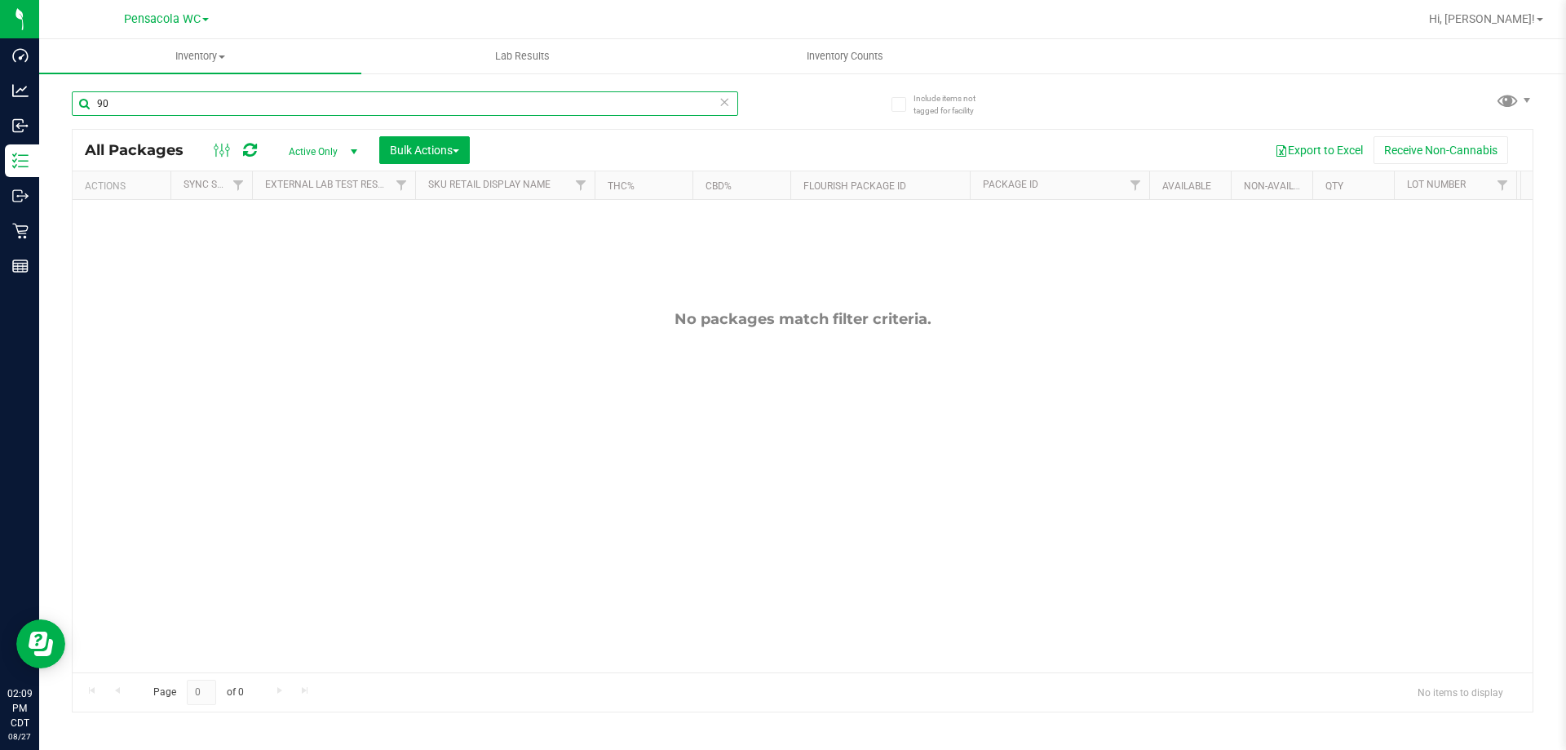
type input "9"
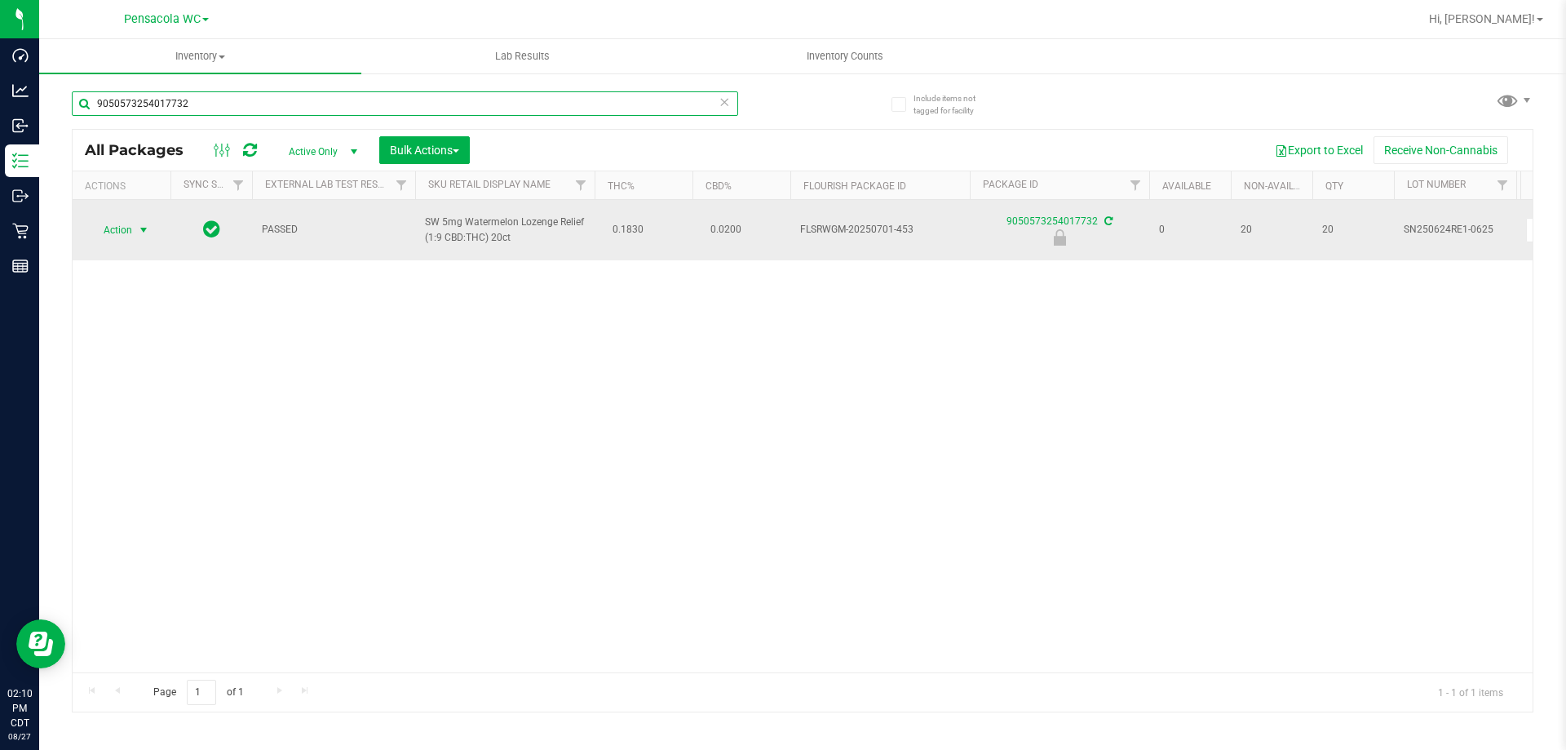
type input "9050573254017732"
click at [128, 226] on span "Action" at bounding box center [111, 230] width 44 height 23
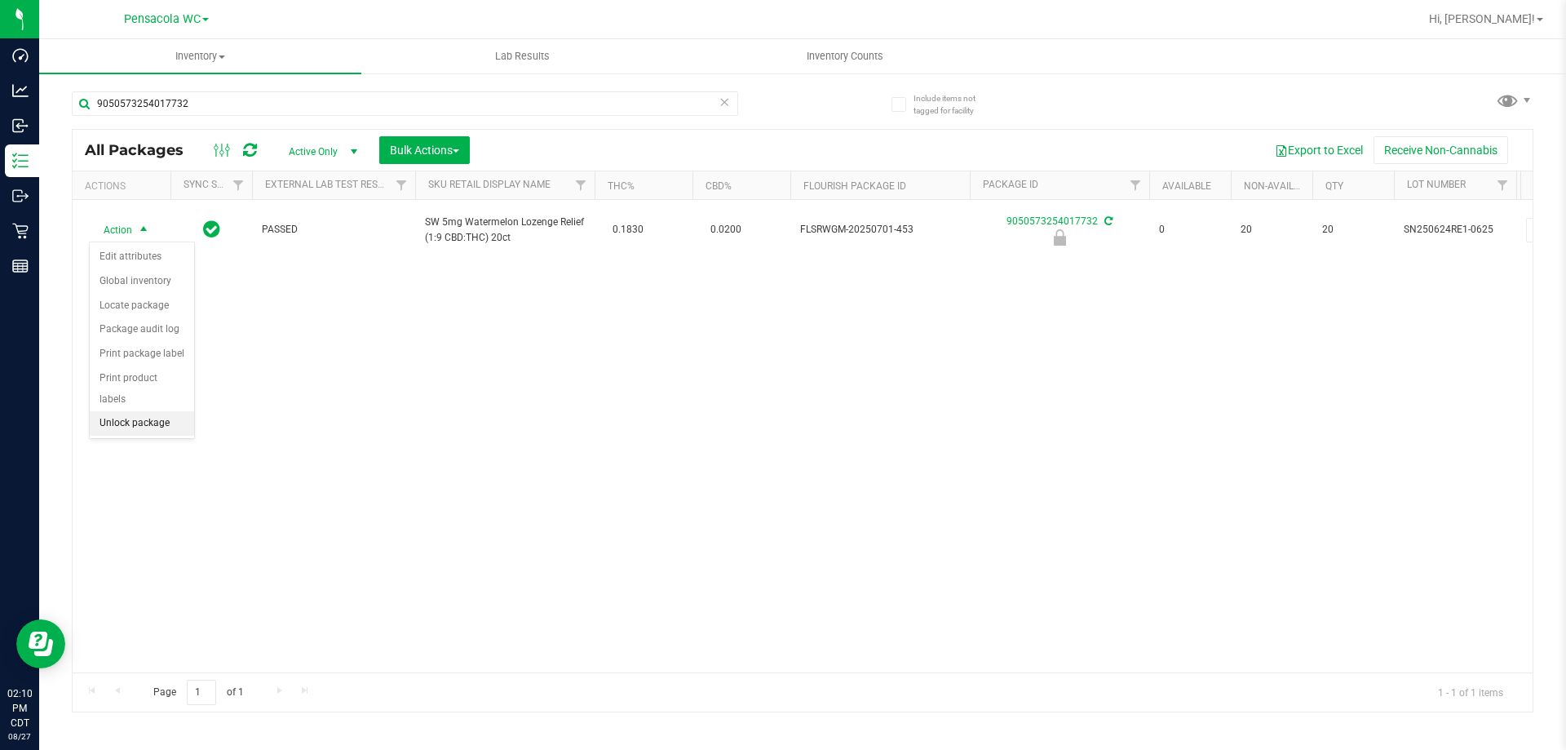
click at [162, 411] on li "Unlock package" at bounding box center [142, 423] width 104 height 24
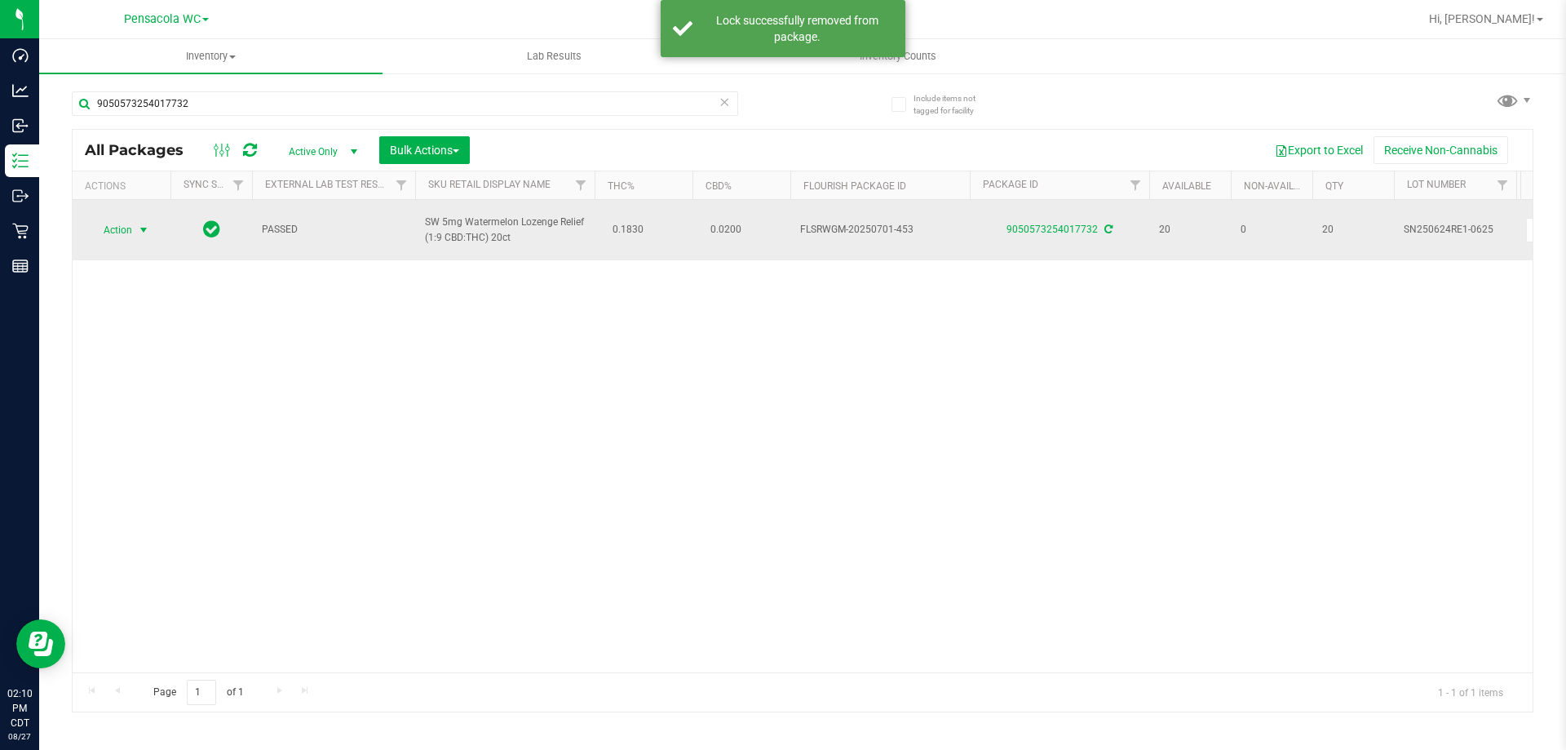
click at [121, 226] on span "Action" at bounding box center [111, 230] width 44 height 23
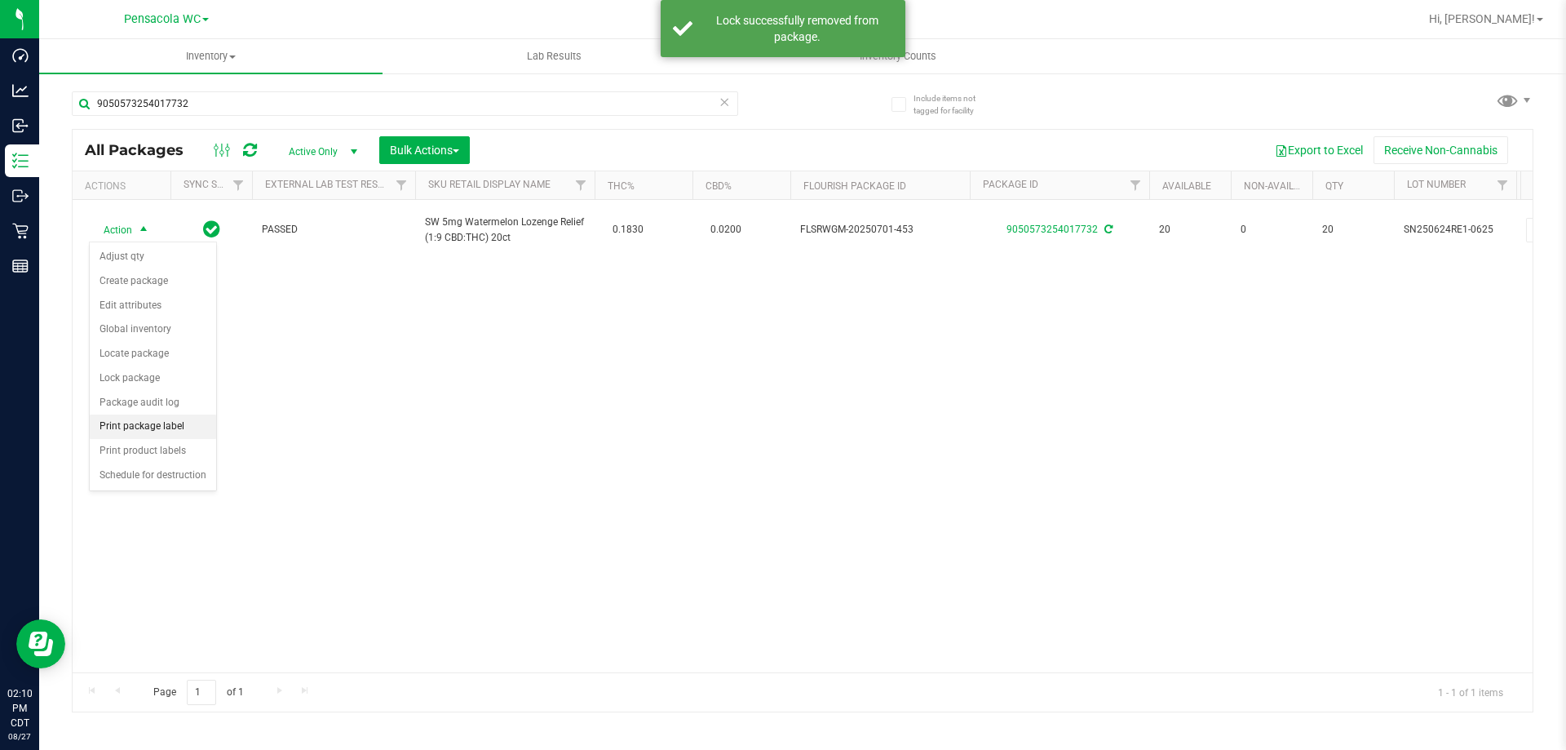
click at [175, 432] on li "Print package label" at bounding box center [153, 426] width 126 height 24
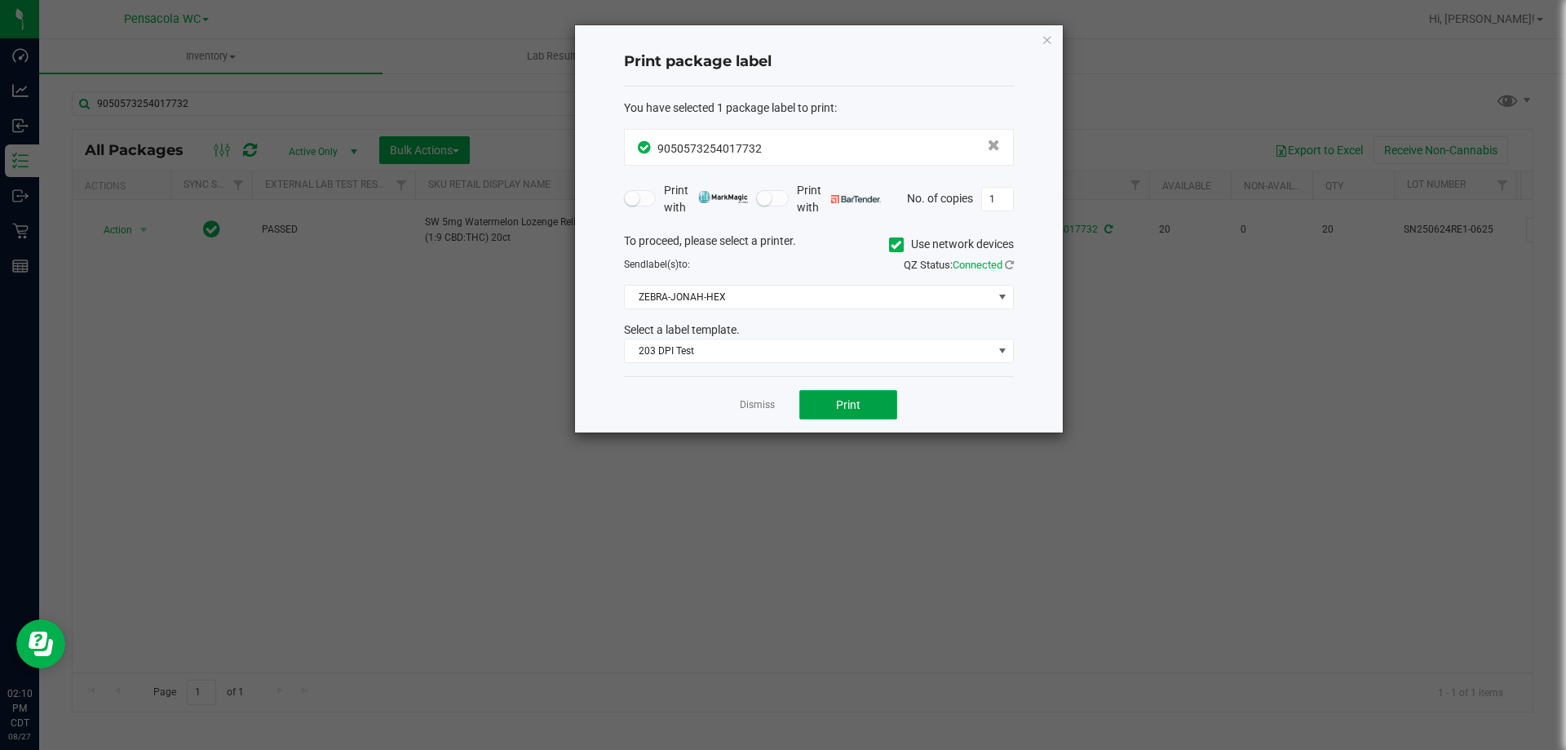
click at [882, 406] on button "Print" at bounding box center [848, 404] width 98 height 29
click at [758, 396] on app-cancel-button "Dismiss" at bounding box center [757, 404] width 35 height 17
click at [757, 406] on link "Dismiss" at bounding box center [757, 405] width 35 height 14
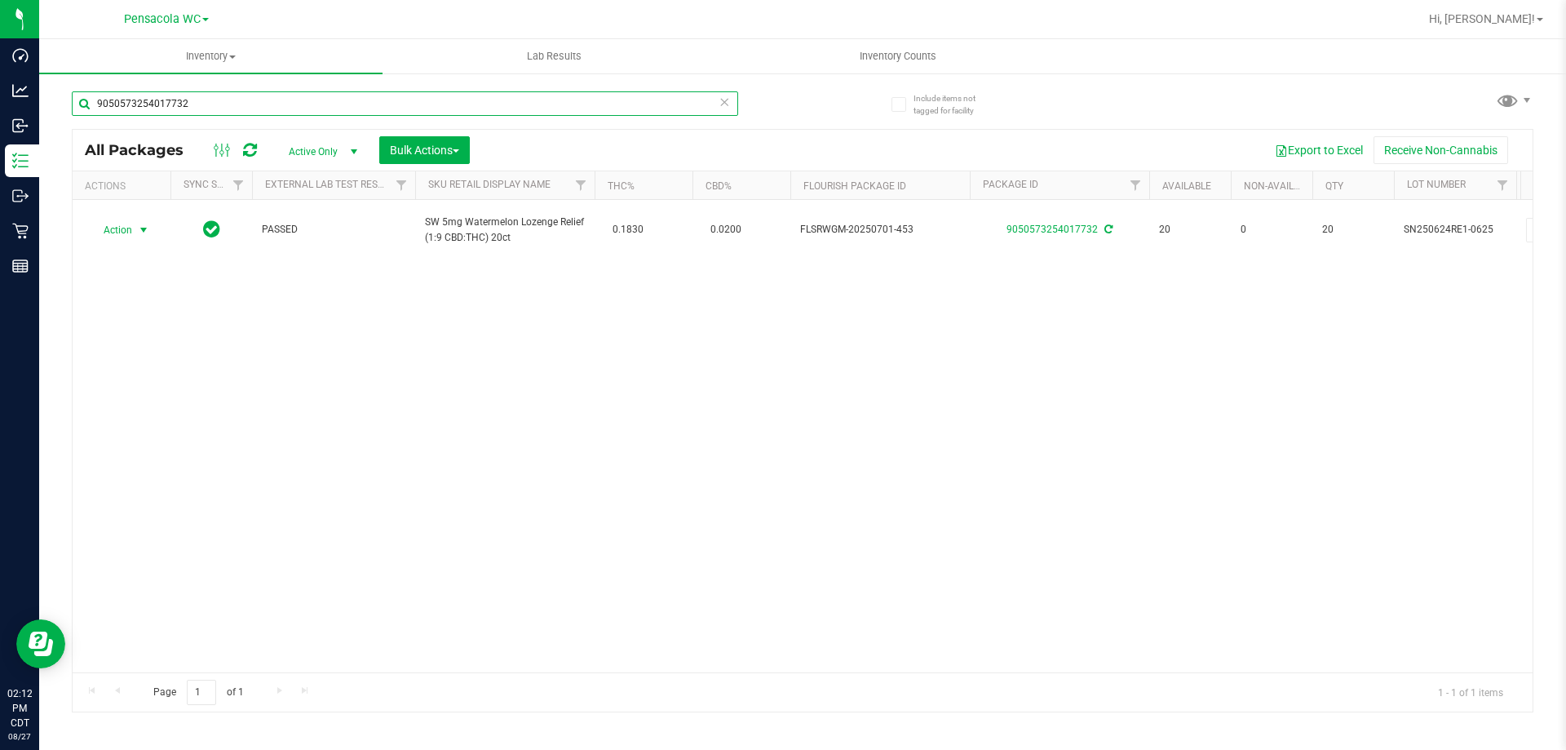
click at [326, 106] on input "9050573254017732" at bounding box center [405, 103] width 666 height 24
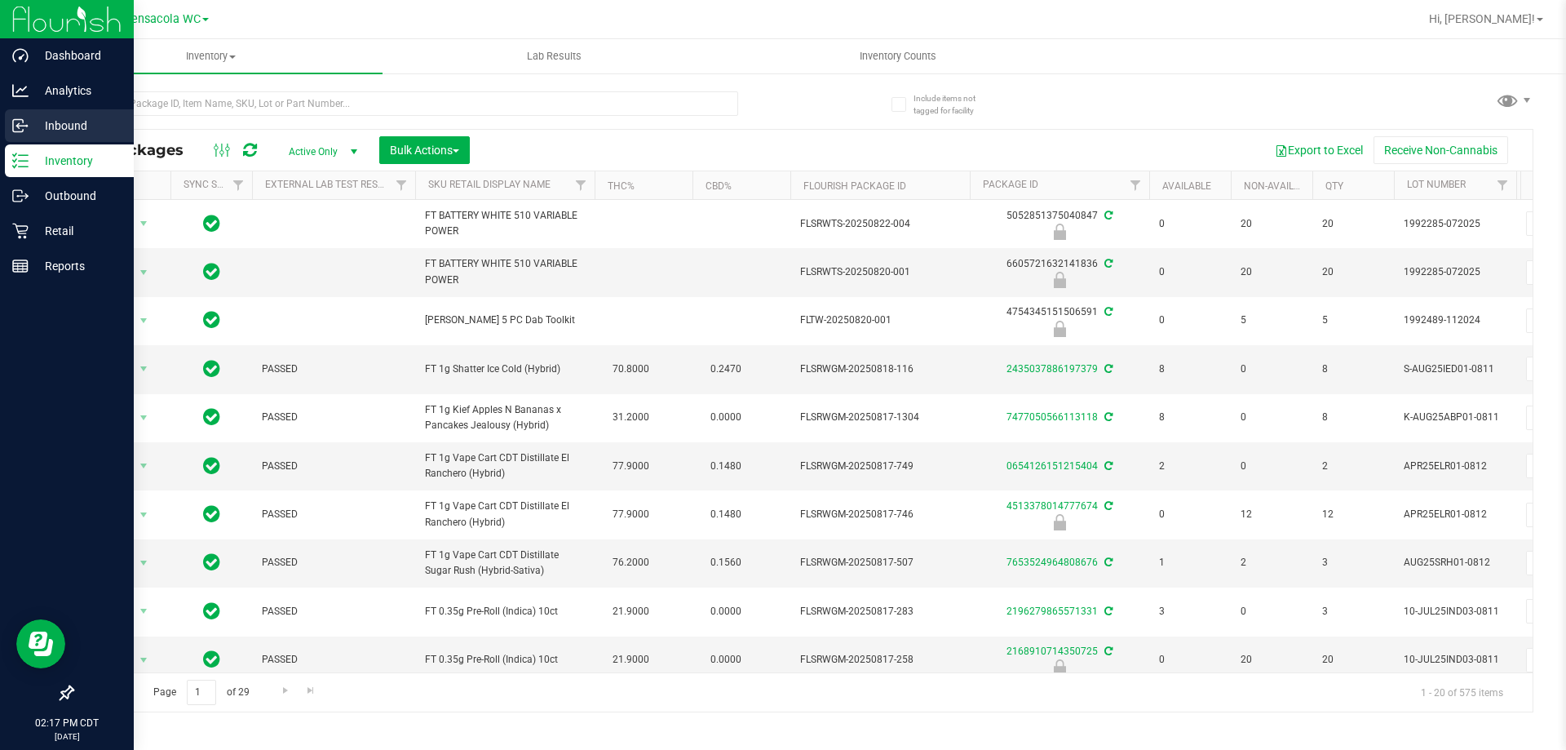
click at [75, 122] on p "Inbound" at bounding box center [78, 126] width 98 height 20
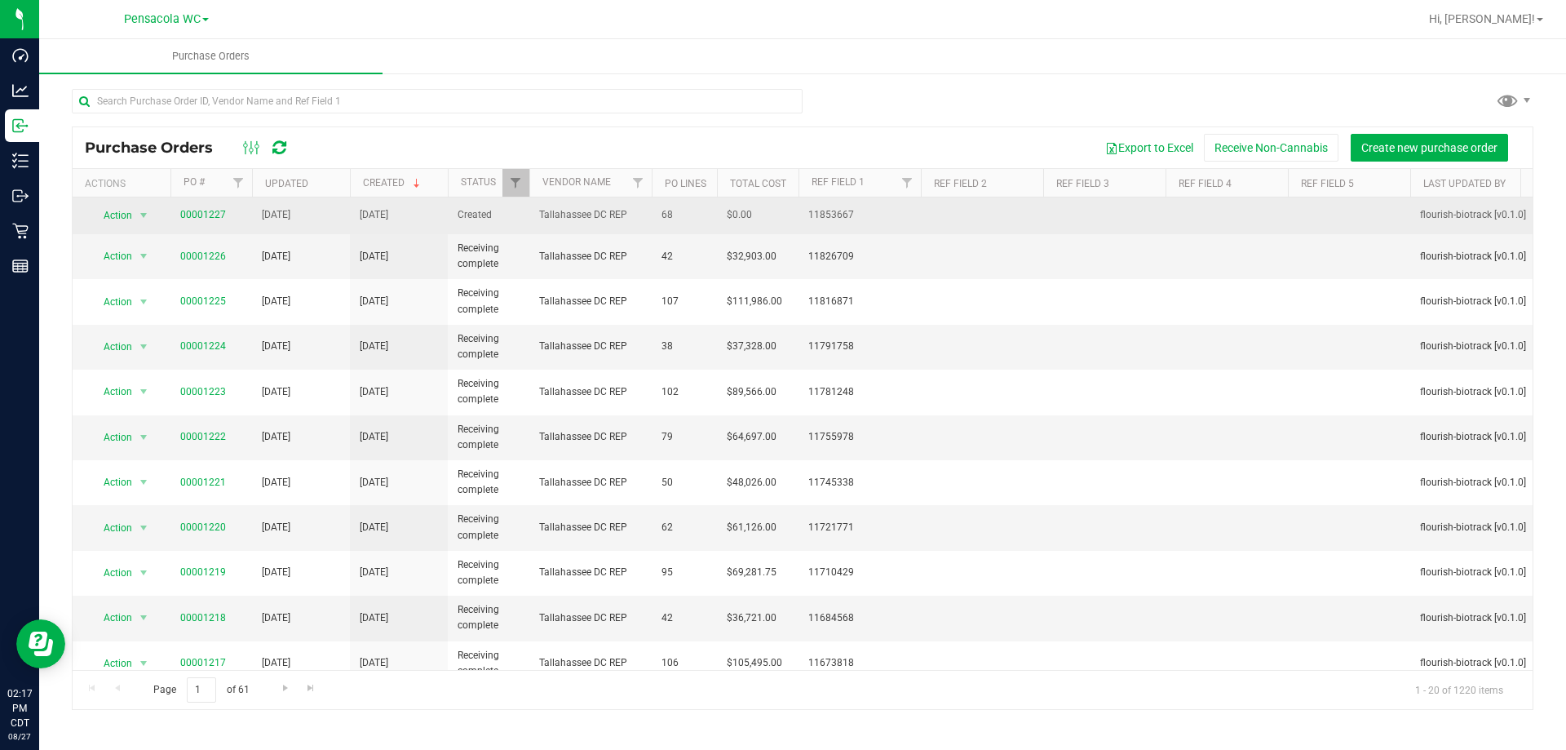
click at [222, 221] on span "00001227" at bounding box center [203, 214] width 46 height 15
click at [219, 215] on link "00001227" at bounding box center [203, 214] width 46 height 11
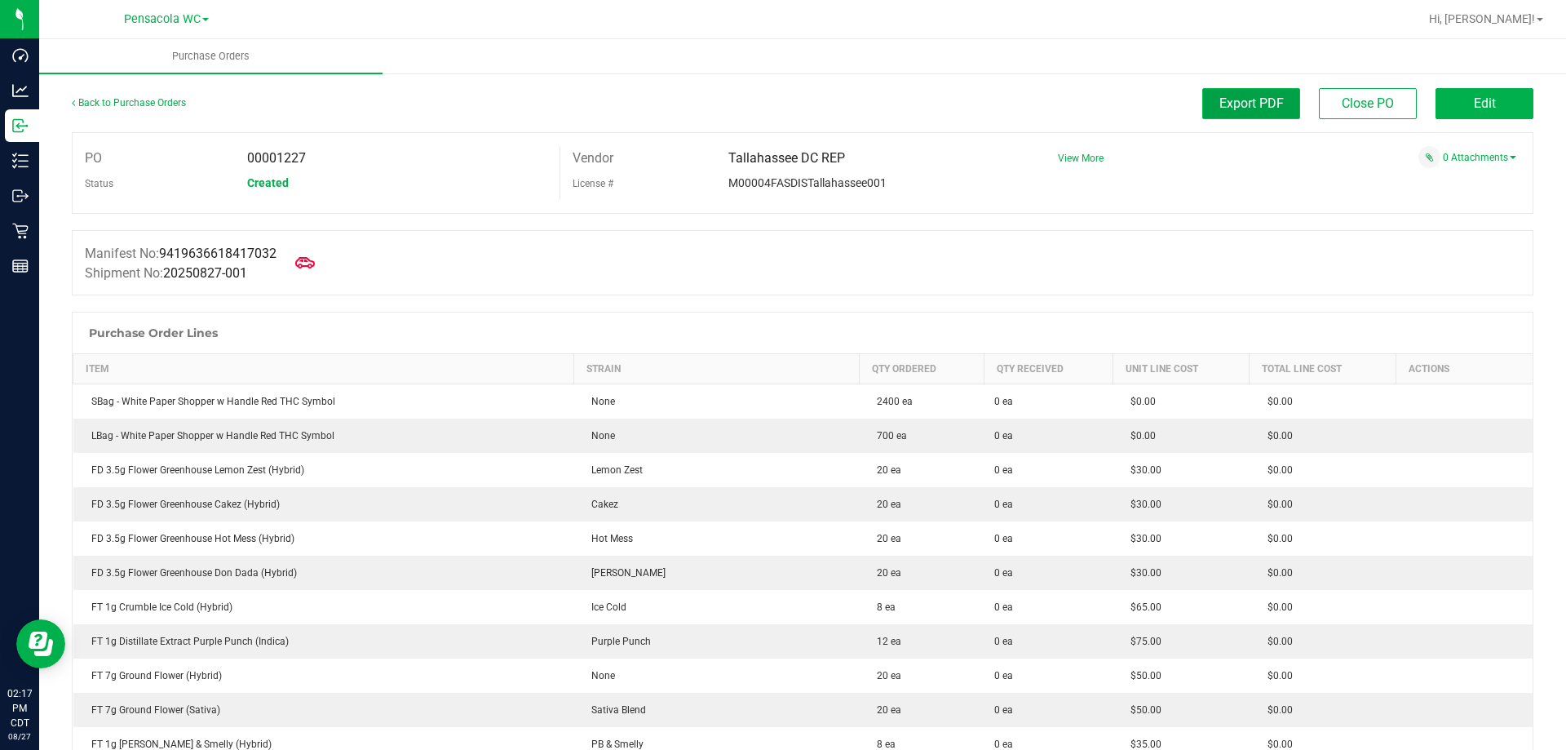
click at [1263, 103] on span "Export PDF" at bounding box center [1252, 102] width 64 height 15
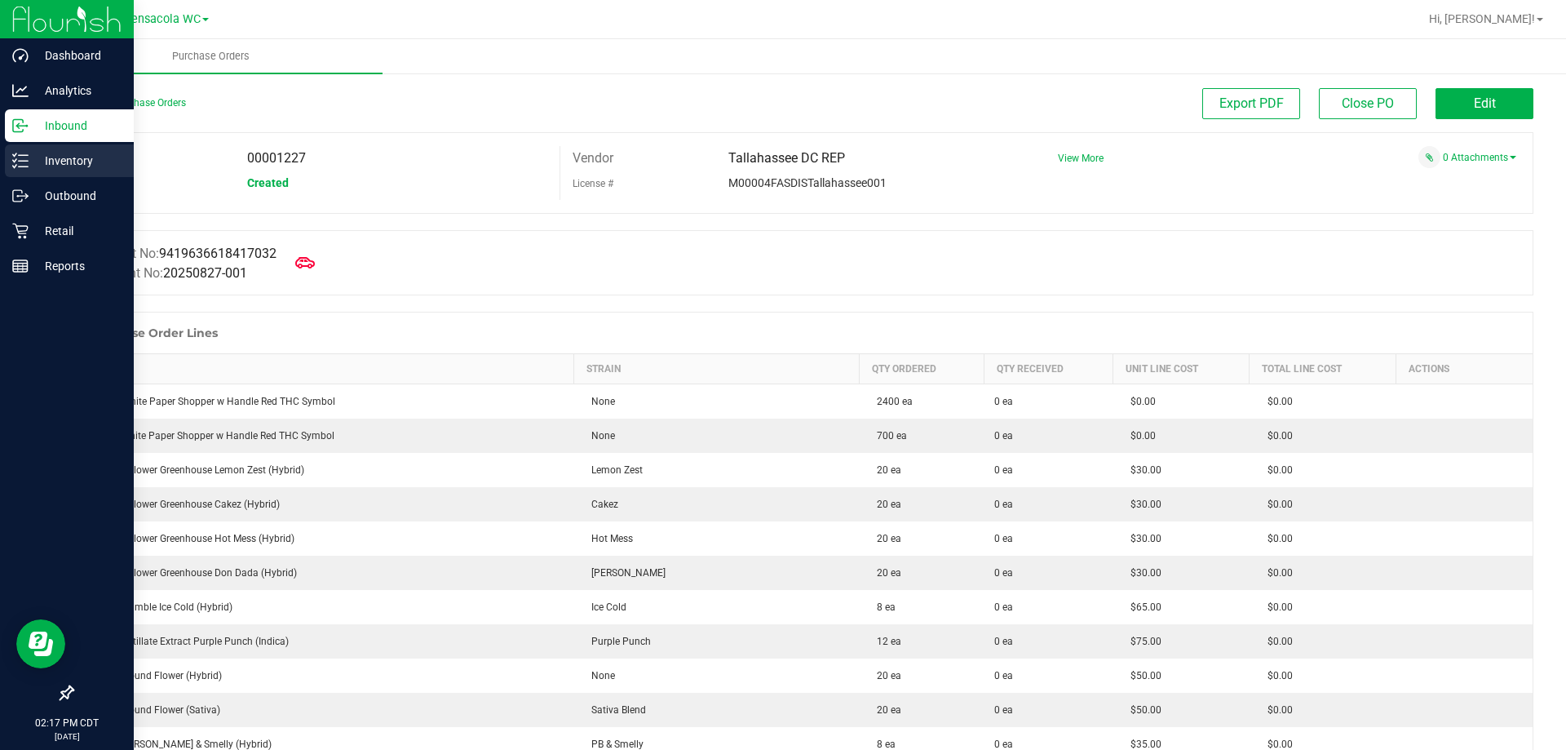
click at [57, 154] on p "Inventory" at bounding box center [78, 161] width 98 height 20
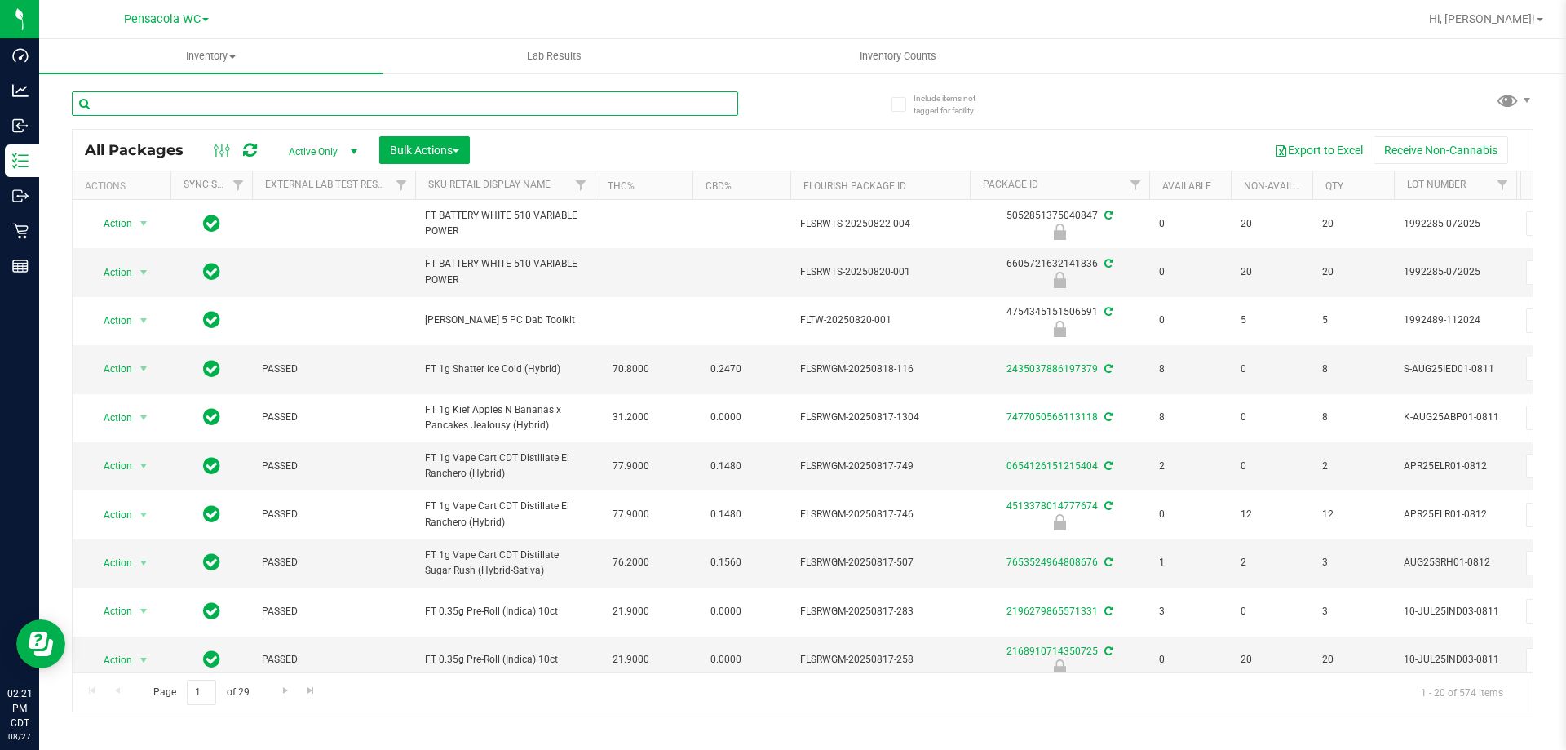
click at [249, 104] on input "text" at bounding box center [405, 103] width 666 height 24
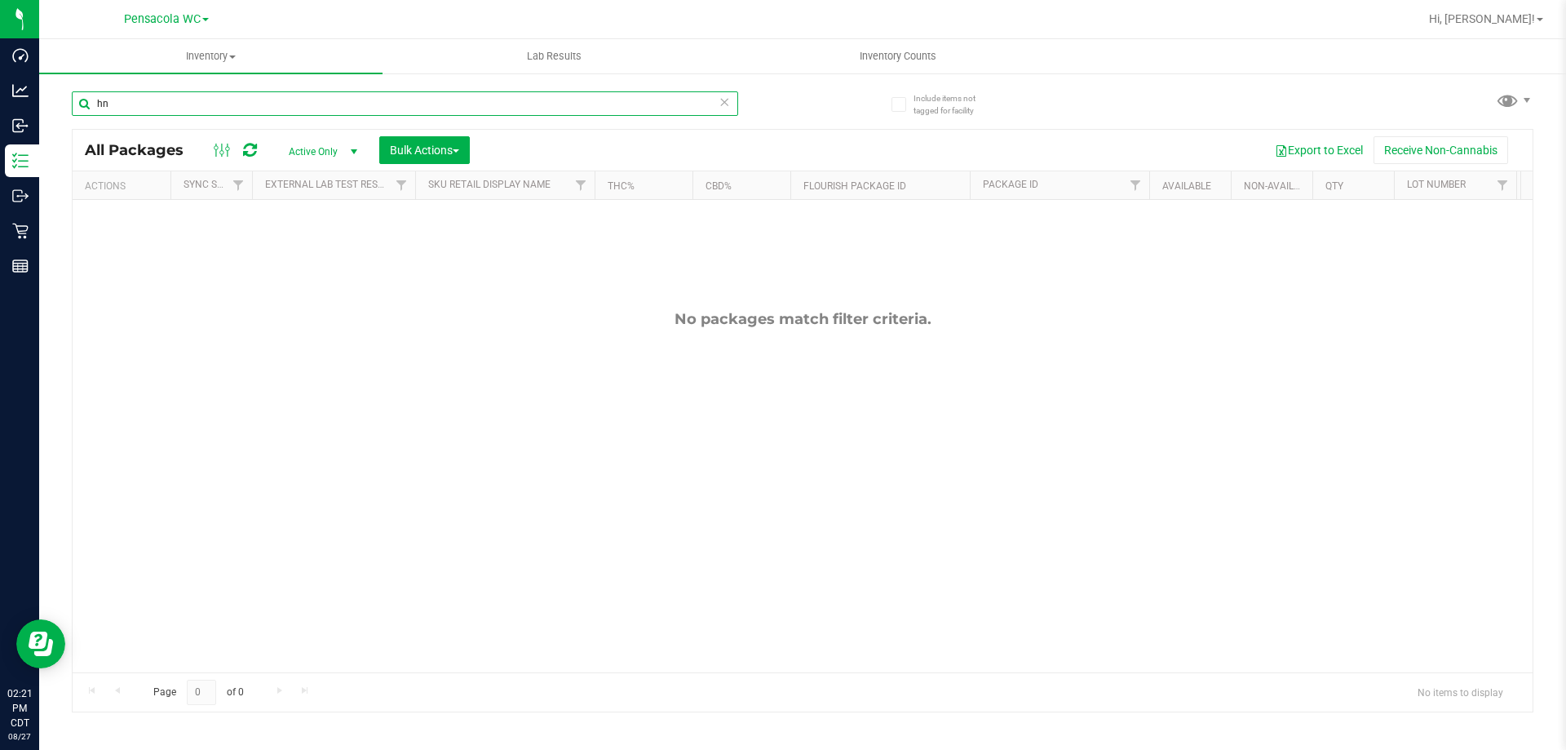
type input "h"
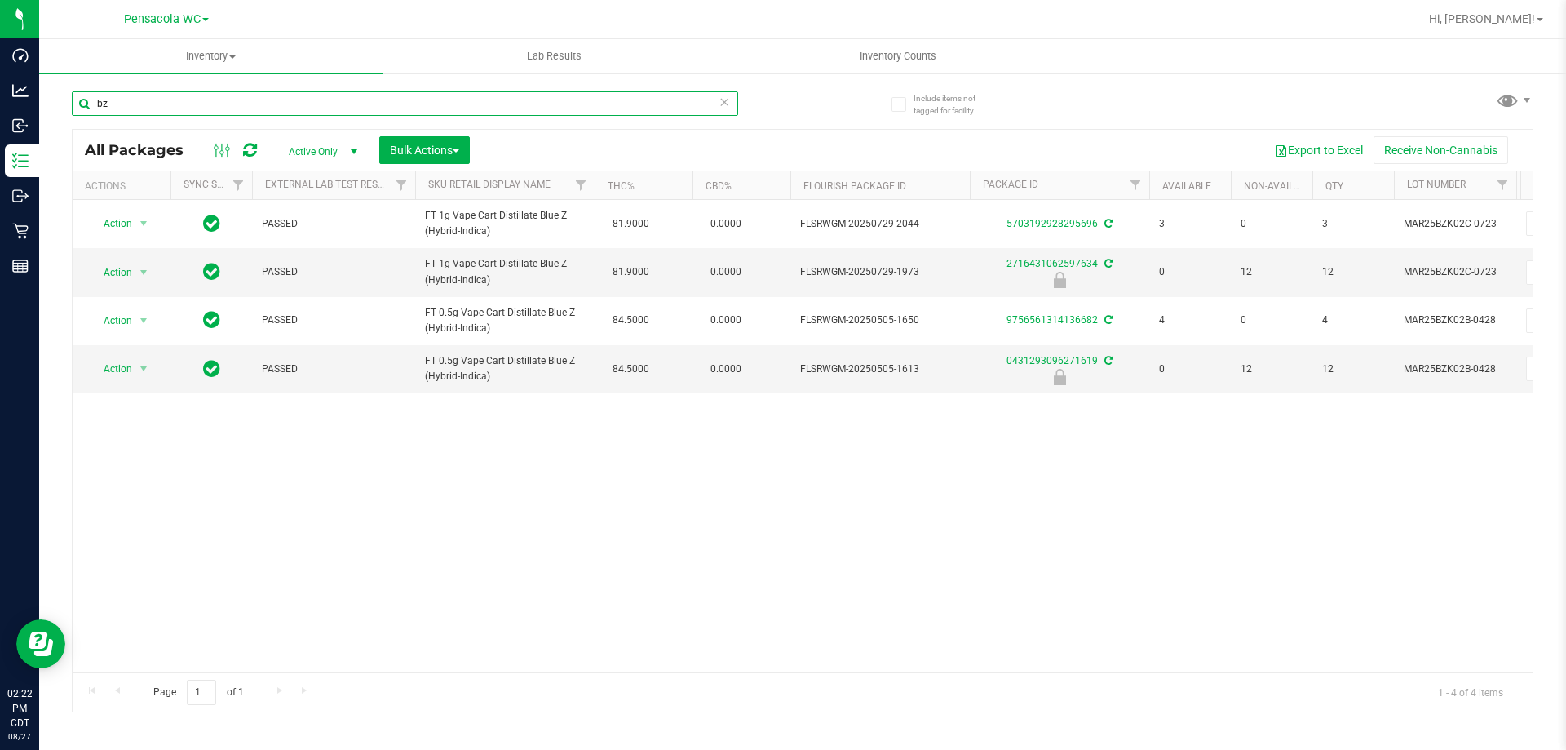
type input "b"
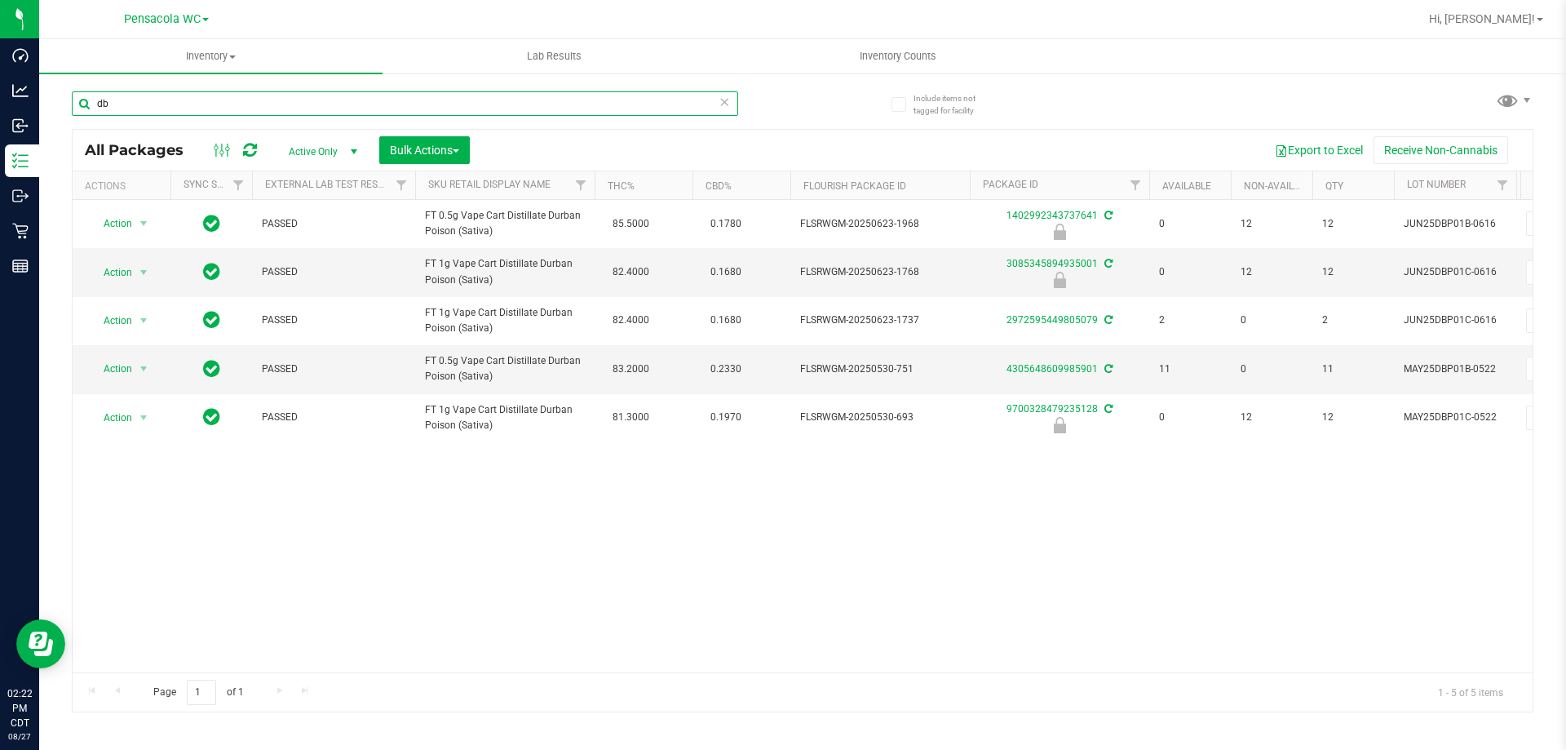
type input "d"
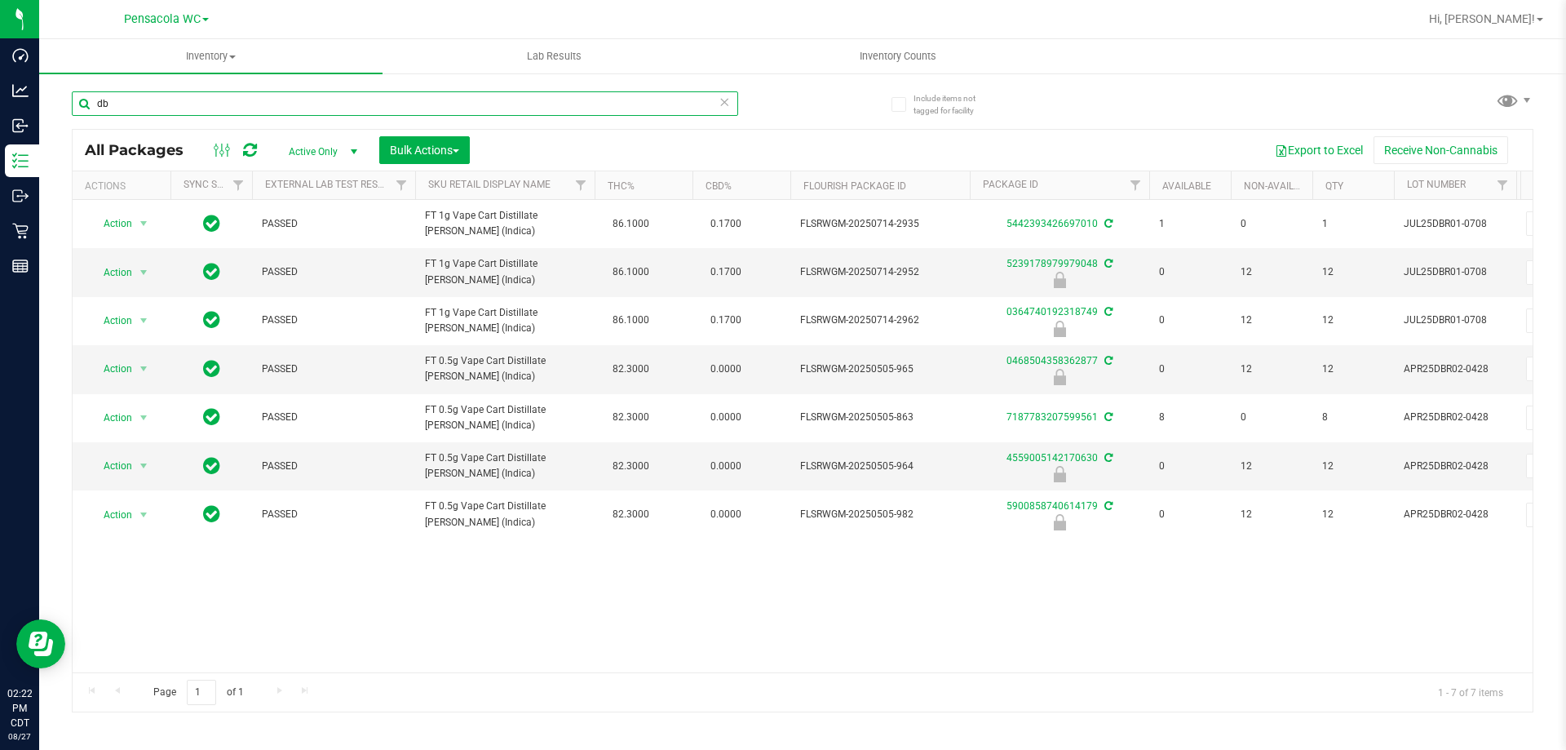
type input "d"
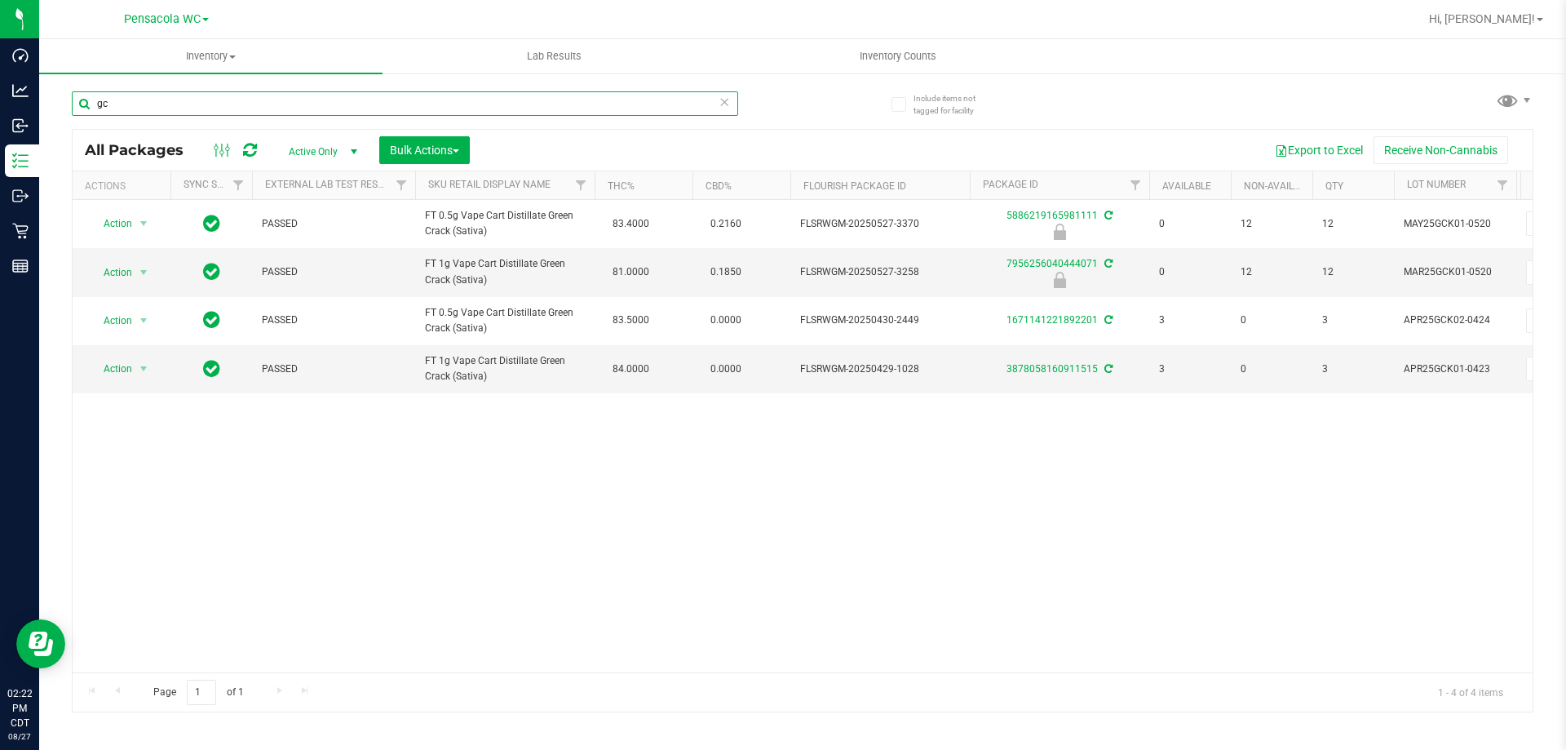
type input "g"
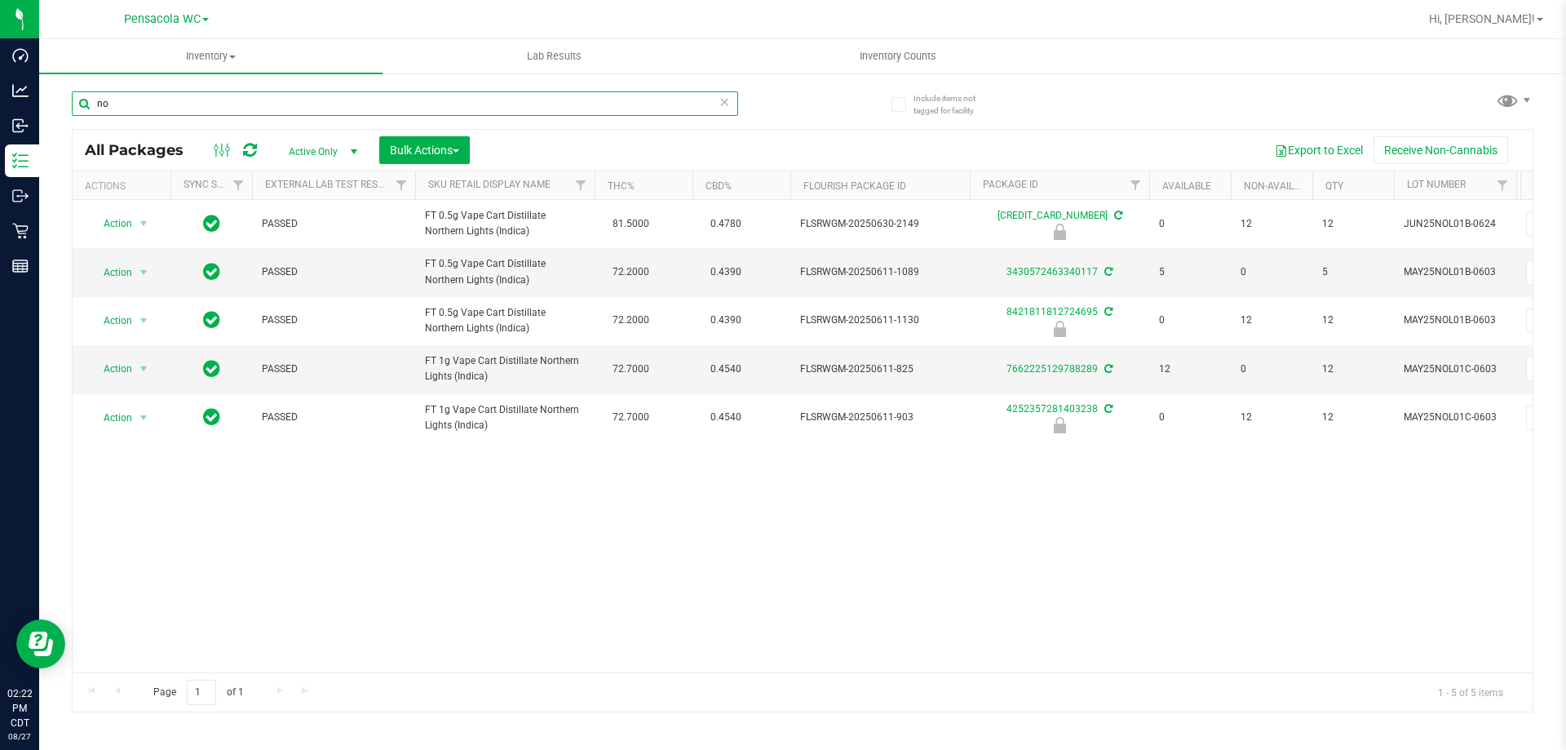
type input "n"
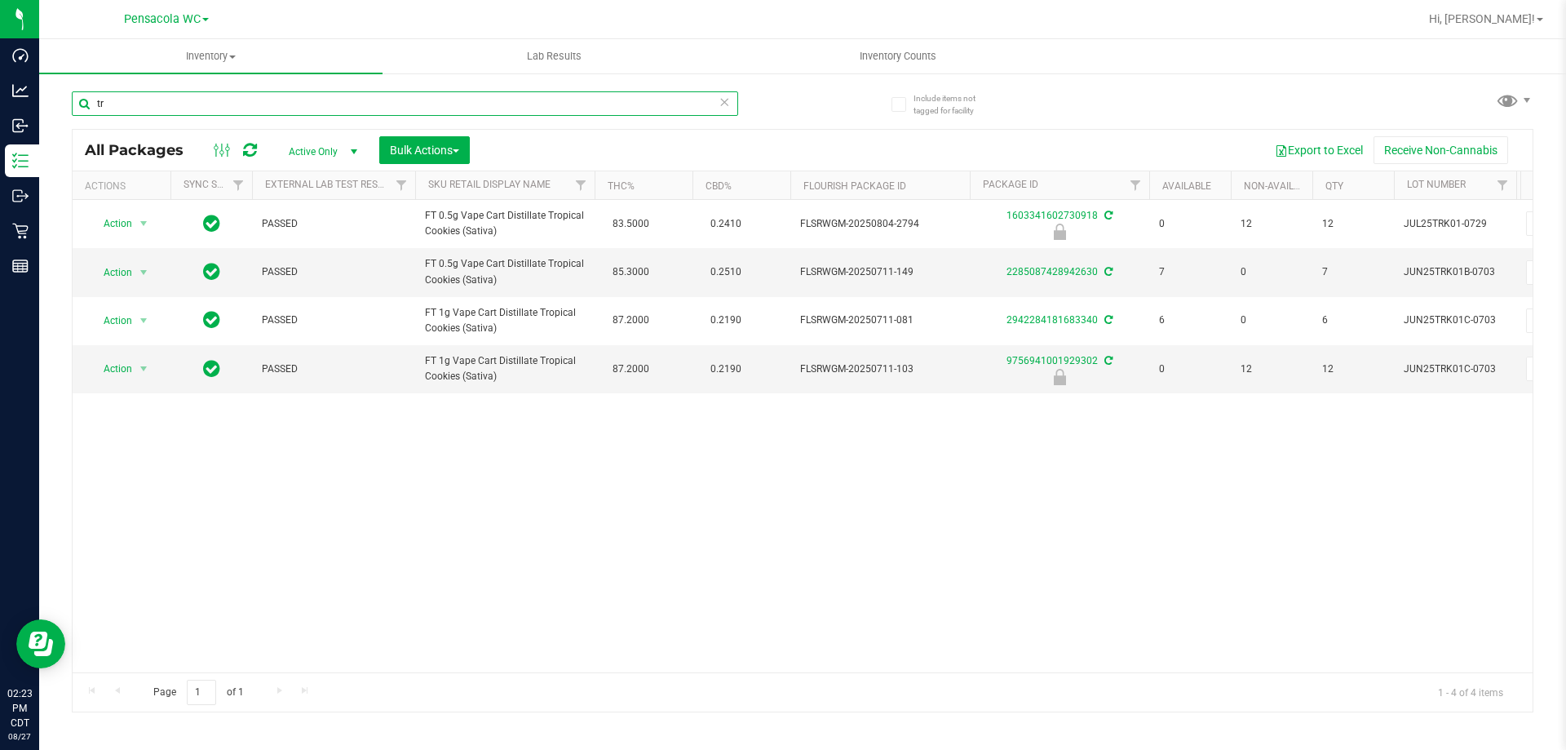
type input "t"
type input "w"
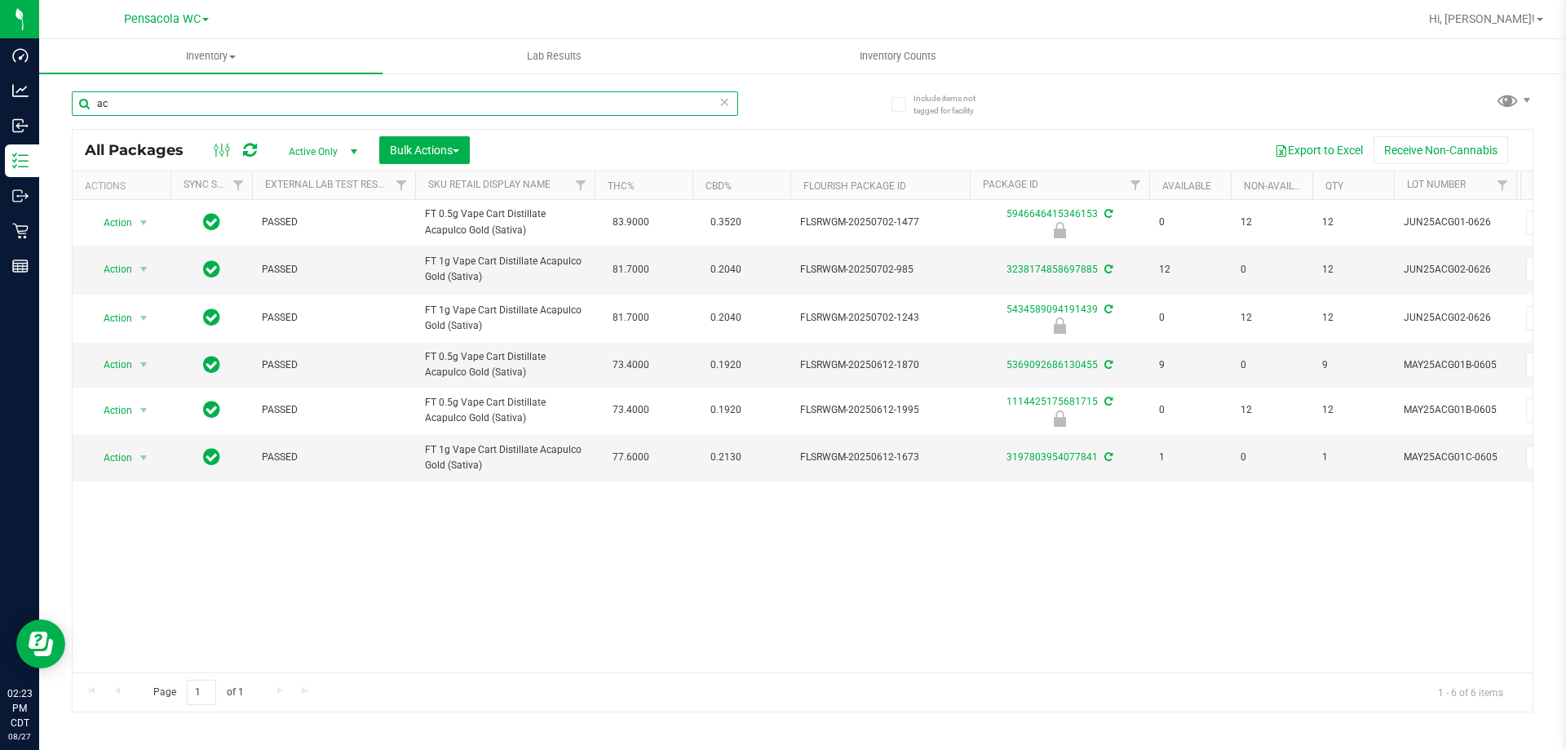
type input "a"
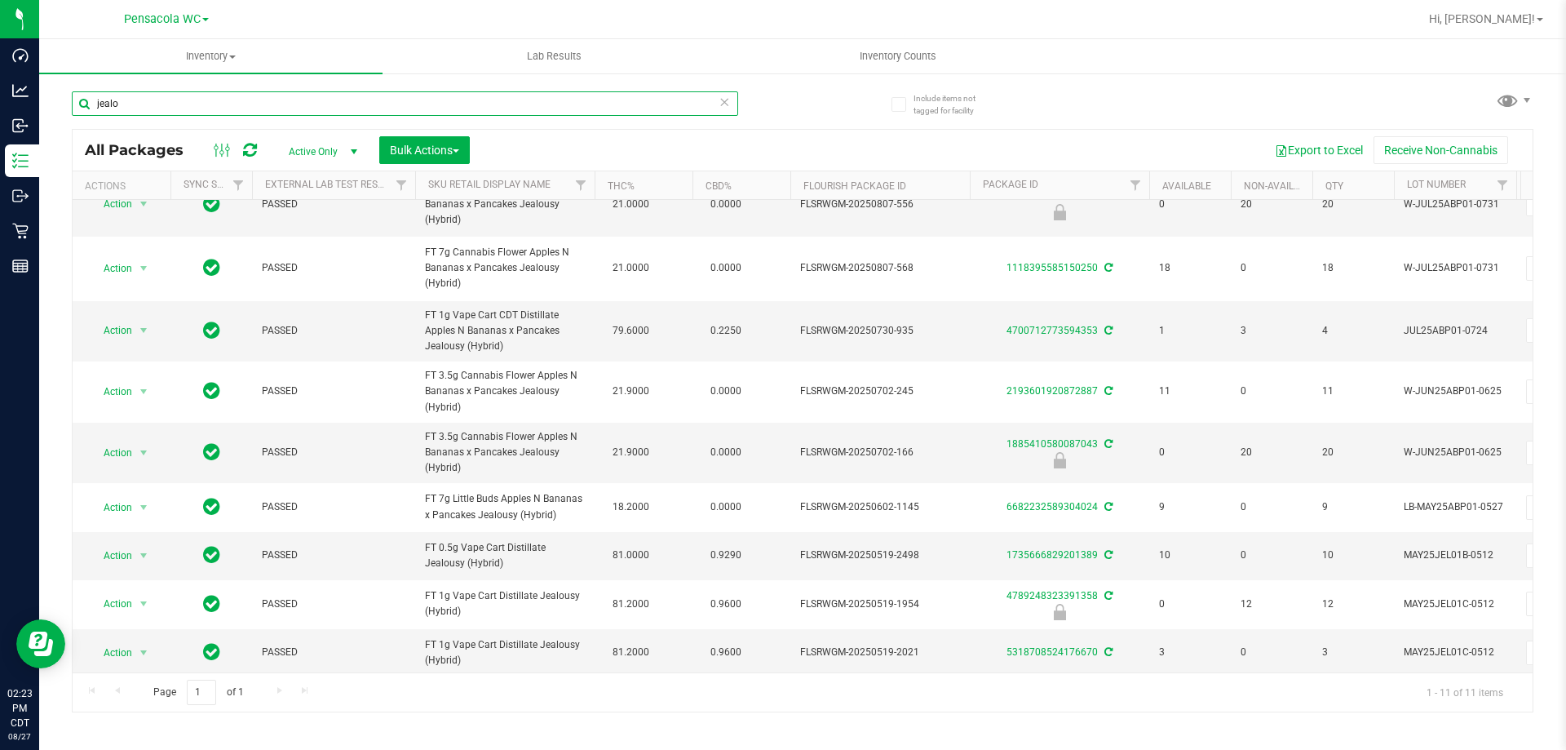
scroll to position [134, 0]
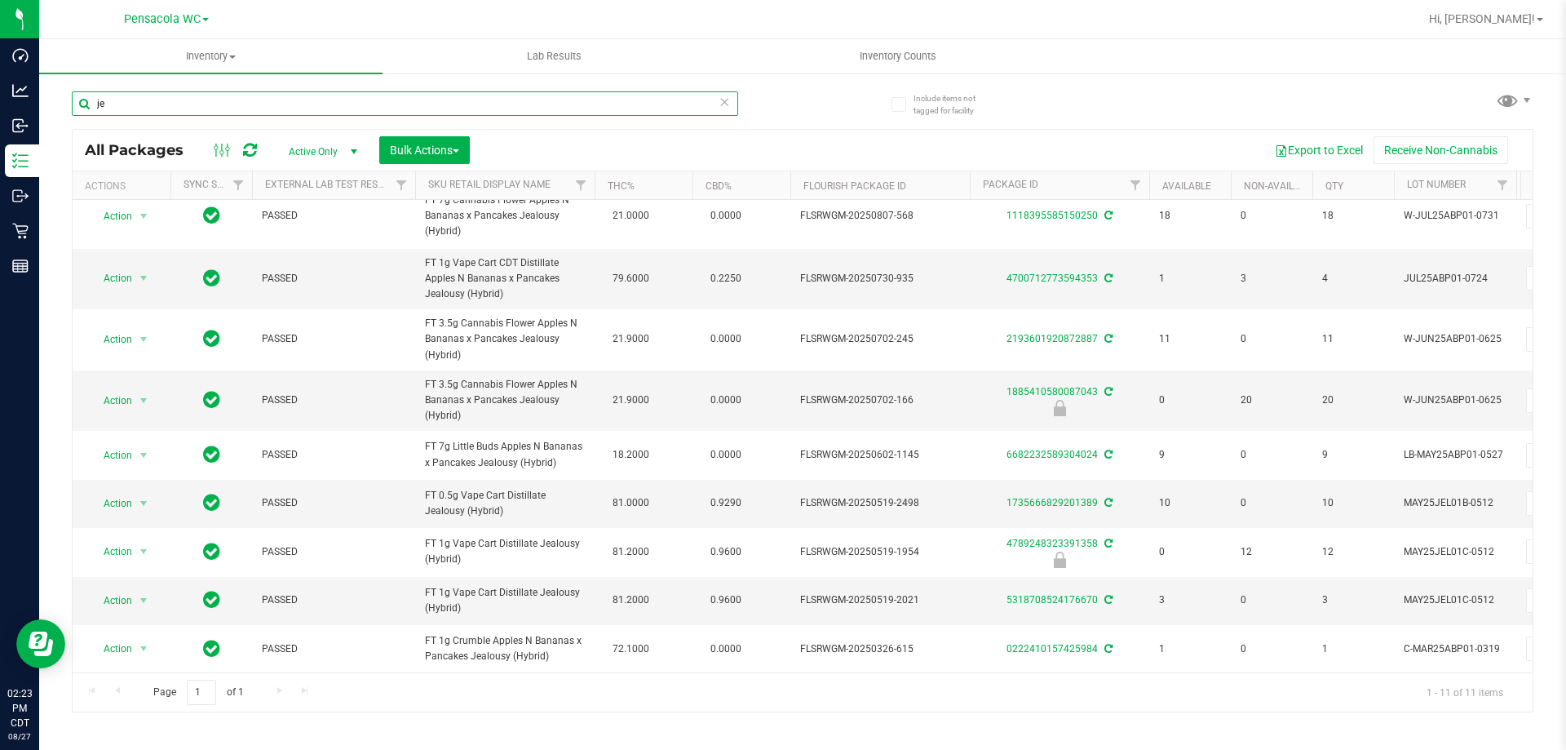
type input "j"
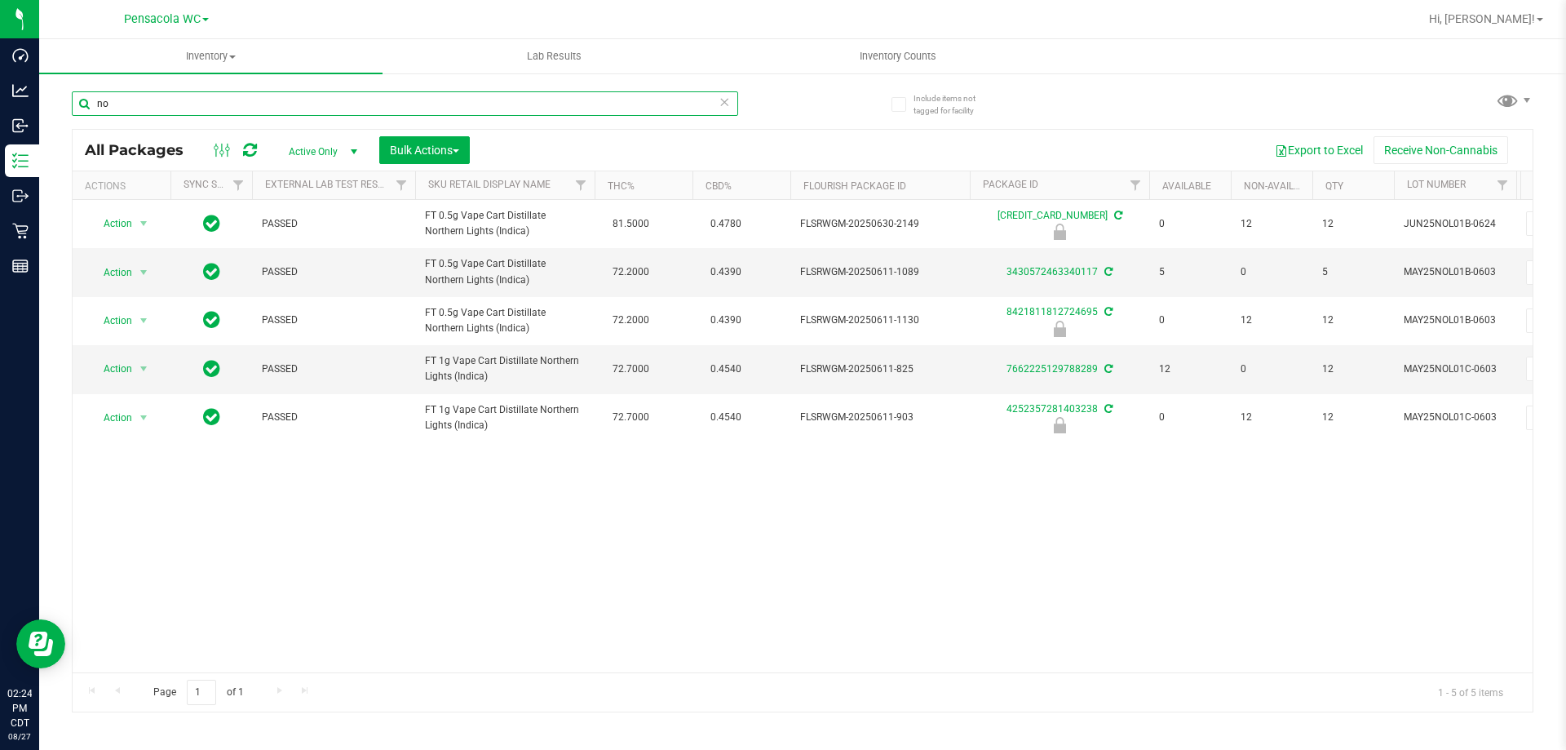
type input "n"
click at [280, 102] on input "sbc" at bounding box center [405, 103] width 666 height 24
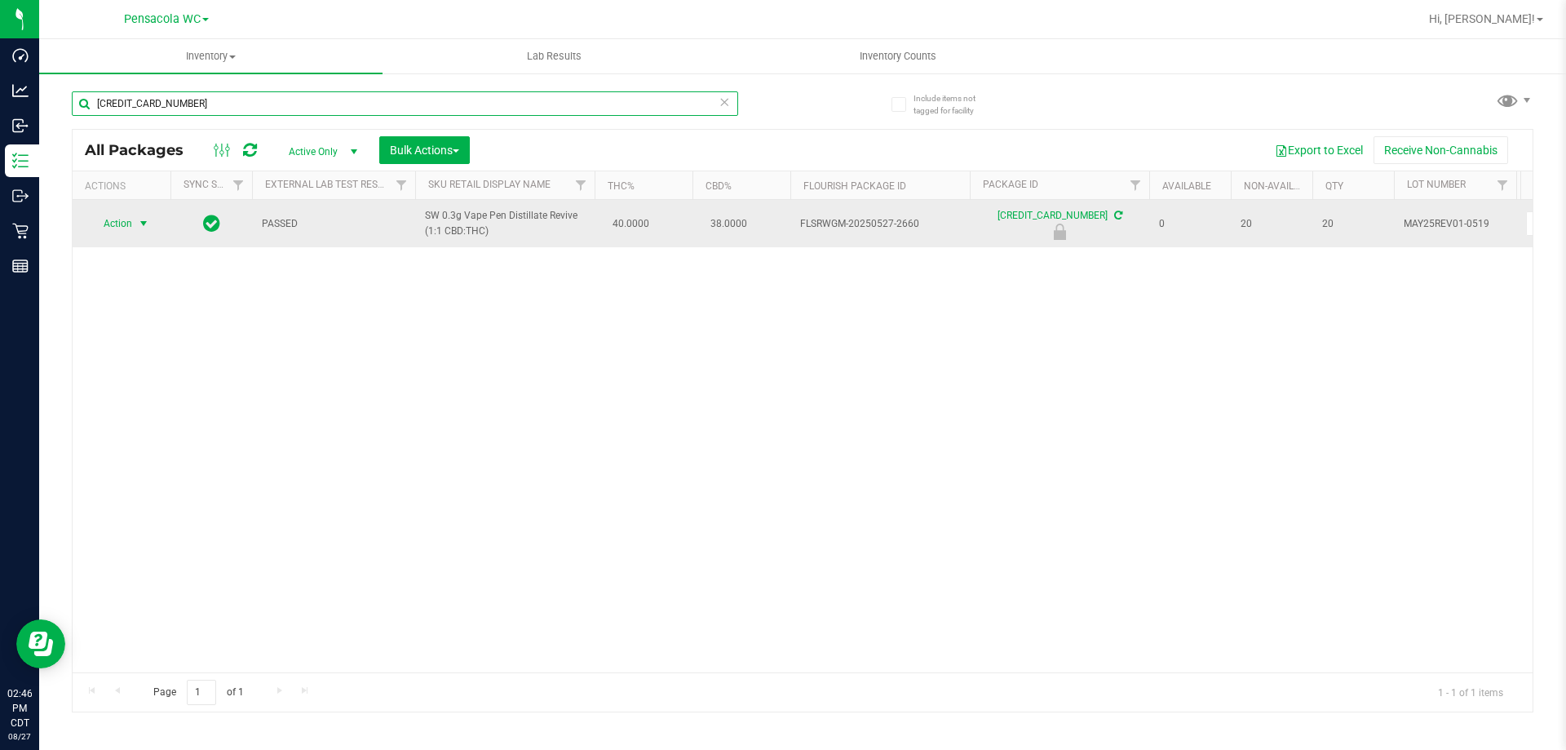
type input "6487713363651347"
click at [129, 232] on span "Action" at bounding box center [111, 223] width 44 height 23
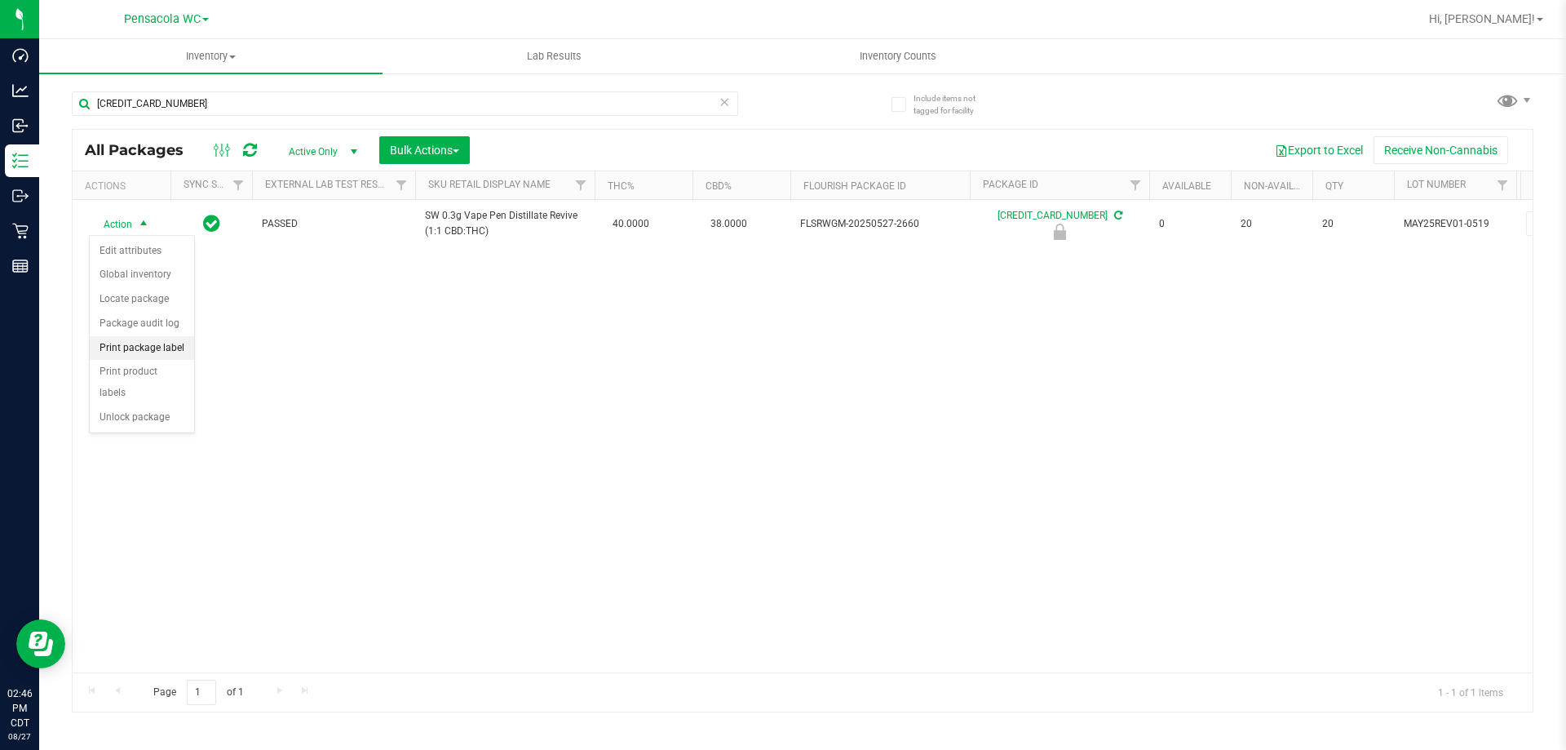
click at [147, 350] on li "Print package label" at bounding box center [142, 348] width 104 height 24
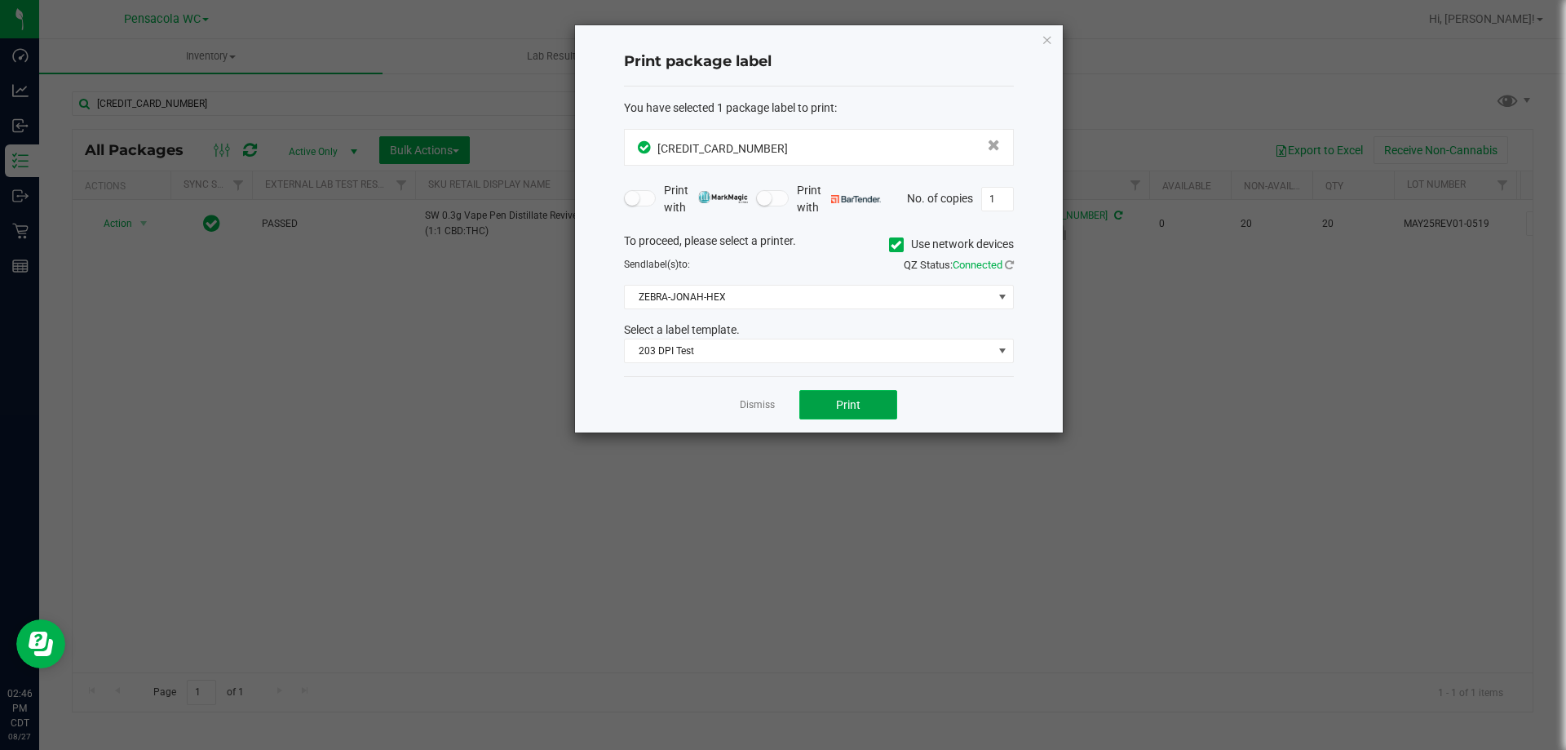
click at [825, 418] on button "Print" at bounding box center [848, 404] width 98 height 29
click at [757, 405] on link "Dismiss" at bounding box center [757, 405] width 35 height 14
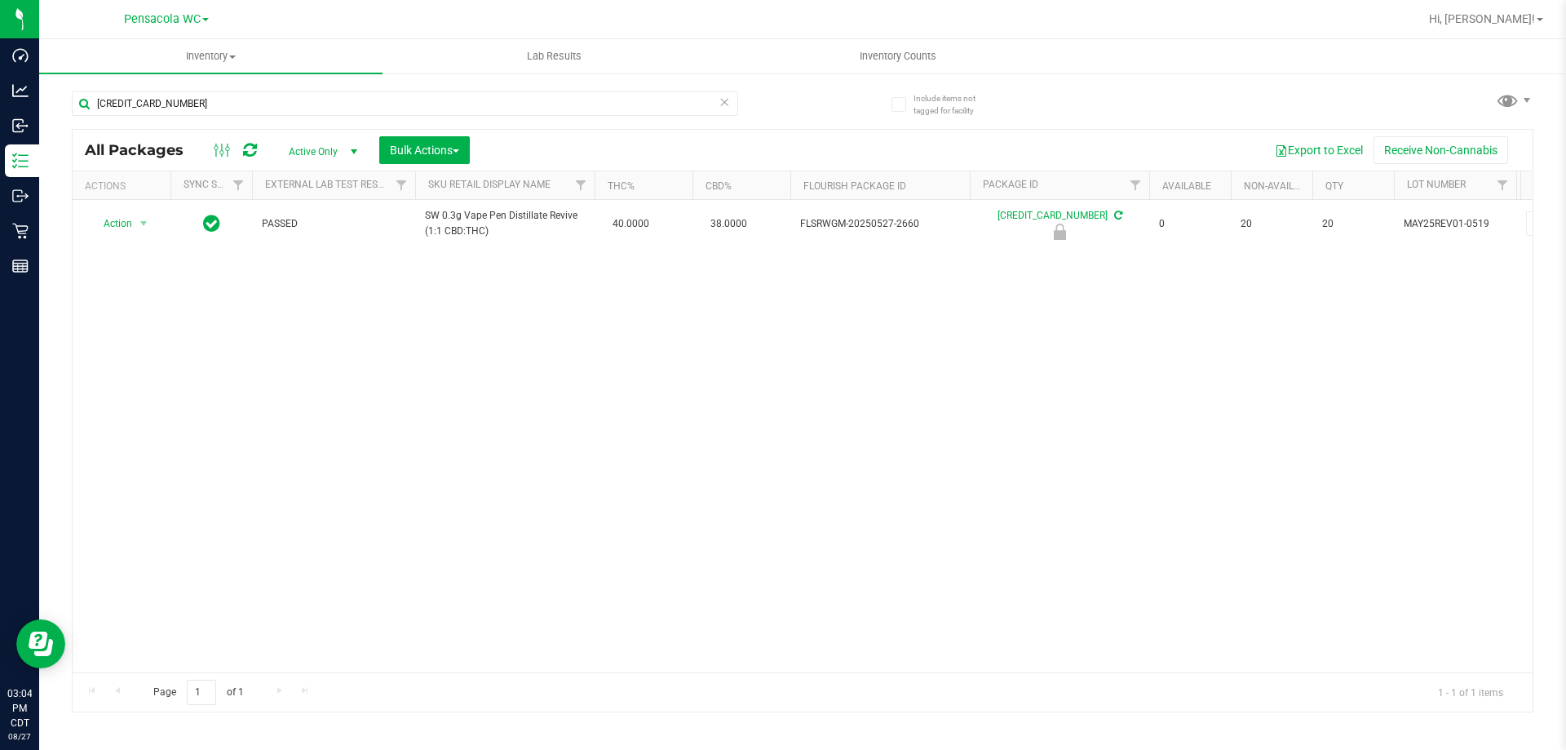
click at [727, 101] on icon at bounding box center [724, 101] width 11 height 20
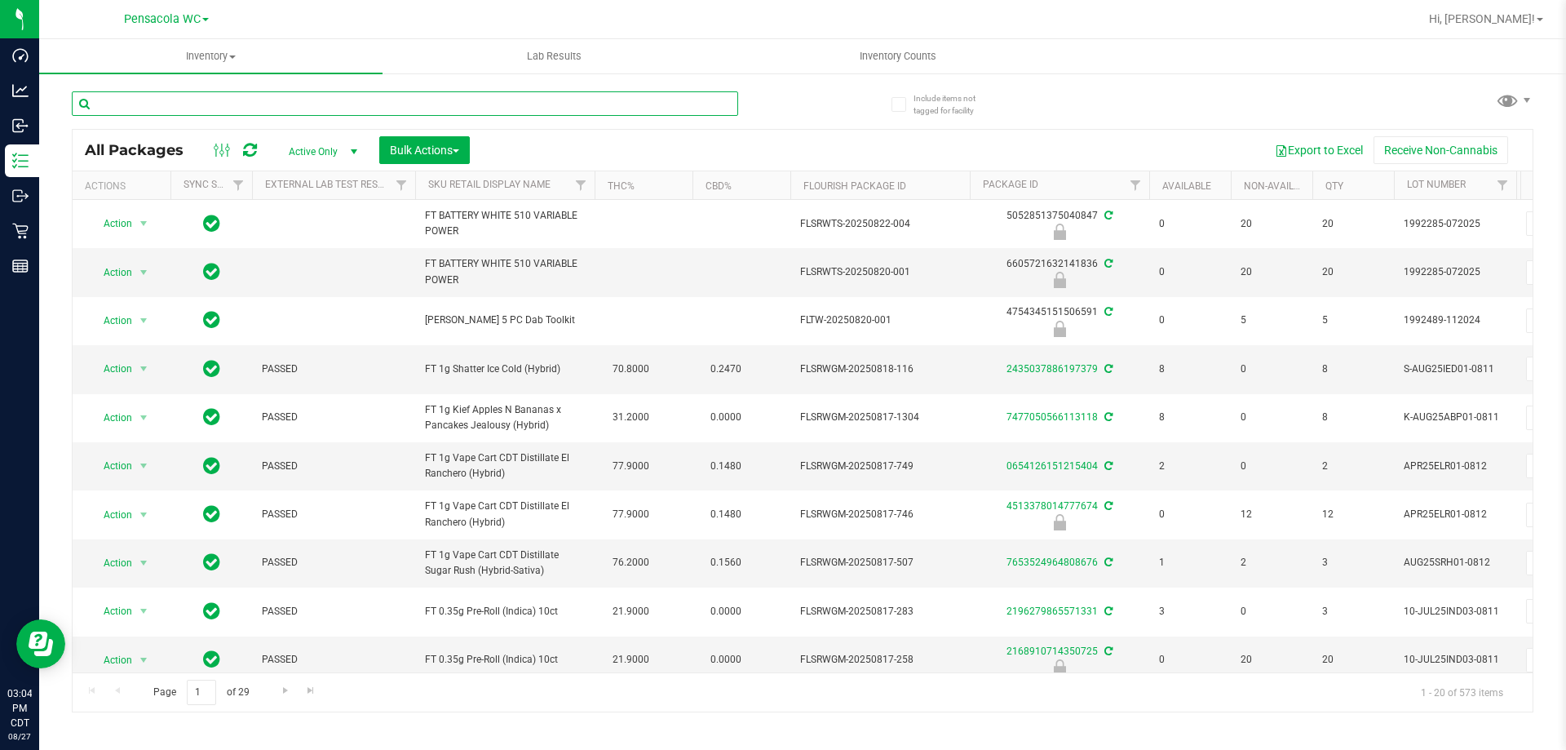
click at [139, 107] on input "text" at bounding box center [405, 103] width 666 height 24
type input "rev"
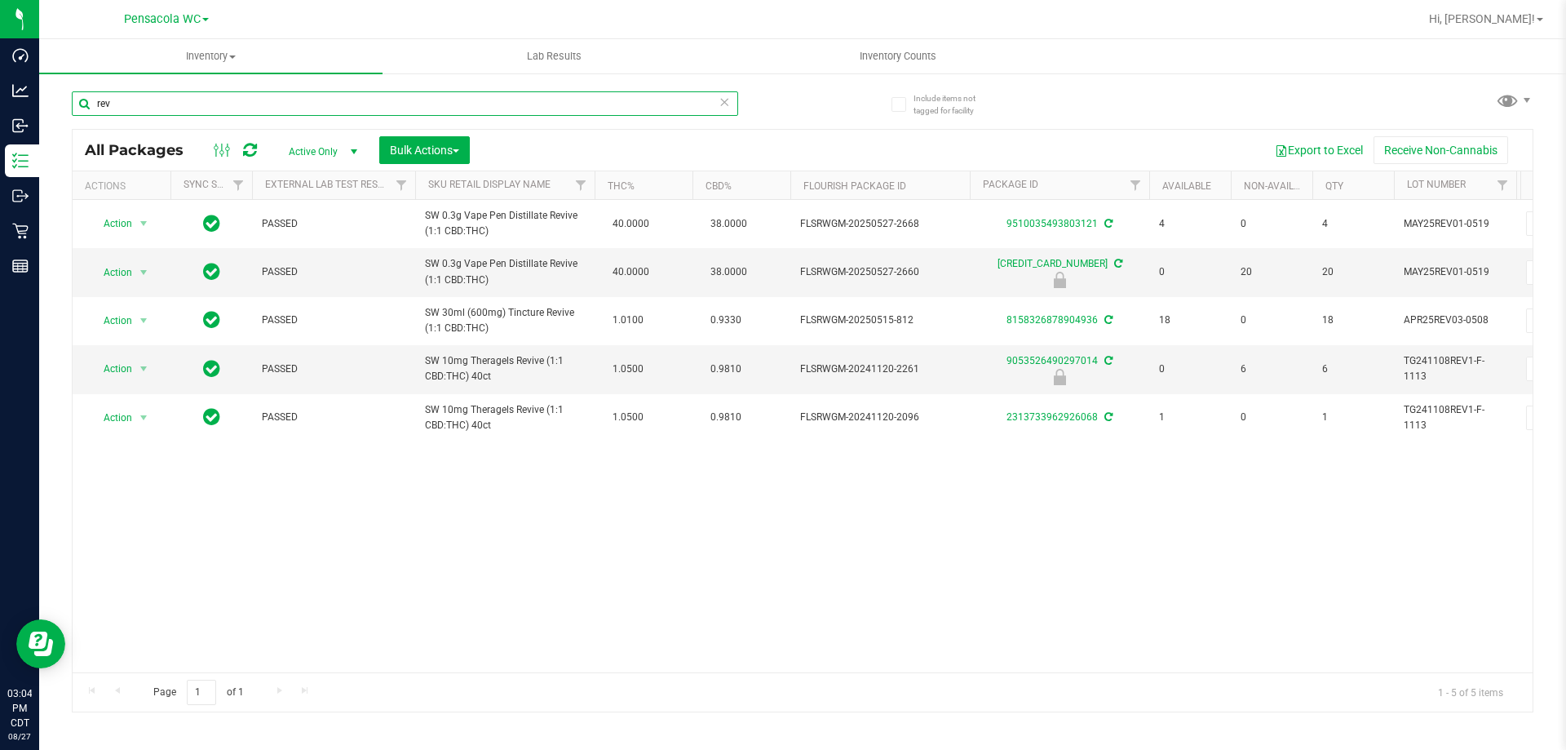
click at [406, 102] on input "rev" at bounding box center [405, 103] width 666 height 24
